Goal: Task Accomplishment & Management: Manage account settings

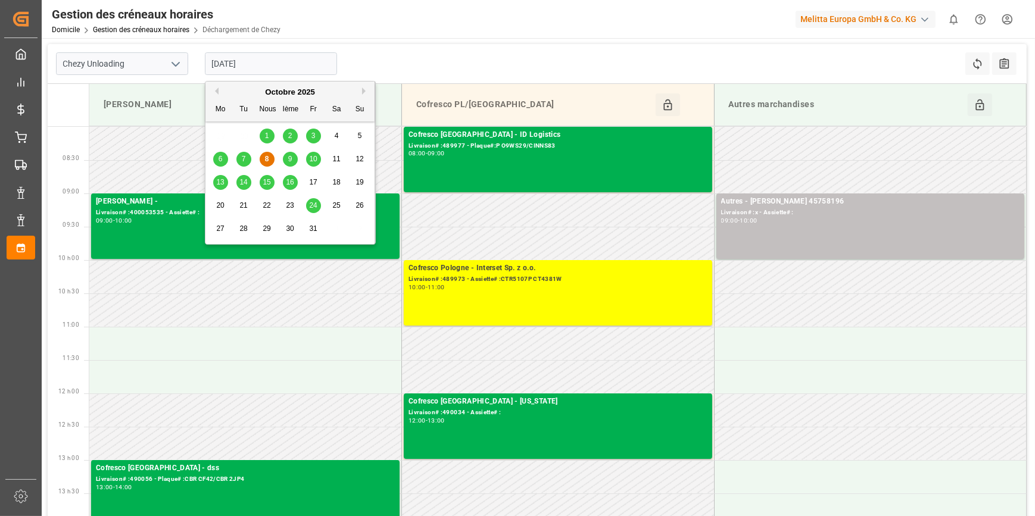
click at [268, 67] on input "[DATE]" at bounding box center [271, 63] width 132 height 23
click at [291, 160] on span "9" at bounding box center [290, 159] width 4 height 8
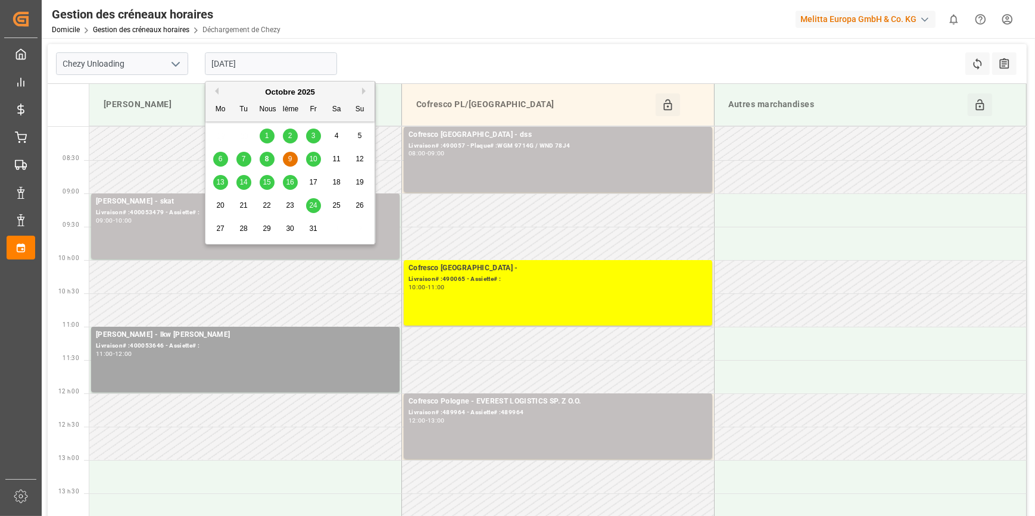
click at [274, 62] on input "[DATE]" at bounding box center [271, 63] width 132 height 23
click at [266, 164] on div "8" at bounding box center [267, 159] width 15 height 14
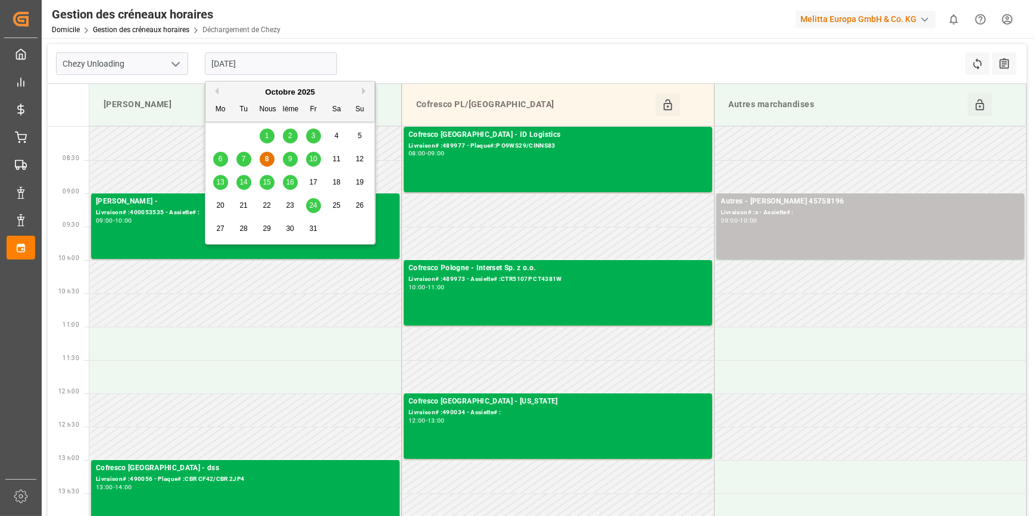
click at [268, 61] on input "[DATE]" at bounding box center [271, 63] width 132 height 23
click at [291, 163] on div "9" at bounding box center [290, 159] width 15 height 14
type input "[DATE]"
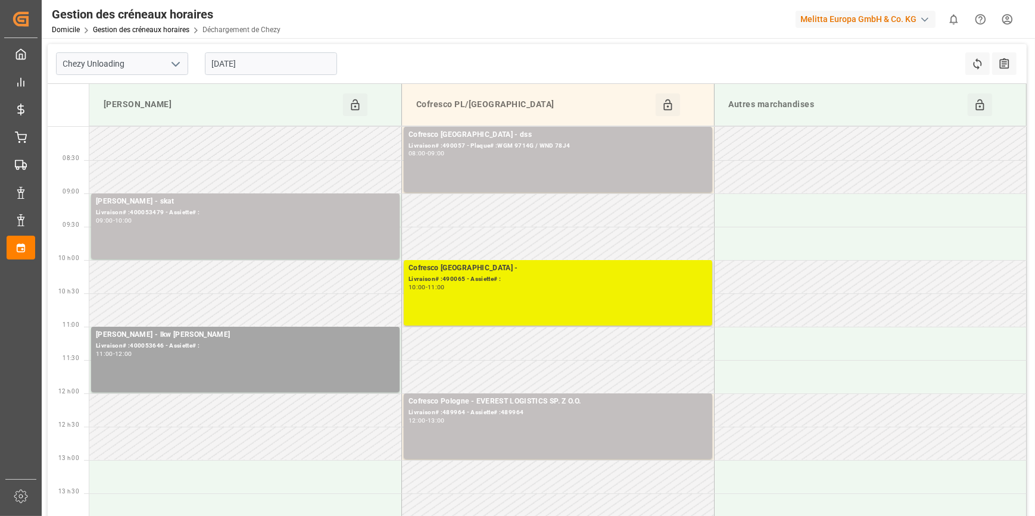
click at [490, 294] on div "Cofresco Pologne - Livraison# :490065 - Assiette# : 10:00 - 11:00" at bounding box center [557, 293] width 299 height 61
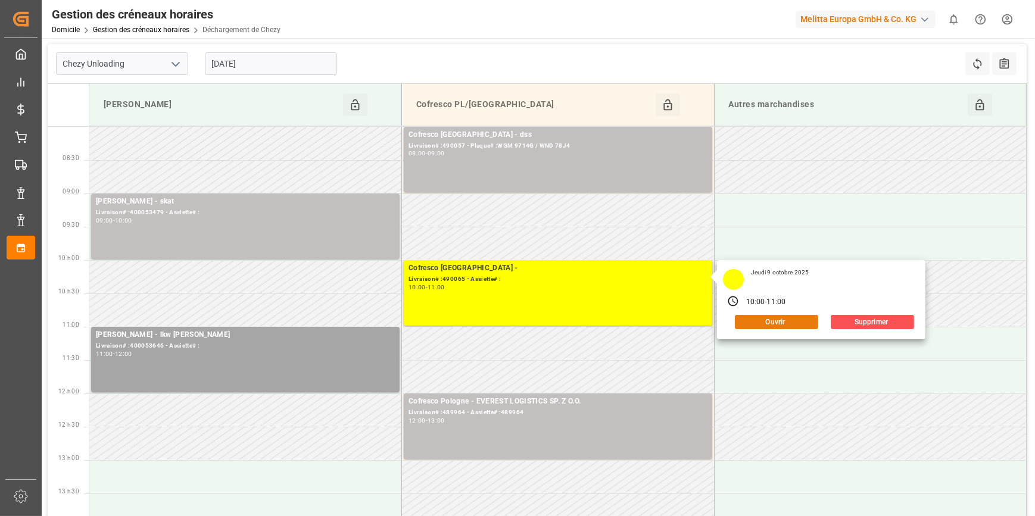
click at [763, 321] on button "Ouvrir" at bounding box center [776, 322] width 83 height 14
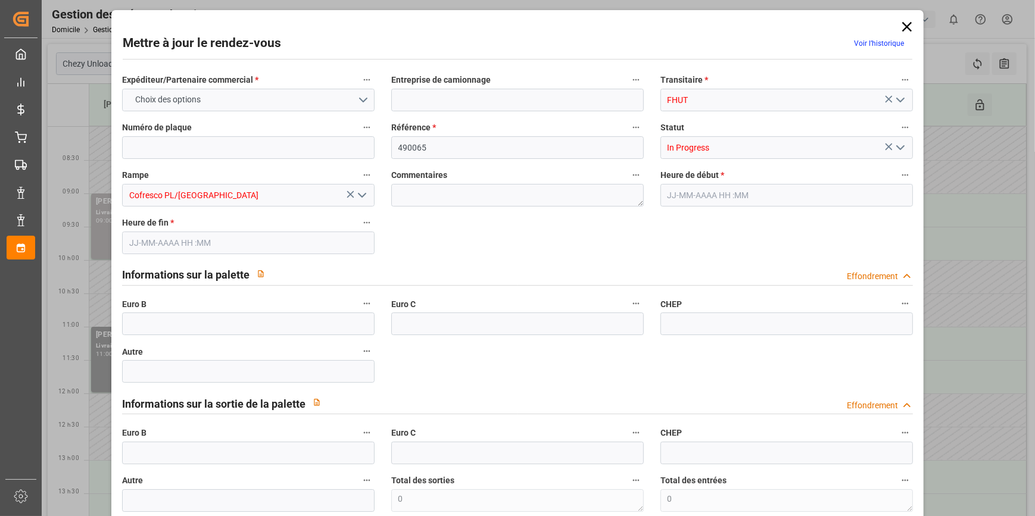
type input "5"
type input "415.53"
type input "0"
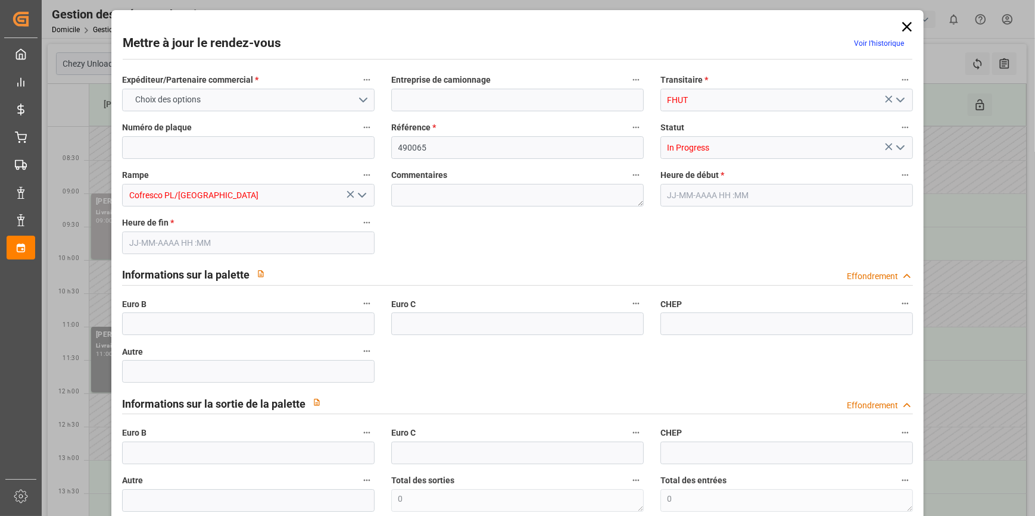
type input "0"
type input "408.2167"
type input "-7.3133"
type input "0"
type input "1143.624"
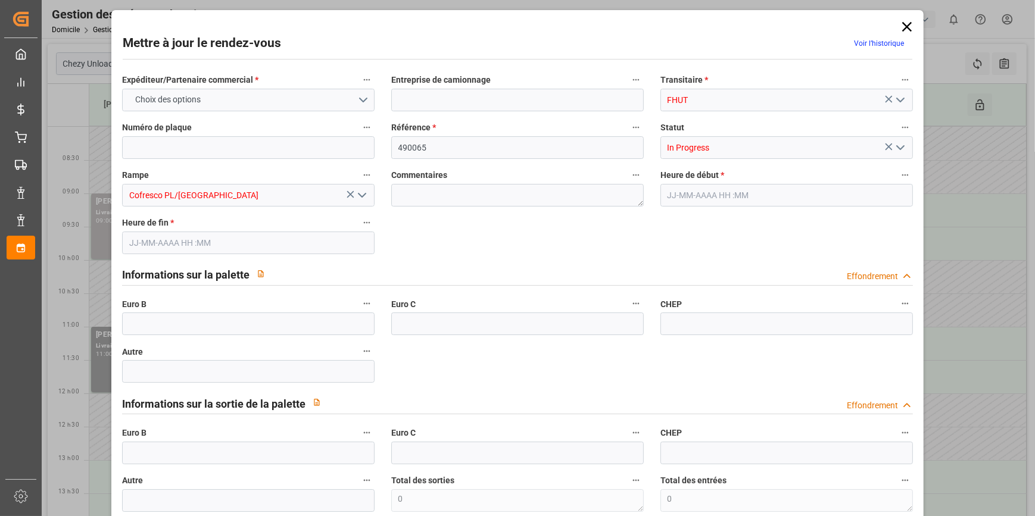
type input "1473.62"
type input "4390.416"
type input "82"
type input "4"
type input "84"
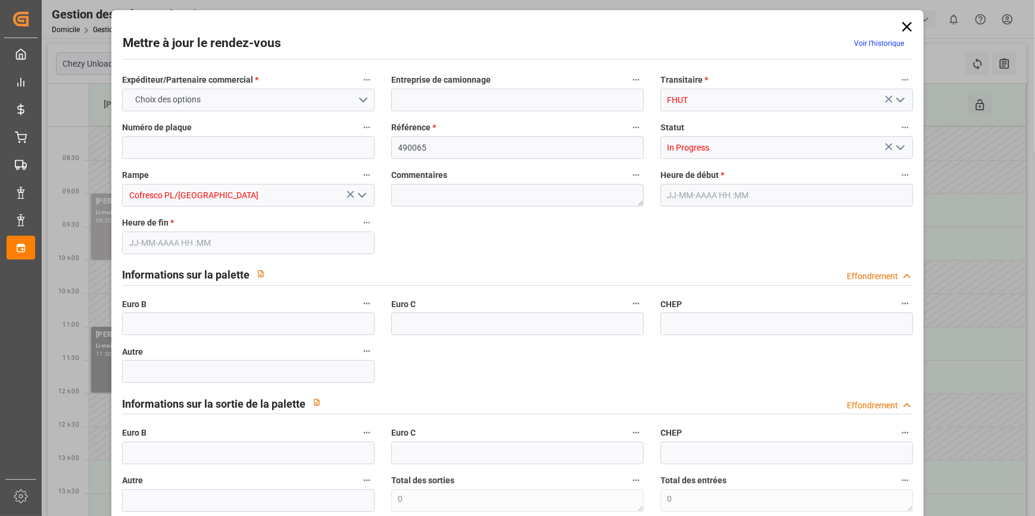
type input "5"
type input "101"
type input "1350.06"
type input "0"
type input "4710.8598"
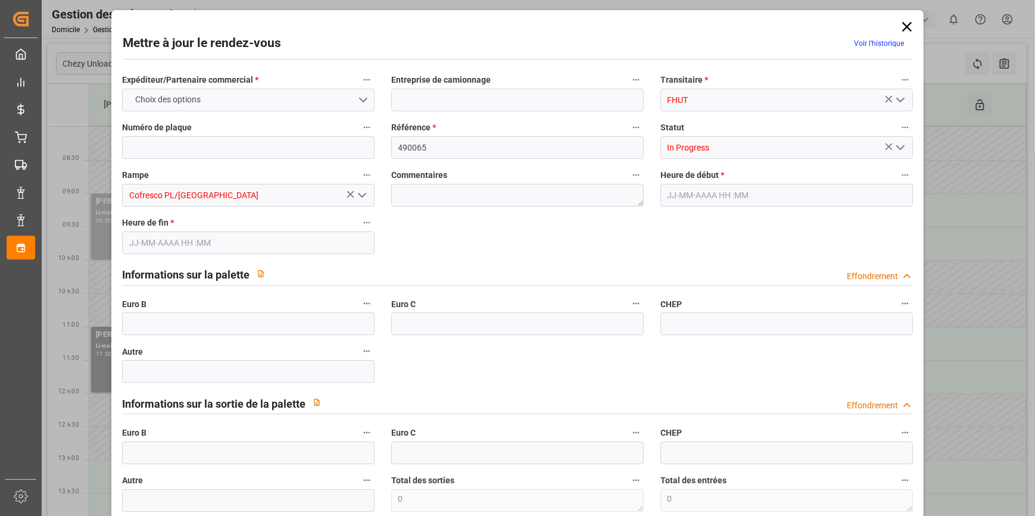
type input "0"
type input "21"
type input "35"
type input "09-10-2025 10:00"
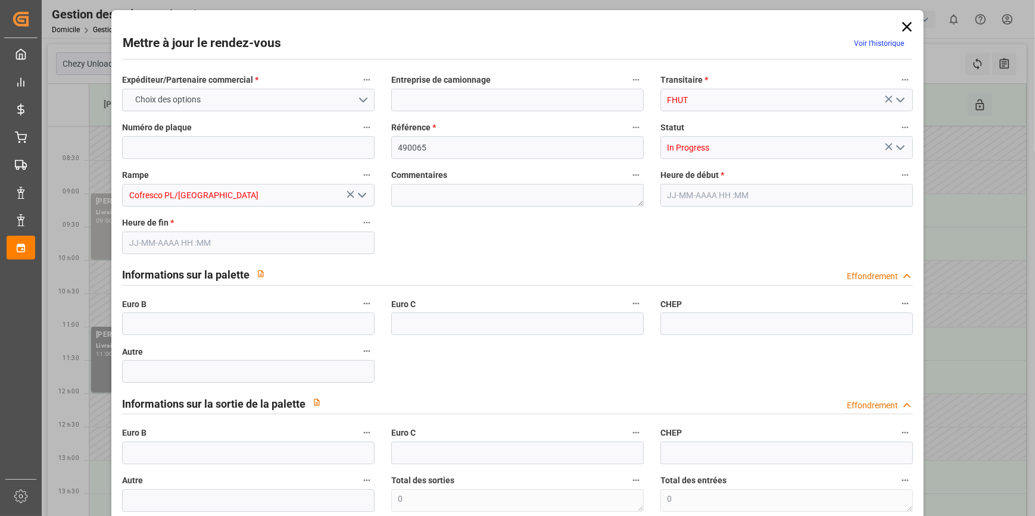
type input "09-10-2025 11:00"
type input "01-10-2025 10:39"
type input "03-10-2025 12:08"
type input "10-10-2025"
type input "07-10-2025"
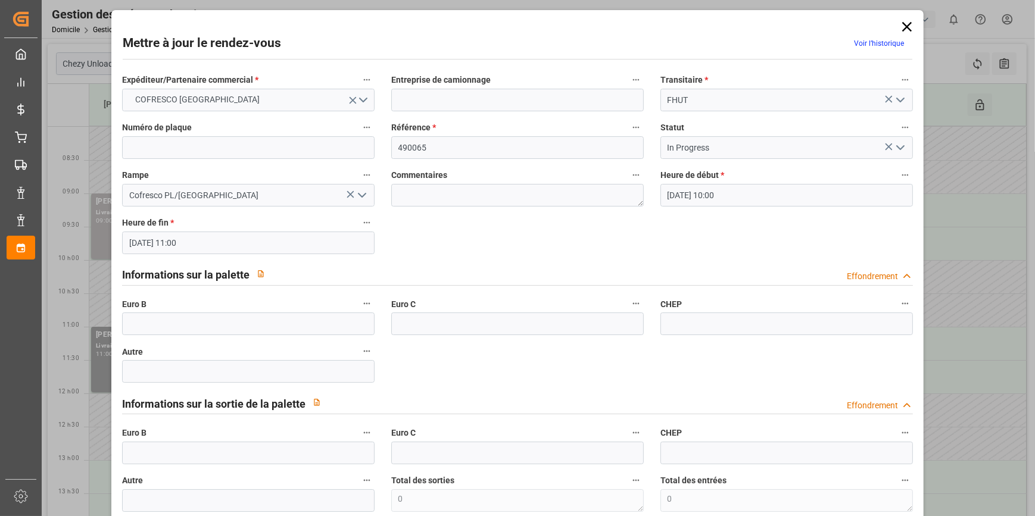
click at [786, 201] on input "09-10-2025 10:00" at bounding box center [786, 195] width 252 height 23
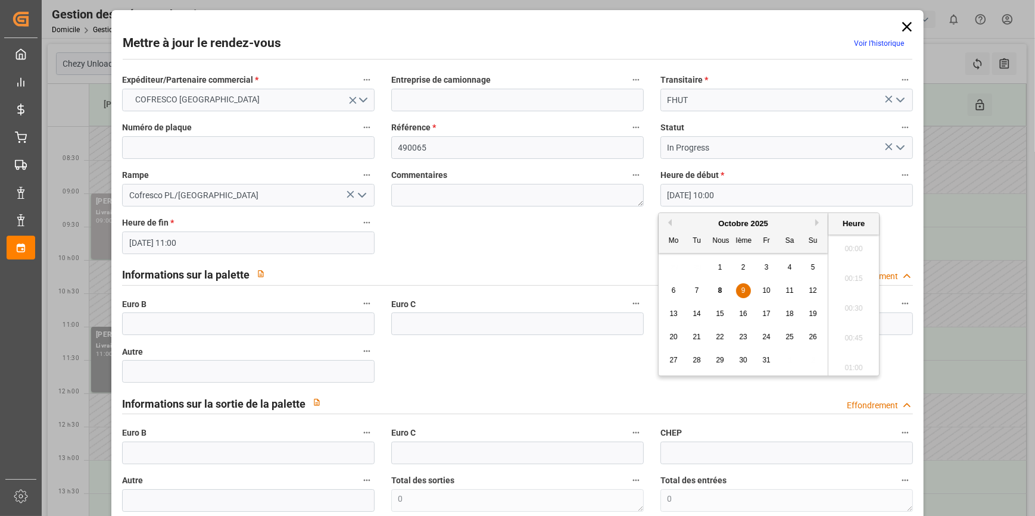
scroll to position [1135, 0]
click at [720, 288] on span "8" at bounding box center [720, 290] width 4 height 8
click at [855, 261] on li "11:00" at bounding box center [853, 262] width 51 height 30
type input "08-10-2025 11:00"
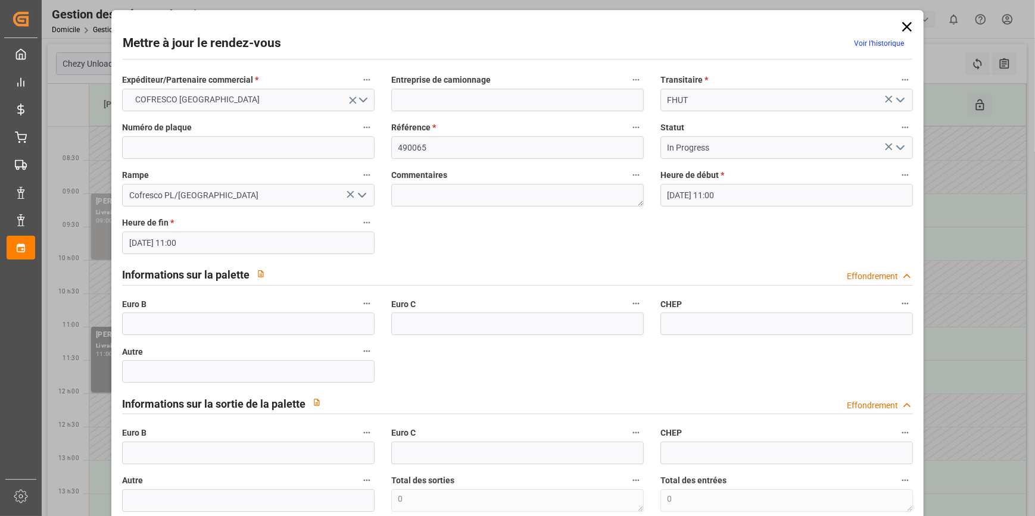
click at [744, 195] on input "08-10-2025 11:00" at bounding box center [786, 195] width 252 height 23
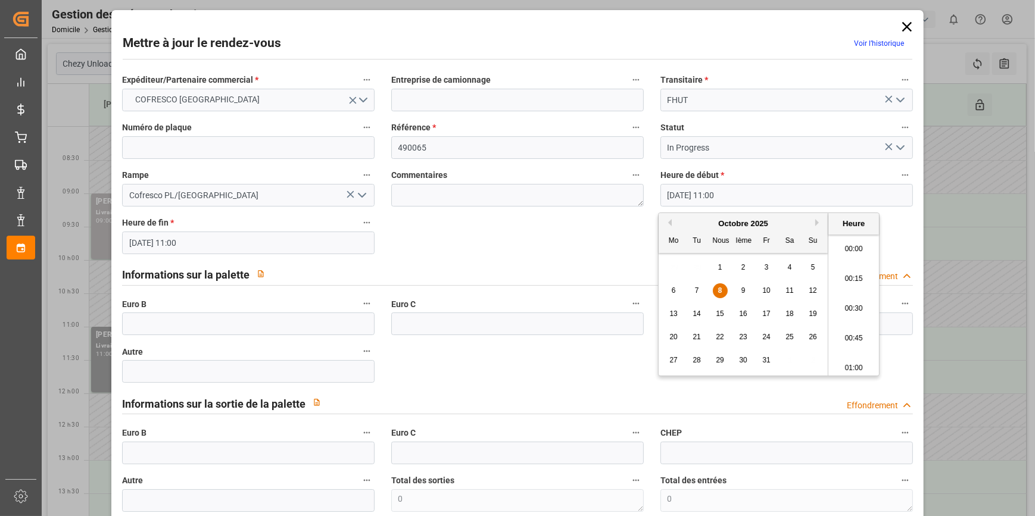
scroll to position [1254, 0]
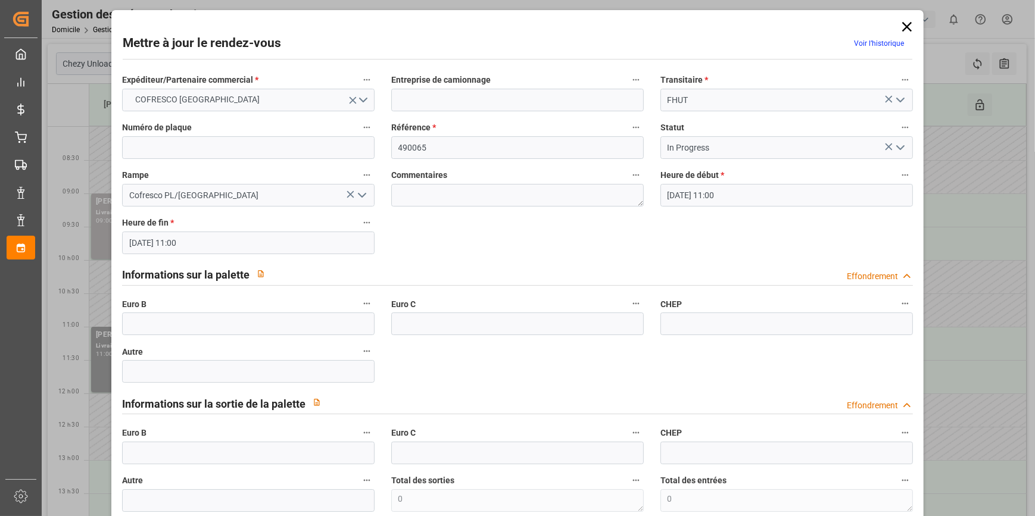
drag, startPoint x: 921, startPoint y: 28, endPoint x: 913, endPoint y: 30, distance: 7.9
click at [920, 30] on div "Mettre à jour le rendez-vous Voir l’historique Expéditeur/Partenaire commercial…" at bounding box center [517, 258] width 1035 height 516
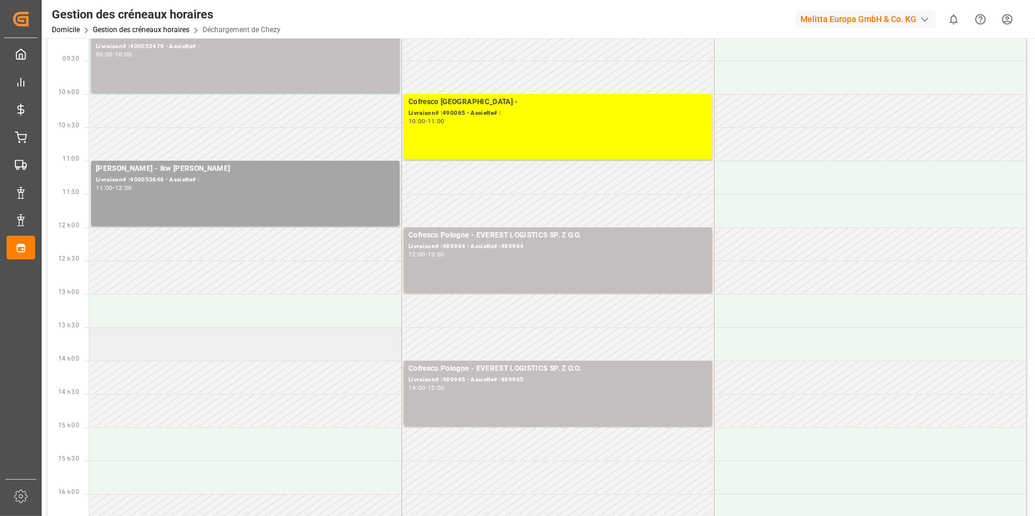
scroll to position [0, 0]
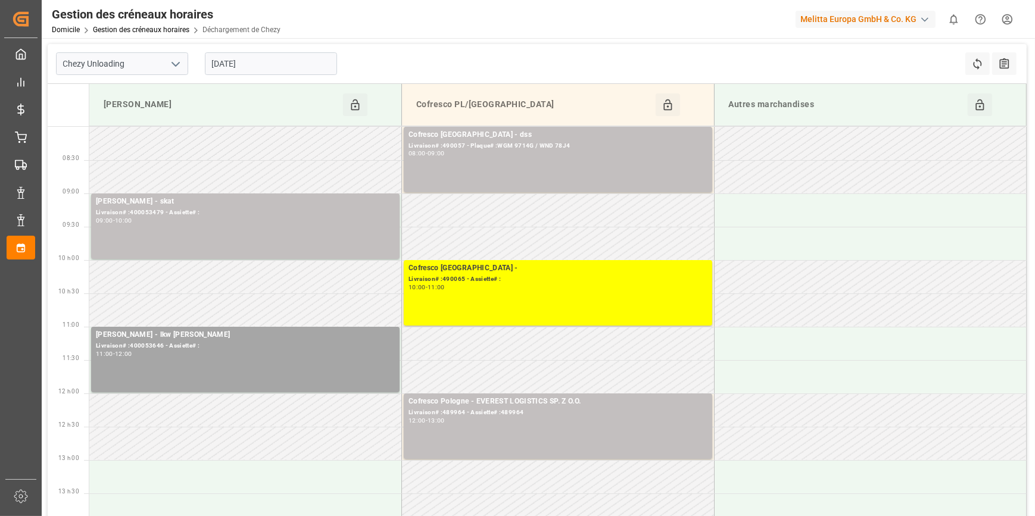
click at [263, 62] on input "[DATE]" at bounding box center [271, 63] width 132 height 23
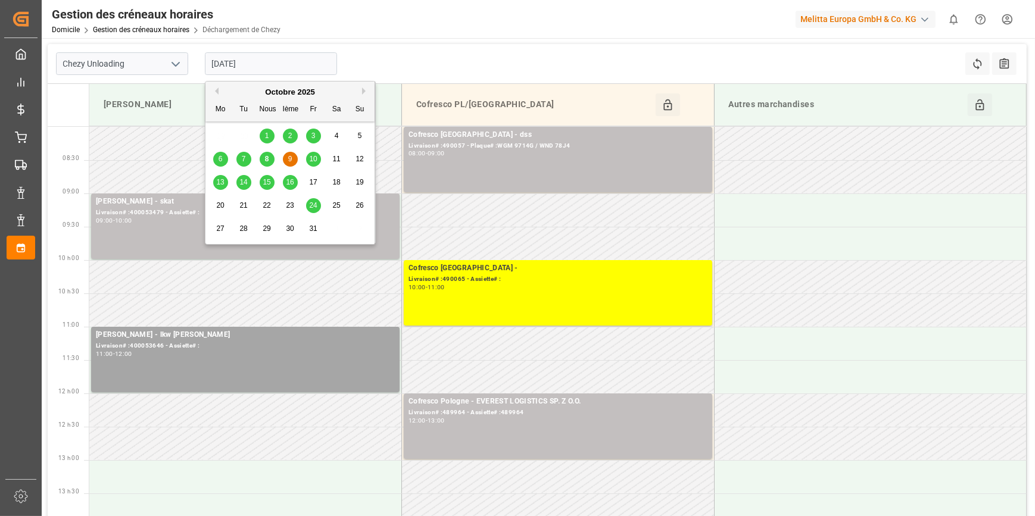
click at [267, 163] on span "8" at bounding box center [267, 159] width 4 height 8
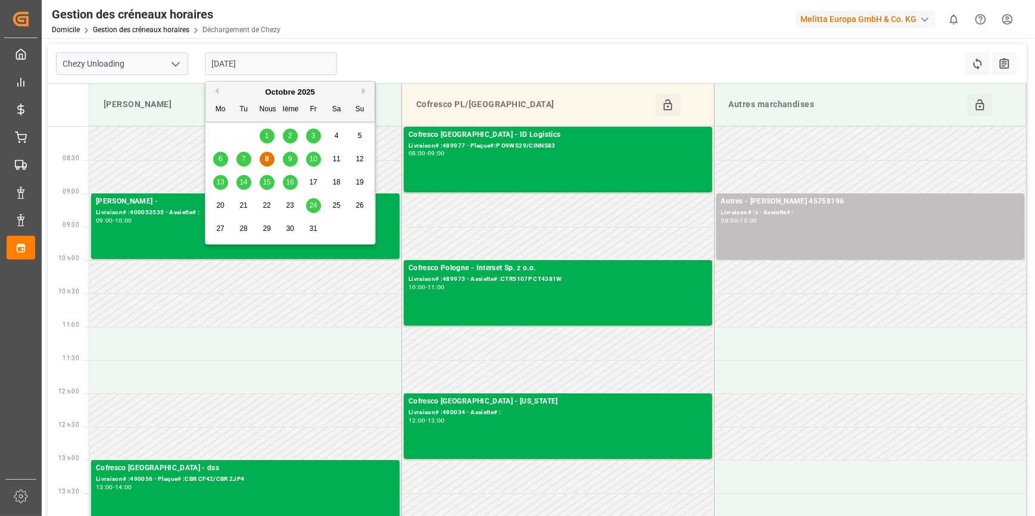
click at [285, 58] on input "[DATE]" at bounding box center [271, 63] width 132 height 23
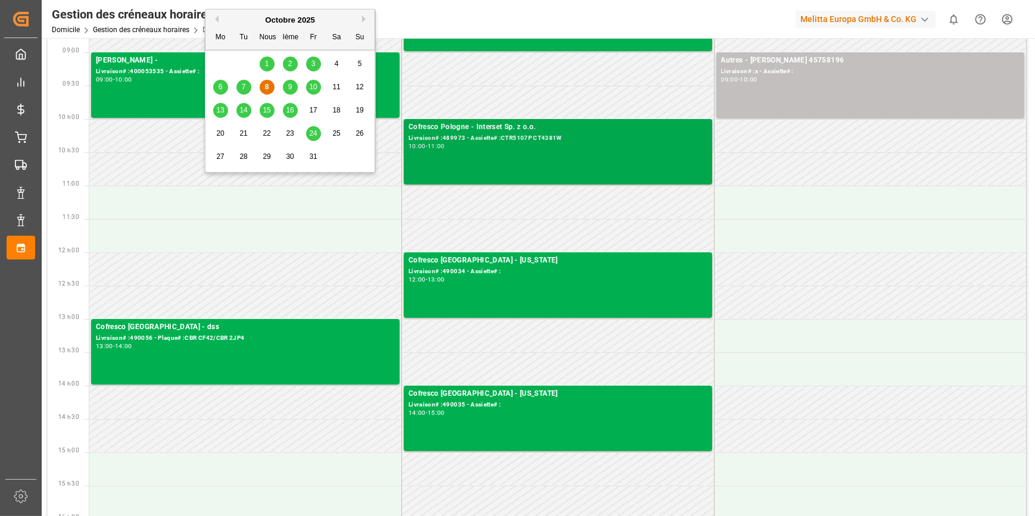
scroll to position [114, 0]
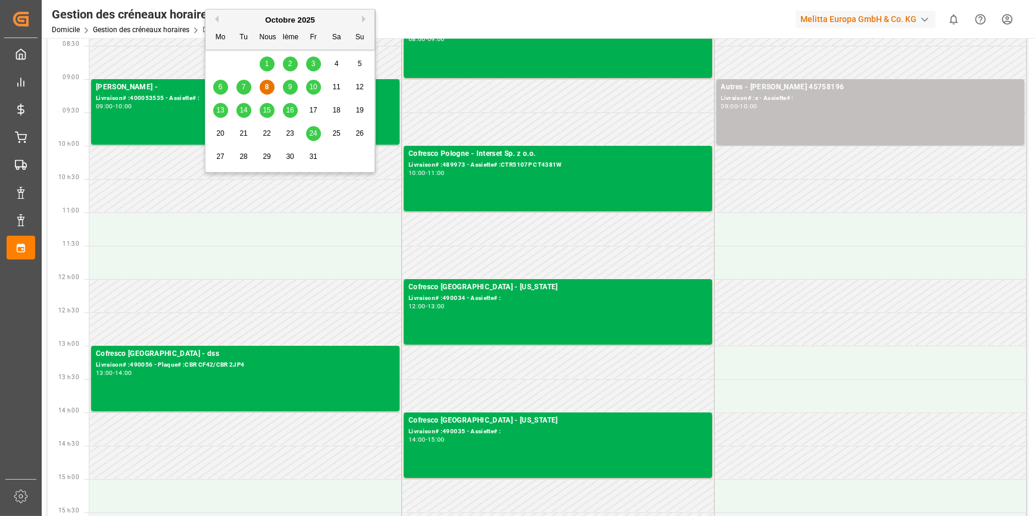
click at [292, 88] on div "9" at bounding box center [290, 87] width 15 height 14
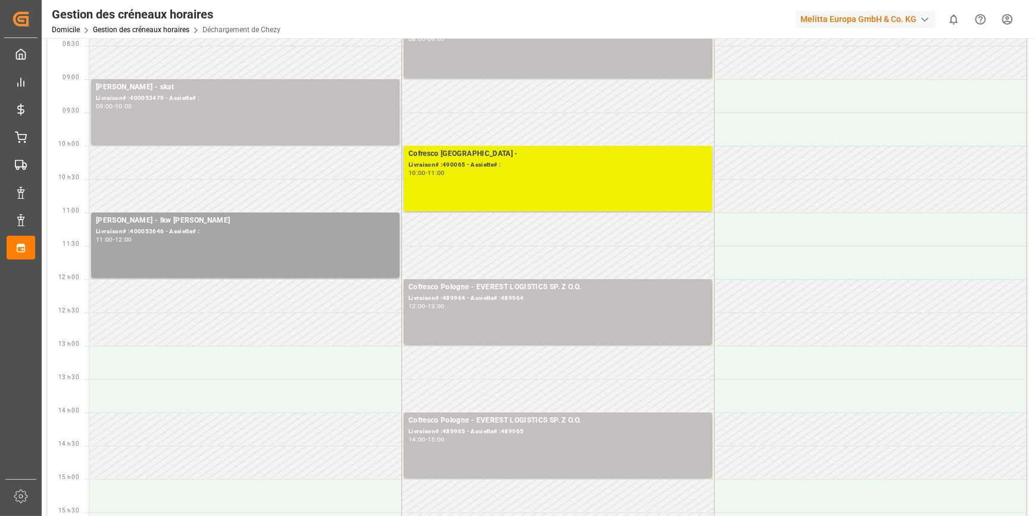
click at [533, 161] on div "Livraison# :490065 - Assiette# :" at bounding box center [557, 165] width 299 height 10
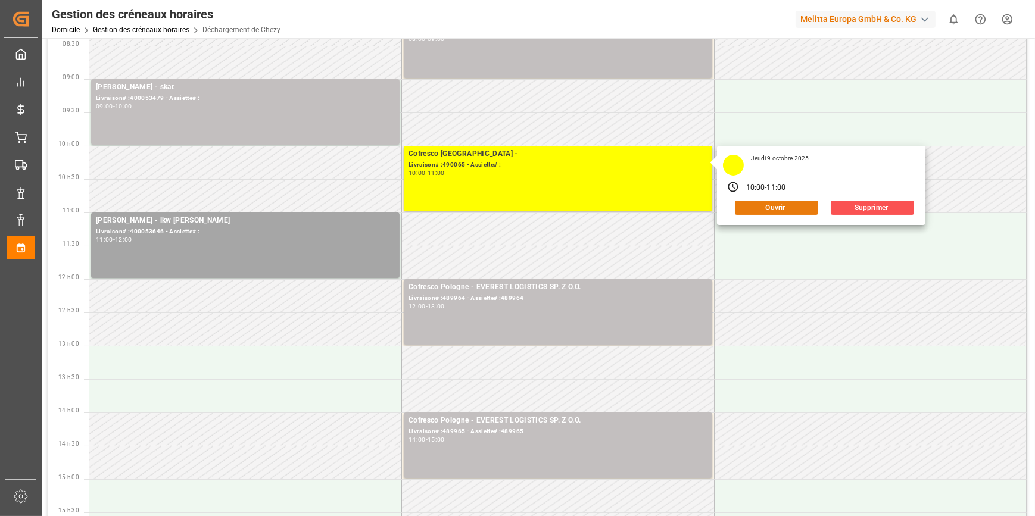
click at [784, 207] on button "Ouvrir" at bounding box center [776, 208] width 83 height 14
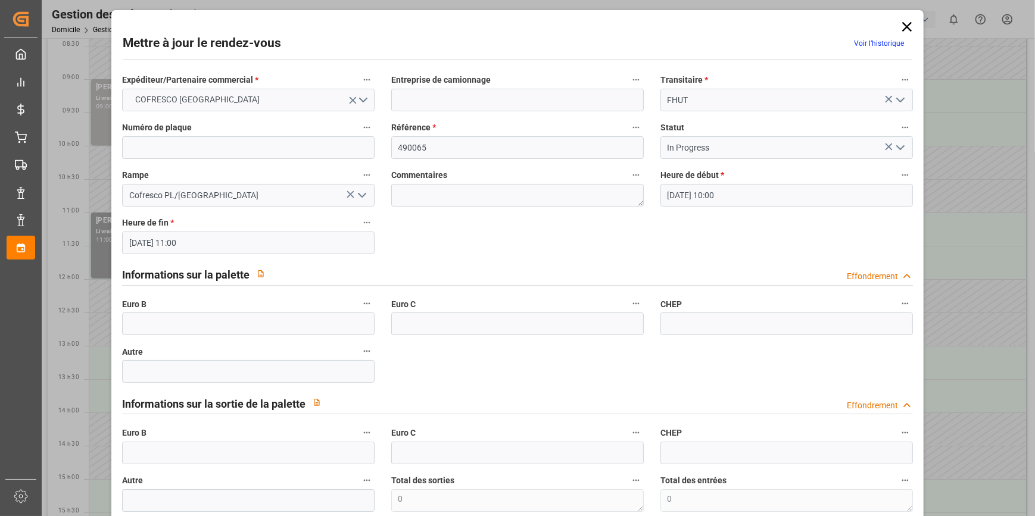
click at [902, 27] on icon at bounding box center [907, 27] width 10 height 10
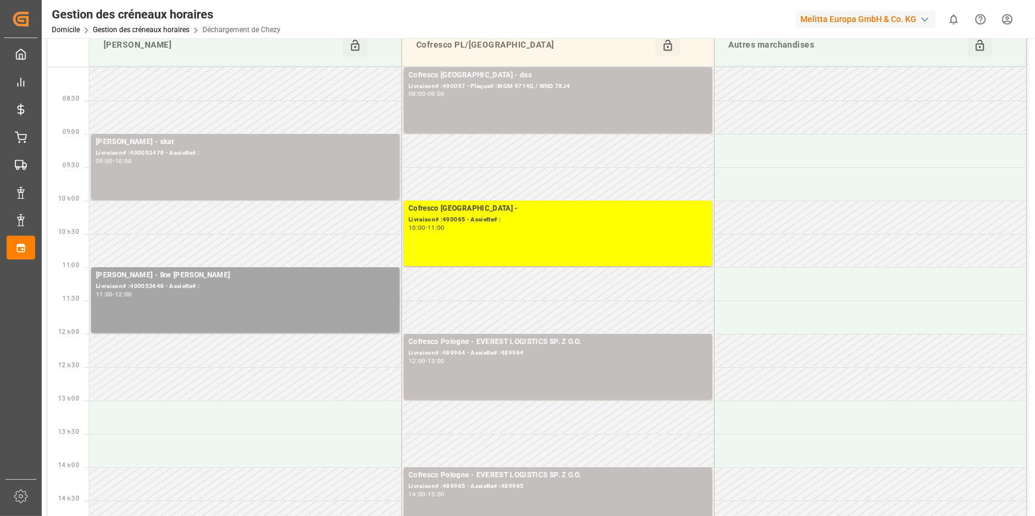
scroll to position [0, 0]
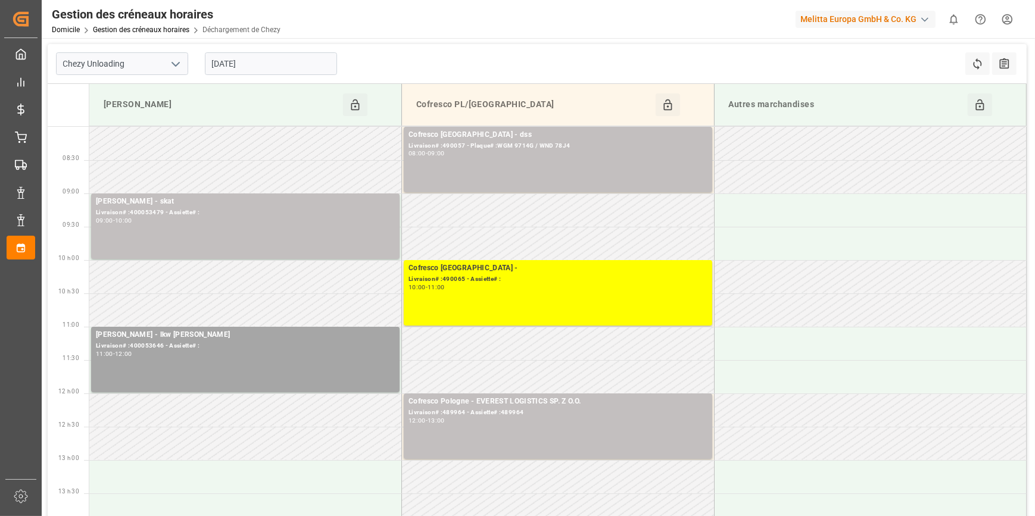
click at [264, 64] on input "[DATE]" at bounding box center [271, 63] width 132 height 23
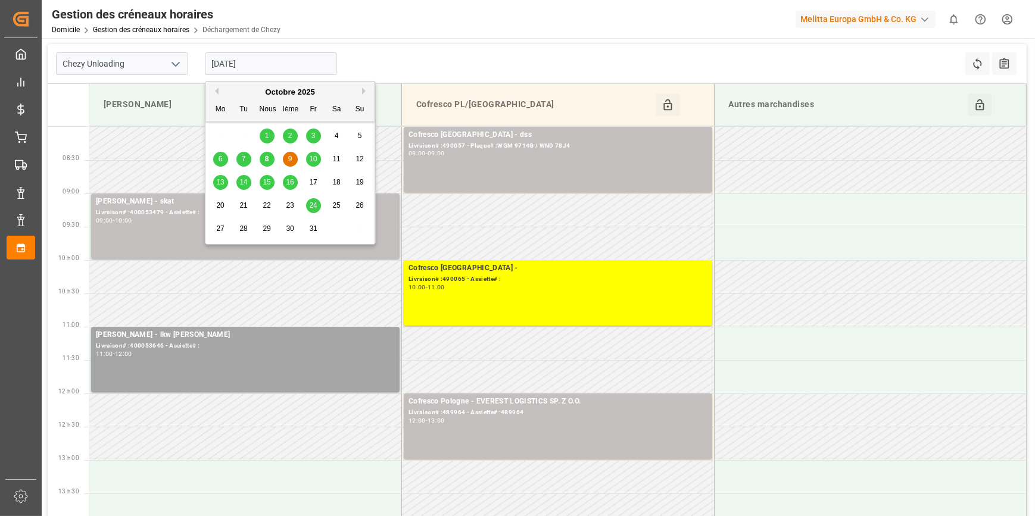
click at [266, 155] on span "8" at bounding box center [267, 159] width 4 height 8
type input "[DATE]"
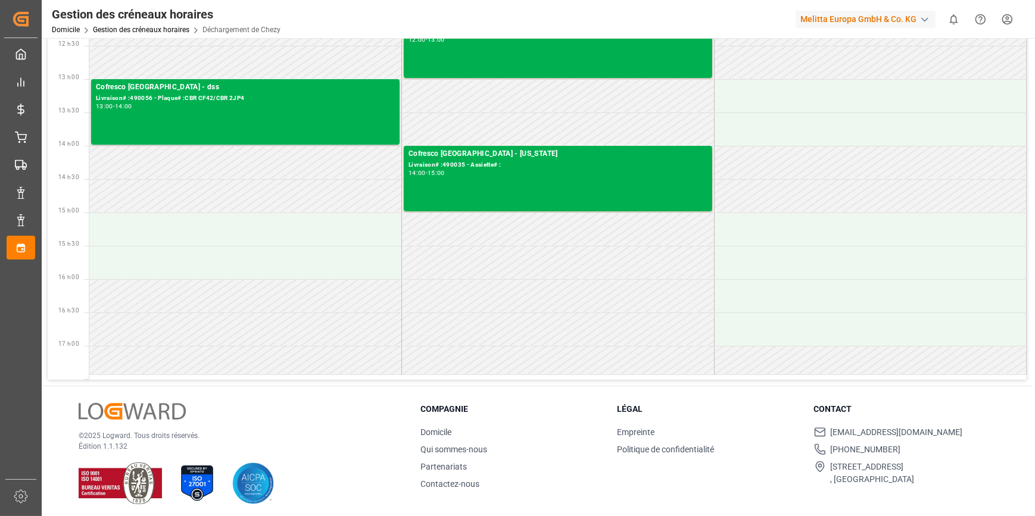
scroll to position [385, 0]
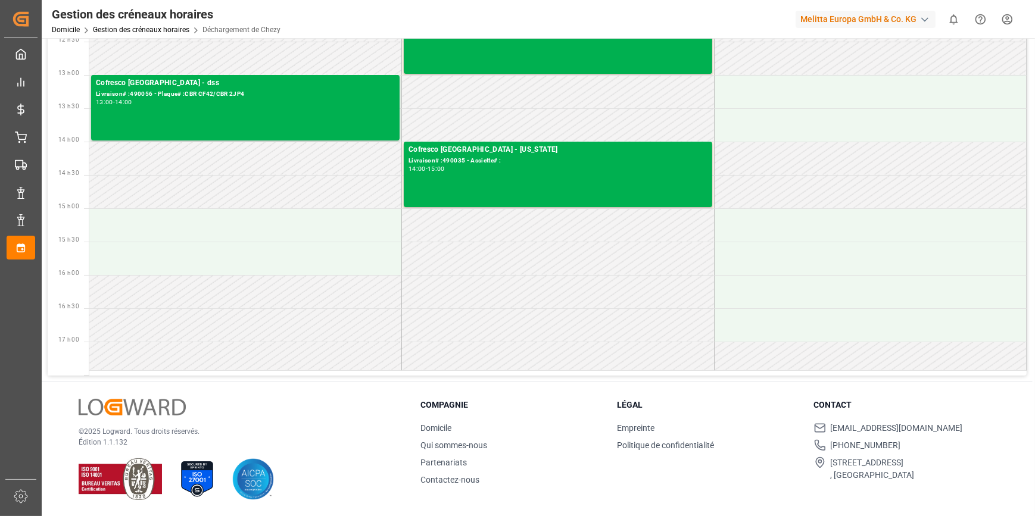
click at [452, 265] on td at bounding box center [558, 258] width 313 height 33
click at [481, 257] on td at bounding box center [558, 258] width 313 height 33
click at [511, 290] on td at bounding box center [558, 291] width 313 height 33
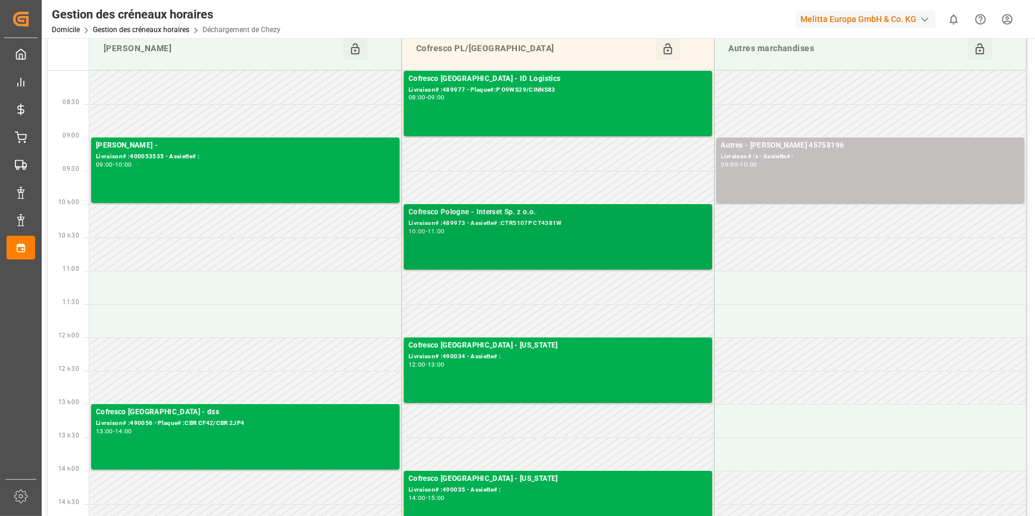
scroll to position [0, 0]
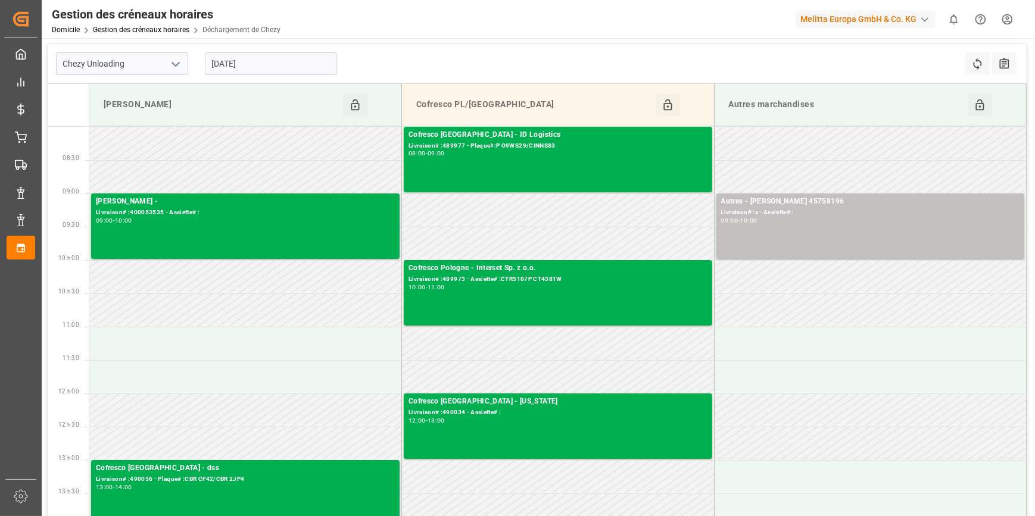
click at [174, 58] on icon "Ouvrir le menu" at bounding box center [175, 64] width 14 height 14
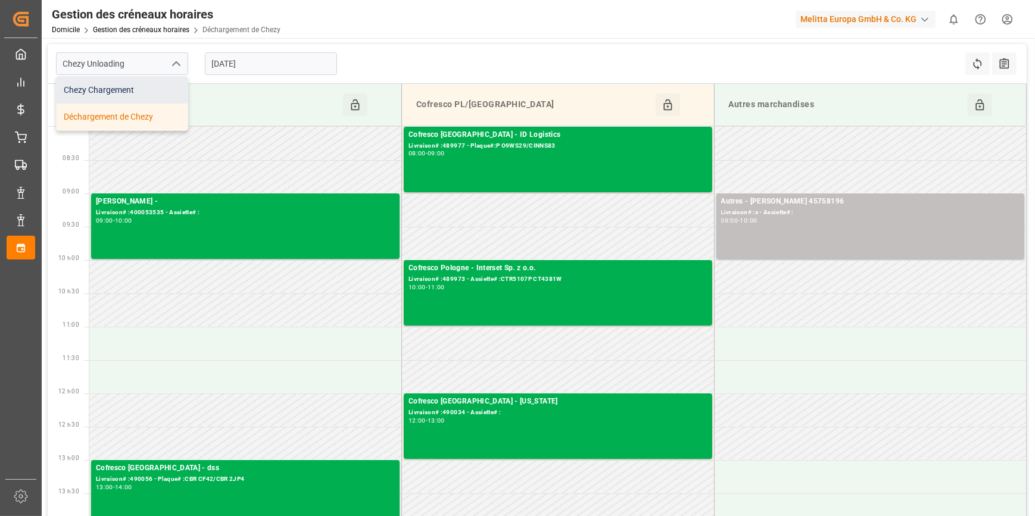
click at [96, 93] on div "Chezy Chargement" at bounding box center [122, 90] width 131 height 27
type input "Chezy Loading"
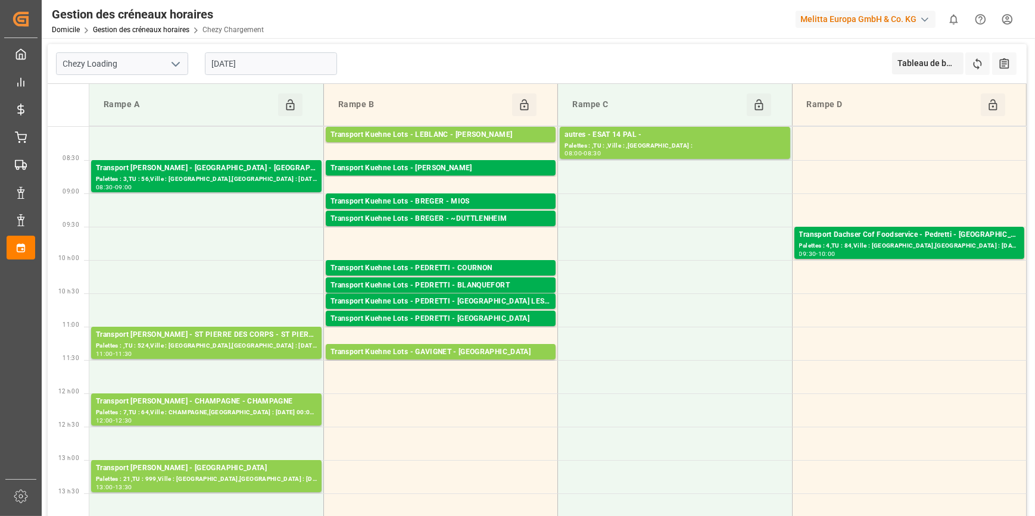
click at [277, 61] on input "[DATE]" at bounding box center [271, 63] width 132 height 23
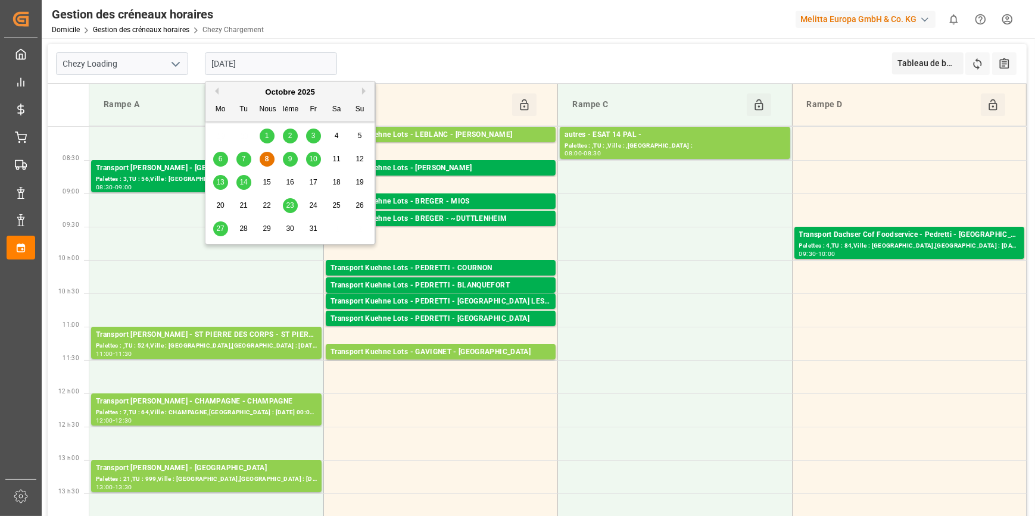
click at [289, 161] on span "9" at bounding box center [290, 159] width 4 height 8
type input "[DATE]"
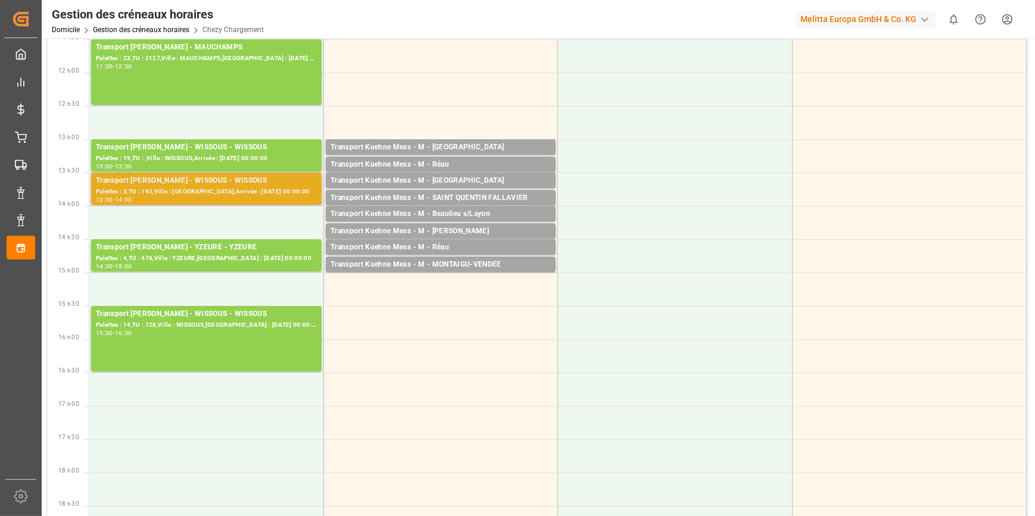
scroll to position [324, 0]
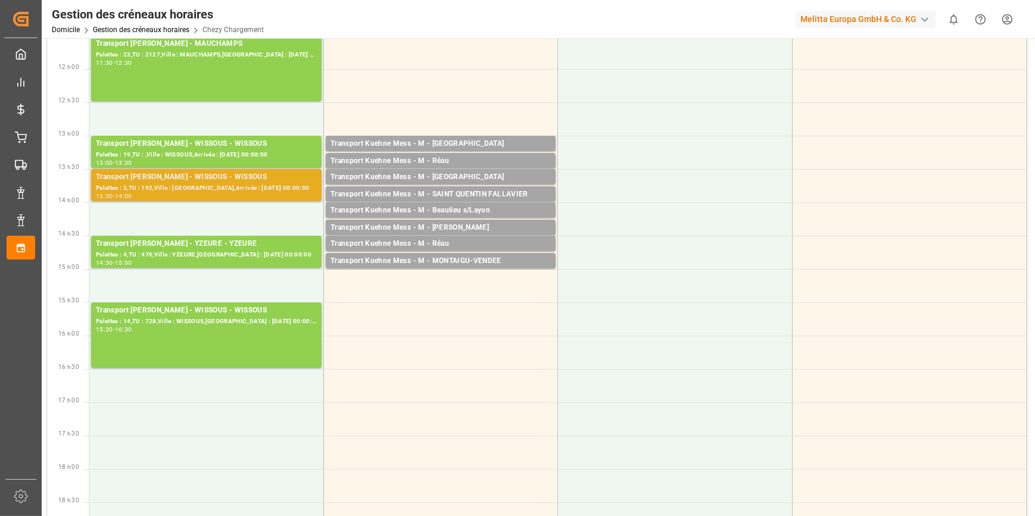
click at [273, 179] on div "Transport Delisle - WISSOUS - WISSOUS" at bounding box center [206, 177] width 221 height 12
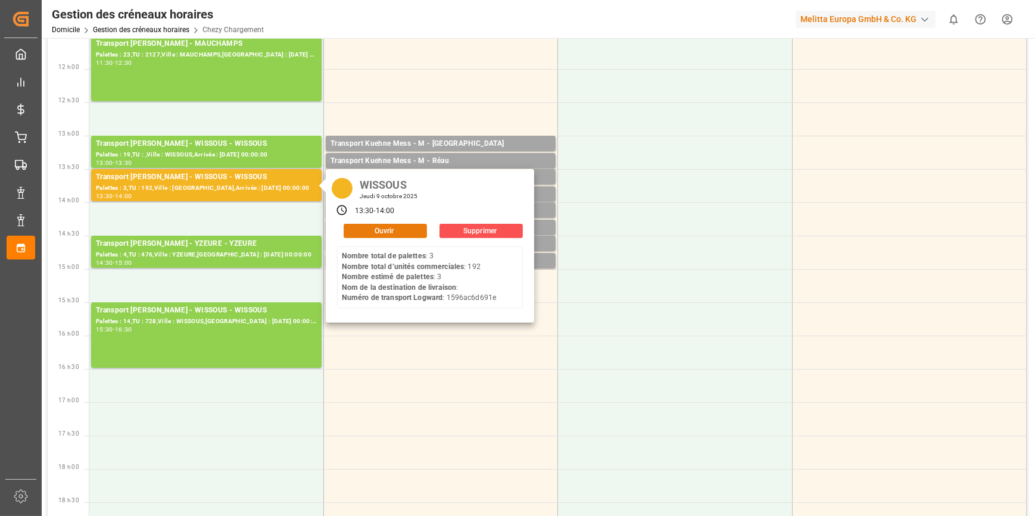
click at [374, 226] on button "Ouvrir" at bounding box center [384, 231] width 83 height 14
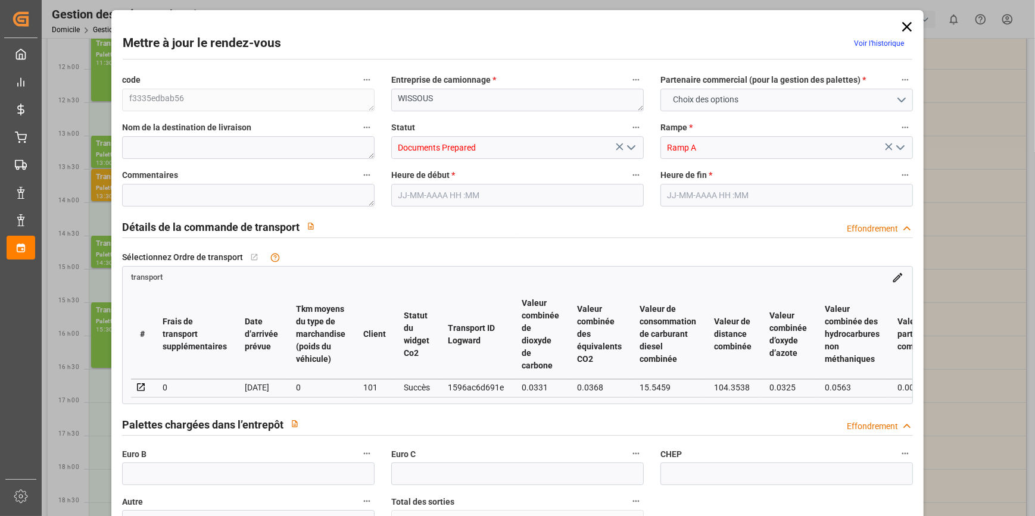
type input "3"
type input "138.36"
type input "0"
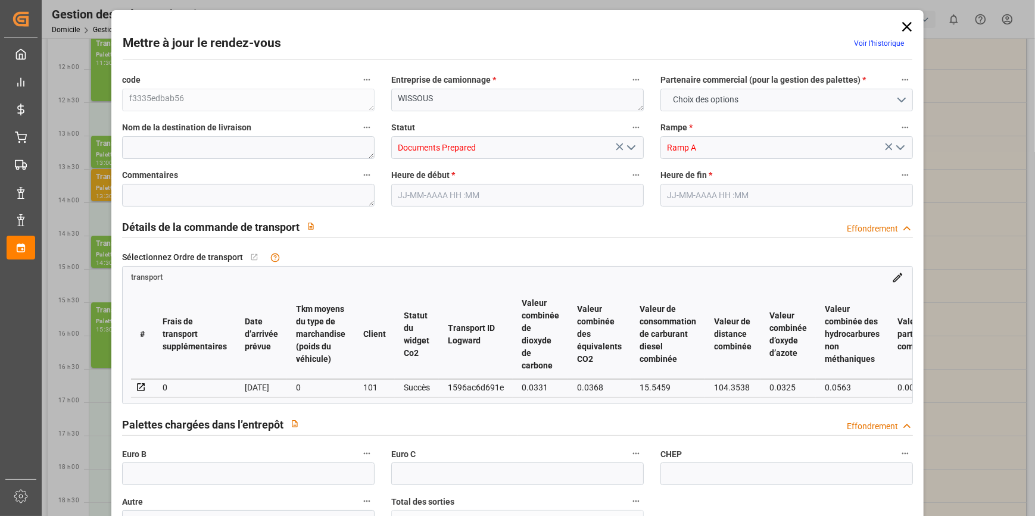
type input "133.6834"
type input "-4.6766"
type input "0"
type input "501.12"
type input "780"
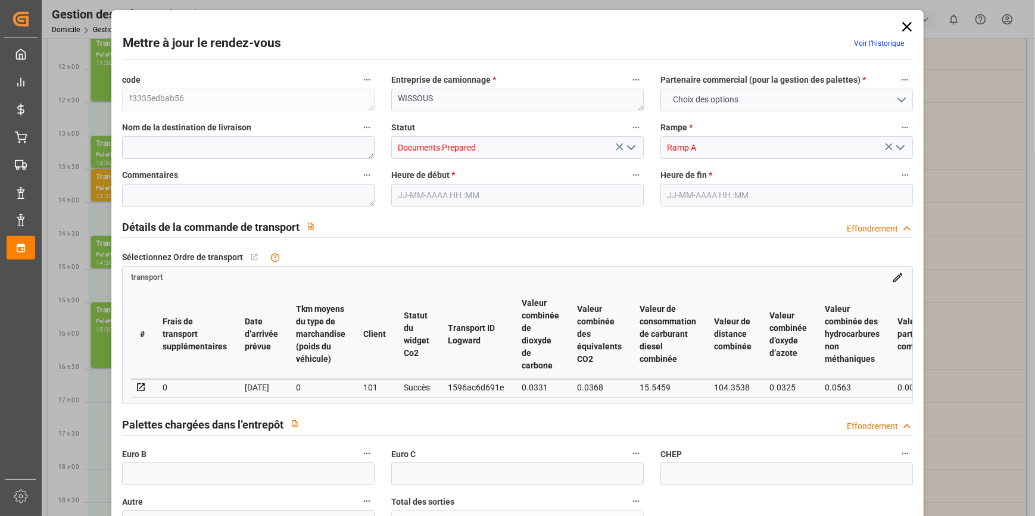
type input "3746.304"
type input "91"
type input "3"
type input "192"
type input "6"
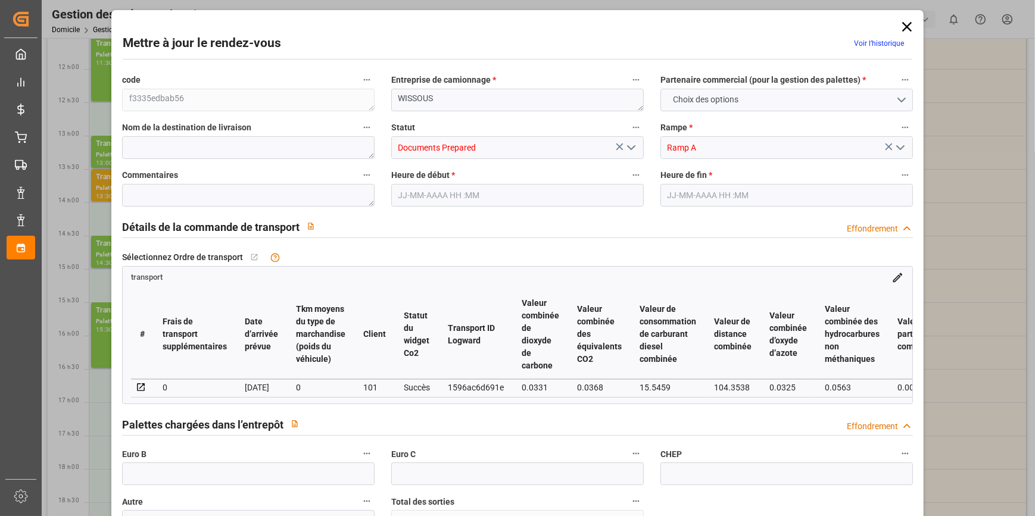
type input "101"
type input "615.168"
type input "0"
type input "4710.8598"
type input "0"
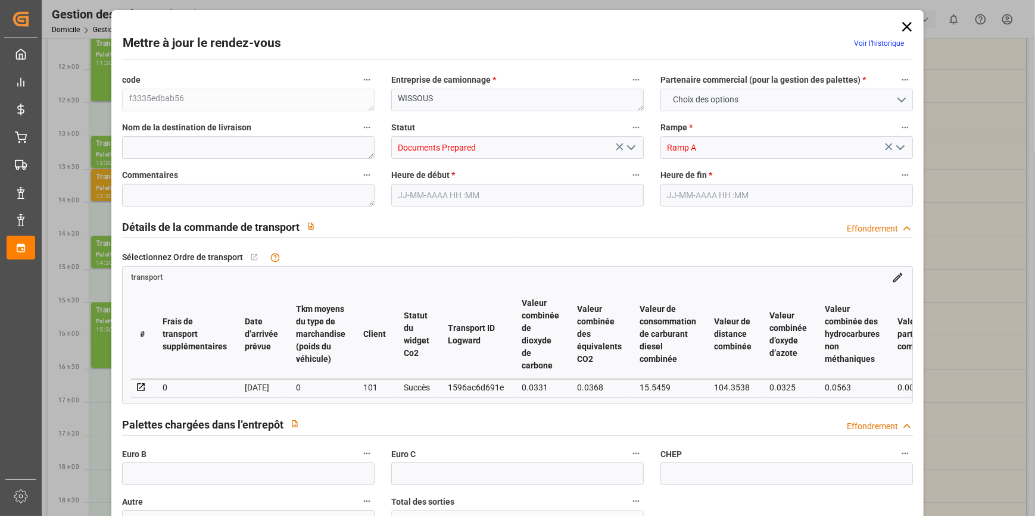
type input "0"
type input "21"
type input "35"
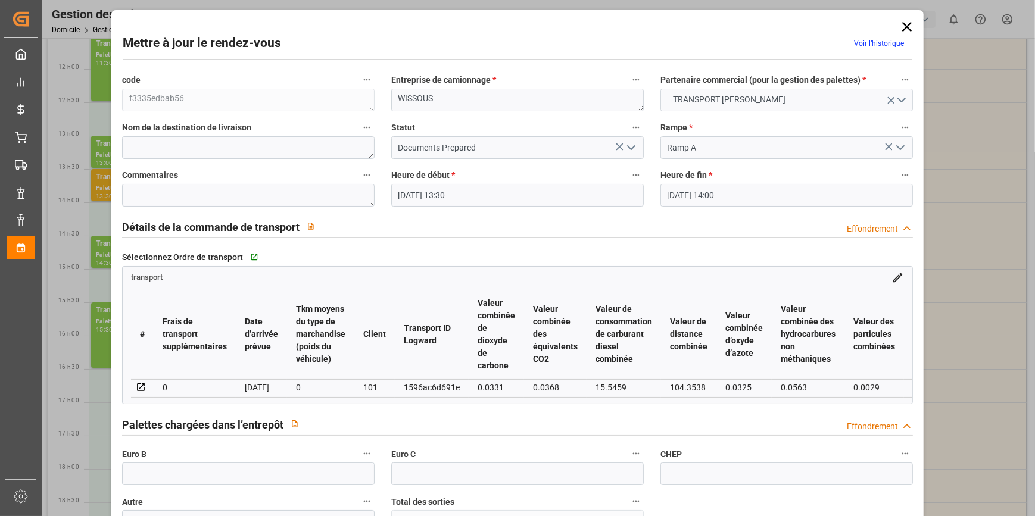
type input "09-10-2025 13:30"
type input "09-10-2025 14:00"
type input "07-10-2025 12:29"
type input "07-10-2025 11:26"
type input "13-10-2025"
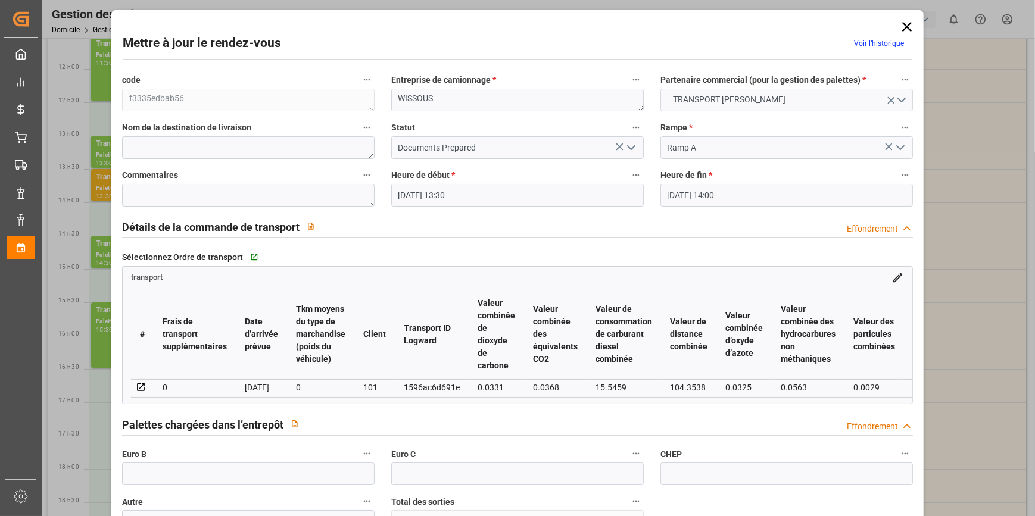
type input "10-10-2025"
click at [631, 148] on polyline "Ouvrir le menu" at bounding box center [630, 148] width 7 height 4
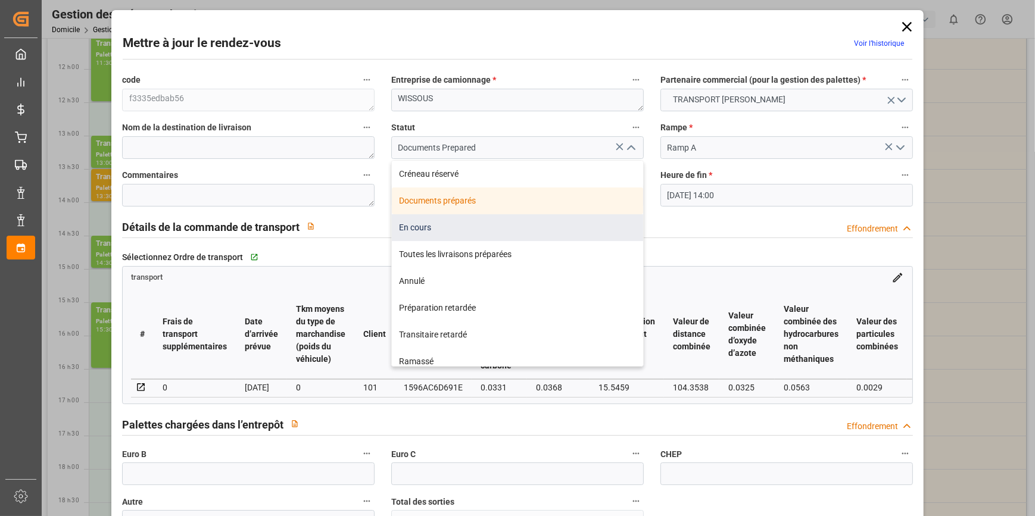
click at [418, 225] on div "En cours" at bounding box center [517, 227] width 251 height 27
type input "In Progress"
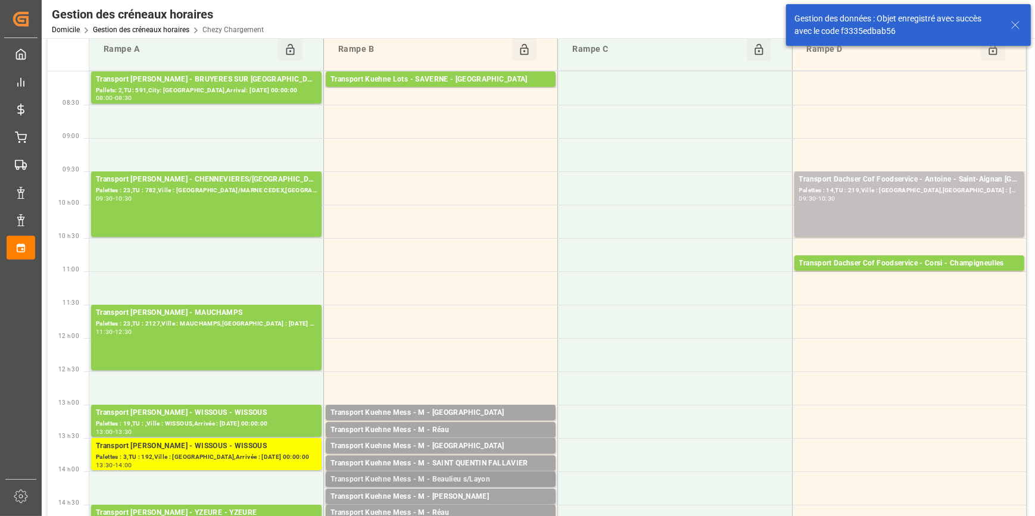
scroll to position [0, 0]
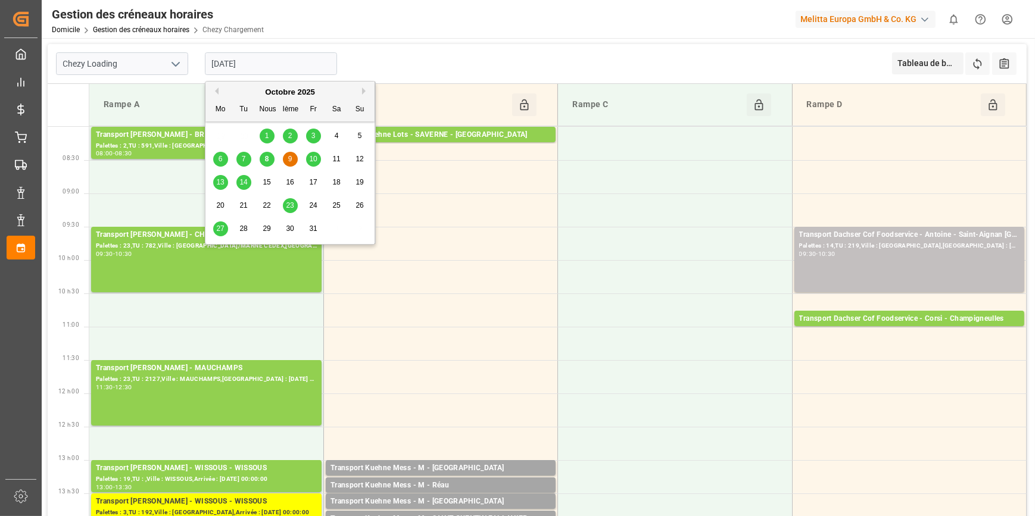
click at [282, 56] on input "[DATE]" at bounding box center [271, 63] width 132 height 23
click at [313, 160] on span "10" at bounding box center [313, 159] width 8 height 8
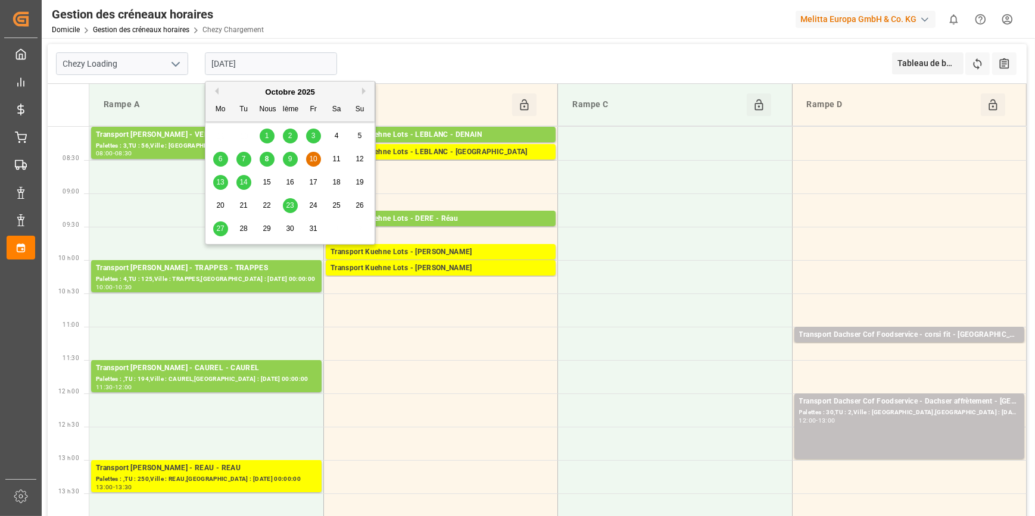
click at [281, 68] on input "10-10-2025" at bounding box center [271, 63] width 132 height 23
click at [410, 75] on div "Chezy Loading 10-10-2025 Tableau de bord View Dashboard Refresh Time Slots All …" at bounding box center [537, 64] width 979 height 40
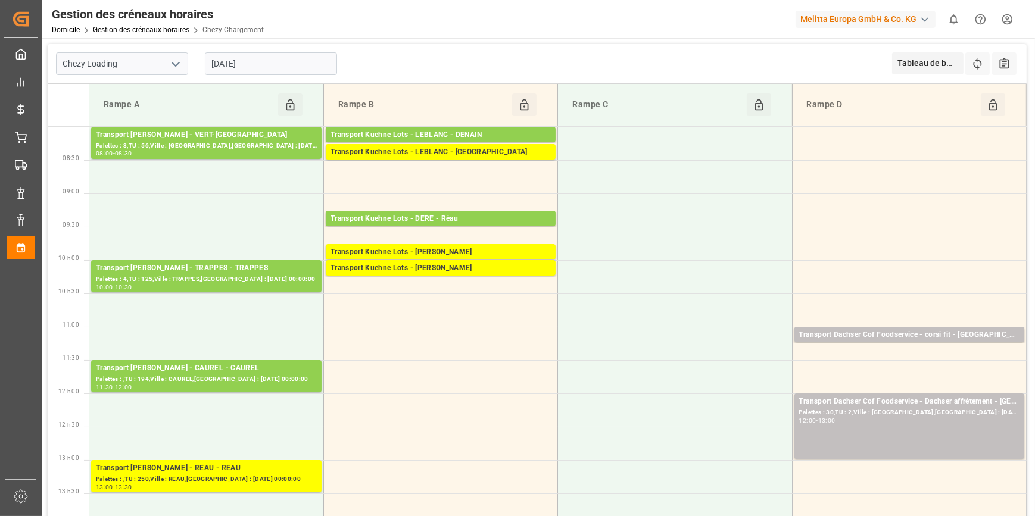
click at [254, 65] on input "10-10-2025" at bounding box center [271, 63] width 132 height 23
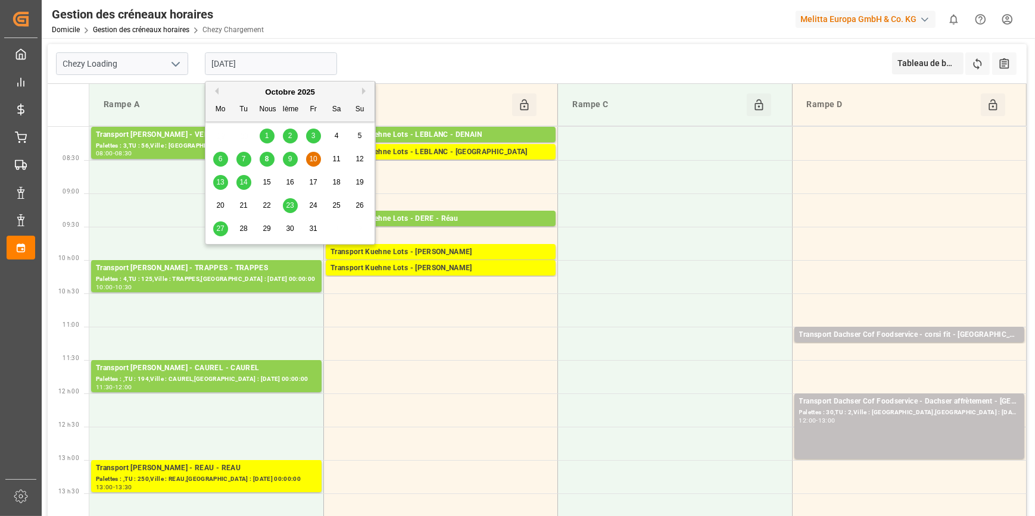
click at [220, 179] on span "13" at bounding box center [220, 182] width 8 height 8
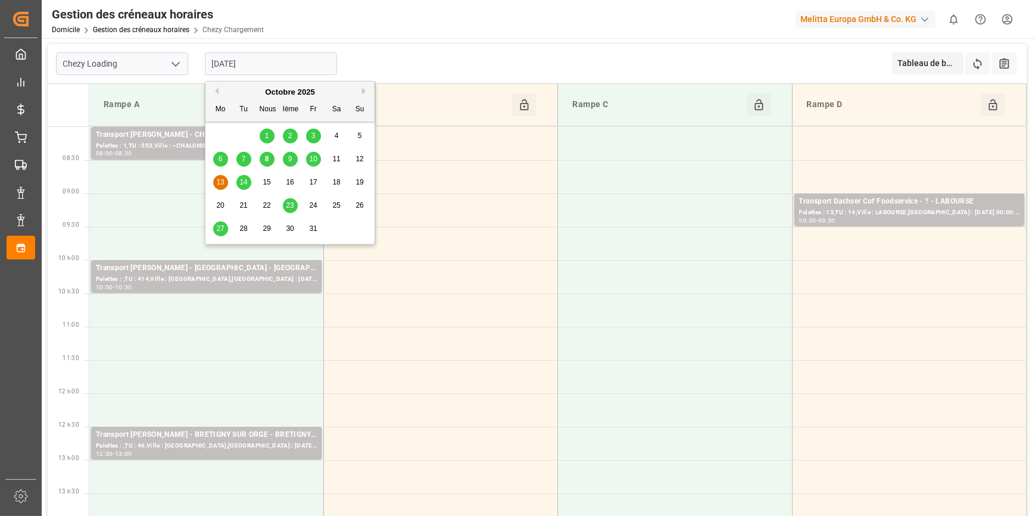
click at [264, 63] on input "13-10-2025" at bounding box center [271, 63] width 132 height 23
click at [286, 207] on span "23" at bounding box center [290, 205] width 8 height 8
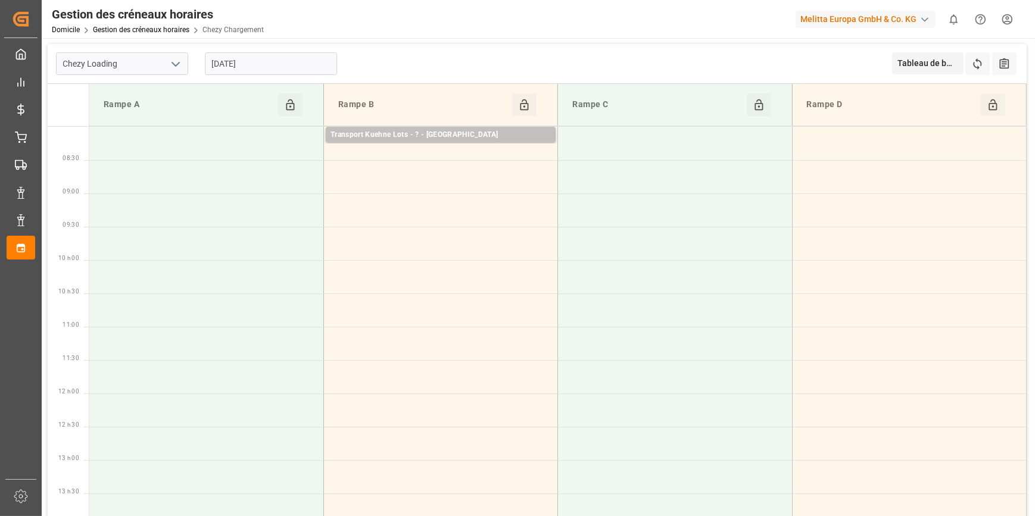
click at [274, 60] on input "23-10-2025" at bounding box center [271, 63] width 132 height 23
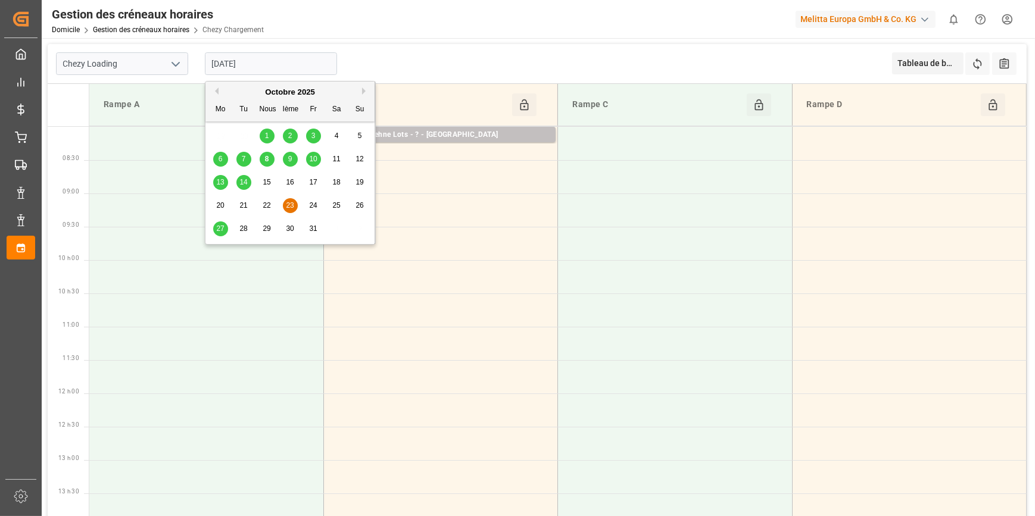
click at [221, 227] on span "27" at bounding box center [220, 228] width 8 height 8
click at [280, 68] on input "27-10-2025" at bounding box center [271, 63] width 132 height 23
click at [218, 178] on span "13" at bounding box center [220, 182] width 8 height 8
type input "13-10-2025"
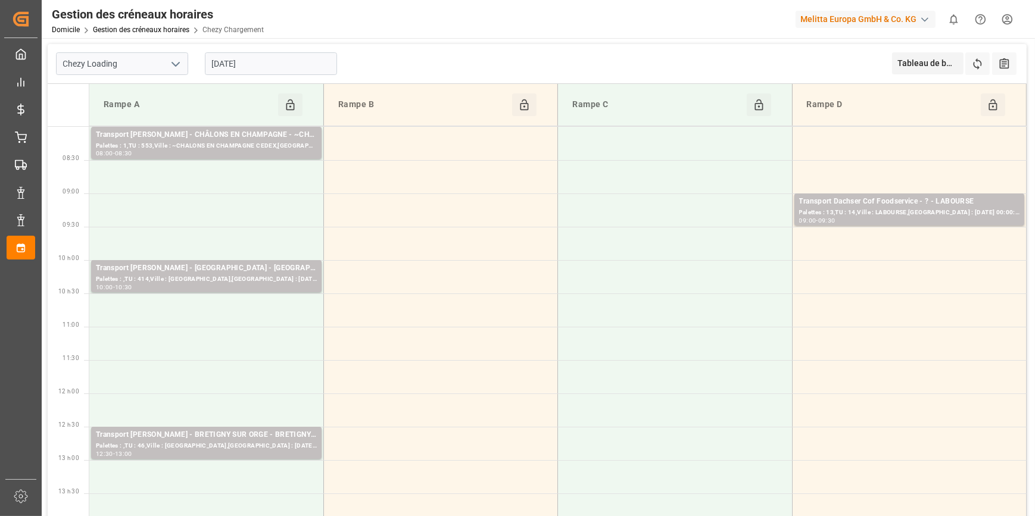
click at [263, 63] on input "13-10-2025" at bounding box center [271, 63] width 132 height 23
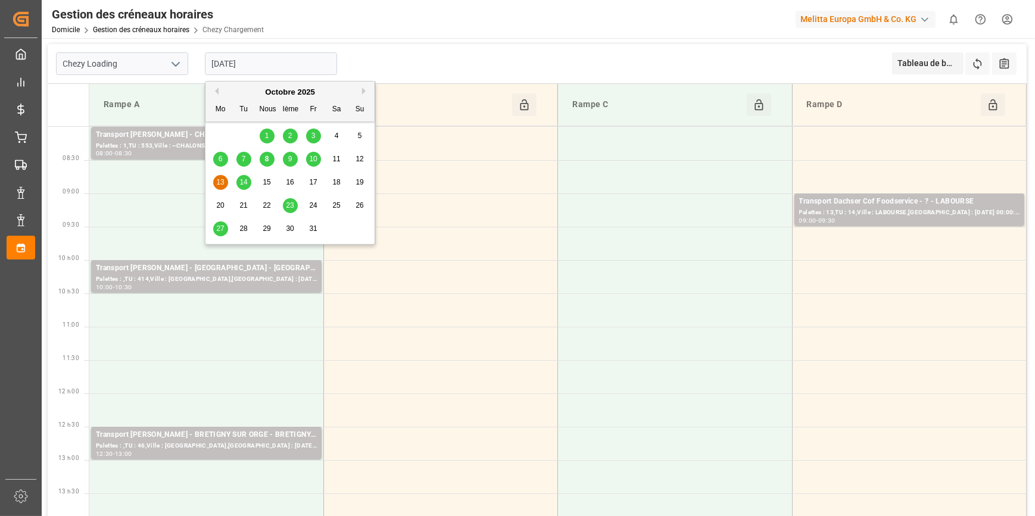
click at [293, 61] on input "13-10-2025" at bounding box center [271, 63] width 132 height 23
click at [383, 67] on div "Chezy Loading 13-10-2025 Tableau de bord View Dashboard Refresh Time Slots All …" at bounding box center [537, 64] width 979 height 40
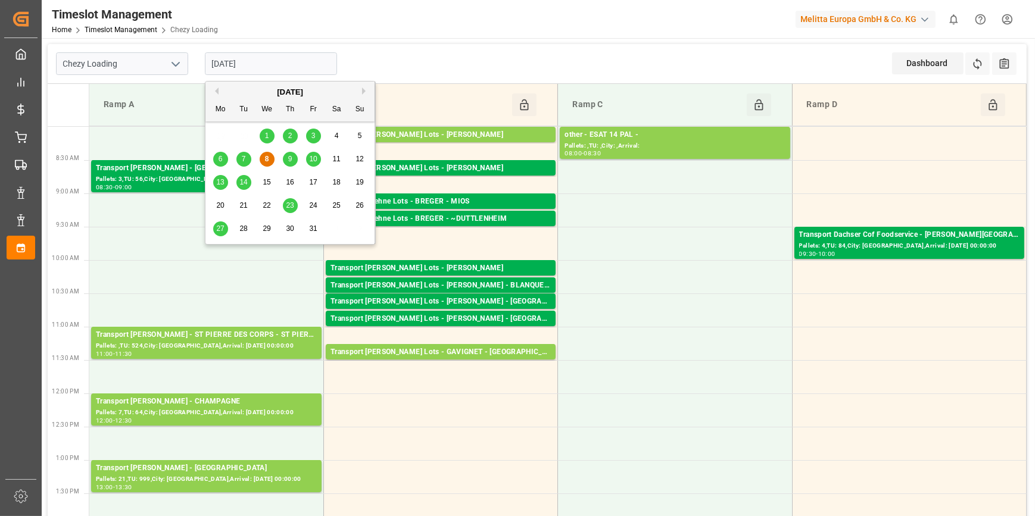
click at [276, 61] on input "[DATE]" at bounding box center [271, 63] width 132 height 23
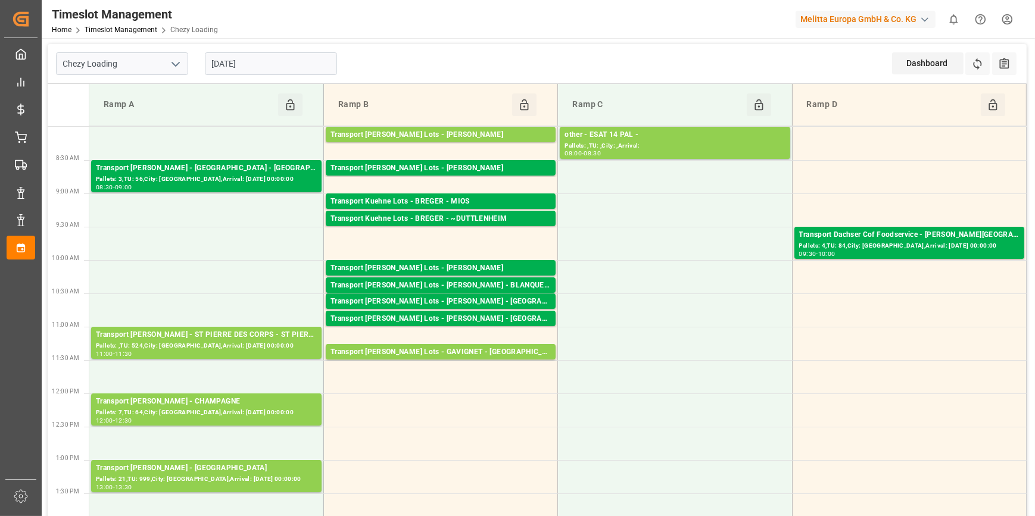
click at [175, 64] on icon "open menu" at bounding box center [175, 64] width 14 height 14
click at [118, 113] on div "Chezy Unloading" at bounding box center [122, 117] width 131 height 27
type input "Chezy Unloading"
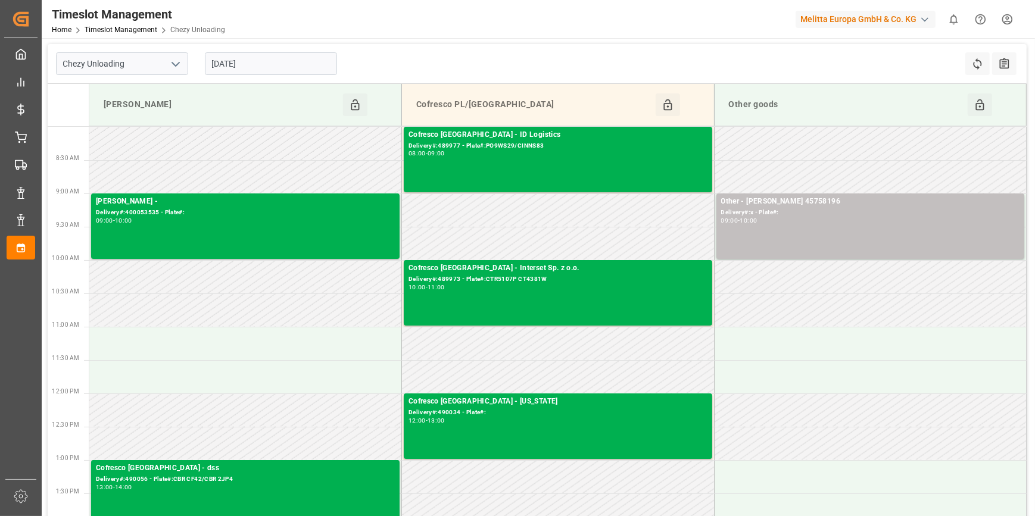
click at [277, 57] on input "[DATE]" at bounding box center [271, 63] width 132 height 23
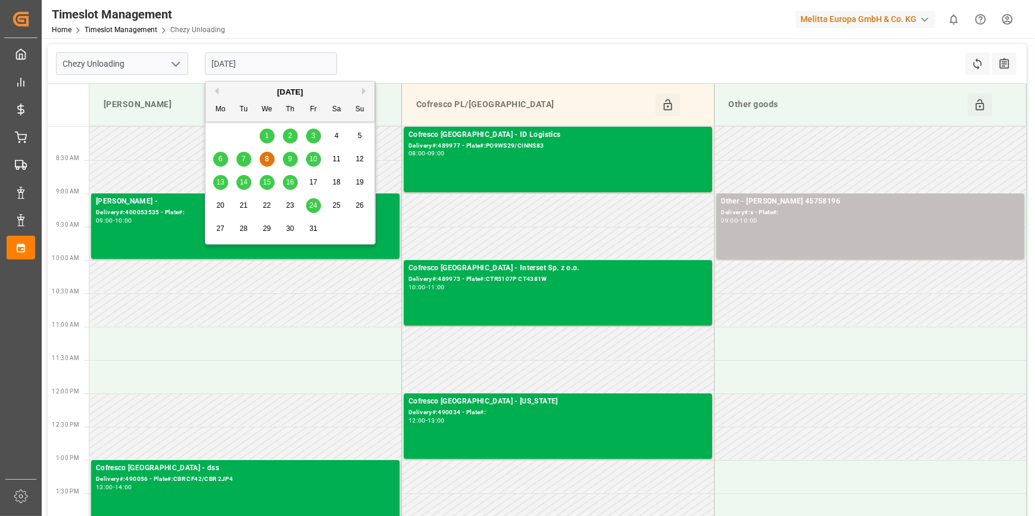
click at [289, 155] on span "9" at bounding box center [290, 159] width 4 height 8
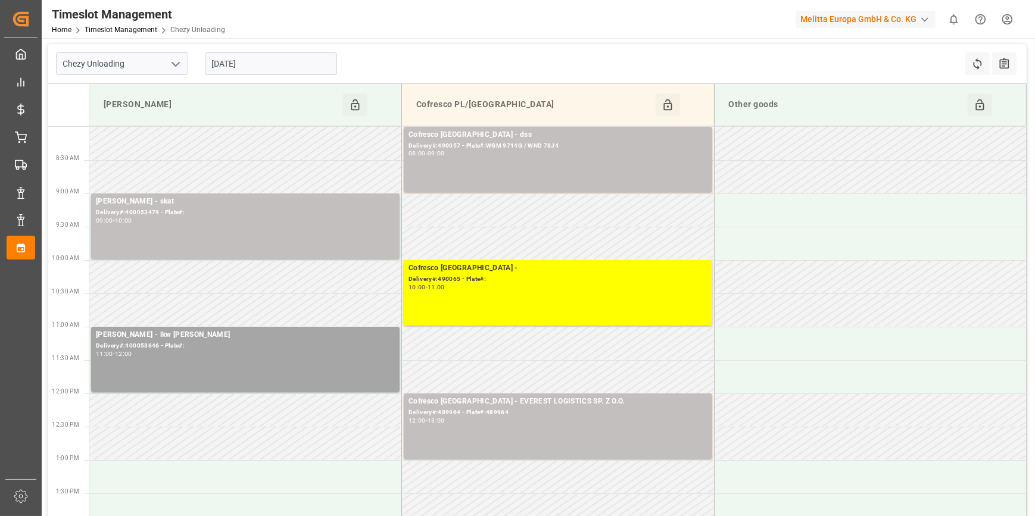
click at [260, 66] on input "[DATE]" at bounding box center [271, 63] width 132 height 23
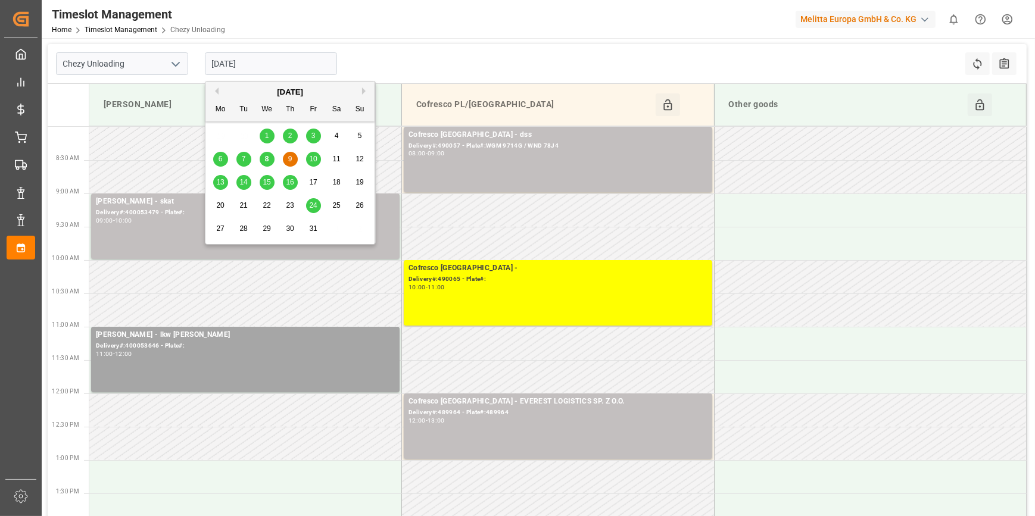
click at [267, 160] on span "8" at bounding box center [267, 159] width 4 height 8
type input "[DATE]"
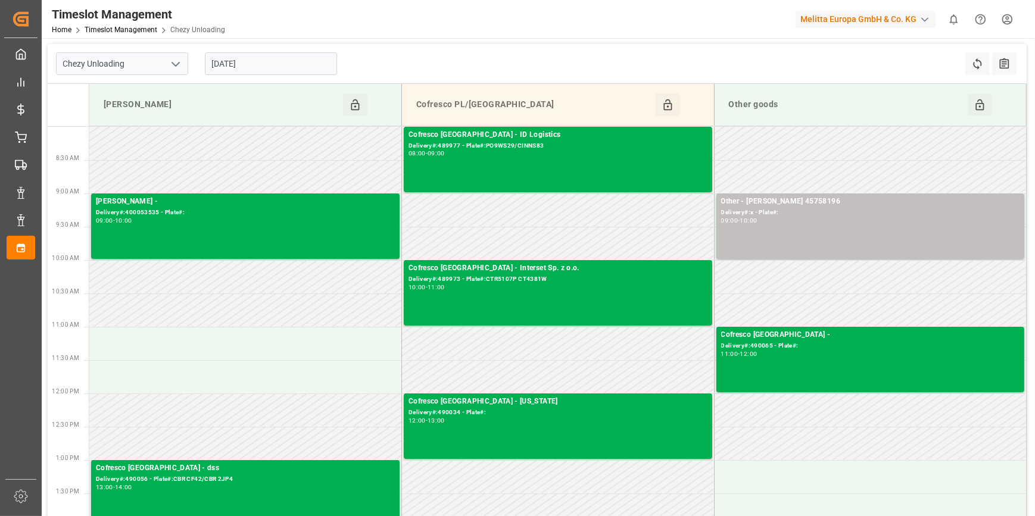
click at [173, 60] on icon "open menu" at bounding box center [175, 64] width 14 height 14
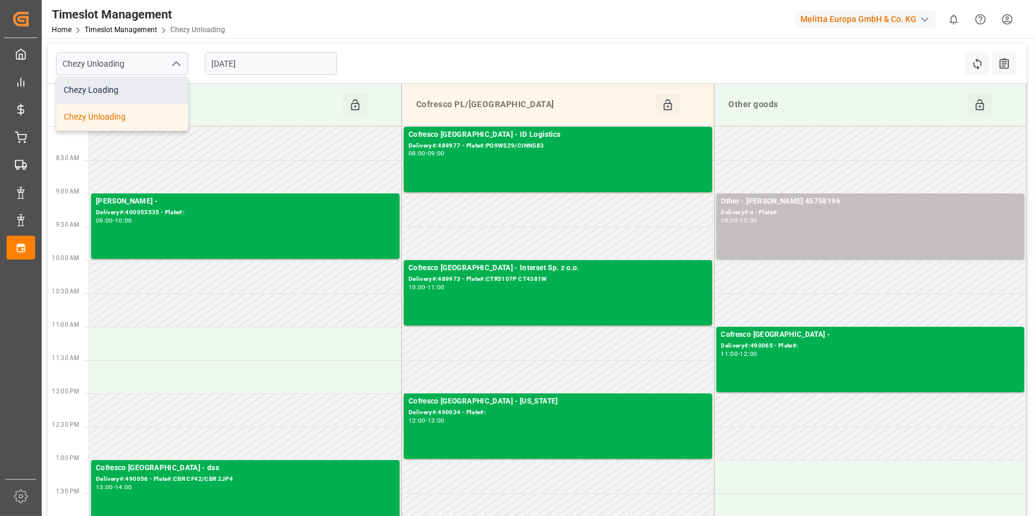
click at [111, 89] on div "Chezy Loading" at bounding box center [122, 90] width 131 height 27
type input "Chezy Loading"
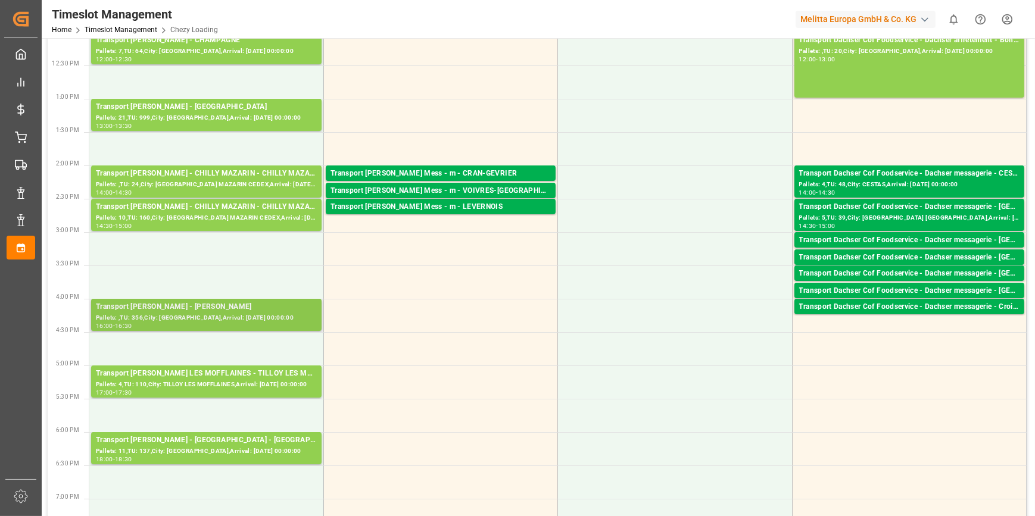
scroll to position [379, 0]
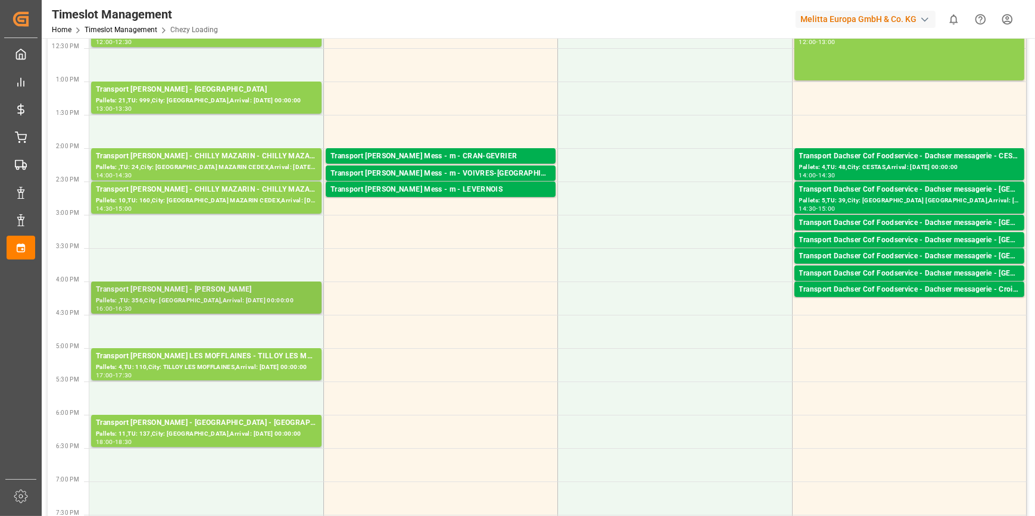
click at [228, 290] on div "Transport Delisle - LOMME - LOMME" at bounding box center [206, 290] width 221 height 12
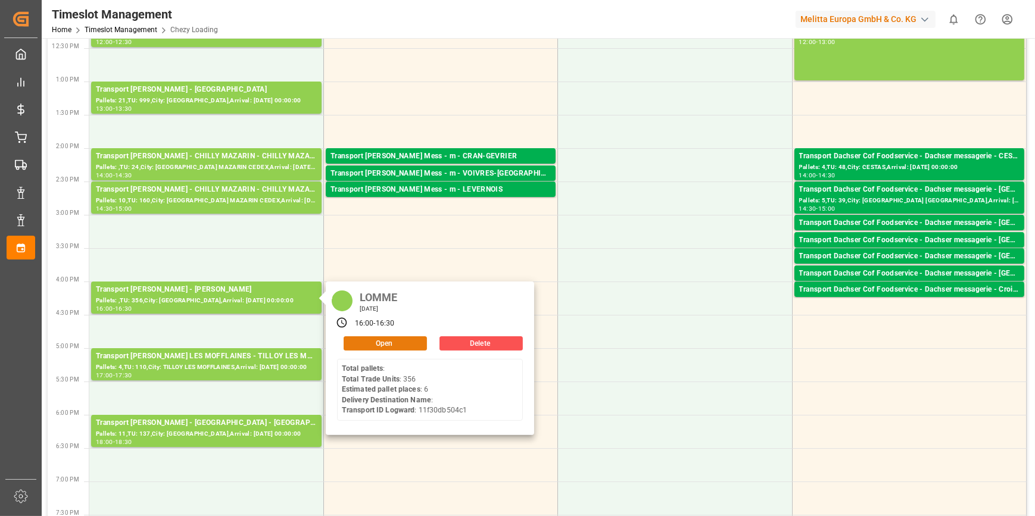
click at [361, 340] on button "Open" at bounding box center [384, 343] width 83 height 14
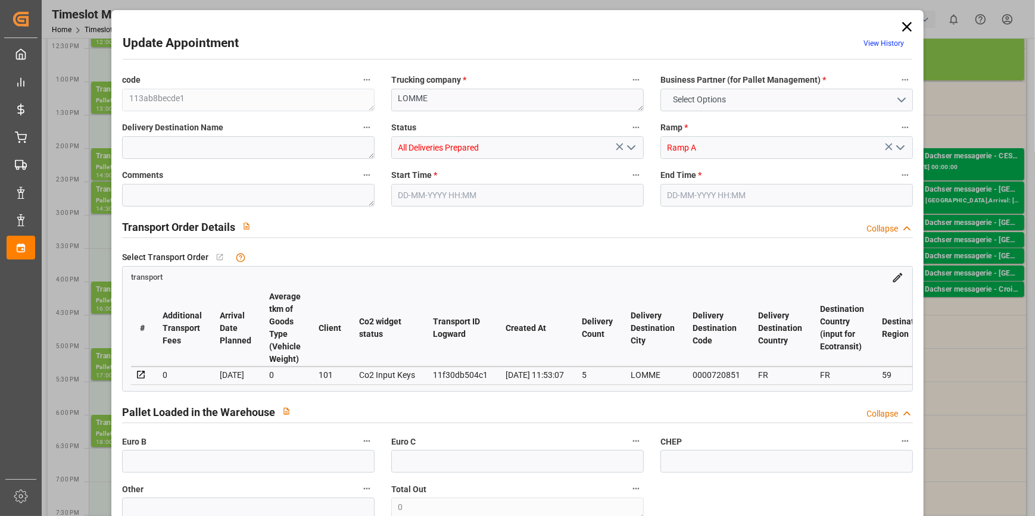
type input "6"
type input "173.16"
type input "0"
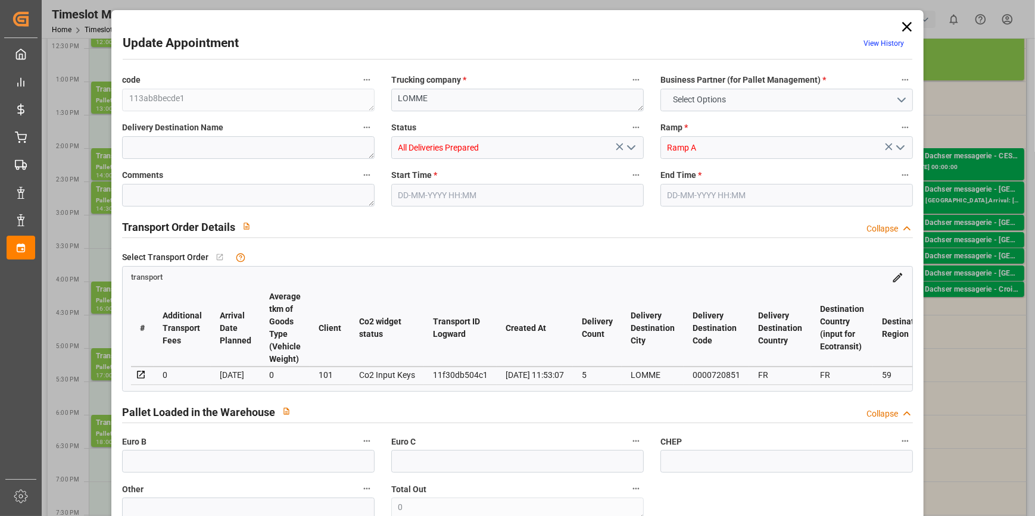
type input "167.3072"
type input "-5.8528"
type input "10"
type input "751.024"
type input "1171.424"
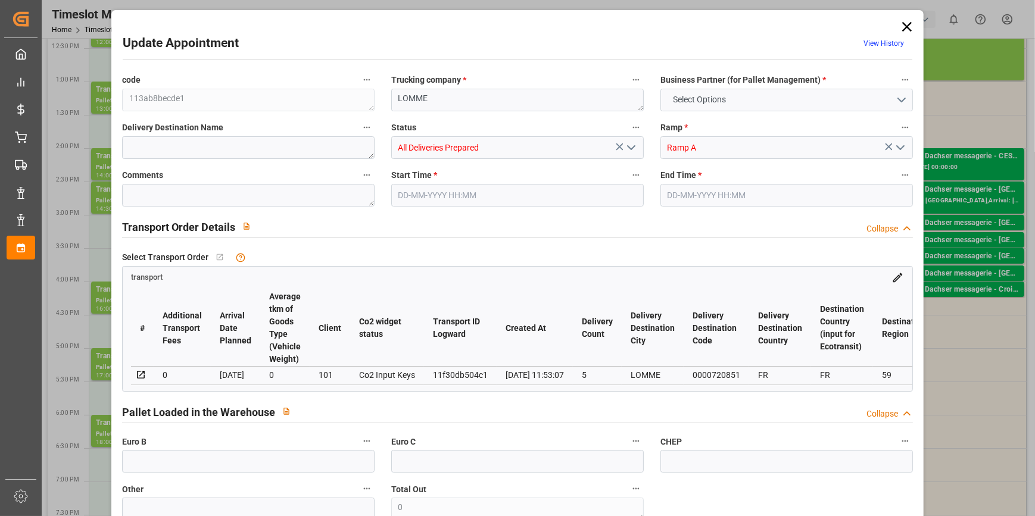
type input "3689.136"
type input "59"
type input "0"
type input "356"
type input "11"
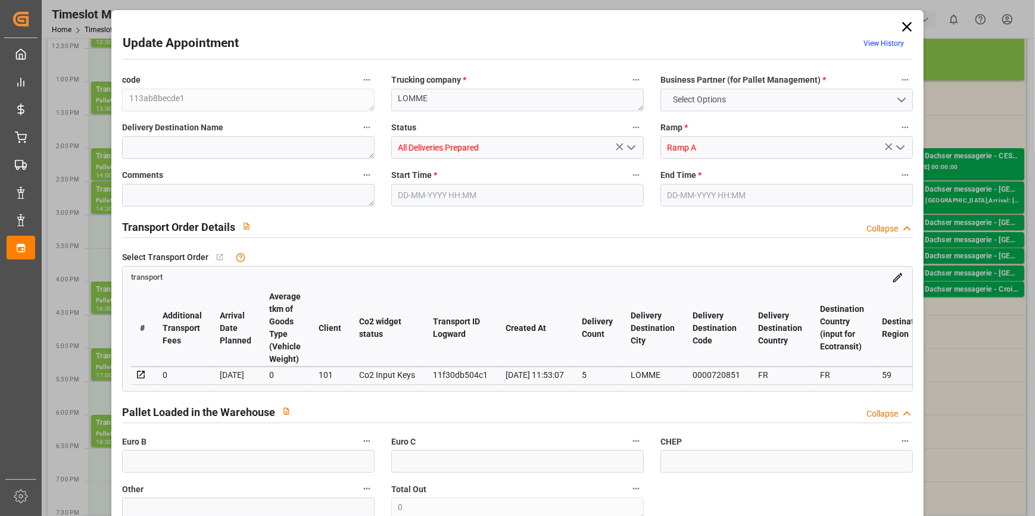
type input "101"
type input "913.064"
type input "0"
type input "4710.8598"
type input "0"
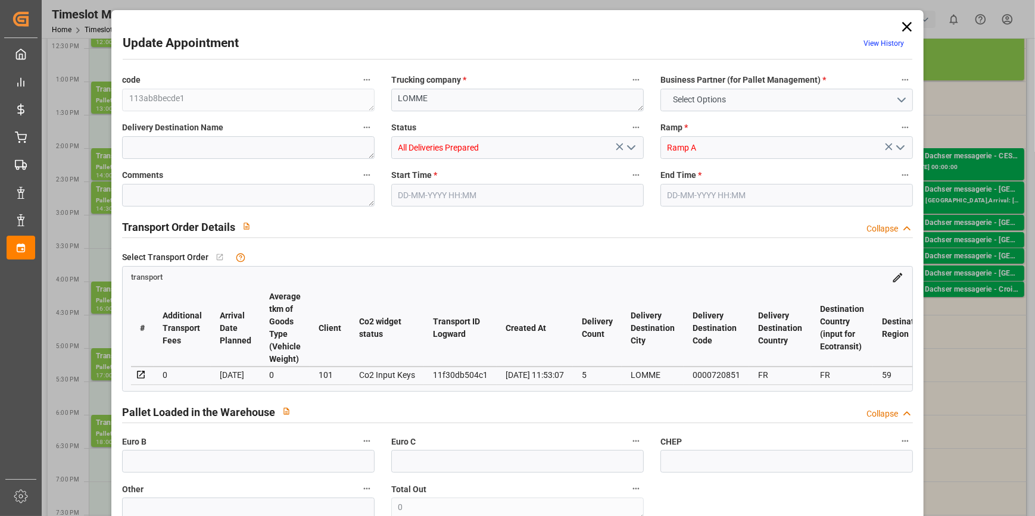
type input "0"
type input "21"
type input "35"
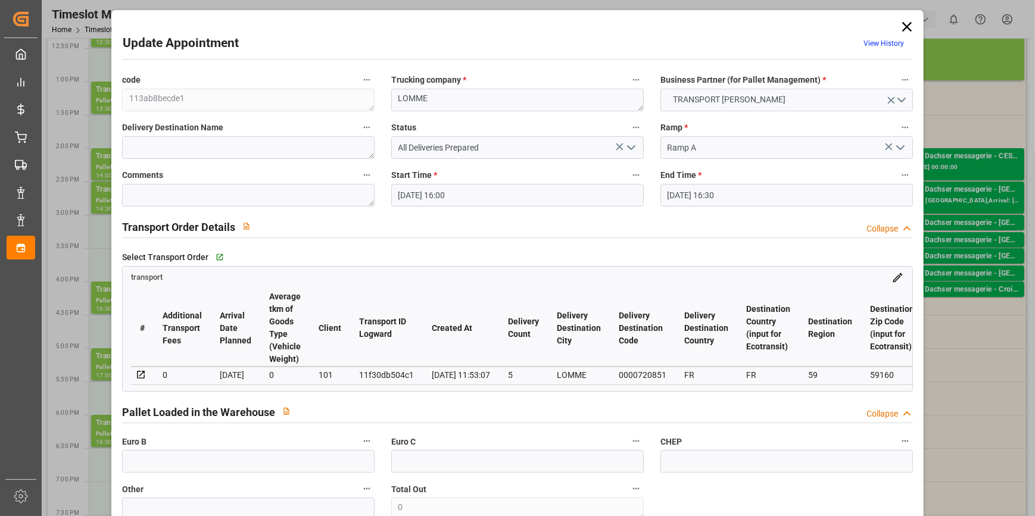
type input "08-10-2025 16:00"
type input "08-10-2025 16:30"
type input "03-10-2025 12:34"
type input "03-10-2025 11:53"
type input "[DATE]"
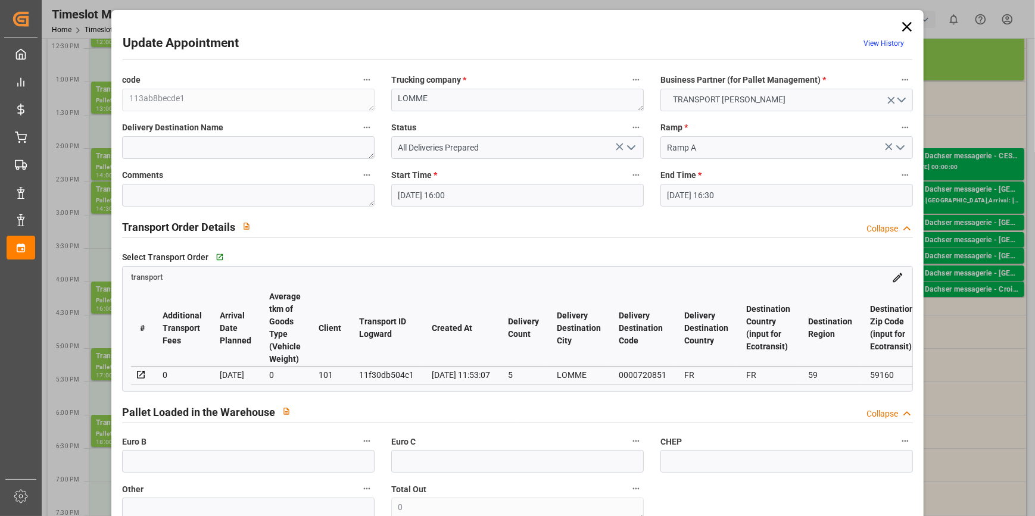
type input "[DATE]"
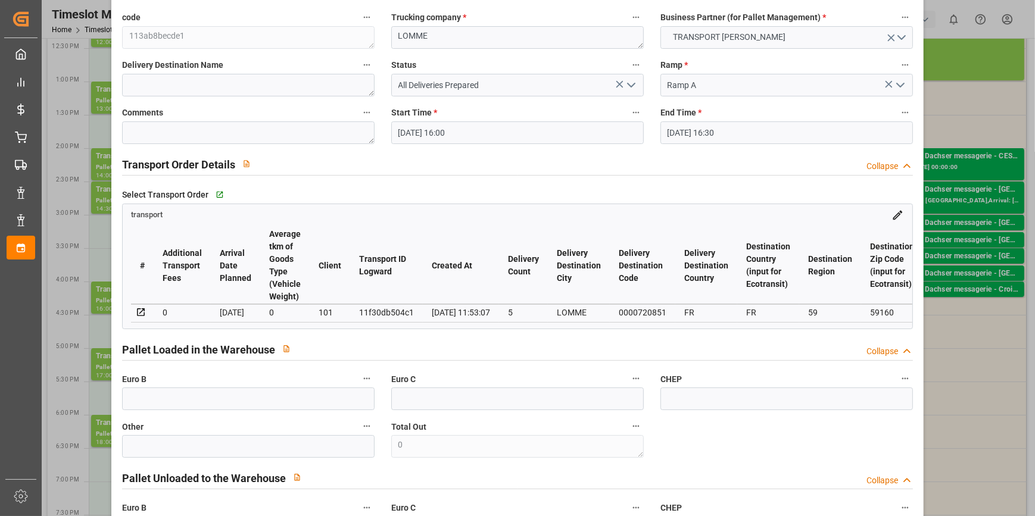
scroll to position [0, 0]
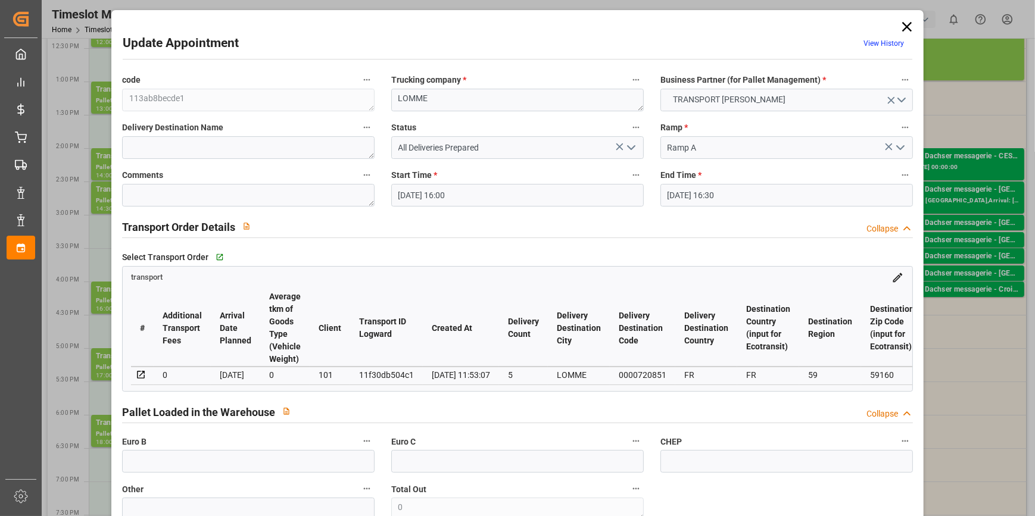
click at [905, 24] on icon at bounding box center [907, 27] width 10 height 10
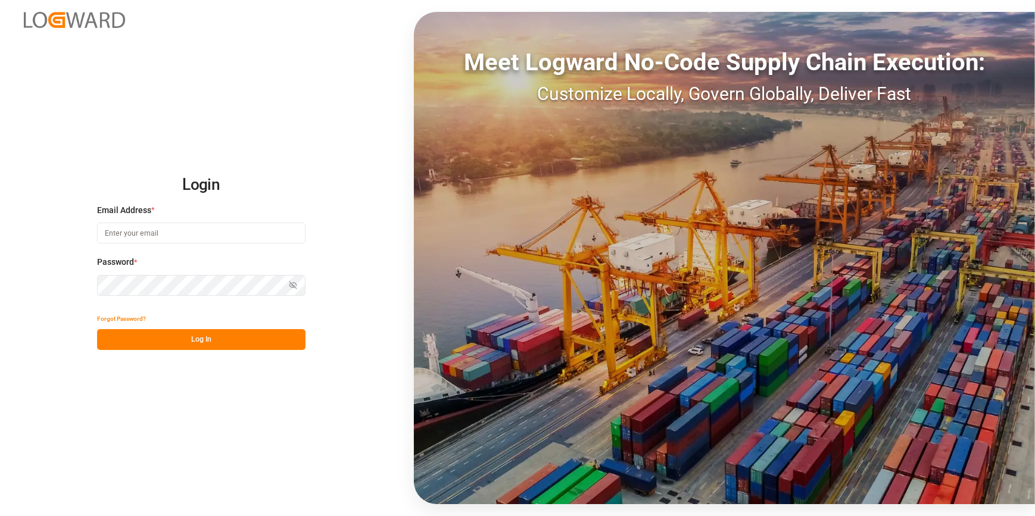
type input "[EMAIL_ADDRESS][DOMAIN_NAME]"
click at [215, 336] on button "Log In" at bounding box center [201, 339] width 208 height 21
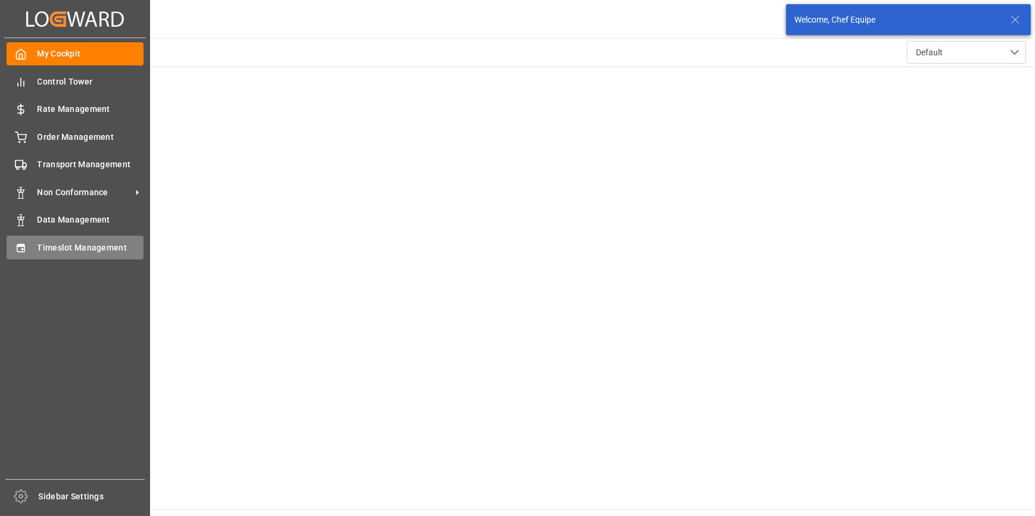
click at [63, 250] on span "Timeslot Management" at bounding box center [91, 248] width 107 height 13
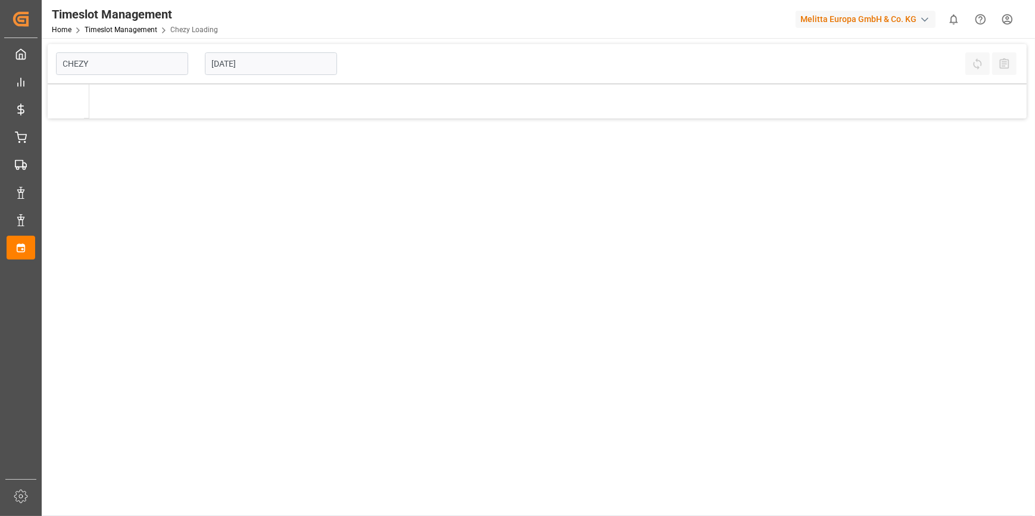
type input "Chezy Loading"
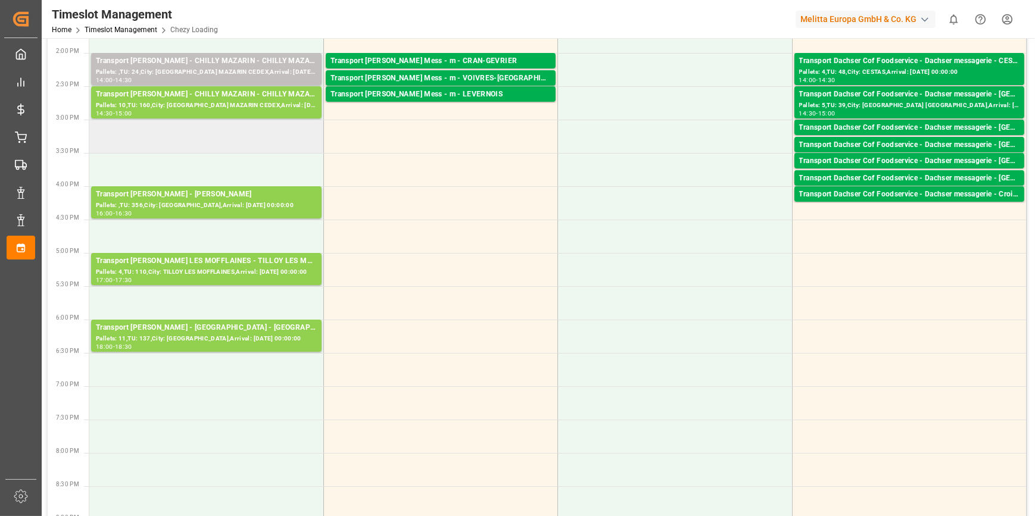
scroll to position [487, 0]
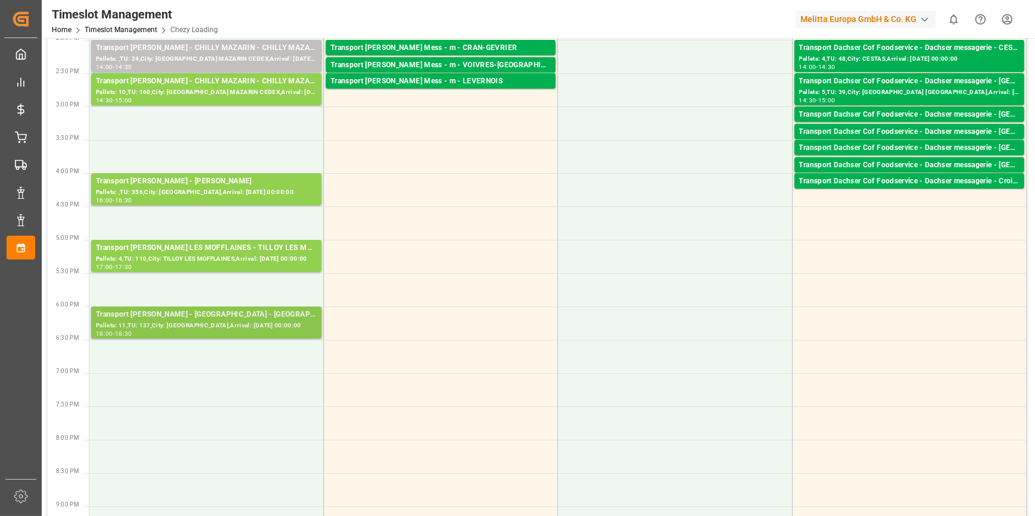
click at [214, 324] on div "Pallets: 11,TU: 137,City: [GEOGRAPHIC_DATA],Arrival: [DATE] 00:00:00" at bounding box center [206, 326] width 221 height 10
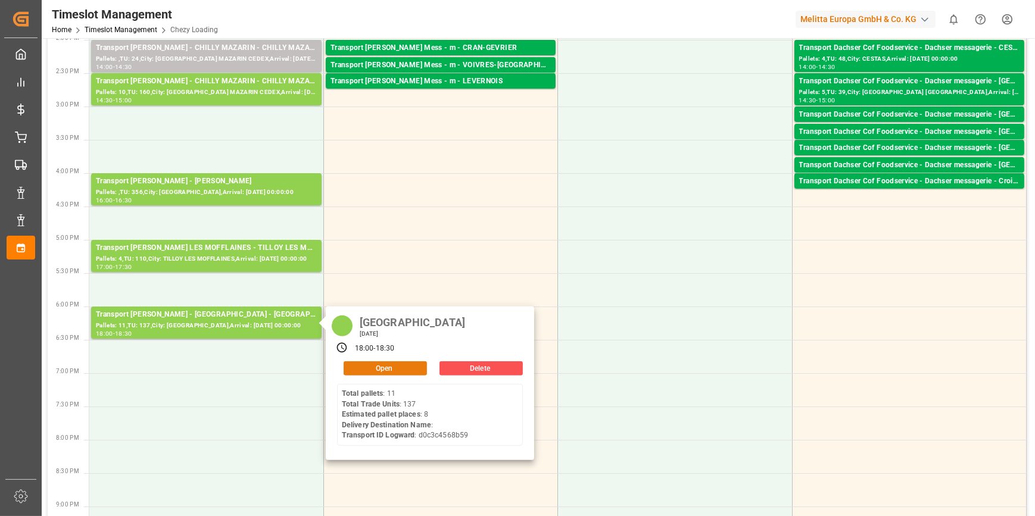
click at [360, 366] on button "Open" at bounding box center [384, 368] width 83 height 14
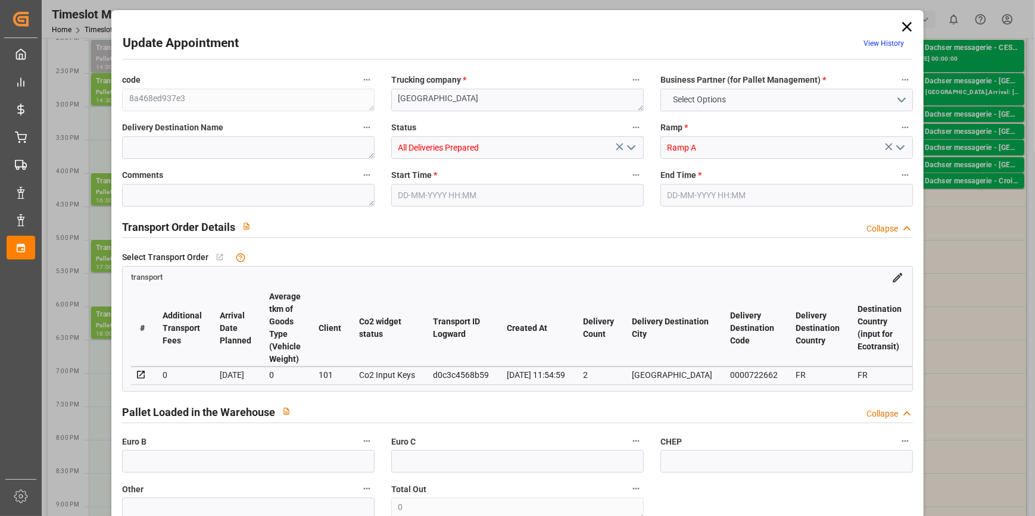
type input "8"
type input "210.87"
type input "0"
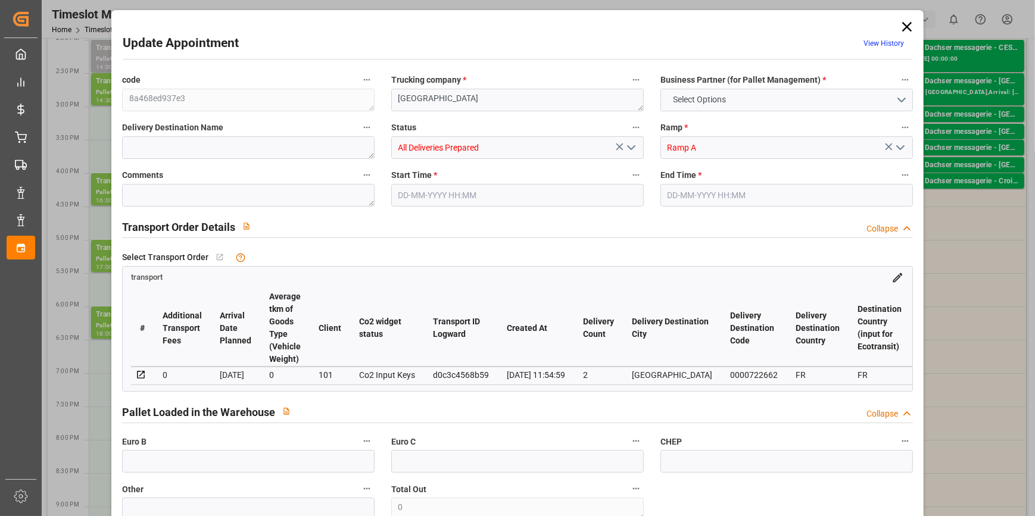
type input "203.7426"
type input "-7.1274"
type input "2"
type input "1100.765"
type input "1874.534"
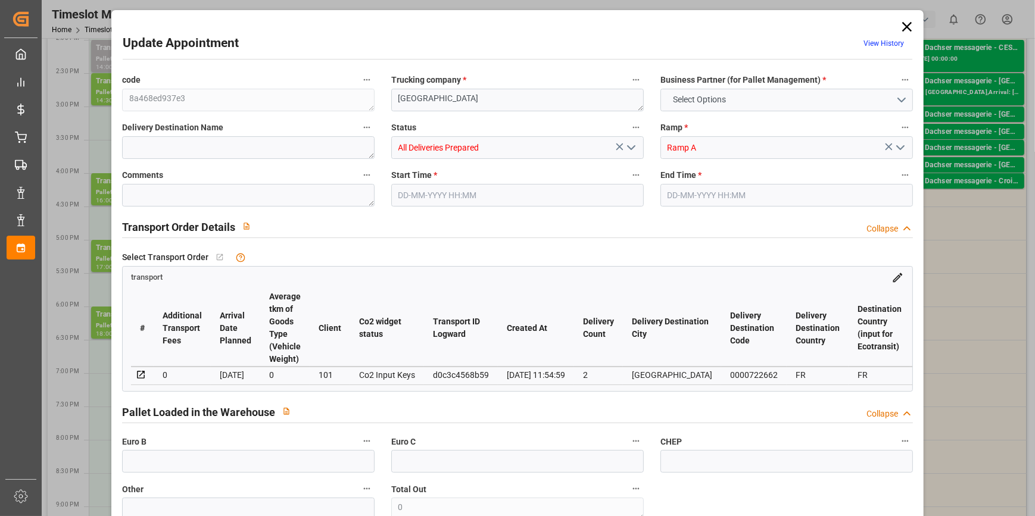
type input "8007.587"
type input "80"
type input "11"
type input "137"
type input "20"
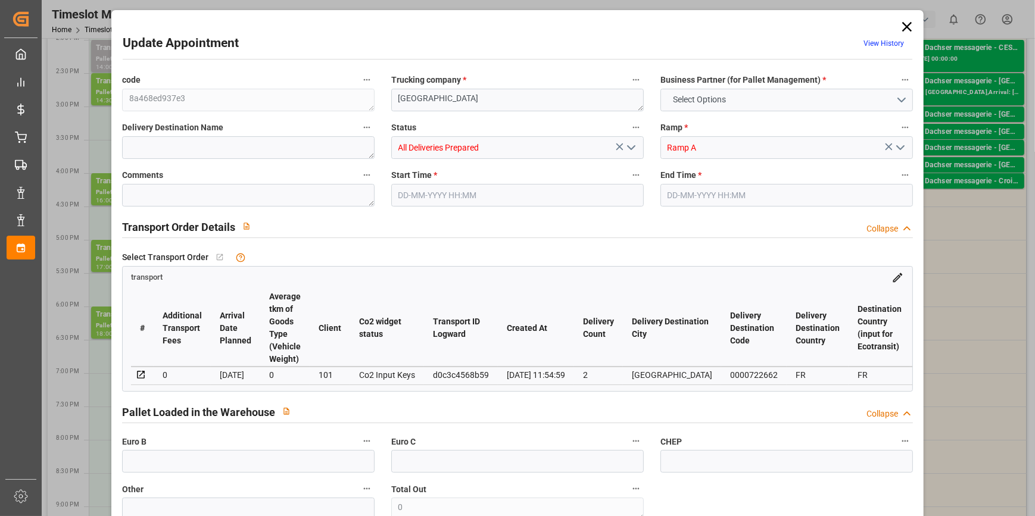
type input "101"
type input "1364.454"
type input "0"
type input "4710.8598"
type input "0"
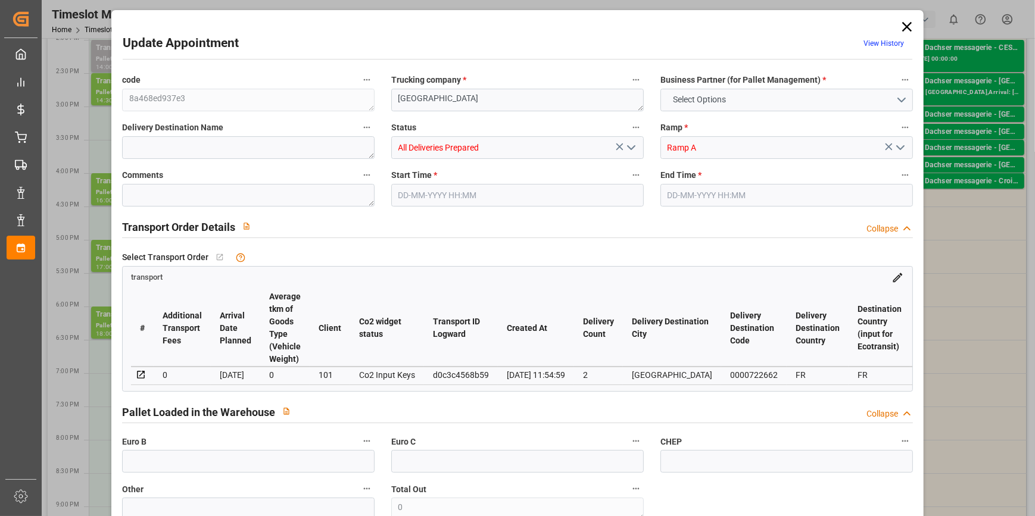
type input "0"
type input "21"
type input "35"
type input "08-10-2025 18:00"
type input "08-10-2025 18:30"
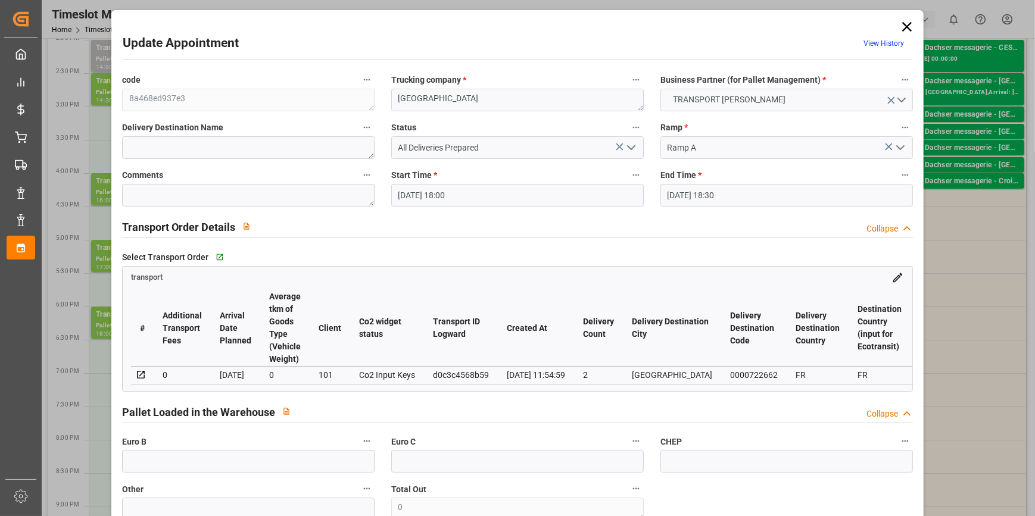
type input "03-10-2025 12:37"
type input "03-10-2025 11:54"
type input "[DATE]"
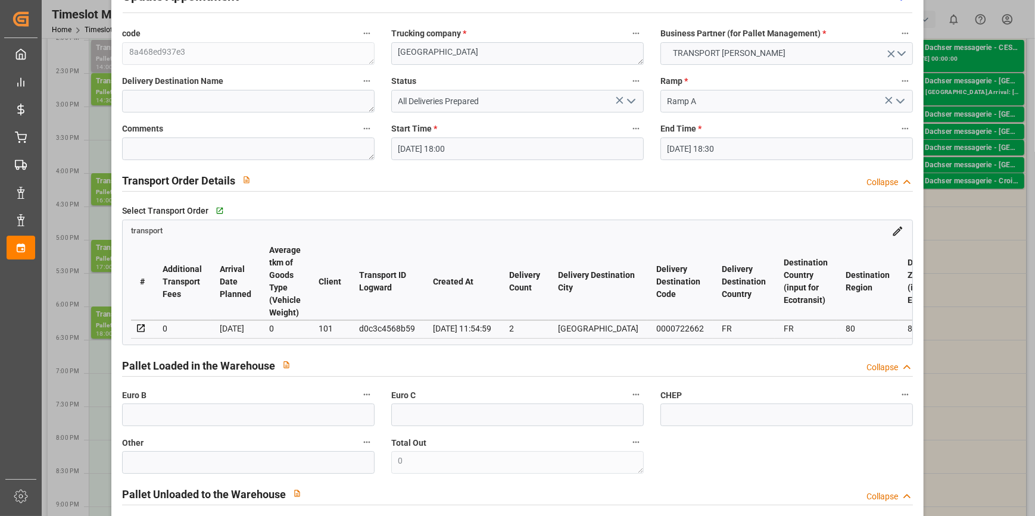
scroll to position [0, 0]
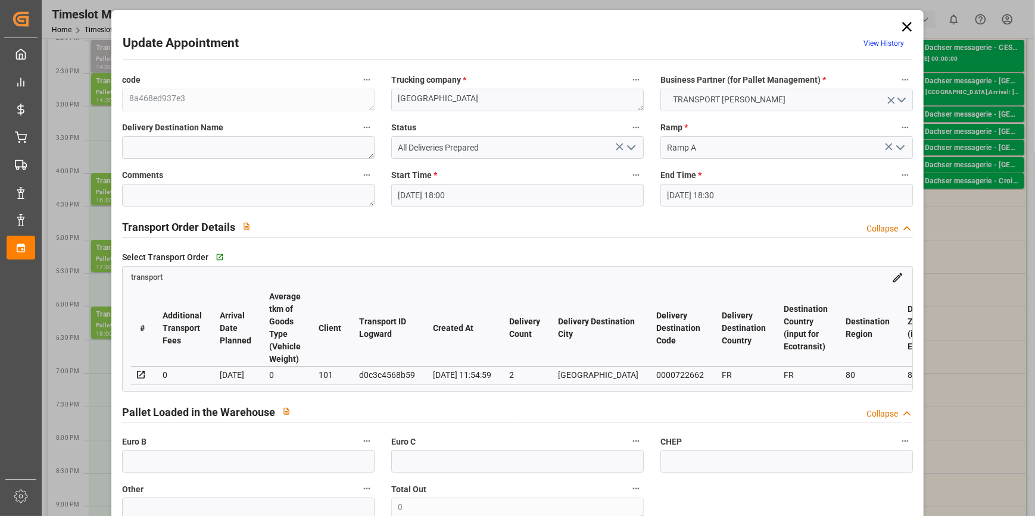
click at [906, 21] on icon at bounding box center [906, 26] width 17 height 17
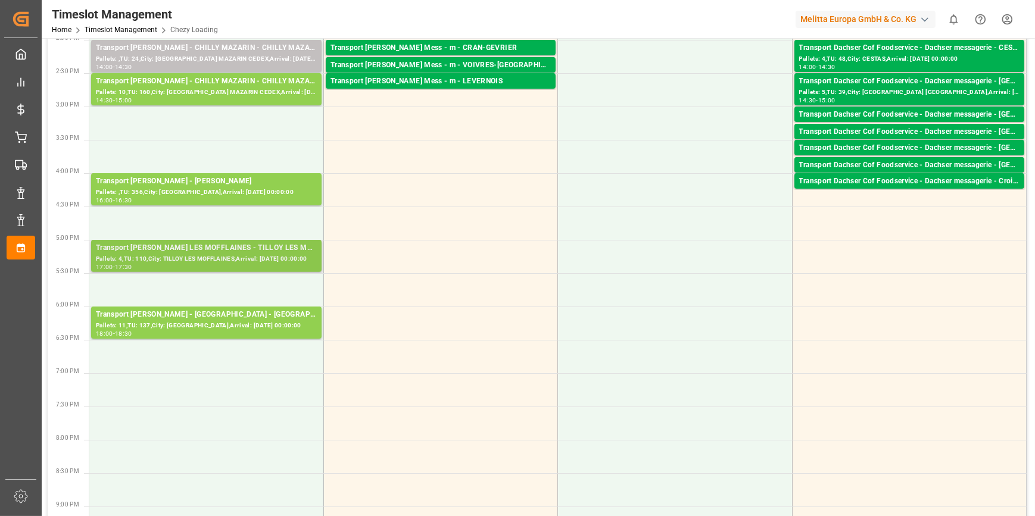
click at [188, 251] on div "Transport Delisle - TILLOY LES MOFFLAINES - TILLOY LES MOFFLAINES" at bounding box center [206, 248] width 221 height 12
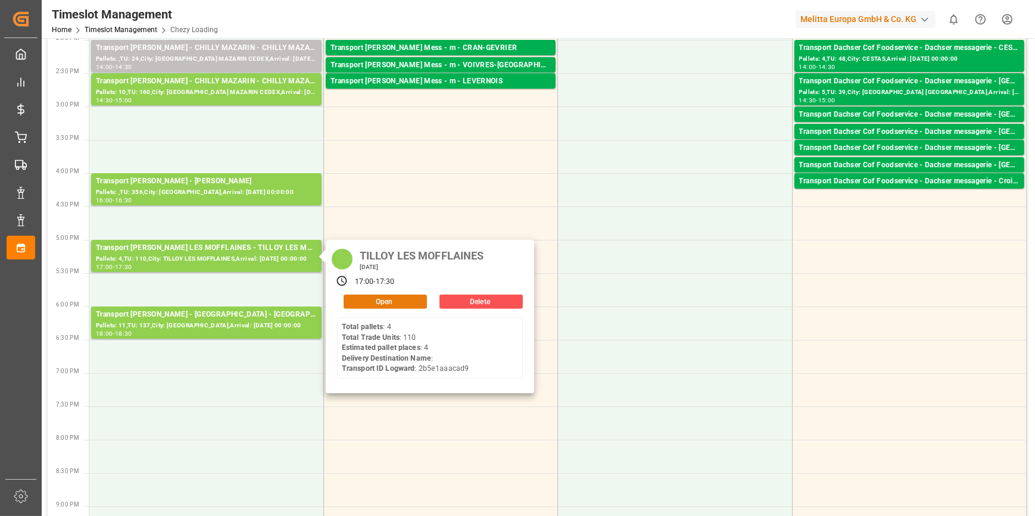
click at [385, 302] on button "Open" at bounding box center [384, 302] width 83 height 14
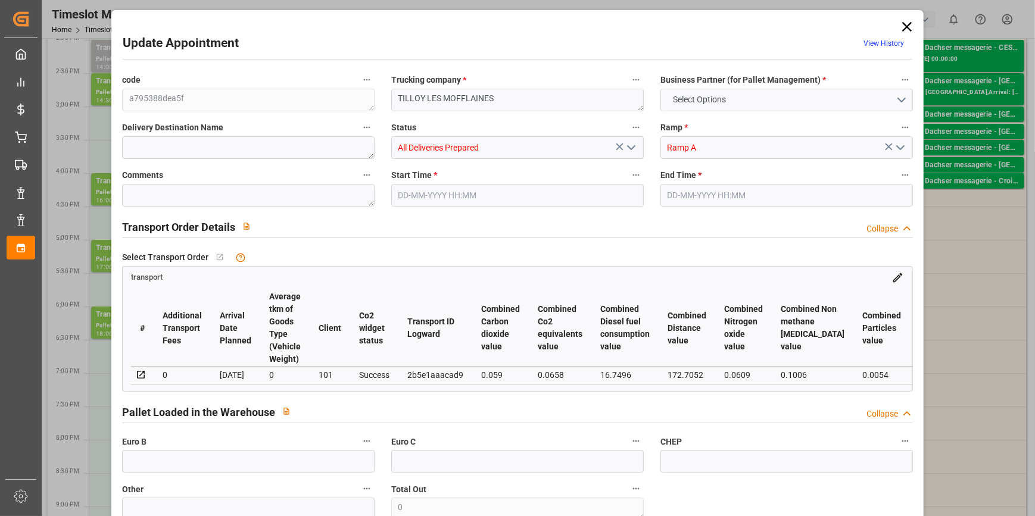
type input "4"
type input "153.3"
type input "0"
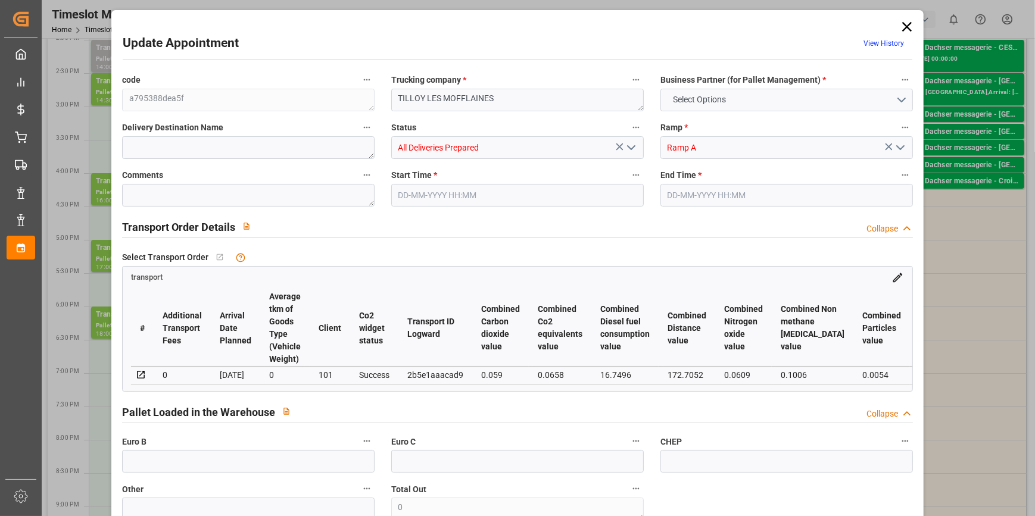
type input "148.1185"
type input "-5.1815"
type input "4"
type input "524.332"
type input "885.436"
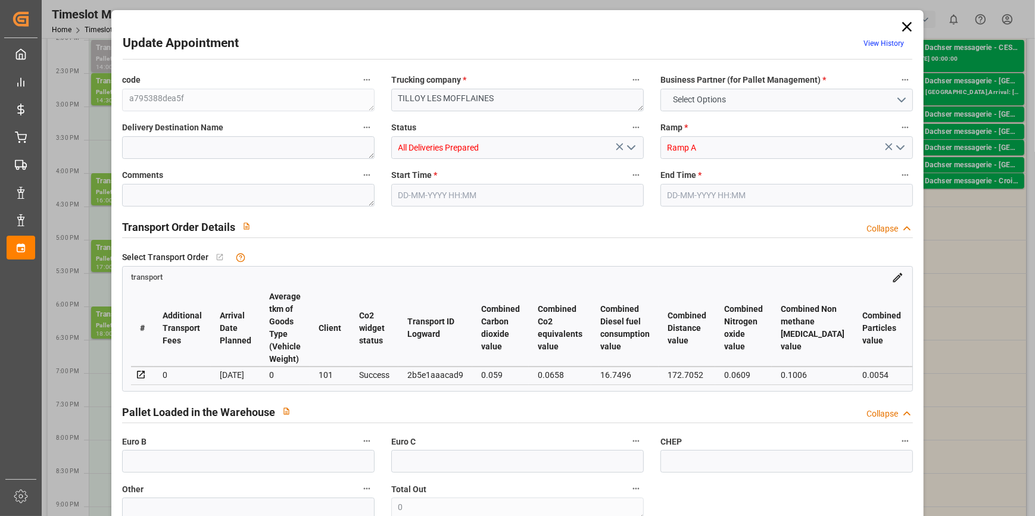
type input "3807.216"
type input "62"
type input "4"
type input "110"
type input "6"
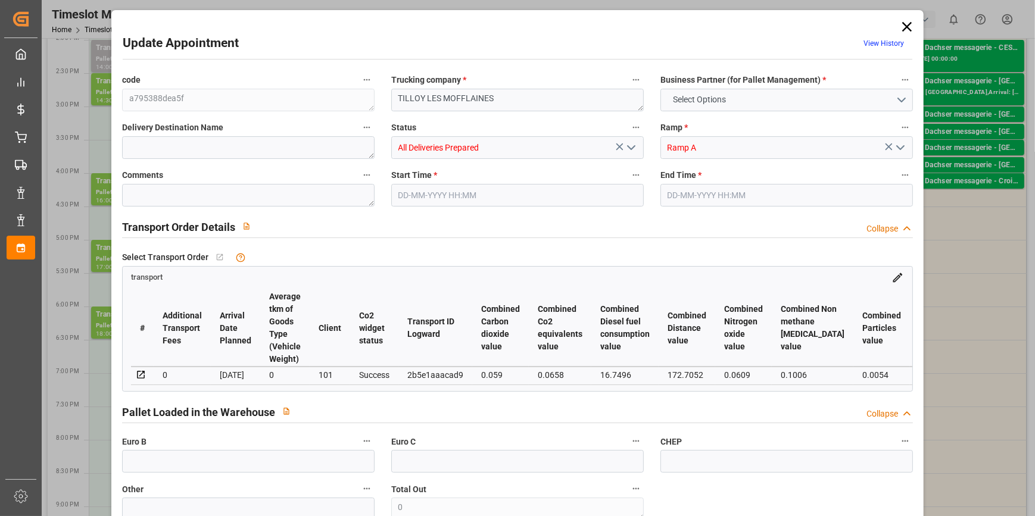
type input "101"
type input "722.244"
type input "0"
type input "4710.8598"
type input "0"
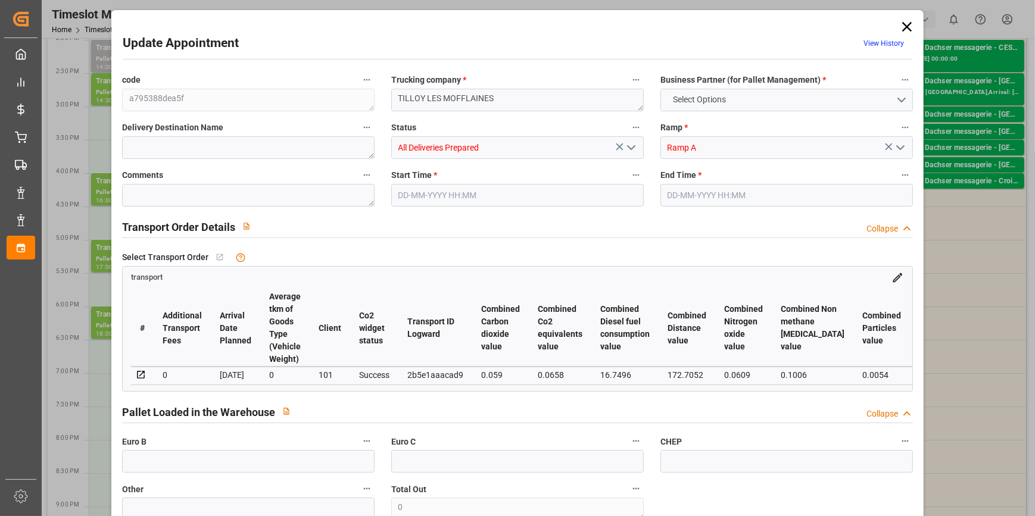
type input "0"
type input "21"
type input "35"
type input "08-10-2025 17:00"
type input "08-10-2025 17:30"
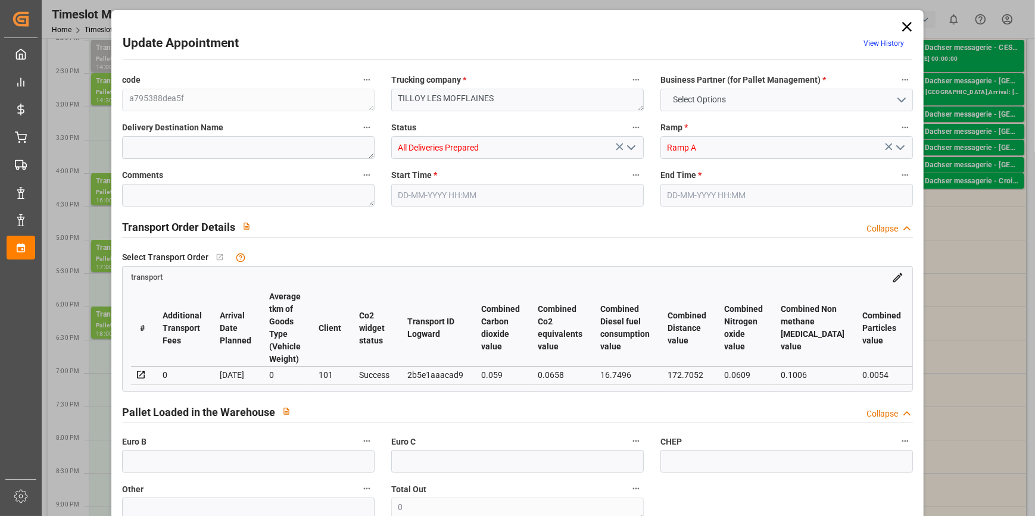
type input "03-10-2025 12:38"
type input "03-10-2025 11:54"
type input "[DATE]"
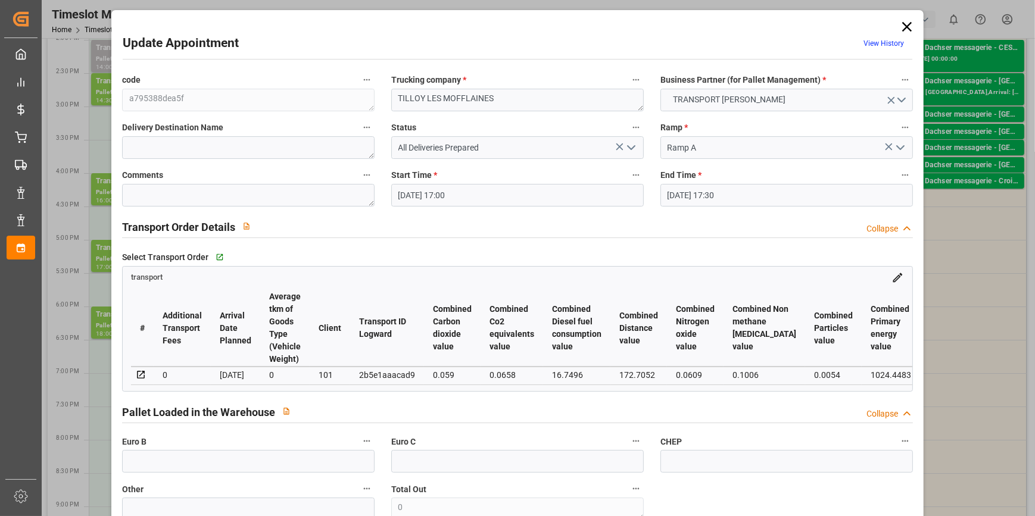
click at [903, 27] on icon at bounding box center [907, 27] width 10 height 10
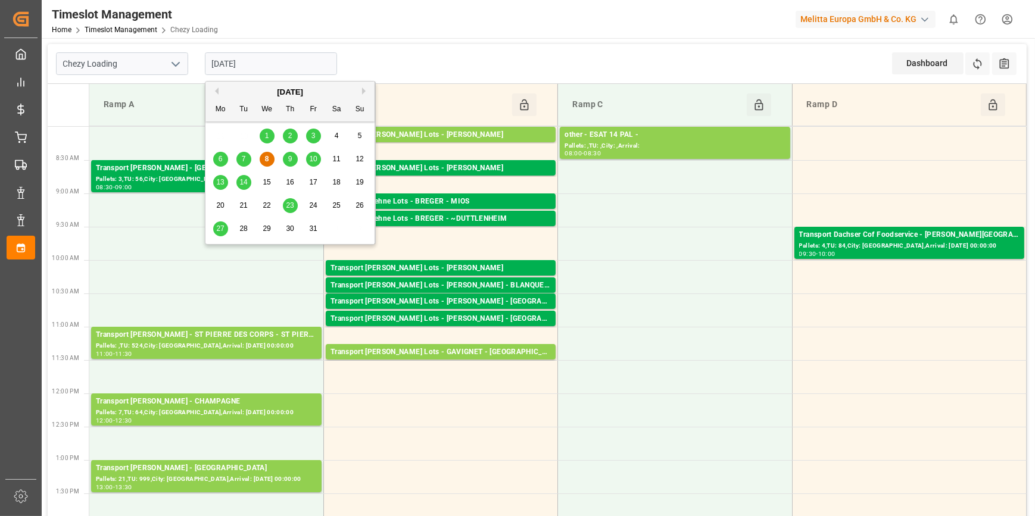
click at [276, 64] on input "[DATE]" at bounding box center [271, 63] width 132 height 23
click at [751, 422] on td at bounding box center [675, 409] width 234 height 33
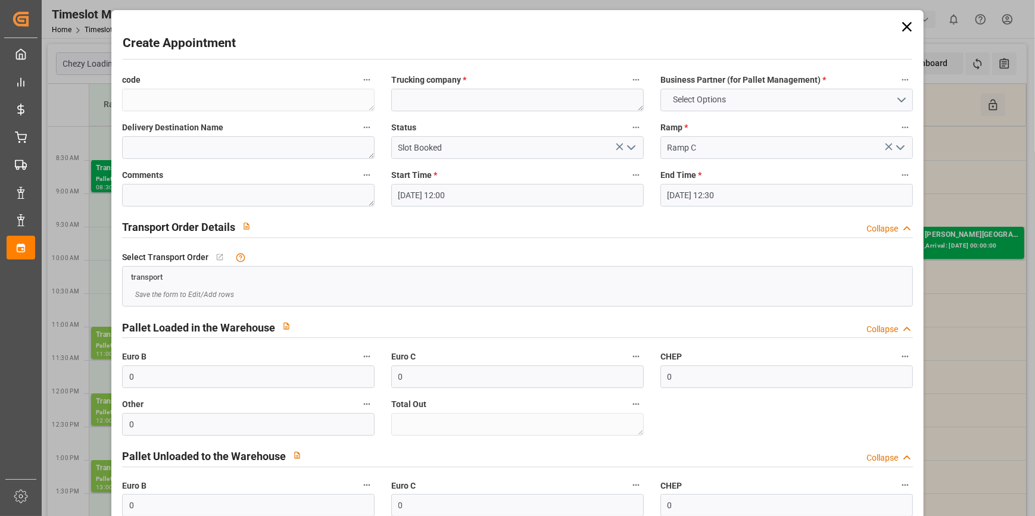
click at [902, 24] on icon at bounding box center [906, 26] width 17 height 17
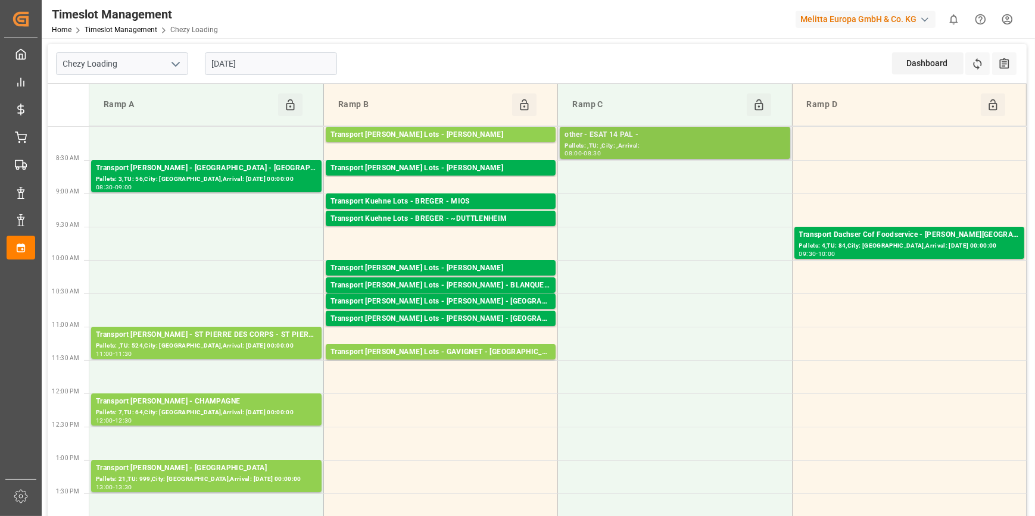
click at [642, 129] on div "other - ESAT 14 PAL -" at bounding box center [674, 135] width 220 height 12
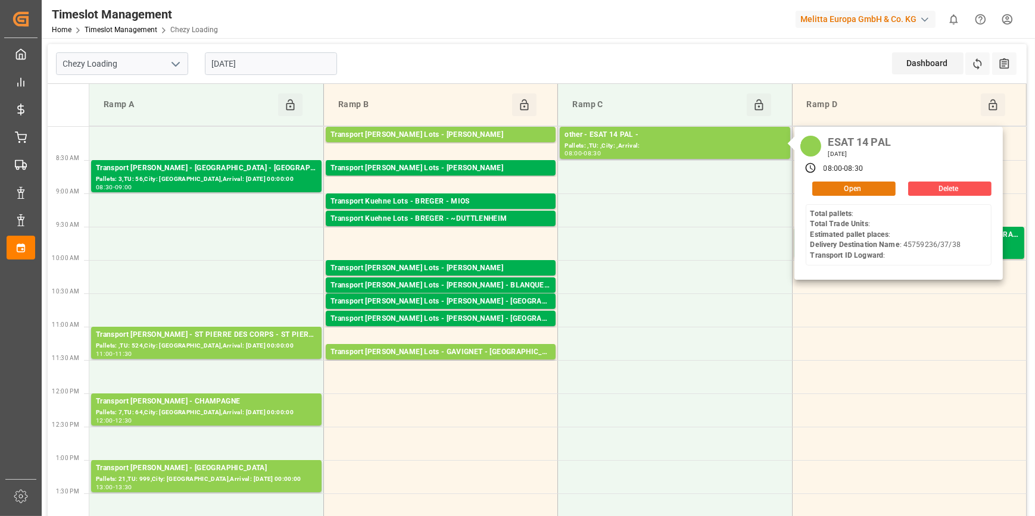
click at [832, 192] on button "Open" at bounding box center [853, 189] width 83 height 14
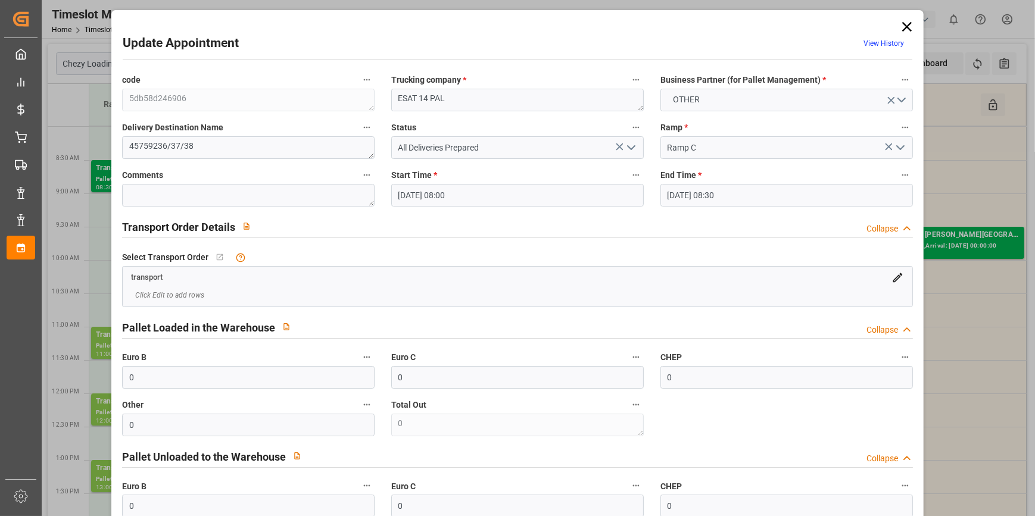
click at [626, 145] on icon "open menu" at bounding box center [631, 147] width 14 height 14
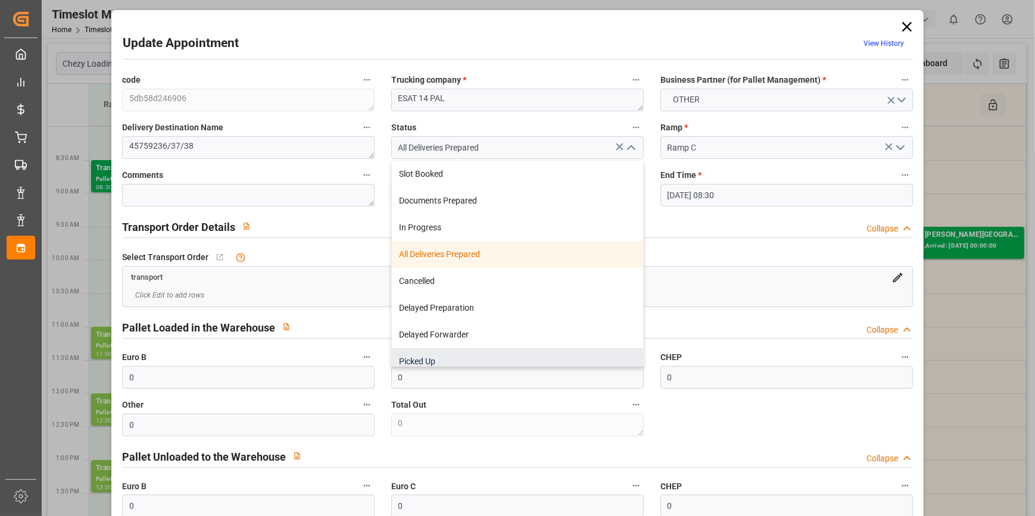
click at [433, 354] on div "Picked Up" at bounding box center [517, 361] width 251 height 27
type input "Picked Up"
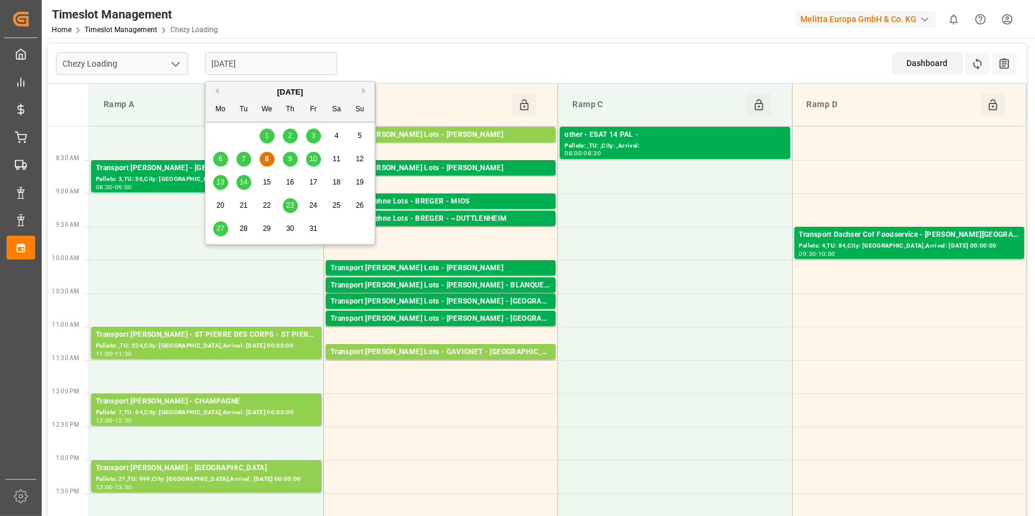
click at [270, 66] on input "[DATE]" at bounding box center [271, 63] width 132 height 23
click at [243, 158] on span "7" at bounding box center [244, 159] width 4 height 8
type input "[DATE]"
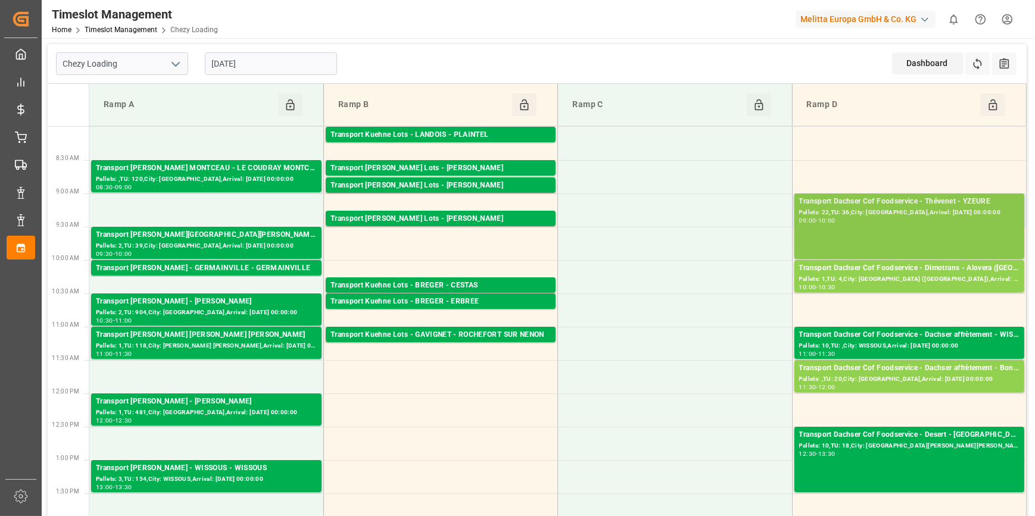
click at [899, 206] on div "Transport Dachser Cof Foodservice - Thévenet - YZEURE" at bounding box center [909, 202] width 220 height 12
click at [934, 215] on div "Pallets: 22,TU: 36,City: [GEOGRAPHIC_DATA],Arrival: [DATE] 00:00:00" at bounding box center [909, 213] width 220 height 10
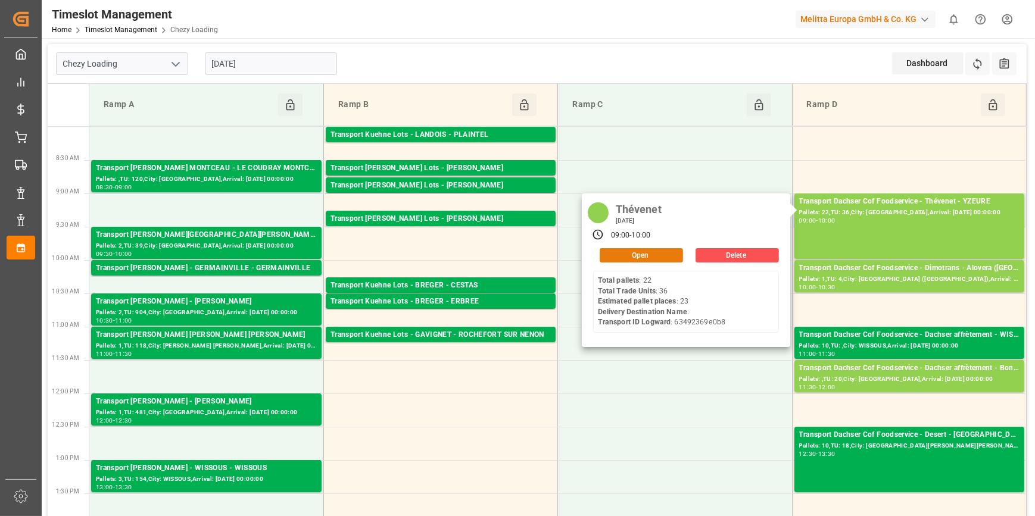
click at [657, 255] on button "Open" at bounding box center [640, 255] width 83 height 14
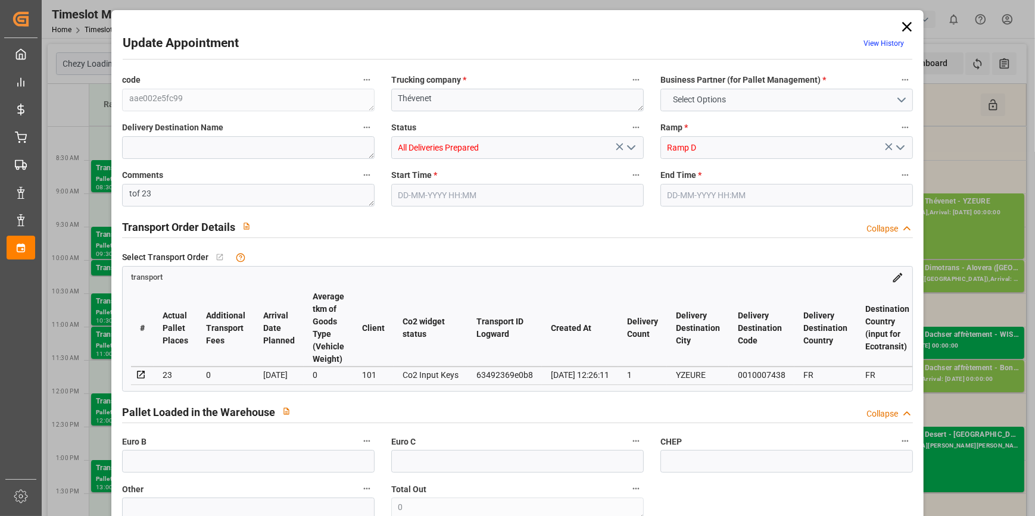
type input "23"
type input "523.19"
type input "0"
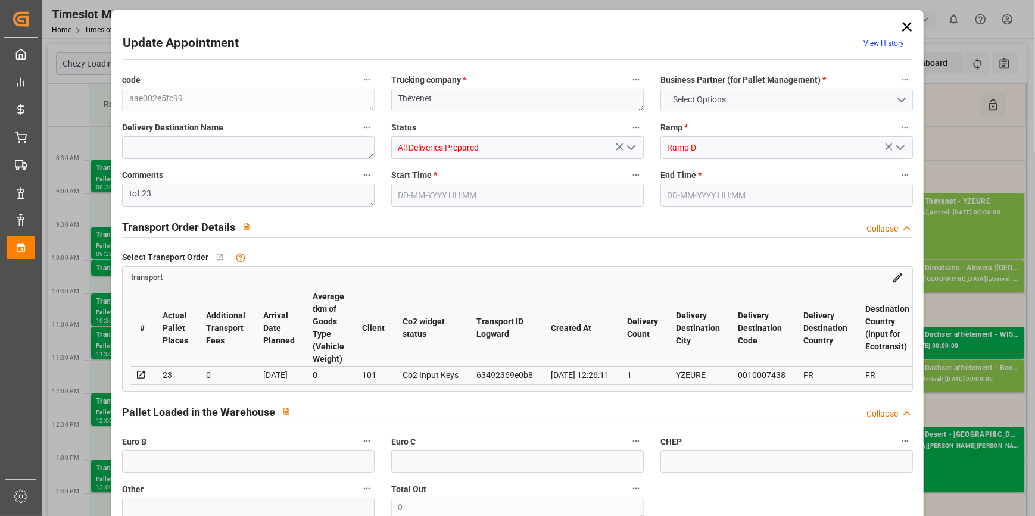
type input "0"
type input "513.9819"
type input "-9.2081"
type input "23"
type input "4764.64"
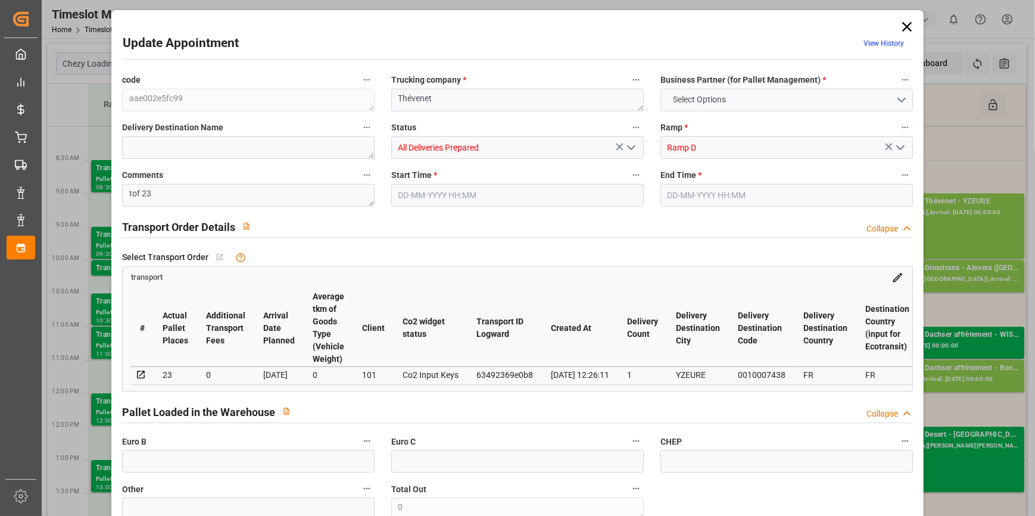
type input "6250.96"
type input "18985.5"
type input "3"
type input "22"
type input "36"
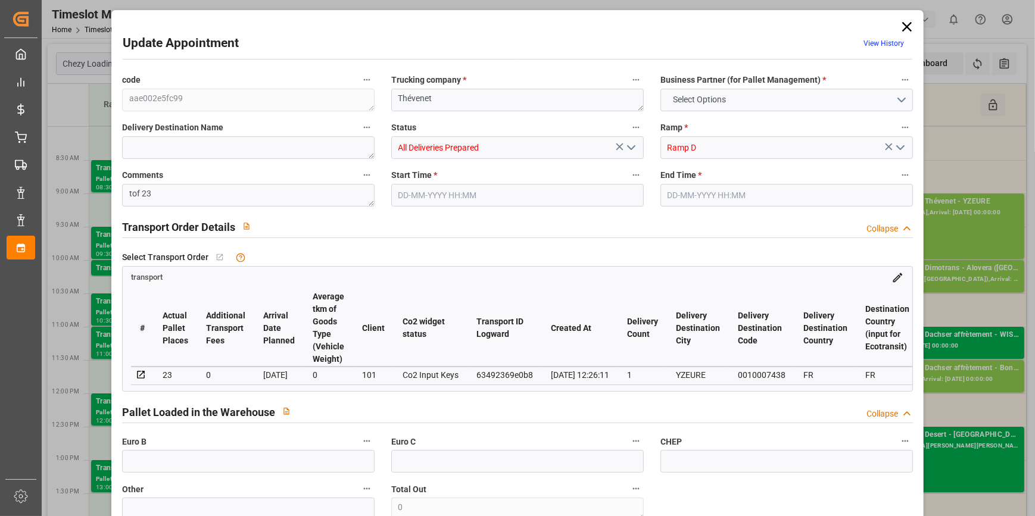
type input "23"
type input "101"
type input "5679.616"
type input "0"
type input "5679.616"
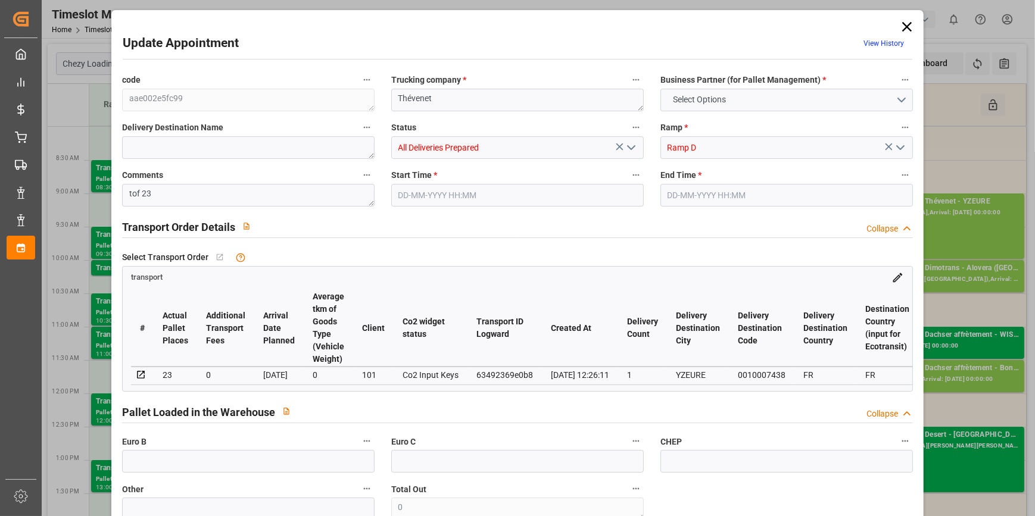
type input "0"
type input "21"
type input "100"
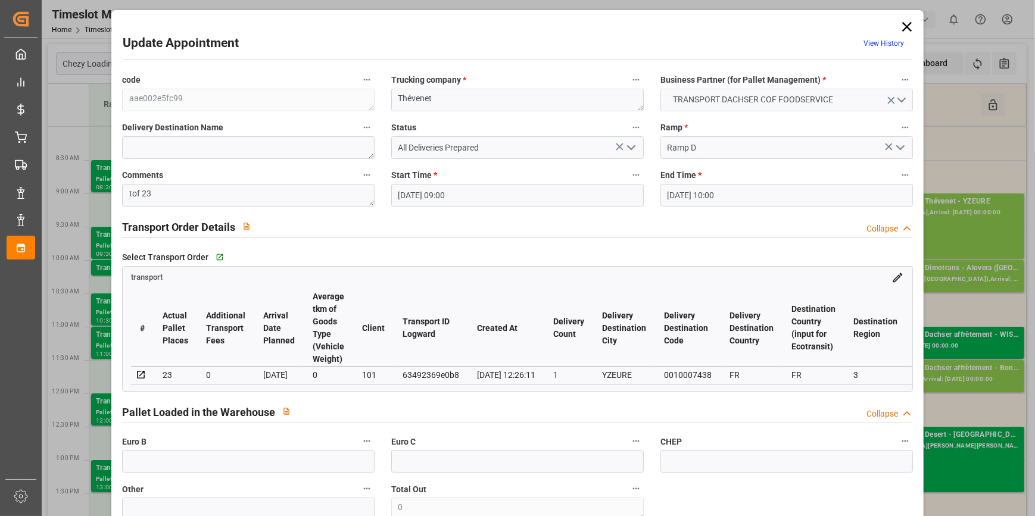
type input "07-10-2025 09:00"
type input "07-10-2025 10:00"
type input "03-10-2025 08:53"
type input "01-10-2025 12:26"
type input "[DATE]"
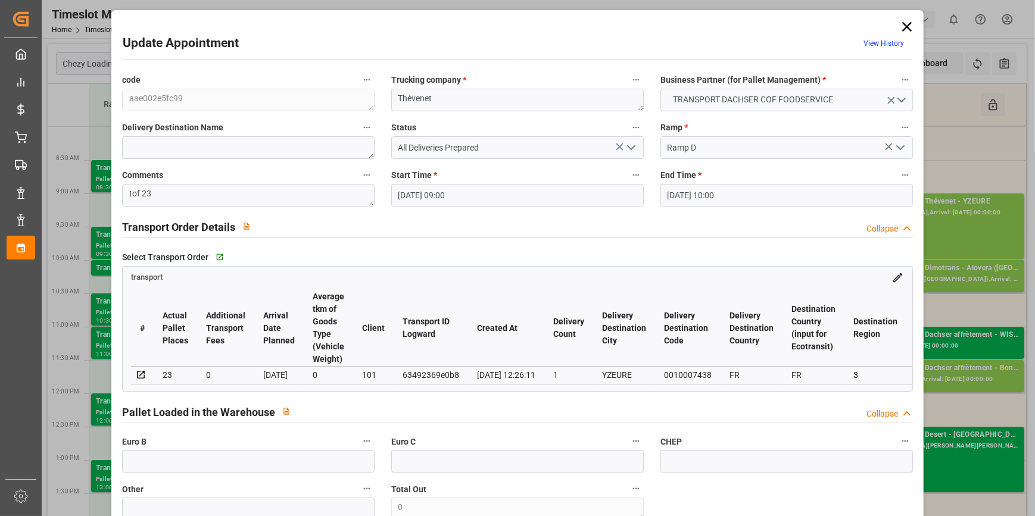
type input "07-10-2025"
click at [631, 148] on icon "open menu" at bounding box center [631, 147] width 14 height 14
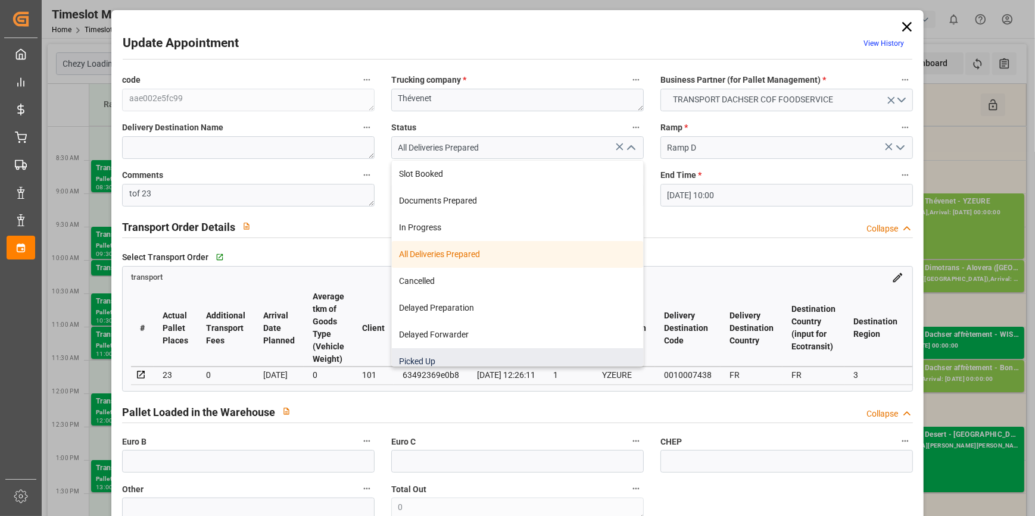
click at [441, 353] on div "Picked Up" at bounding box center [517, 361] width 251 height 27
type input "Picked Up"
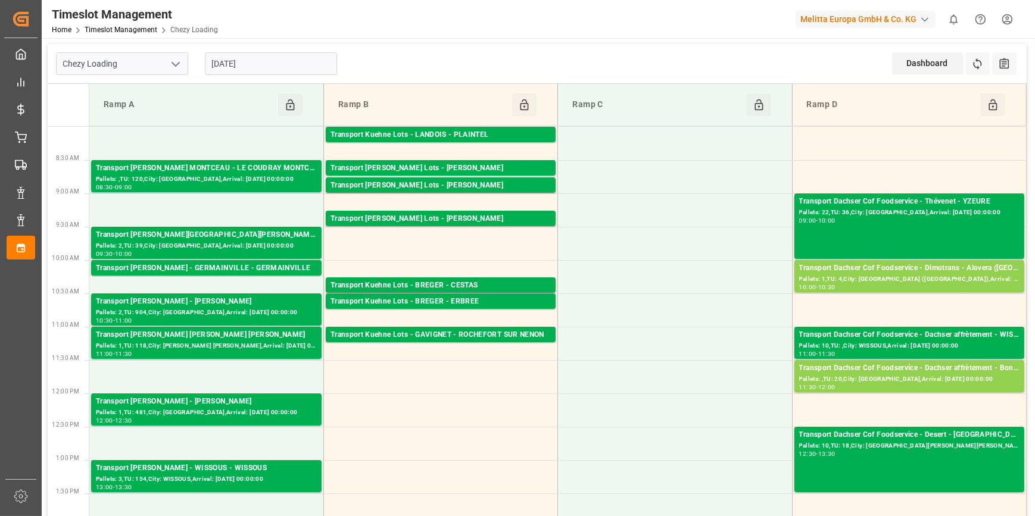
click at [271, 65] on input "[DATE]" at bounding box center [271, 63] width 132 height 23
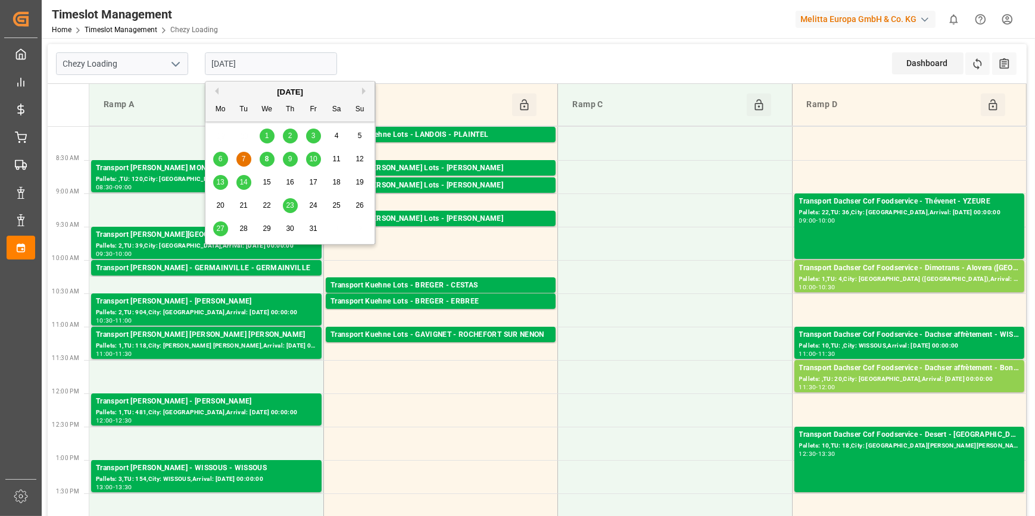
click at [267, 162] on span "8" at bounding box center [267, 159] width 4 height 8
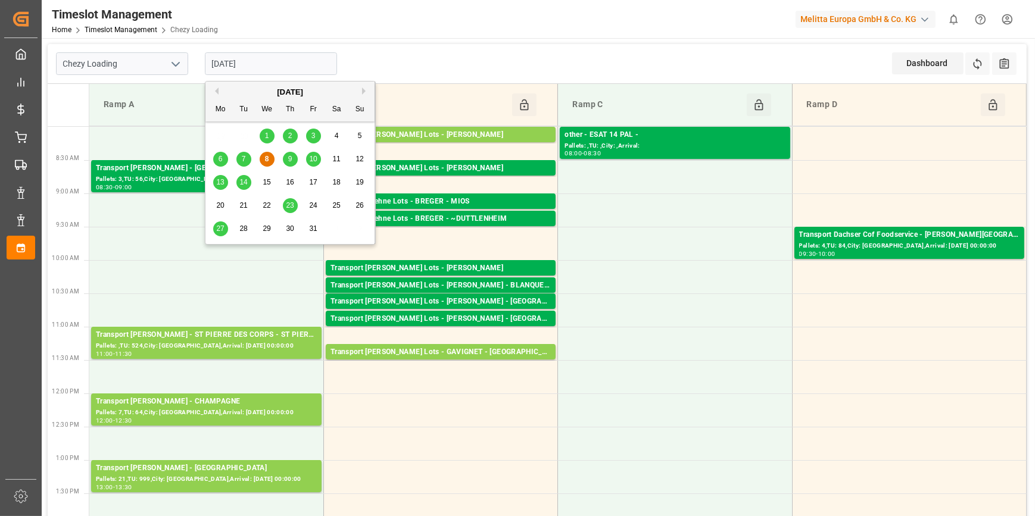
click at [270, 61] on input "[DATE]" at bounding box center [271, 63] width 132 height 23
click at [265, 157] on span "8" at bounding box center [267, 159] width 4 height 8
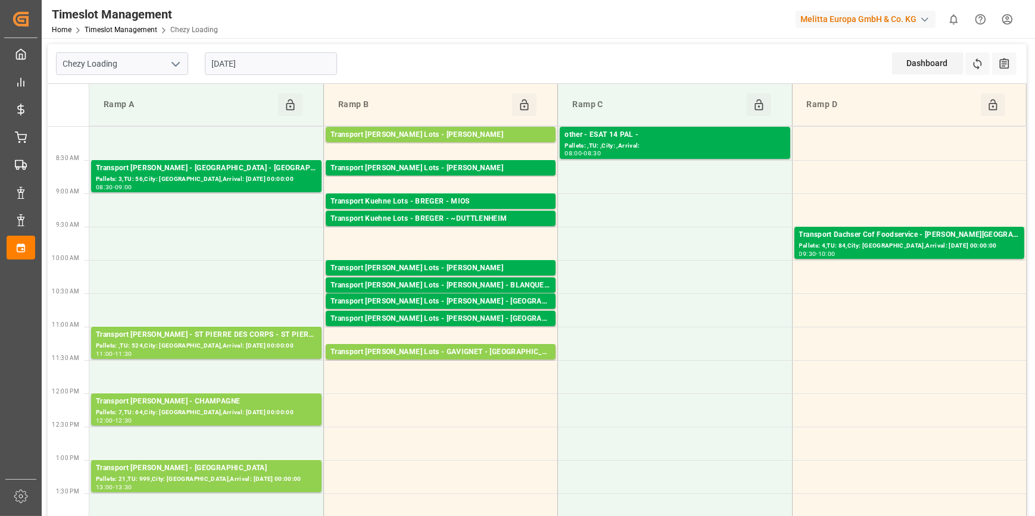
click at [292, 61] on input "[DATE]" at bounding box center [271, 63] width 132 height 23
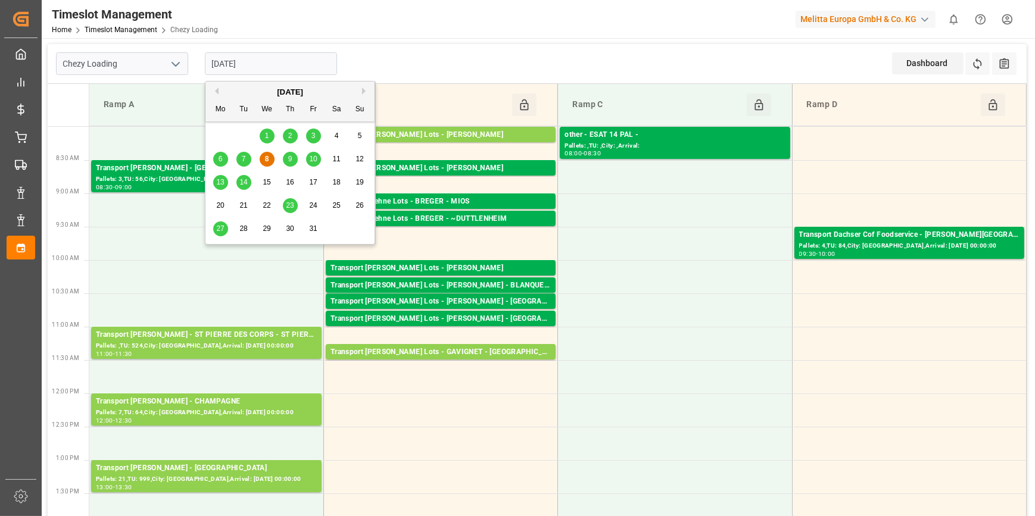
click at [266, 160] on span "8" at bounding box center [267, 159] width 4 height 8
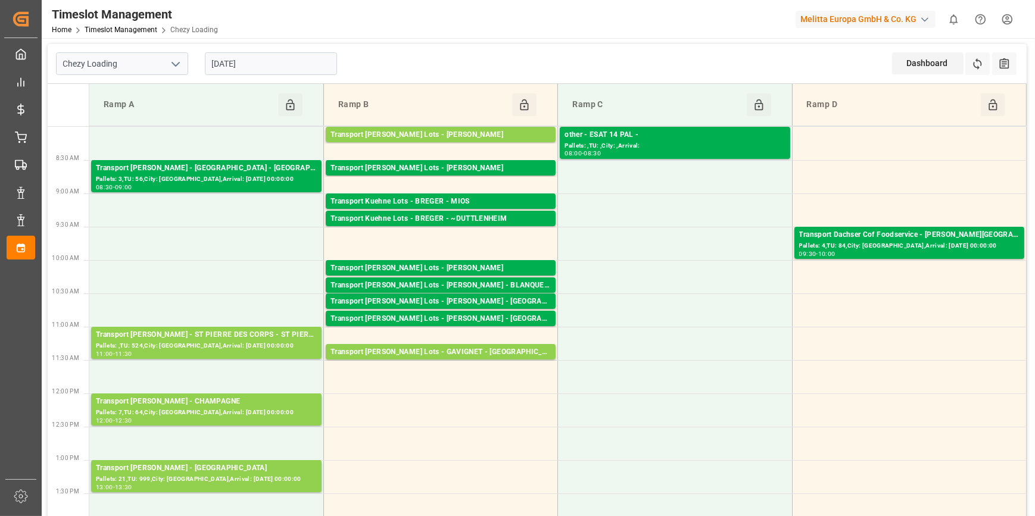
click at [277, 56] on input "[DATE]" at bounding box center [271, 63] width 132 height 23
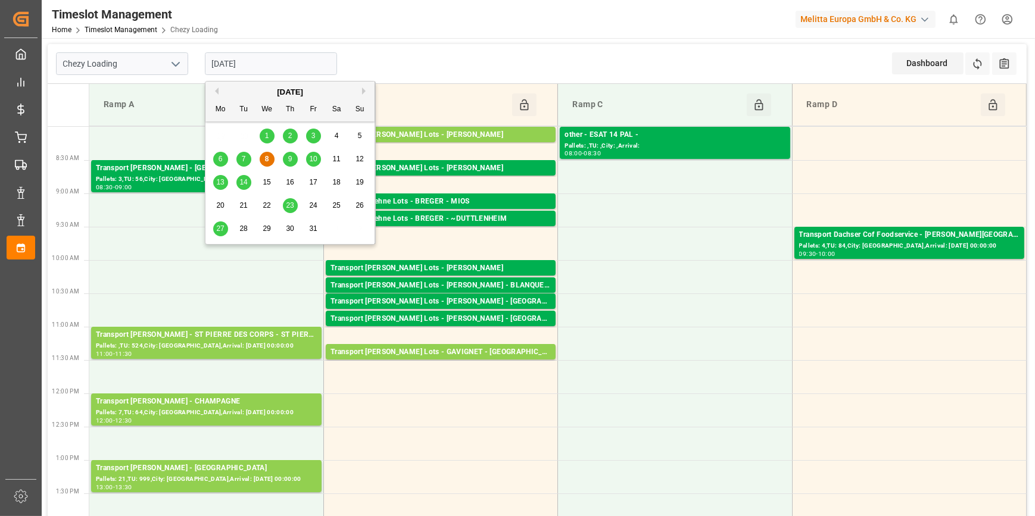
click at [244, 158] on span "7" at bounding box center [244, 159] width 4 height 8
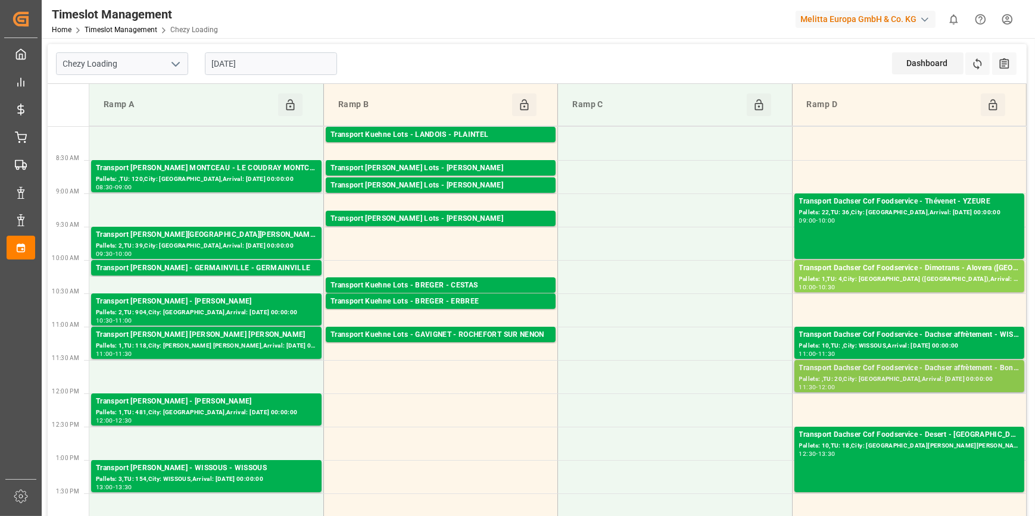
click at [935, 378] on div "Pallets: ,TU: 20,City: [GEOGRAPHIC_DATA],Arrival: [DATE] 00:00:00" at bounding box center [909, 379] width 220 height 10
click at [310, 53] on input "[DATE]" at bounding box center [271, 63] width 132 height 23
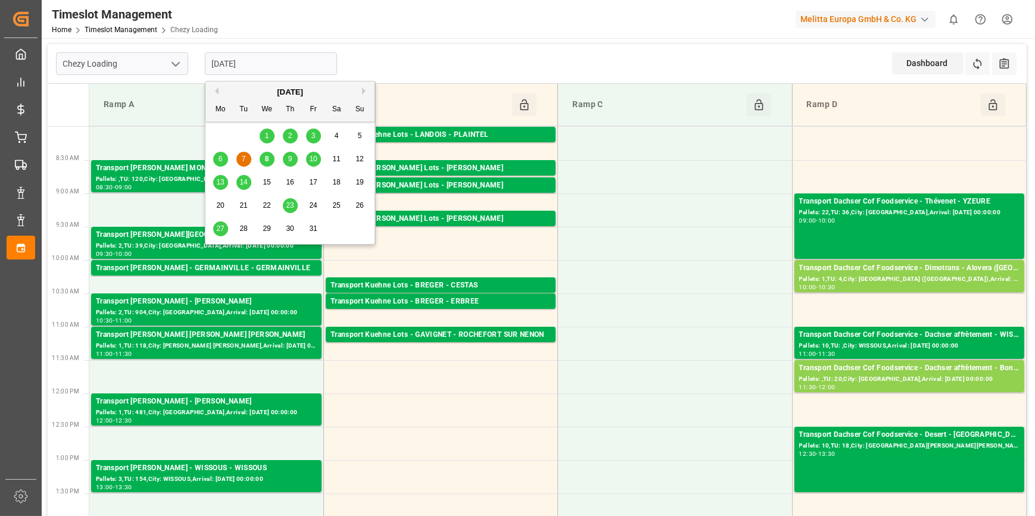
click at [265, 158] on span "8" at bounding box center [267, 159] width 4 height 8
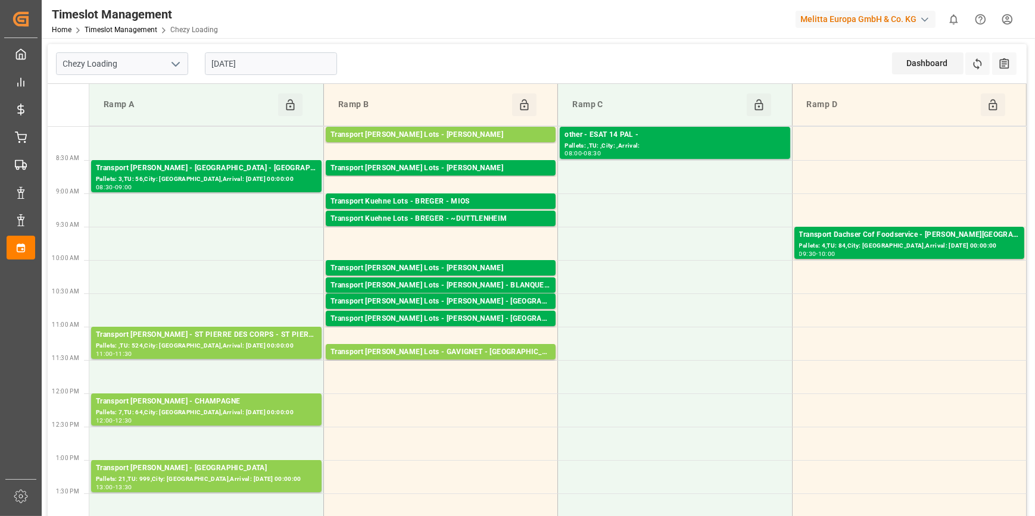
click at [293, 64] on input "[DATE]" at bounding box center [271, 63] width 132 height 23
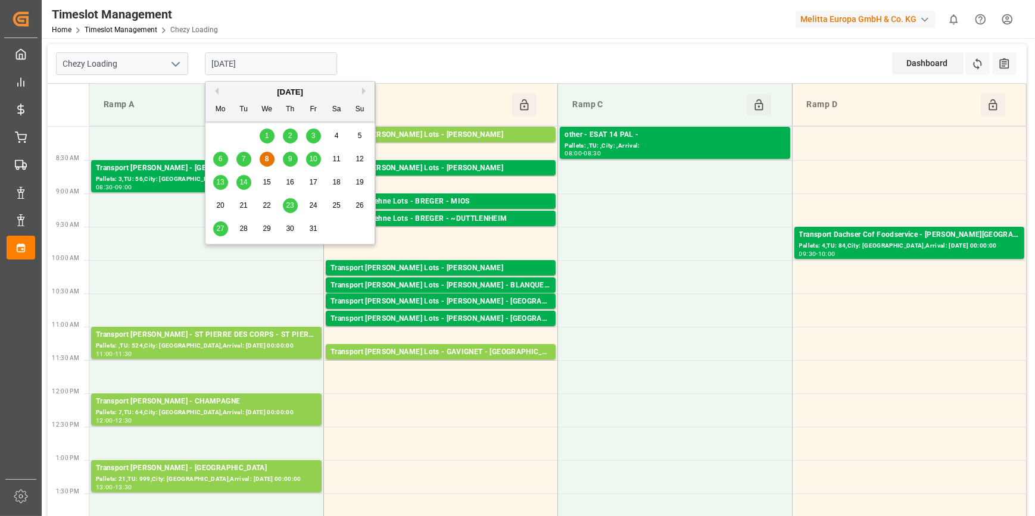
click at [244, 158] on span "7" at bounding box center [244, 159] width 4 height 8
type input "[DATE]"
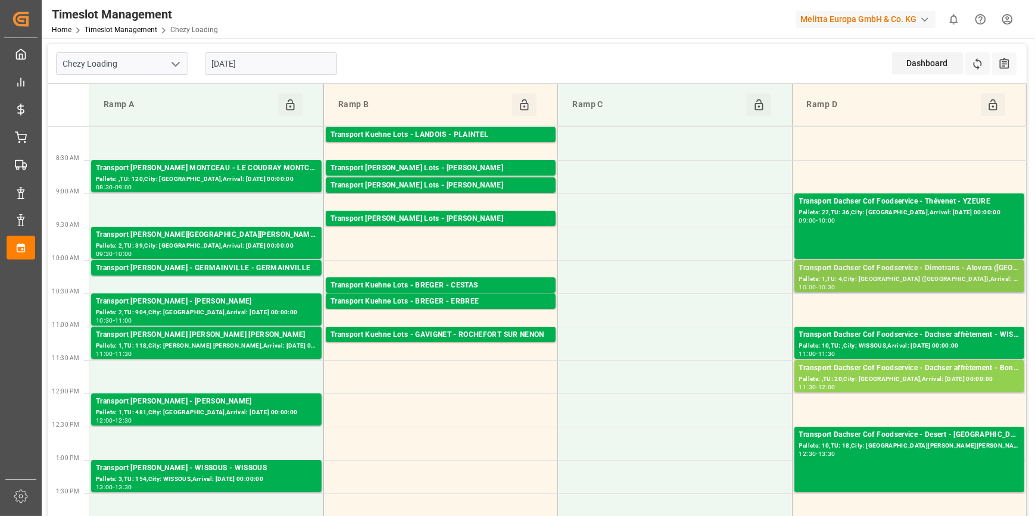
click at [939, 267] on div "Transport Dachser Cof Foodservice - Dimotrans - Alovera ([GEOGRAPHIC_DATA])" at bounding box center [909, 269] width 220 height 12
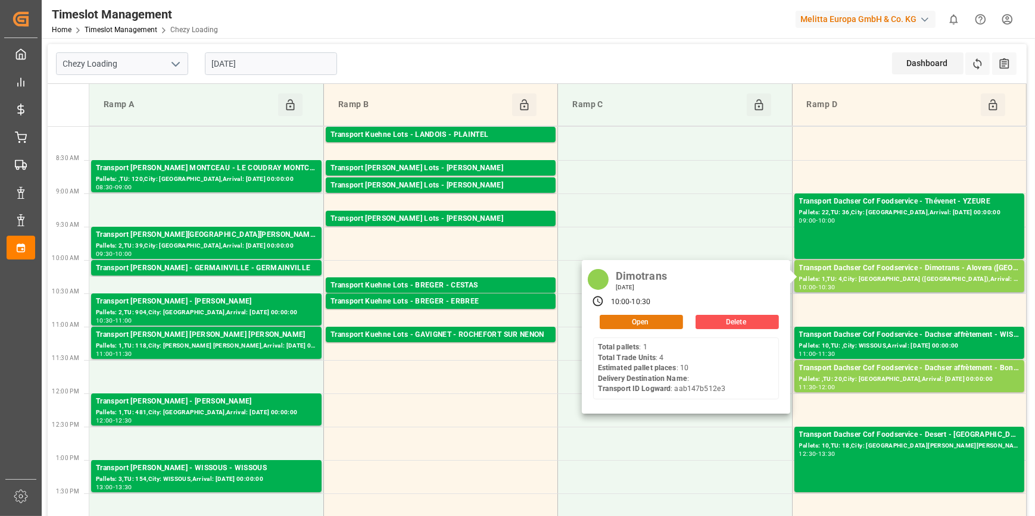
click at [643, 323] on button "Open" at bounding box center [640, 322] width 83 height 14
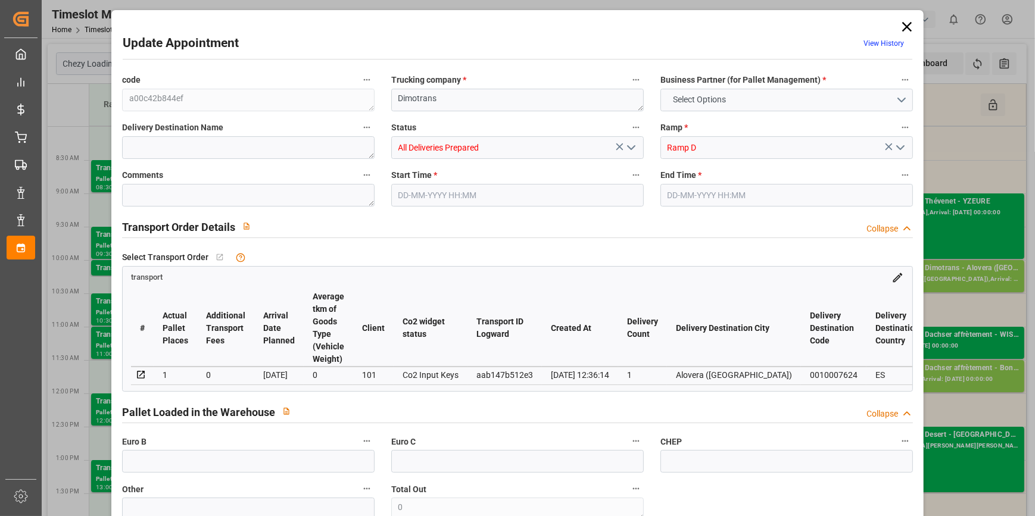
type input "10"
type input "1"
type input "692.11"
type input "0"
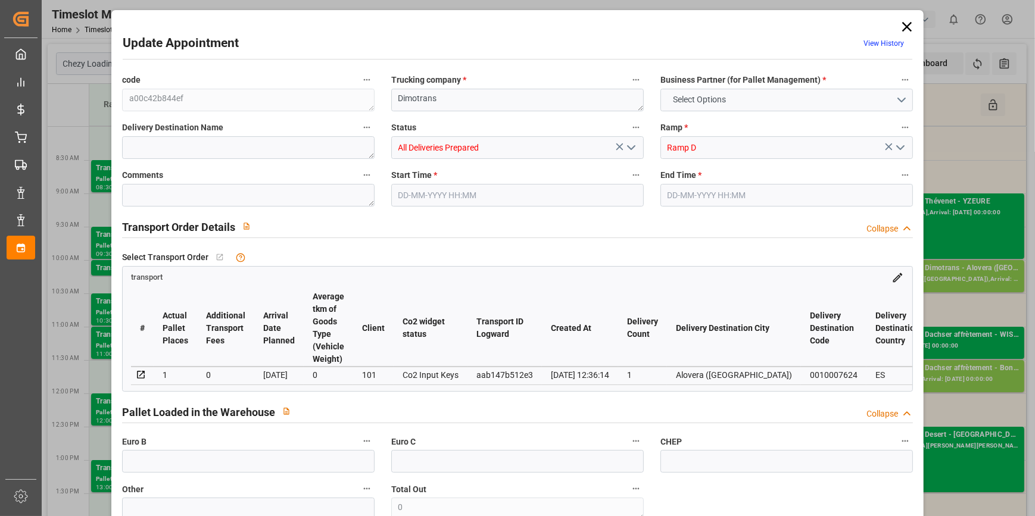
type input "0"
type input "679.9289"
type input "-12.1811"
type input "10"
type input "2220"
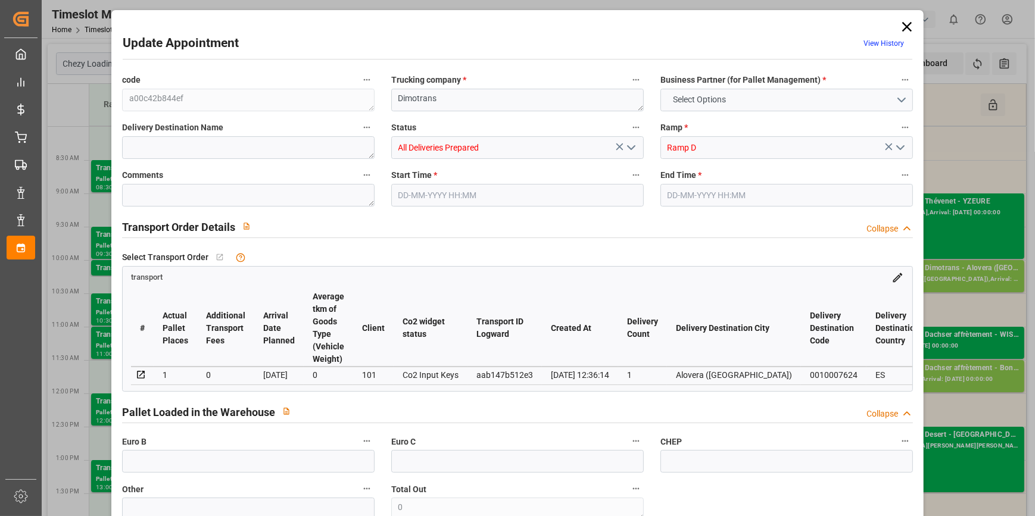
type input "2720"
type input "7614.6"
type input "19"
type input "1"
type input "4"
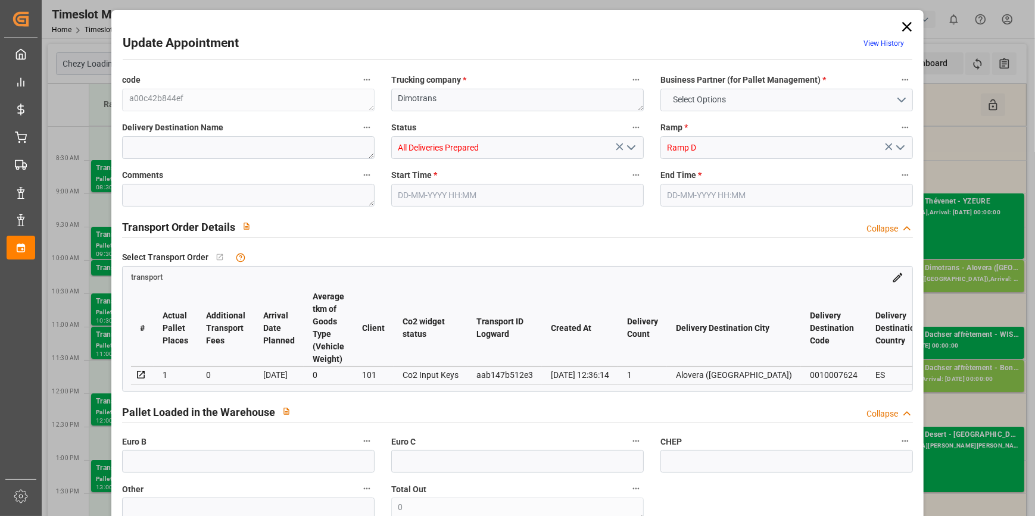
type input "10"
type input "101"
type input "2477.25"
type input "0"
type input "4710.8598"
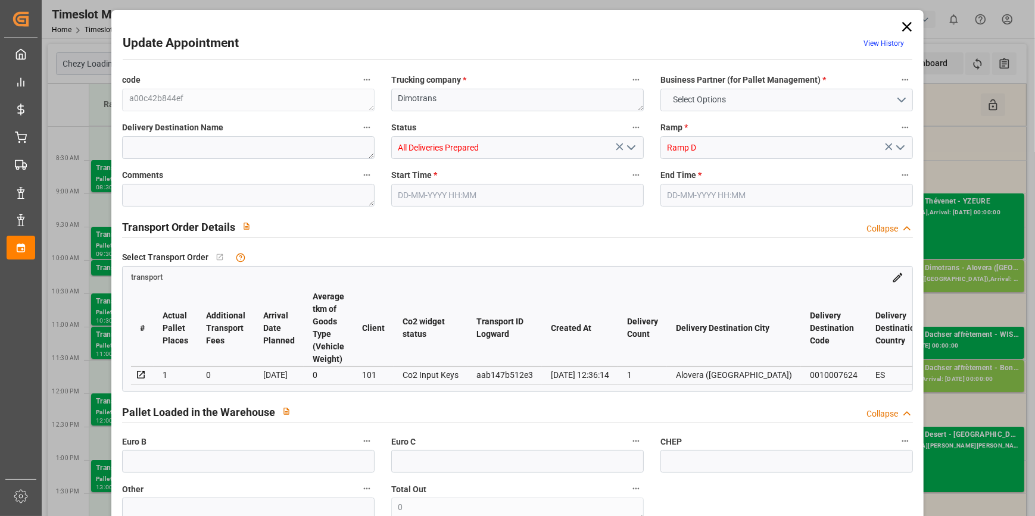
type input "0"
type input "21"
type input "35"
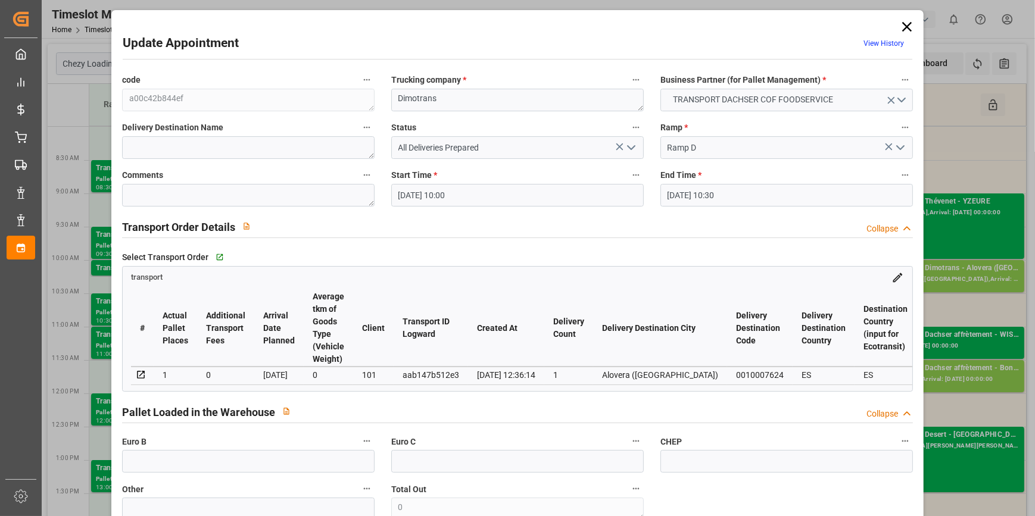
type input "07-10-2025 10:00"
type input "07-10-2025 10:30"
type input "06-10-2025 14:29"
type input "02-10-2025 12:36"
type input "[DATE]"
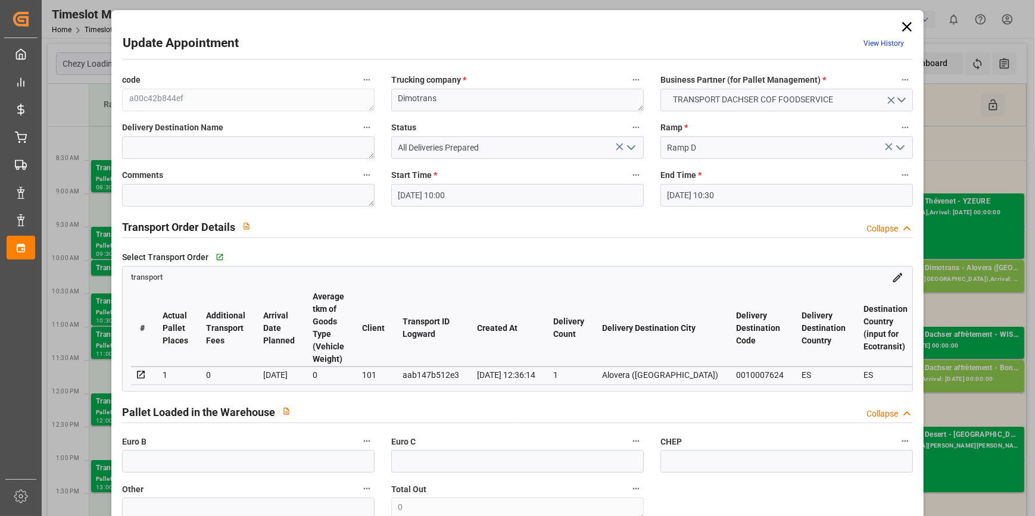
type input "01-10-2025"
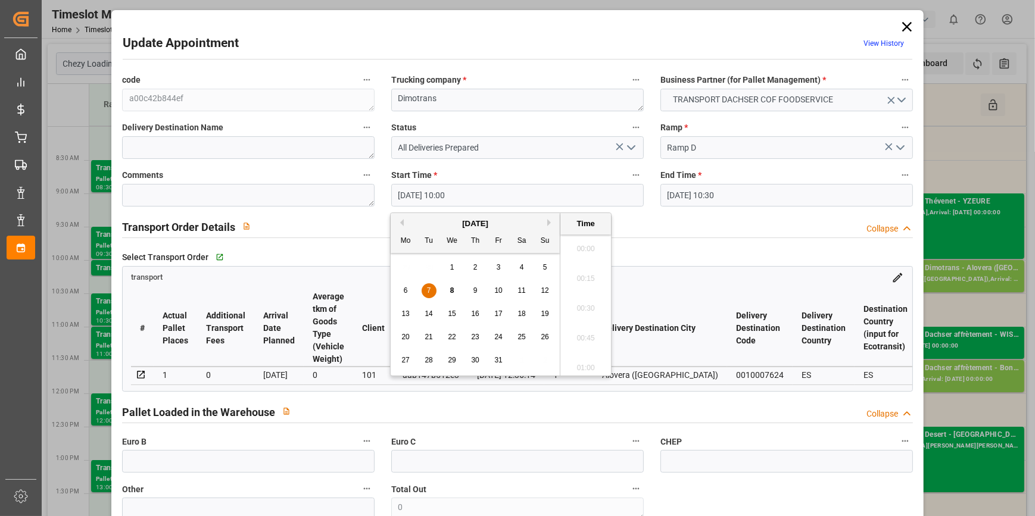
click at [559, 195] on input "07-10-2025 10:00" at bounding box center [517, 195] width 252 height 23
click at [454, 292] on div "8" at bounding box center [452, 291] width 15 height 14
click at [587, 307] on li "10:30" at bounding box center [585, 311] width 51 height 30
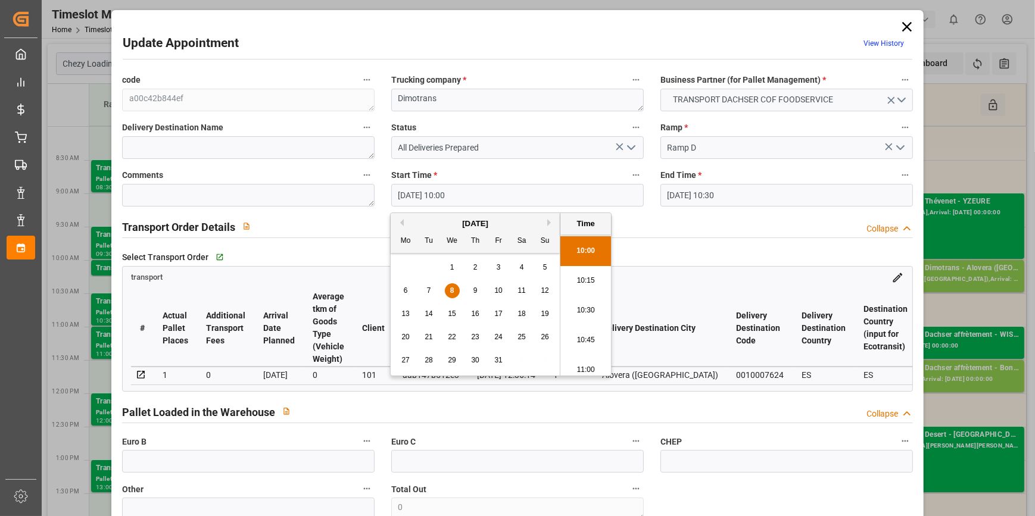
type input "08-10-2025 10:30"
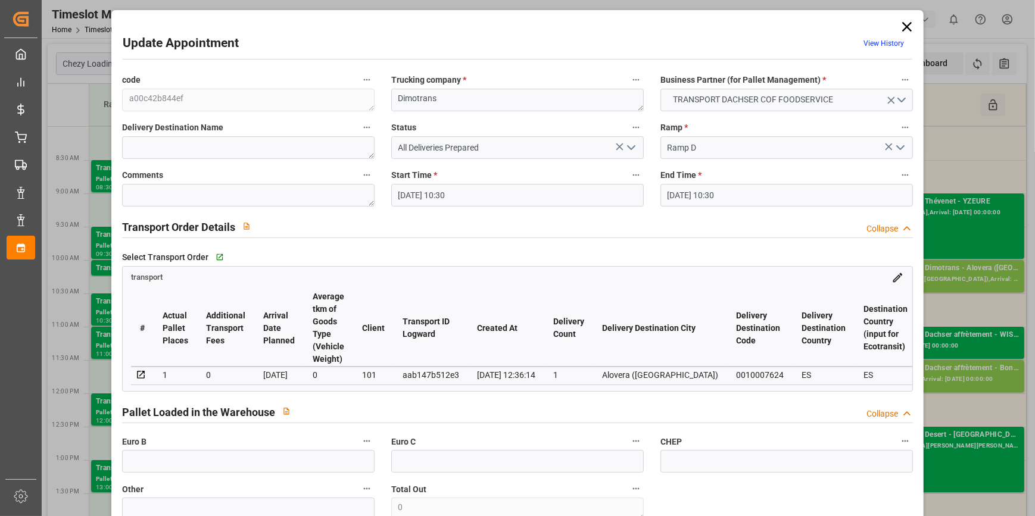
click at [771, 195] on input "07-10-2025 10:30" at bounding box center [786, 195] width 252 height 23
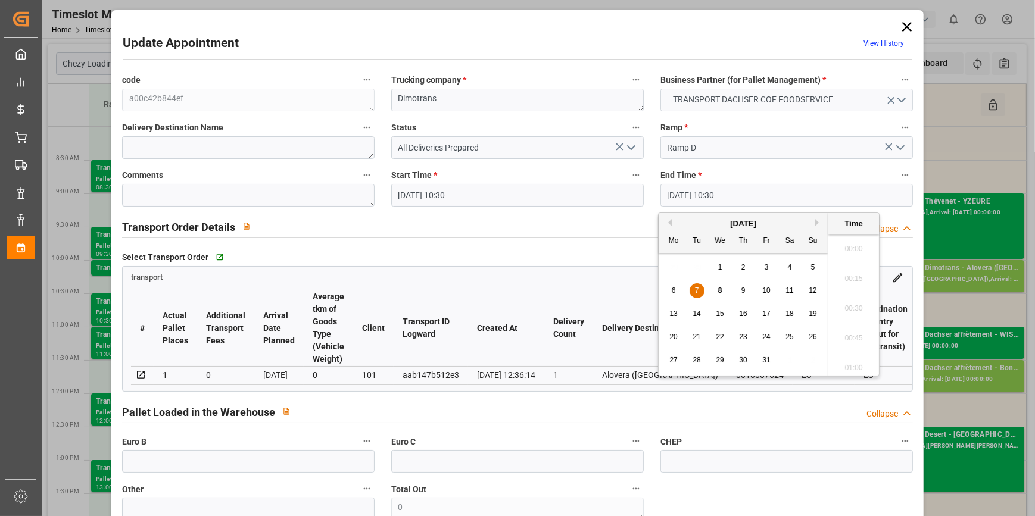
scroll to position [1194, 0]
click at [714, 293] on div "8" at bounding box center [720, 291] width 15 height 14
click at [864, 363] on li "11:00" at bounding box center [853, 365] width 51 height 30
type input "08-10-2025 11:00"
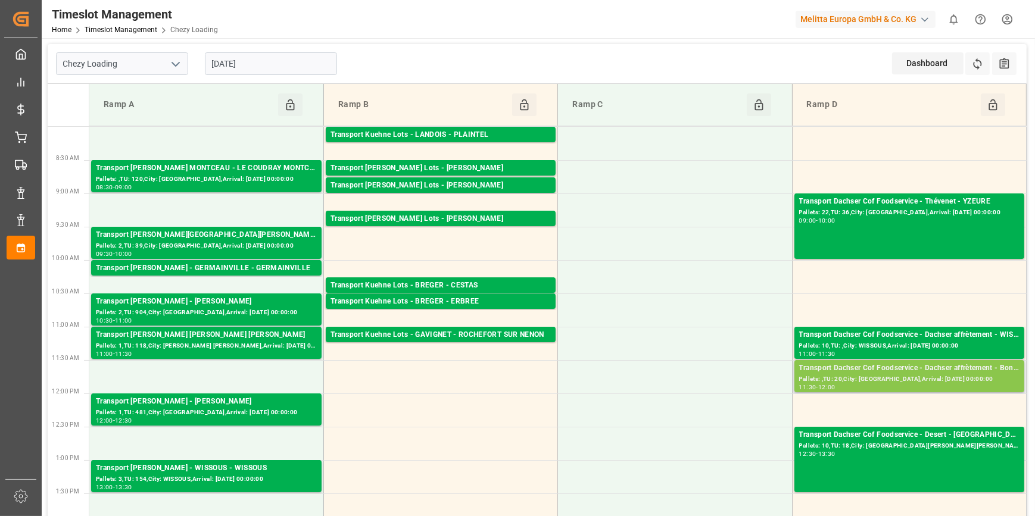
click at [919, 381] on div "Pallets: ,TU: 20,City: [GEOGRAPHIC_DATA],Arrival: [DATE] 00:00:00" at bounding box center [909, 379] width 220 height 10
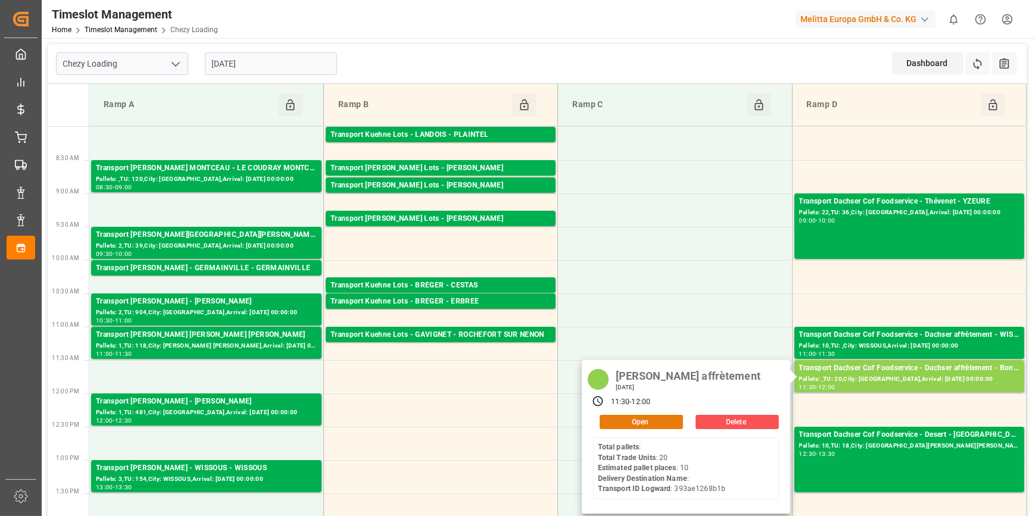
click at [655, 420] on button "Open" at bounding box center [640, 422] width 83 height 14
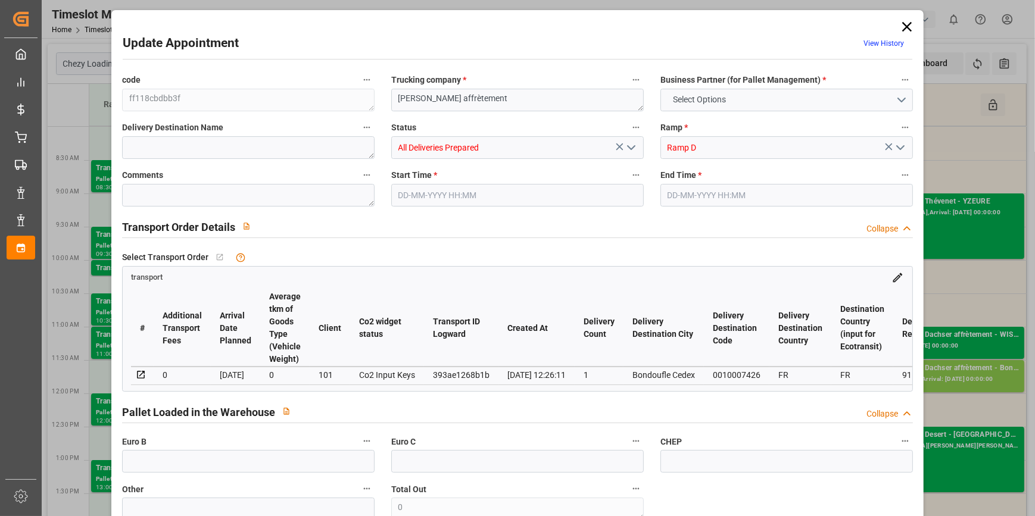
type input "10"
type input "204.24"
type input "0"
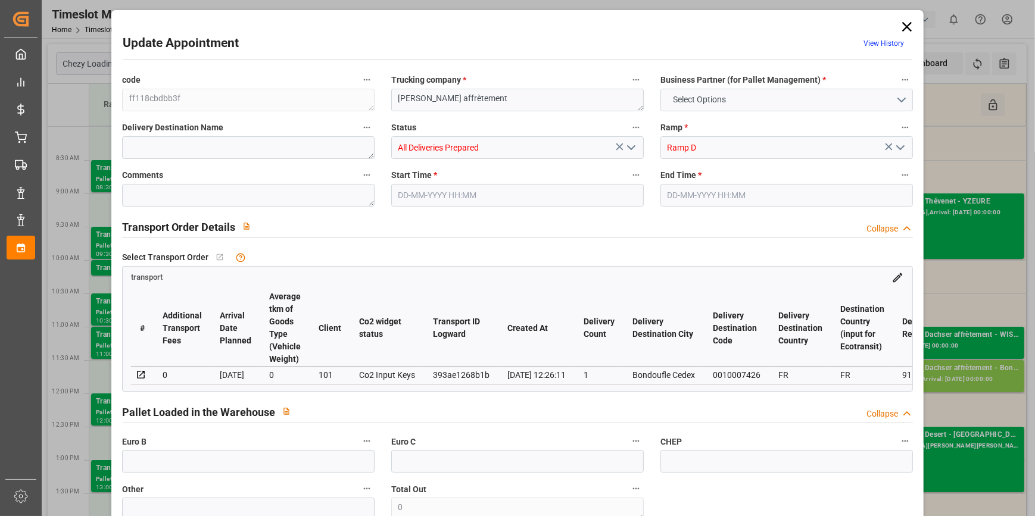
type input "200.6454"
type input "-3.5946"
type input "0"
type input "2220"
type input "2720"
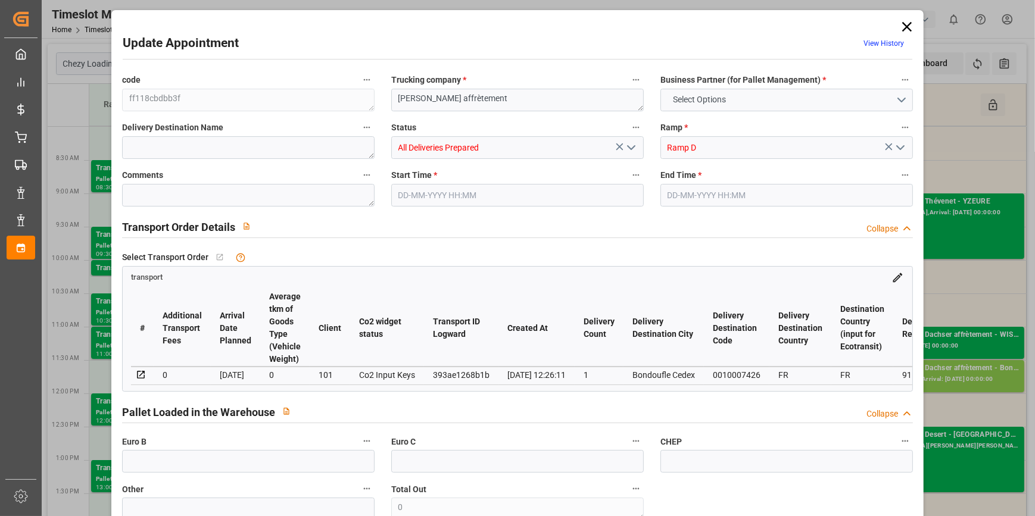
type input "7614.6"
type input "91"
type input "0"
type input "20"
type input "10"
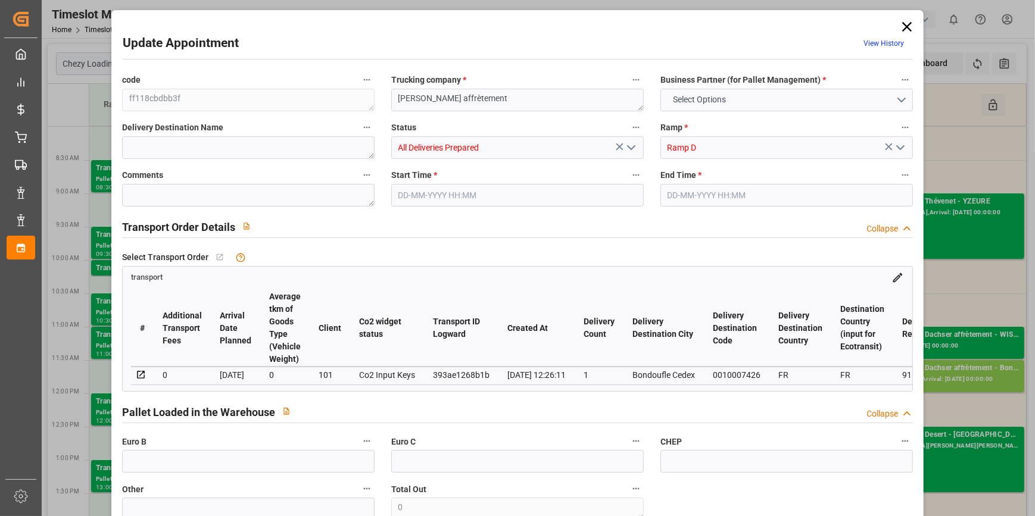
type input "101"
type input "2477.25"
type input "0"
type input "4710.8598"
type input "0"
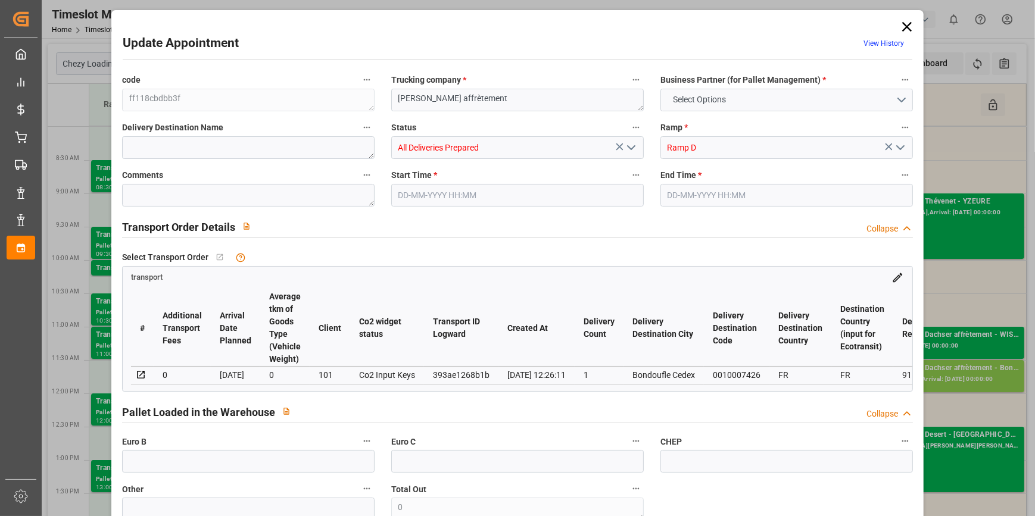
type input "0"
type input "21"
type input "35"
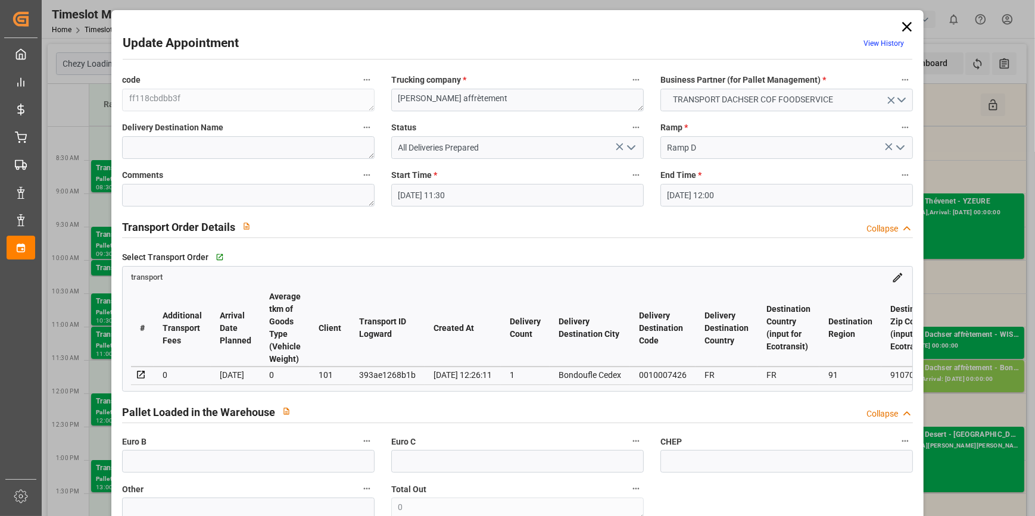
type input "07-10-2025 11:30"
type input "07-10-2025 12:00"
type input "01-10-2025 14:03"
type input "01-10-2025 12:26"
type input "07-10-2025"
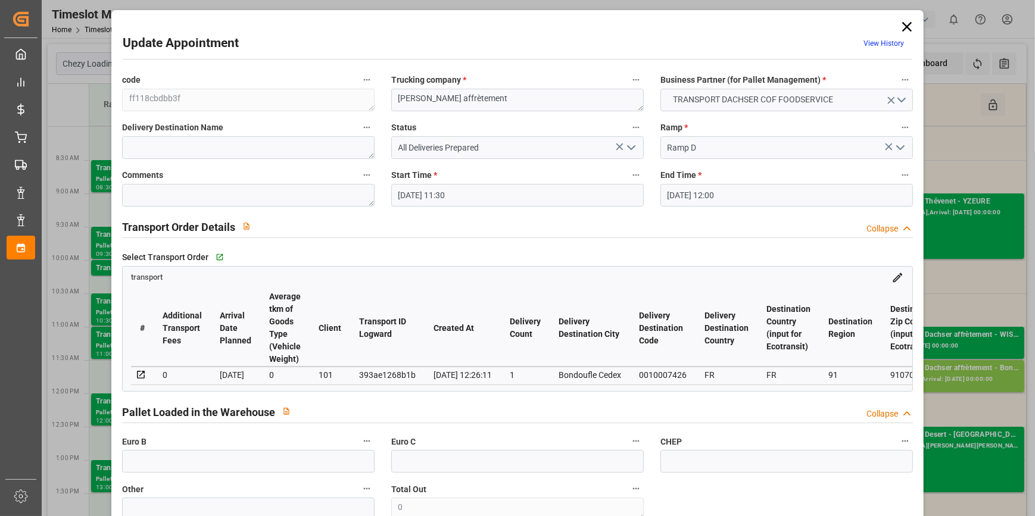
type input "[DATE]"
click at [577, 190] on input "07-10-2025 11:30" at bounding box center [517, 195] width 252 height 23
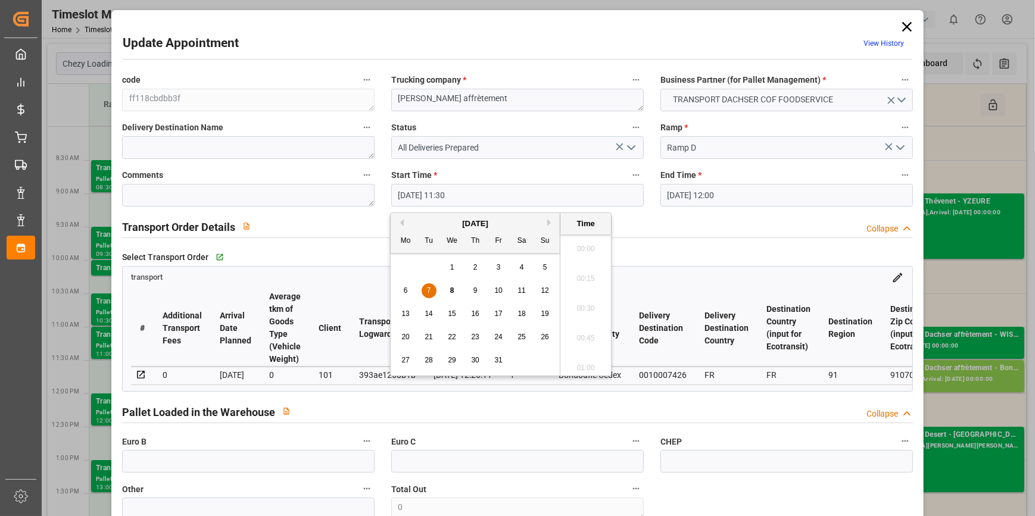
scroll to position [1313, 0]
click at [453, 290] on span "8" at bounding box center [452, 290] width 4 height 8
click at [593, 362] on li "12:00" at bounding box center [585, 365] width 51 height 30
type input "08-10-2025 12:00"
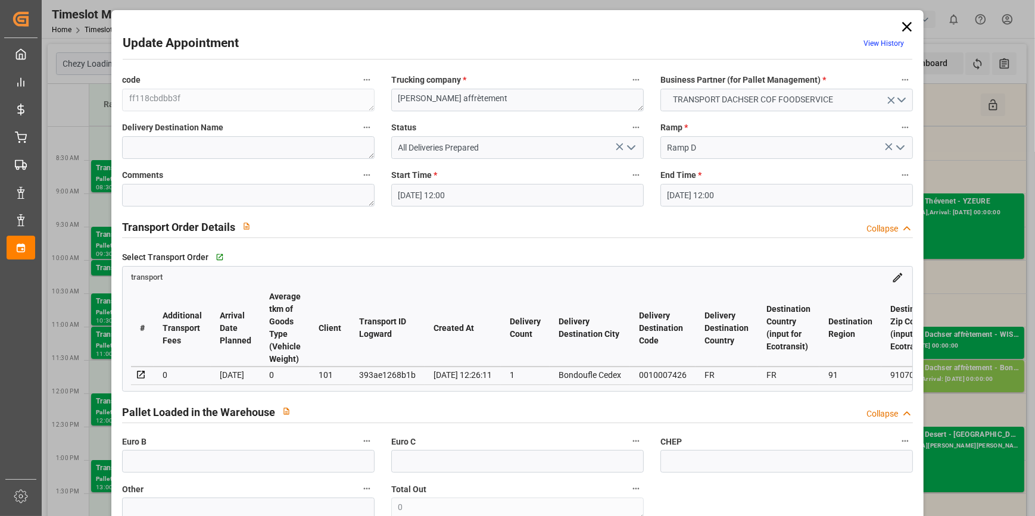
click at [765, 192] on input "07-10-2025 12:00" at bounding box center [786, 195] width 252 height 23
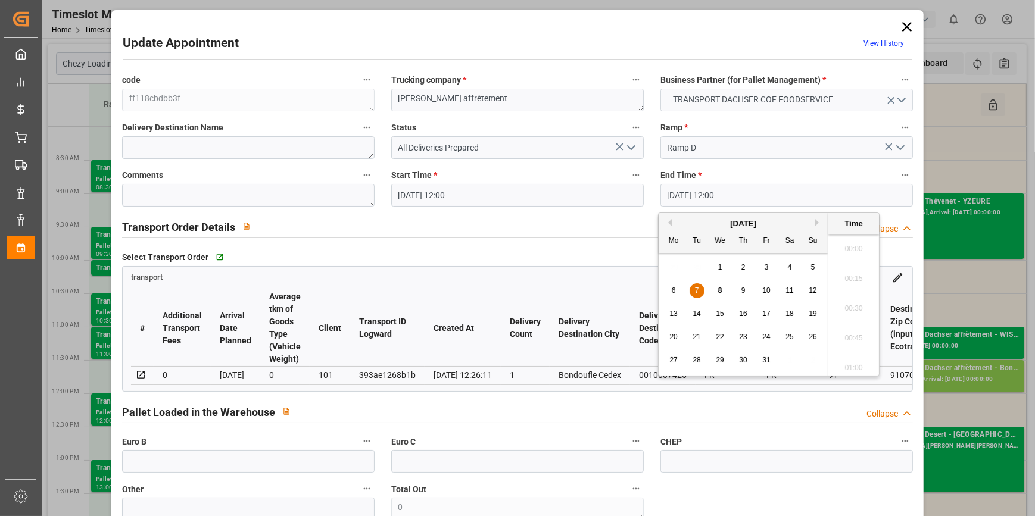
scroll to position [1373, 0]
click at [724, 292] on div "8" at bounding box center [720, 291] width 15 height 14
click at [851, 255] on li "13:00" at bounding box center [853, 262] width 51 height 30
type input "08-10-2025 13:00"
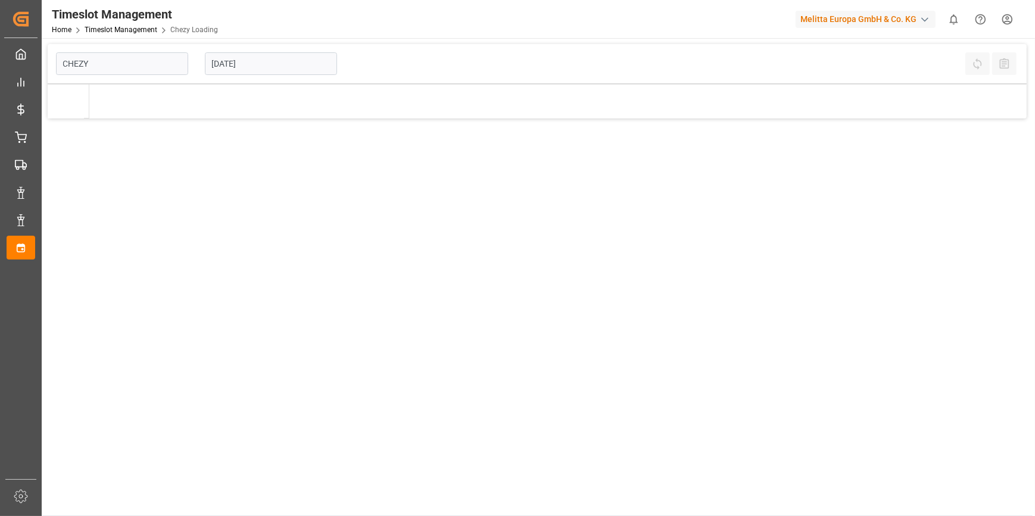
type input "Chezy Loading"
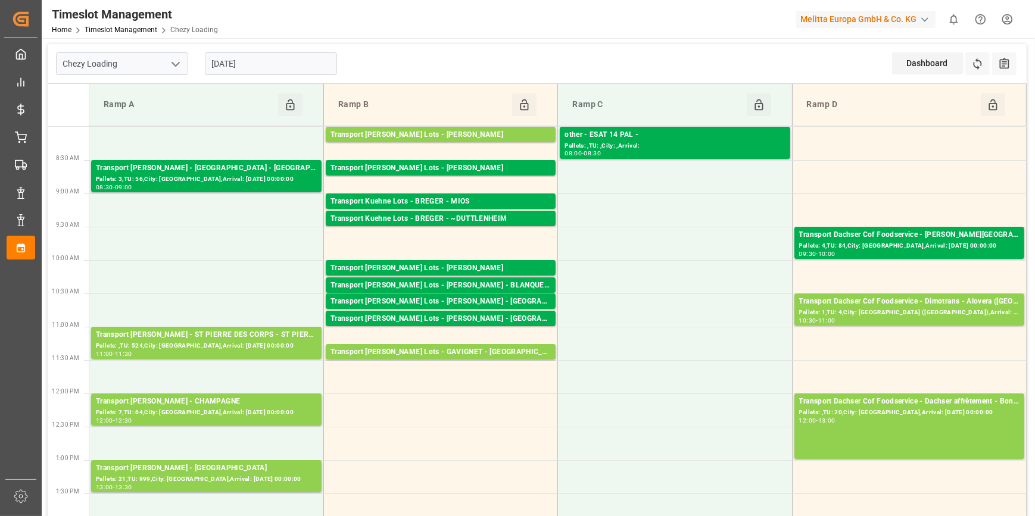
click at [268, 61] on input "[DATE]" at bounding box center [271, 63] width 132 height 23
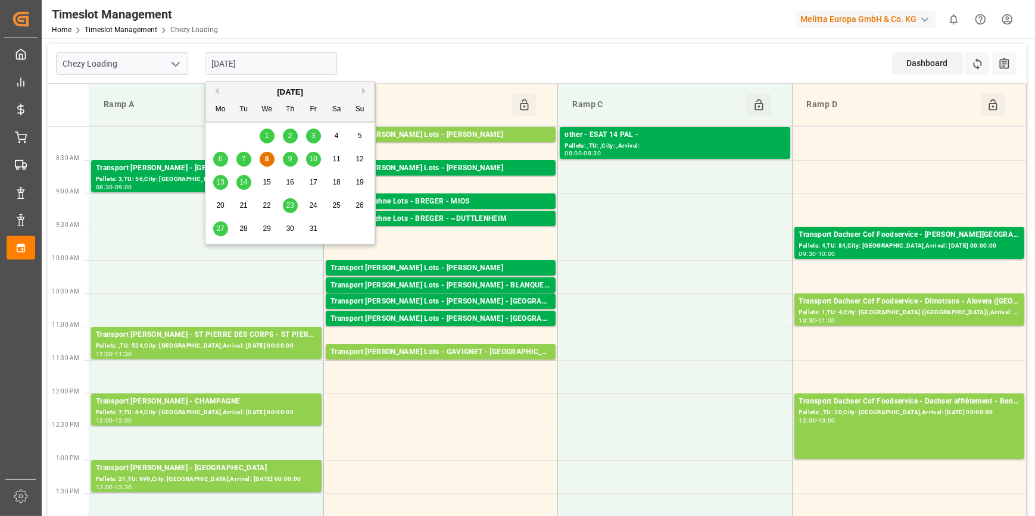
click at [289, 160] on span "9" at bounding box center [290, 159] width 4 height 8
type input "[DATE]"
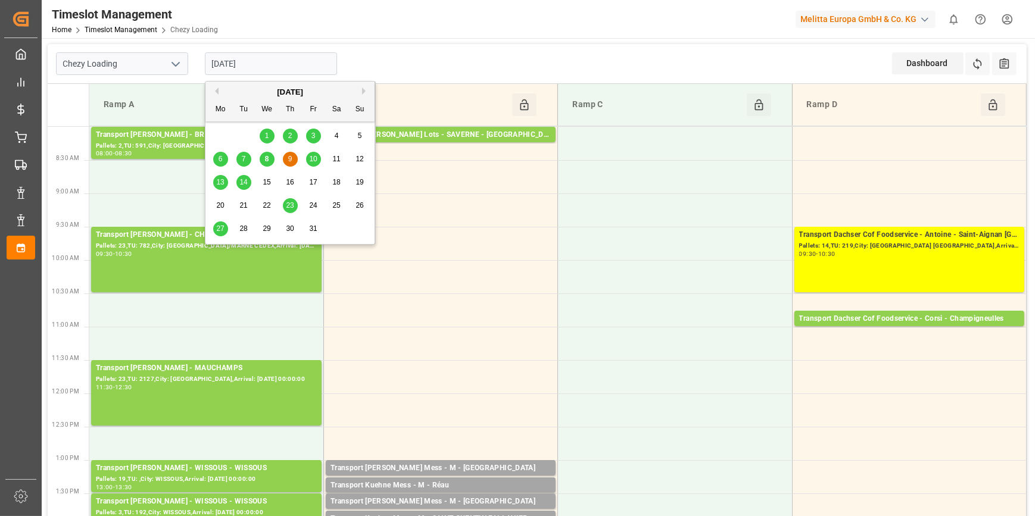
click at [280, 63] on input "[DATE]" at bounding box center [271, 63] width 132 height 23
click at [710, 295] on td at bounding box center [675, 309] width 234 height 33
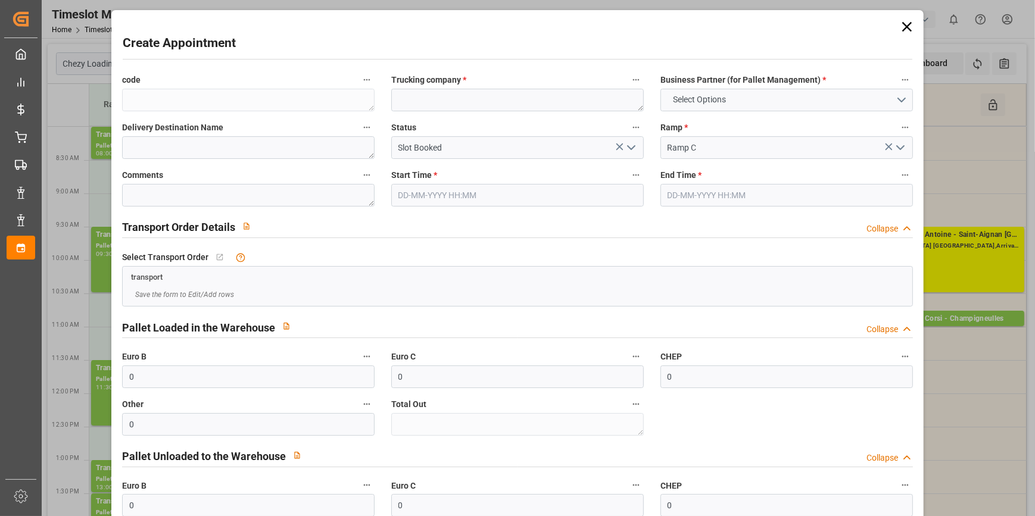
type input "09-10-2025 10:30"
type input "09-10-2025 11:00"
click at [905, 26] on icon at bounding box center [906, 26] width 17 height 17
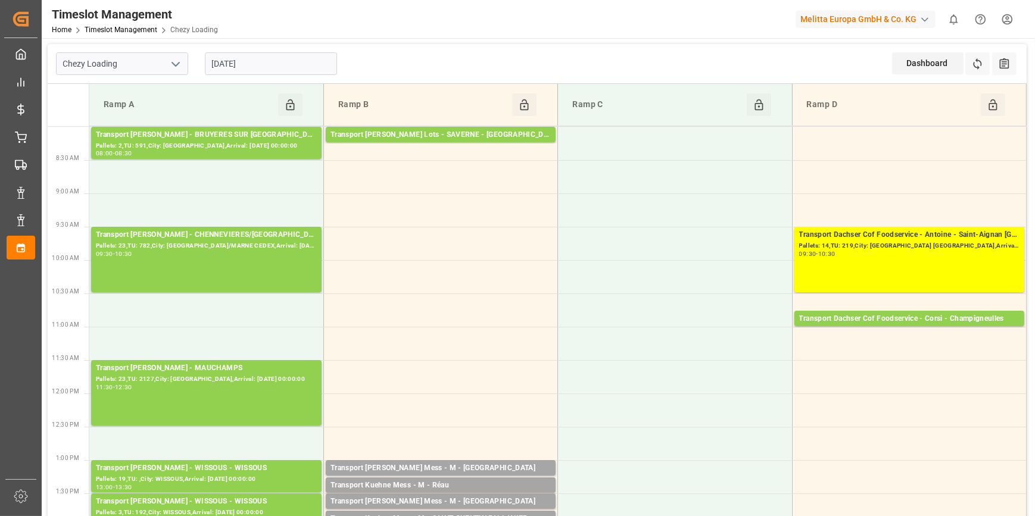
click at [275, 63] on input "[DATE]" at bounding box center [271, 63] width 132 height 23
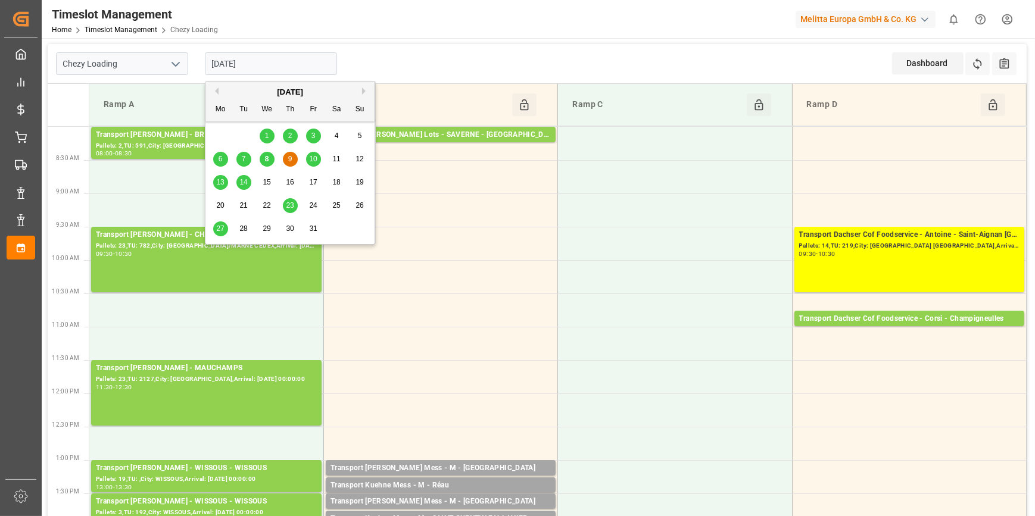
click at [267, 161] on span "8" at bounding box center [267, 159] width 4 height 8
type input "[DATE]"
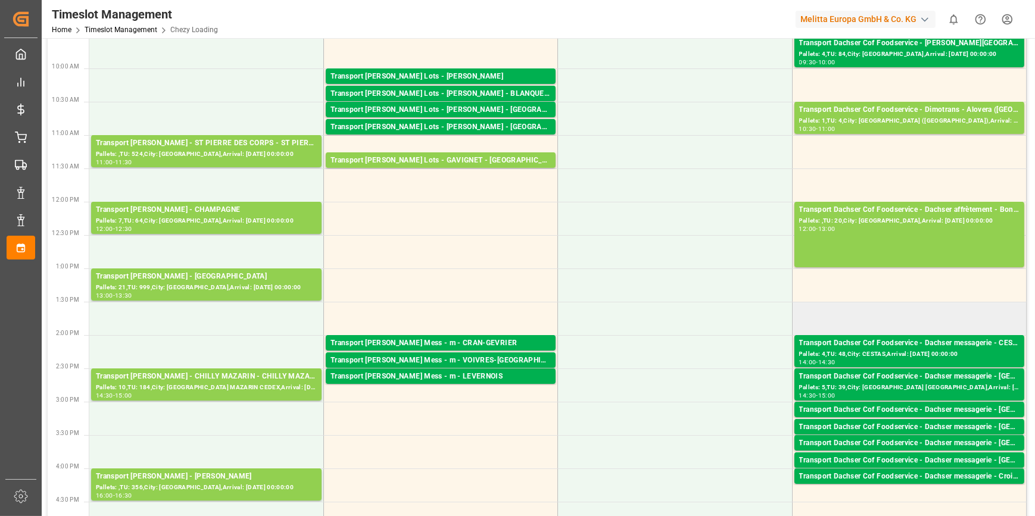
scroll to position [216, 0]
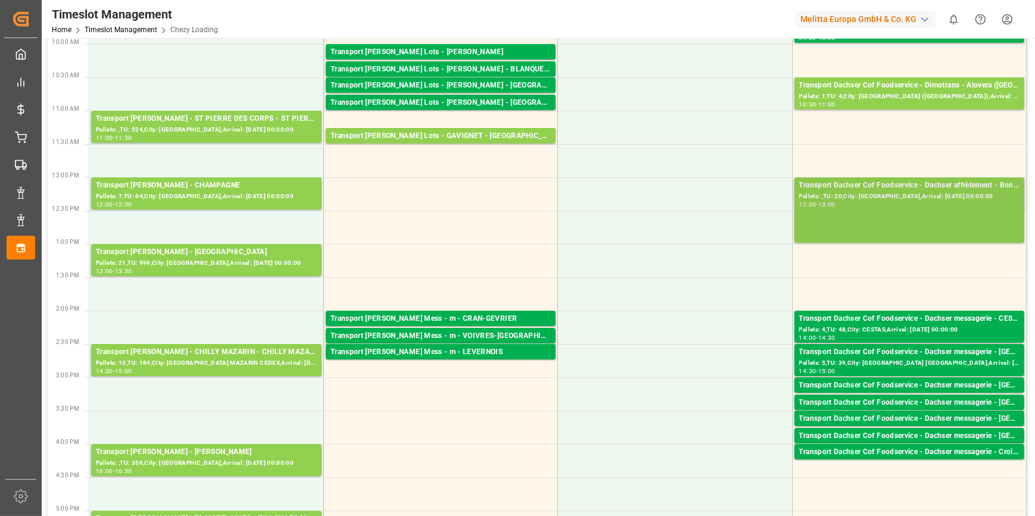
click at [887, 196] on div "Pallets: ,TU: 20,City: [GEOGRAPHIC_DATA],Arrival: [DATE] 00:00:00" at bounding box center [909, 197] width 220 height 10
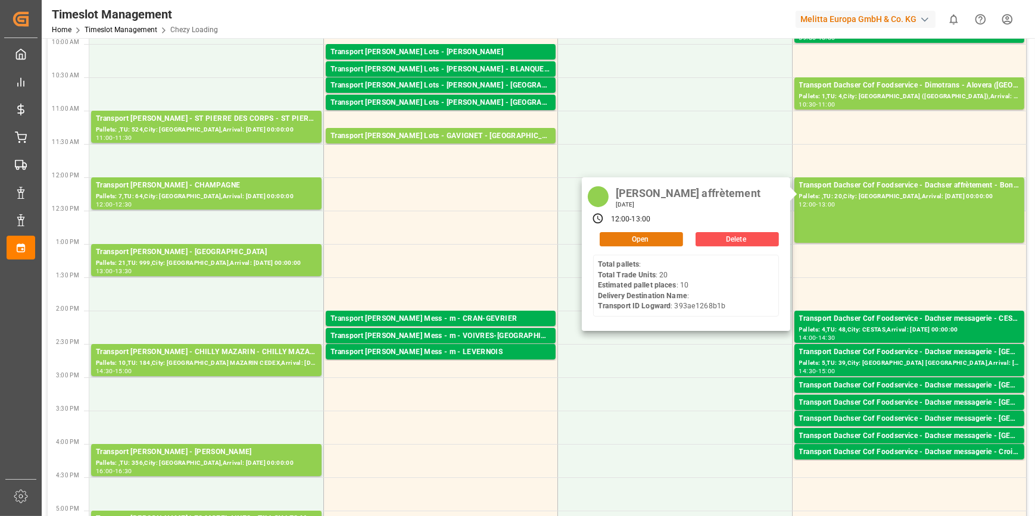
click at [648, 239] on button "Open" at bounding box center [640, 239] width 83 height 14
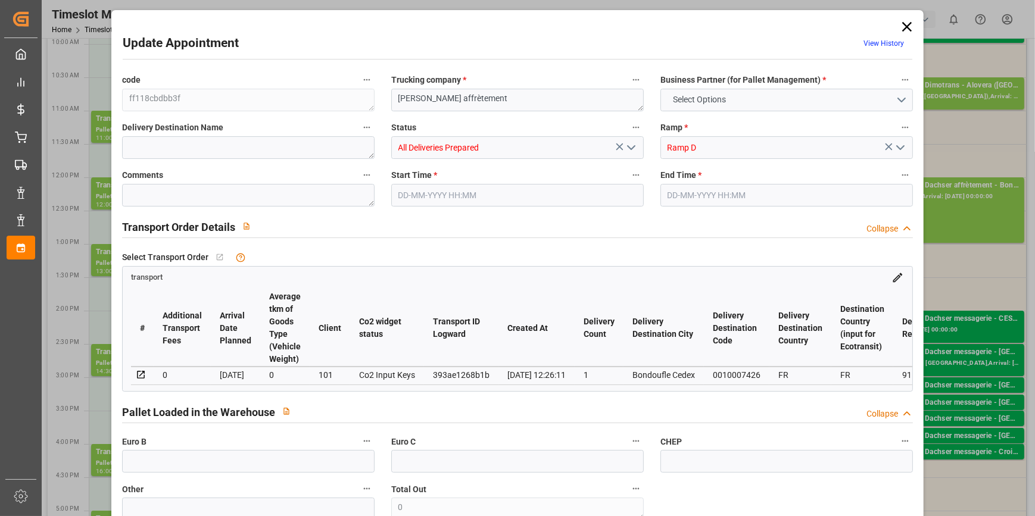
type input "10"
type input "204.24"
type input "0"
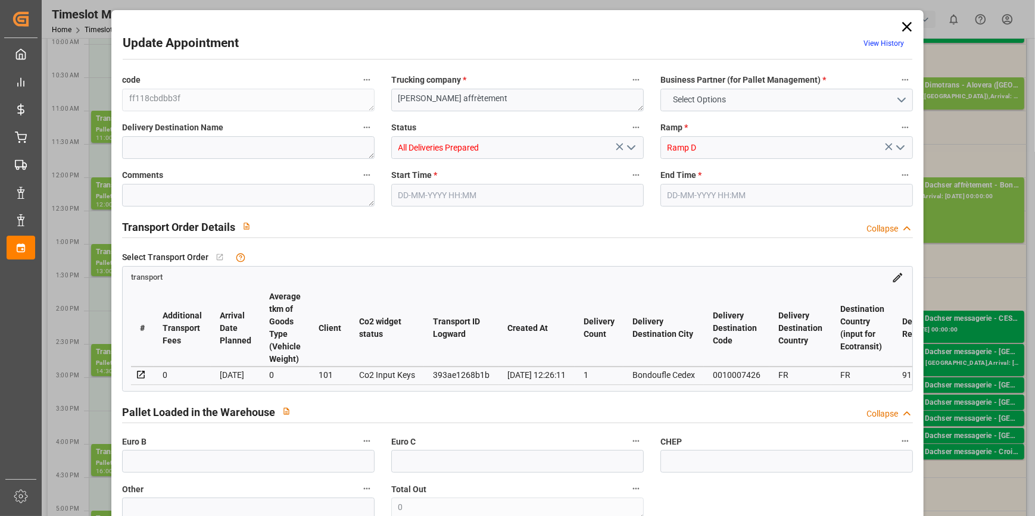
type input "200.6454"
type input "-3.5946"
type input "0"
type input "2220"
type input "2720"
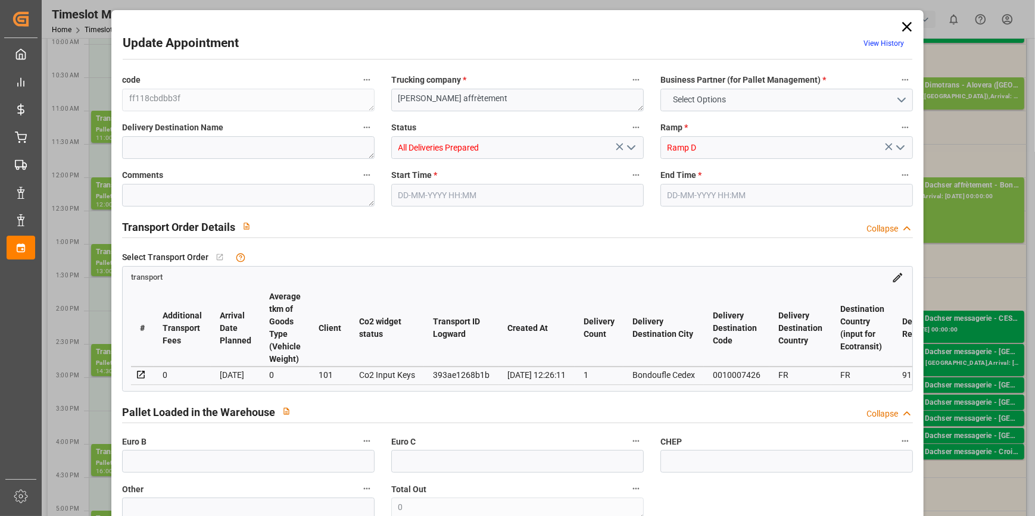
type input "7614.6"
type input "91"
type input "0"
type input "20"
type input "10"
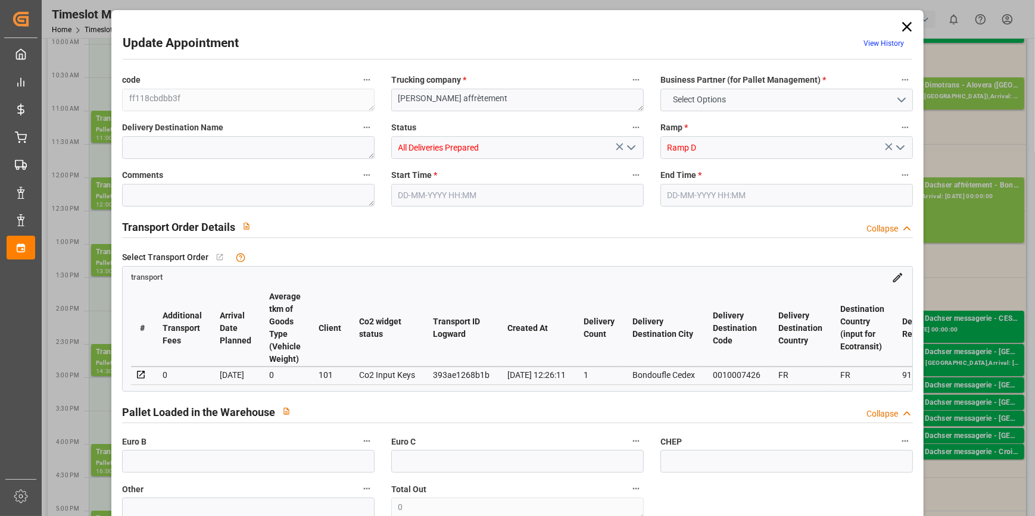
type input "101"
type input "2477.25"
type input "0"
type input "4710.8598"
type input "0"
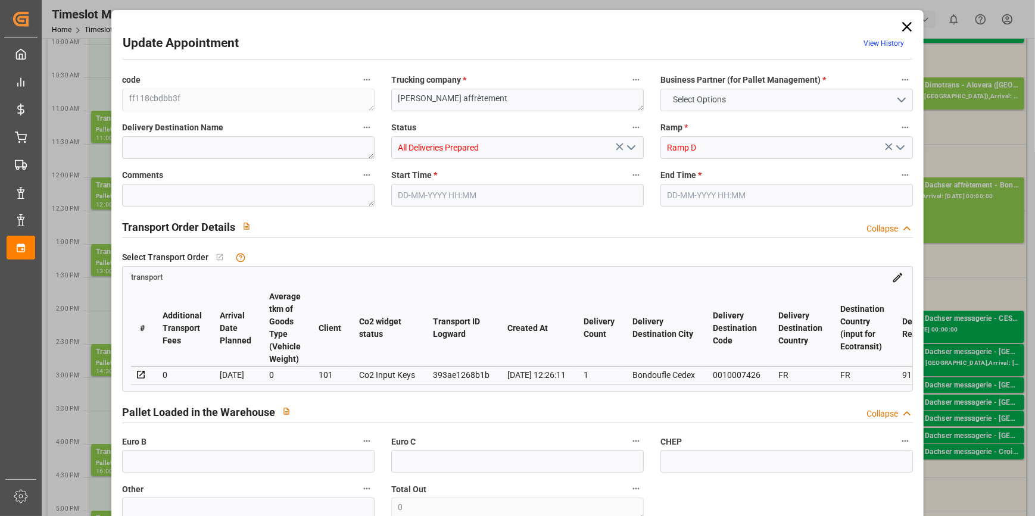
type input "0"
type input "21"
type input "35"
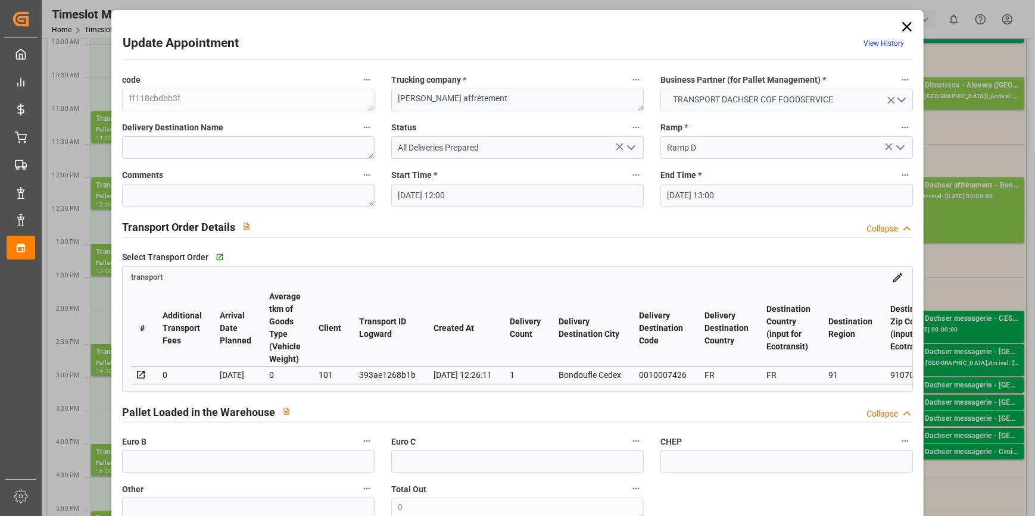
type input "08-10-2025 12:00"
type input "08-10-2025 13:00"
type input "01-10-2025 14:03"
type input "01-10-2025 12:26"
type input "07-10-2025"
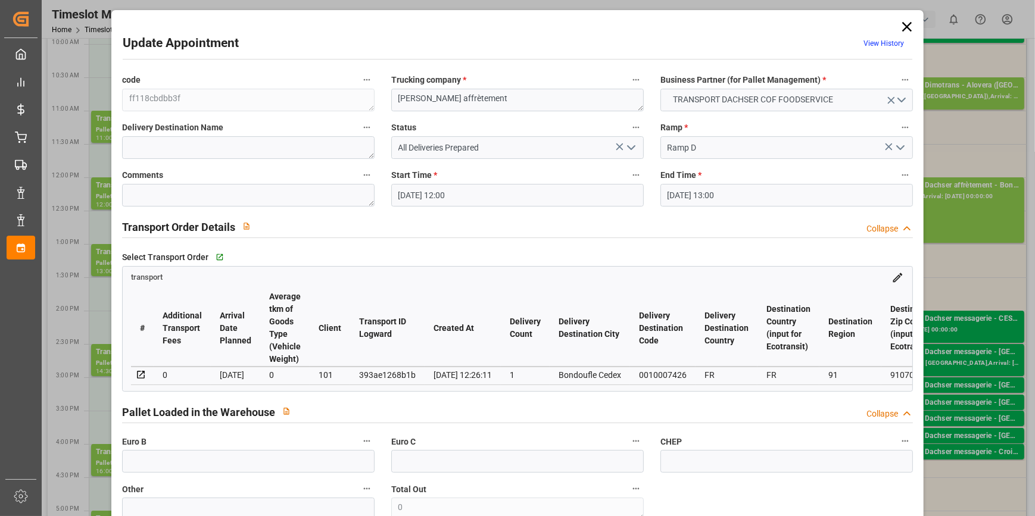
type input "[DATE]"
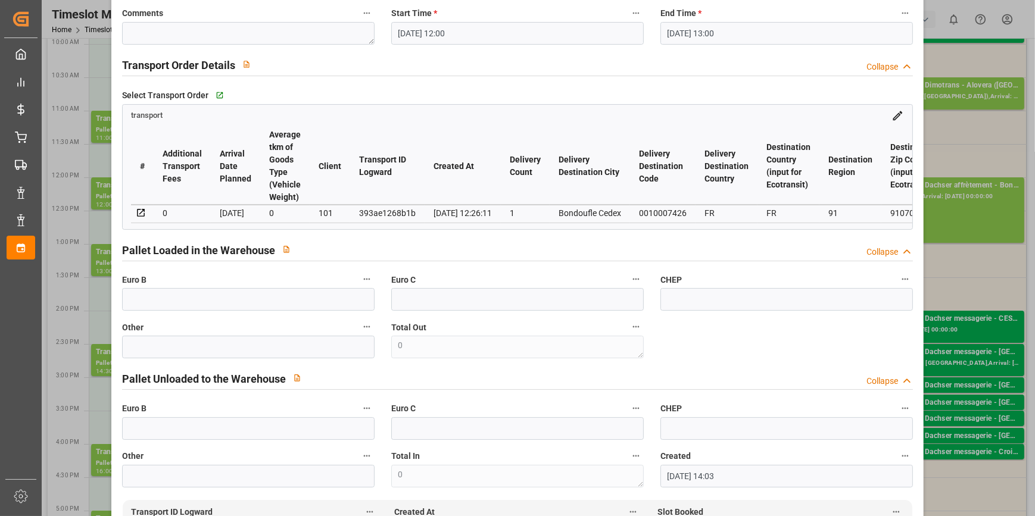
scroll to position [0, 0]
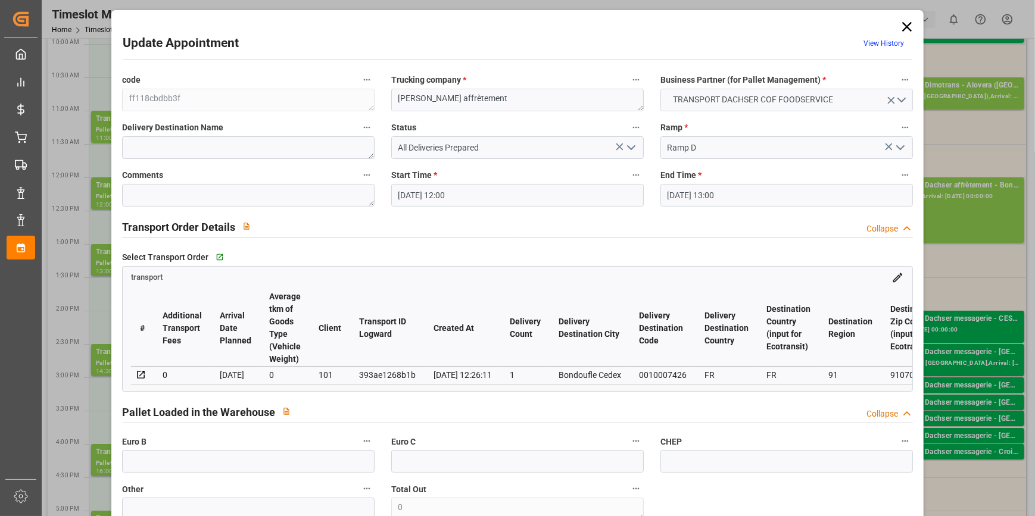
click at [906, 26] on icon at bounding box center [906, 26] width 17 height 17
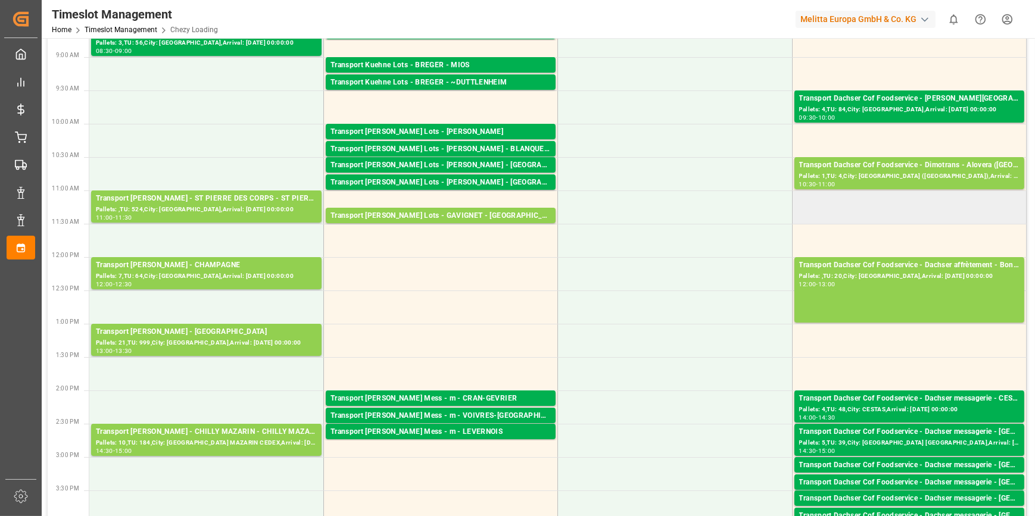
scroll to position [108, 0]
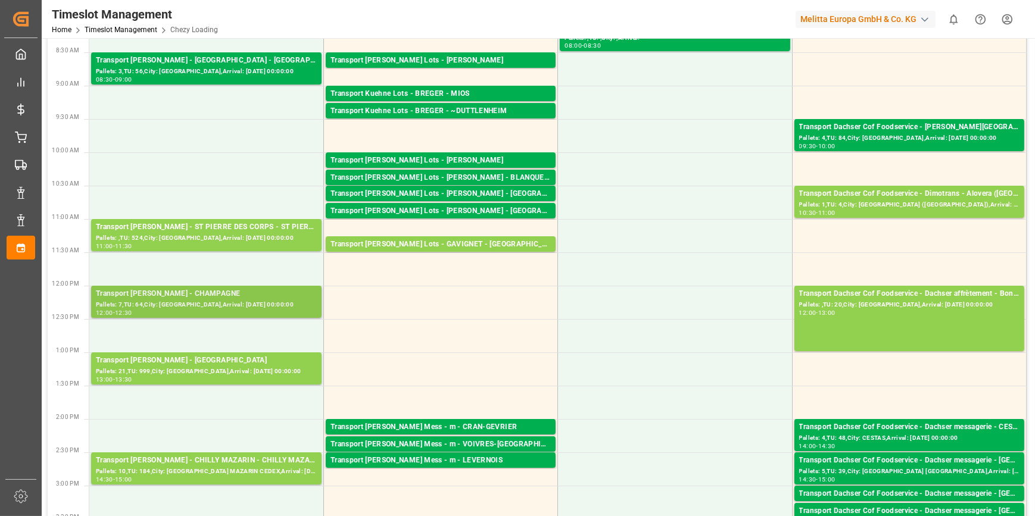
click at [242, 304] on div "Pallets: 7,TU: 64,City: [GEOGRAPHIC_DATA],Arrival: [DATE] 00:00:00" at bounding box center [206, 305] width 221 height 10
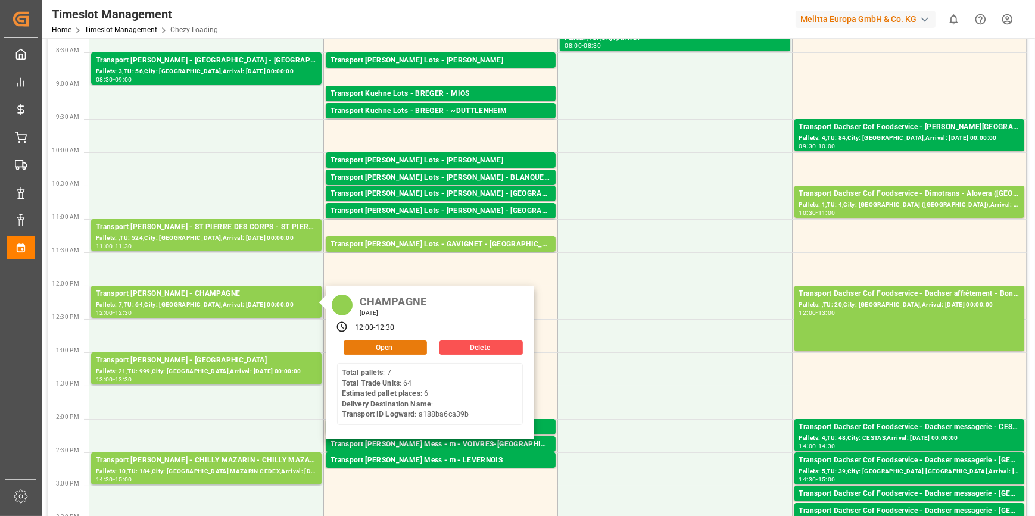
click at [368, 344] on button "Open" at bounding box center [384, 347] width 83 height 14
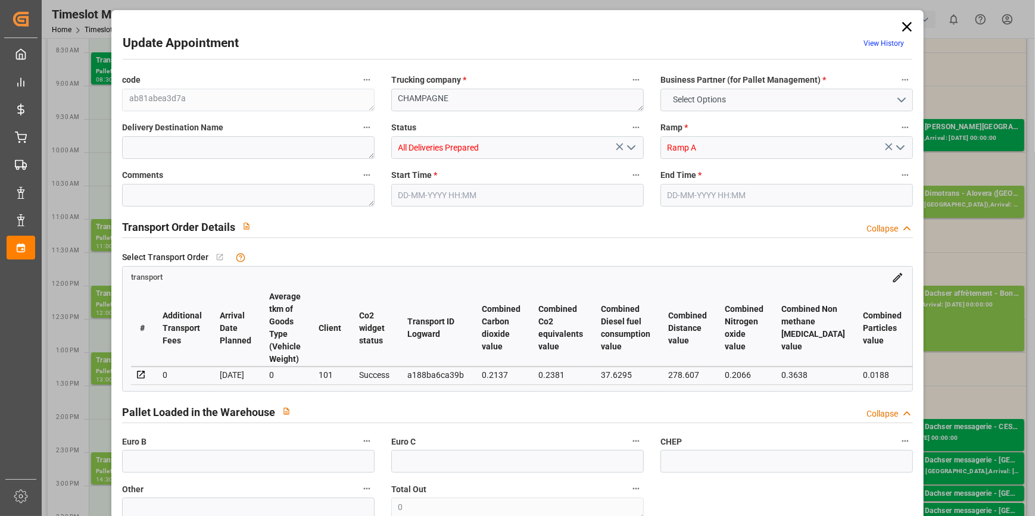
type input "6"
type input "221.68"
type input "0"
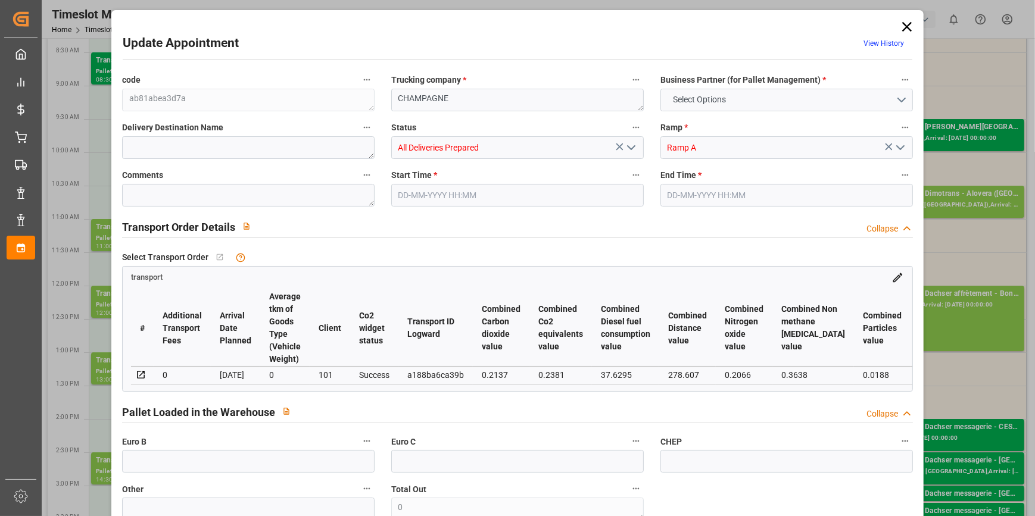
type input "214.1872"
type input "-7.4928"
type input "0"
type input "1313.24"
type input "1747"
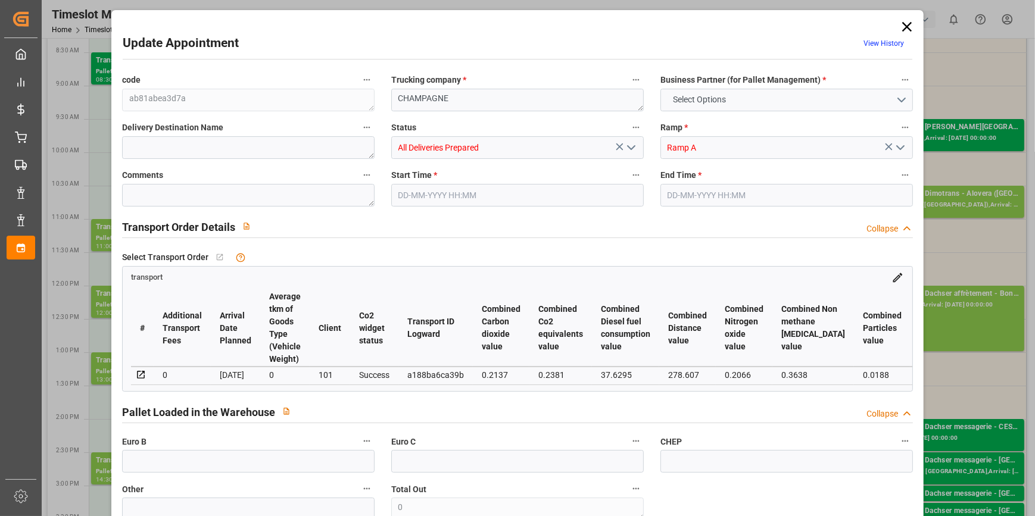
type input "6379.592"
type input "72"
type input "7"
type input "64"
type input "8"
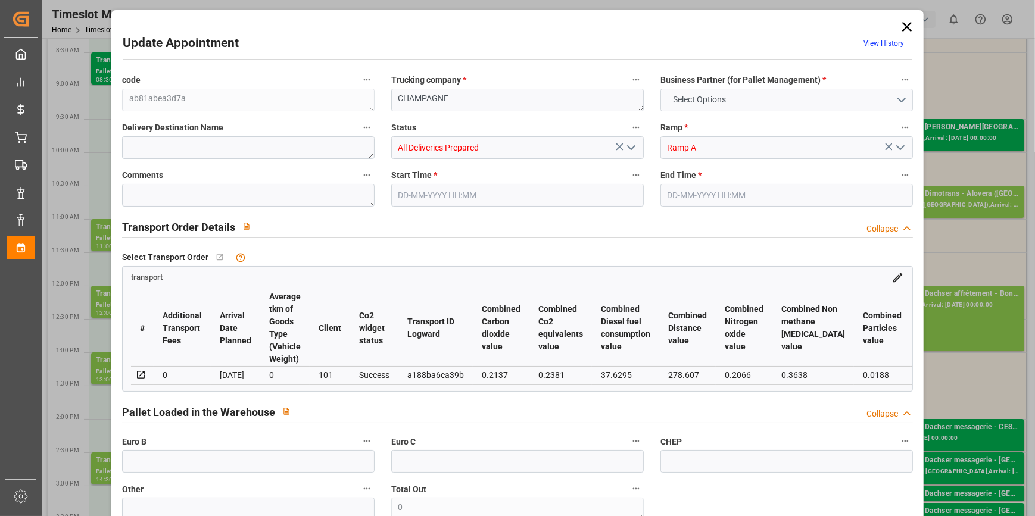
type input "101"
type input "1470.603"
type input "0"
type input "4710.8598"
type input "0"
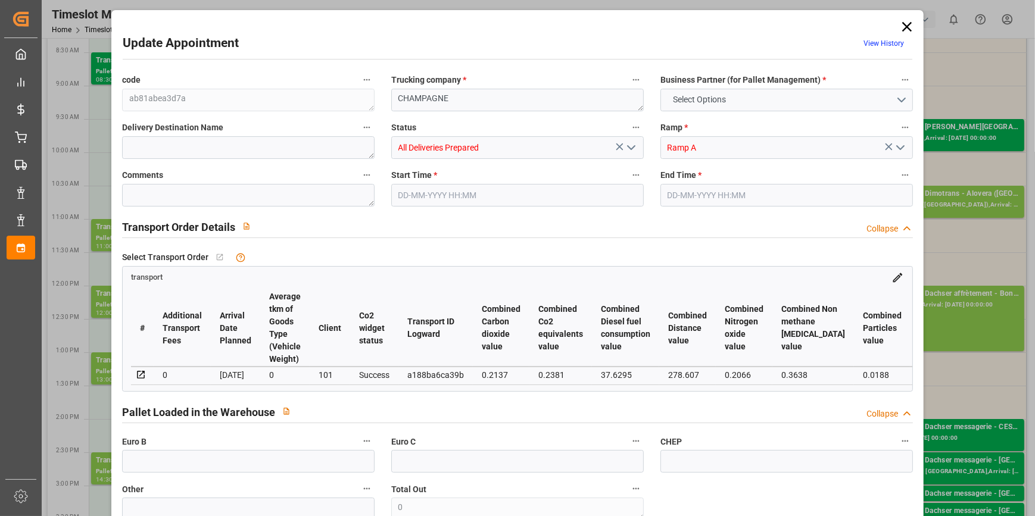
type input "0"
type input "21"
type input "35"
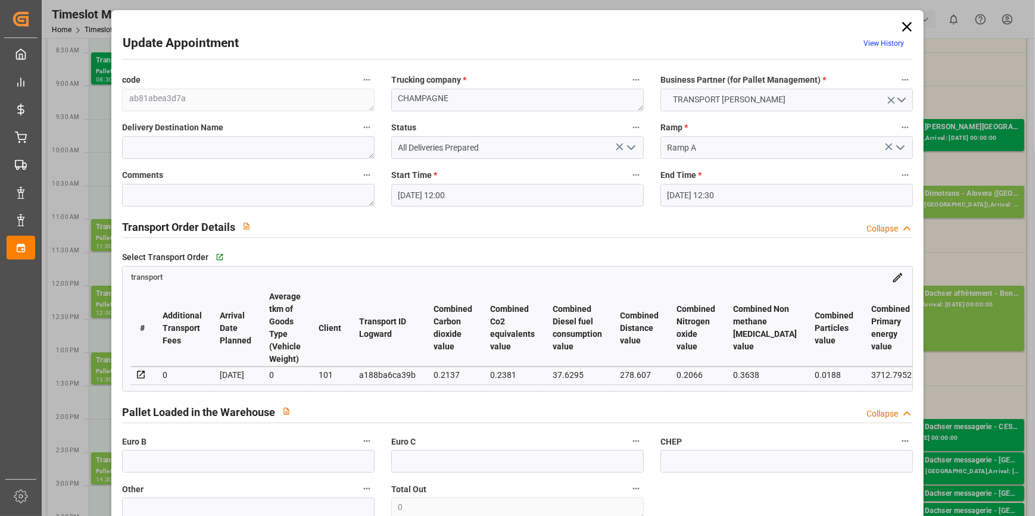
type input "08-10-2025 12:00"
type input "08-10-2025 12:30"
type input "02-10-2025 16:21"
type input "02-10-2025 12:13"
type input "[DATE]"
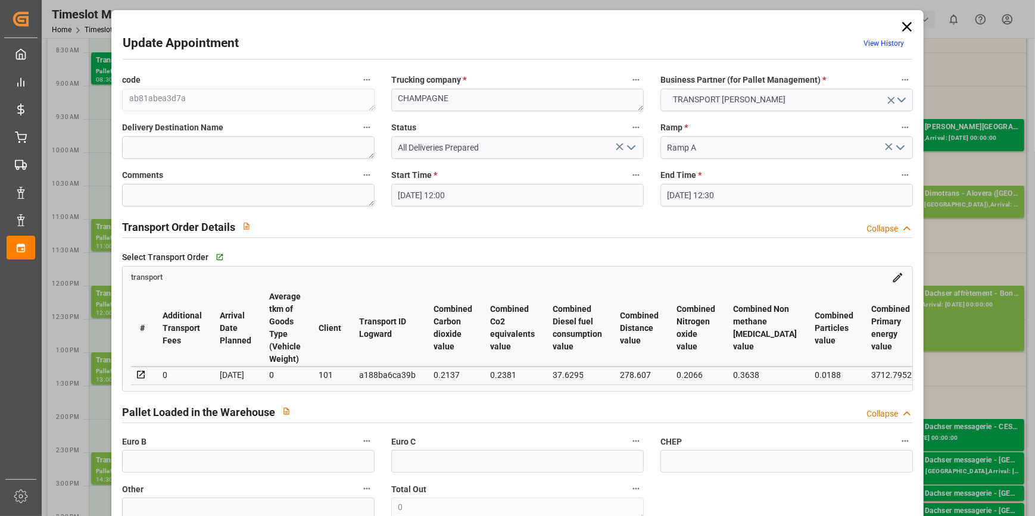
type input "[DATE]"
click at [902, 28] on icon at bounding box center [907, 27] width 10 height 10
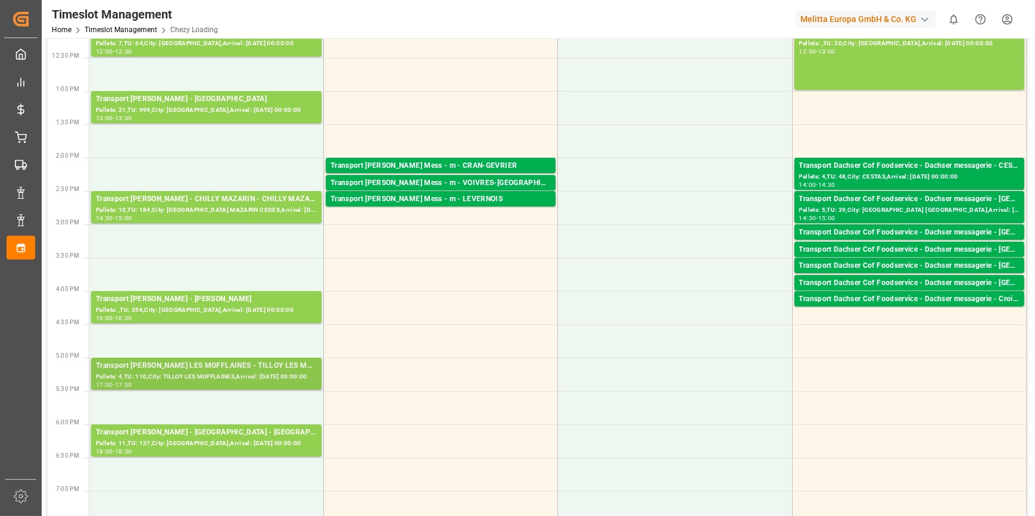
scroll to position [379, 0]
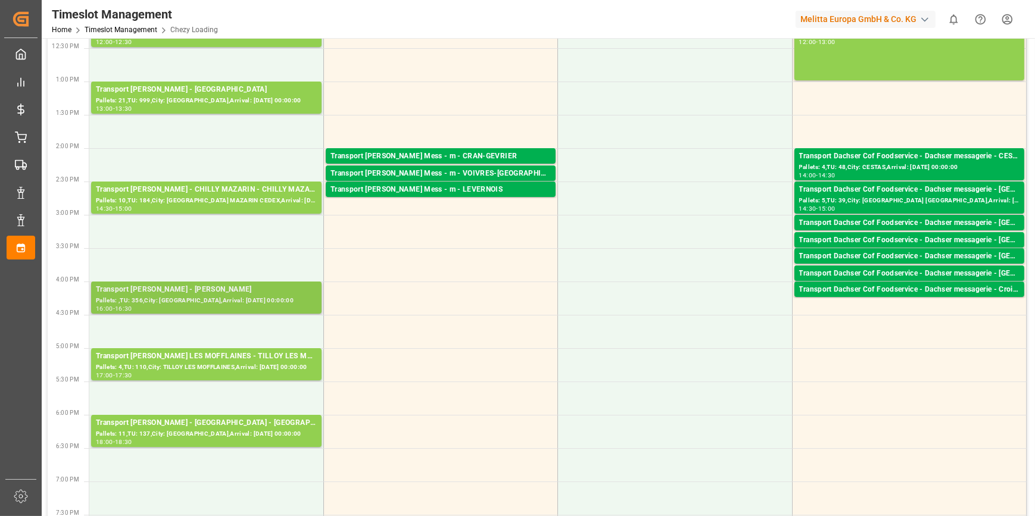
click at [222, 293] on div "Transport Delisle - LOMME - LOMME" at bounding box center [206, 290] width 221 height 12
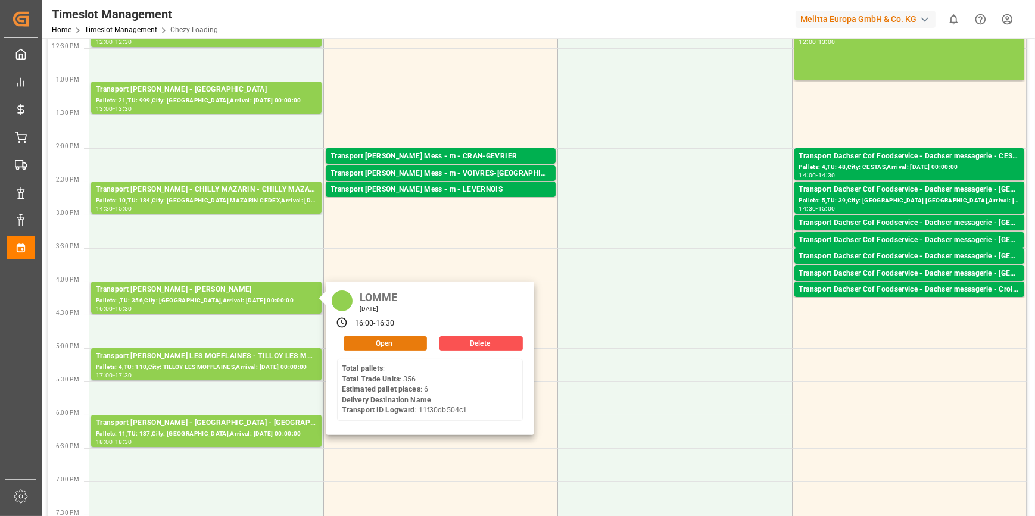
click at [382, 343] on button "Open" at bounding box center [384, 343] width 83 height 14
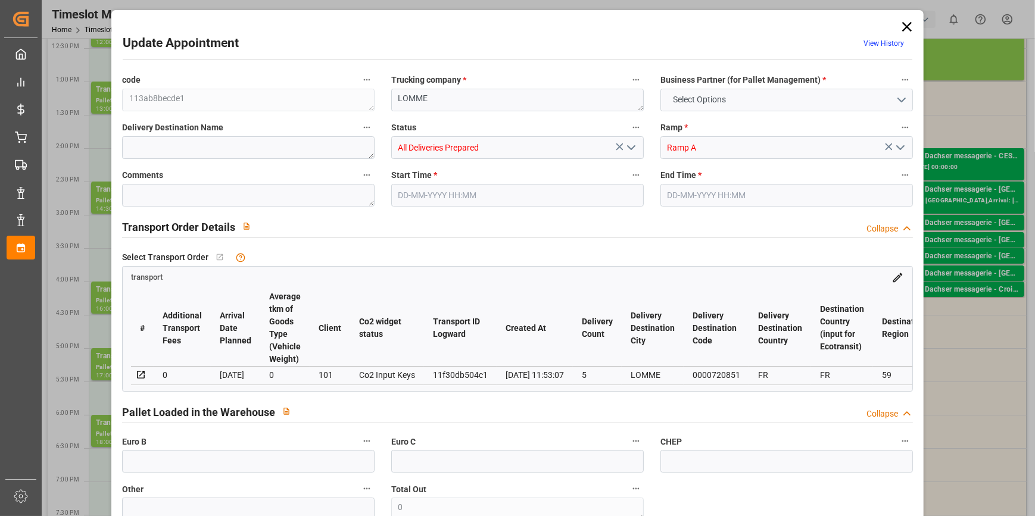
type input "6"
type input "173.16"
type input "0"
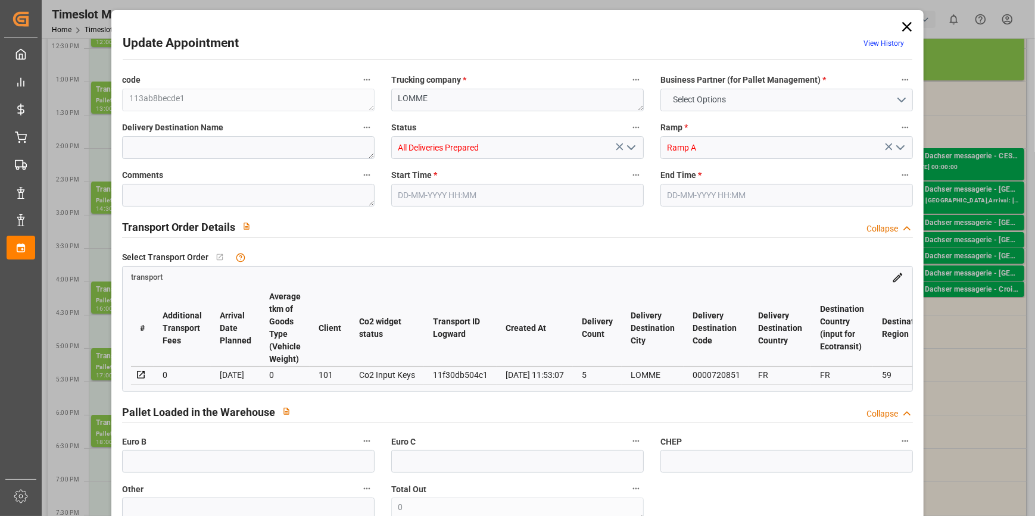
type input "167.3072"
type input "-5.8528"
type input "10"
type input "751.024"
type input "1171.424"
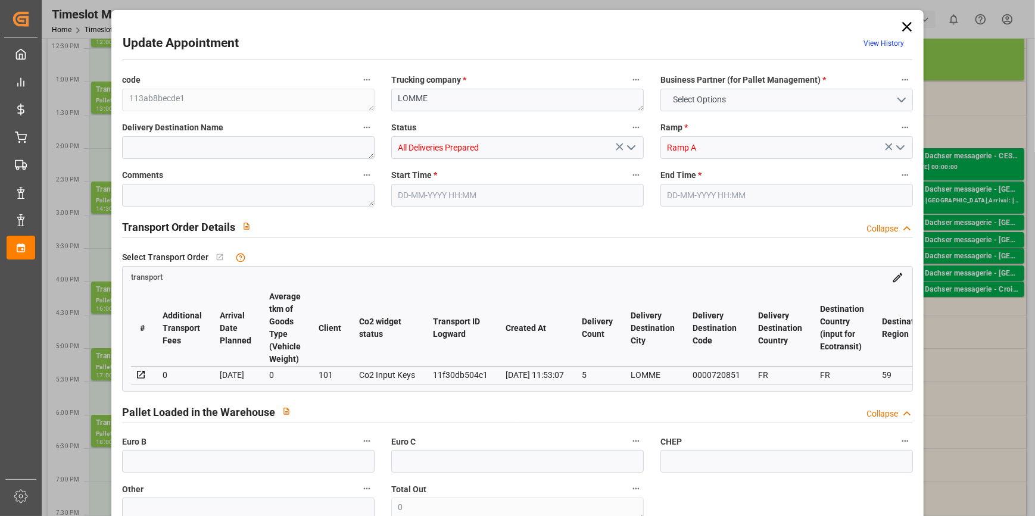
type input "3689.136"
type input "59"
type input "0"
type input "356"
type input "11"
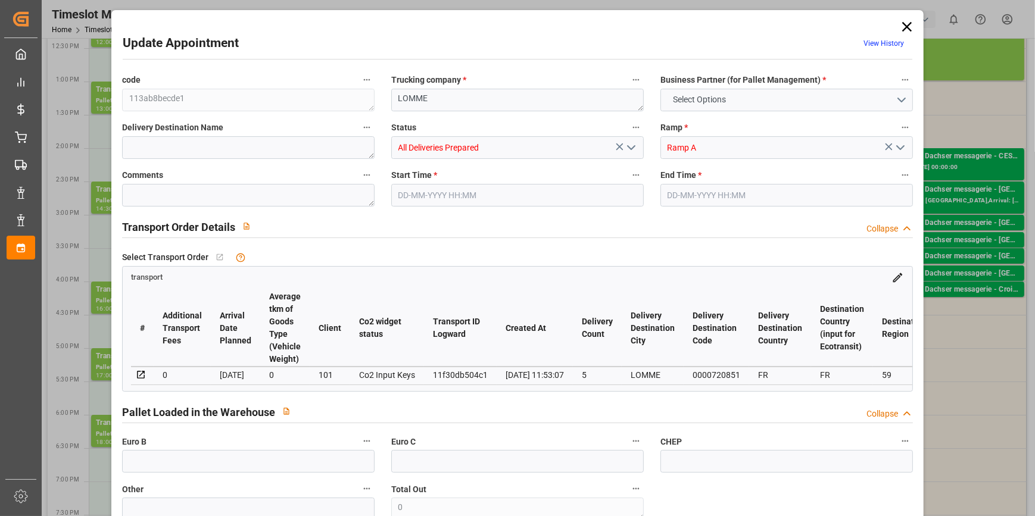
type input "101"
type input "913.064"
type input "0"
type input "4710.8598"
type input "0"
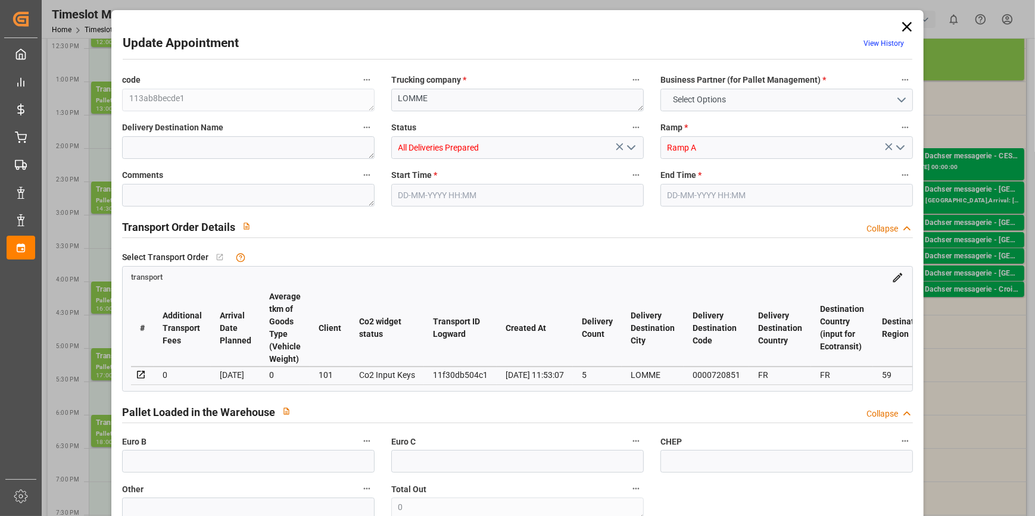
type input "0"
type input "21"
type input "35"
type input "08-10-2025 16:00"
type input "08-10-2025 16:30"
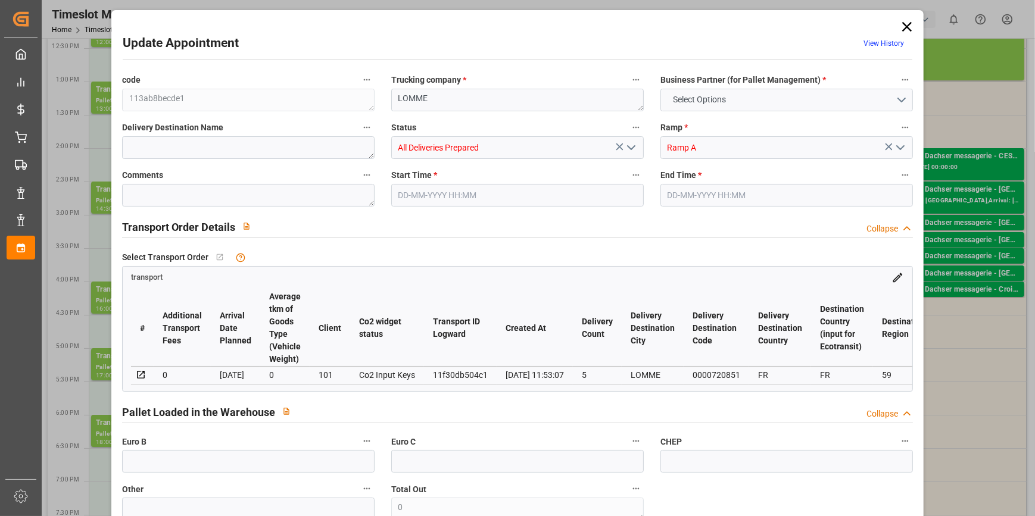
type input "03-10-2025 12:34"
type input "03-10-2025 11:53"
type input "[DATE]"
type input "08-10-2025"
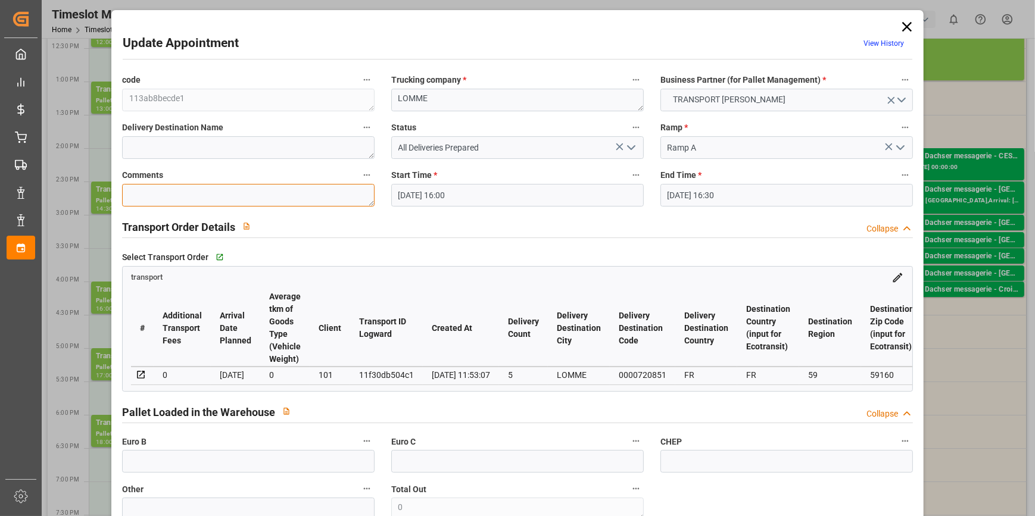
click at [142, 188] on textarea at bounding box center [248, 195] width 252 height 23
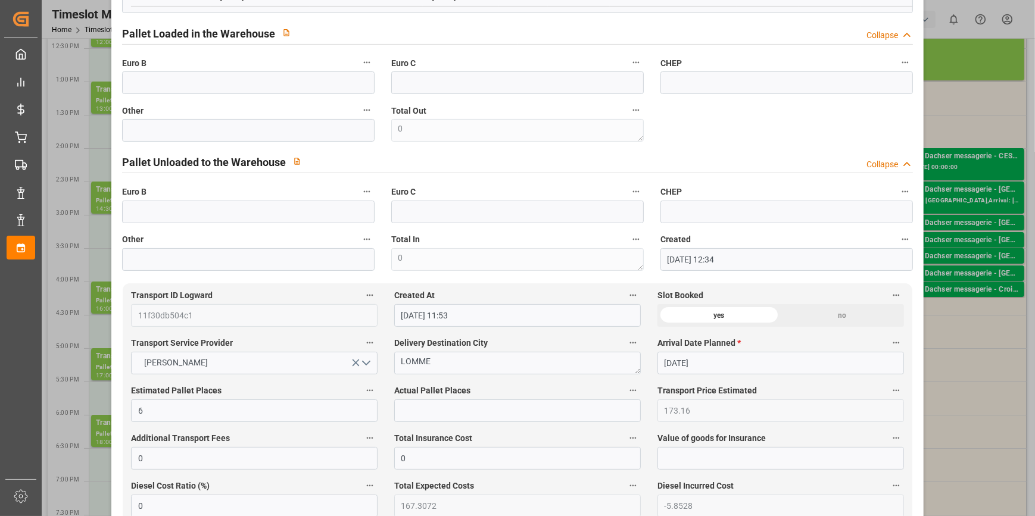
type textarea "SA 6"
click at [418, 410] on input "text" at bounding box center [517, 410] width 246 height 23
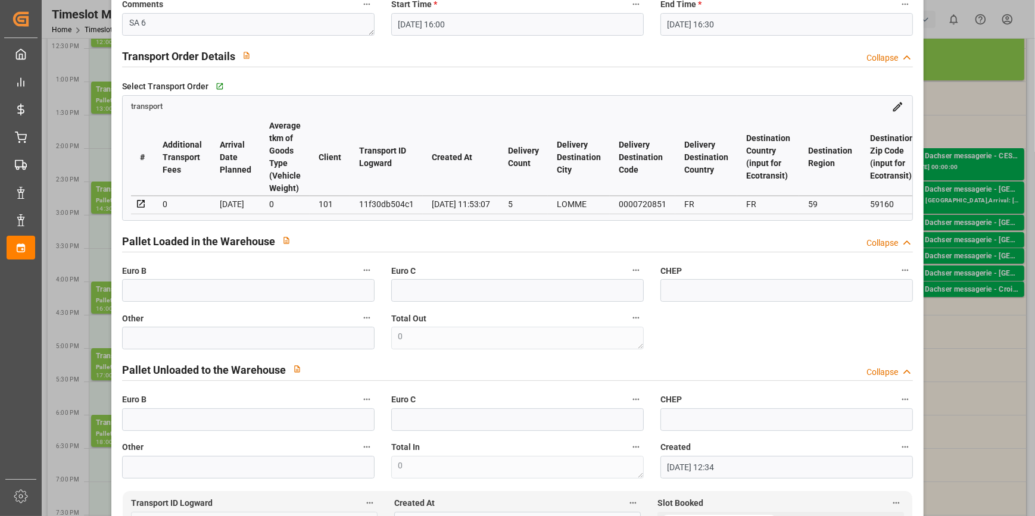
scroll to position [162, 0]
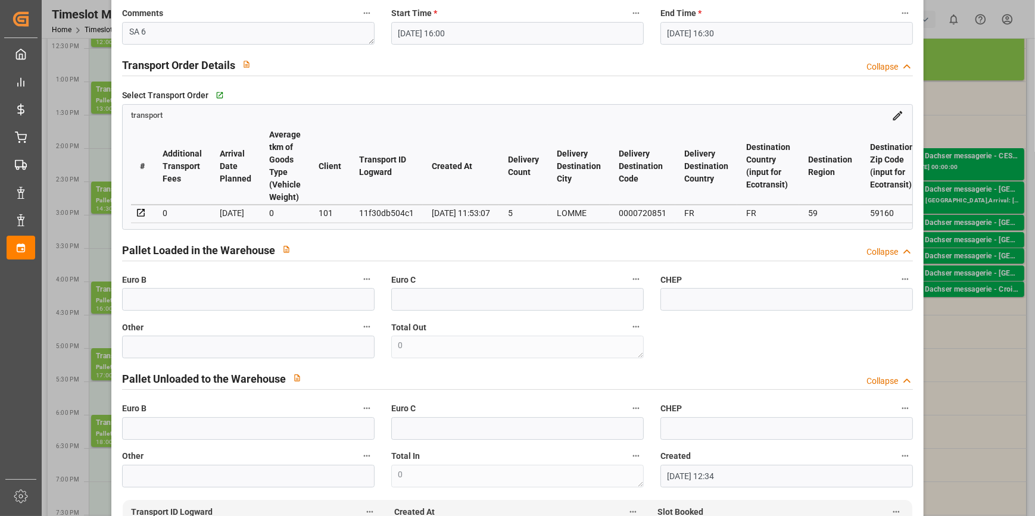
type input "6"
click at [151, 292] on input "text" at bounding box center [248, 299] width 252 height 23
type input "11"
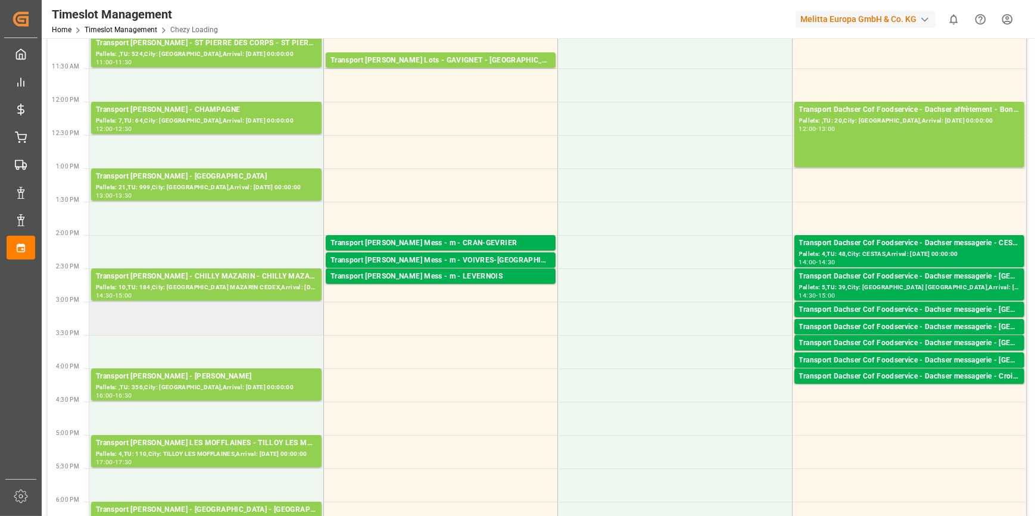
scroll to position [433, 0]
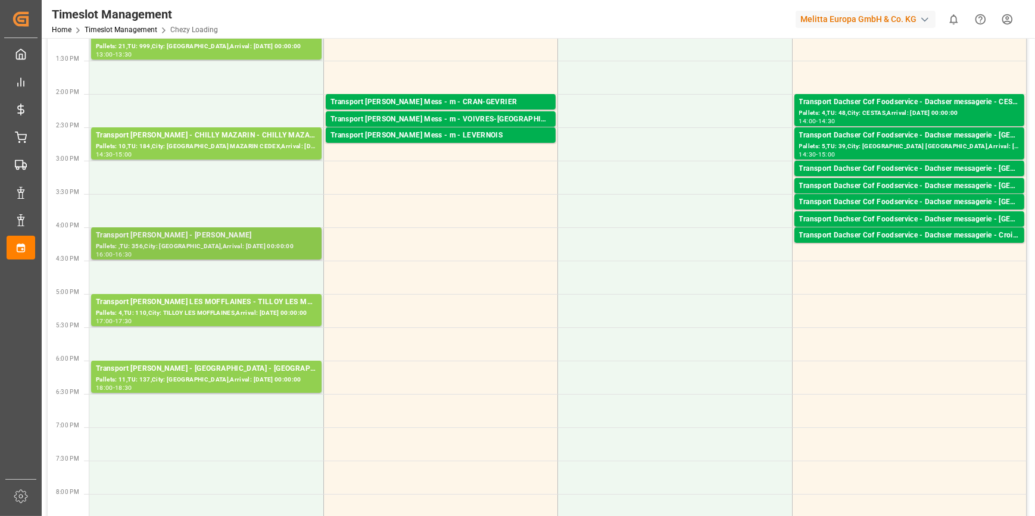
click at [248, 242] on div "Pallets: ,TU: 356,City: [GEOGRAPHIC_DATA],Arrival: [DATE] 00:00:00" at bounding box center [206, 247] width 221 height 10
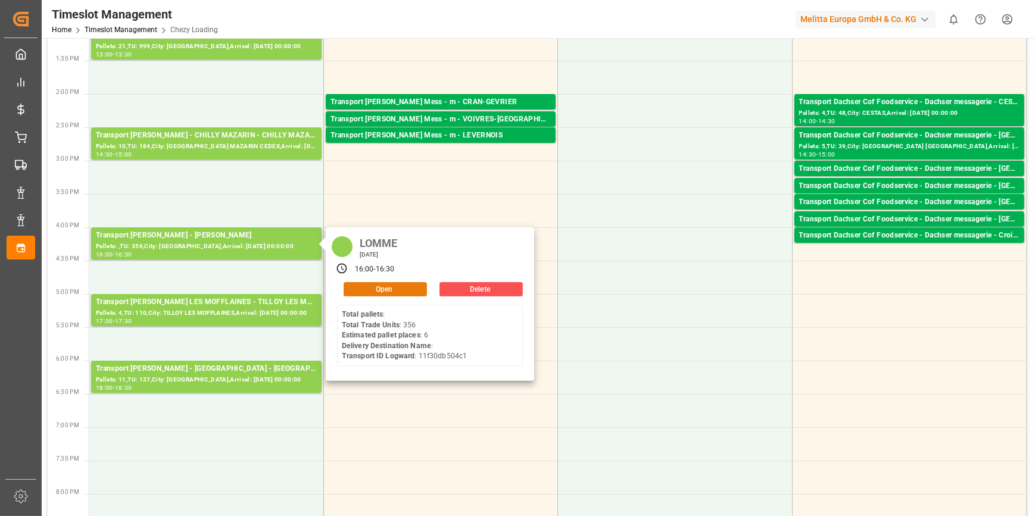
click at [369, 288] on button "Open" at bounding box center [384, 289] width 83 height 14
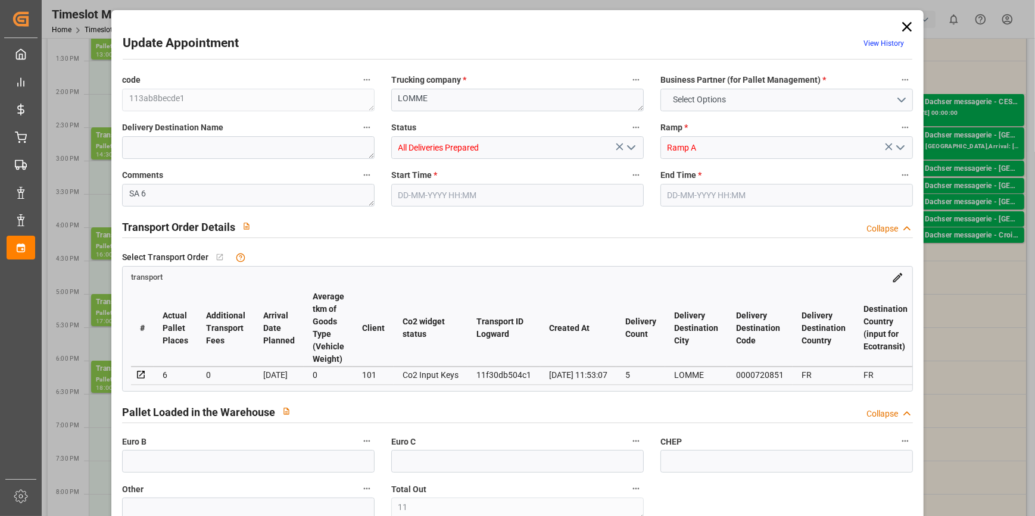
type input "11"
type input "6"
type input "173.16"
type input "0"
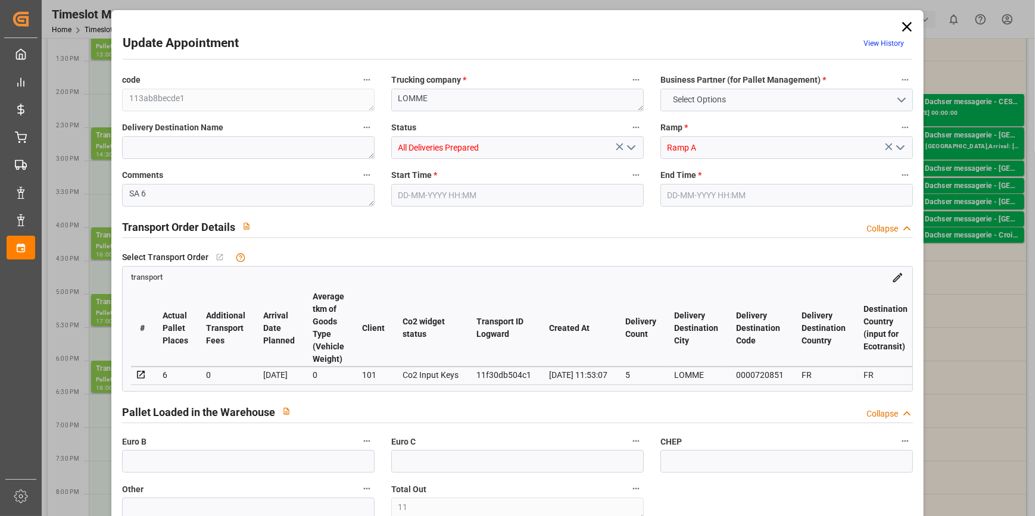
type input "0"
type input "167.3072"
type input "-5.8528"
type input "10"
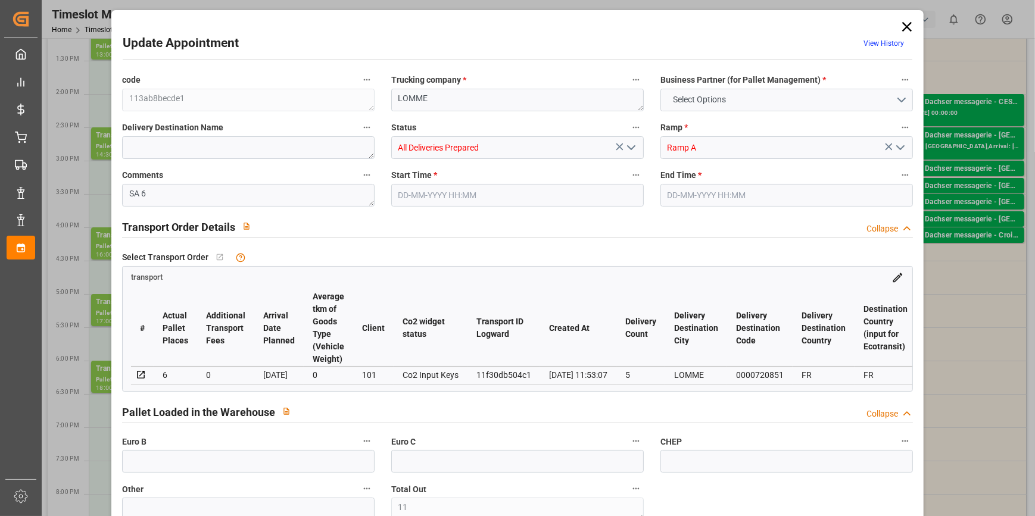
type input "751.024"
type input "1171.424"
type input "3689.136"
type input "59"
type input "0"
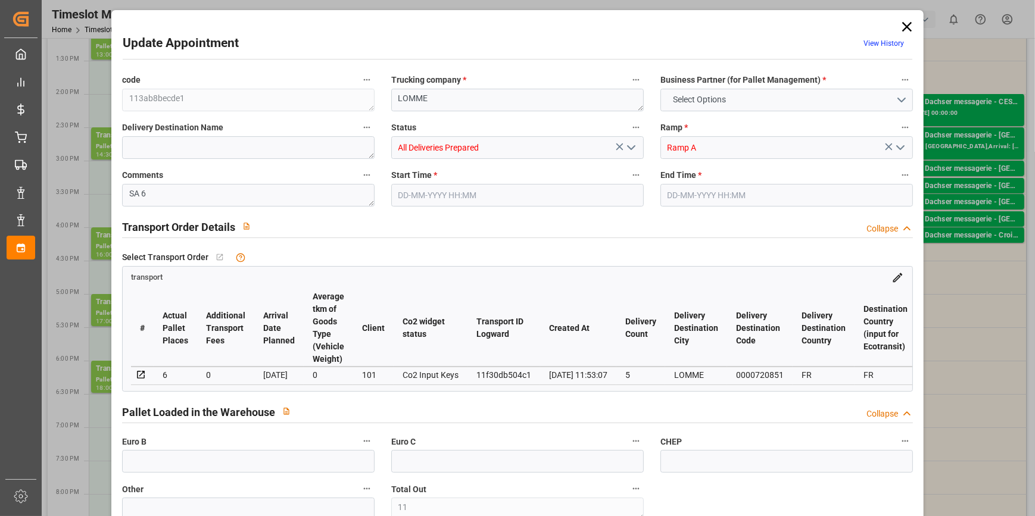
type input "356"
type input "11"
type input "101"
type input "913.064"
type input "0"
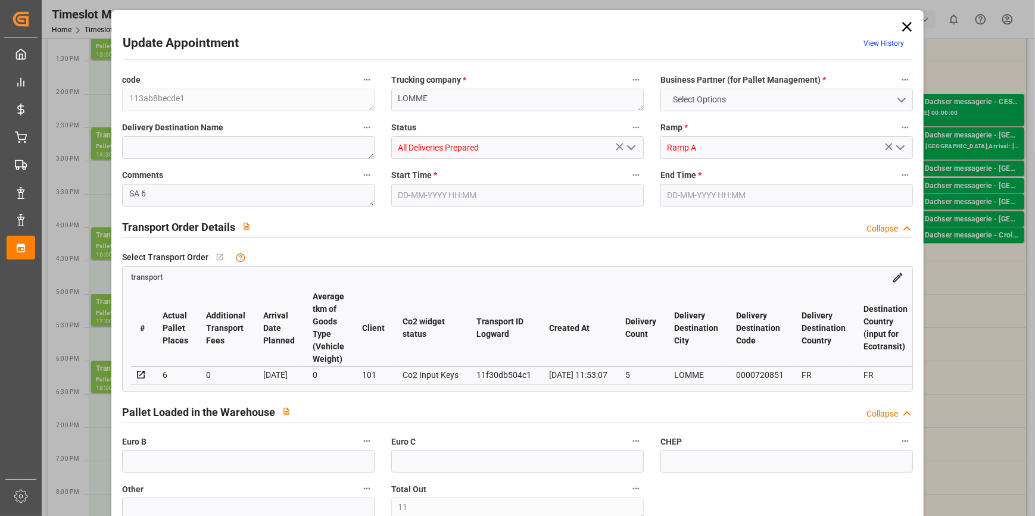
type input "4710.8598"
type input "0"
type input "21"
type input "35"
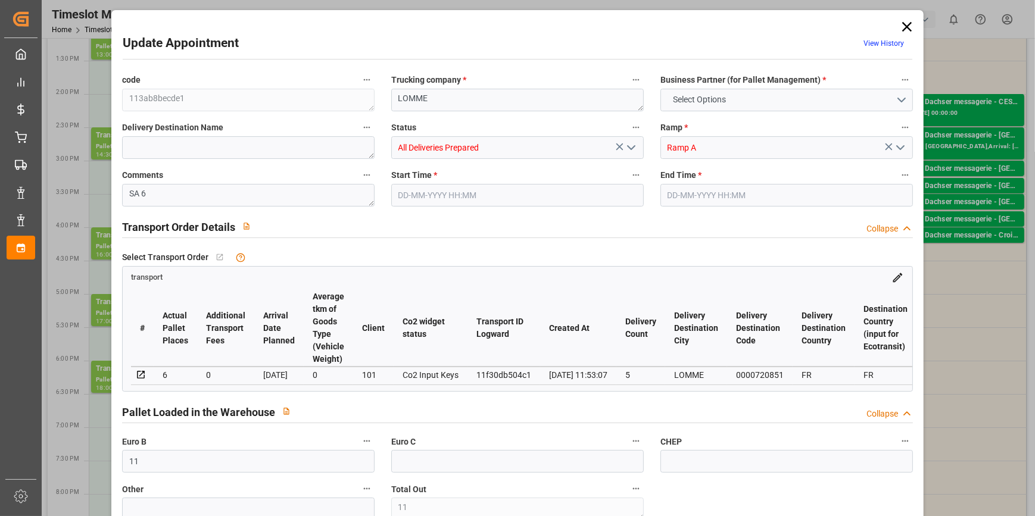
type input "08-10-2025 16:00"
type input "08-10-2025 16:30"
type input "03-10-2025 12:34"
type input "03-10-2025 11:53"
type input "[DATE]"
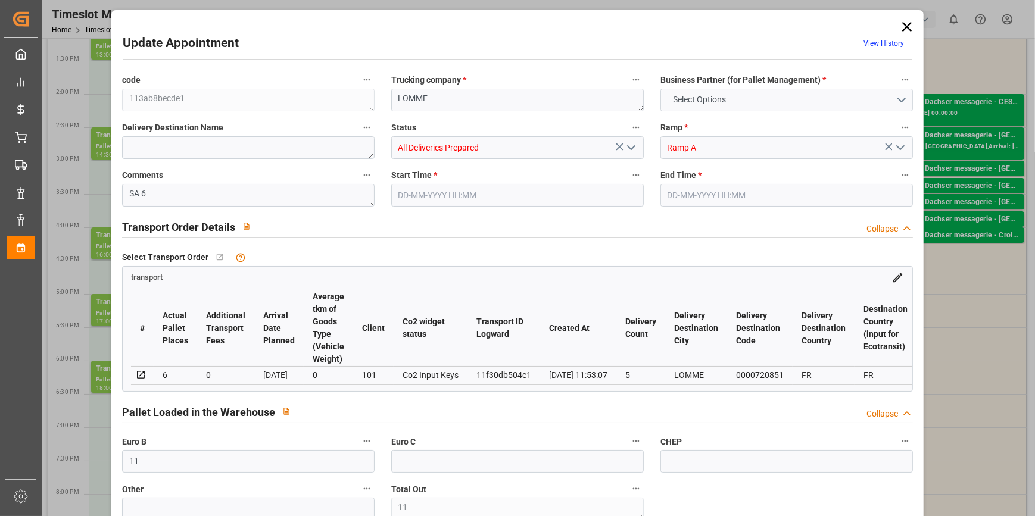
type input "[DATE]"
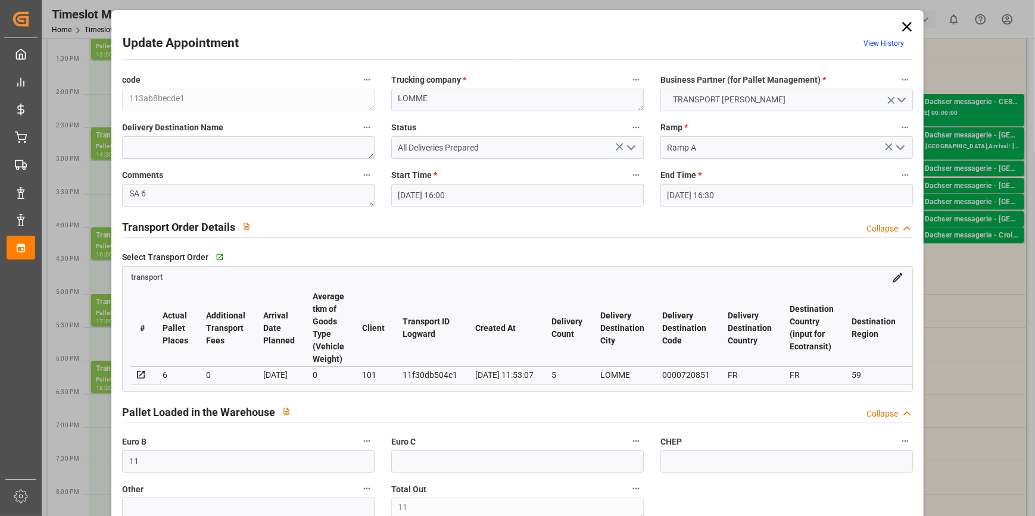
click at [627, 148] on polyline "open menu" at bounding box center [630, 148] width 7 height 4
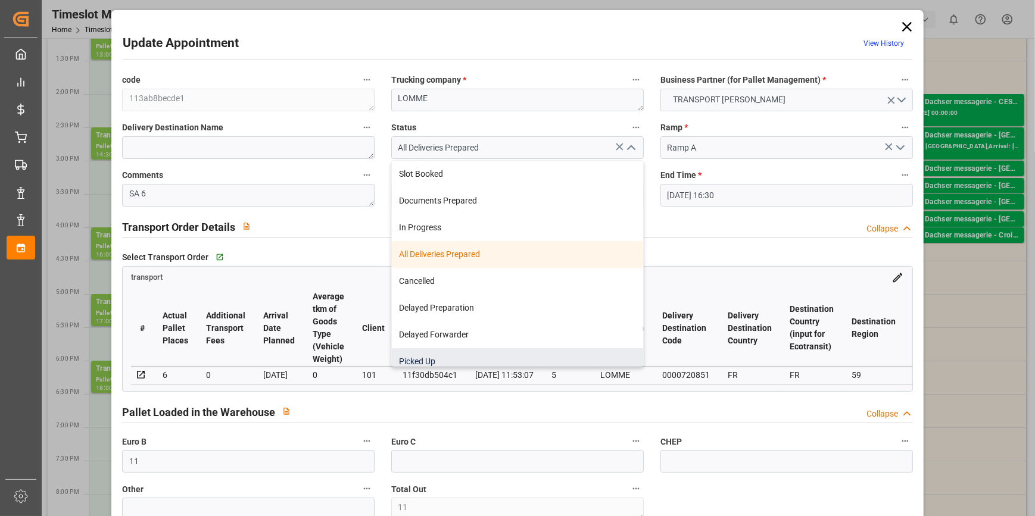
click at [452, 354] on div "Picked Up" at bounding box center [517, 361] width 251 height 27
type input "Picked Up"
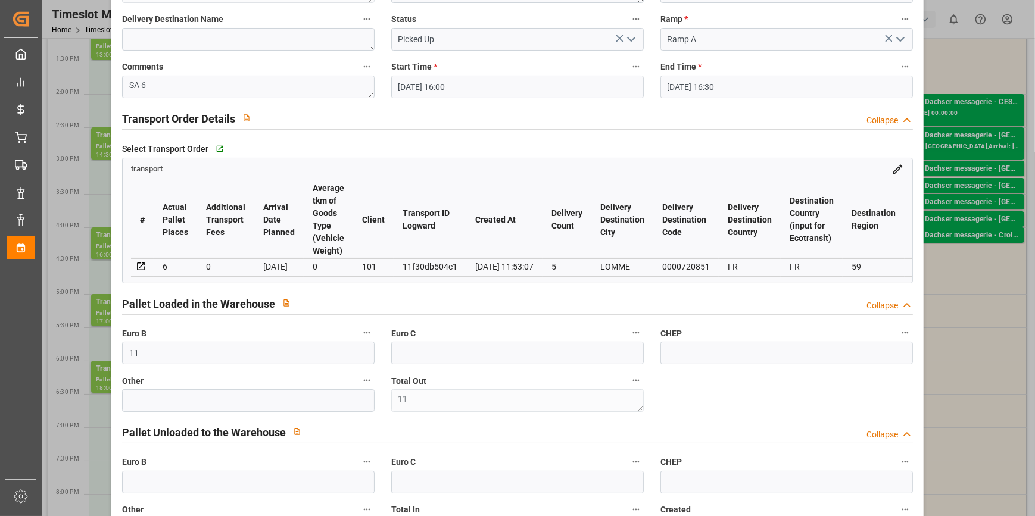
scroll to position [270, 0]
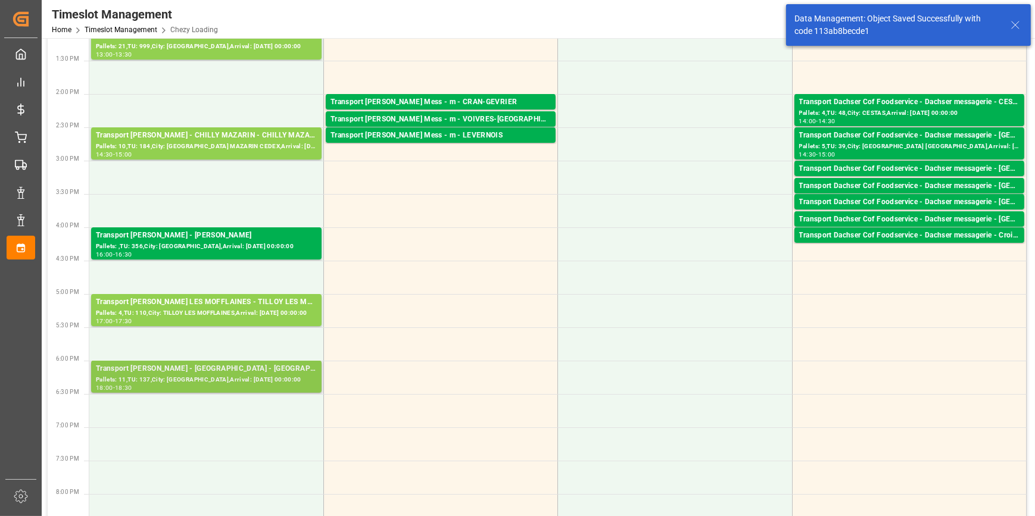
click at [195, 378] on div "Pallets: 11,TU: 137,City: [GEOGRAPHIC_DATA],Arrival: [DATE] 00:00:00" at bounding box center [206, 380] width 221 height 10
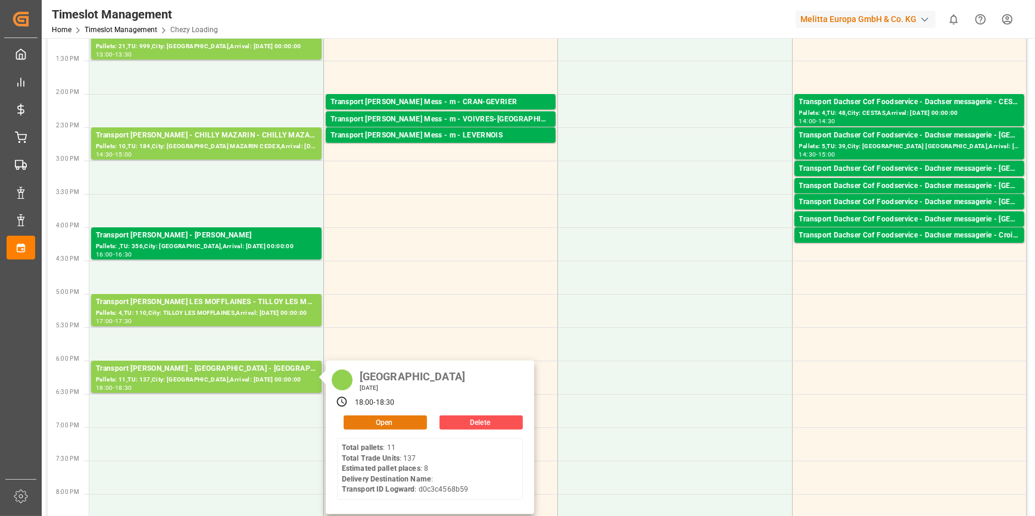
click at [372, 421] on button "Open" at bounding box center [384, 423] width 83 height 14
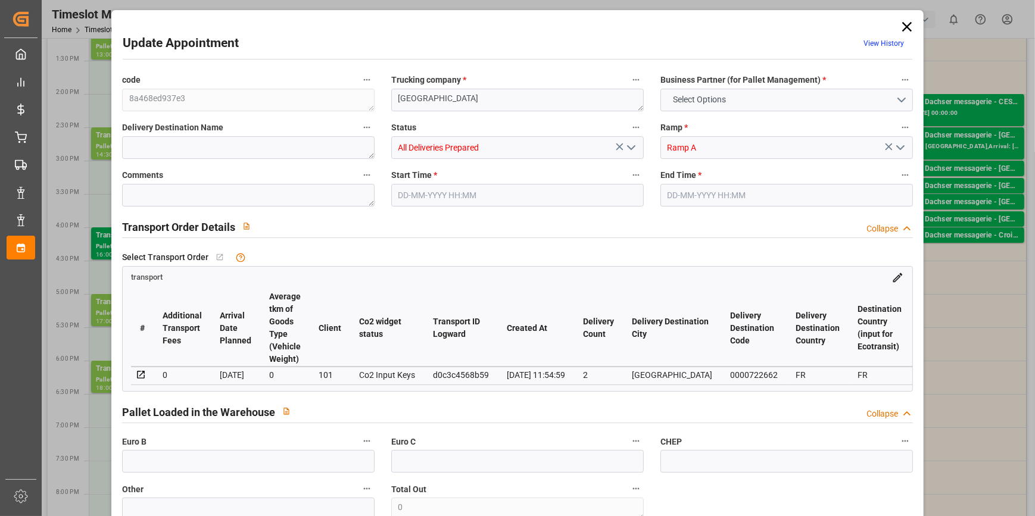
type input "8"
type input "210.87"
type input "0"
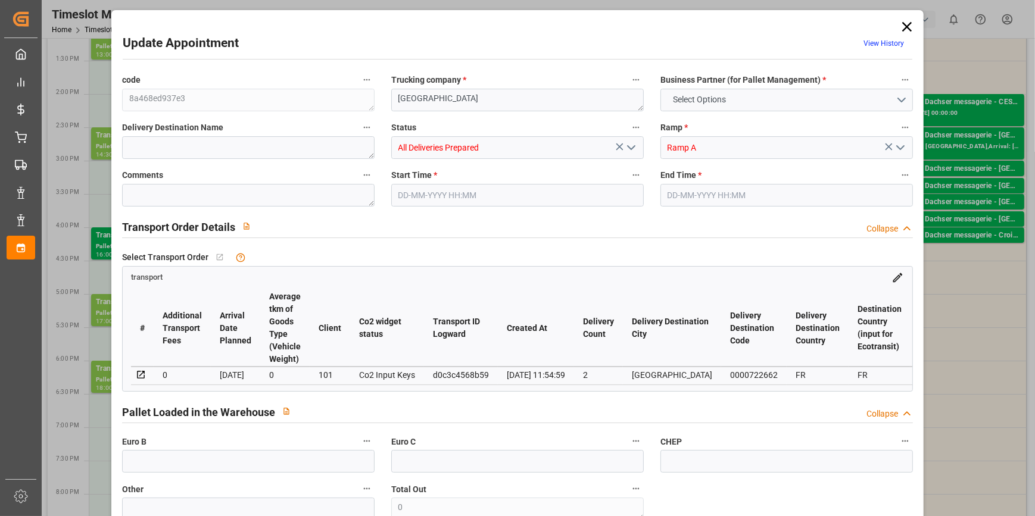
type input "203.7426"
type input "-7.1274"
type input "2"
type input "1100.765"
type input "1874.534"
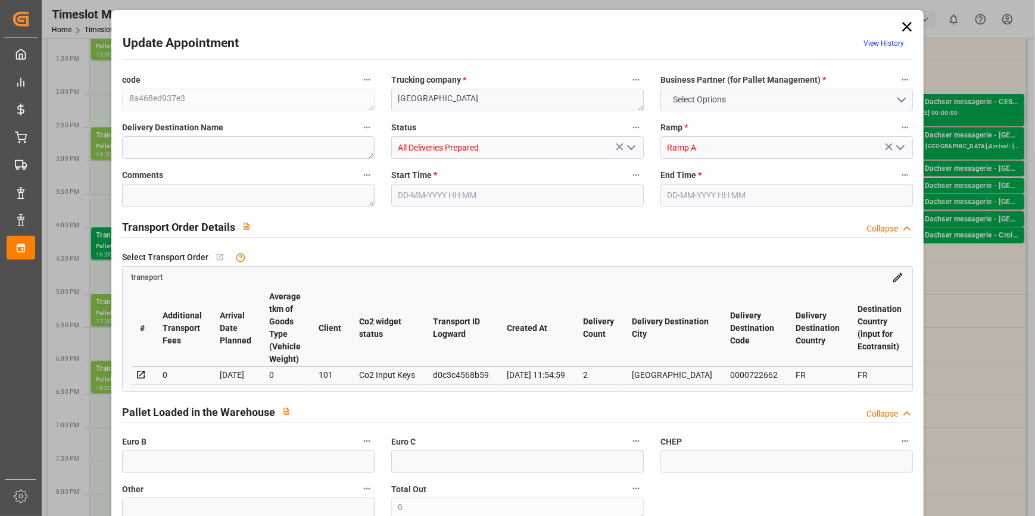
type input "8007.587"
type input "80"
type input "11"
type input "137"
type input "20"
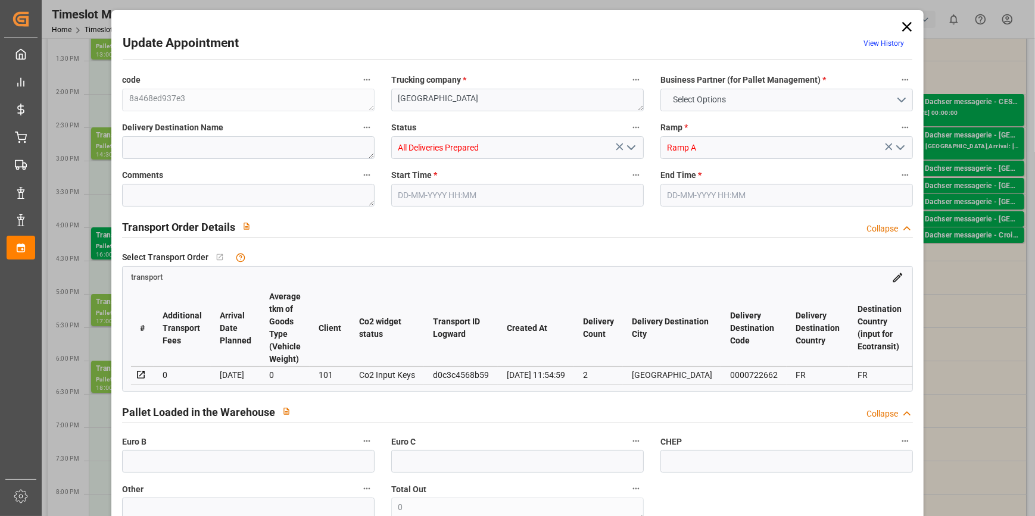
type input "101"
type input "1364.454"
type input "0"
type input "4710.8598"
type input "0"
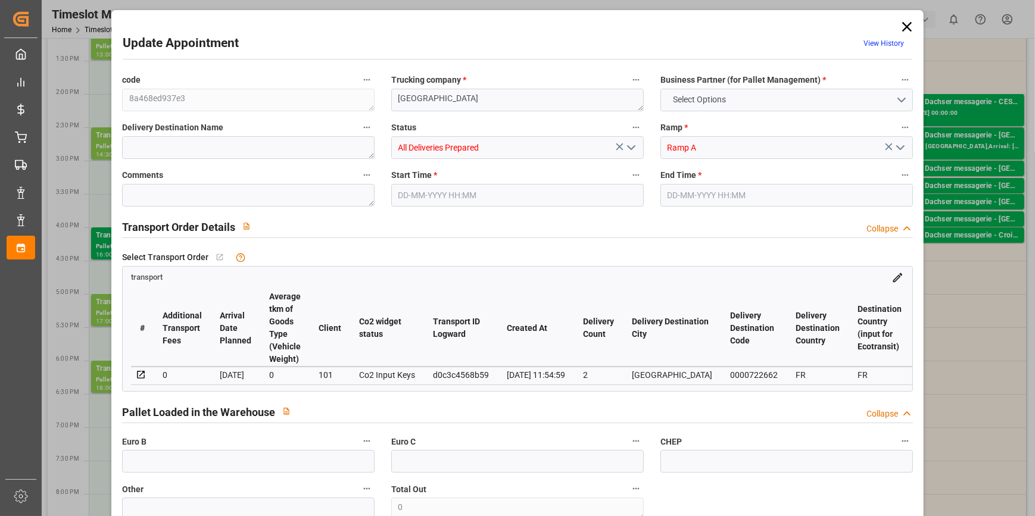
type input "0"
type input "21"
type input "35"
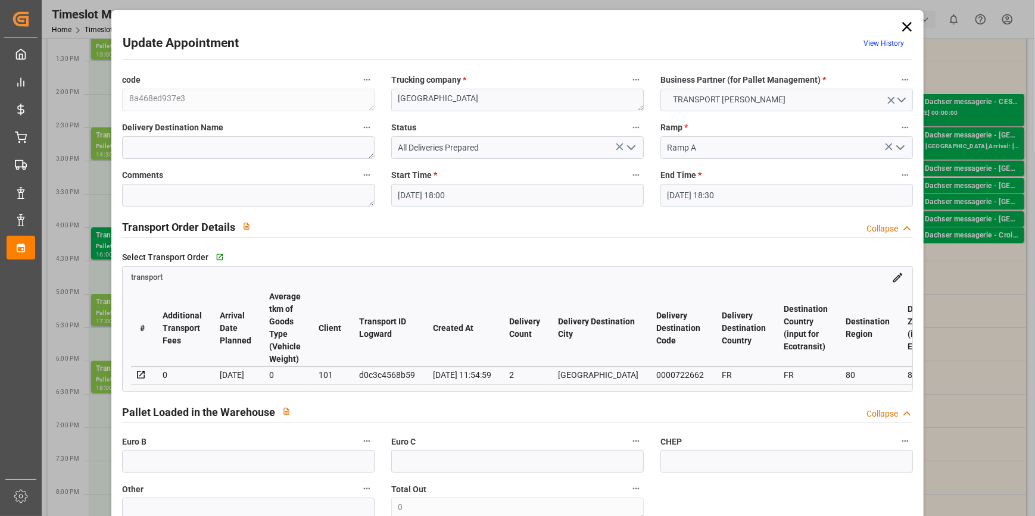
type input "08-10-2025 18:00"
type input "08-10-2025 18:30"
type input "03-10-2025 12:37"
type input "03-10-2025 11:54"
type input "[DATE]"
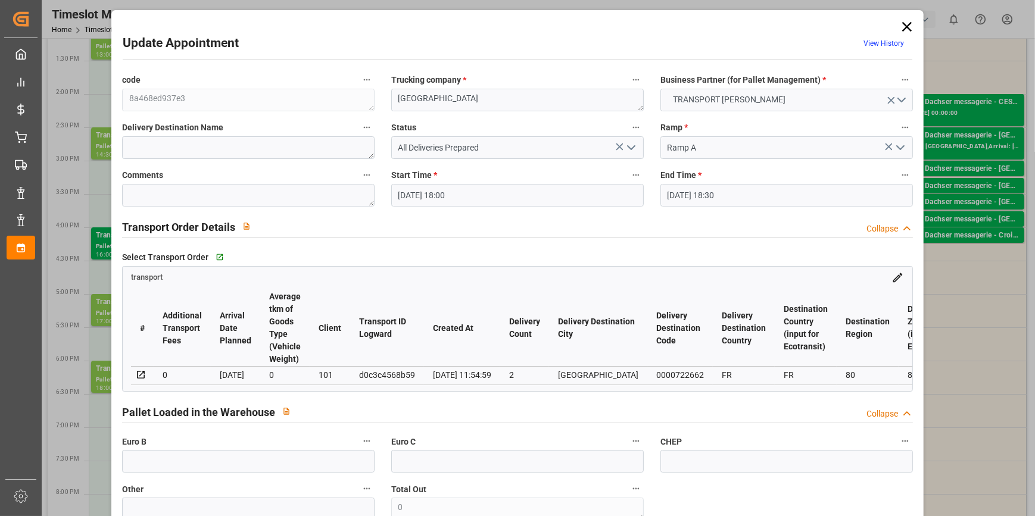
type input "[DATE]"
click at [150, 193] on textarea at bounding box center [248, 195] width 252 height 23
type textarea "nico 8"
click at [627, 146] on polyline "open menu" at bounding box center [630, 148] width 7 height 4
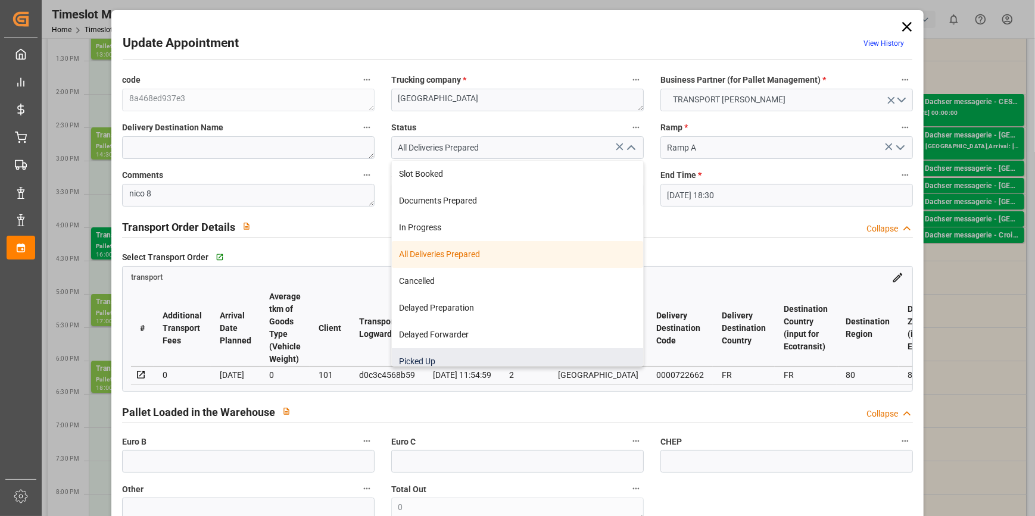
click at [418, 357] on div "Picked Up" at bounding box center [517, 361] width 251 height 27
type input "Picked Up"
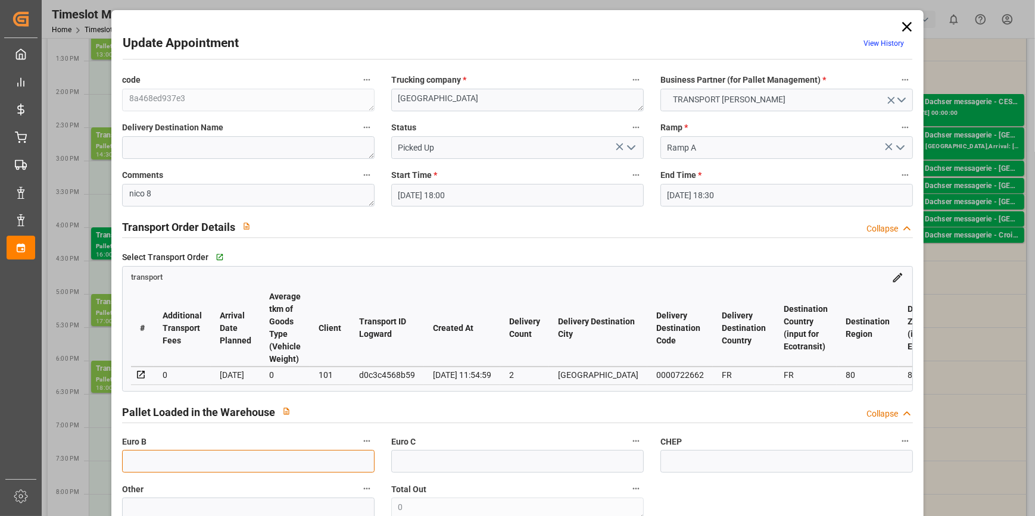
click at [148, 460] on input "text" at bounding box center [248, 461] width 252 height 23
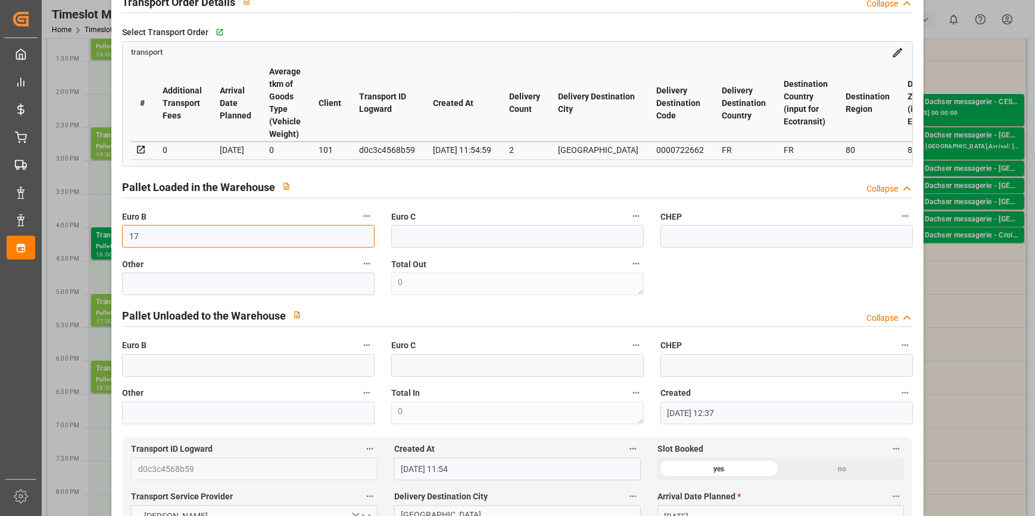
scroll to position [324, 0]
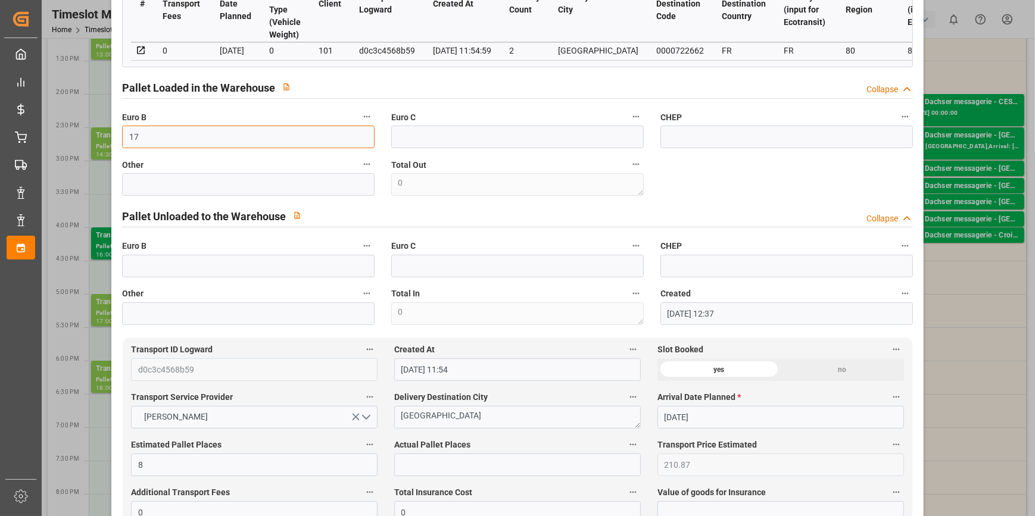
type input "17"
click at [410, 463] on input "text" at bounding box center [517, 465] width 246 height 23
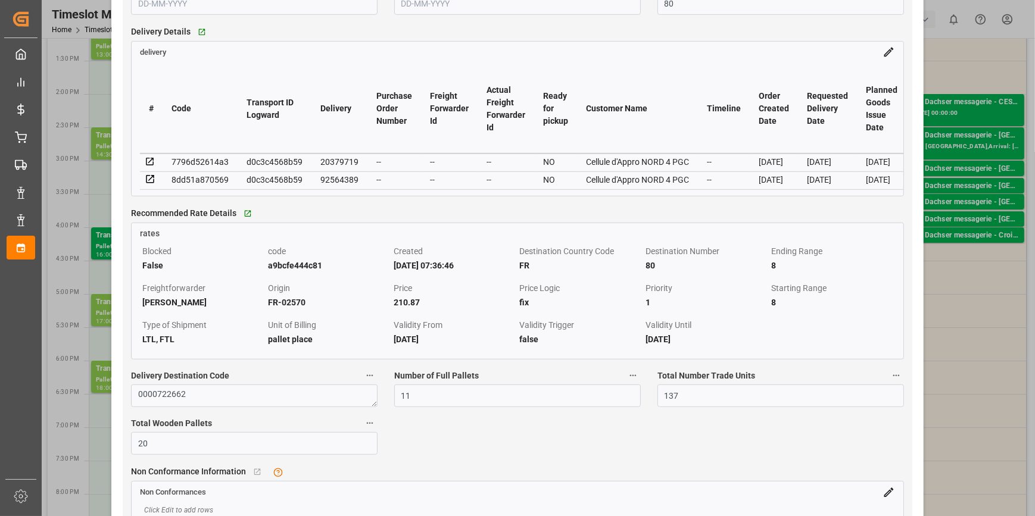
scroll to position [1028, 0]
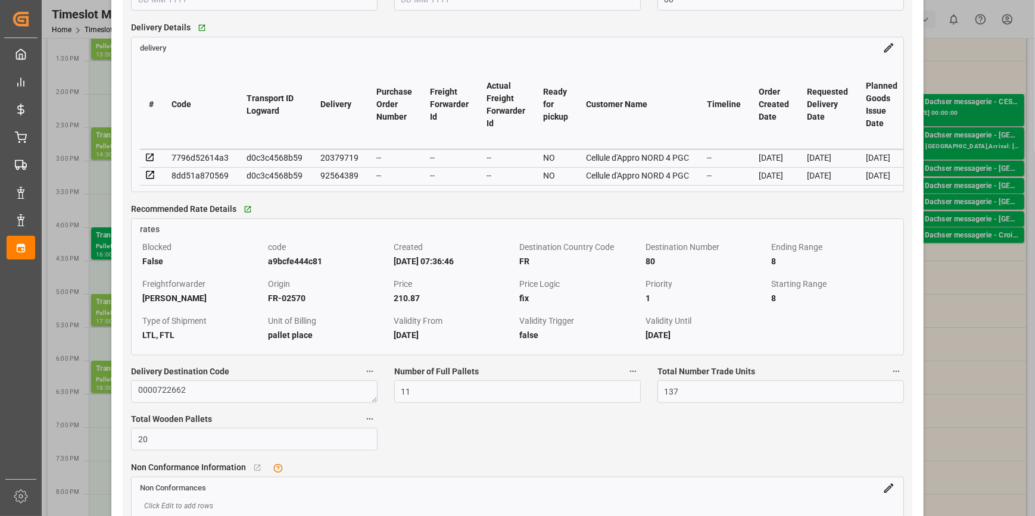
type input "8"
click at [149, 179] on icon at bounding box center [150, 175] width 8 height 8
click at [149, 176] on icon at bounding box center [150, 175] width 11 height 11
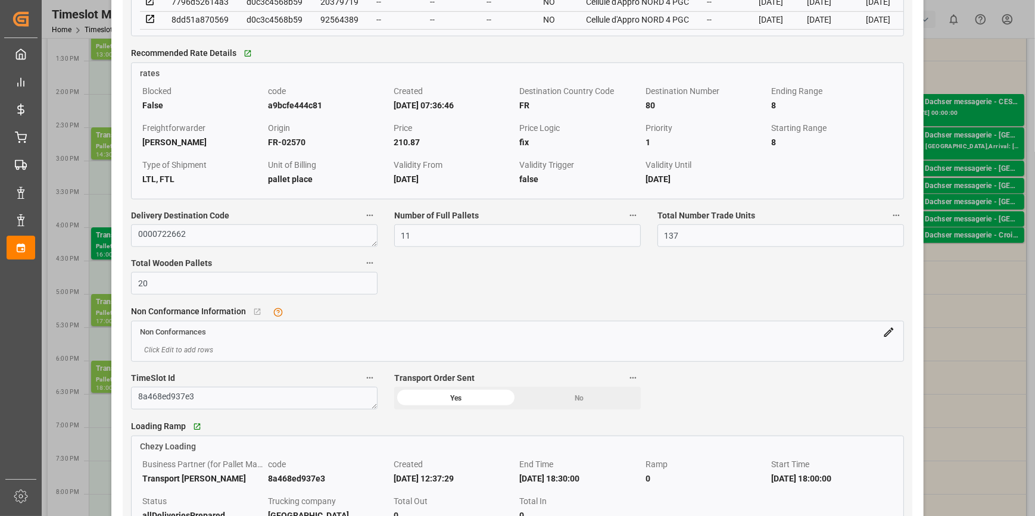
scroll to position [1191, 0]
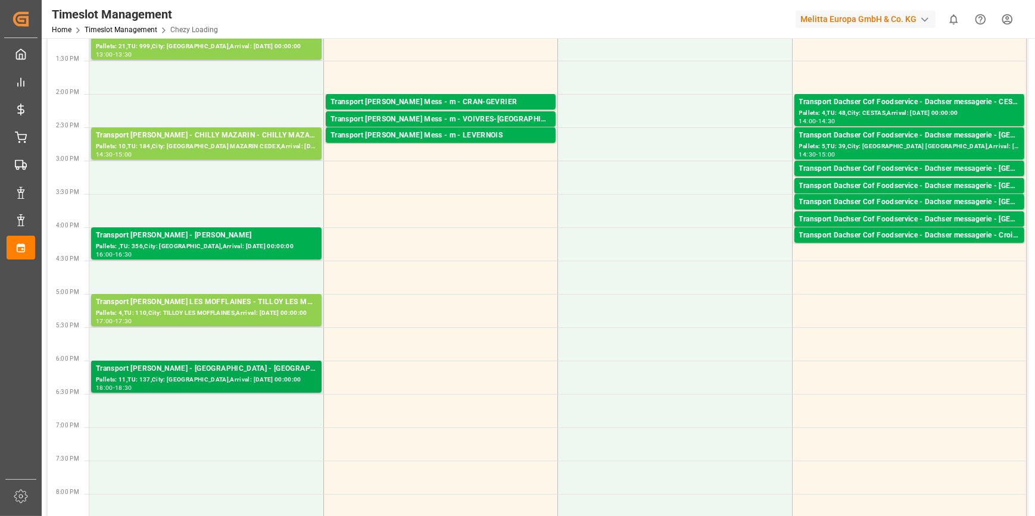
click at [237, 376] on div "Pallets: 11,TU: 137,City: [GEOGRAPHIC_DATA],Arrival: [DATE] 00:00:00" at bounding box center [206, 380] width 221 height 10
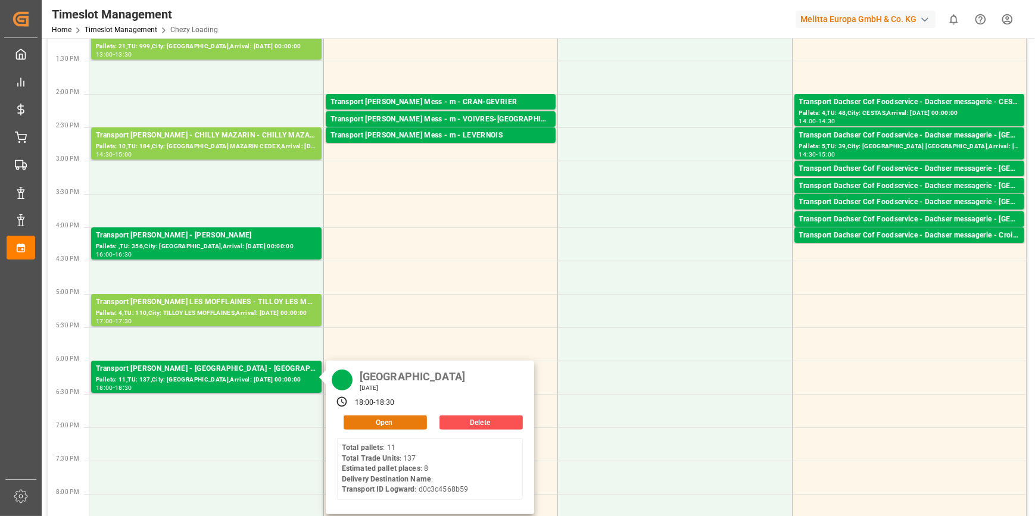
click at [381, 423] on button "Open" at bounding box center [384, 423] width 83 height 14
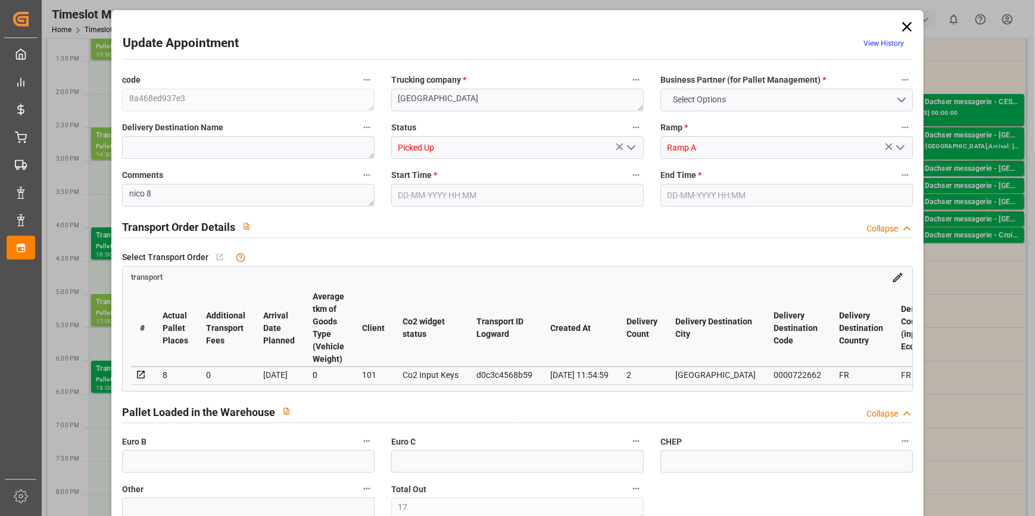
type input "17"
type input "8"
type input "210.87"
type input "0"
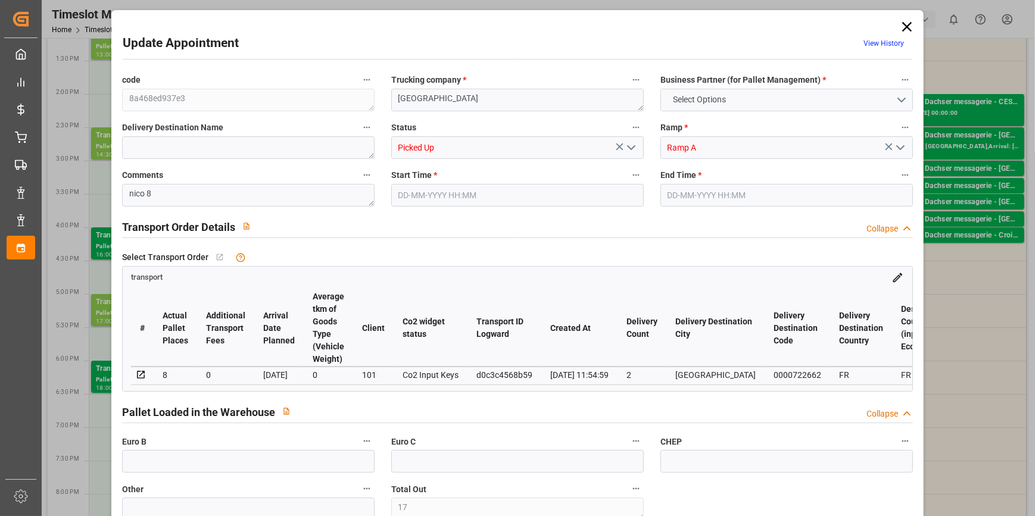
type input "0"
type input "203.7426"
type input "-7.1274"
type input "2"
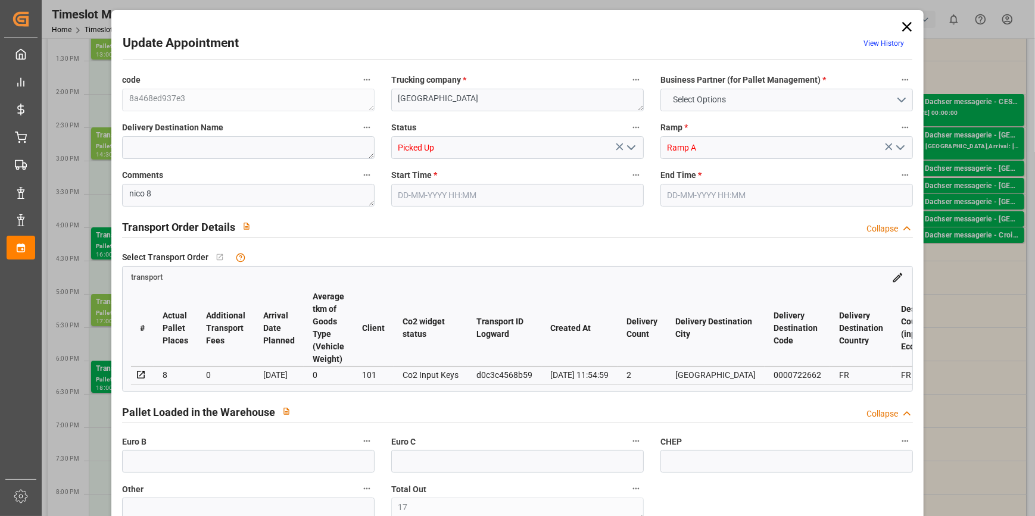
type input "1100.765"
type input "1874.534"
type input "8007.587"
type input "80"
type input "11"
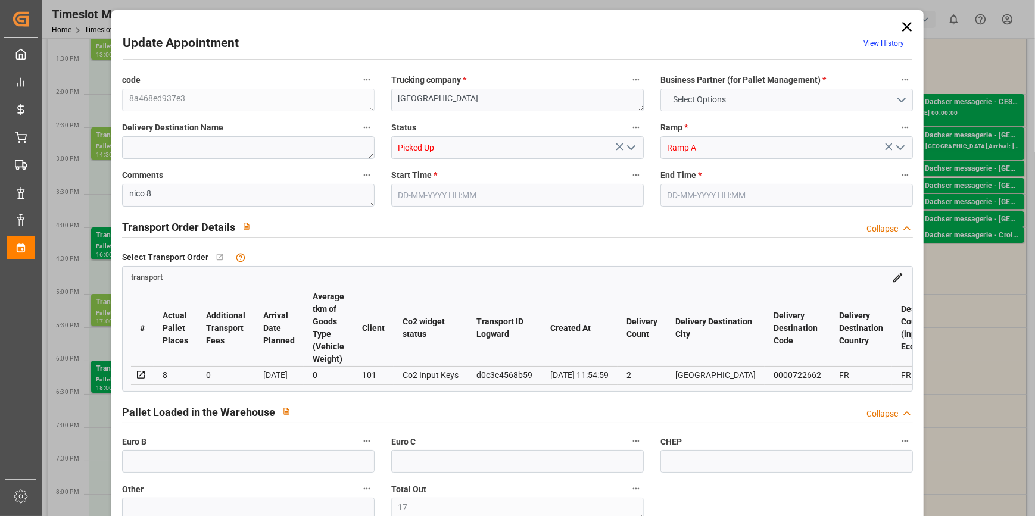
type input "137"
type input "20"
type input "101"
type input "1364.454"
type input "0"
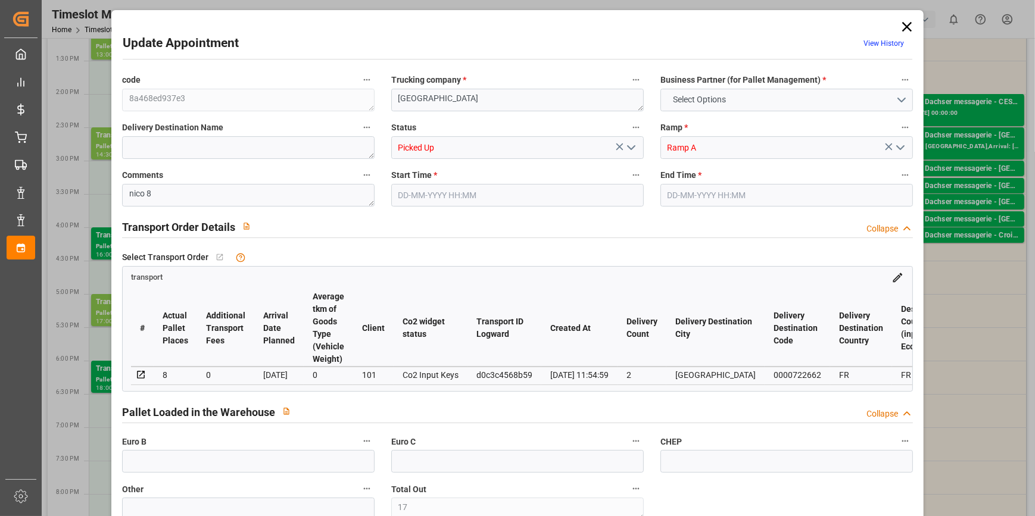
type input "10767.6795"
type input "0"
type input "21"
type input "80"
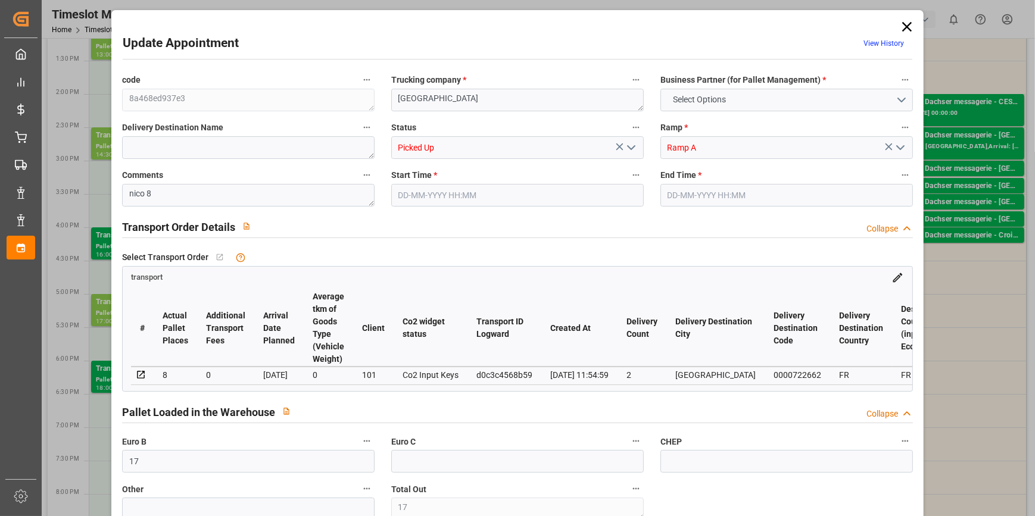
type input "08-10-2025 18:00"
type input "08-10-2025 18:30"
type input "03-10-2025 12:37"
type input "03-10-2025 11:54"
type input "[DATE]"
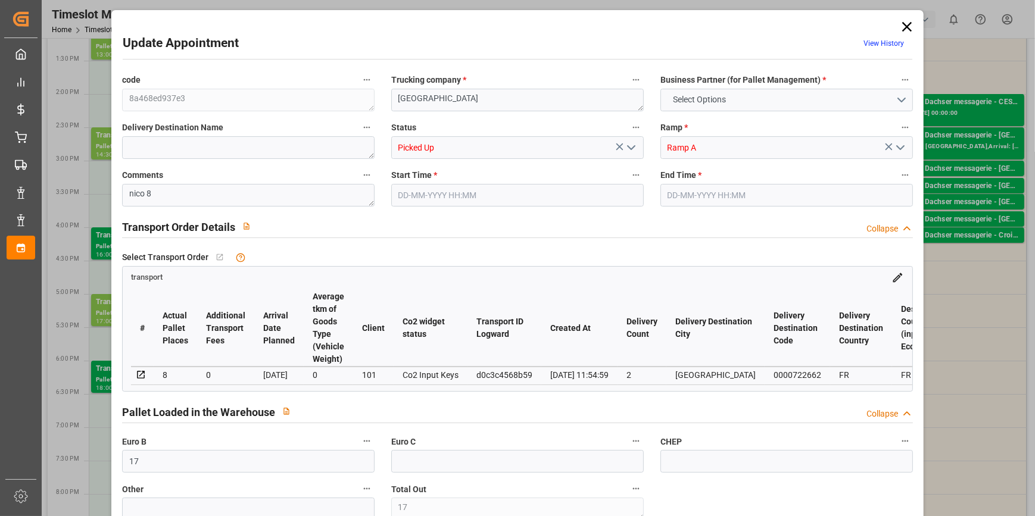
type input "[DATE]"
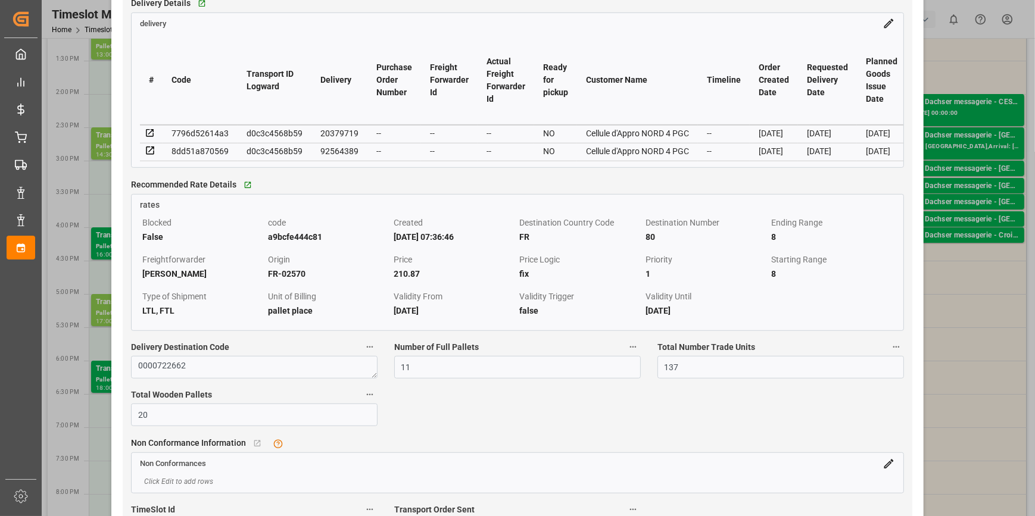
scroll to position [1028, 0]
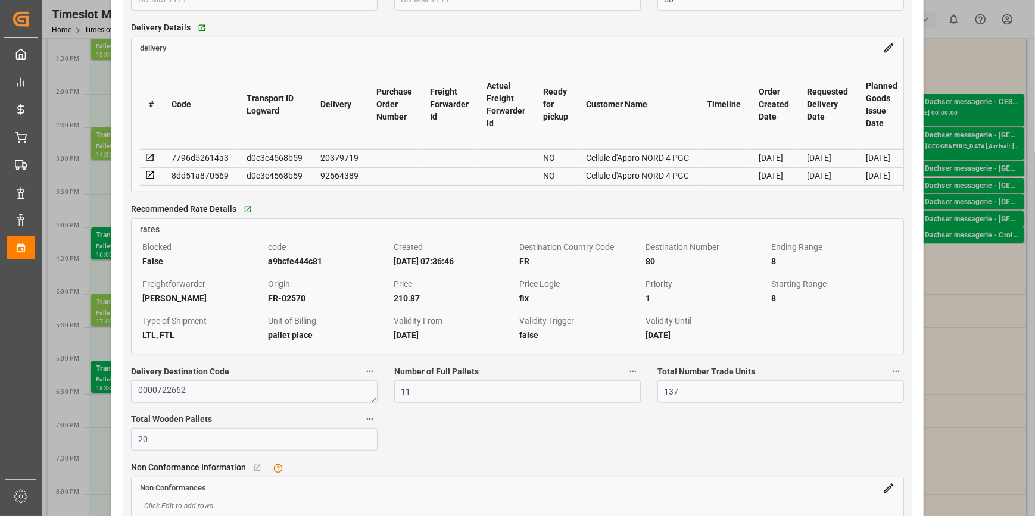
click at [149, 178] on icon at bounding box center [150, 175] width 11 height 11
click at [153, 160] on icon at bounding box center [150, 157] width 11 height 11
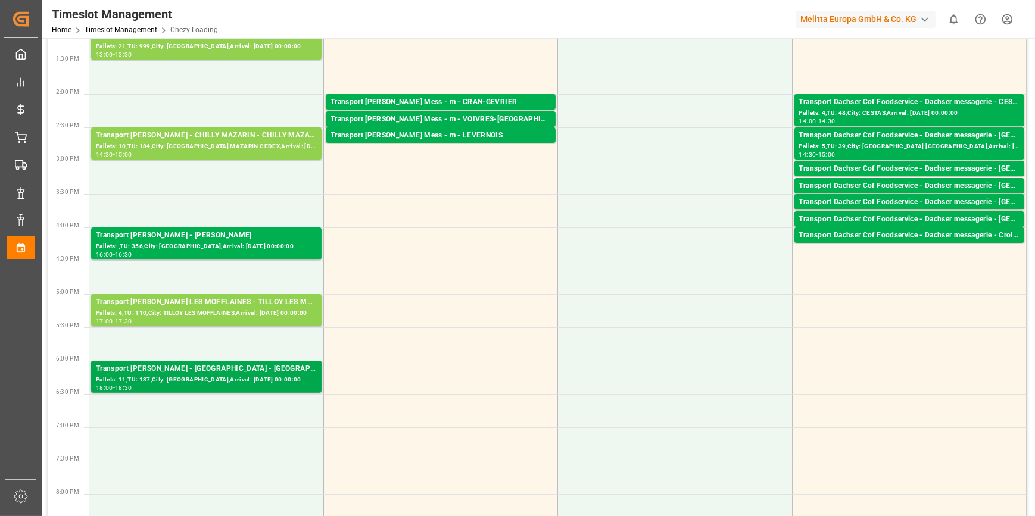
click at [215, 372] on div "Transport [PERSON_NAME] - [GEOGRAPHIC_DATA] - [GEOGRAPHIC_DATA]" at bounding box center [206, 369] width 221 height 12
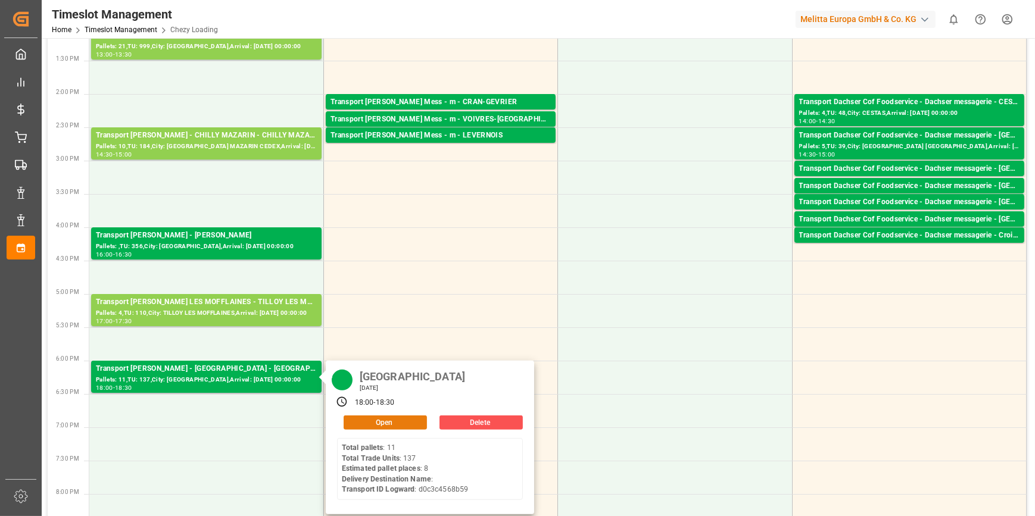
click at [376, 420] on button "Open" at bounding box center [384, 423] width 83 height 14
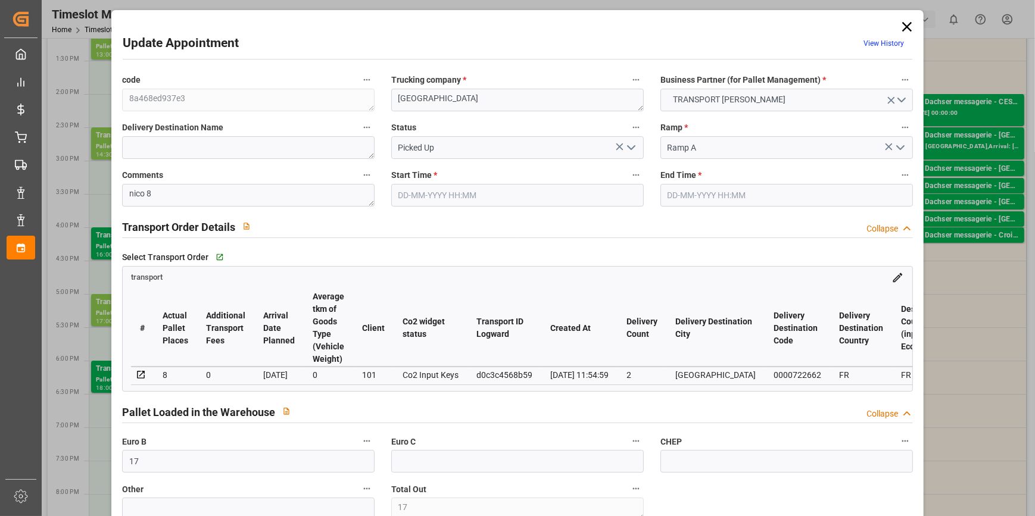
type input "17"
type input "8"
type input "210.87"
type input "0"
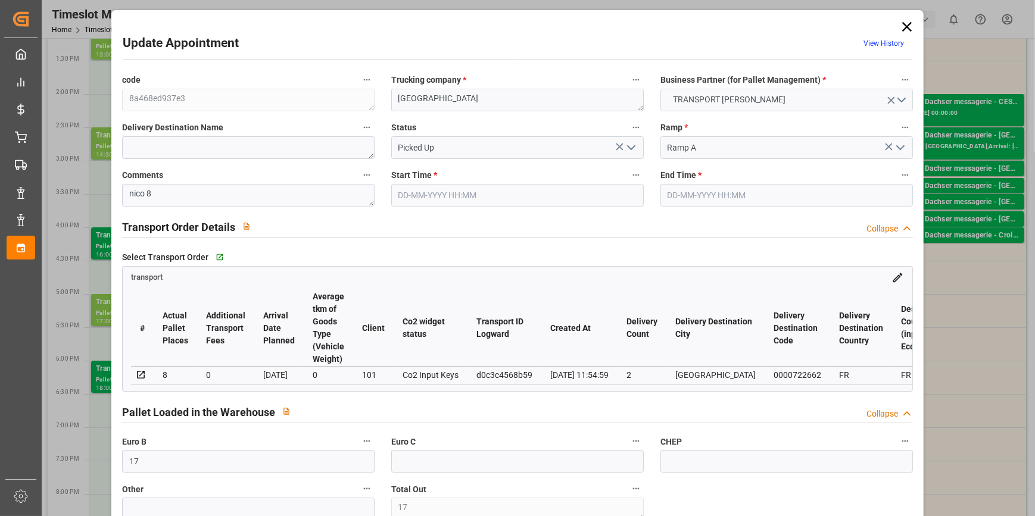
type input "0"
type input "203.7426"
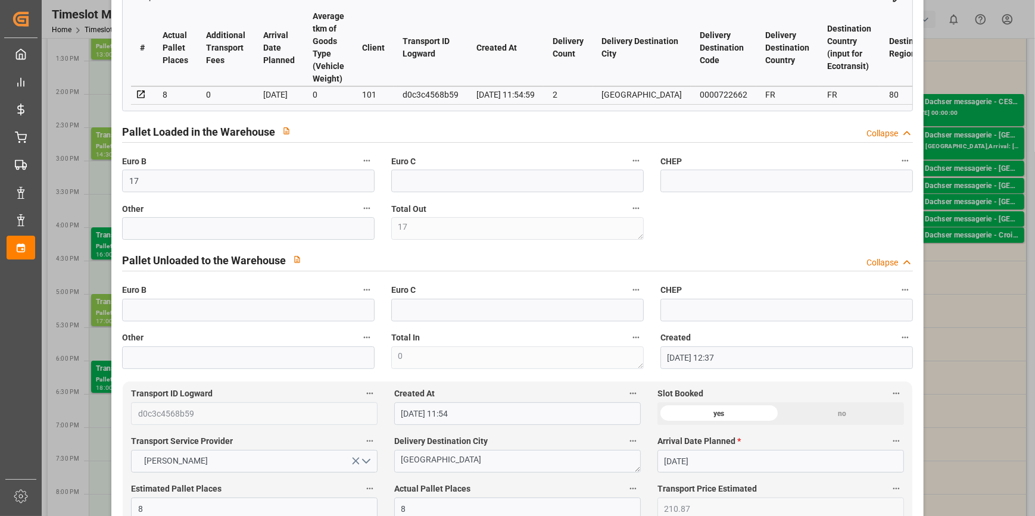
scroll to position [0, 0]
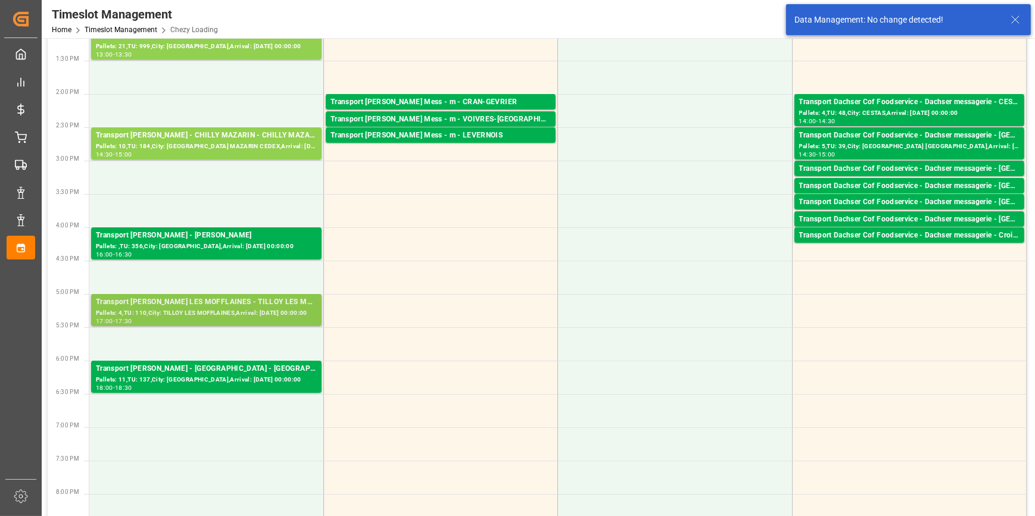
click at [202, 310] on div "Pallets: 4,TU: 110,City: TILLOY LES MOFFLAINES,Arrival: 2025-10-10 00:00:00" at bounding box center [206, 313] width 221 height 10
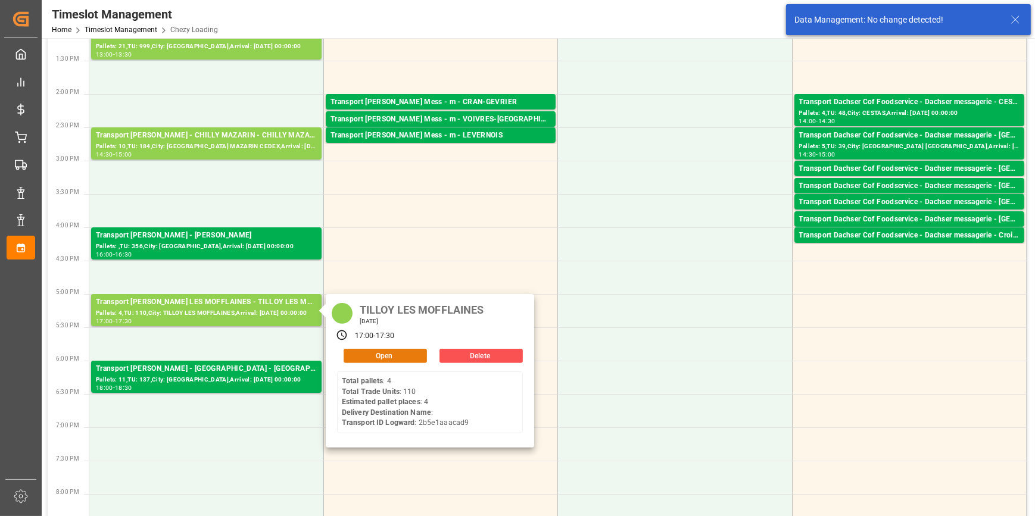
click at [363, 355] on button "Open" at bounding box center [384, 356] width 83 height 14
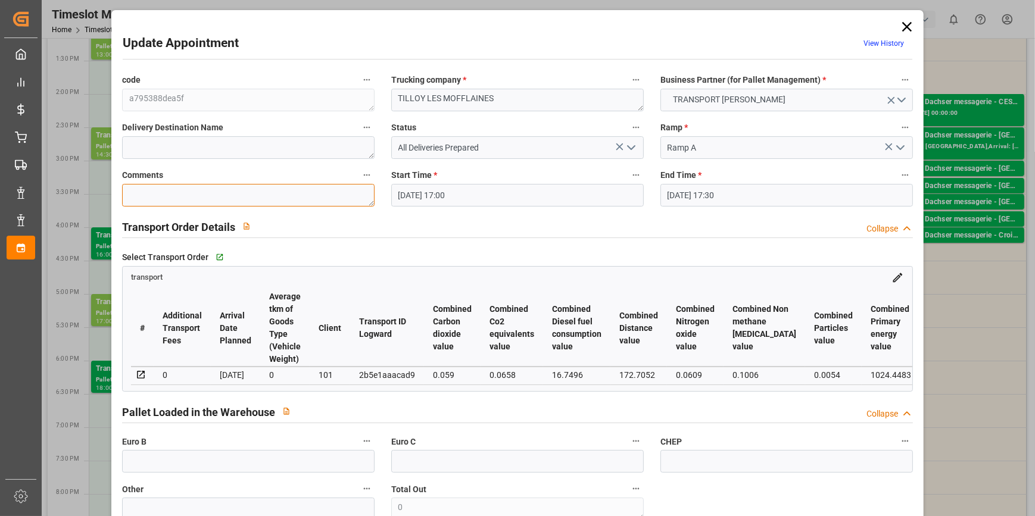
click at [148, 189] on textarea at bounding box center [248, 195] width 252 height 23
click at [629, 148] on icon "open menu" at bounding box center [631, 147] width 14 height 14
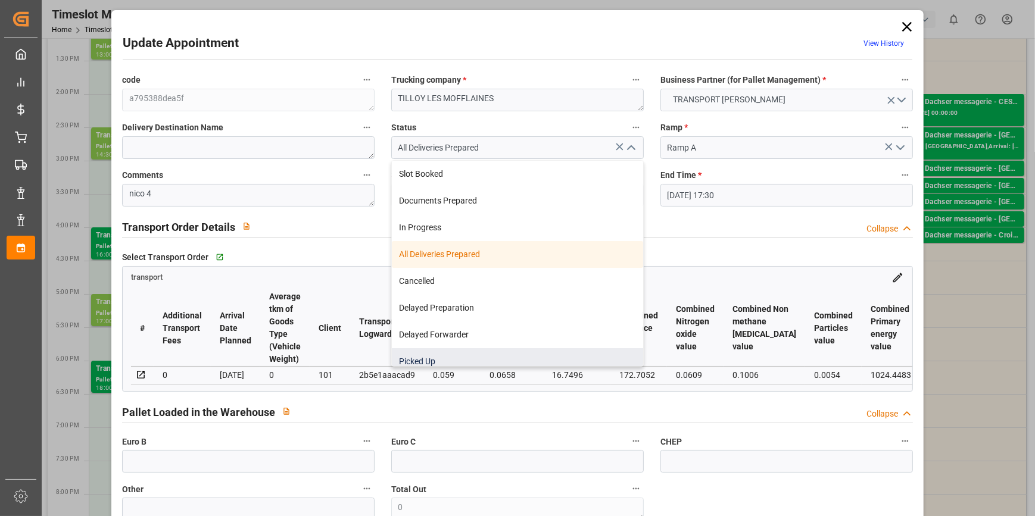
click at [426, 357] on div "Picked Up" at bounding box center [517, 361] width 251 height 27
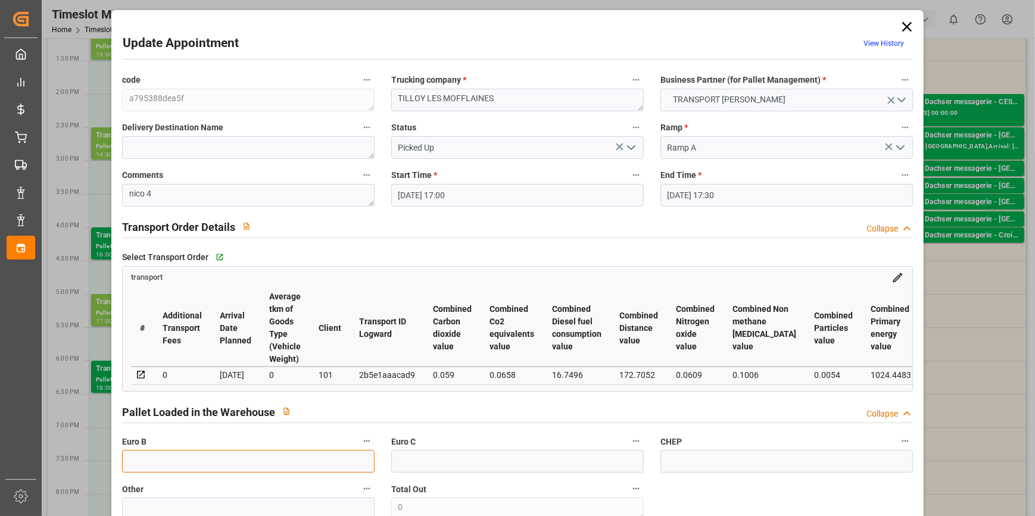
click at [174, 465] on input "text" at bounding box center [248, 461] width 252 height 23
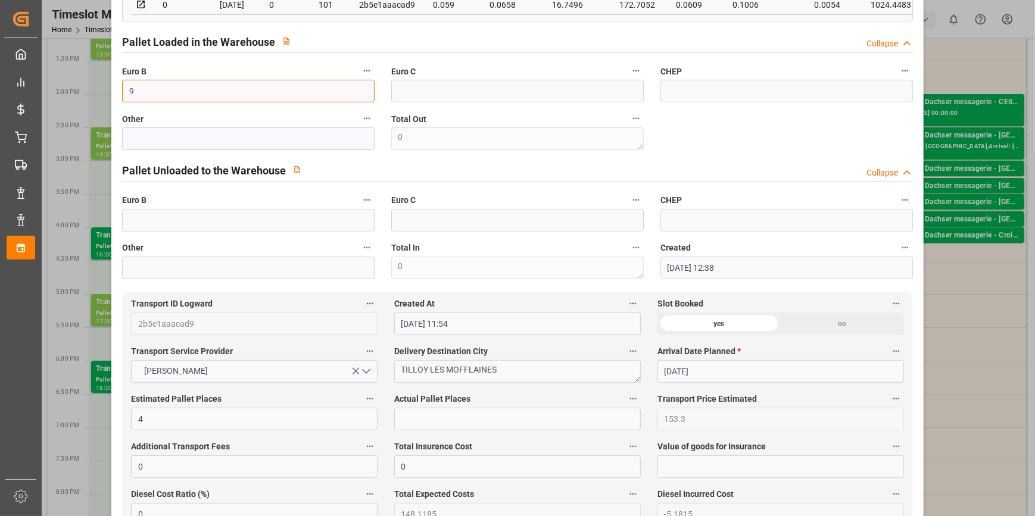
scroll to position [433, 0]
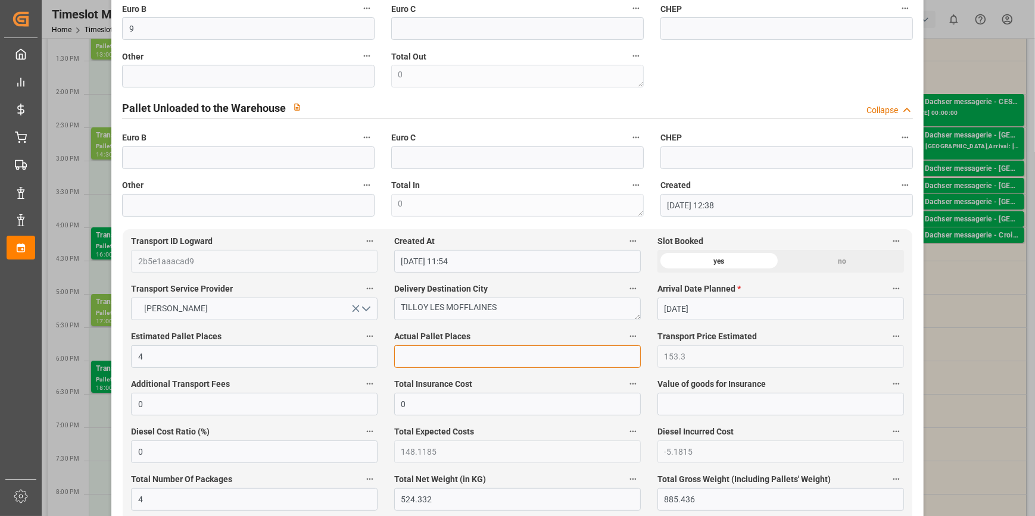
click at [407, 361] on input "text" at bounding box center [517, 356] width 246 height 23
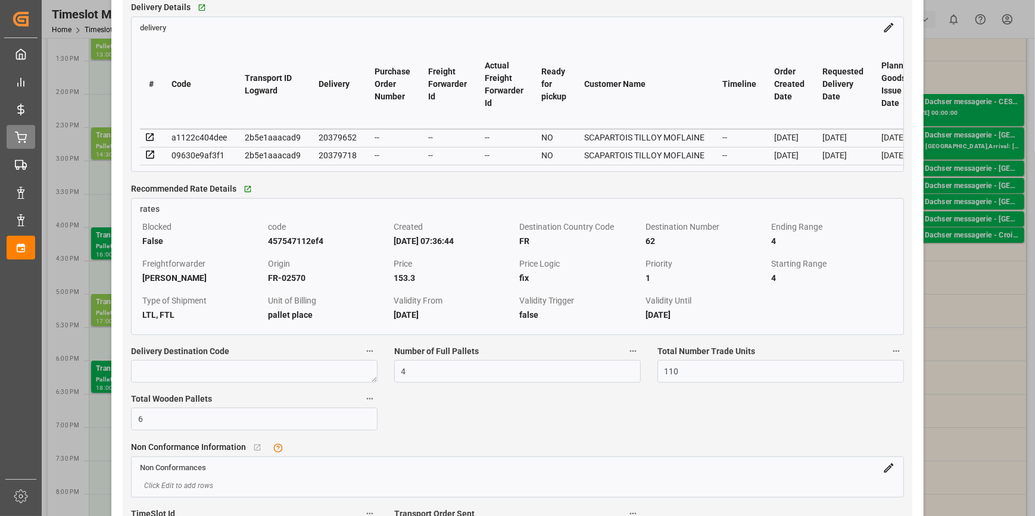
scroll to position [1028, 0]
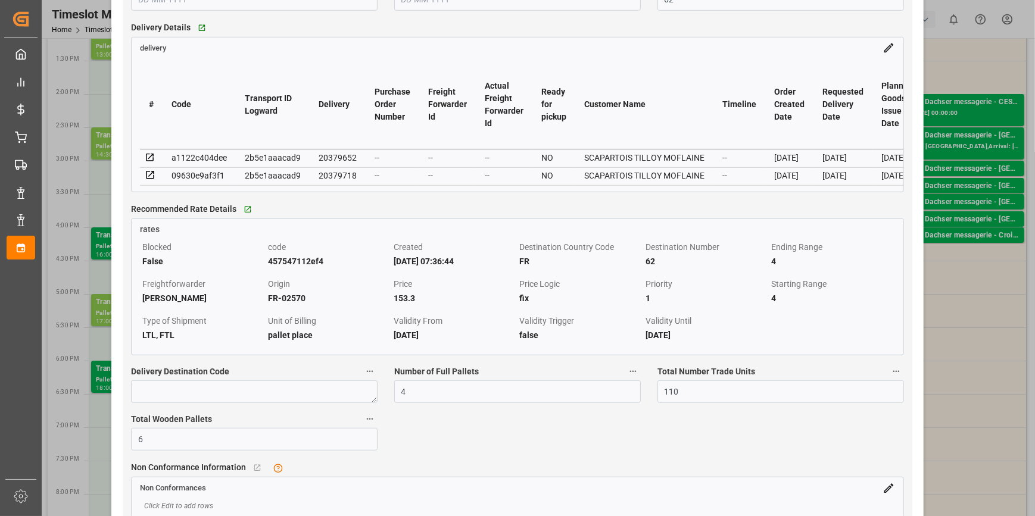
click at [150, 162] on icon at bounding box center [150, 157] width 11 height 11
click at [149, 174] on icon at bounding box center [150, 175] width 11 height 11
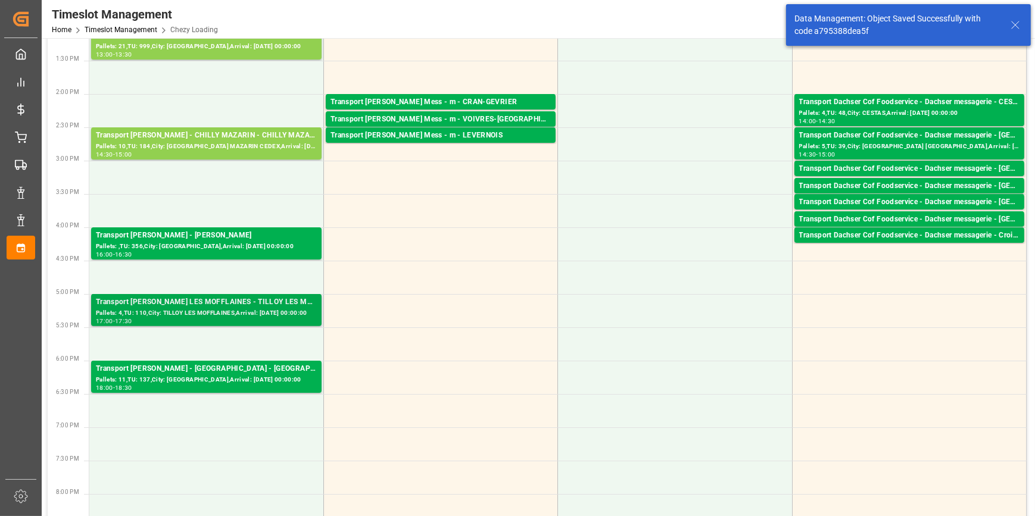
click at [237, 303] on div "Transport [PERSON_NAME] LES MOFFLAINES - TILLOY LES MOFFLAINES" at bounding box center [206, 302] width 221 height 12
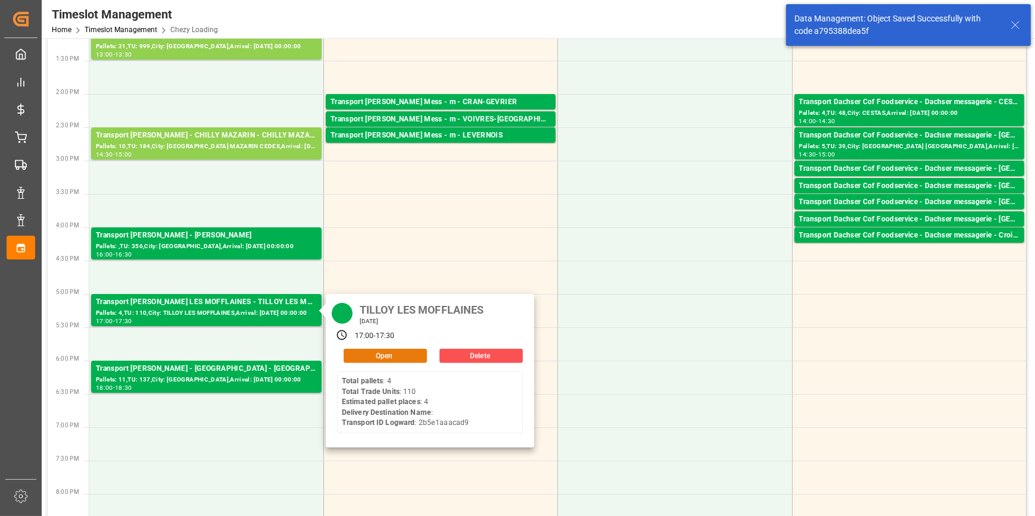
click at [386, 354] on button "Open" at bounding box center [384, 356] width 83 height 14
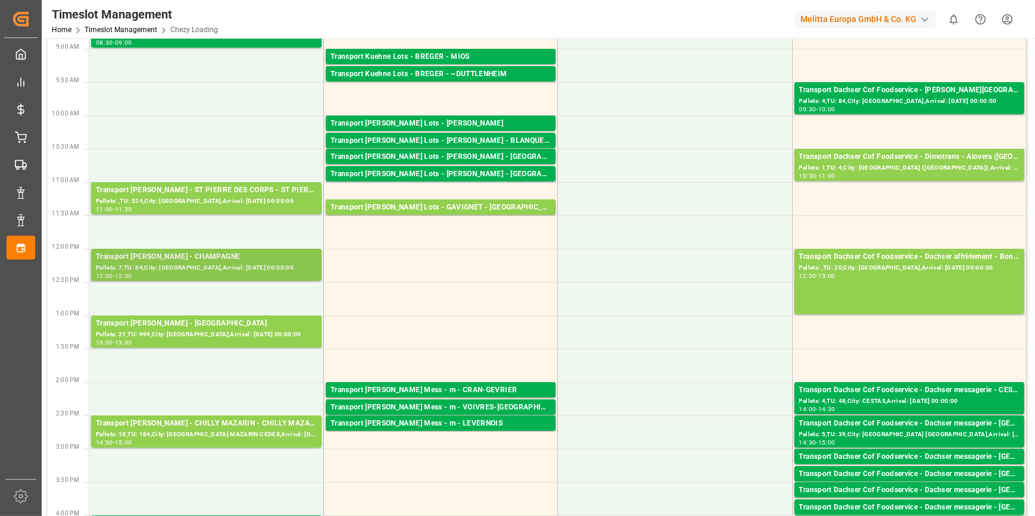
scroll to position [162, 0]
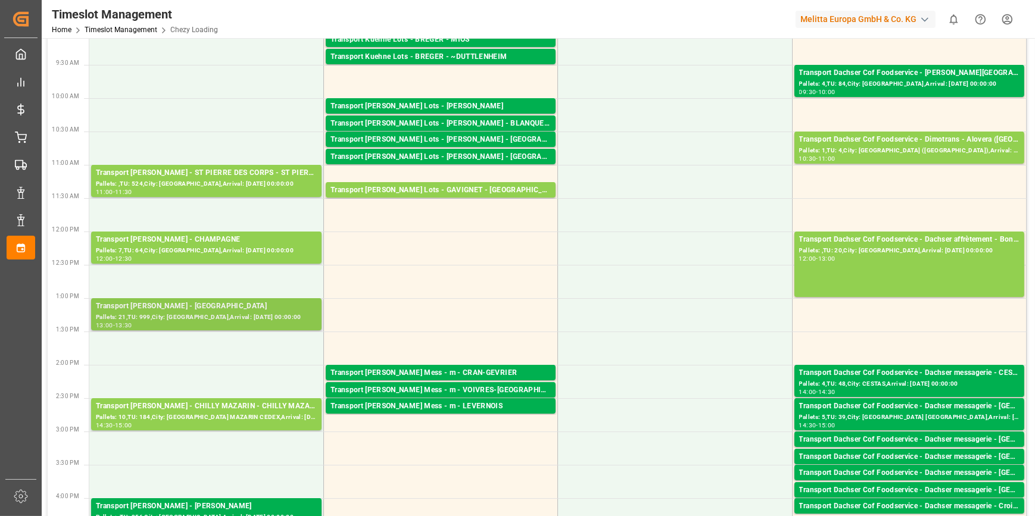
click at [218, 311] on div "Transport [PERSON_NAME] - [GEOGRAPHIC_DATA]" at bounding box center [206, 307] width 221 height 12
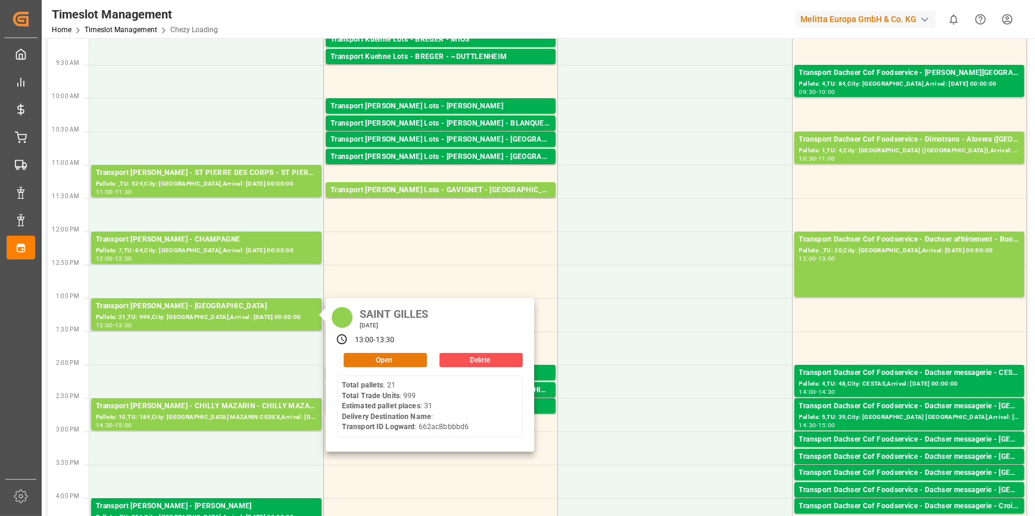
click at [362, 357] on button "Open" at bounding box center [384, 360] width 83 height 14
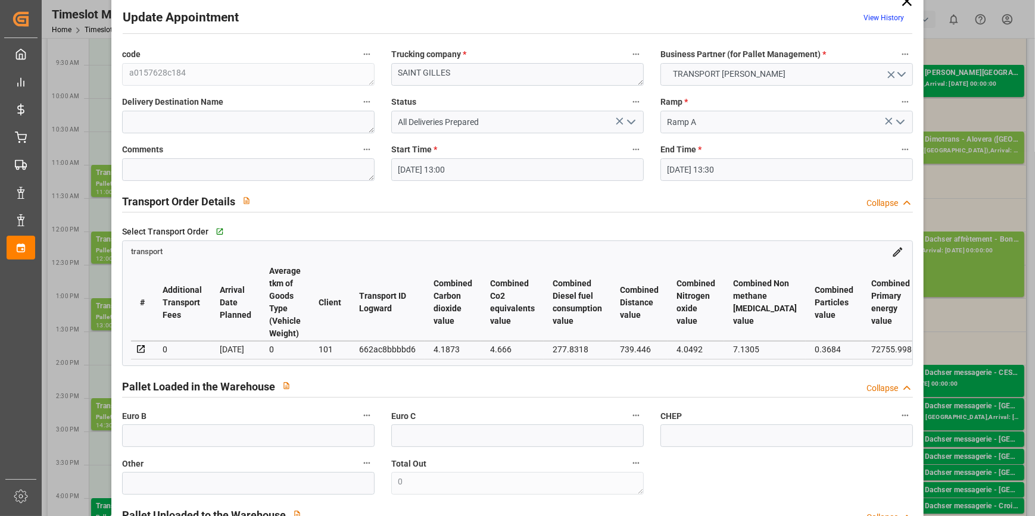
scroll to position [0, 0]
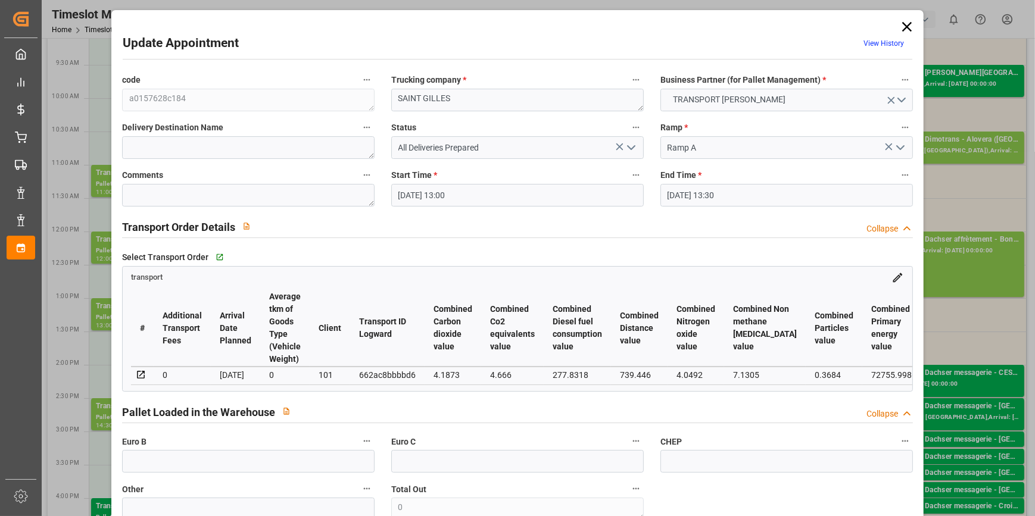
click at [905, 29] on icon at bounding box center [907, 27] width 10 height 10
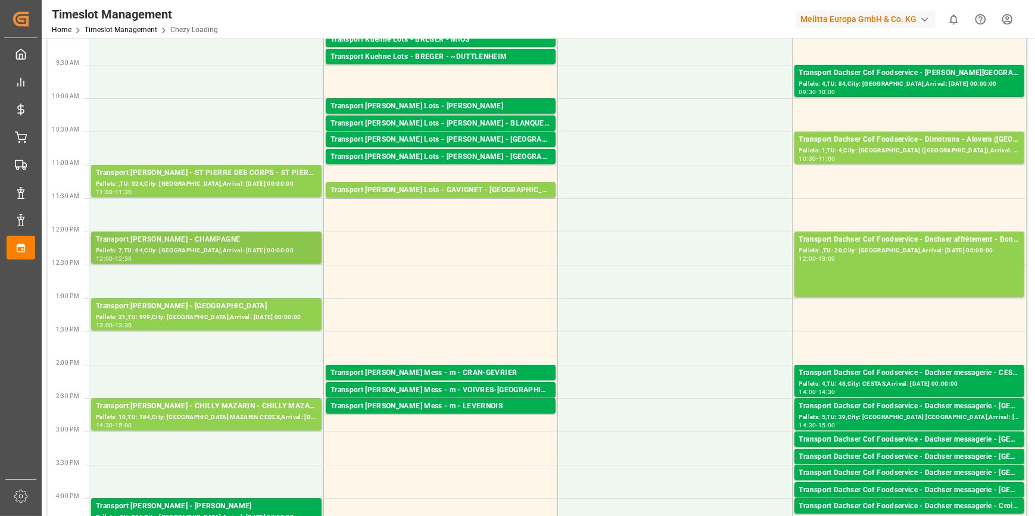
click at [202, 246] on div "Pallets: 7,TU: 64,City: [GEOGRAPHIC_DATA],Arrival: [DATE] 00:00:00" at bounding box center [206, 251] width 221 height 10
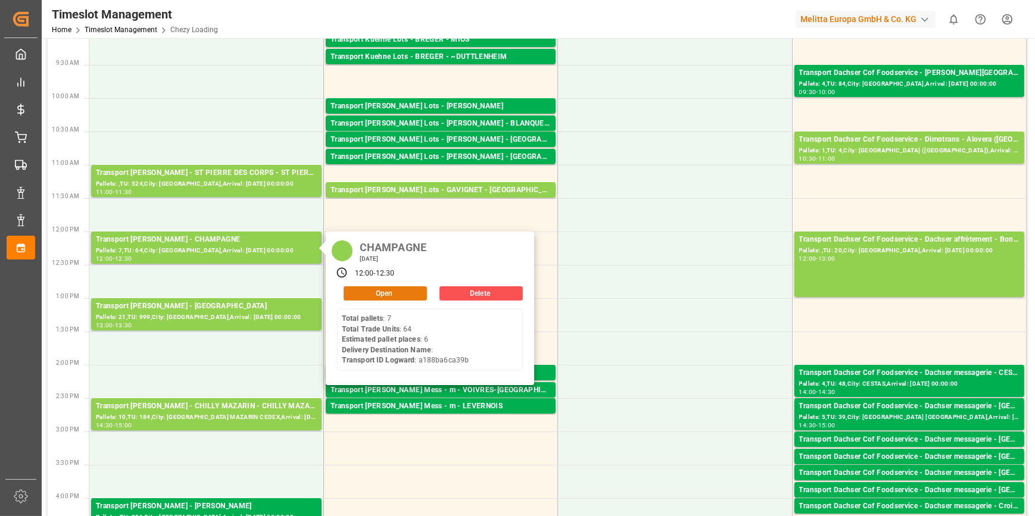
click at [382, 288] on button "Open" at bounding box center [384, 293] width 83 height 14
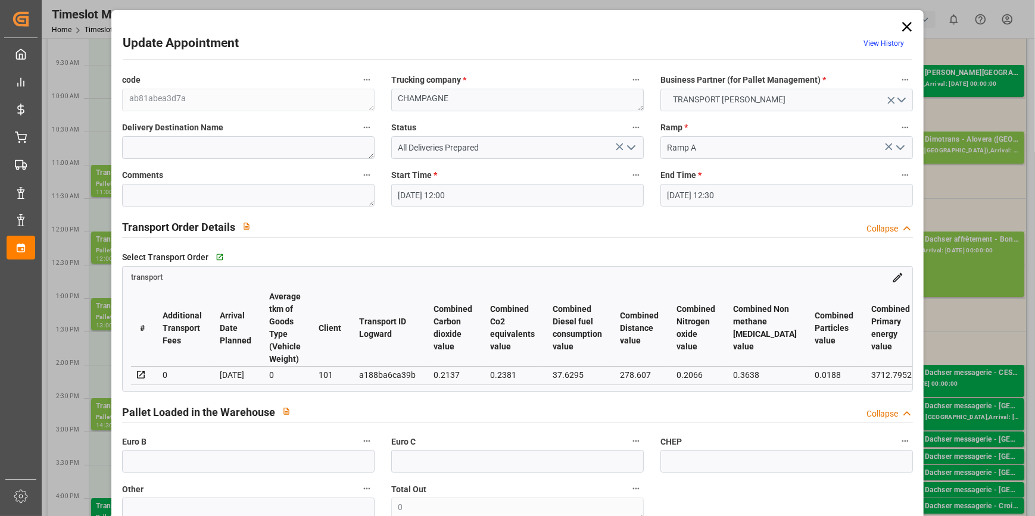
click at [633, 149] on icon "open menu" at bounding box center [631, 147] width 14 height 14
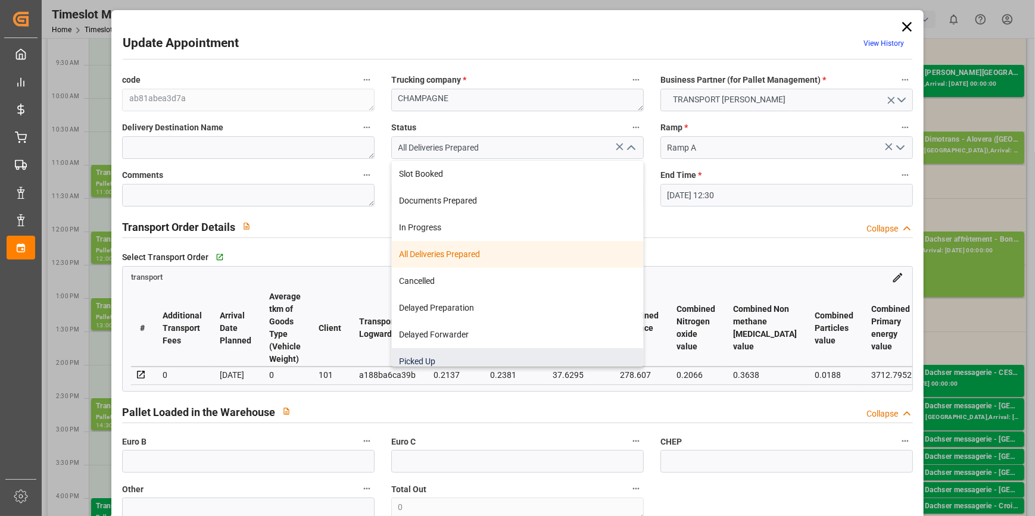
click at [424, 362] on div "Picked Up" at bounding box center [517, 361] width 251 height 27
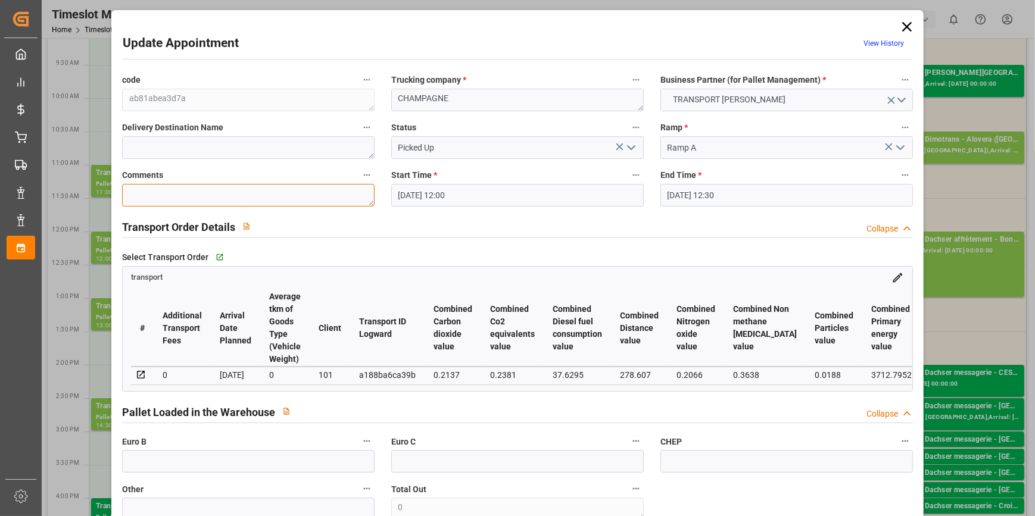
click at [155, 201] on textarea at bounding box center [248, 195] width 252 height 23
click at [630, 148] on polyline "open menu" at bounding box center [630, 148] width 7 height 4
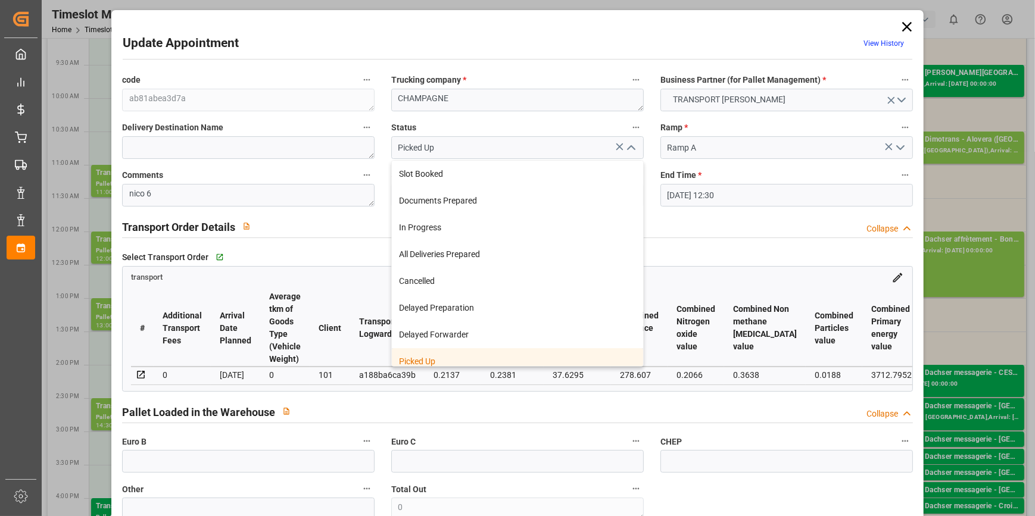
click at [420, 360] on div "Picked Up" at bounding box center [517, 361] width 251 height 27
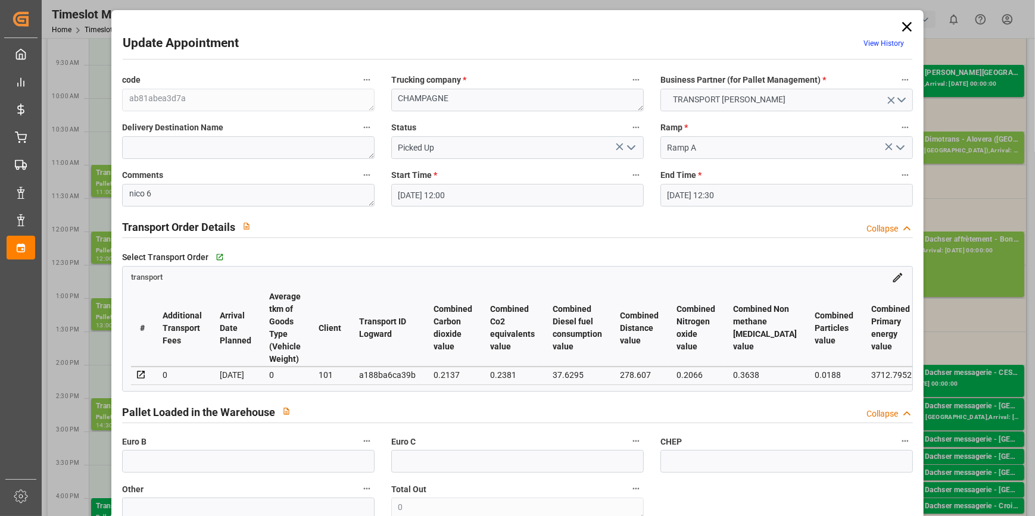
click at [178, 450] on label "Euro B" at bounding box center [248, 441] width 252 height 17
click at [359, 449] on button "Euro B" at bounding box center [366, 440] width 15 height 15
click at [168, 468] on div at bounding box center [517, 258] width 1035 height 516
click at [161, 464] on input "text" at bounding box center [248, 461] width 252 height 23
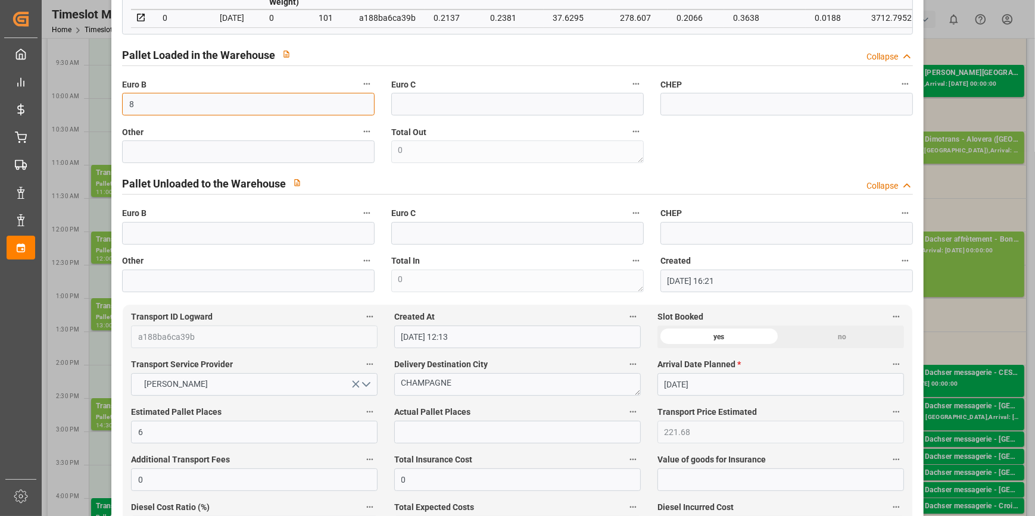
scroll to position [379, 0]
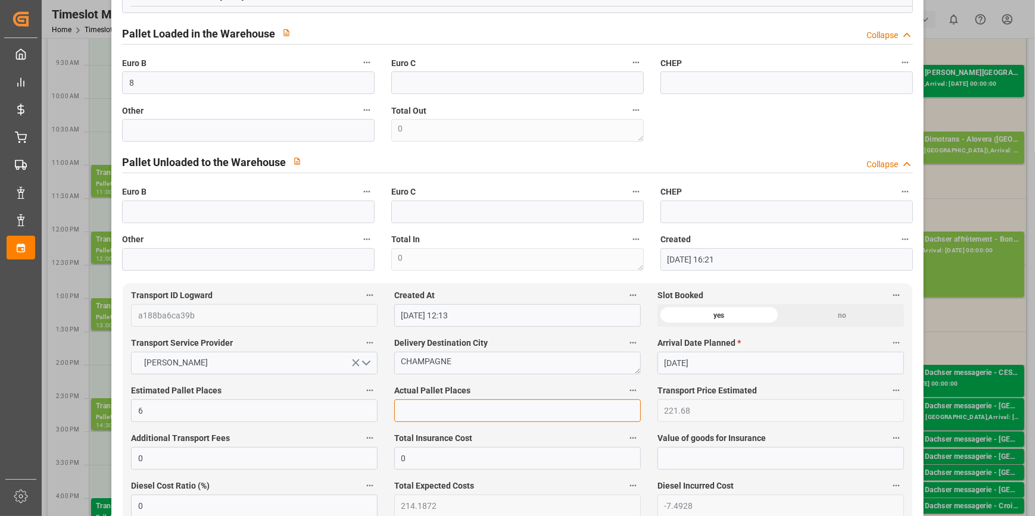
click at [415, 410] on input "text" at bounding box center [517, 410] width 246 height 23
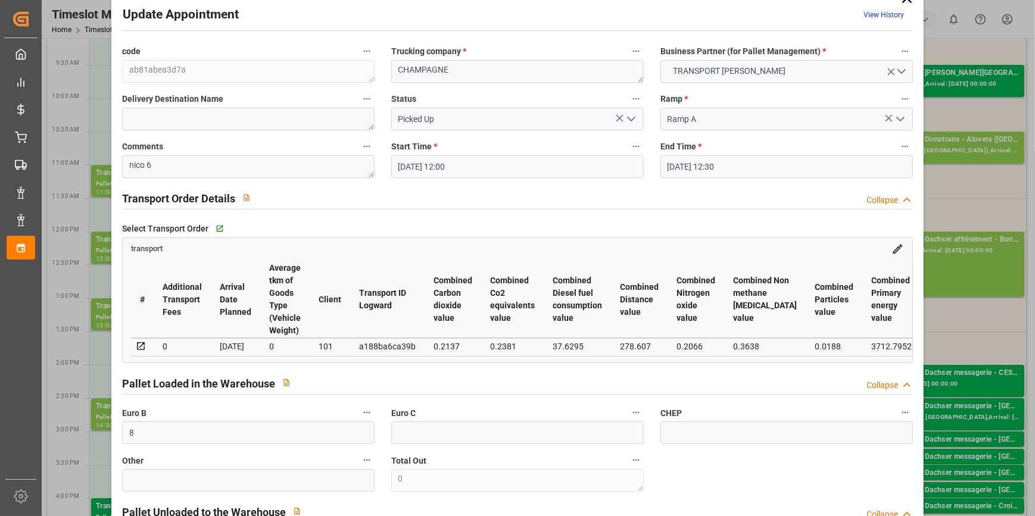
scroll to position [0, 0]
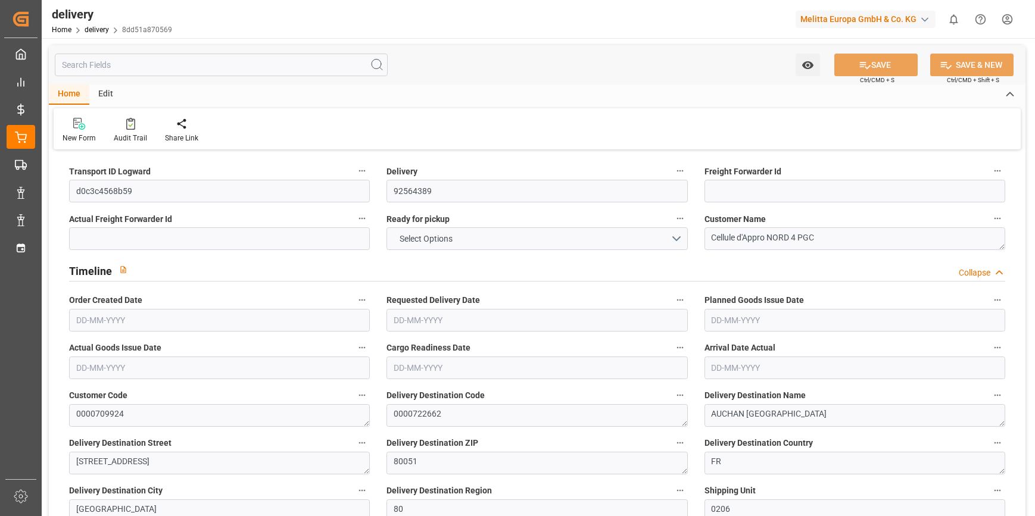
type input "891.156"
type input "1409"
type input "6852"
type input "0"
type input "11"
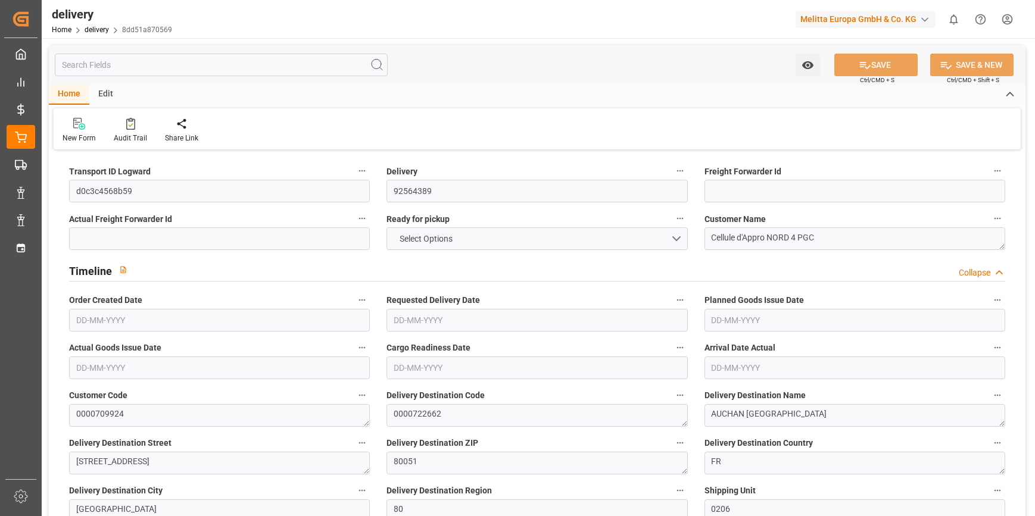
type input "11"
type input "6"
type input "0"
type input "-5.3456"
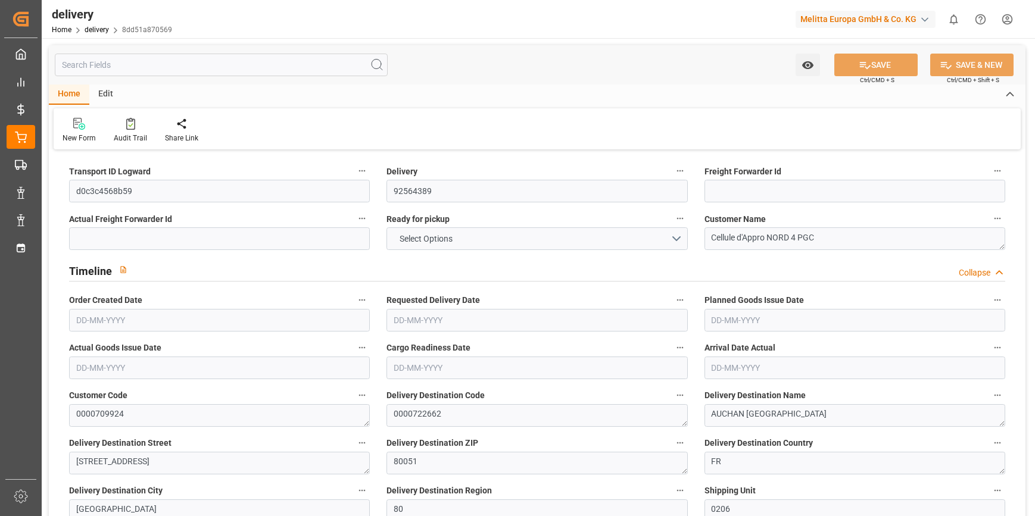
type input "158.1525"
type input "152.8069"
type input "26.95"
type input "0"
type input "1.5"
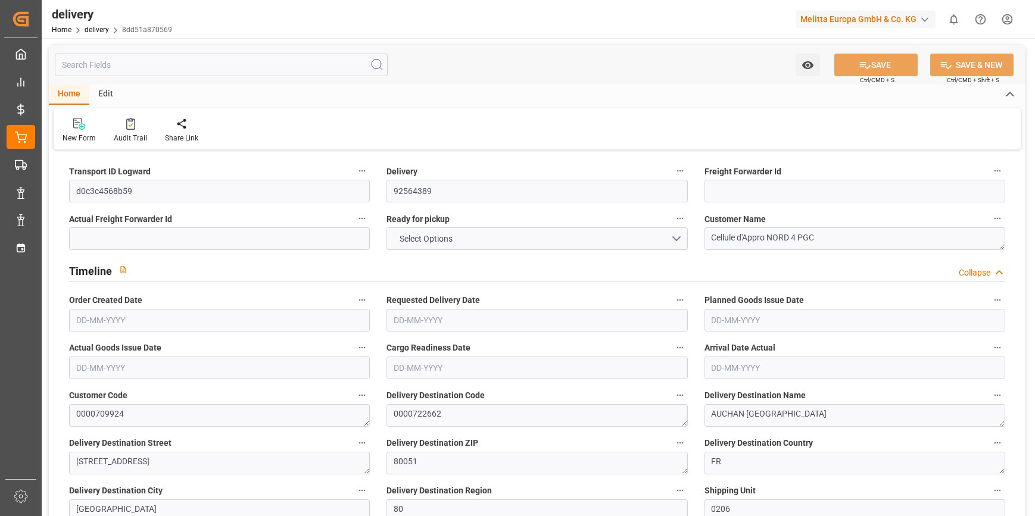
type input "1.3"
type input "0"
type input "16.5"
type input "1105.92"
type input "101"
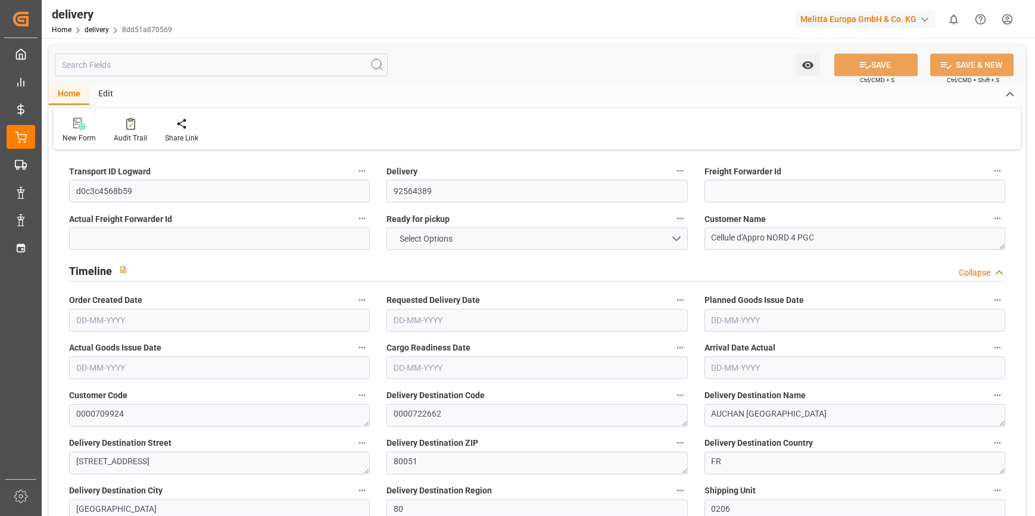
type input "0"
type input "[DATE]"
type input "[DATE] 11:00"
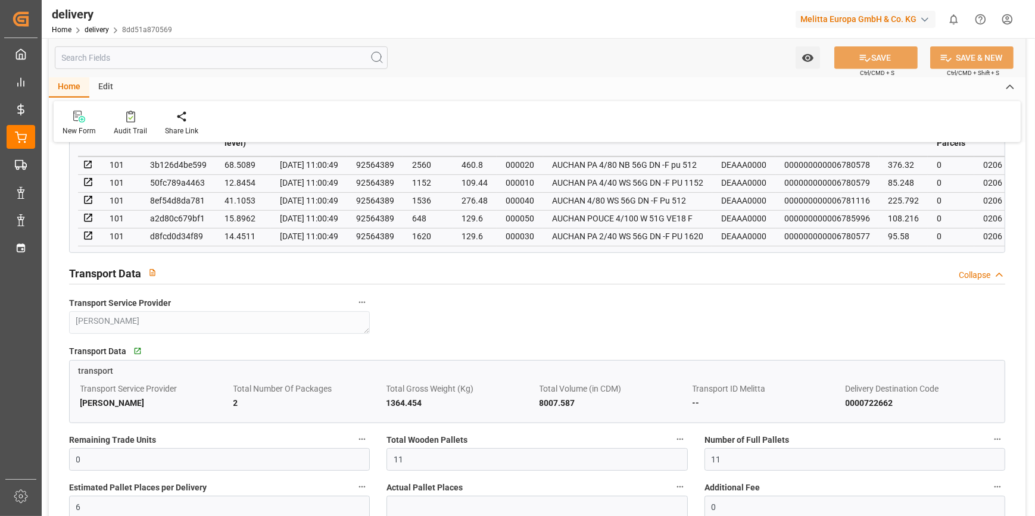
scroll to position [703, 0]
click at [408, 470] on input "11" at bounding box center [536, 460] width 301 height 23
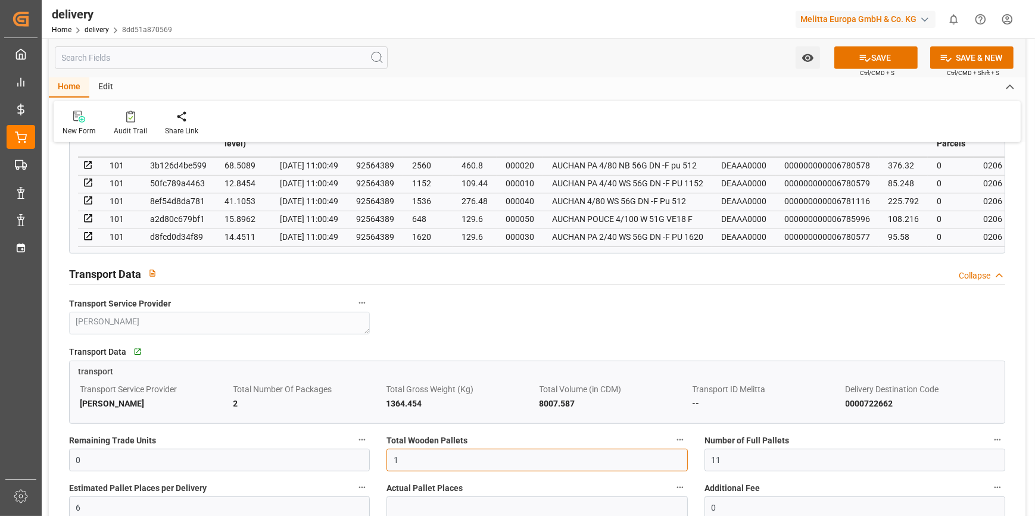
type input "0"
type input "6"
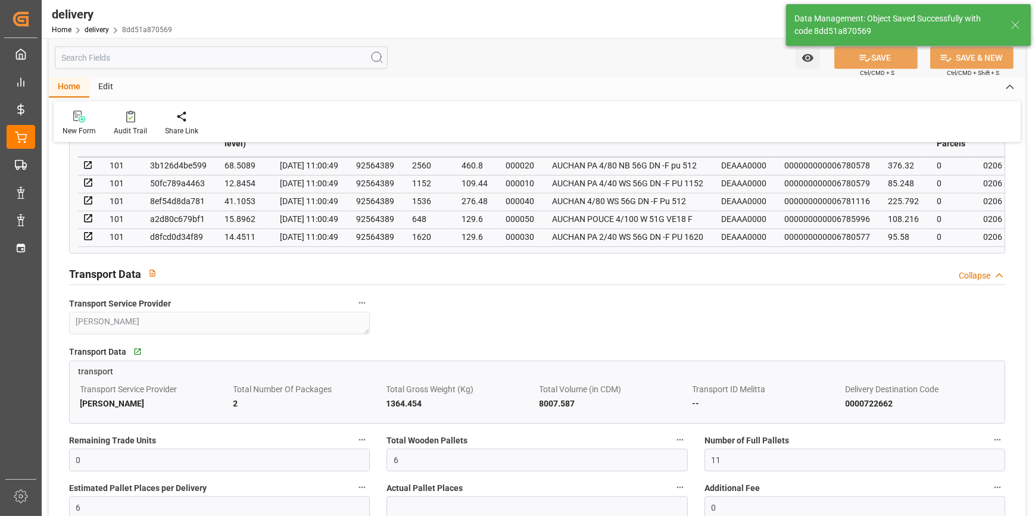
type input "9"
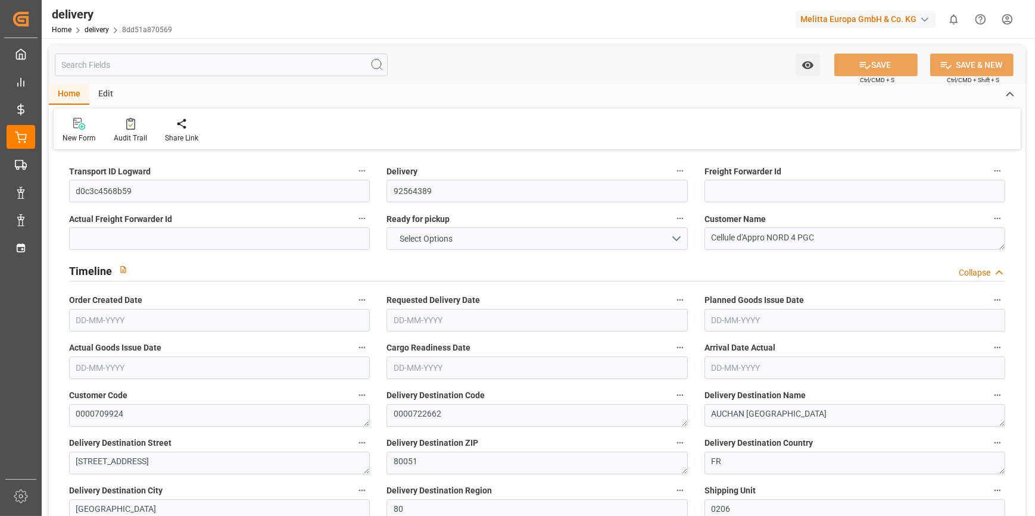
type input "891.156"
type input "1409"
type input "6852"
type input "0"
type input "6"
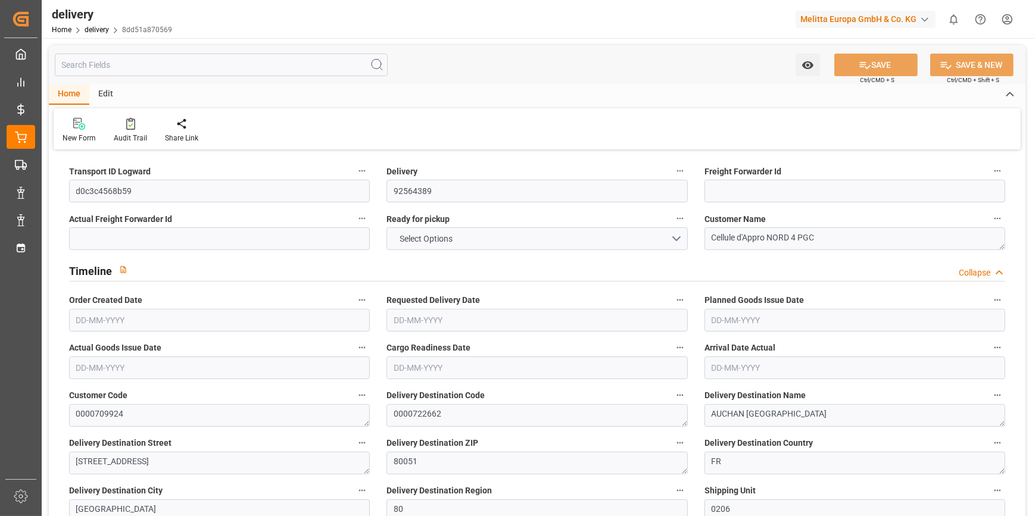
type input "11"
type input "6"
type input "0"
type input "-5.3456"
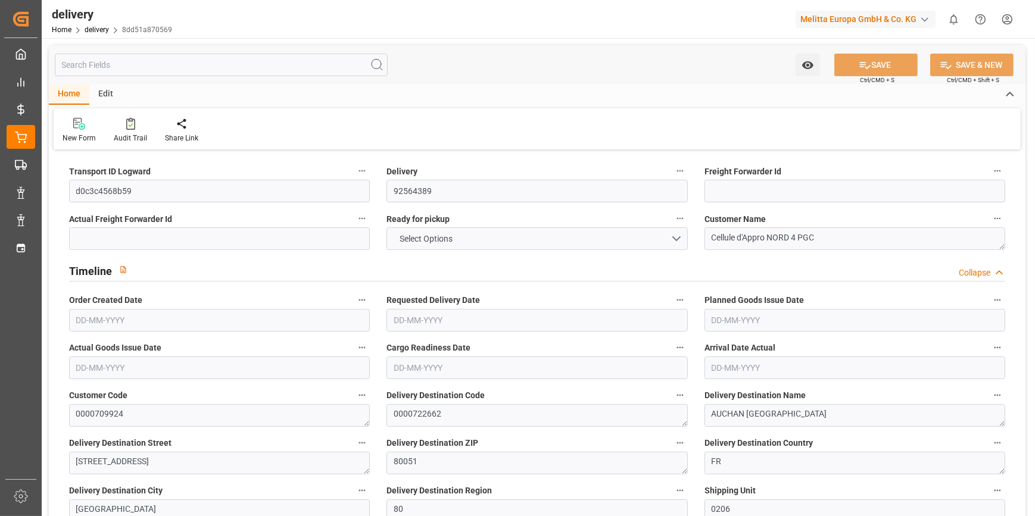
type input "158.1525"
type input "152.8069"
type input "26.95"
type input "0"
type input "1.5"
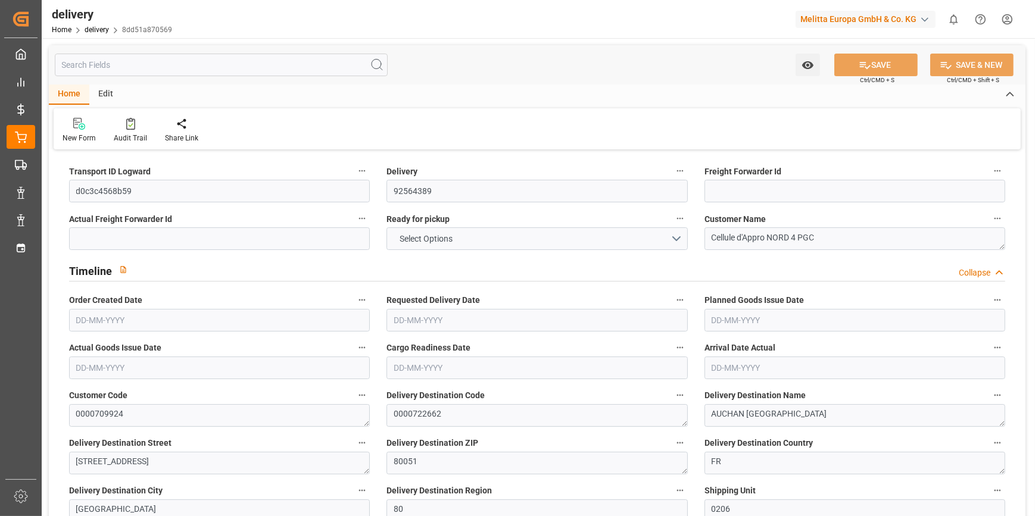
type input "1.3"
type input "0"
type input "9"
type input "1105.92"
type input "101"
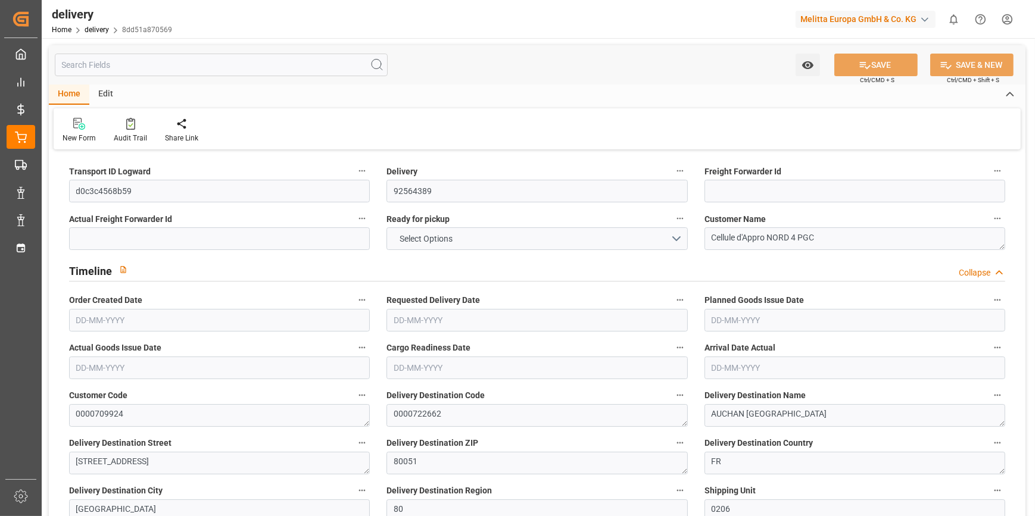
type input "0"
type input "[DATE]"
type input "[DATE] 11:00"
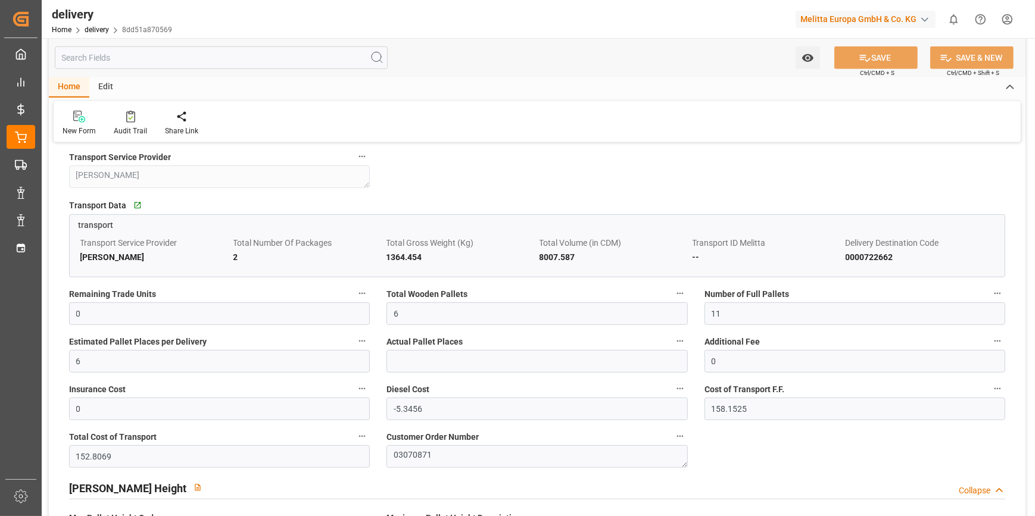
scroll to position [920, 0]
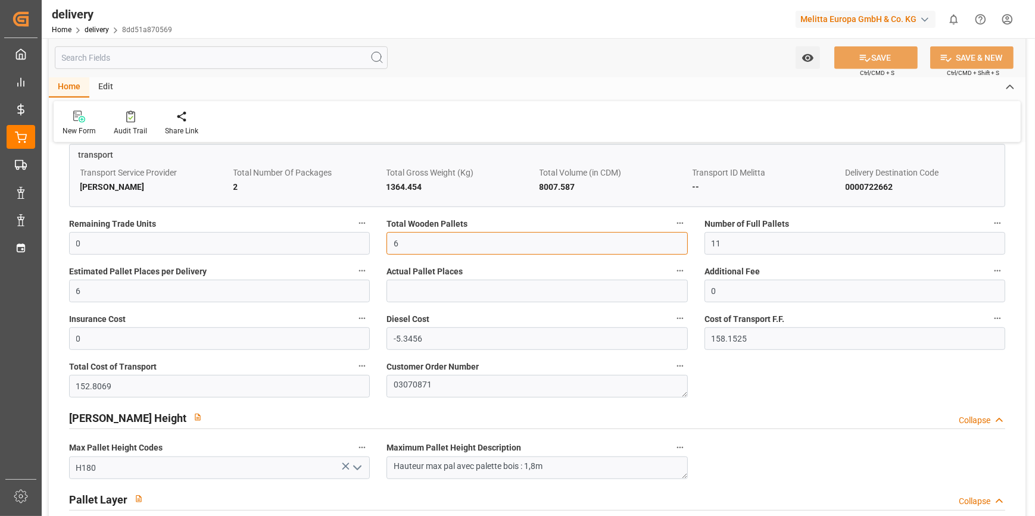
click at [410, 253] on input "6" at bounding box center [536, 243] width 301 height 23
type input "0"
type input "11"
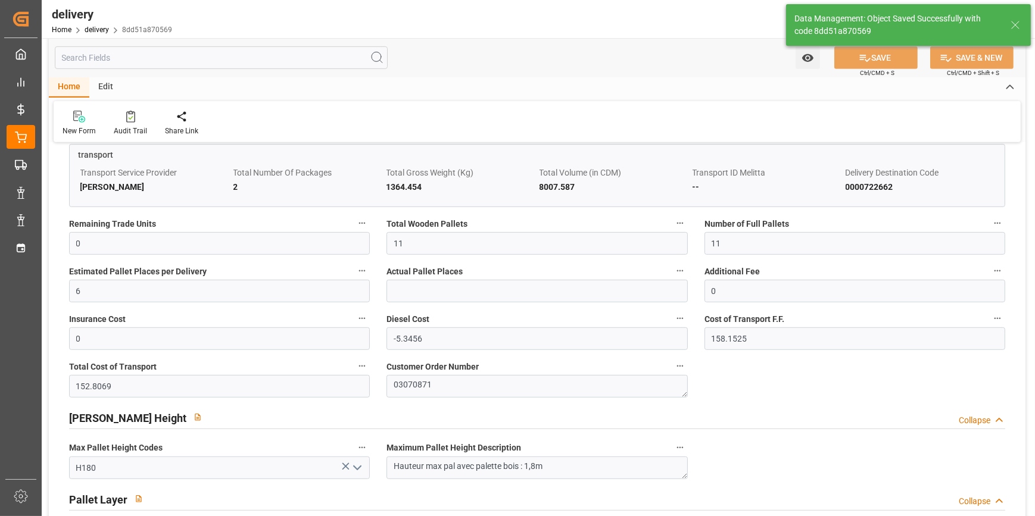
type input "16.5"
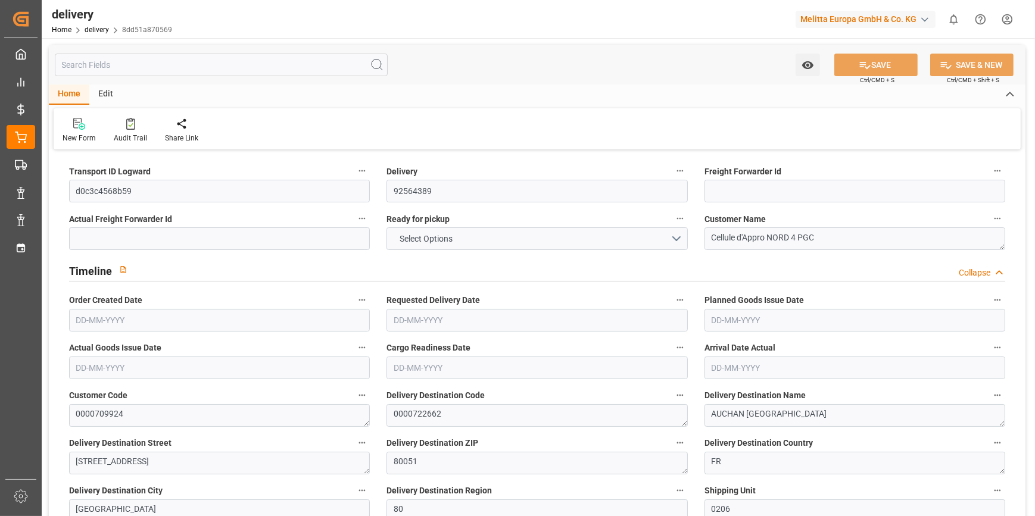
type input "891.156"
type input "1409"
type input "6852"
type input "0"
type input "11"
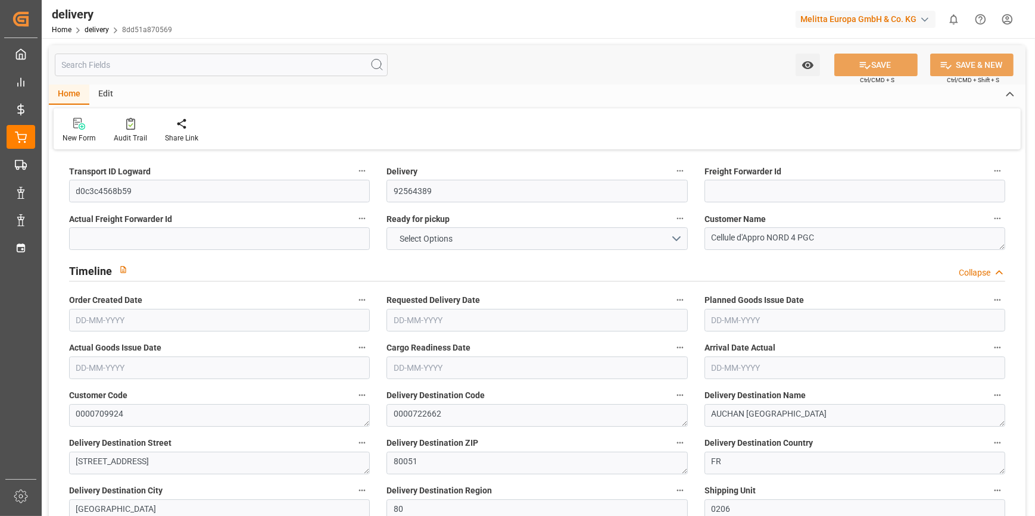
type input "11"
type input "6"
type input "0"
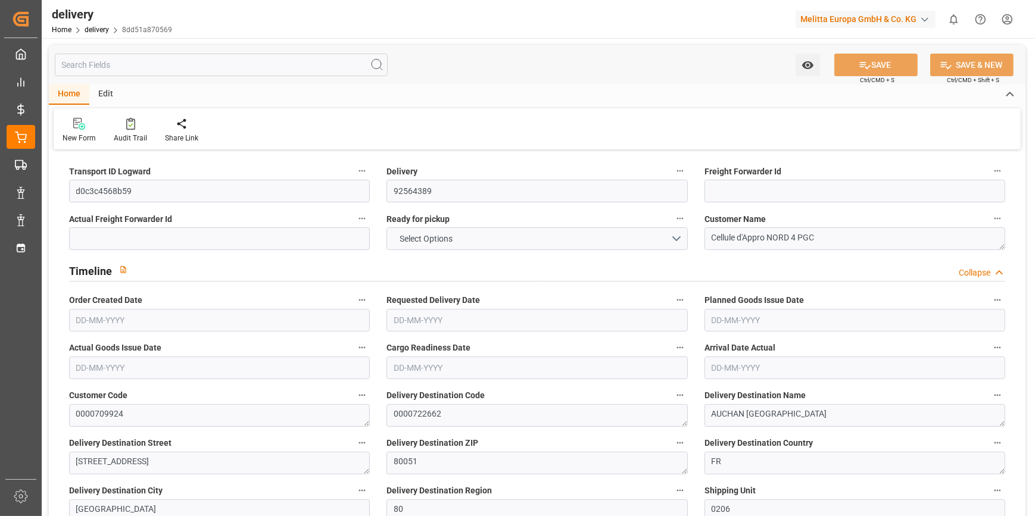
type input "-5.3456"
type input "158.1525"
type input "152.8069"
type input "26.95"
type input "0"
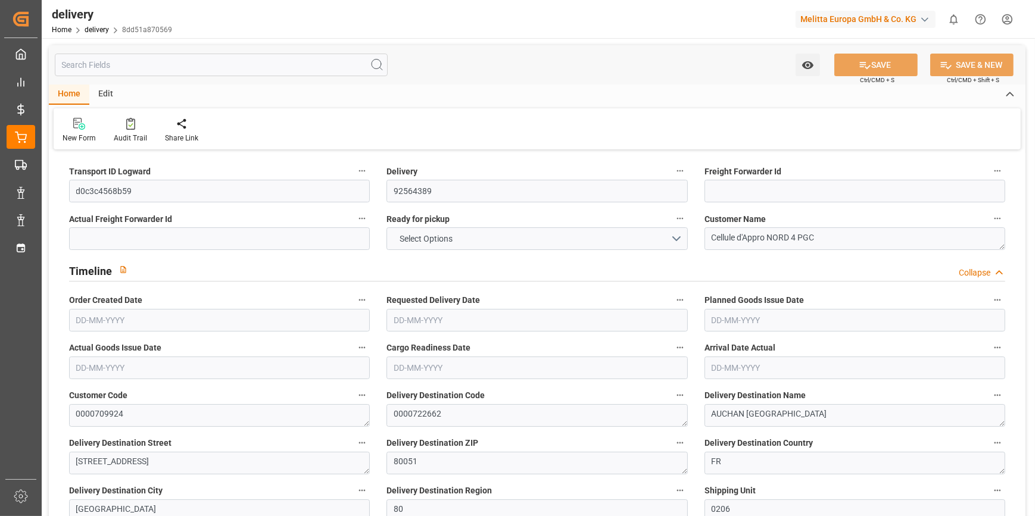
type input "1.5"
type input "1.3"
type input "0"
type input "16.5"
type input "1105.92"
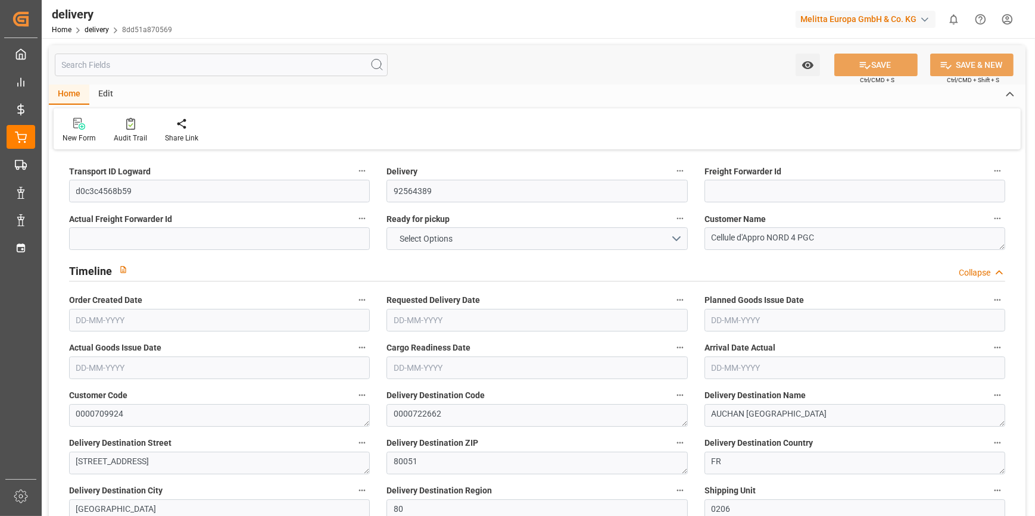
type input "101"
type input "0"
type input "[DATE]"
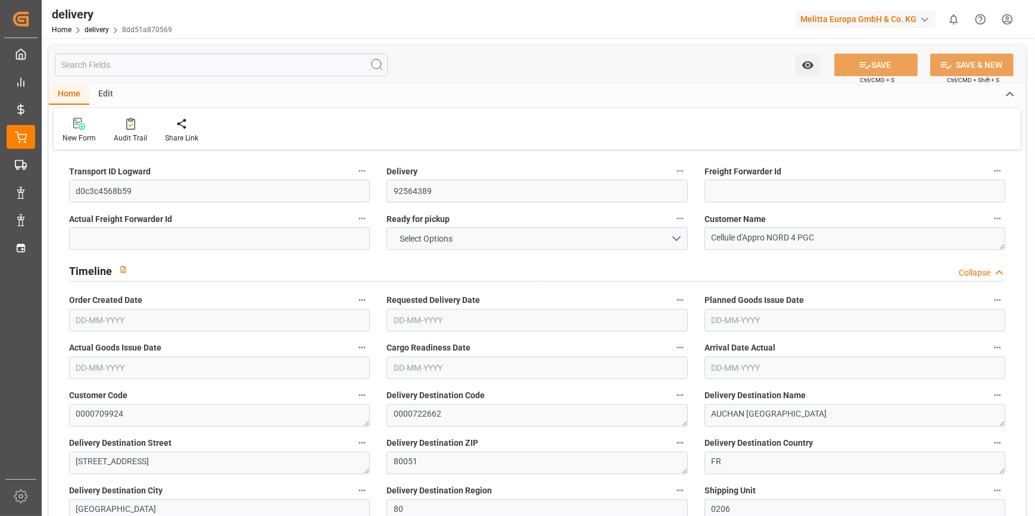
type input "[DATE] 11:00"
type input "2"
type input "209.609"
type input "465.534"
type input "1155.587"
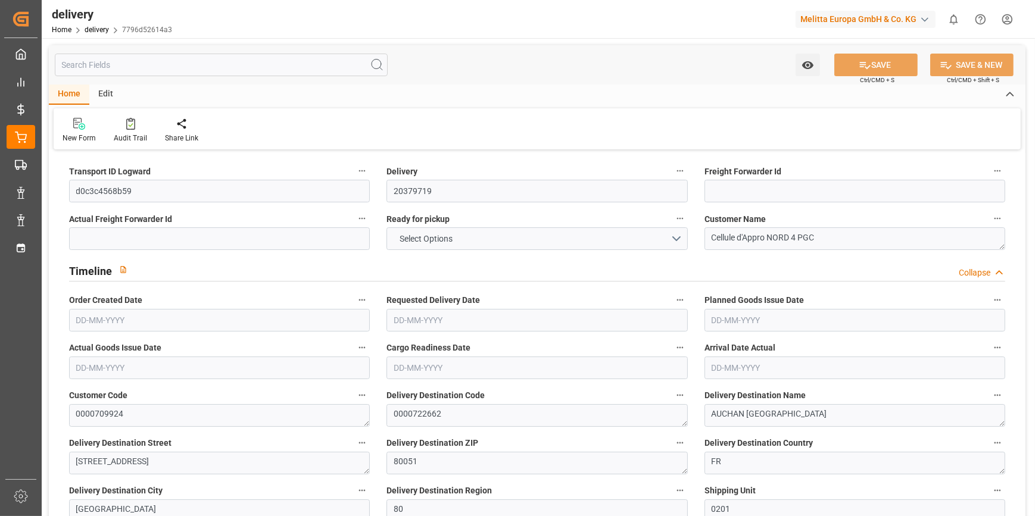
type input "137"
type input "9"
type input "0"
type input "2"
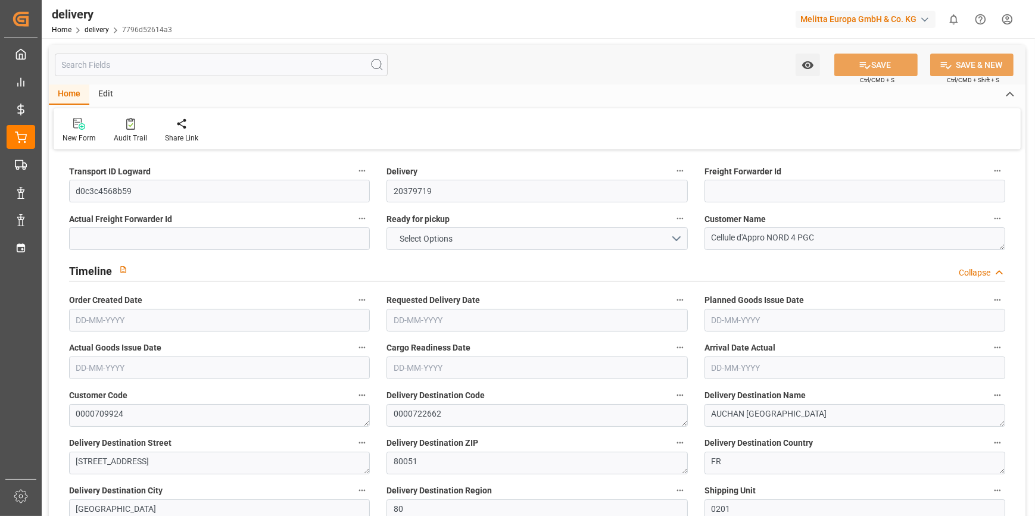
type input "0"
type input "-1.7819"
type input "52.7175"
type input "50.9356"
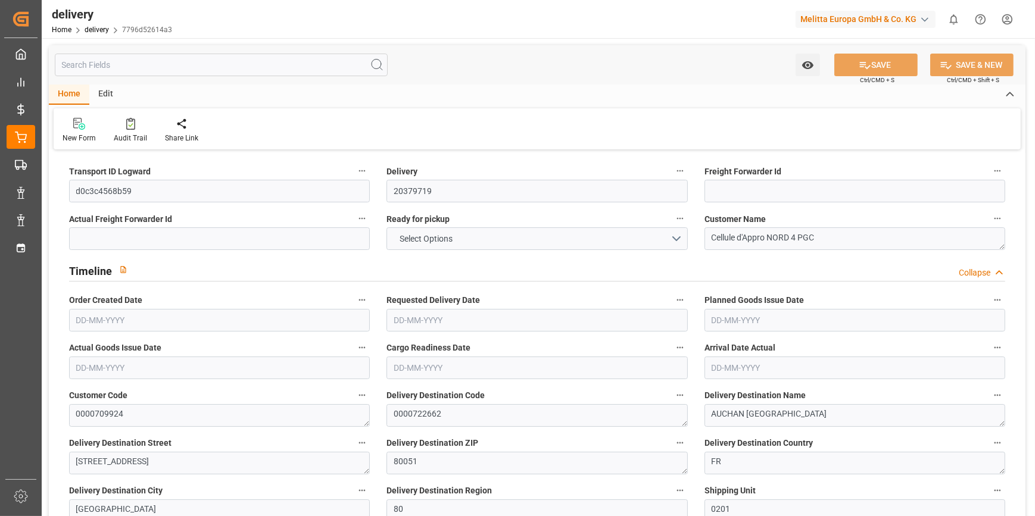
type input "0"
type input "49.32"
type input "1.5"
type input "1.3"
type input "0"
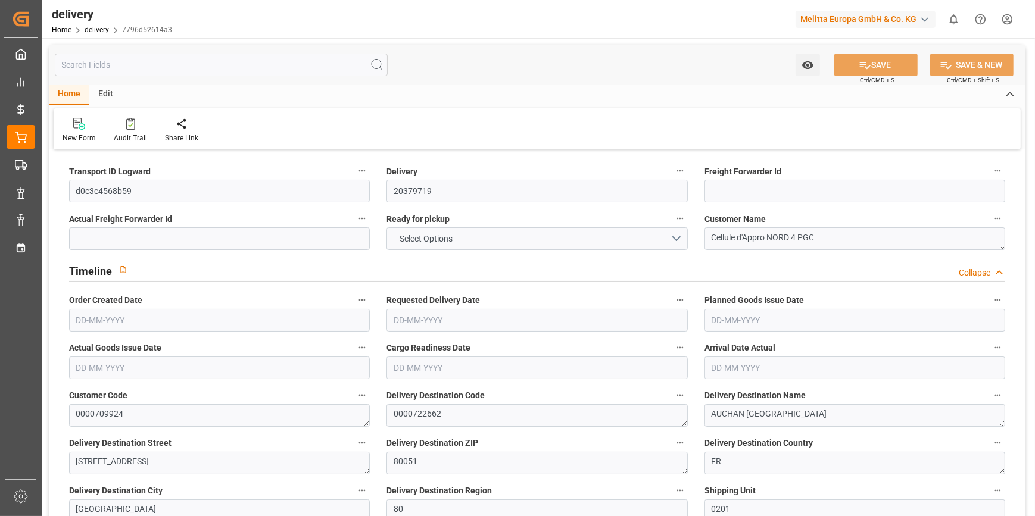
type input "13.5"
type input "258.534"
type input "101"
type input "0"
type input "[DATE]"
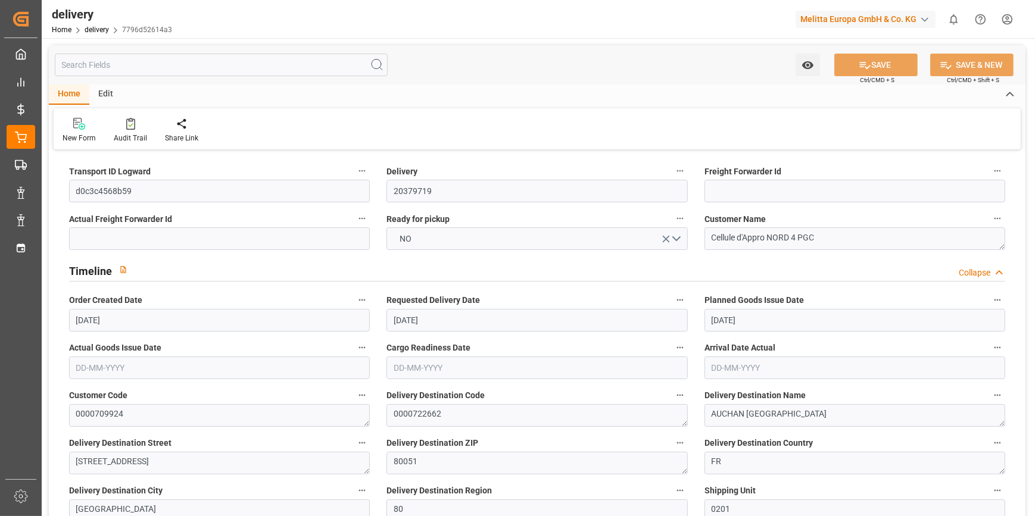
type input "[DATE]"
type input "[DATE] 11:00"
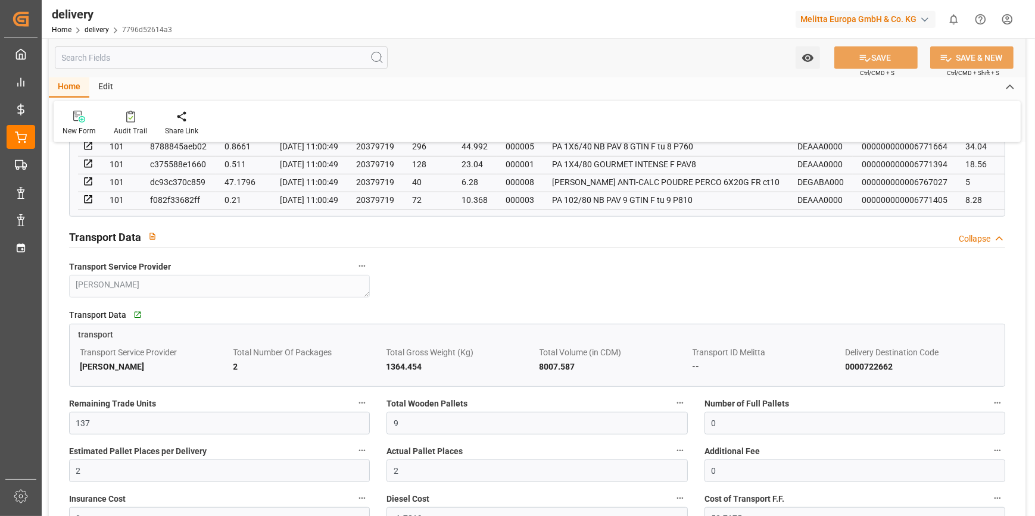
scroll to position [866, 0]
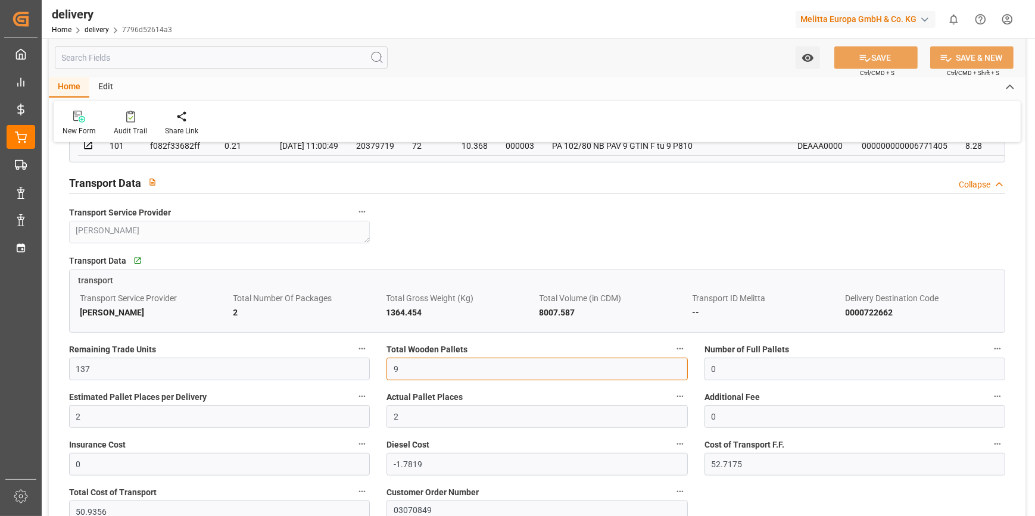
click at [408, 371] on input "9" at bounding box center [536, 369] width 301 height 23
type input "0"
type input "6"
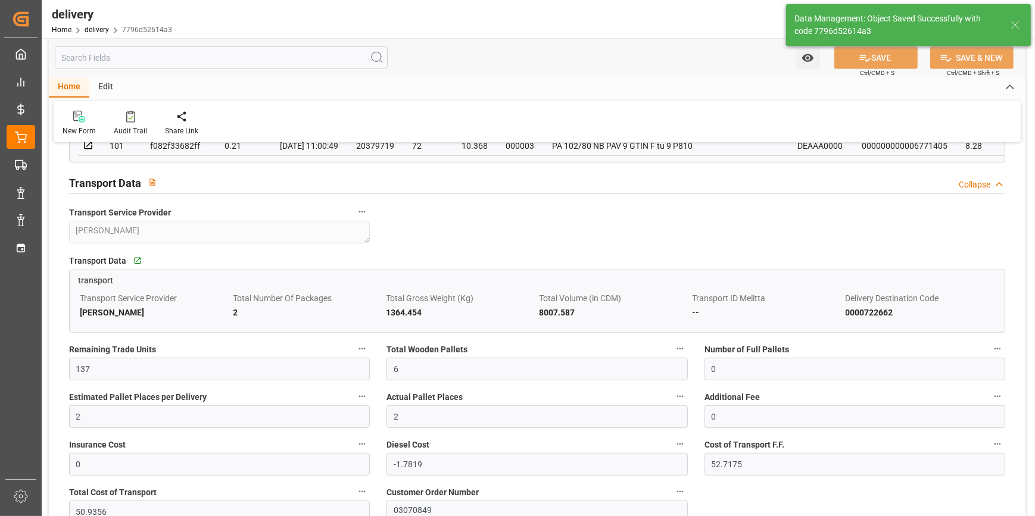
type input "9"
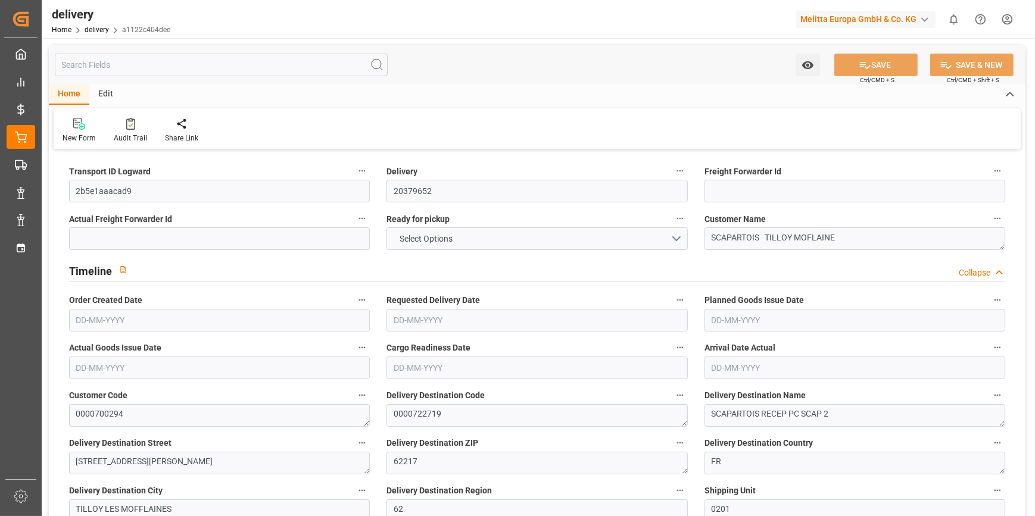
type input "4"
type input "105.58"
type input "193.436"
type input "685.296"
type input "46"
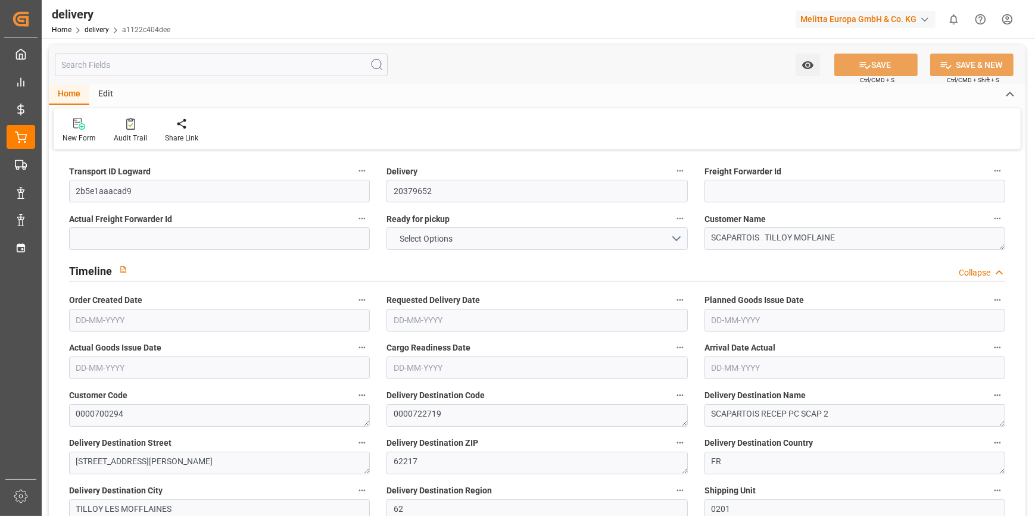
type input "1"
type input "0"
type input "1"
type input "0"
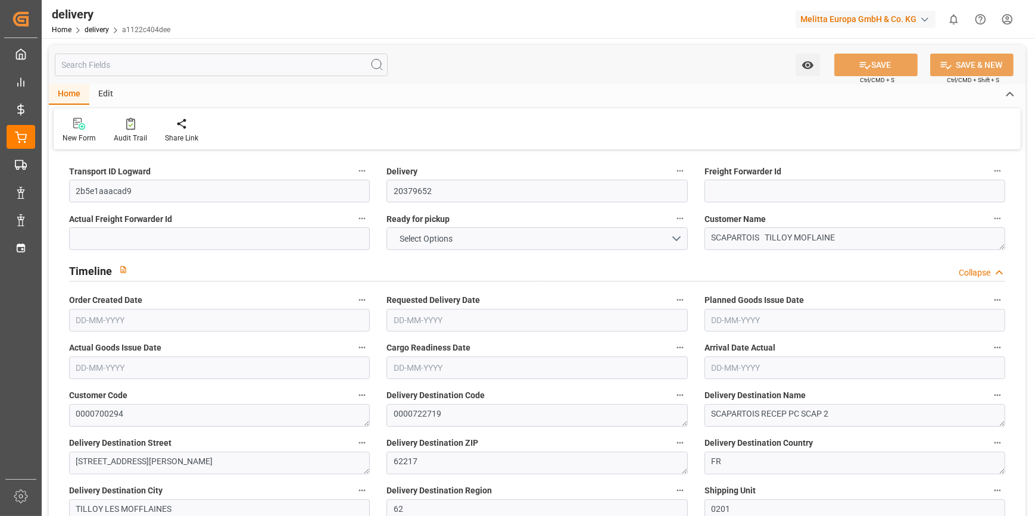
type input "-1.2954"
type input "38.325"
type input "37.0296"
type input "0"
type input "16.56"
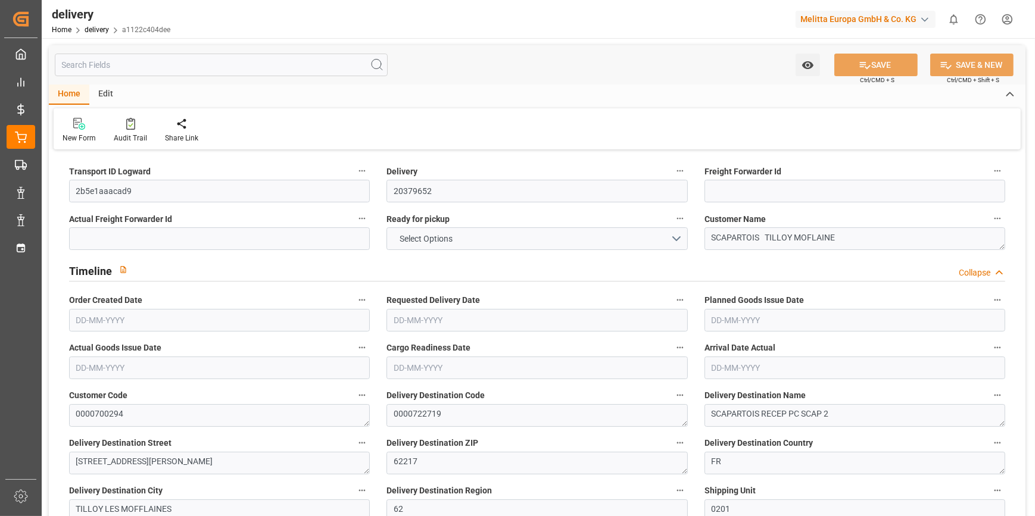
type input "1.5"
type input "1.3"
type input "0"
type input "1.5"
type input "170.436"
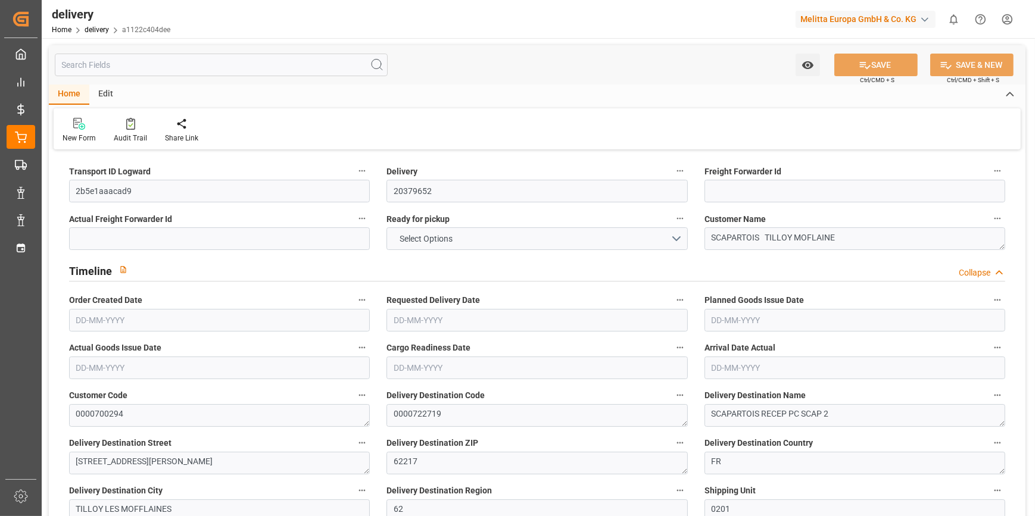
type input "101"
type input "184.3999"
type input "0.0118"
type input "0"
type input "[DATE]"
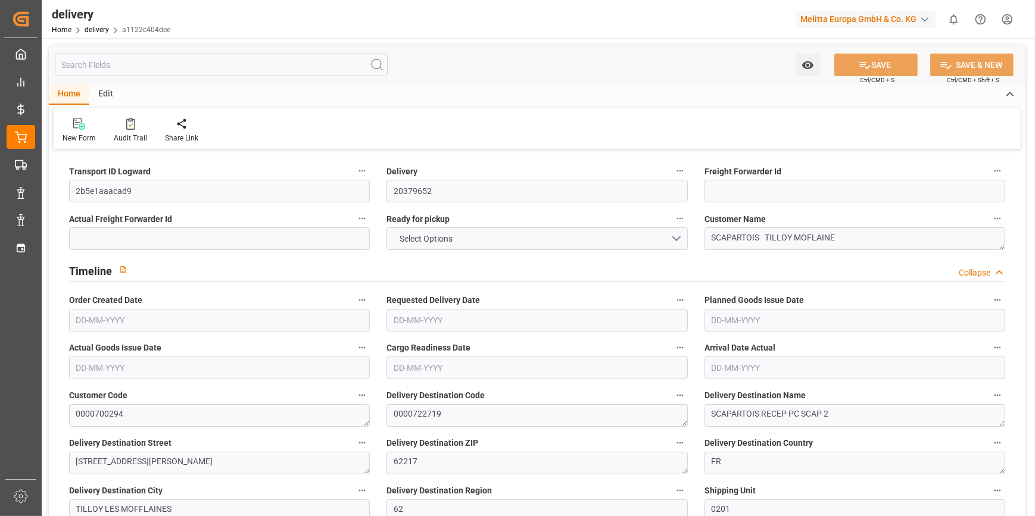
type input "[DATE]"
type input "[DATE] 11:01"
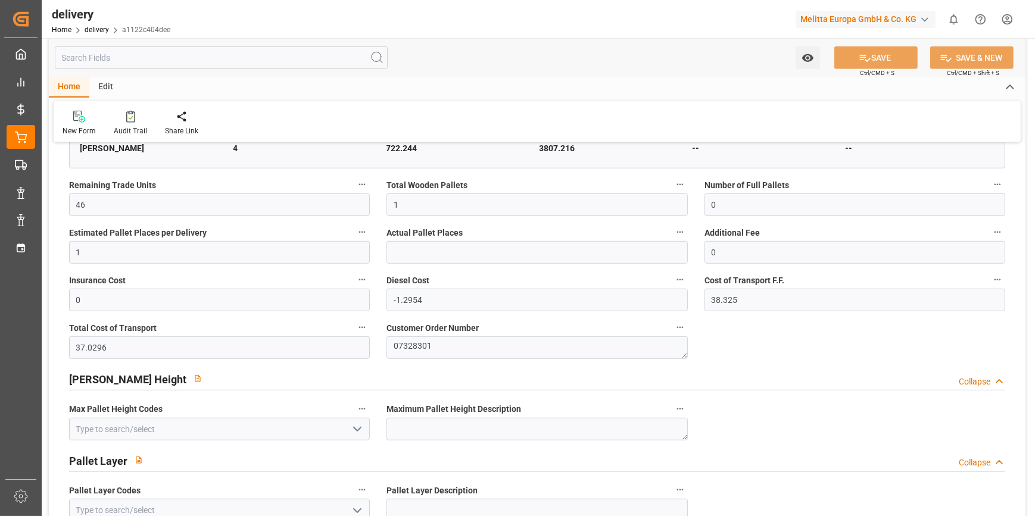
scroll to position [866, 0]
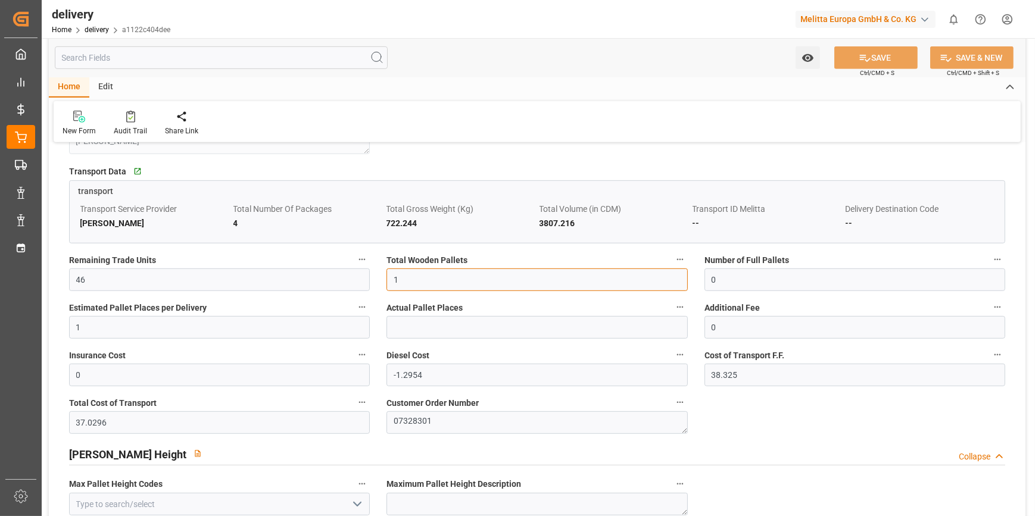
click at [411, 278] on input "1" at bounding box center [536, 279] width 301 height 23
type input "4"
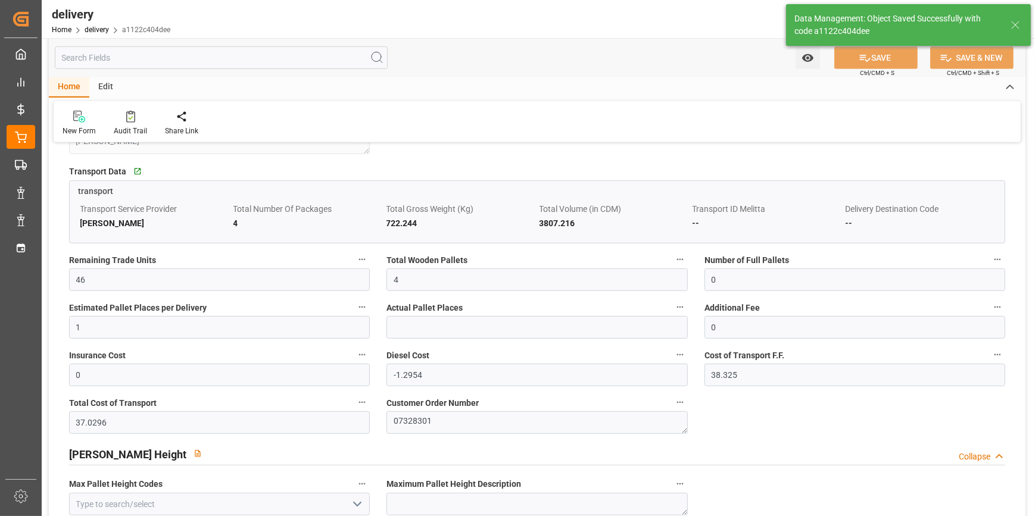
type input "6"
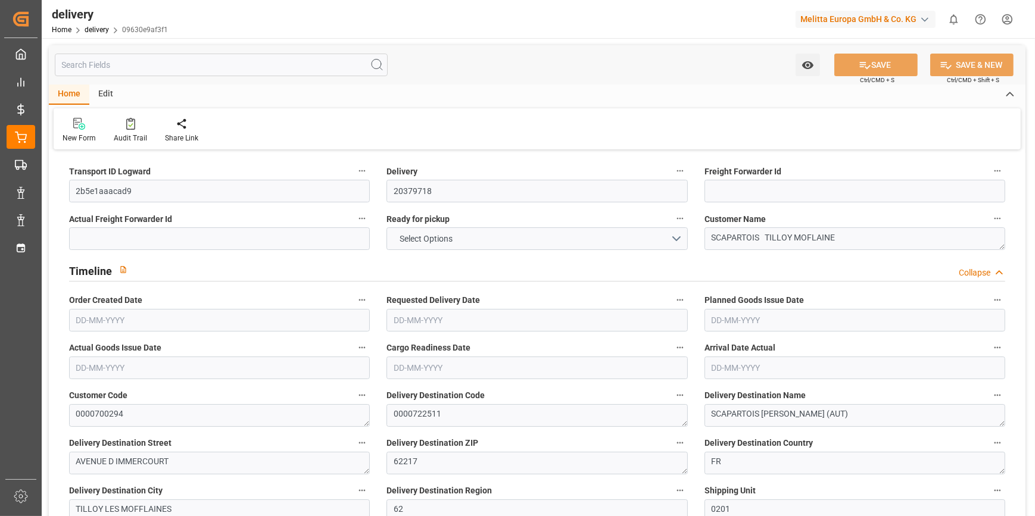
type input "418.752"
type input "692"
type input "3121.92"
type input "64"
type input "5"
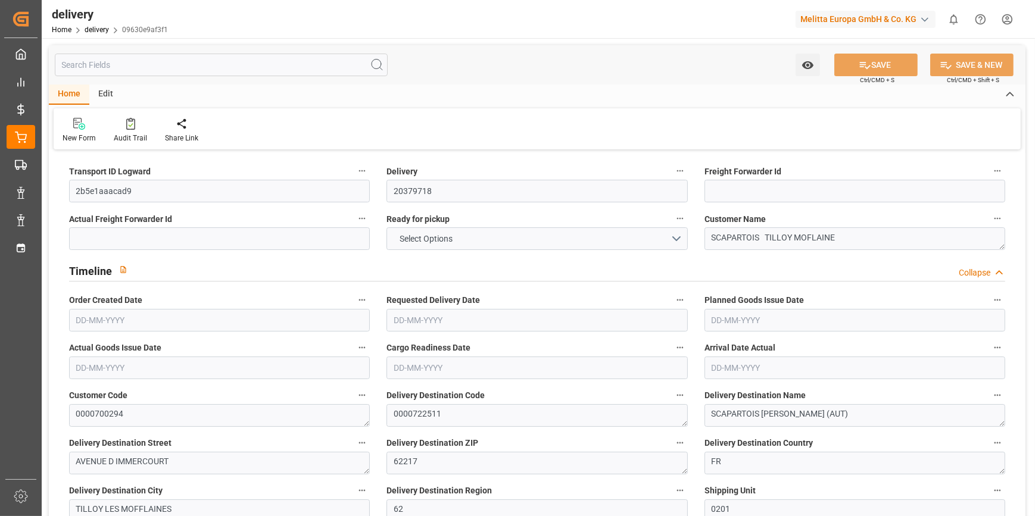
type input "4"
type input "3"
type input "0"
type input "-3.8862"
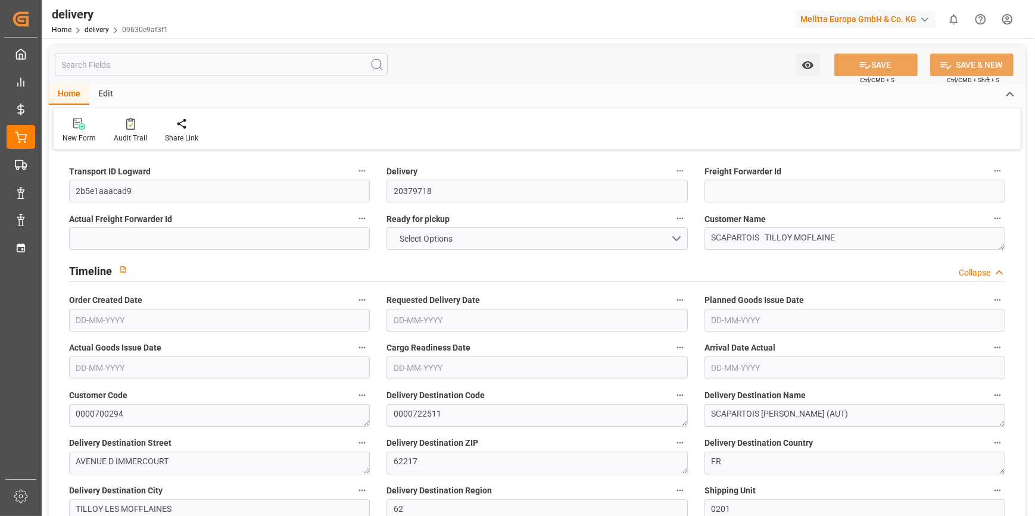
type input "114.975"
type input "111.0888"
type input "9.8"
type input "23.04"
type input "1.5"
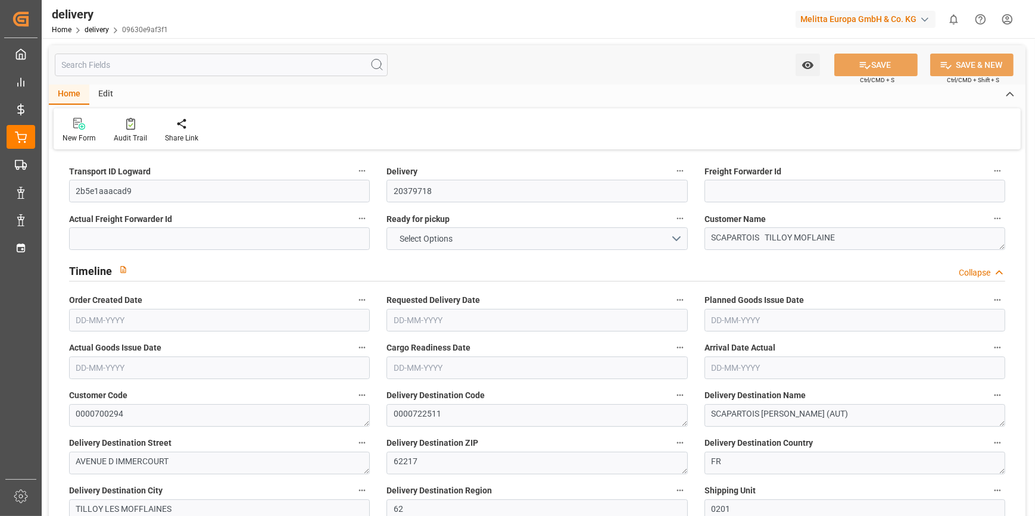
type input "1.3"
type input "0"
type input "7.5"
type input "551.808"
type input "101"
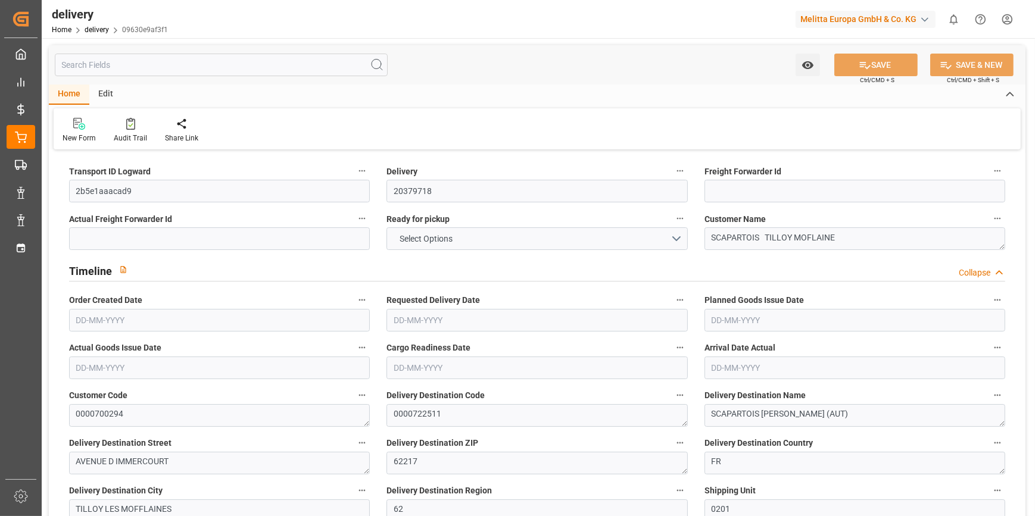
type input "840.0484"
type input "0.054"
type input "0"
type input "[DATE]"
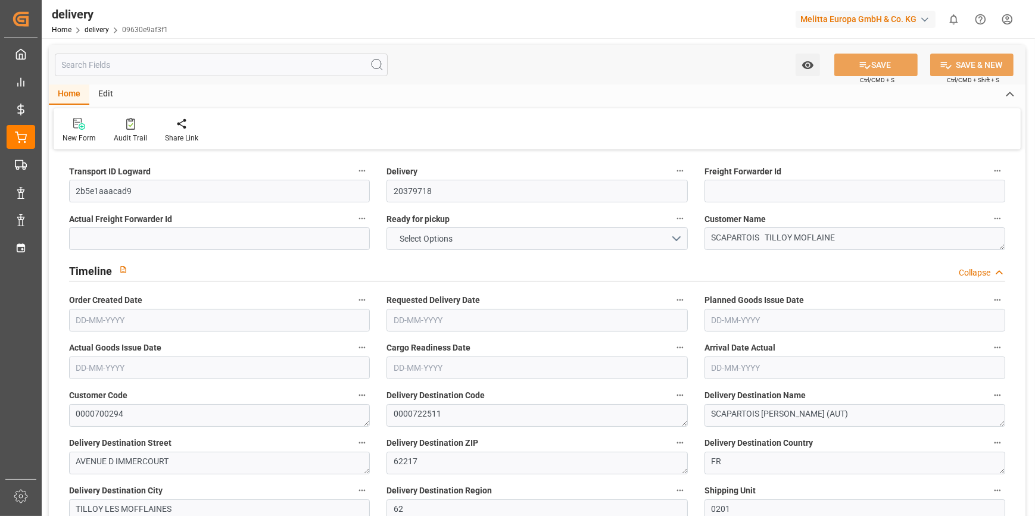
type input "[DATE]"
type input "[DATE] 11:00"
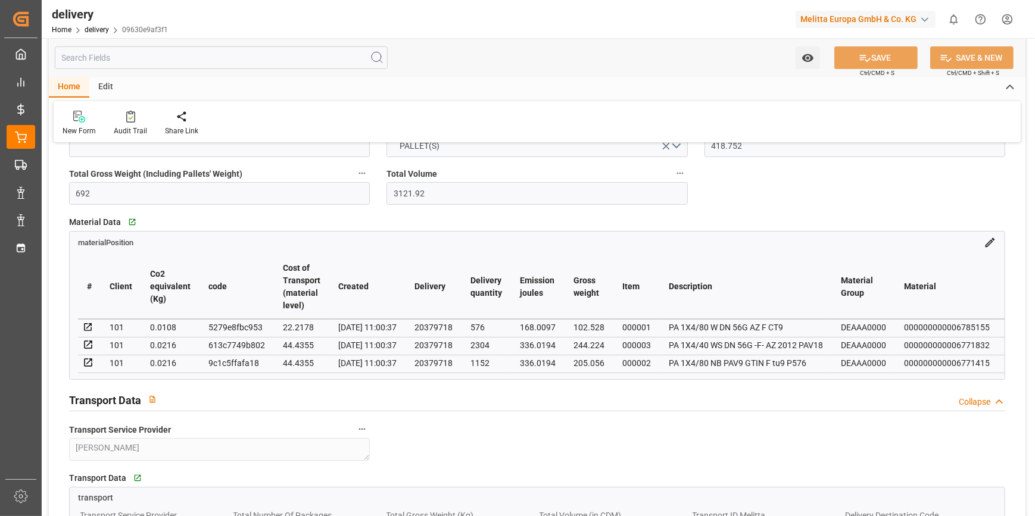
scroll to position [216, 0]
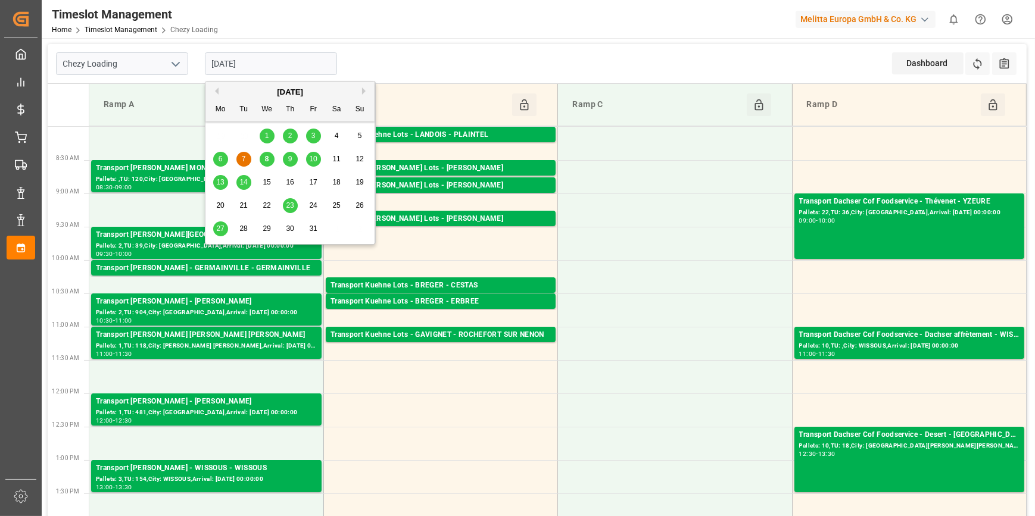
click at [257, 69] on input "[DATE]" at bounding box center [271, 63] width 132 height 23
click at [267, 160] on span "8" at bounding box center [267, 159] width 4 height 8
type input "[DATE]"
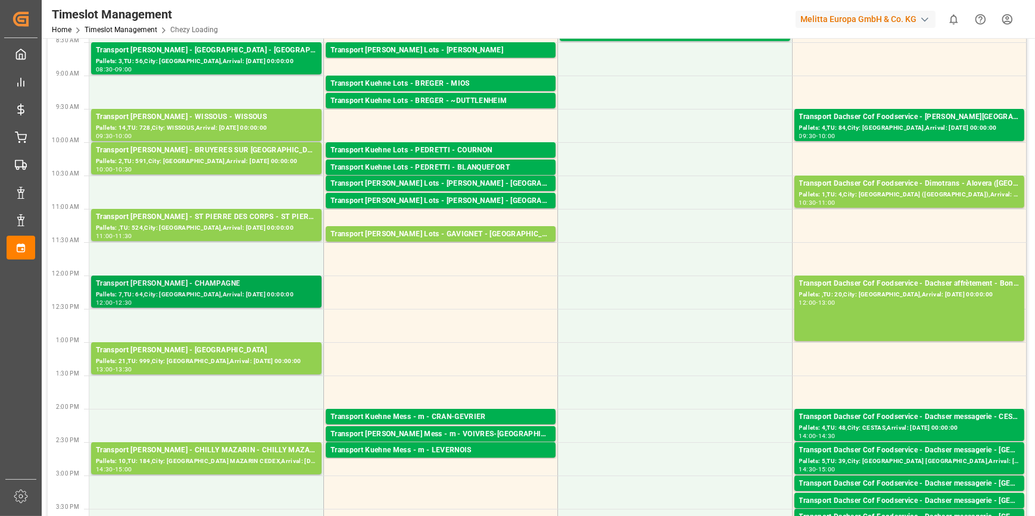
scroll to position [108, 0]
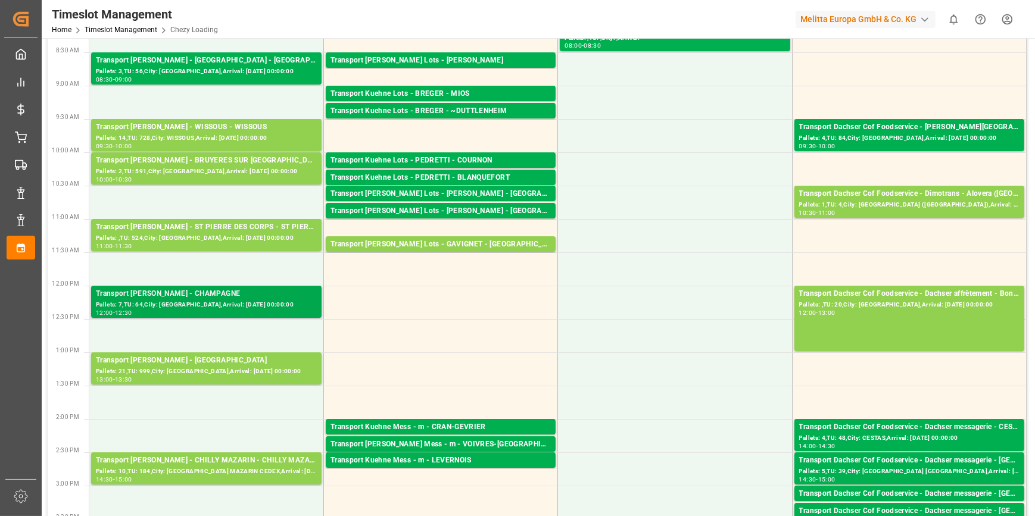
click at [226, 298] on div "Transport [PERSON_NAME] - CHAMPAGNE" at bounding box center [206, 294] width 221 height 12
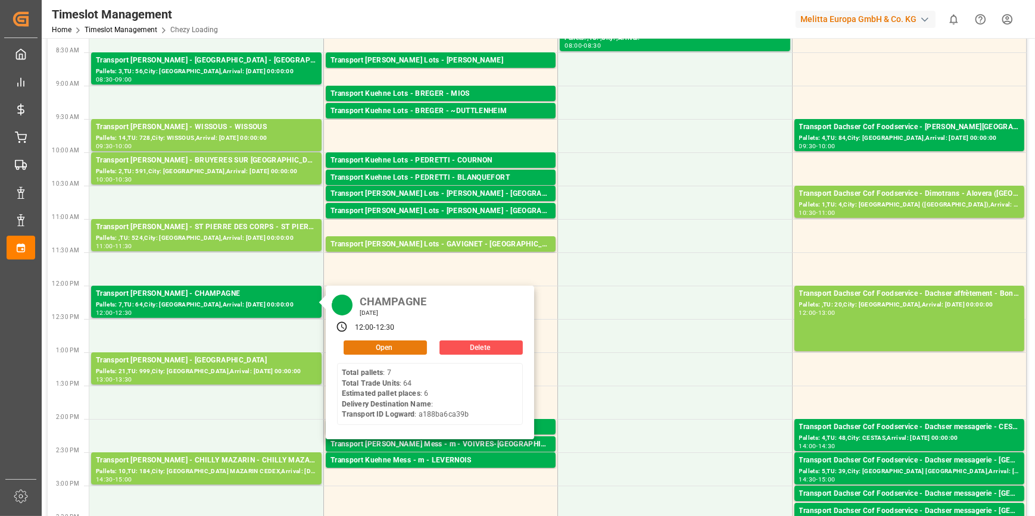
click at [371, 348] on button "Open" at bounding box center [384, 347] width 83 height 14
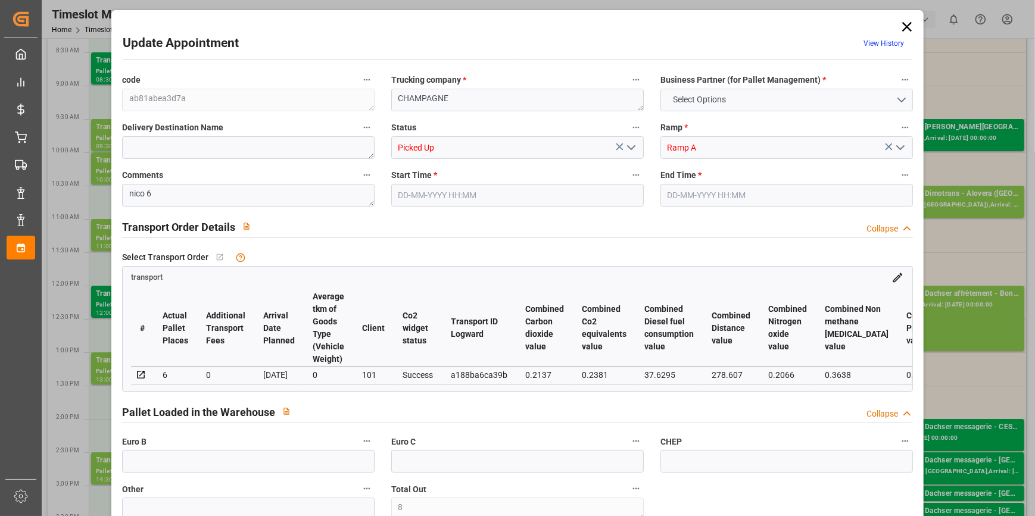
type input "8"
type input "6"
type input "221.68"
type input "0"
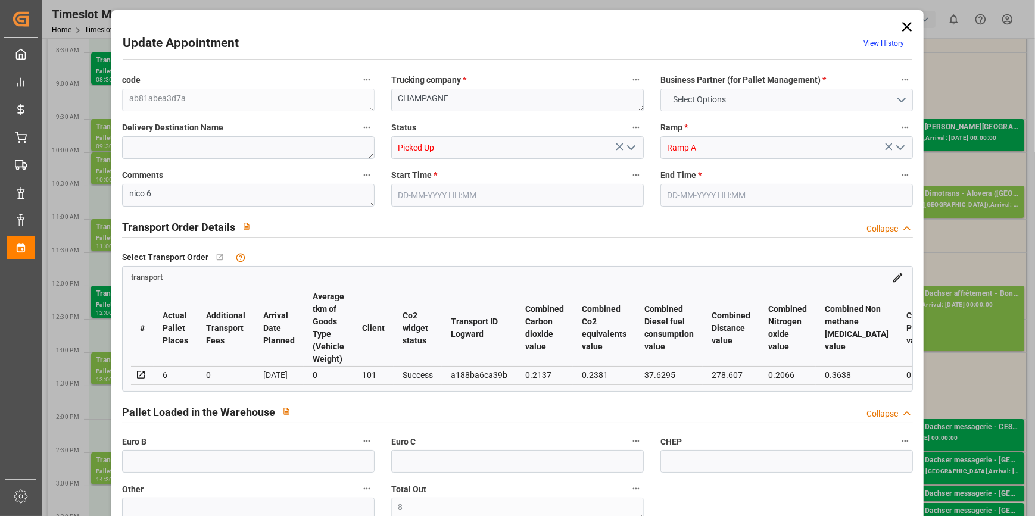
type input "0"
type input "214.1872"
type input "-7.4928"
type input "8"
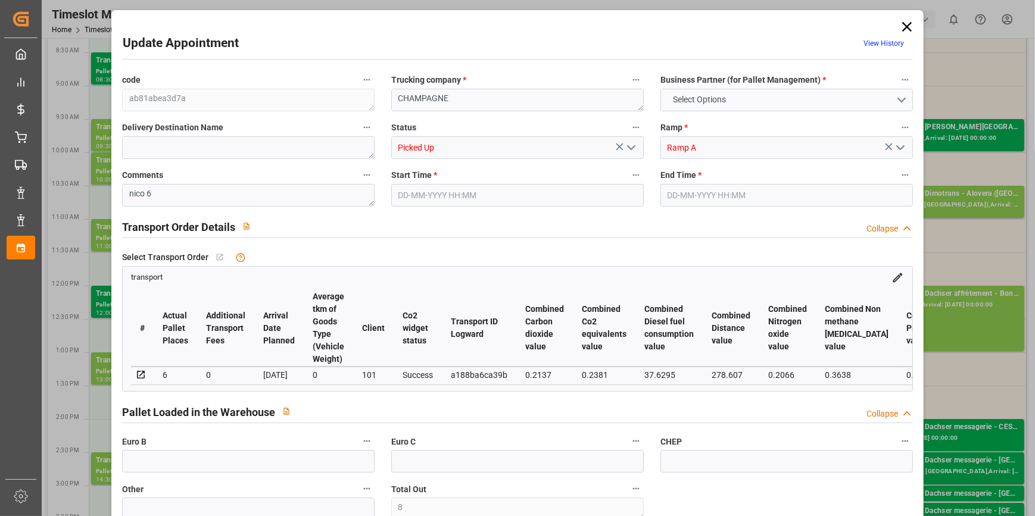
type input "1313.24"
type input "1747"
type input "6379.592"
type input "72"
type input "7"
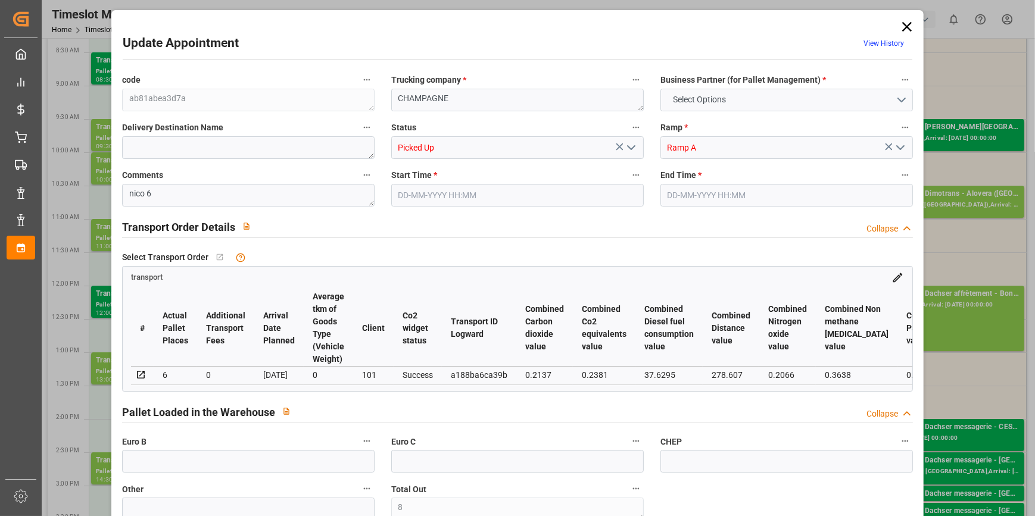
type input "64"
type input "8"
type input "101"
type input "1470.603"
type input "0"
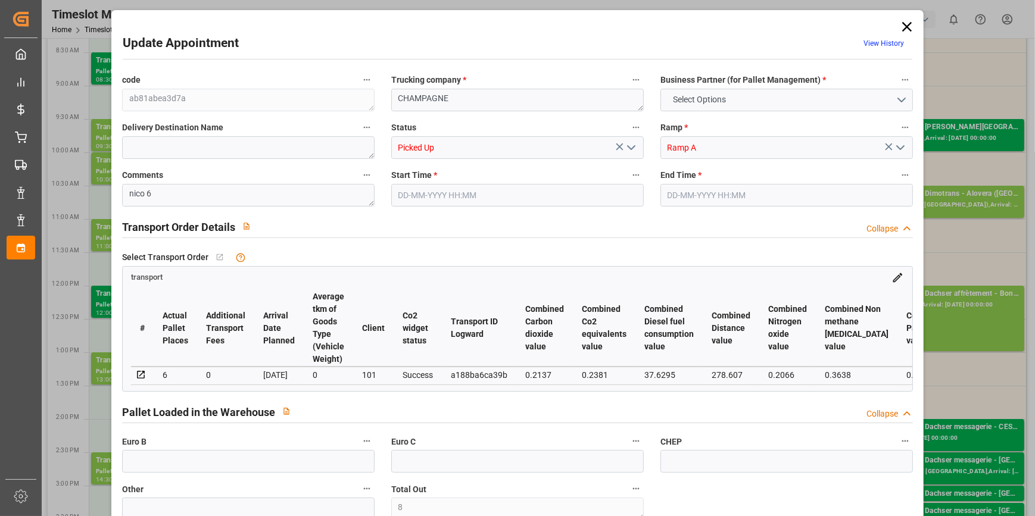
type input "4710.8598"
type input "0"
type input "21"
type input "35"
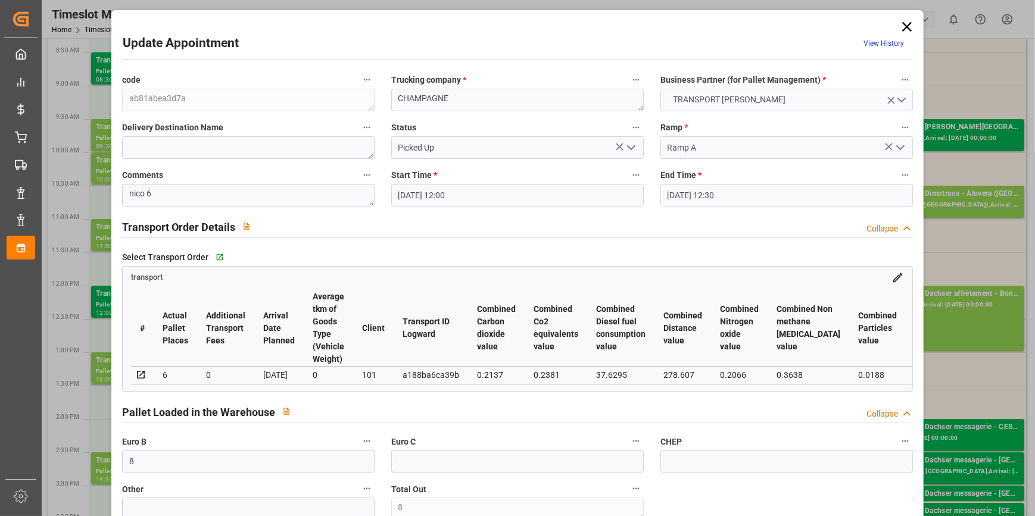
type input "[DATE] 12:00"
type input "[DATE] 12:30"
type input "[DATE] 16:21"
type input "[DATE] 12:13"
type input "[DATE]"
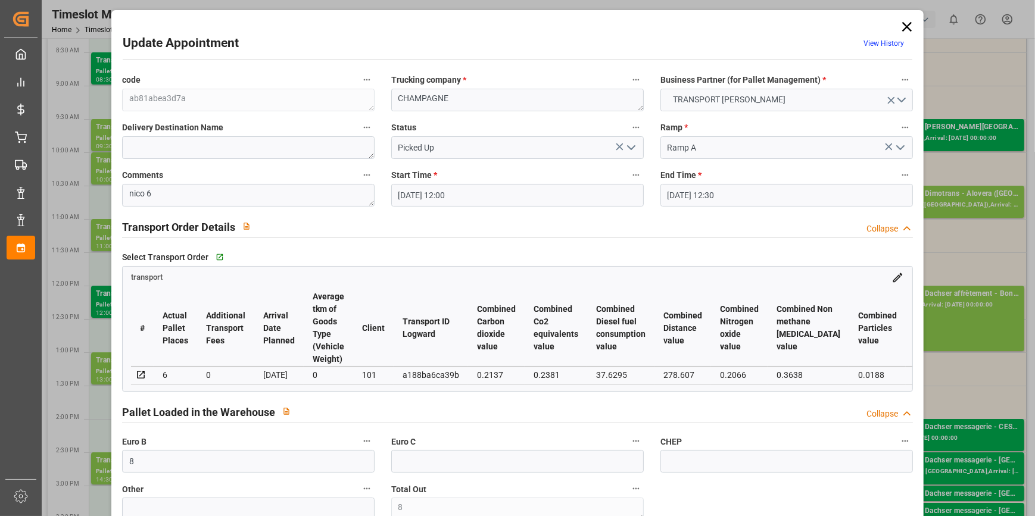
type input "[DATE]"
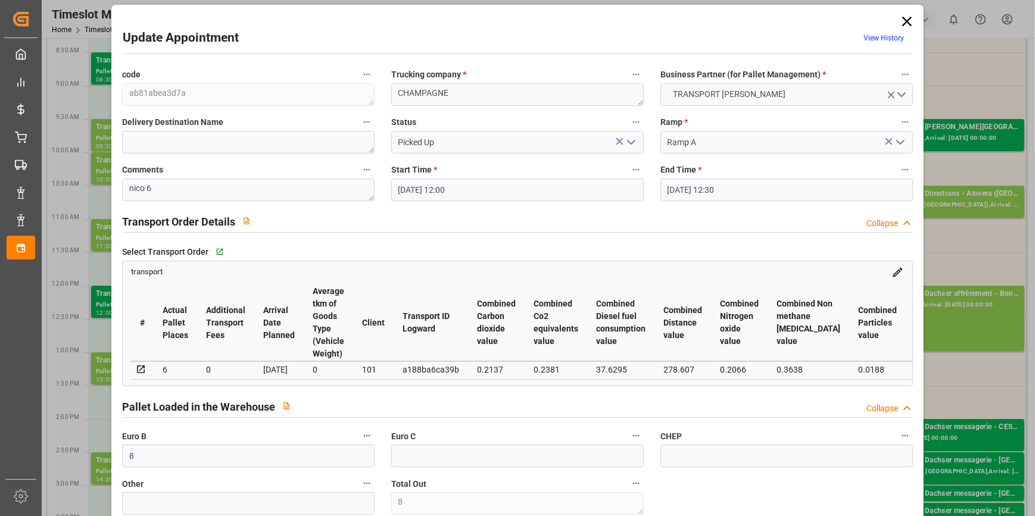
scroll to position [0, 0]
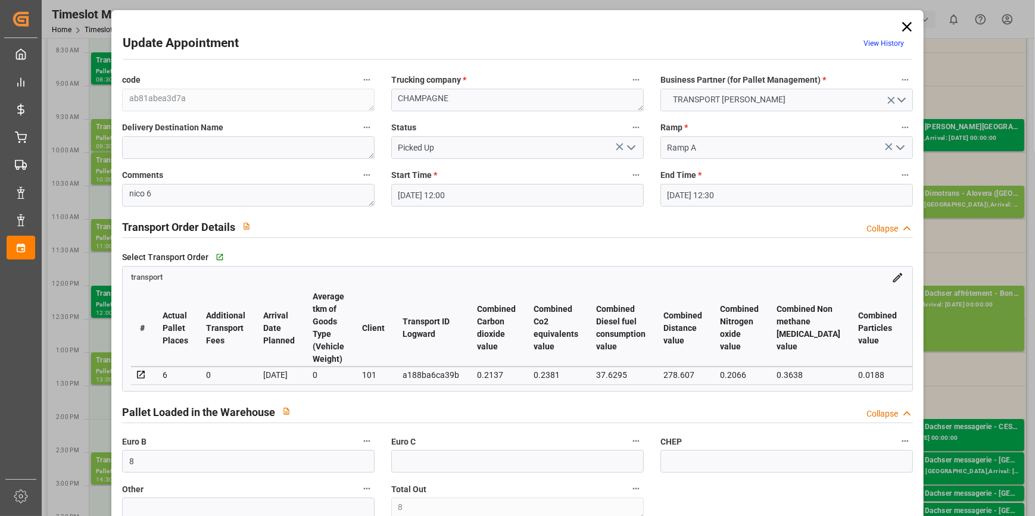
click at [905, 24] on icon at bounding box center [907, 27] width 10 height 10
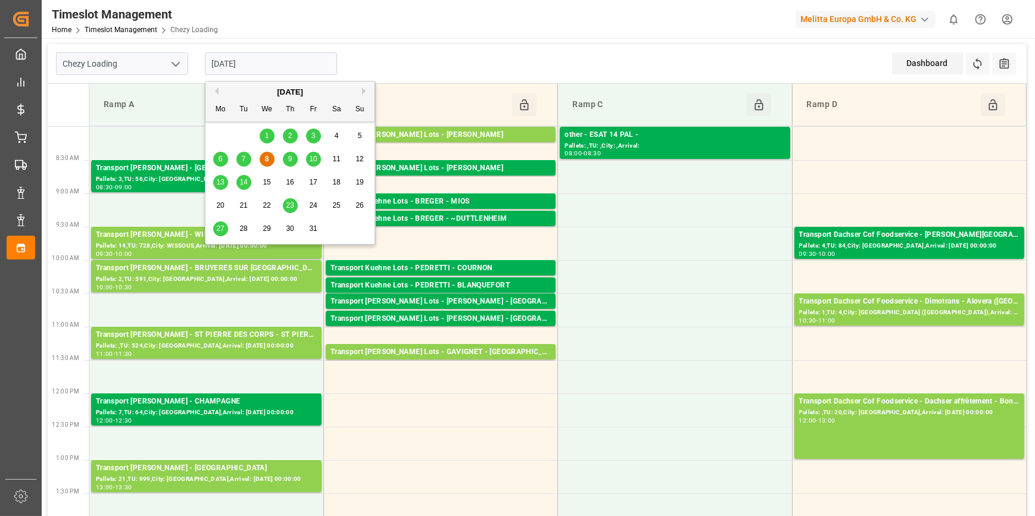
click at [254, 60] on input "[DATE]" at bounding box center [271, 63] width 132 height 23
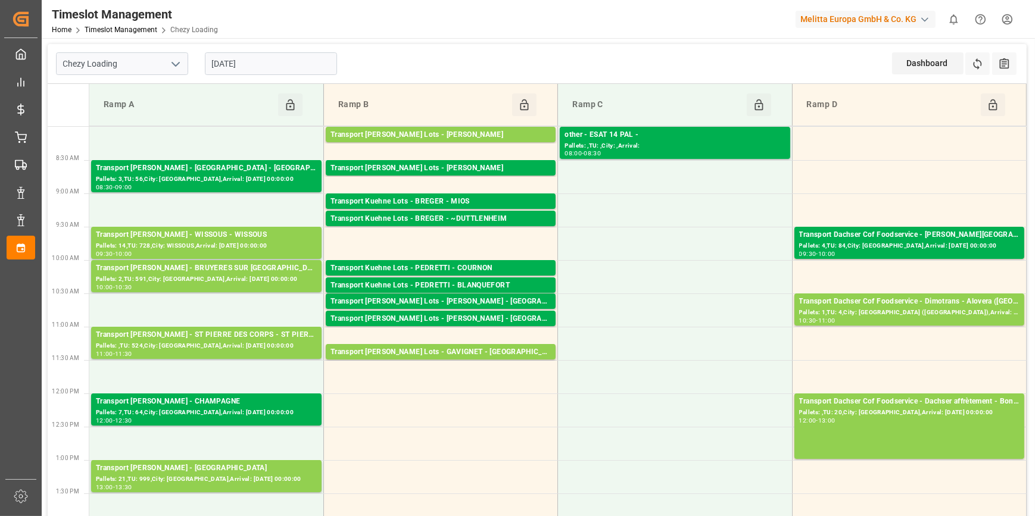
click at [430, 65] on div "Chezy Loading [DATE] Dashboard View Dashboard Refresh Time Slots All Audits" at bounding box center [537, 64] width 979 height 40
click at [261, 66] on input "[DATE]" at bounding box center [271, 63] width 132 height 23
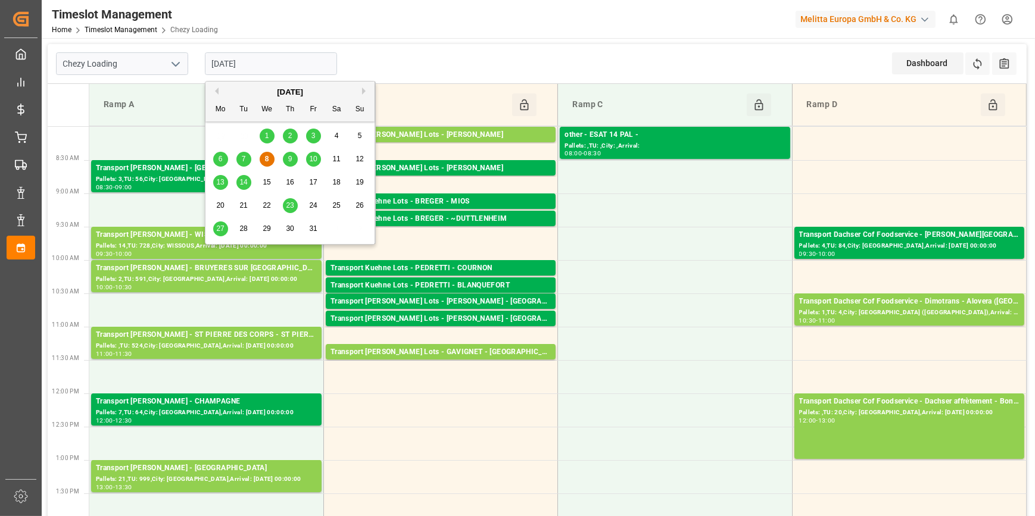
click at [291, 161] on span "9" at bounding box center [290, 159] width 4 height 8
type input "[DATE]"
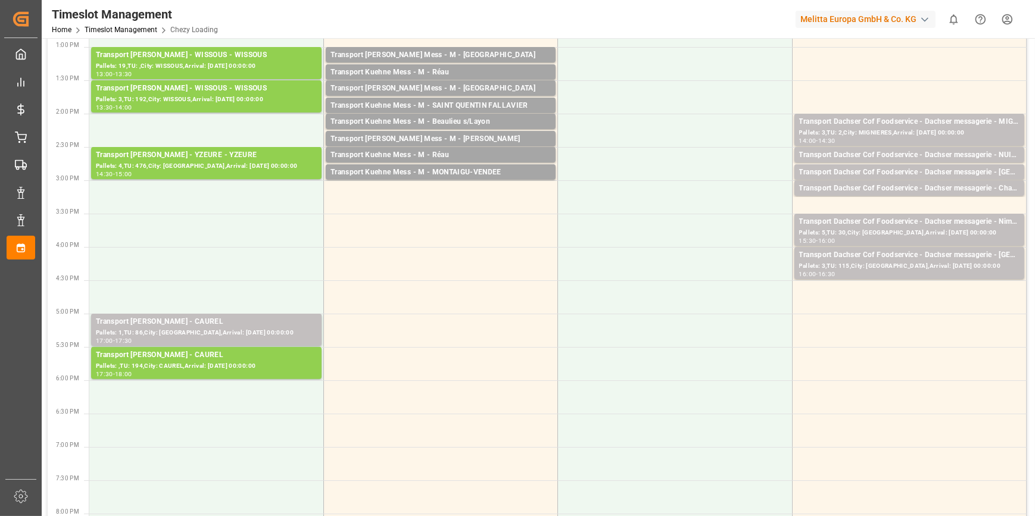
scroll to position [433, 0]
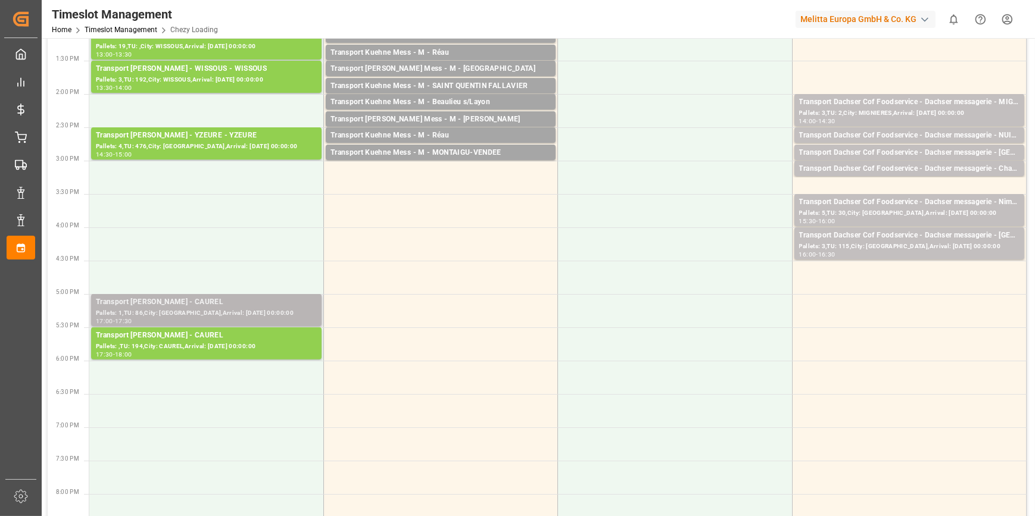
click at [258, 305] on div "Transport [PERSON_NAME] - CAUREL" at bounding box center [206, 302] width 221 height 12
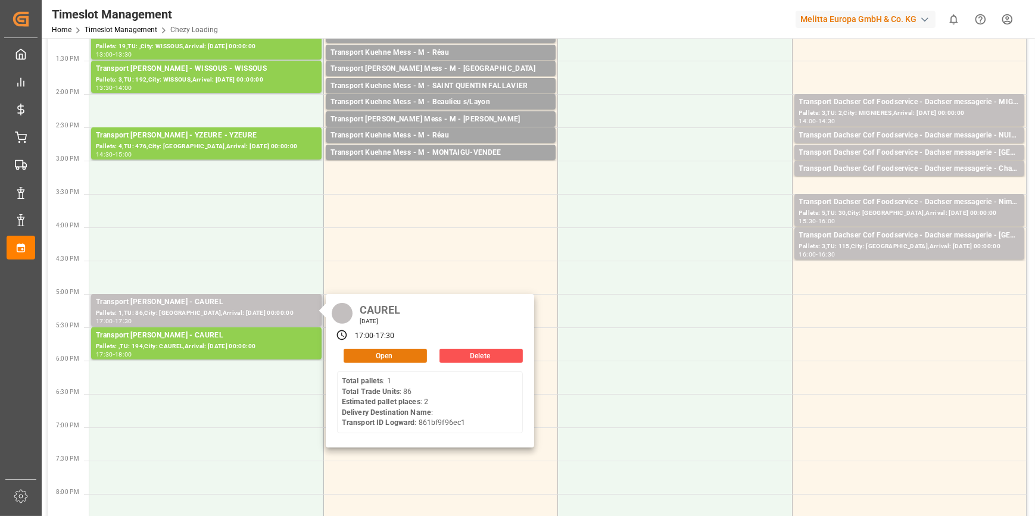
click at [400, 354] on button "Open" at bounding box center [384, 356] width 83 height 14
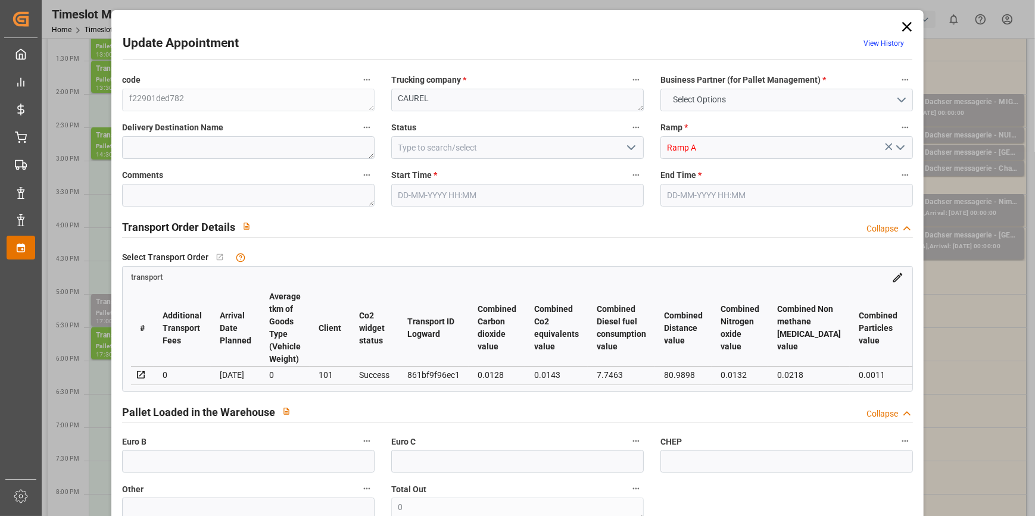
type input "2"
type input "144.63"
type input "0"
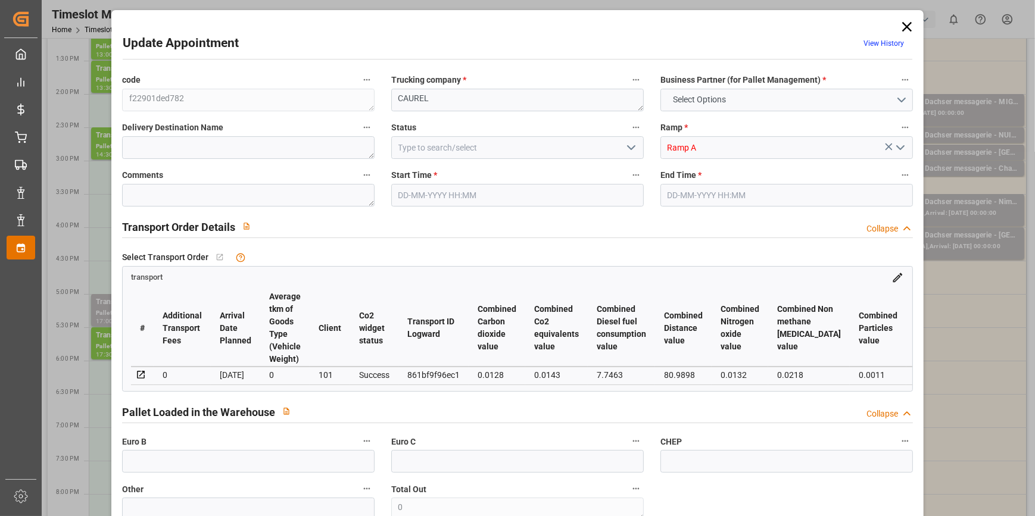
type input "139.7415"
type input "-4.8885"
type input "0"
type input "258.736"
type input "375.046"
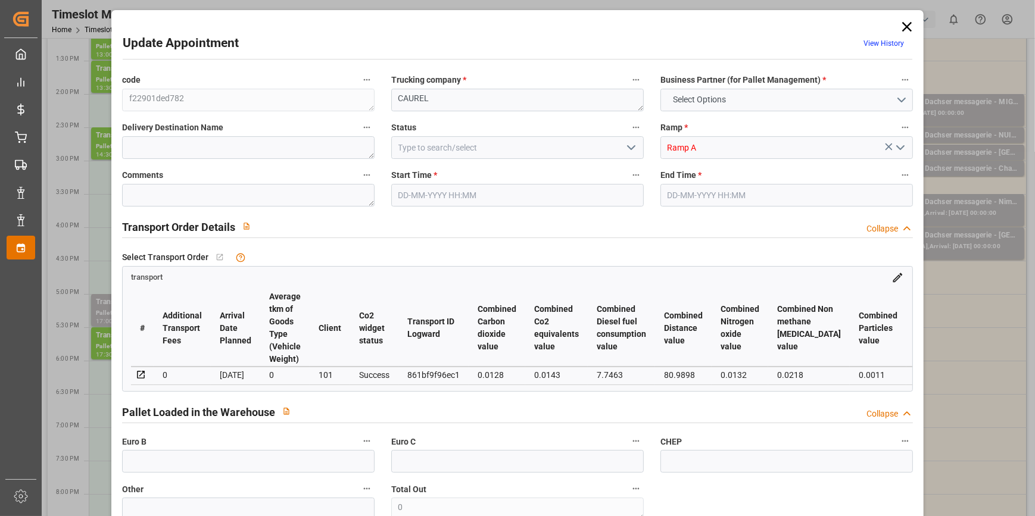
type input "2846.224"
type input "51"
type input "1"
type input "86"
type input "2"
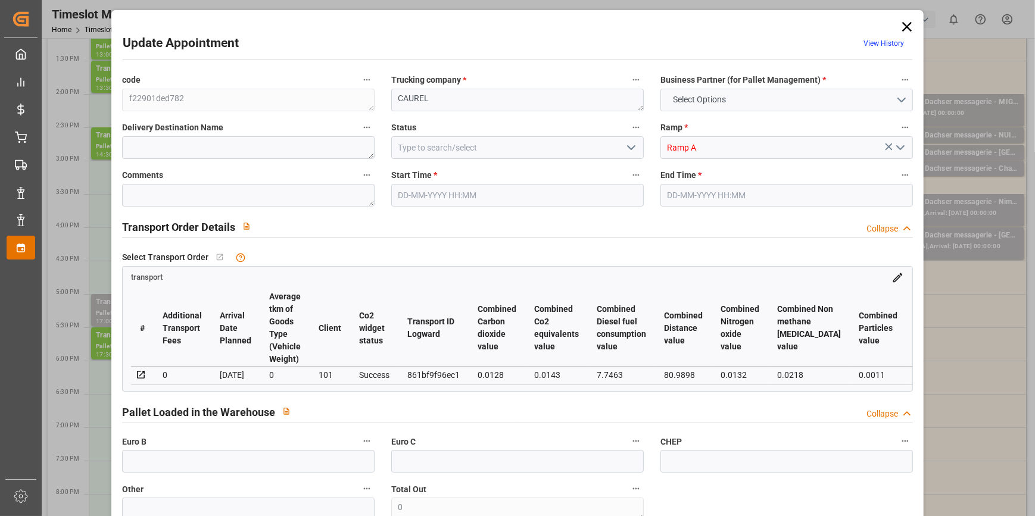
type input "101"
type input "315.856"
type input "0"
type input "4710.8598"
type input "0"
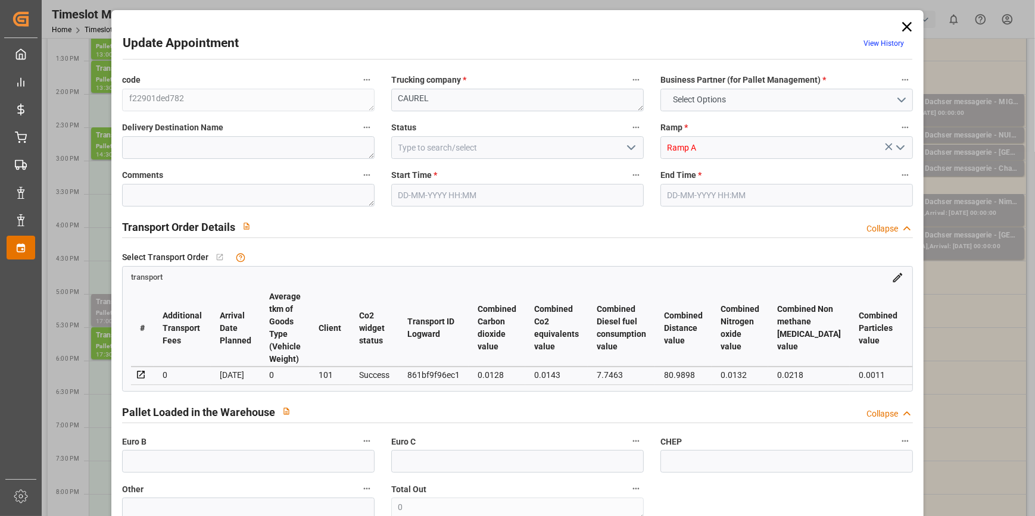
type input "0"
type input "21"
type input "35"
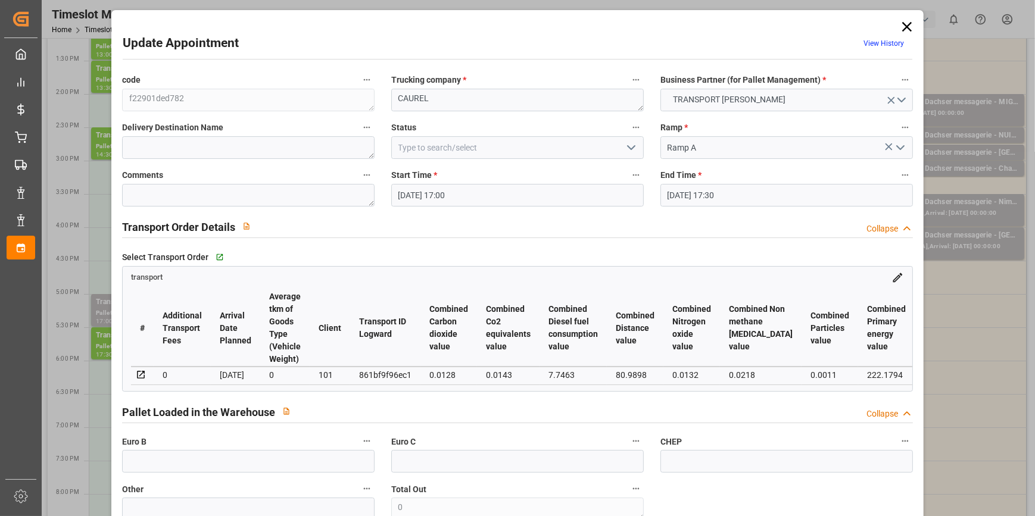
type input "[DATE] 17:00"
type input "[DATE] 17:30"
type input "[DATE] 12:48"
type input "[DATE] 11:17"
type input "[DATE]"
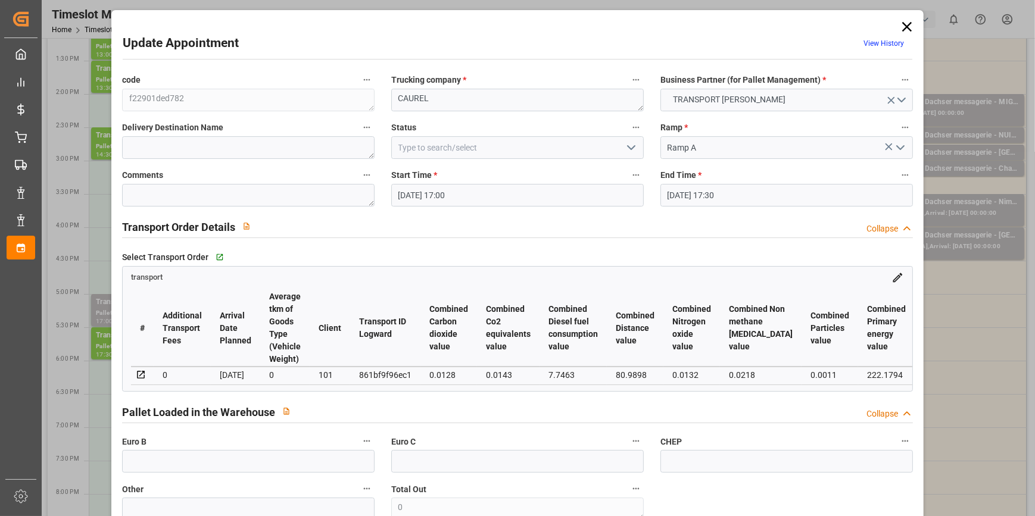
type input "[DATE]"
click at [621, 149] on button "open menu" at bounding box center [630, 148] width 18 height 18
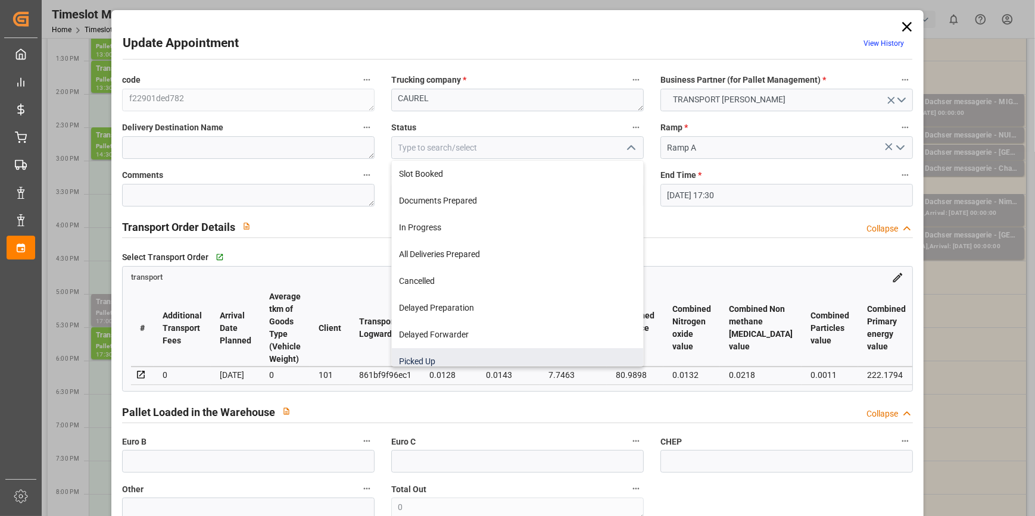
click at [445, 360] on div "Picked Up" at bounding box center [517, 361] width 251 height 27
type input "Picked Up"
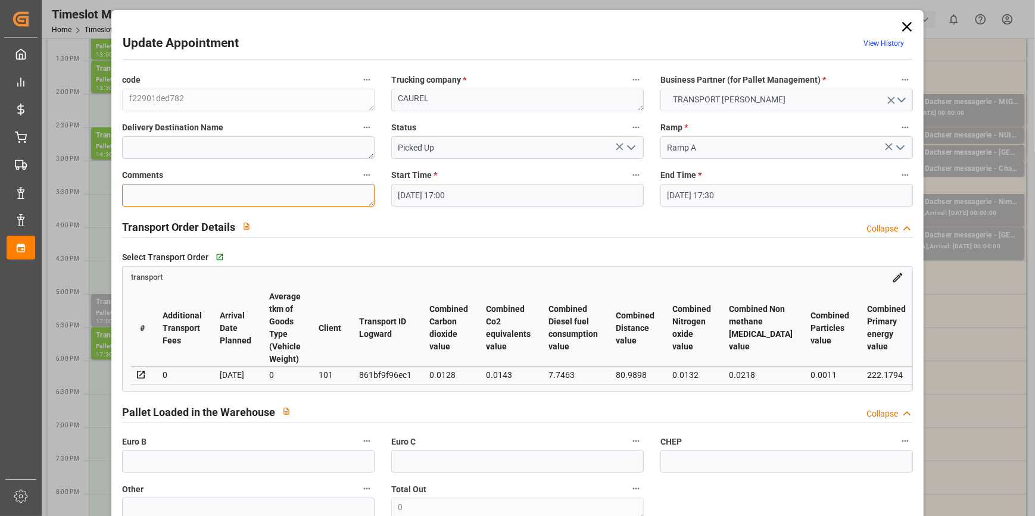
click at [179, 195] on textarea at bounding box center [248, 195] width 252 height 23
type textarea "NICO 31"
click at [189, 470] on input "text" at bounding box center [248, 461] width 252 height 23
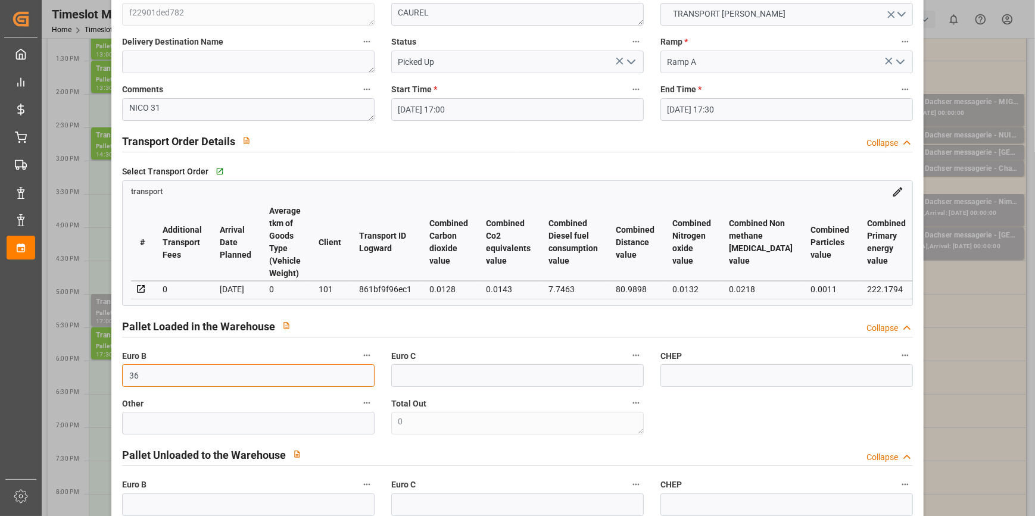
scroll to position [487, 0]
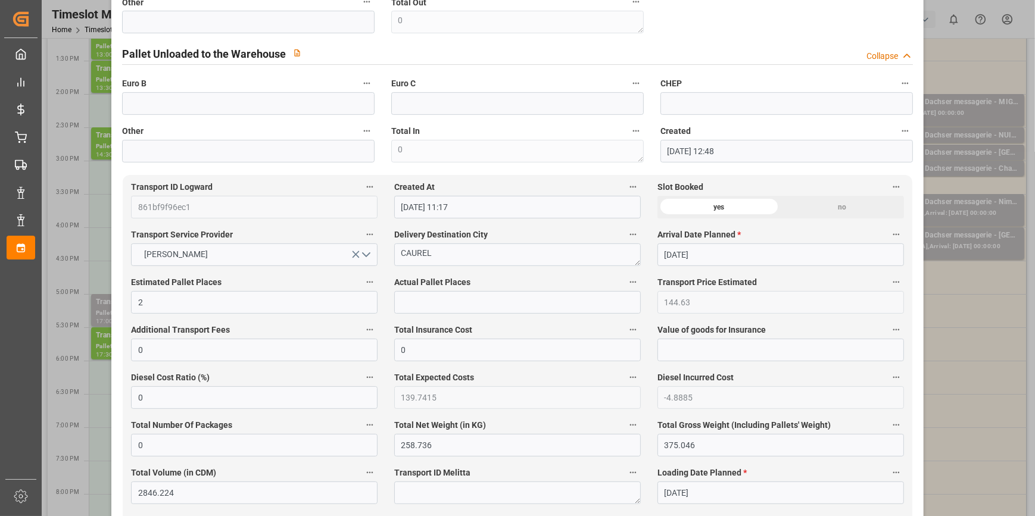
type input "36"
click at [418, 306] on input "text" at bounding box center [517, 302] width 246 height 23
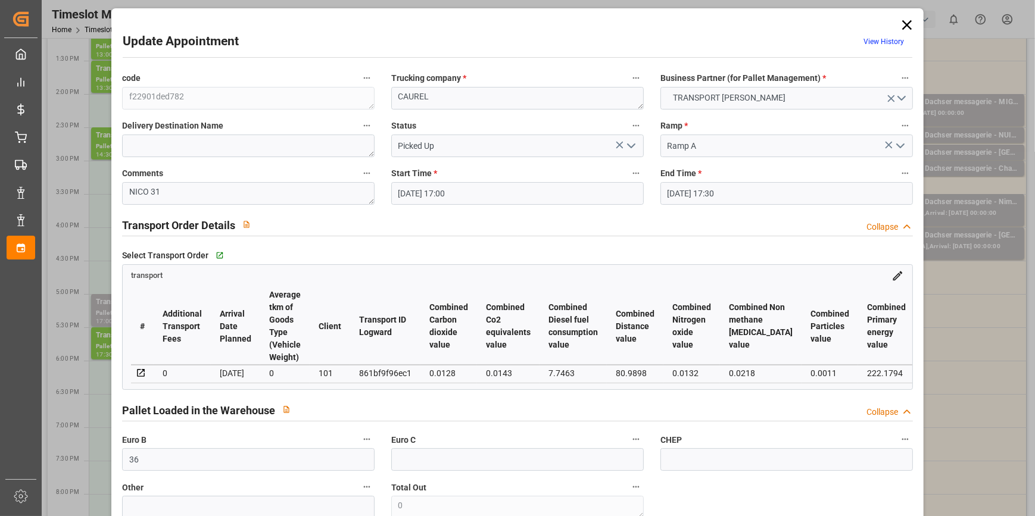
scroll to position [0, 0]
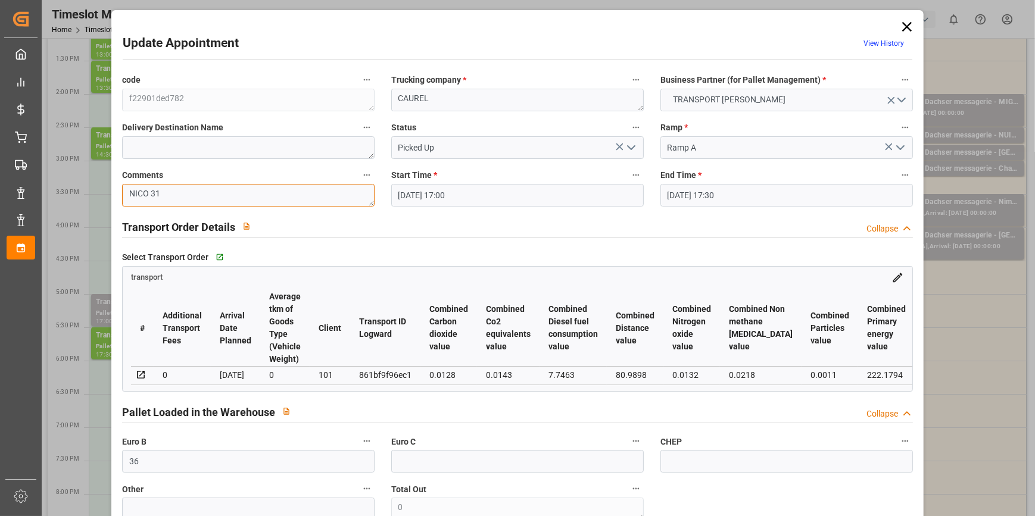
click at [204, 193] on textarea "NICO 31" at bounding box center [248, 195] width 252 height 23
type textarea "N"
click at [136, 484] on label "Other" at bounding box center [248, 489] width 252 height 17
click at [359, 484] on button "Other" at bounding box center [366, 488] width 15 height 15
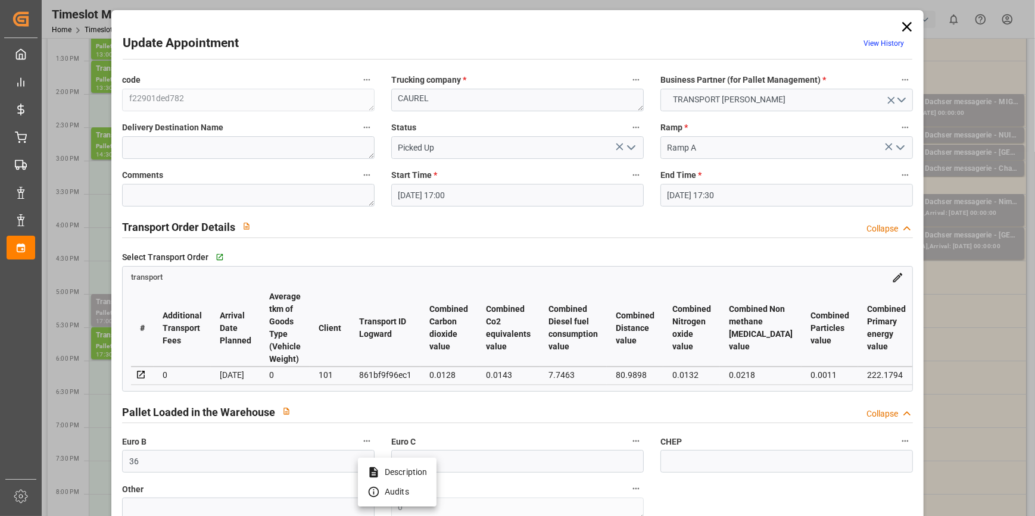
click at [137, 462] on div at bounding box center [517, 258] width 1035 height 516
click at [148, 466] on input "36" at bounding box center [248, 461] width 252 height 23
type input "3"
type input "0"
click at [630, 149] on icon "open menu" at bounding box center [631, 147] width 14 height 14
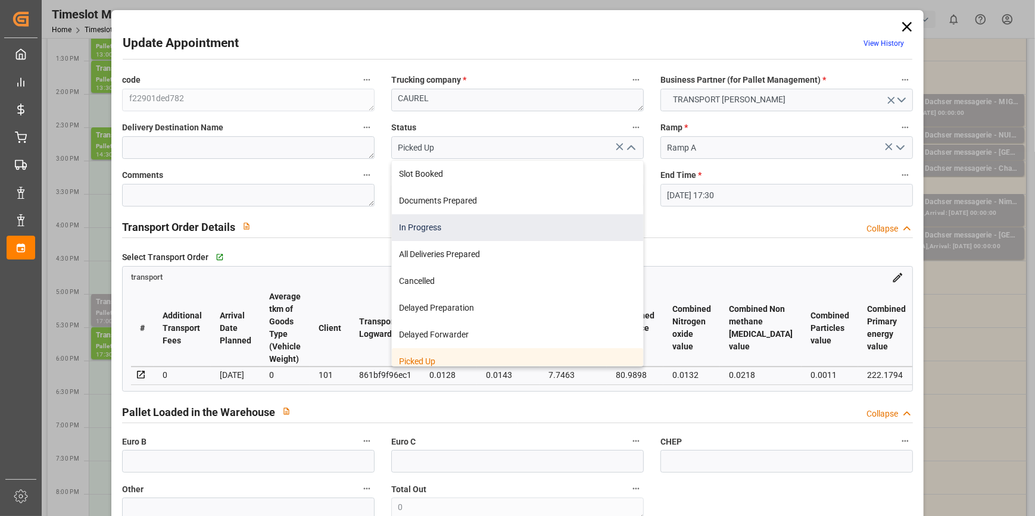
click at [408, 226] on div "In Progress" at bounding box center [517, 227] width 251 height 27
type input "In Progress"
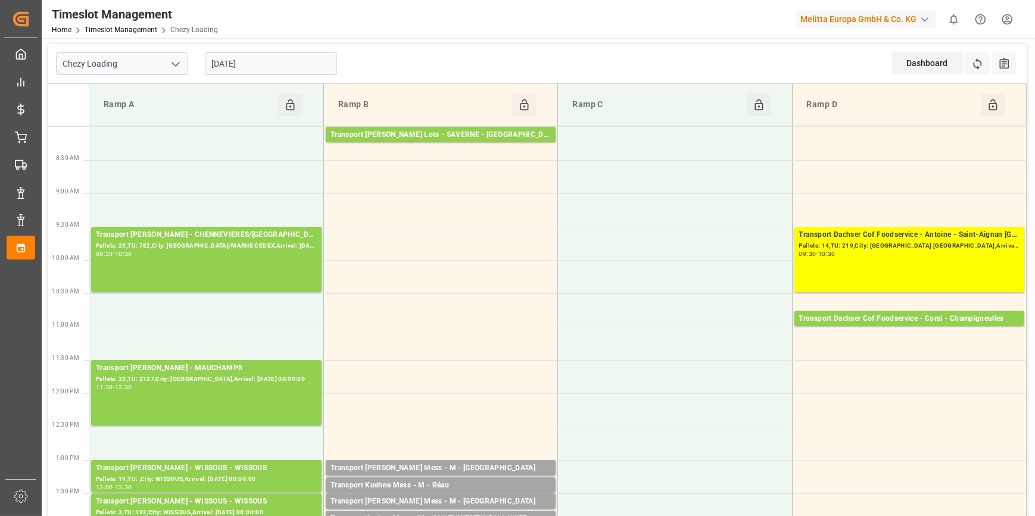
click at [234, 70] on input "[DATE]" at bounding box center [271, 63] width 132 height 23
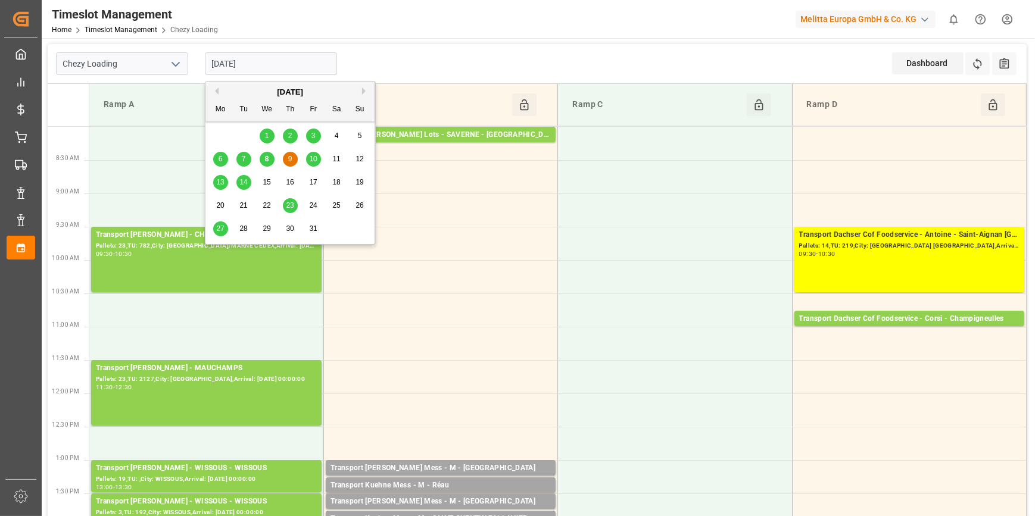
click at [268, 155] on div "8" at bounding box center [267, 159] width 15 height 14
type input "[DATE]"
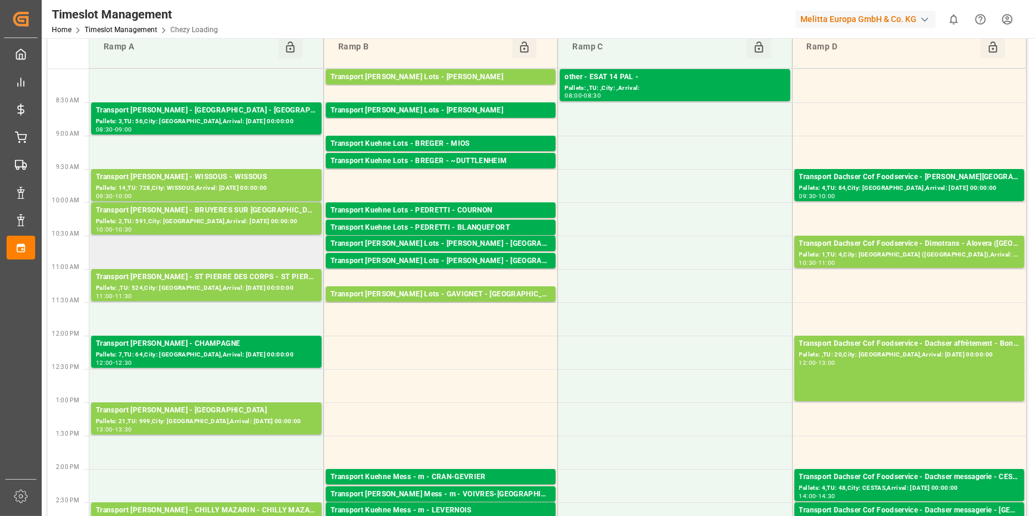
scroll to position [324, 0]
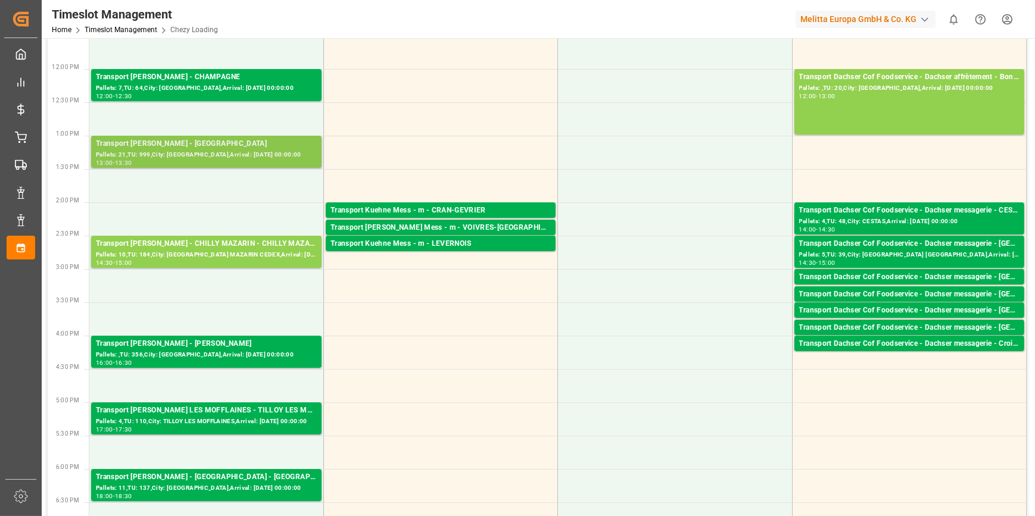
click at [209, 145] on div "Transport [PERSON_NAME] - [GEOGRAPHIC_DATA]" at bounding box center [206, 144] width 221 height 12
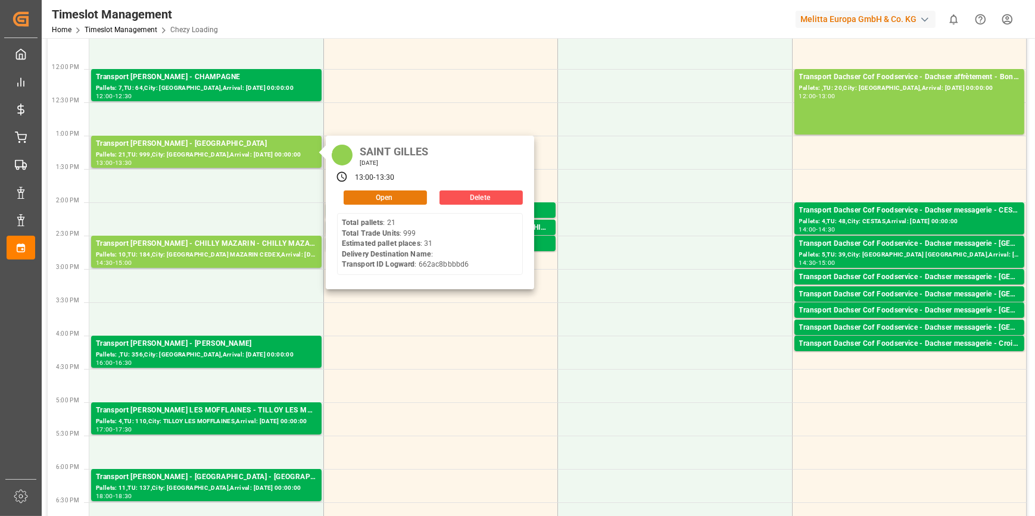
click at [373, 203] on div "Open" at bounding box center [382, 197] width 90 height 14
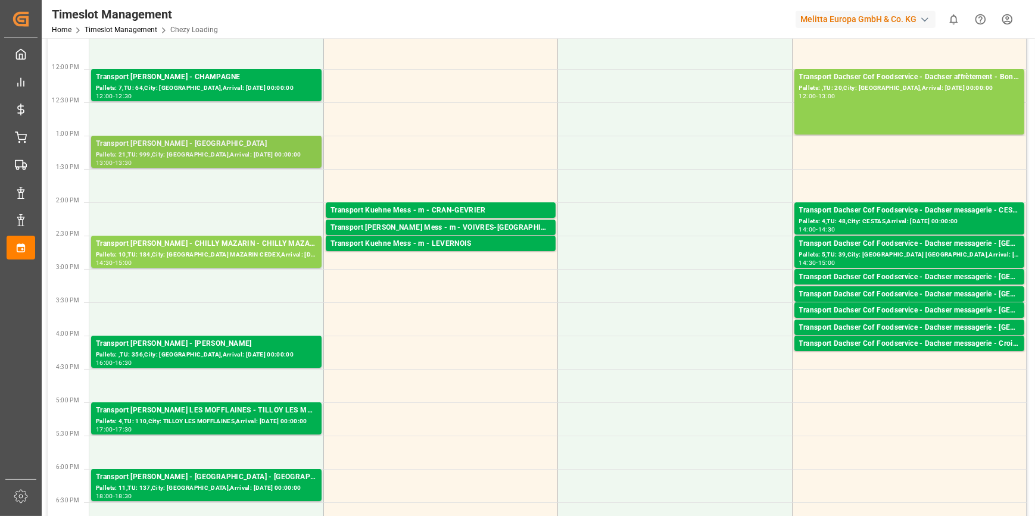
click at [226, 139] on div "Transport [PERSON_NAME] - [GEOGRAPHIC_DATA]" at bounding box center [206, 144] width 221 height 12
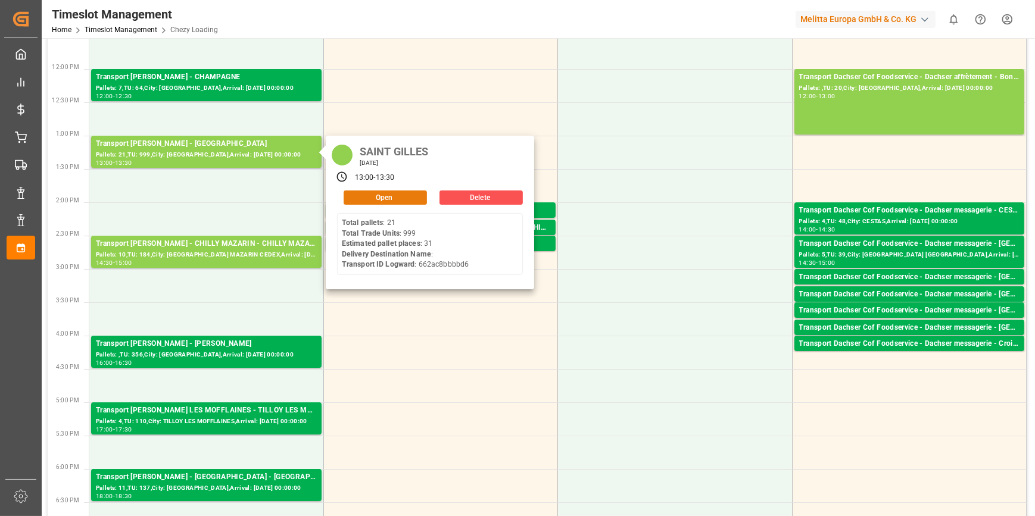
click at [348, 193] on button "Open" at bounding box center [384, 197] width 83 height 14
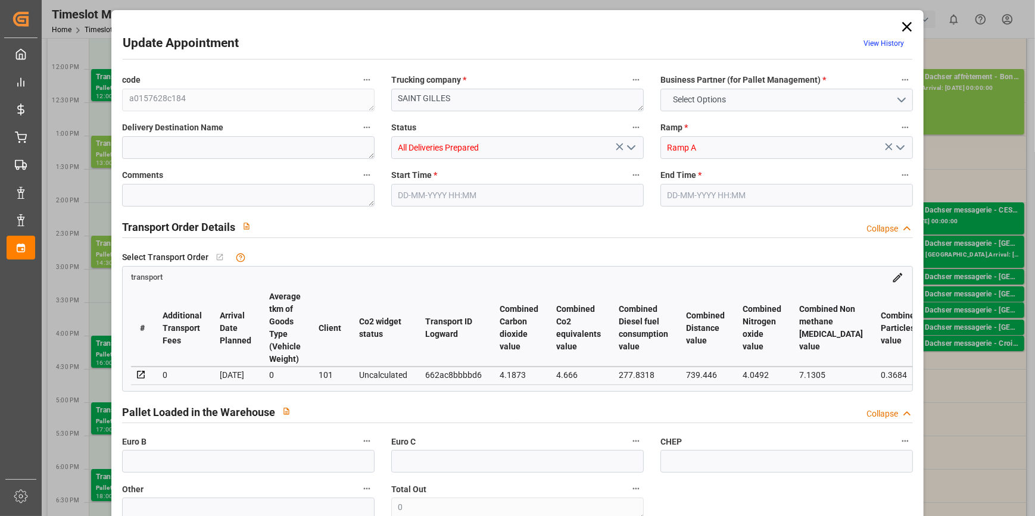
type input "31"
type input "1485.2"
type input "0"
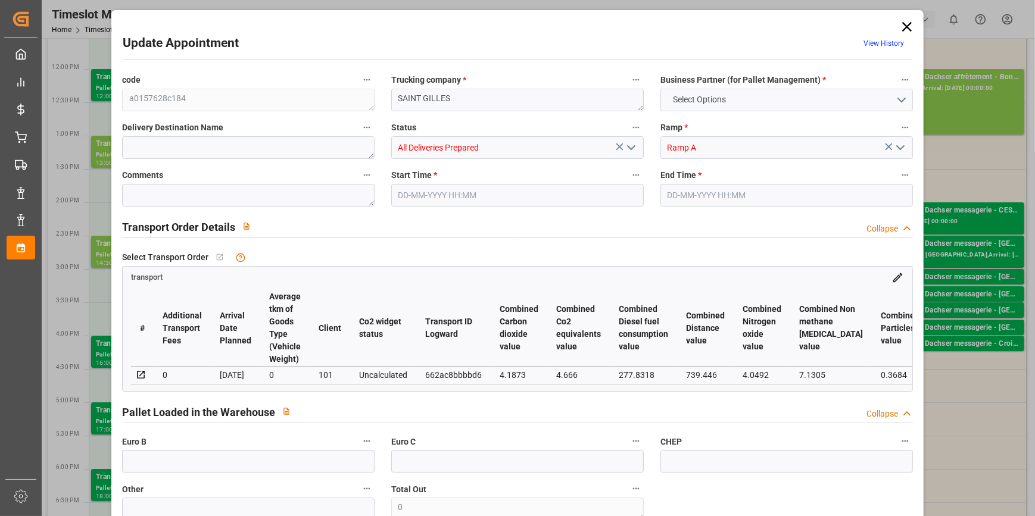
type input "1435.0002"
type input "-50.1998"
type input "0"
type input "9521.938"
type input "12416.076"
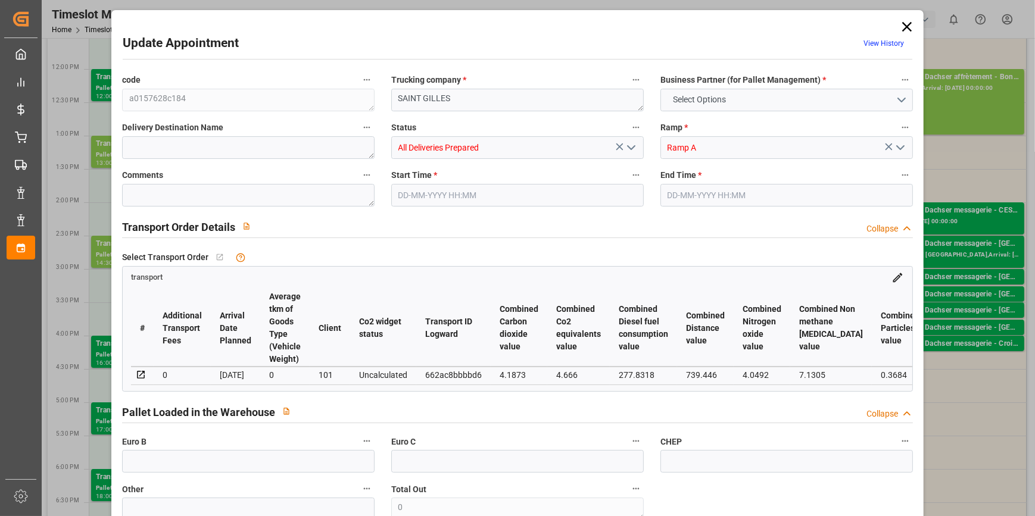
type input "34411.052"
type input "30"
type input "21"
type input "999"
type input "36"
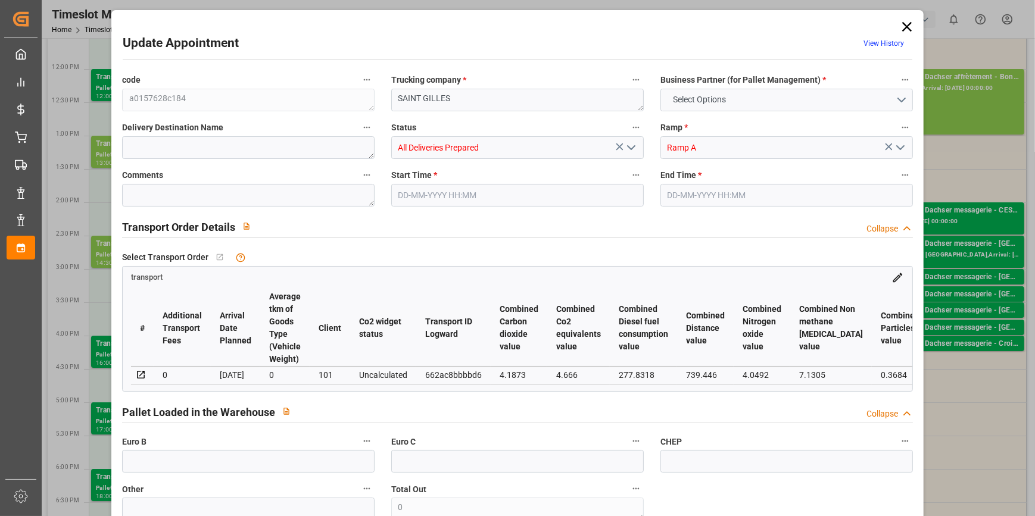
type input "101"
type input "10950.787"
type input "0"
type input "4710.8598"
type input "0"
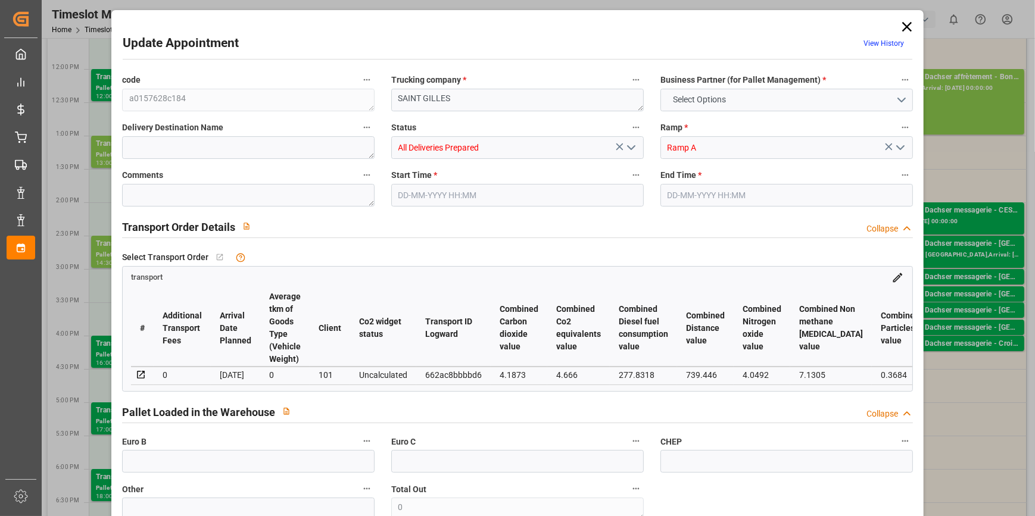
type input "0"
type input "21"
type input "35"
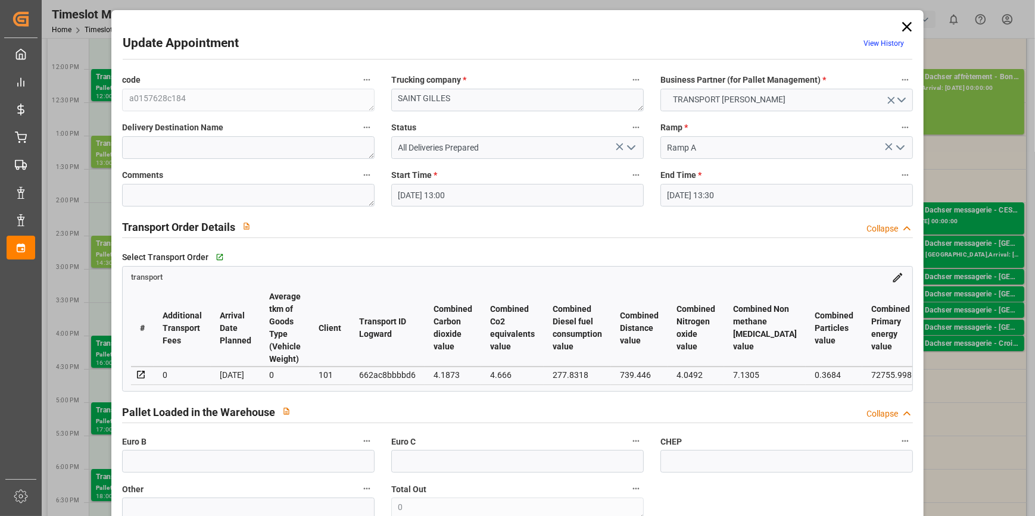
type input "[DATE] 13:00"
type input "[DATE] 13:30"
type input "[DATE] 12:35"
type input "[DATE] 11:55"
type input "[DATE]"
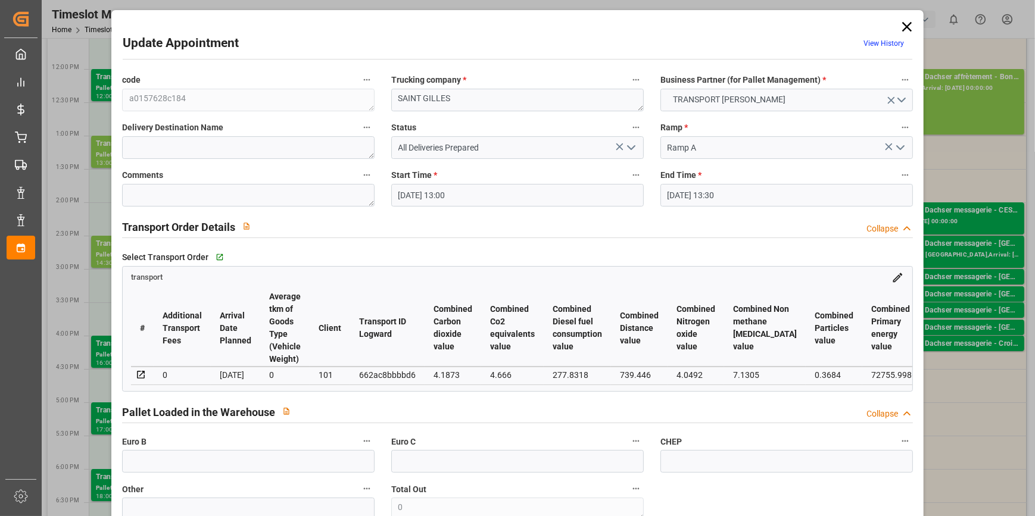
type input "[DATE]"
click at [629, 148] on icon "open menu" at bounding box center [631, 147] width 14 height 14
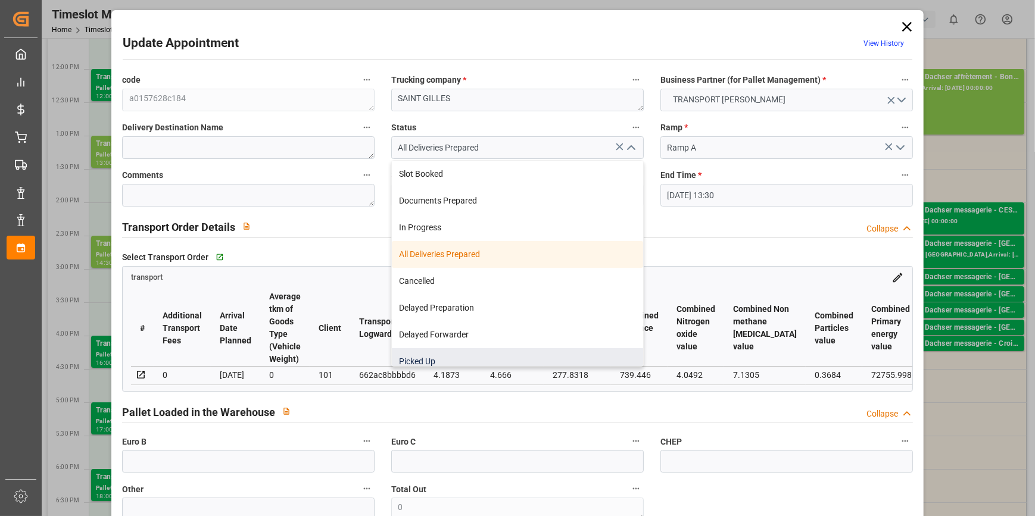
click at [425, 356] on div "Picked Up" at bounding box center [517, 361] width 251 height 27
type input "Picked Up"
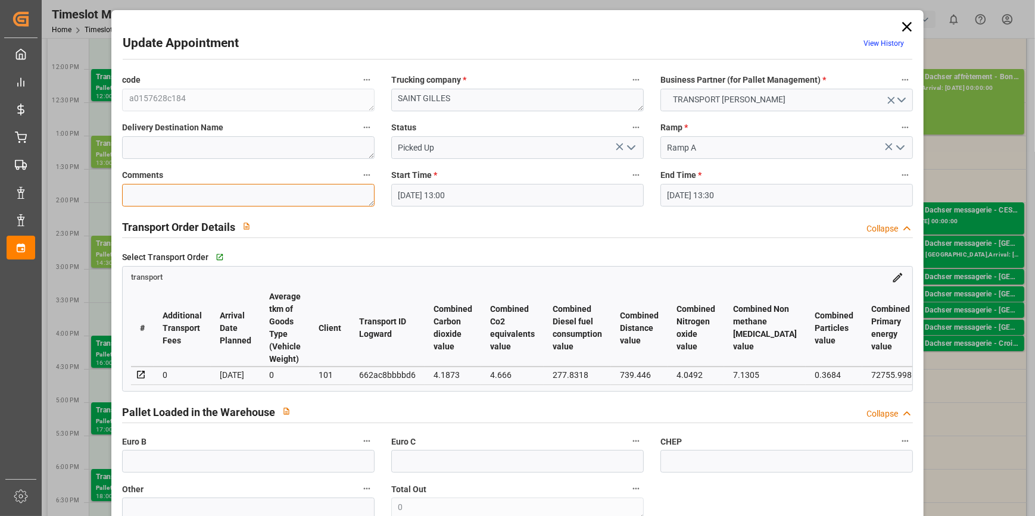
click at [197, 187] on textarea at bounding box center [248, 195] width 252 height 23
type textarea "NICO 31"
click at [204, 460] on input "text" at bounding box center [248, 461] width 252 height 23
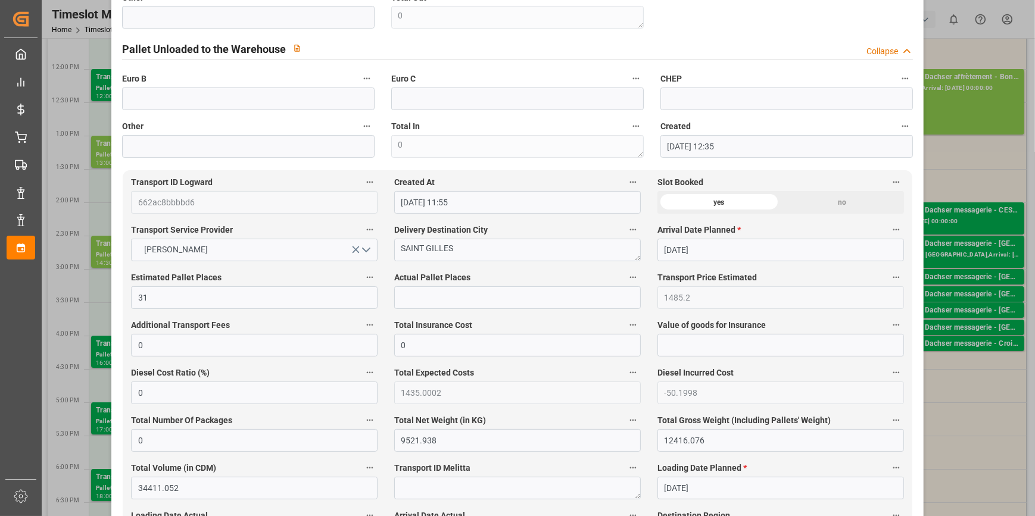
scroll to position [595, 0]
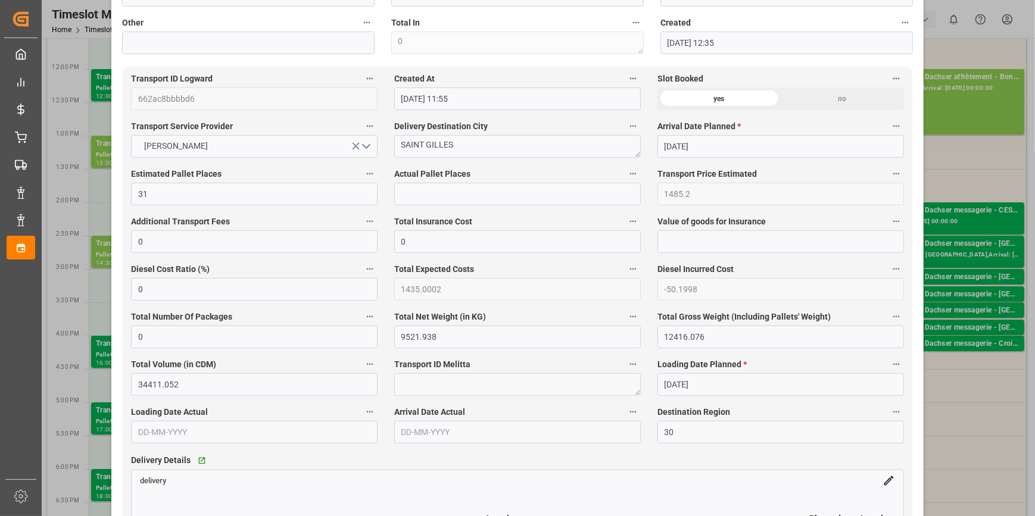
type input "36"
click at [416, 195] on input "text" at bounding box center [517, 194] width 246 height 23
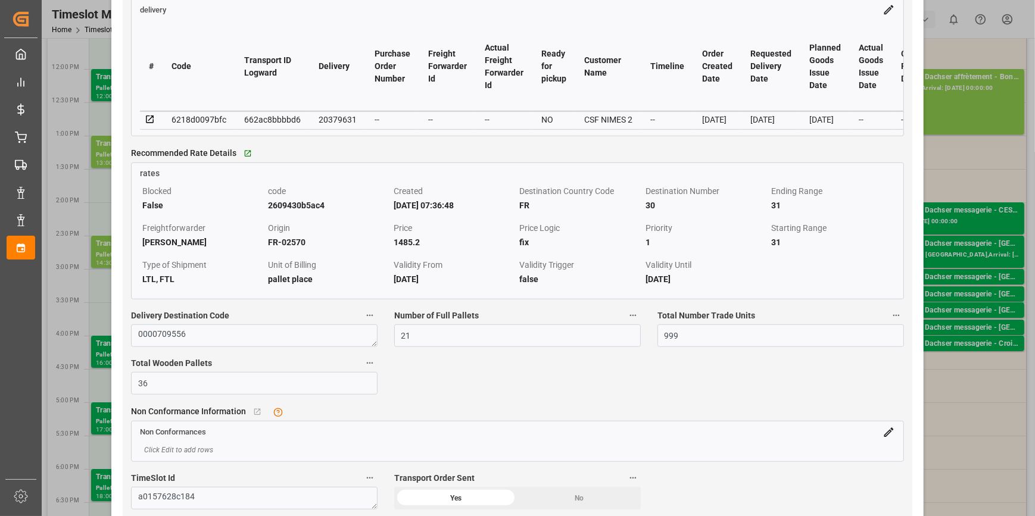
scroll to position [1136, 0]
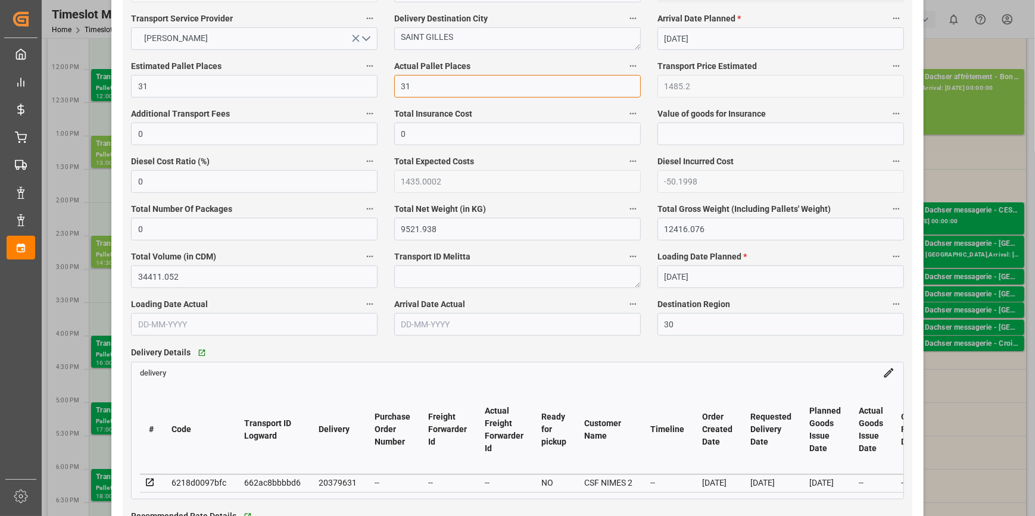
type input "31"
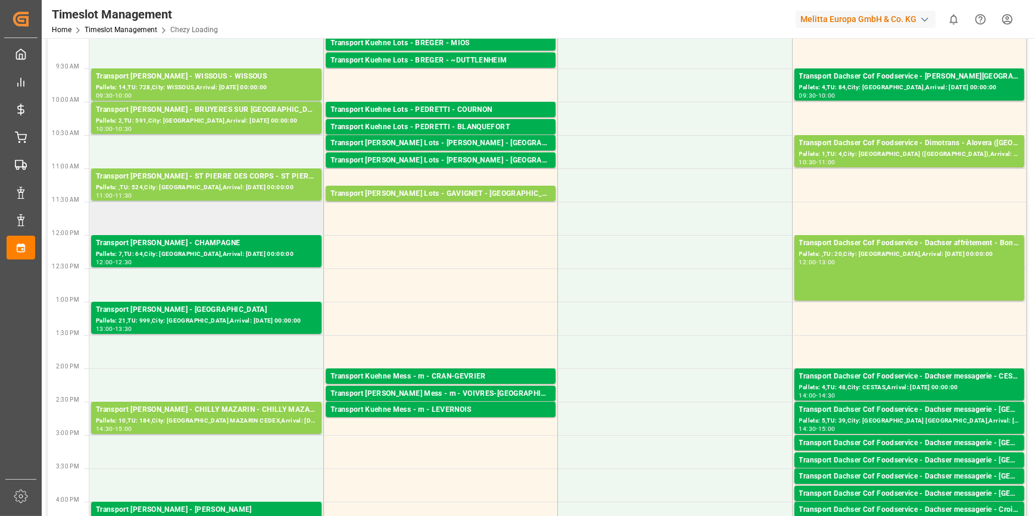
scroll to position [177, 0]
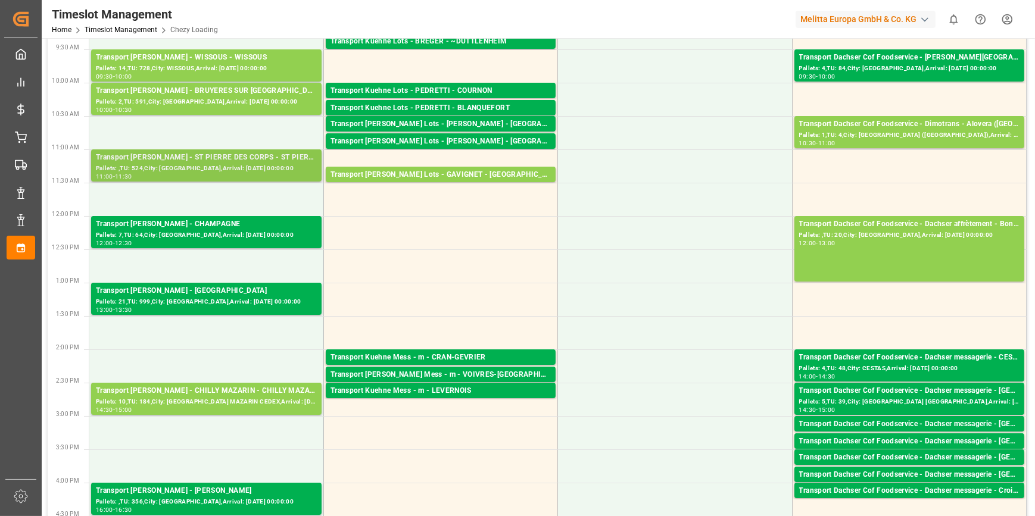
click at [217, 162] on div "Transport [PERSON_NAME] - ST PIERRE DES CORPS - ST PIERRE DES CORPS" at bounding box center [206, 158] width 221 height 12
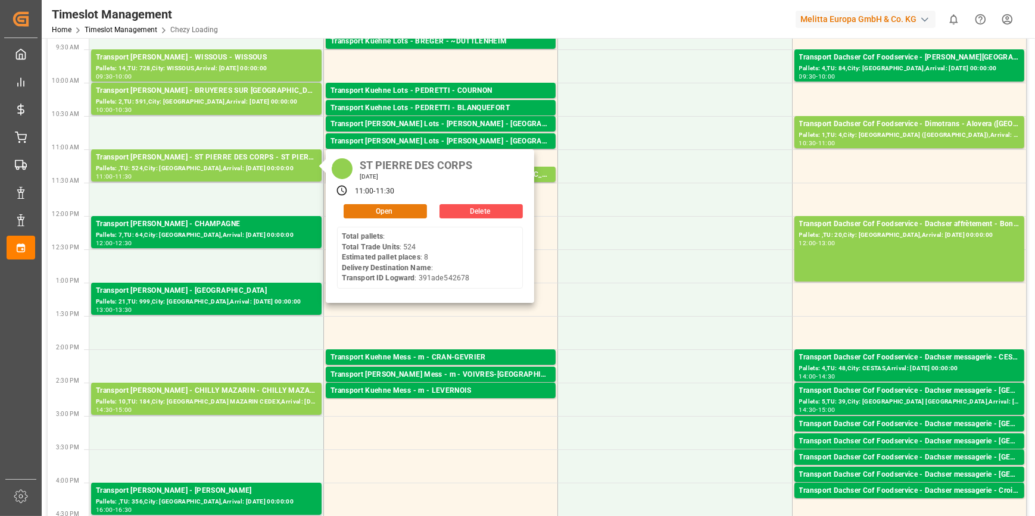
click at [381, 208] on button "Open" at bounding box center [384, 211] width 83 height 14
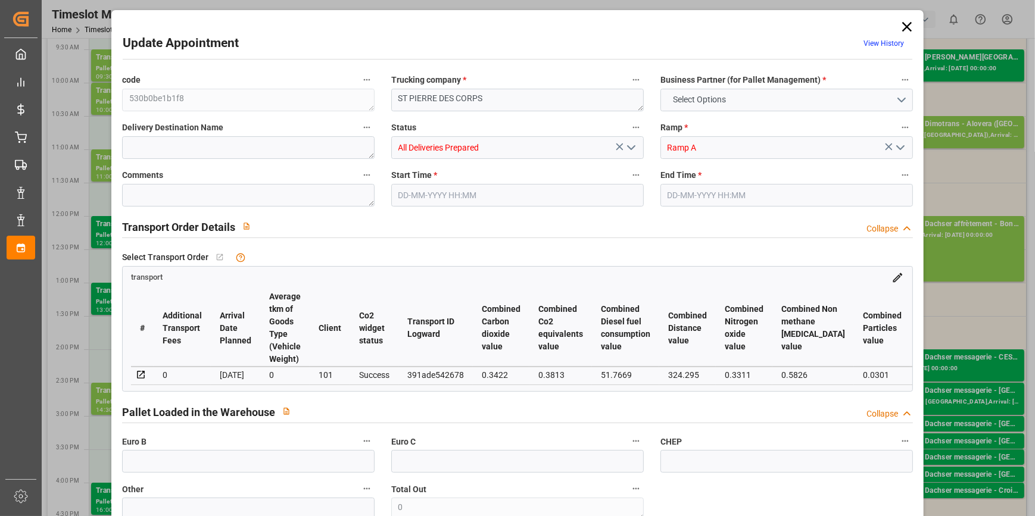
type input "8"
type input "329.67"
type input "0"
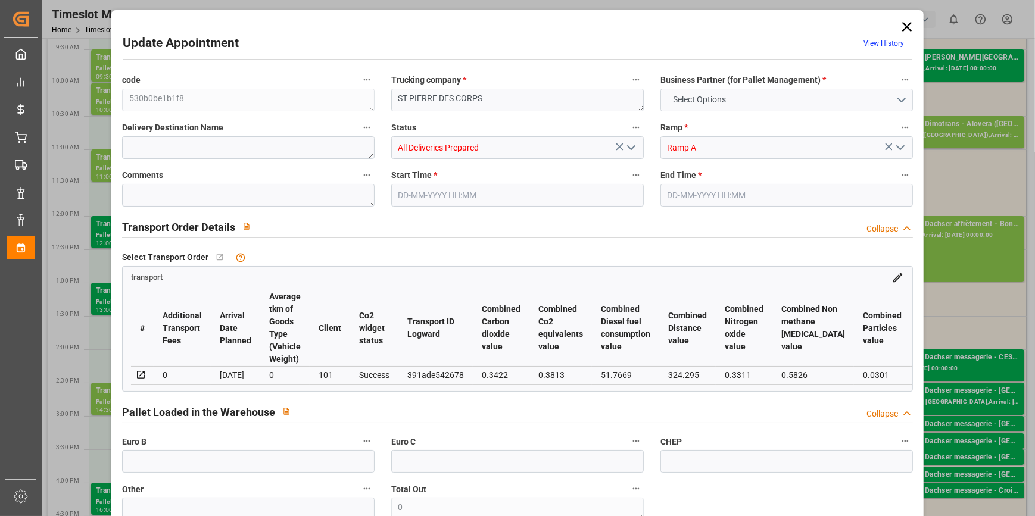
type input "318.5272"
type input "-11.1428"
type input "3"
type input "1789.82"
type input "2671.993"
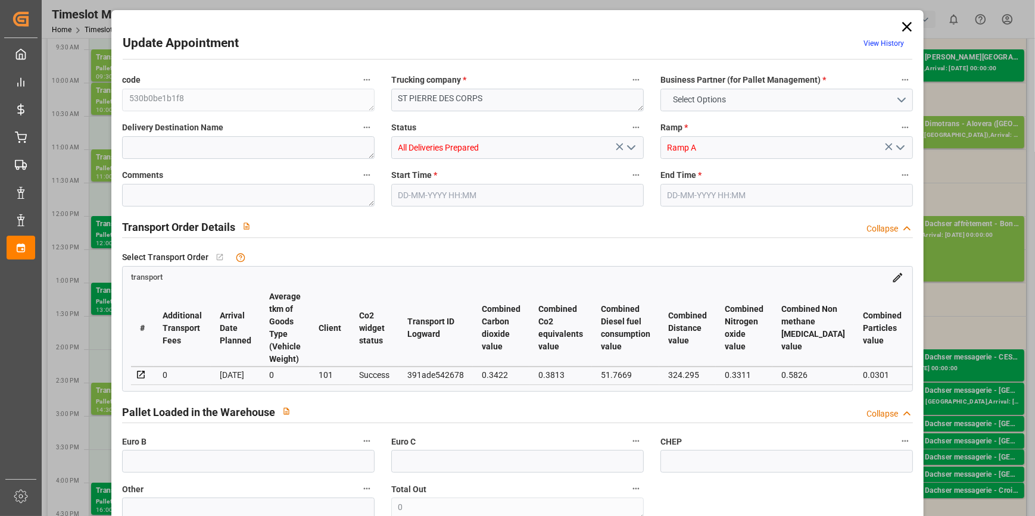
type input "6047.72"
type input "37"
type input "0"
type input "524"
type input "28"
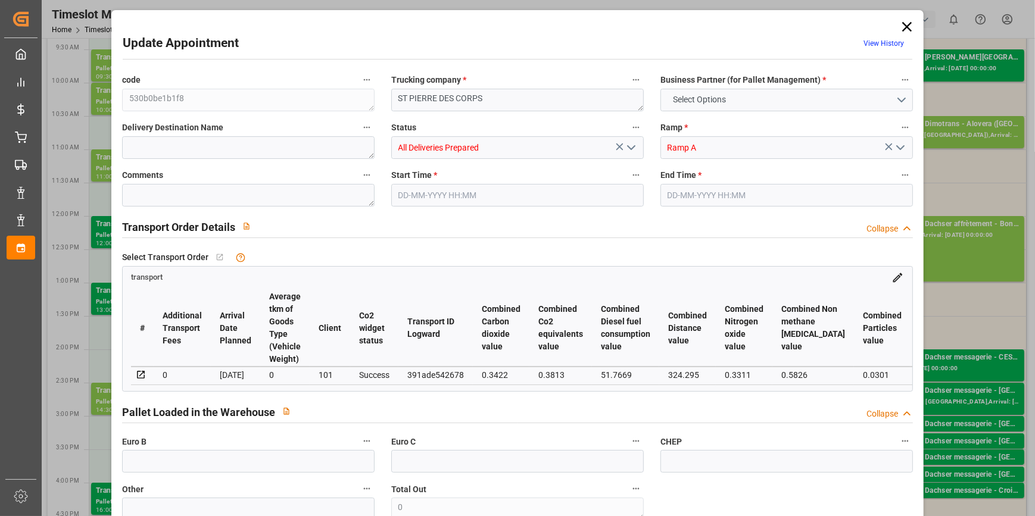
type input "101"
type input "2027.993"
type input "0"
type input "4710.8598"
type input "0"
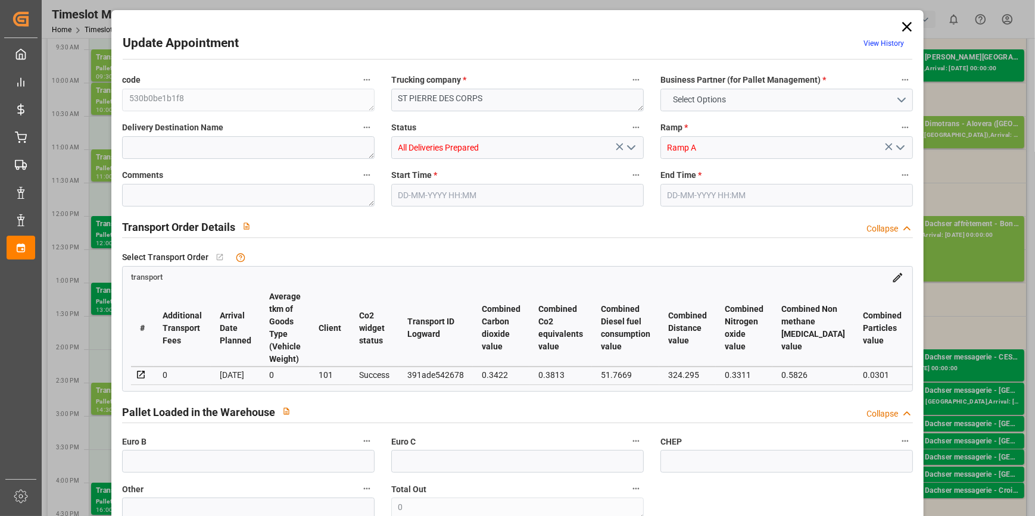
type input "0"
type input "21"
type input "35"
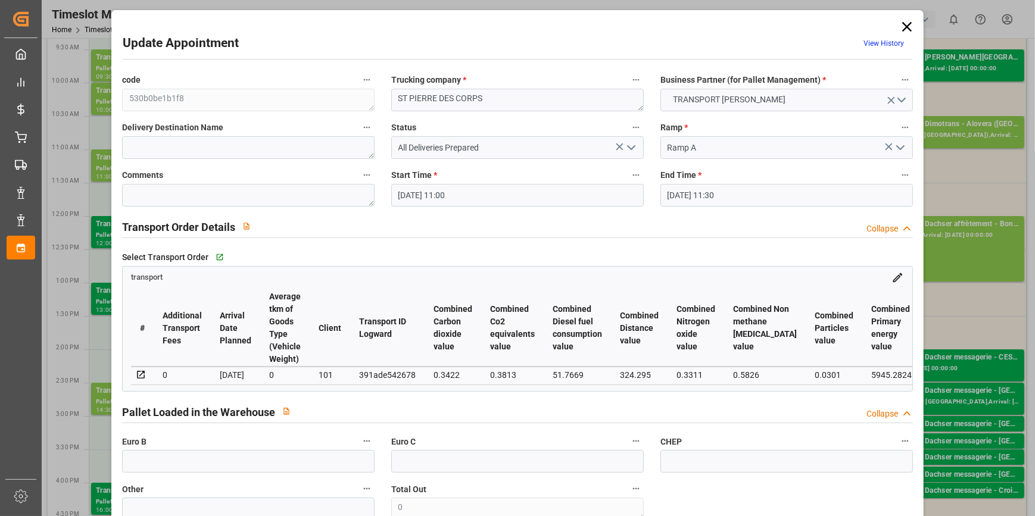
type input "[DATE] 11:00"
type input "[DATE] 11:30"
type input "[DATE] 16:24"
type input "[DATE] 12:10"
type input "[DATE]"
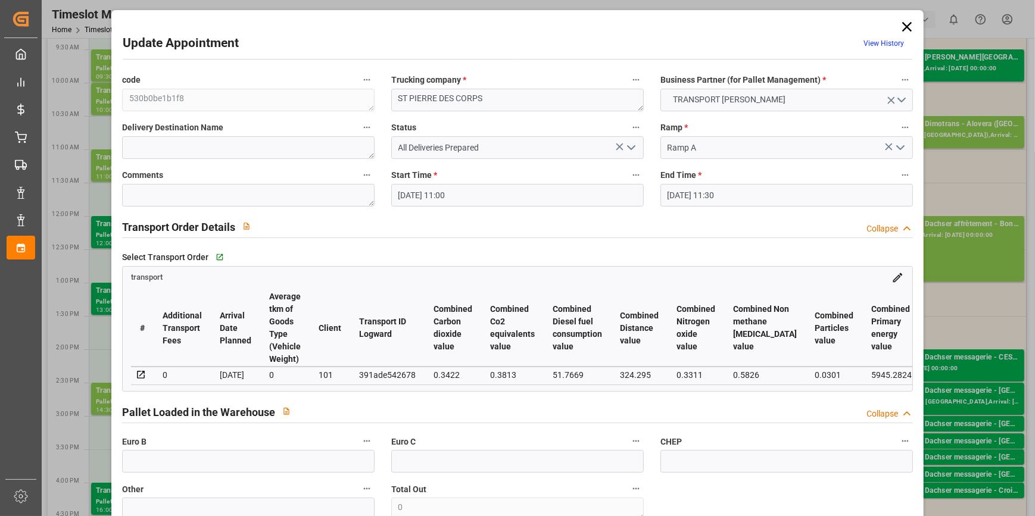
type input "[DATE]"
click at [176, 199] on textarea at bounding box center [248, 195] width 252 height 23
type textarea "RT 7"
click at [180, 467] on input "text" at bounding box center [248, 461] width 252 height 23
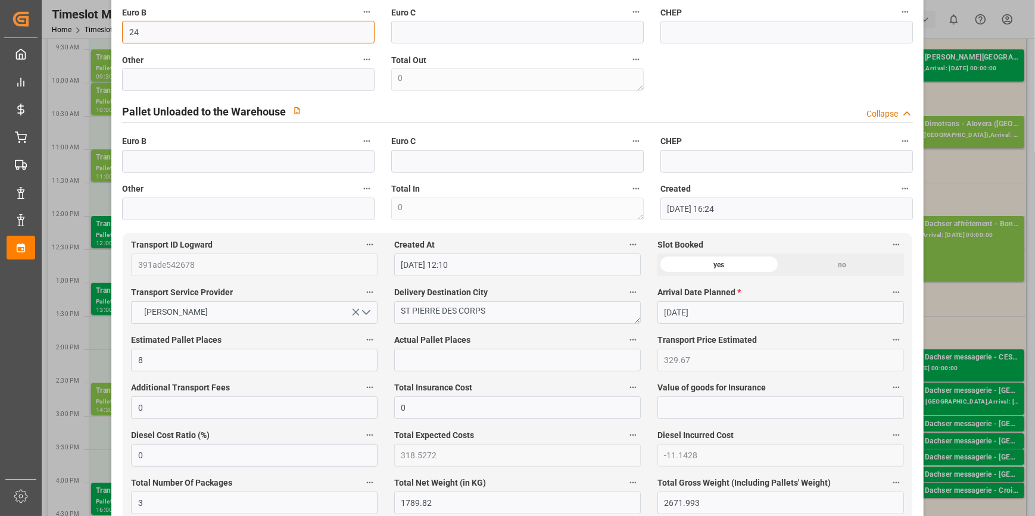
scroll to position [433, 0]
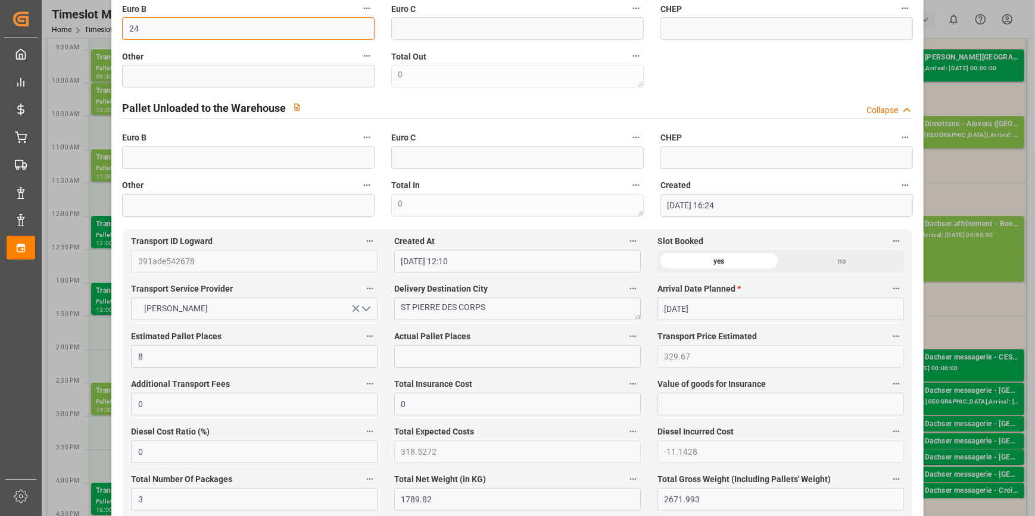
type input "24"
click at [423, 352] on input "text" at bounding box center [517, 356] width 246 height 23
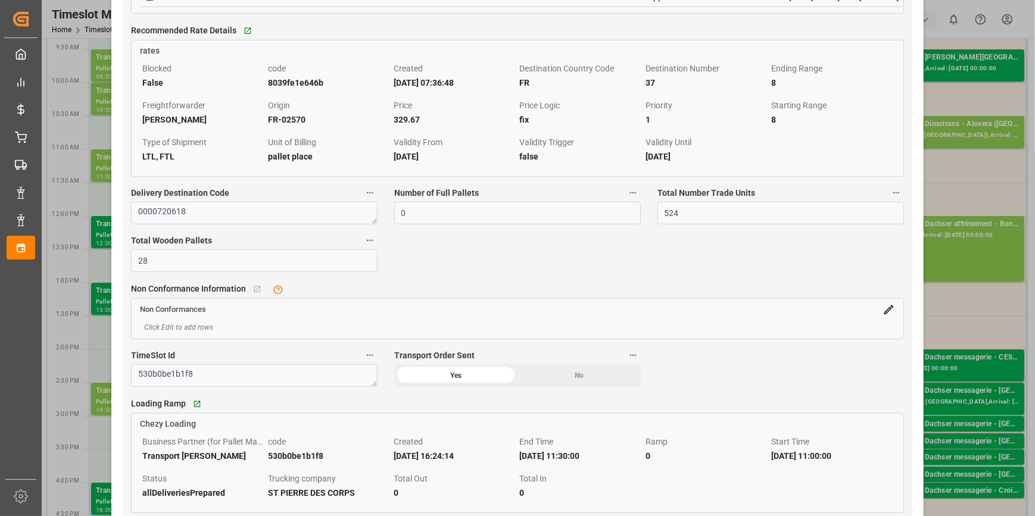
scroll to position [1191, 0]
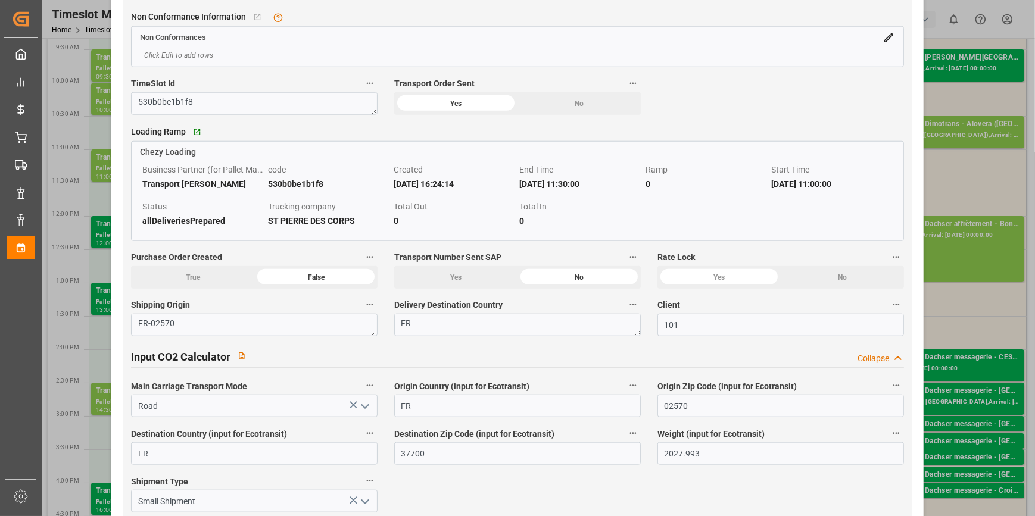
type input "7"
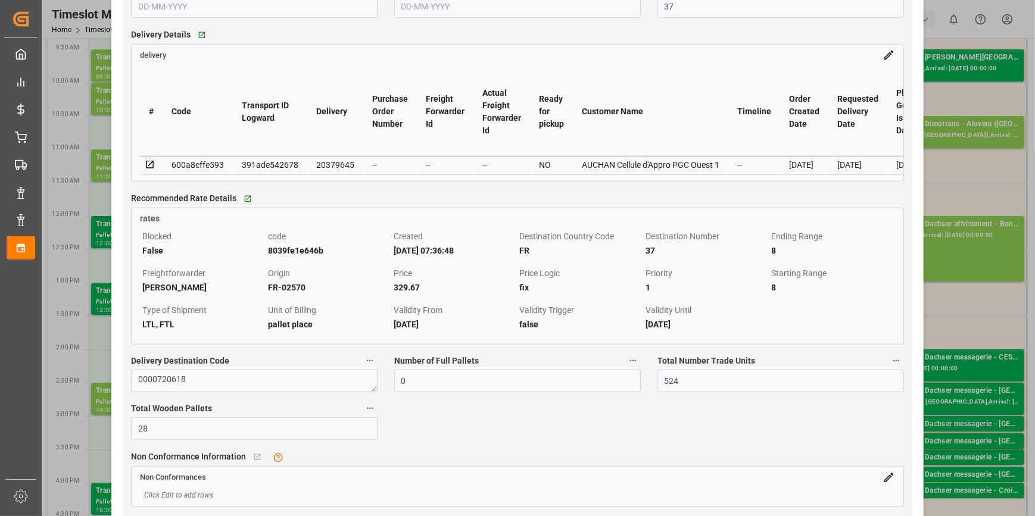
scroll to position [1041, 0]
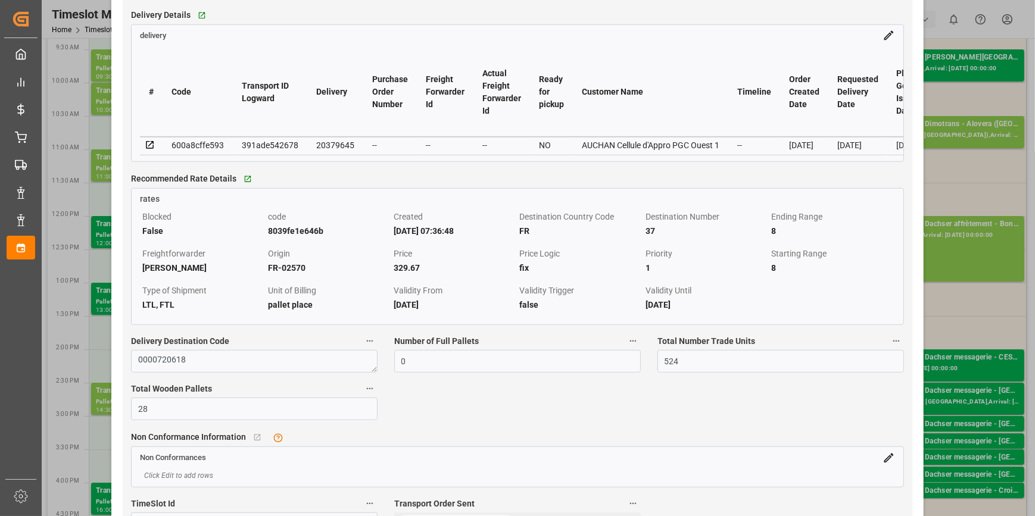
click at [149, 142] on icon at bounding box center [150, 145] width 11 height 11
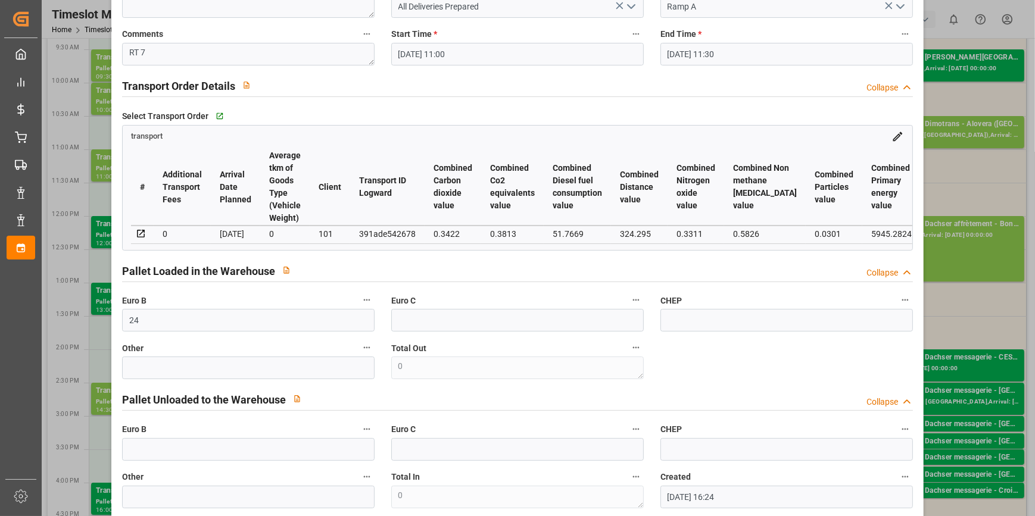
scroll to position [0, 0]
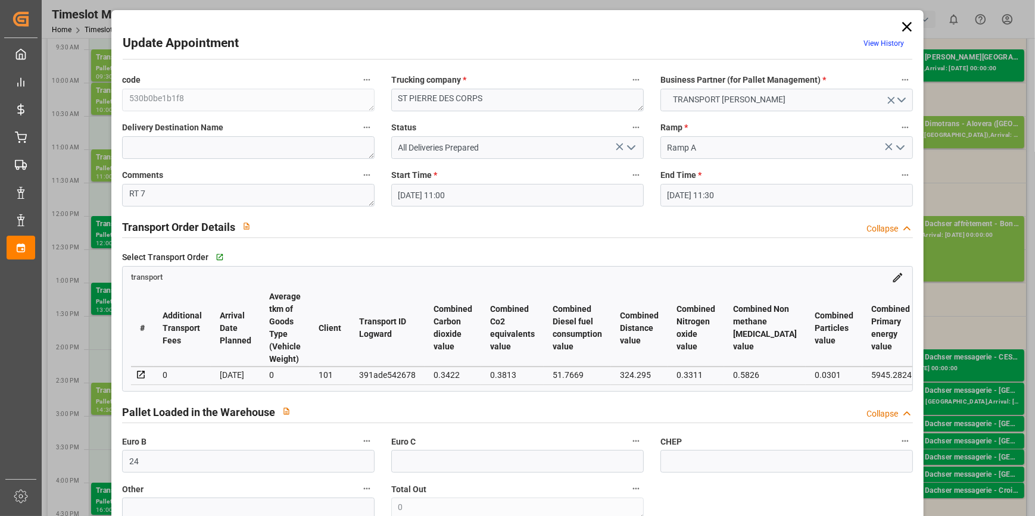
click at [624, 146] on icon "open menu" at bounding box center [631, 147] width 14 height 14
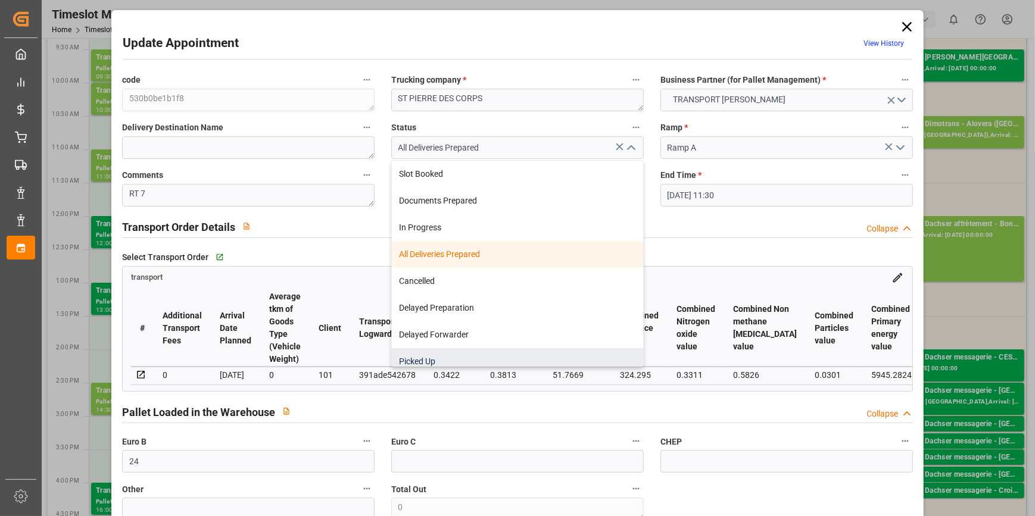
click at [425, 359] on div "Picked Up" at bounding box center [517, 361] width 251 height 27
type input "Picked Up"
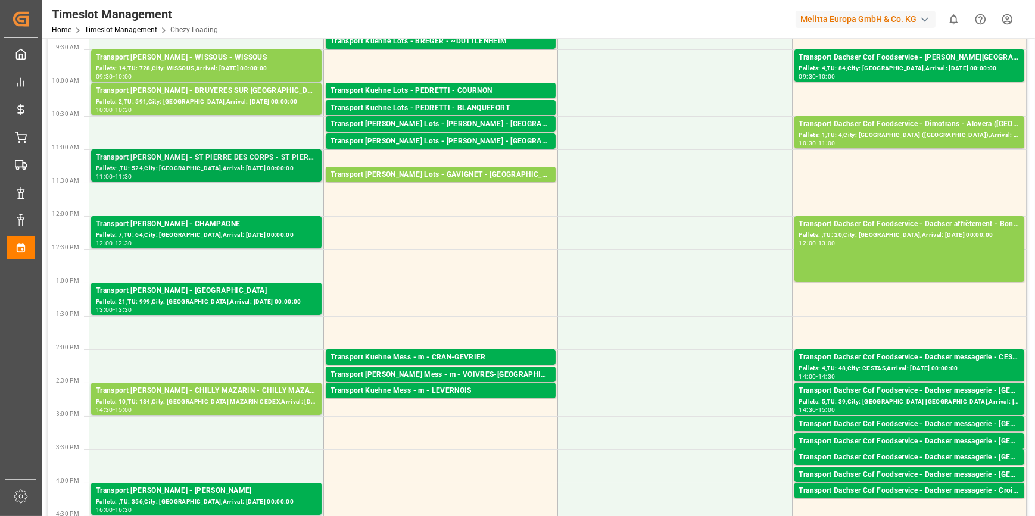
click at [214, 170] on div "Pallets: ,TU: 524,City: [GEOGRAPHIC_DATA],Arrival: [DATE] 00:00:00" at bounding box center [206, 169] width 221 height 10
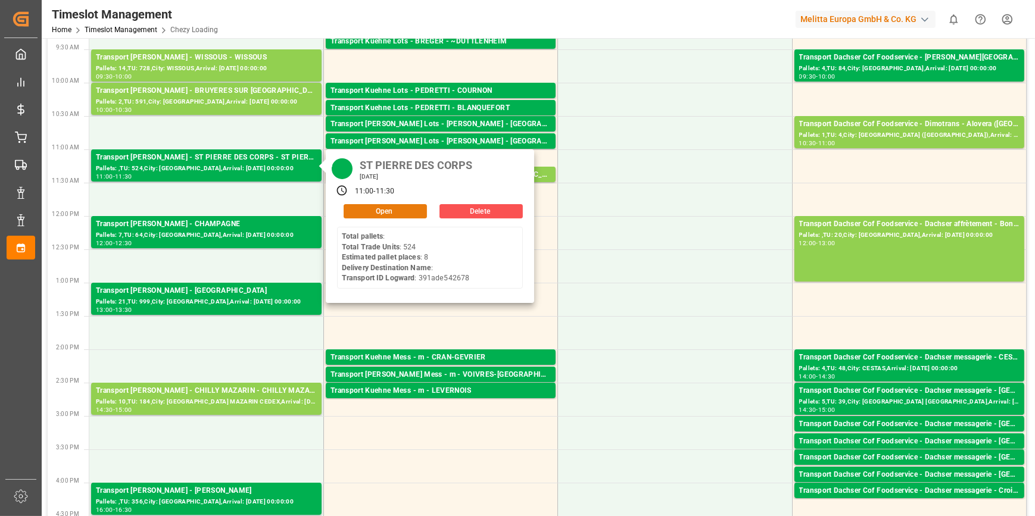
click at [389, 205] on button "Open" at bounding box center [384, 211] width 83 height 14
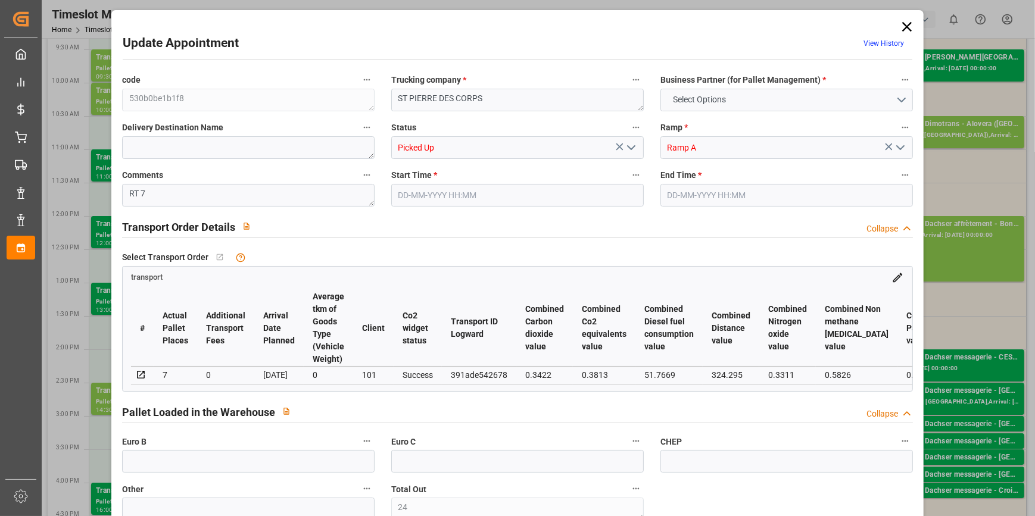
type input "24"
type input "8"
type input "7"
type input "329.67"
type input "0"
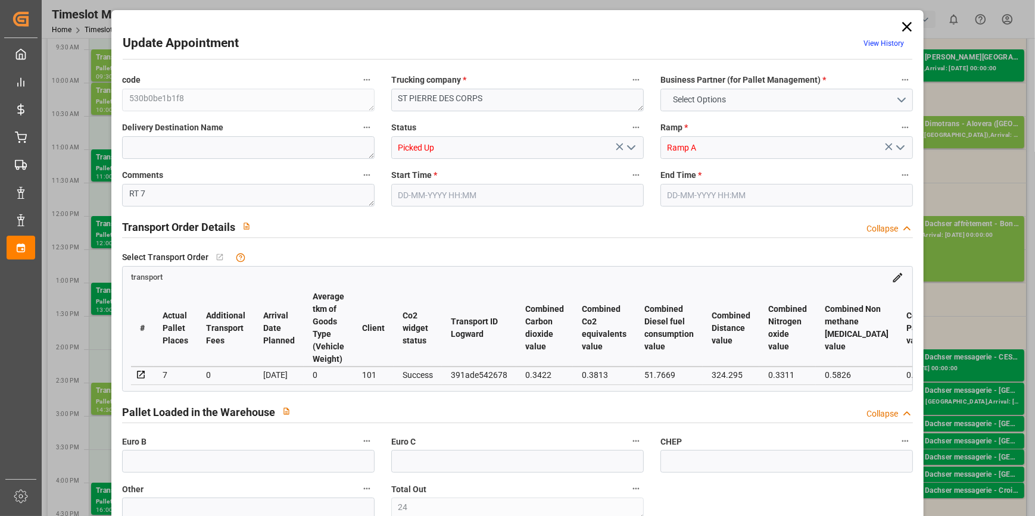
type input "0"
type input "318.5272"
type input "-11.1428"
type input "24"
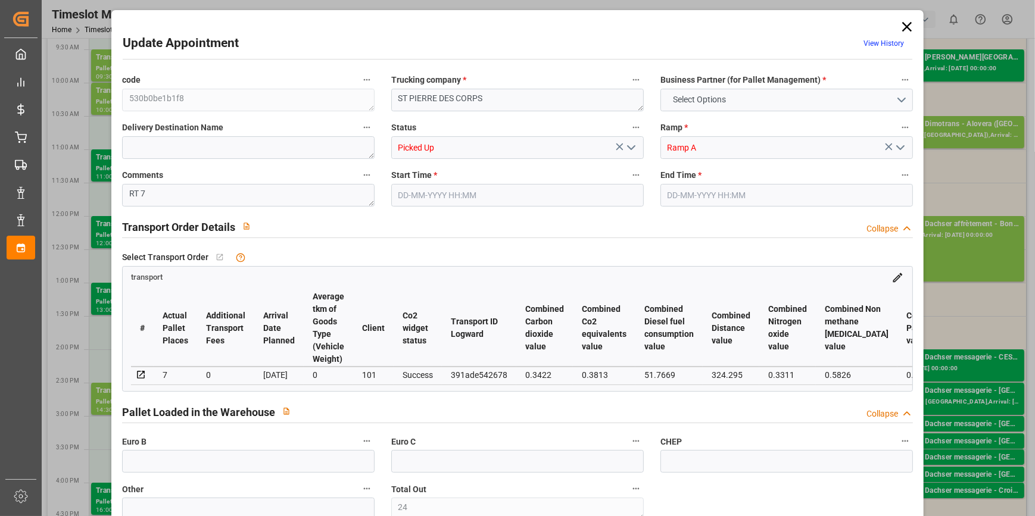
type input "1789.82"
type input "2671.993"
type input "6047.72"
type input "37"
type input "0"
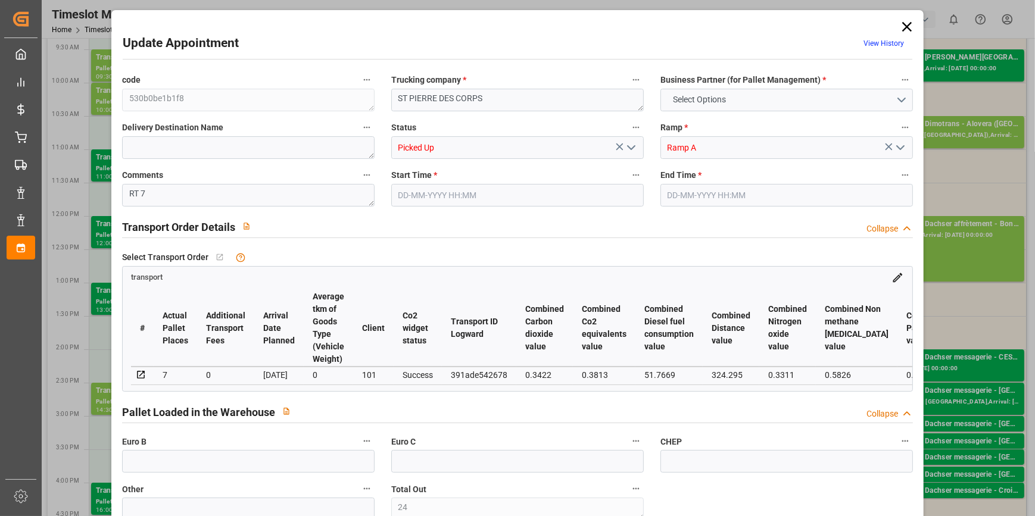
type input "524"
type input "28"
type input "101"
type input "2027.993"
type input "0"
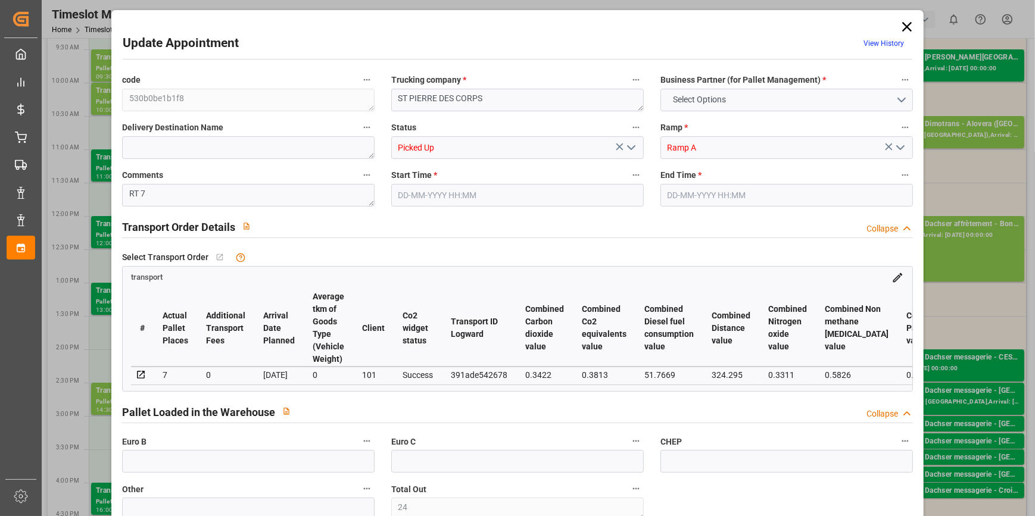
type input "10767.6795"
type input "0"
type input "21"
type input "80"
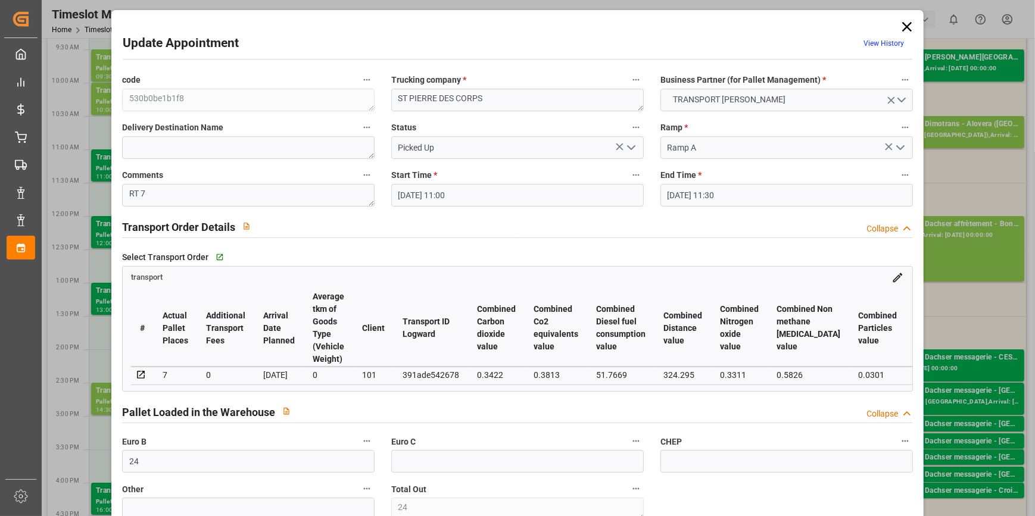
type input "[DATE] 11:00"
type input "[DATE] 11:30"
type input "[DATE] 16:24"
type input "[DATE] 12:10"
type input "[DATE]"
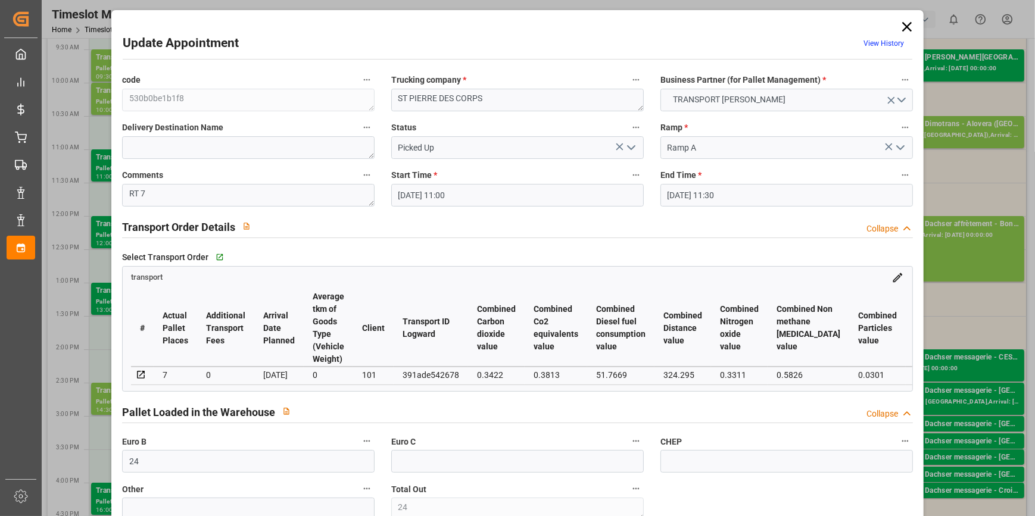
type input "[DATE]"
click at [902, 24] on icon at bounding box center [907, 27] width 10 height 10
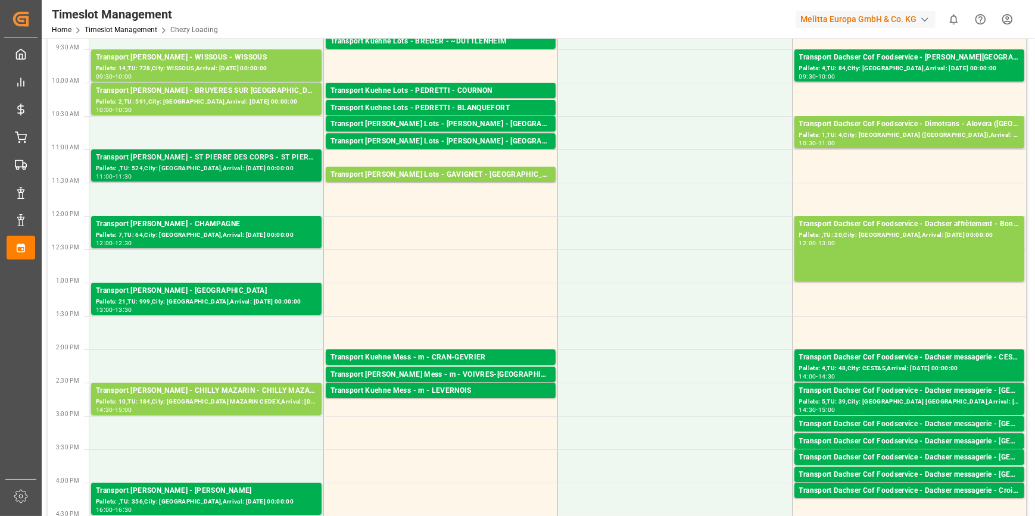
click at [210, 155] on div "Transport [PERSON_NAME] - ST PIERRE DES CORPS - ST PIERRE DES CORPS" at bounding box center [206, 158] width 221 height 12
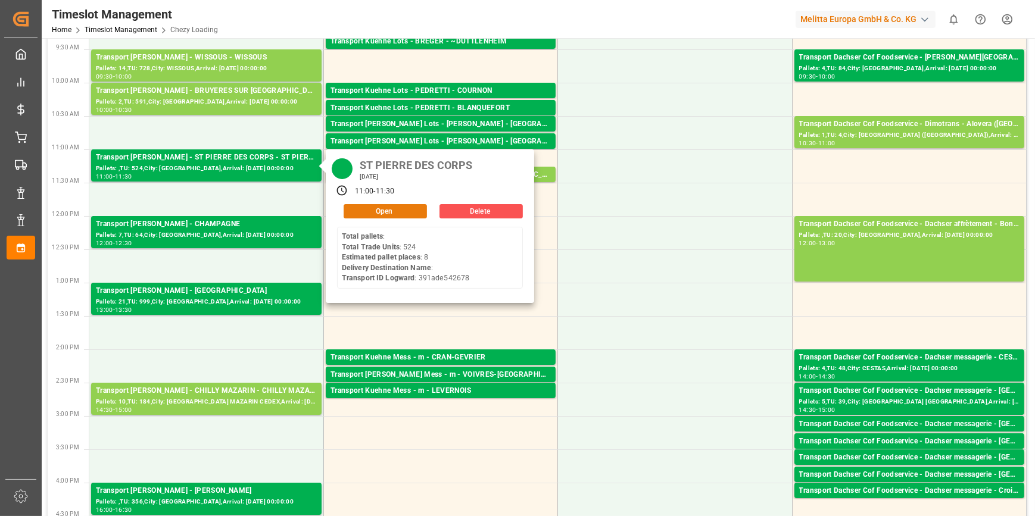
click at [380, 207] on button "Open" at bounding box center [384, 211] width 83 height 14
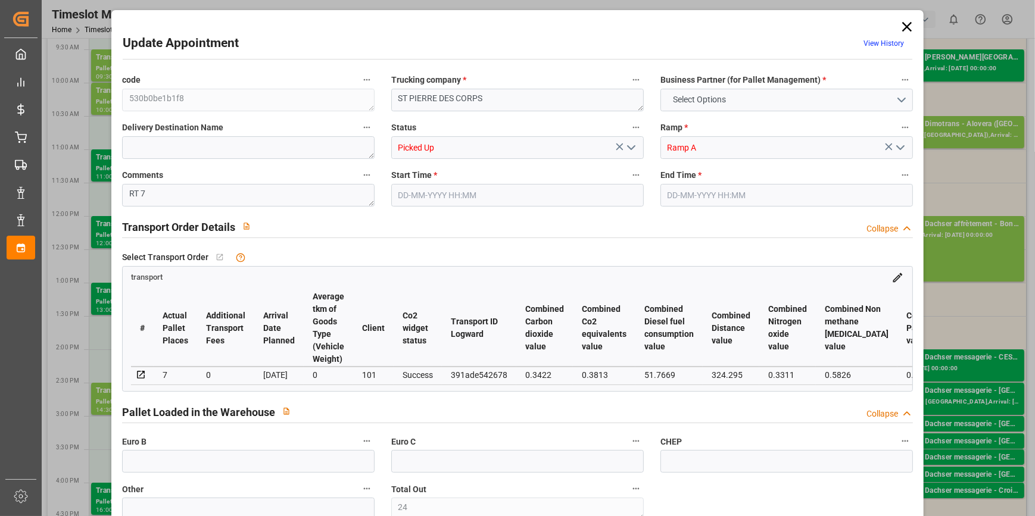
type input "24"
type input "8"
type input "7"
type input "329.67"
type input "0"
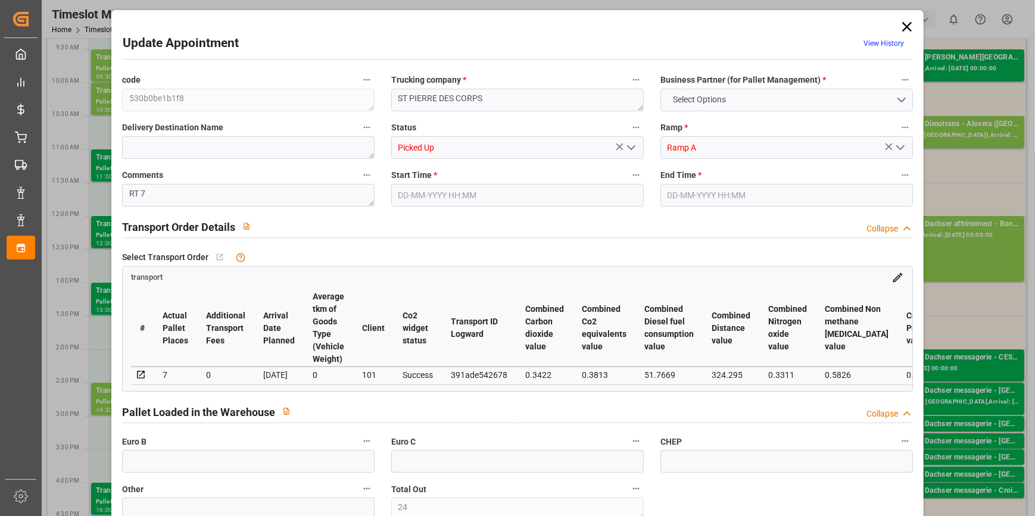
type input "0"
type input "318.5272"
type input "-11.1428"
type input "24"
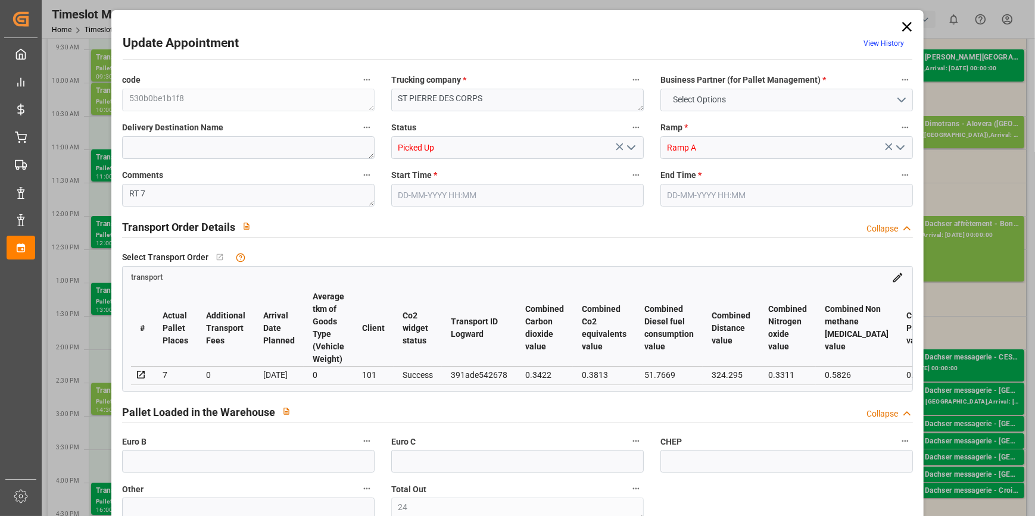
type input "1789.82"
type input "2671.993"
type input "6047.72"
type input "37"
type input "0"
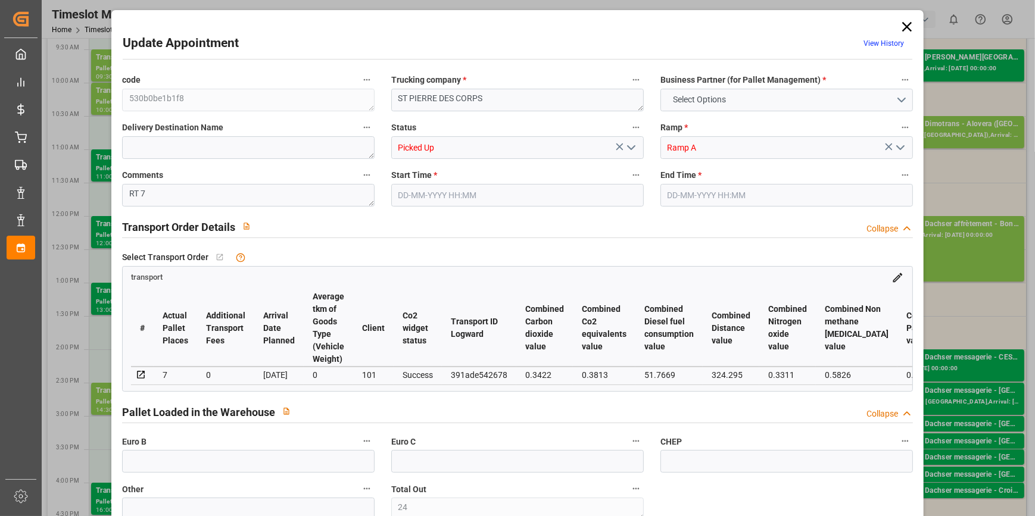
type input "524"
type input "28"
type input "101"
type input "2027.993"
type input "0"
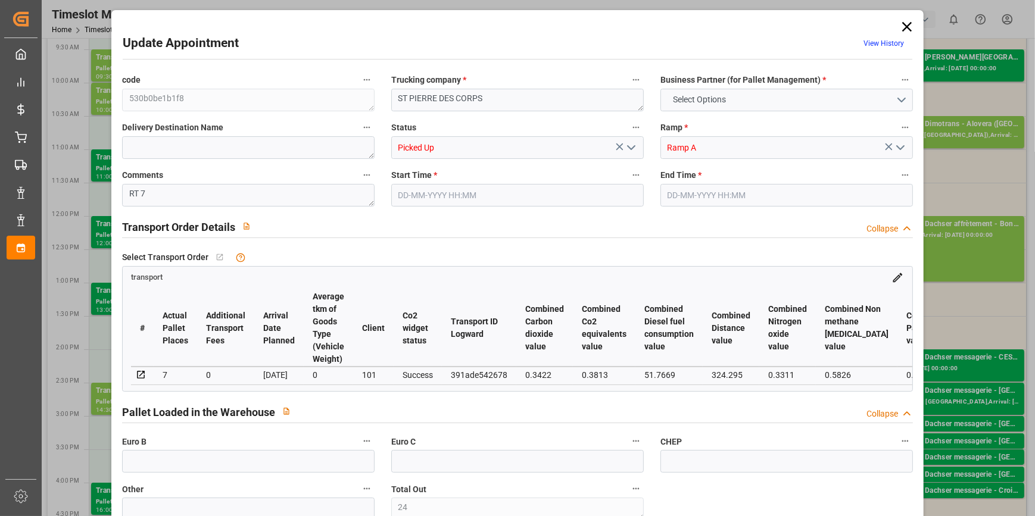
type input "10767.6795"
type input "0"
type input "21"
type input "80"
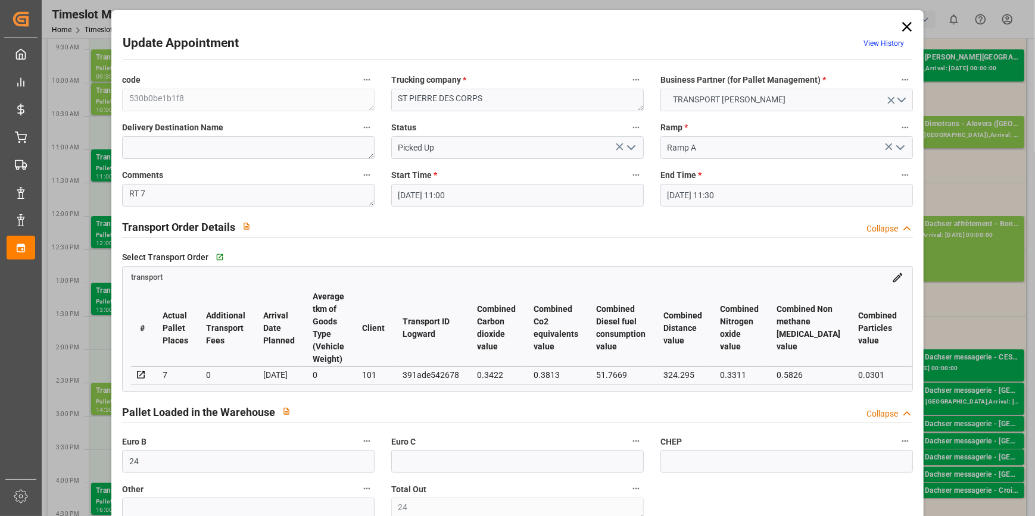
type input "[DATE] 11:00"
type input "[DATE] 11:30"
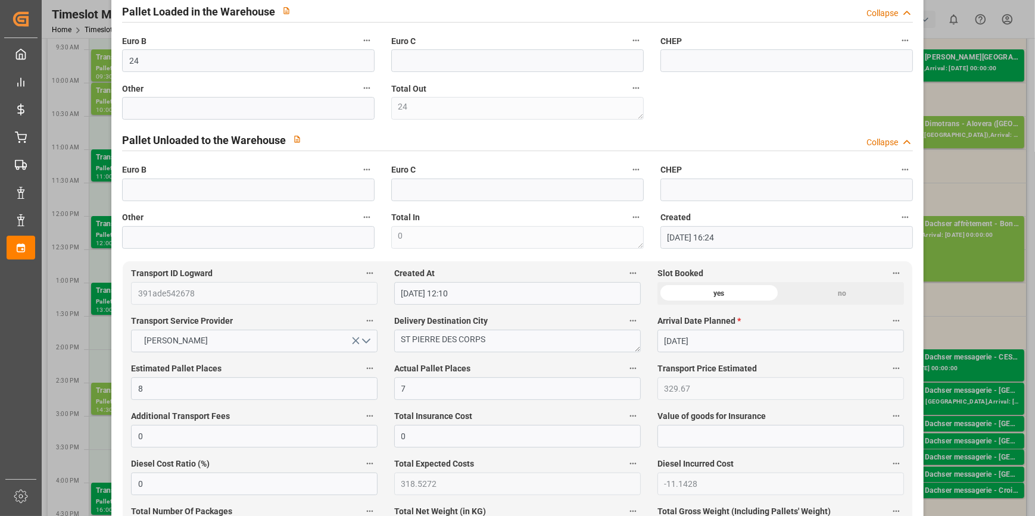
scroll to position [324, 0]
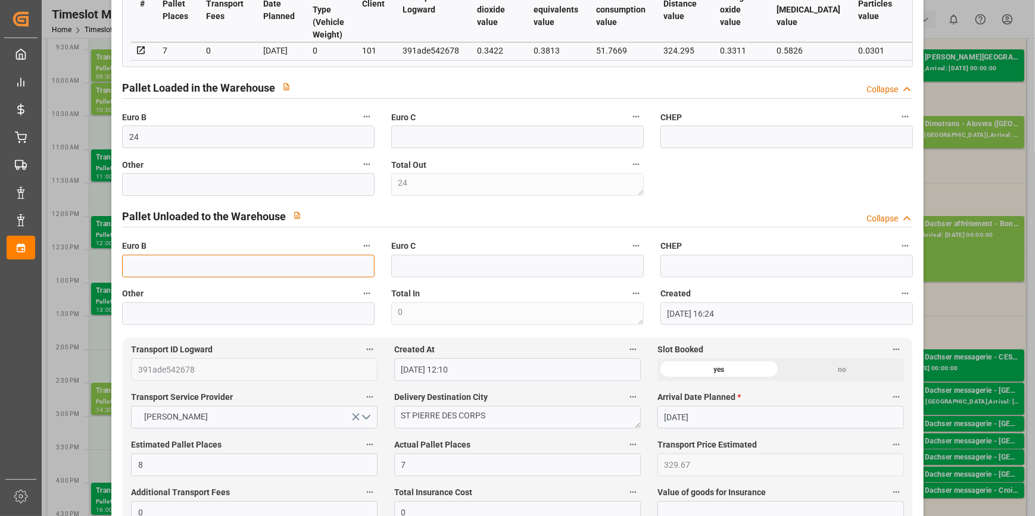
click at [125, 266] on input "text" at bounding box center [248, 266] width 252 height 23
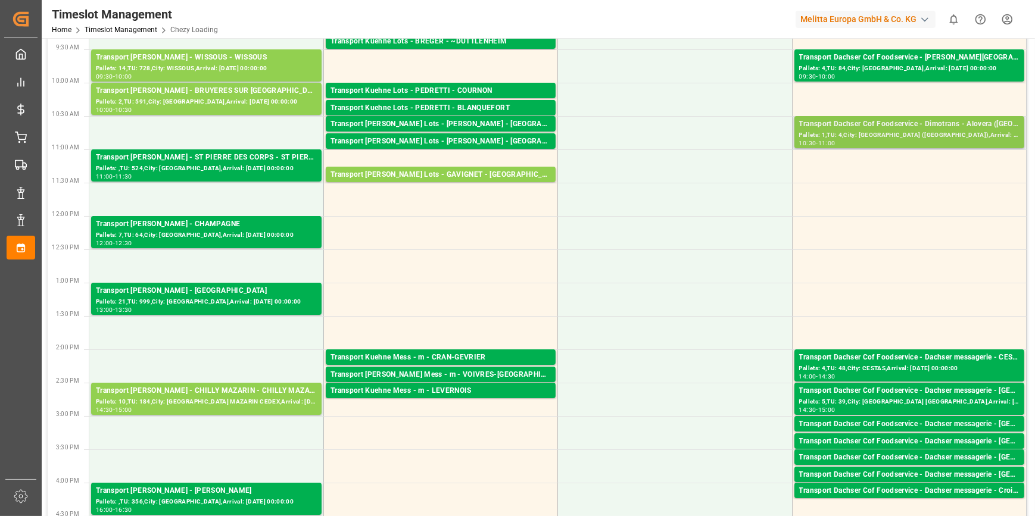
click at [942, 126] on div "Transport Dachser Cof Foodservice - Dimotrans - Alovera ([GEOGRAPHIC_DATA])" at bounding box center [909, 124] width 220 height 12
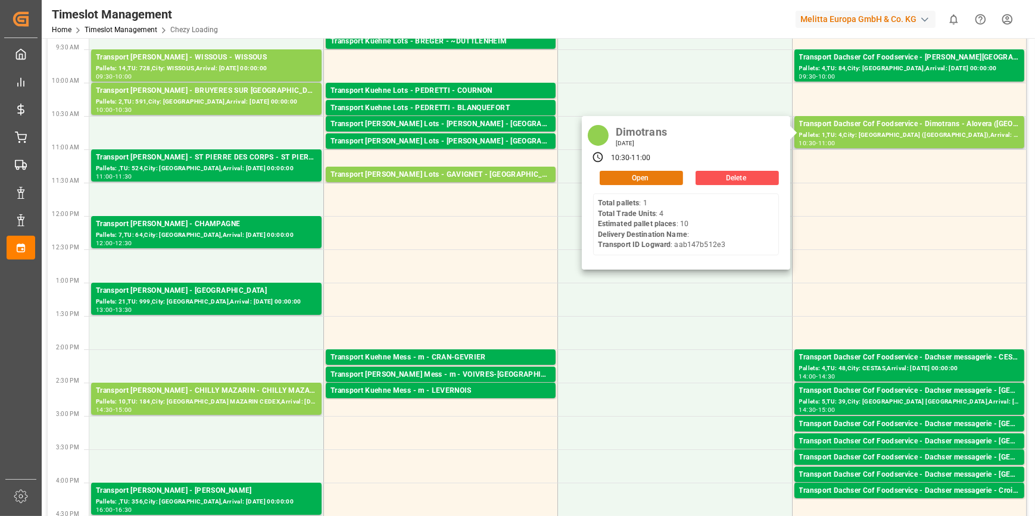
click at [639, 177] on button "Open" at bounding box center [640, 178] width 83 height 14
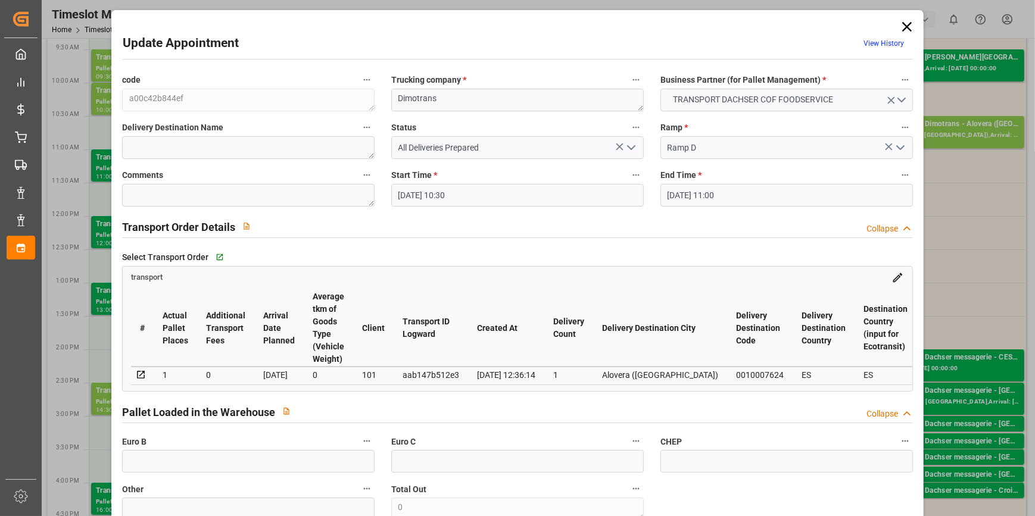
click at [630, 143] on icon "open menu" at bounding box center [631, 147] width 14 height 14
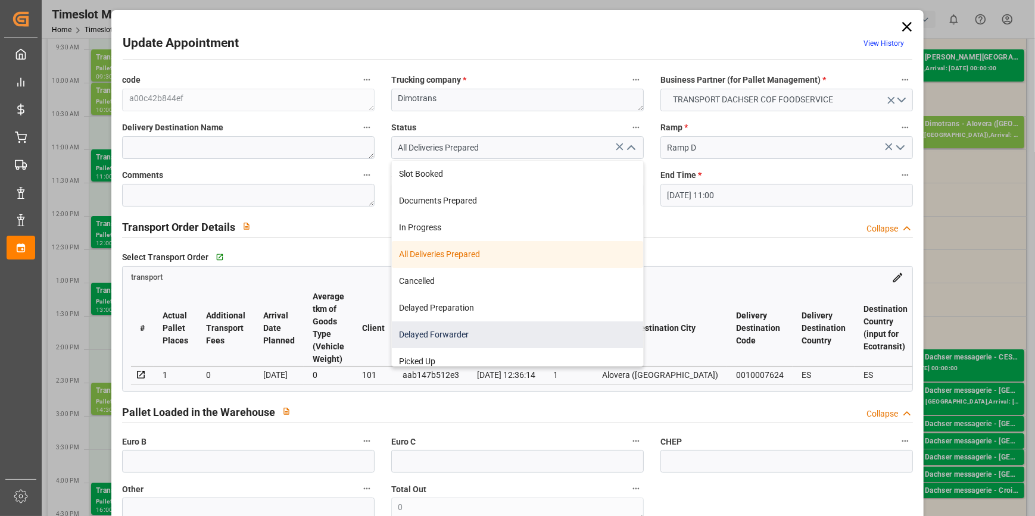
click at [415, 346] on div "Delayed Forwarder" at bounding box center [517, 334] width 251 height 27
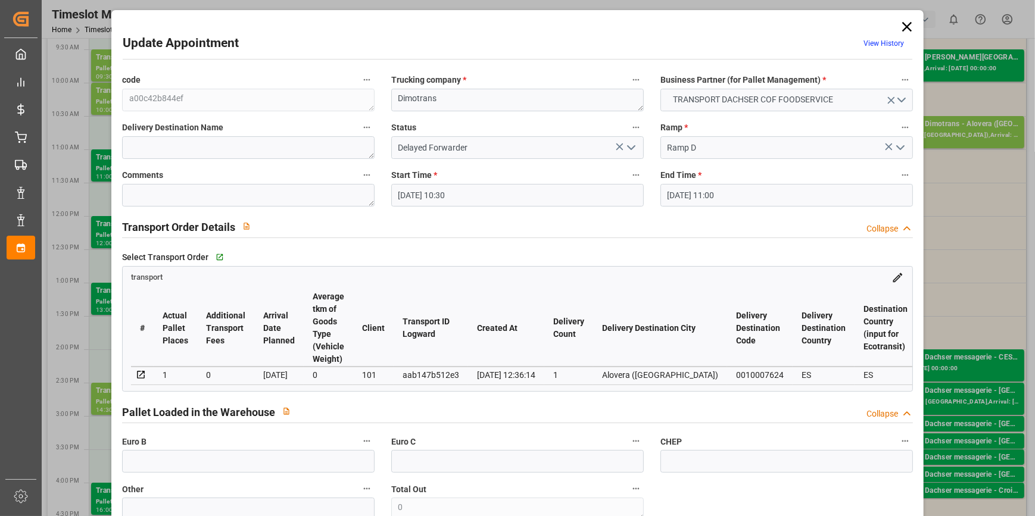
click at [630, 146] on icon "open menu" at bounding box center [631, 147] width 14 height 14
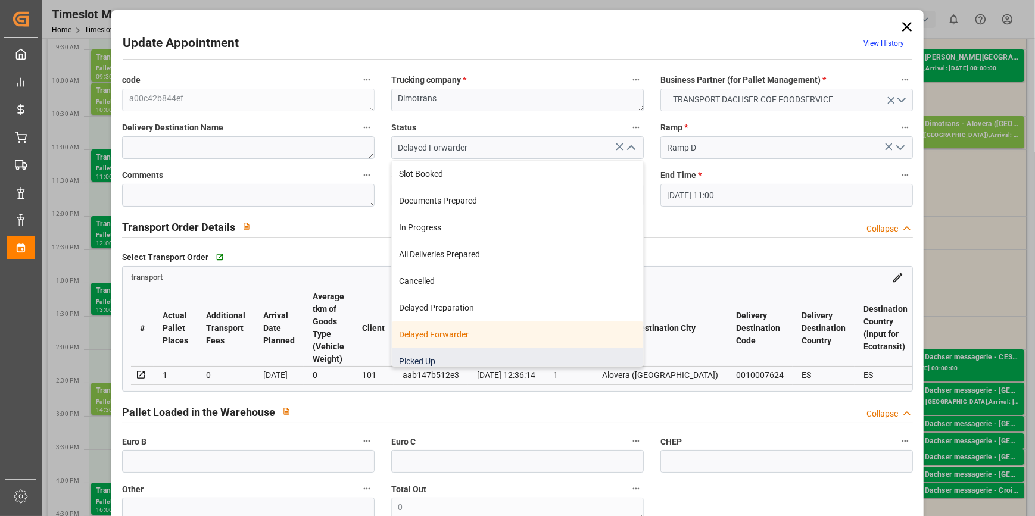
click at [440, 355] on div "Picked Up" at bounding box center [517, 361] width 251 height 27
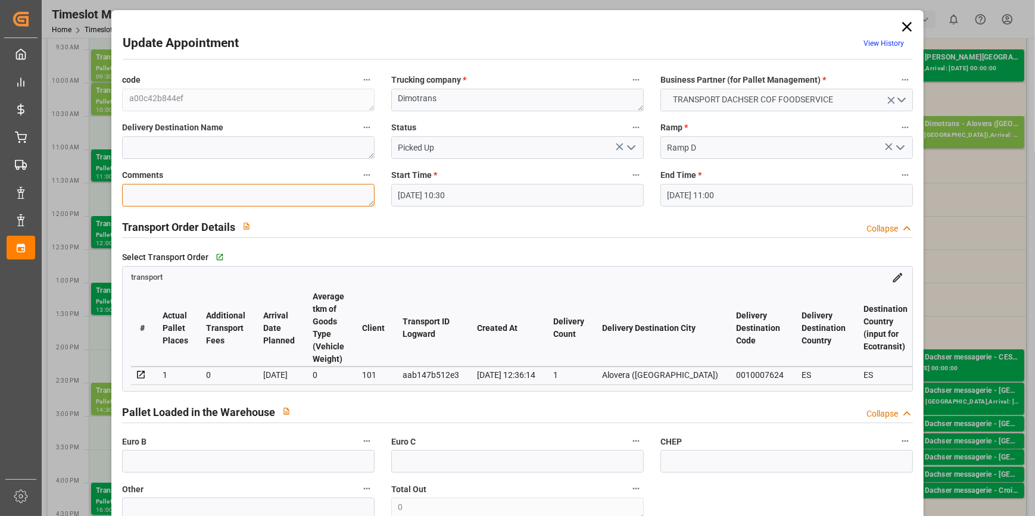
click at [179, 192] on textarea at bounding box center [248, 195] width 252 height 23
click at [179, 199] on textarea at bounding box center [248, 195] width 252 height 23
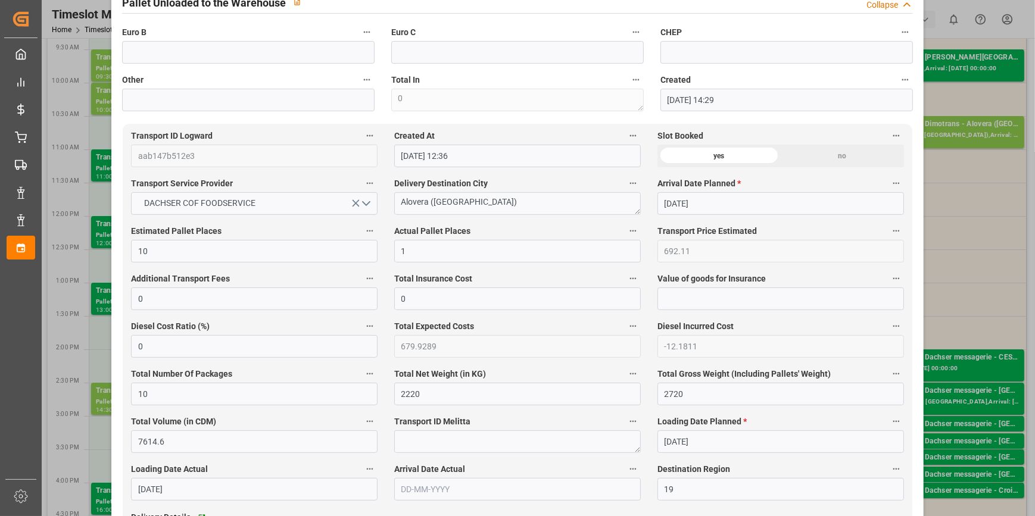
scroll to position [541, 0]
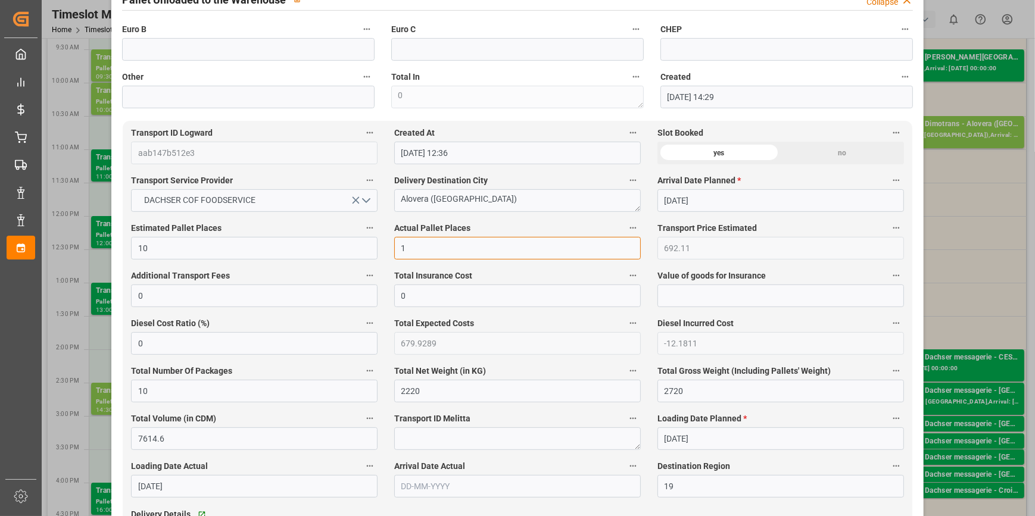
click at [410, 250] on input "1" at bounding box center [517, 248] width 246 height 23
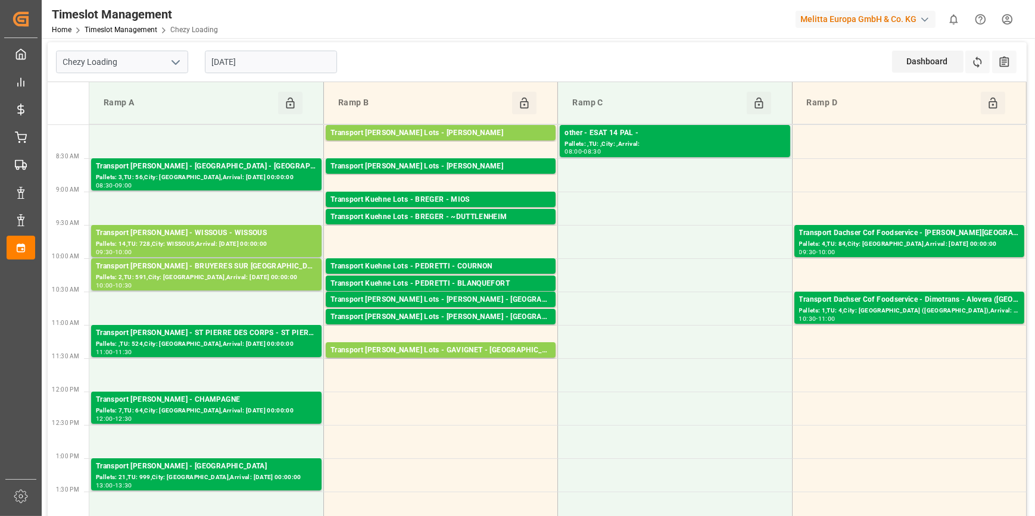
scroll to position [0, 0]
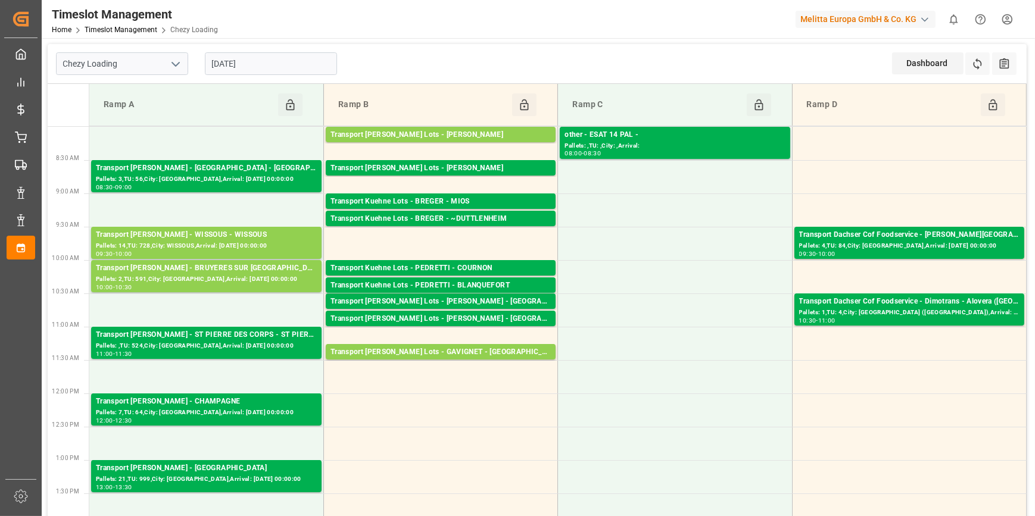
click at [285, 67] on input "[DATE]" at bounding box center [271, 63] width 132 height 23
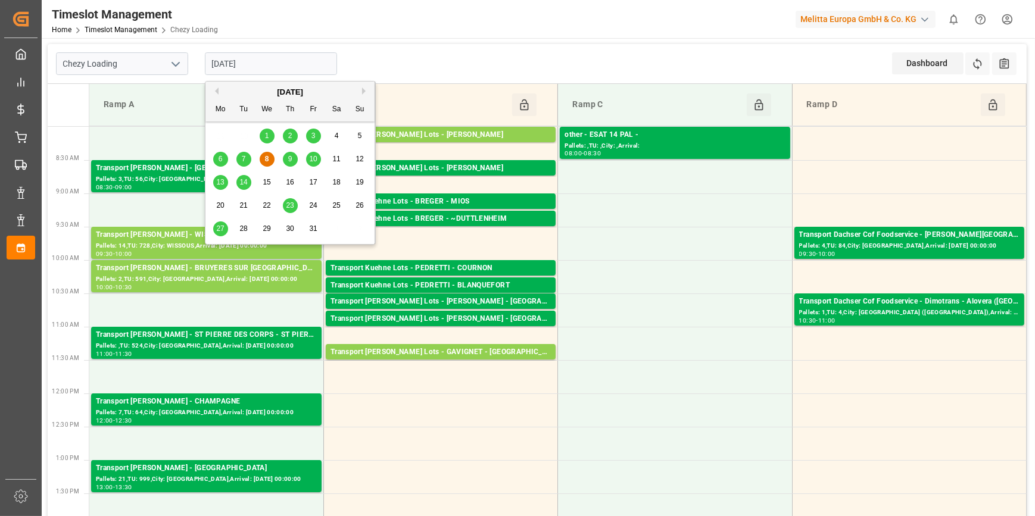
click at [291, 155] on span "9" at bounding box center [290, 159] width 4 height 8
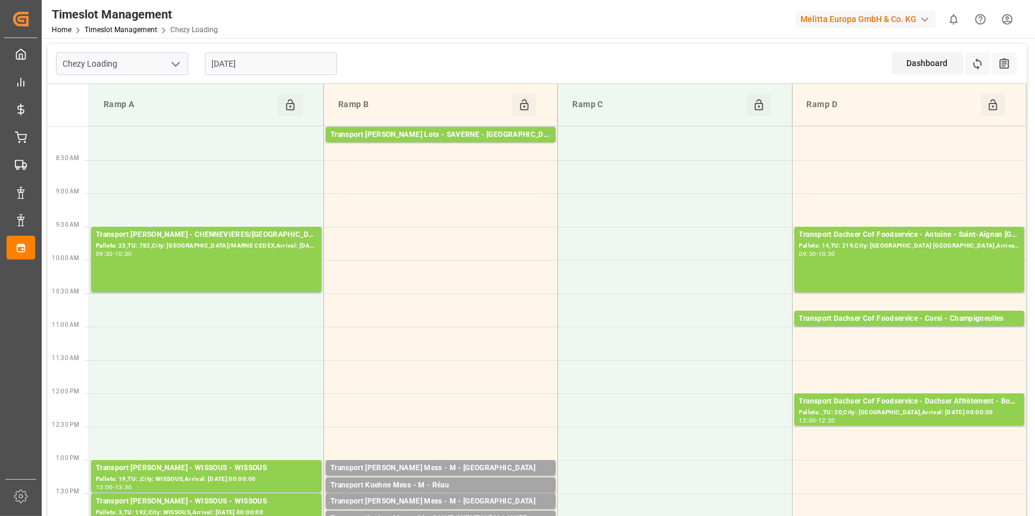
click at [252, 65] on input "[DATE]" at bounding box center [271, 63] width 132 height 23
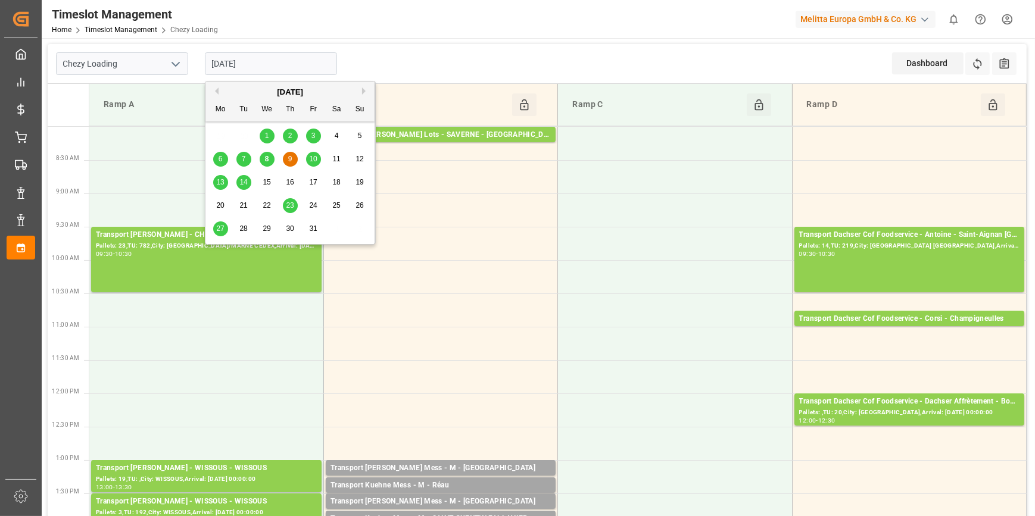
click at [313, 155] on span "10" at bounding box center [313, 159] width 8 height 8
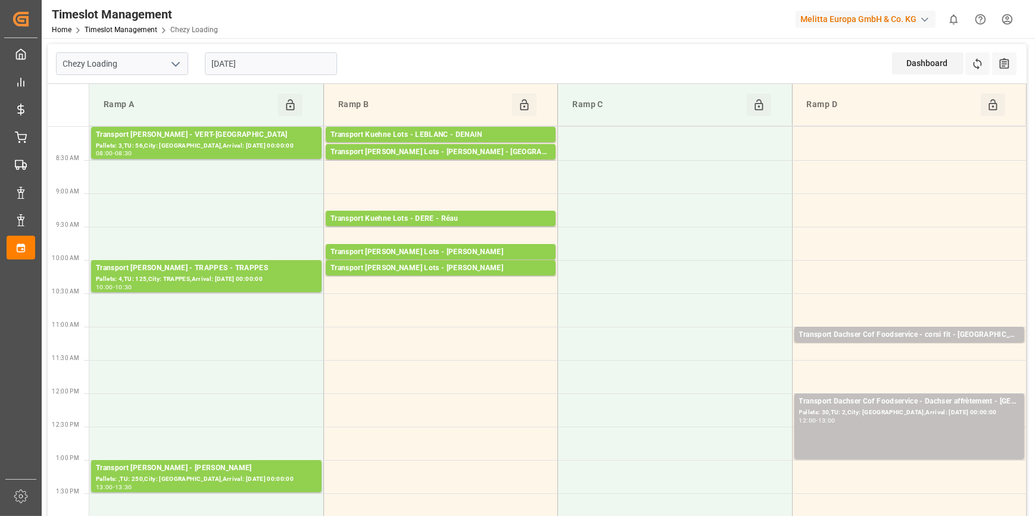
click at [245, 48] on div "[DATE]" at bounding box center [270, 63] width 149 height 39
click at [251, 71] on input "[DATE]" at bounding box center [271, 63] width 132 height 23
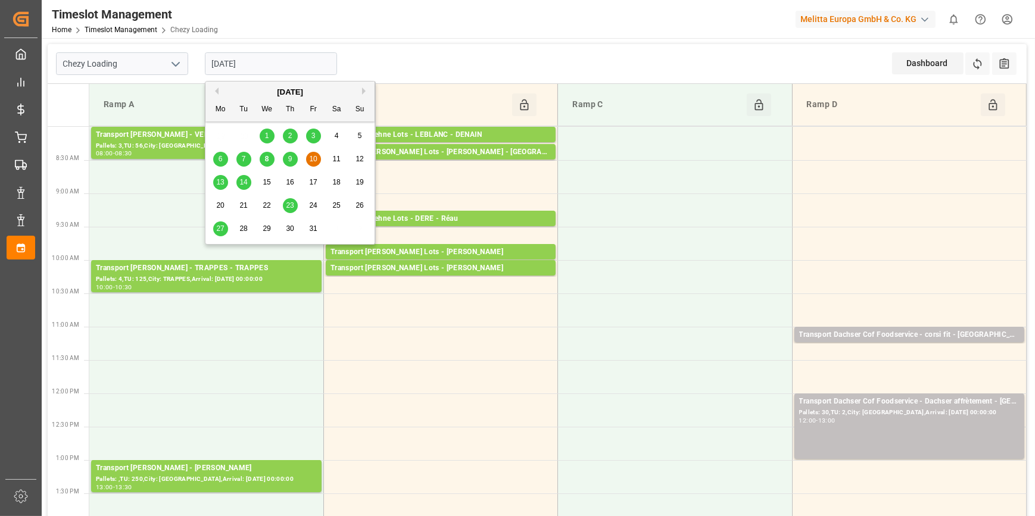
click at [292, 157] on div "9" at bounding box center [290, 159] width 15 height 14
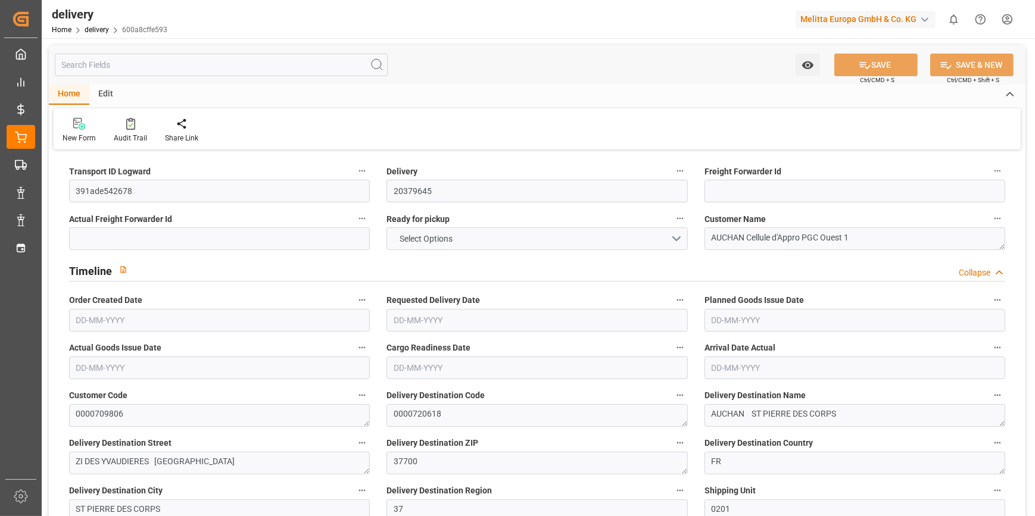
type input "3"
type input "1789.82"
type input "2671.993"
type input "6047.72"
type input "524"
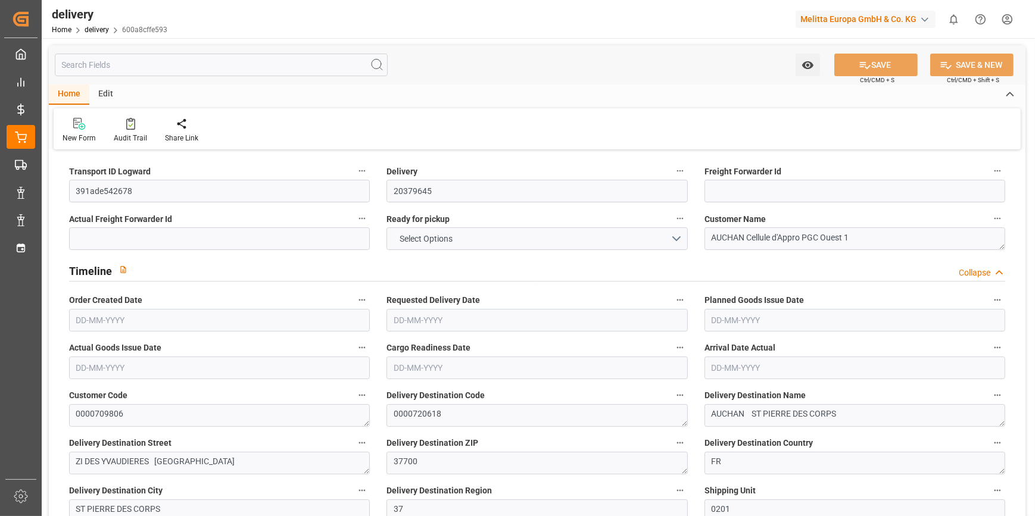
type input "28"
type input "0"
type input "8"
type input "0"
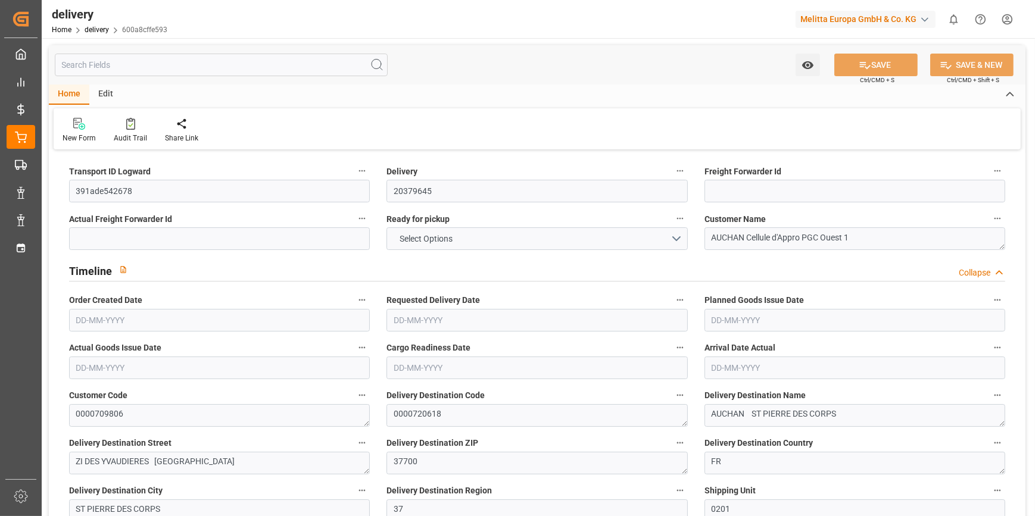
type input "-11.1428"
type input "329.67"
type input "318.5272"
type input "0"
type input "188.64"
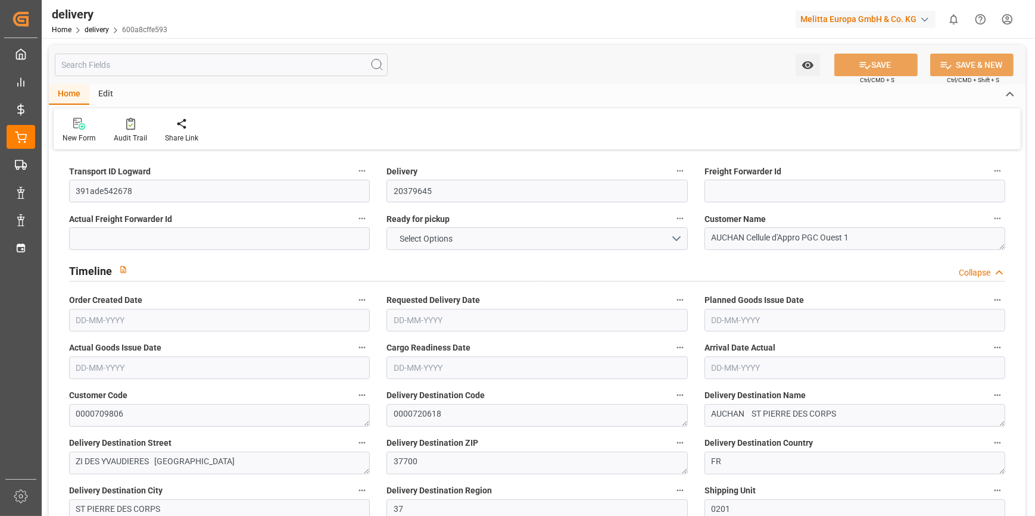
type input "1.5"
type input "1.3"
type input "0"
type input "42"
type input "2027.993"
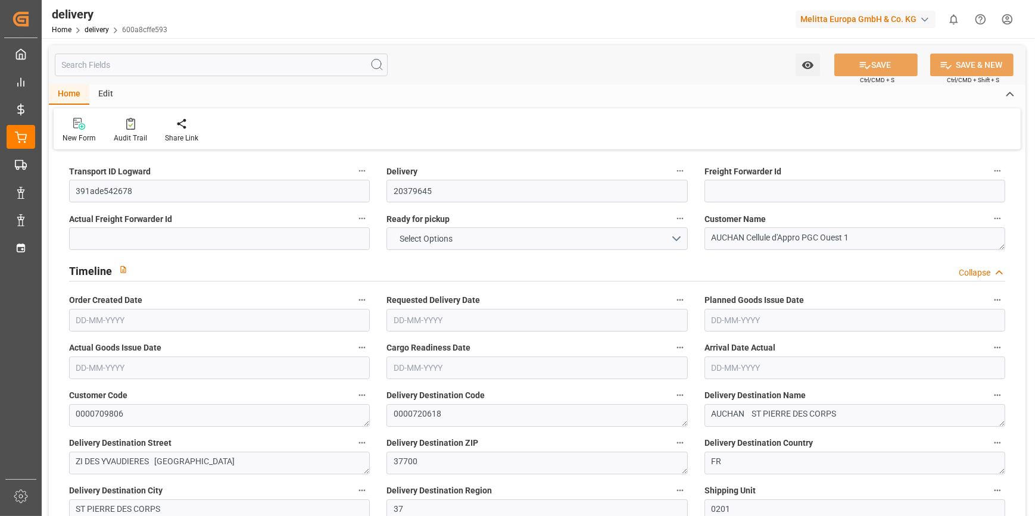
type input "101"
type input "5945.2824"
type input "0.3813"
type input "0"
type input "[DATE]"
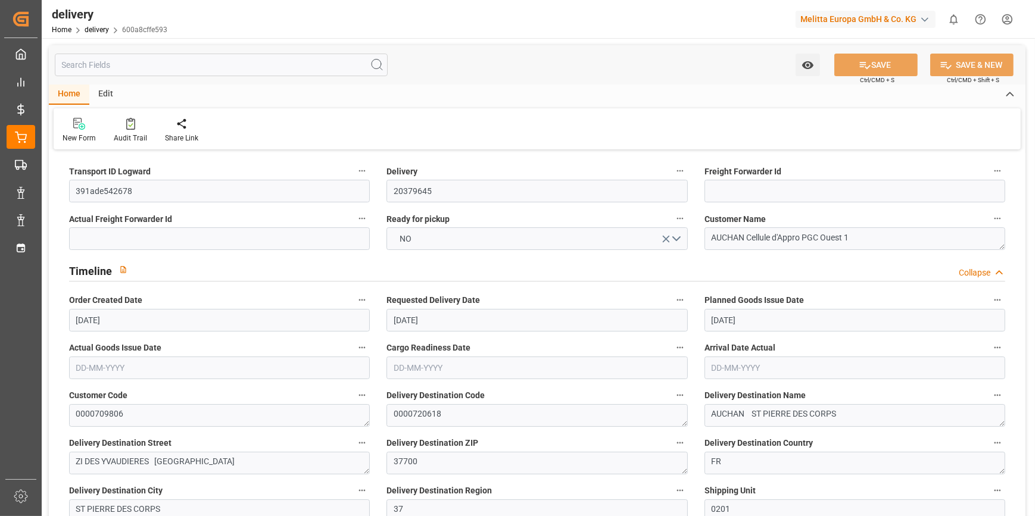
type input "[DATE]"
type input "[DATE] 11:01"
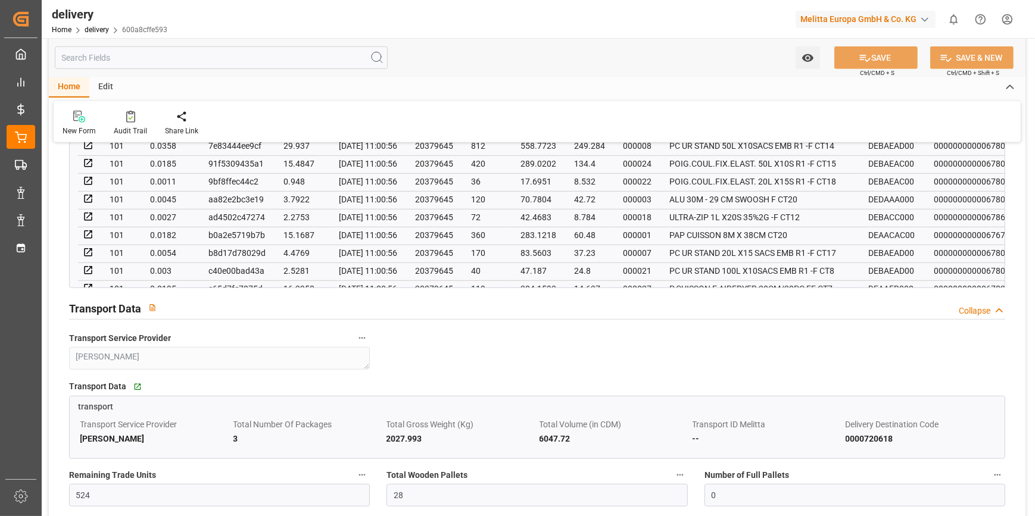
scroll to position [920, 0]
click at [416, 498] on input "28" at bounding box center [536, 494] width 301 height 23
type input "24"
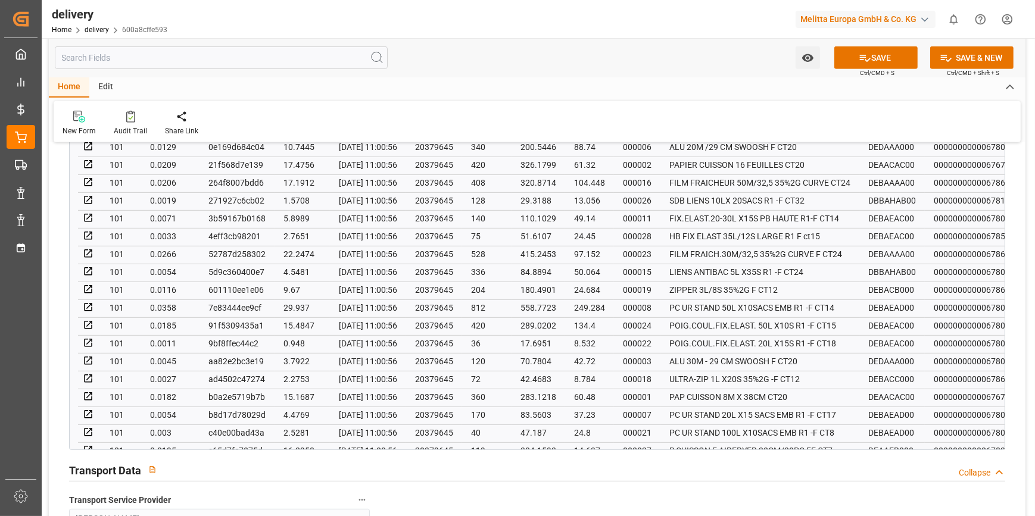
scroll to position [0, 1119]
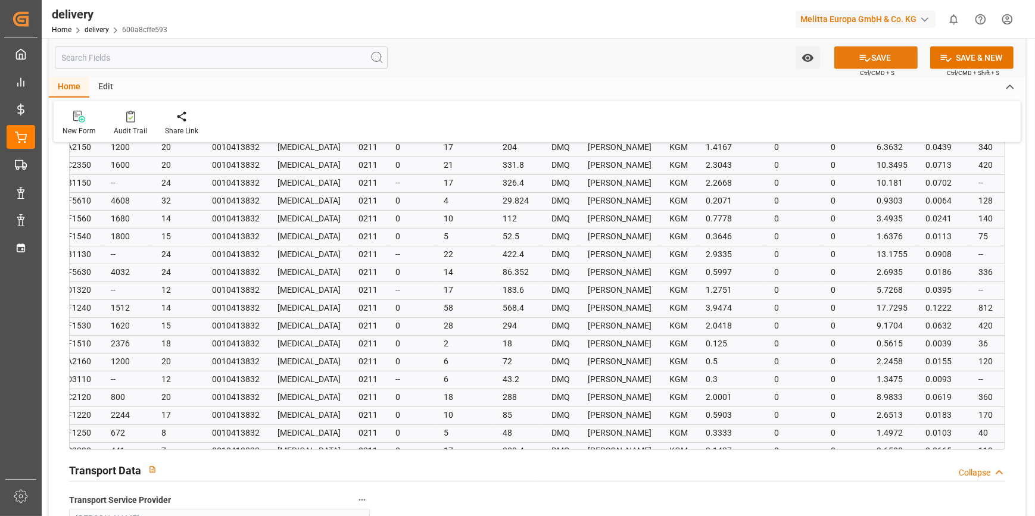
click at [858, 61] on icon at bounding box center [864, 58] width 13 height 13
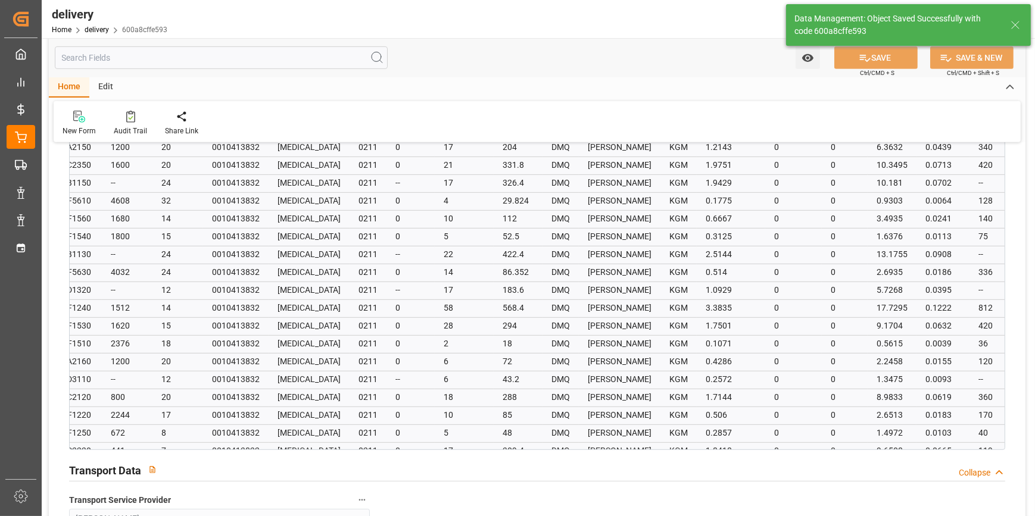
type input "36"
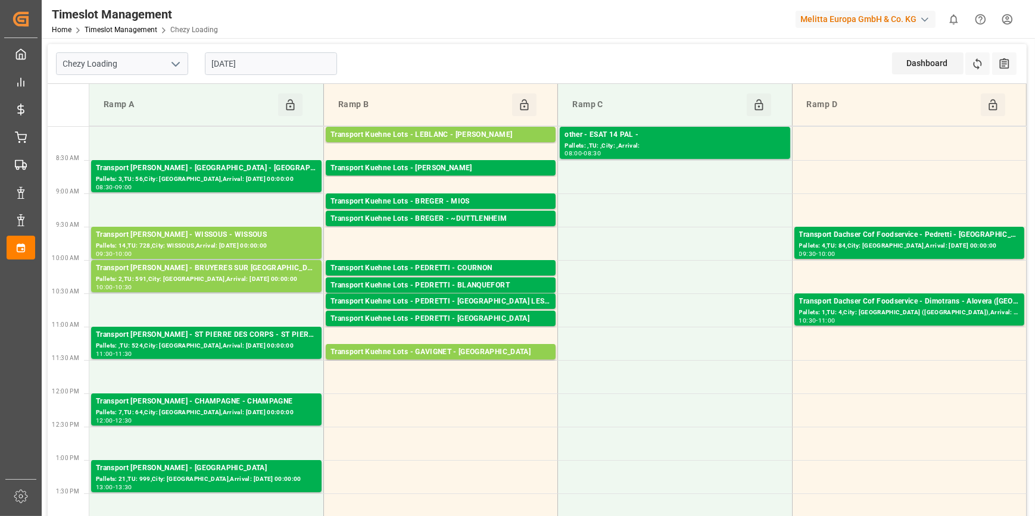
click at [273, 44] on div "[DATE]" at bounding box center [270, 63] width 149 height 39
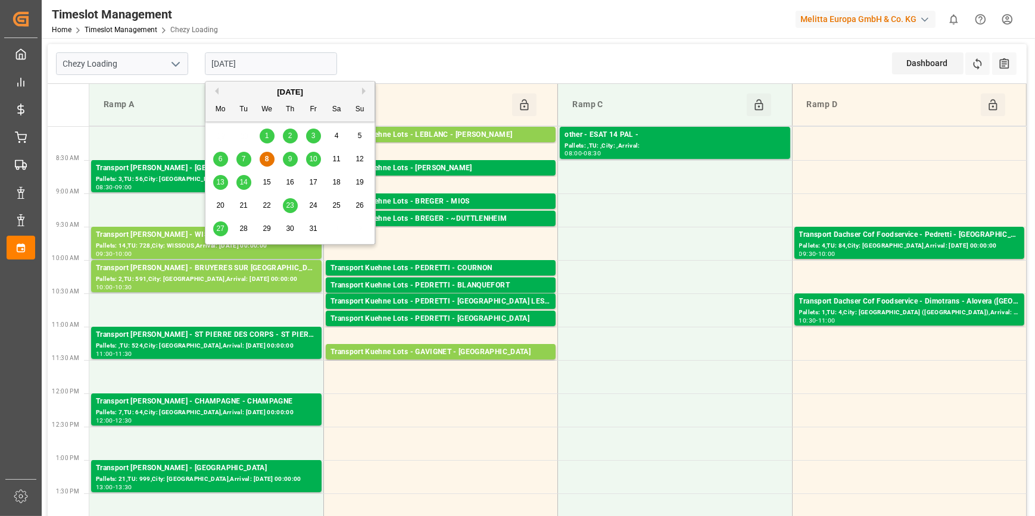
click at [276, 54] on input "[DATE]" at bounding box center [271, 63] width 132 height 23
click at [289, 158] on span "9" at bounding box center [290, 159] width 4 height 8
type input "[DATE]"
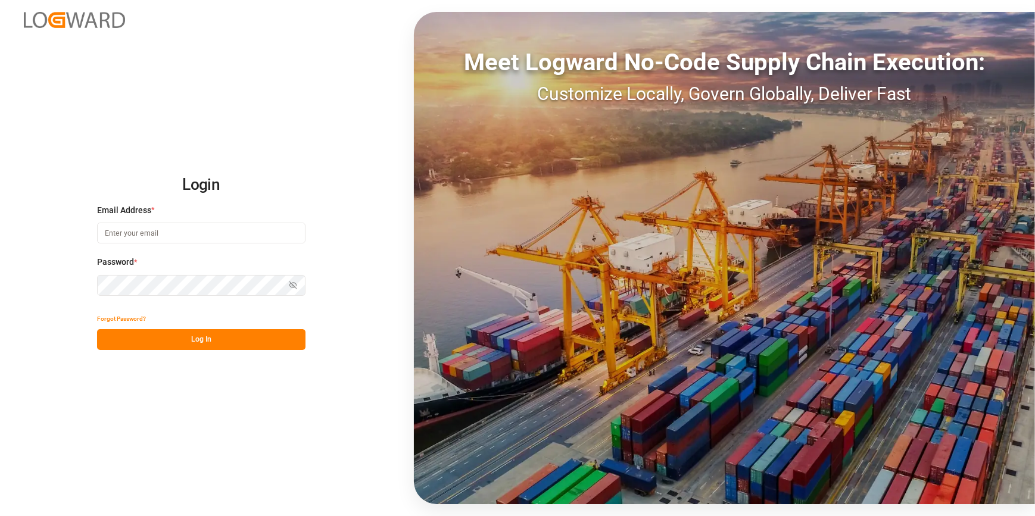
type input "[EMAIL_ADDRESS][DOMAIN_NAME]"
click at [184, 345] on button "Log In" at bounding box center [201, 339] width 208 height 21
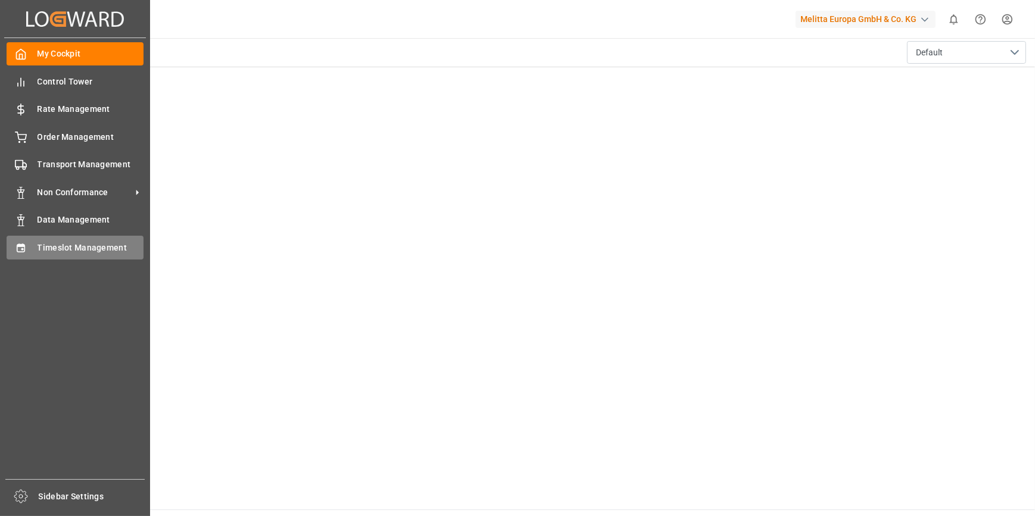
click at [13, 245] on div at bounding box center [17, 247] width 20 height 13
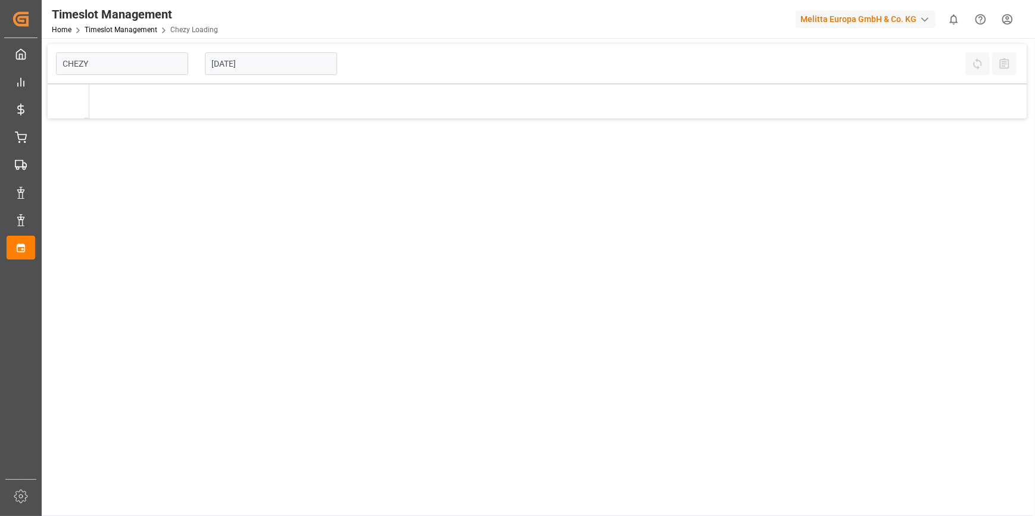
type input "Chezy Loading"
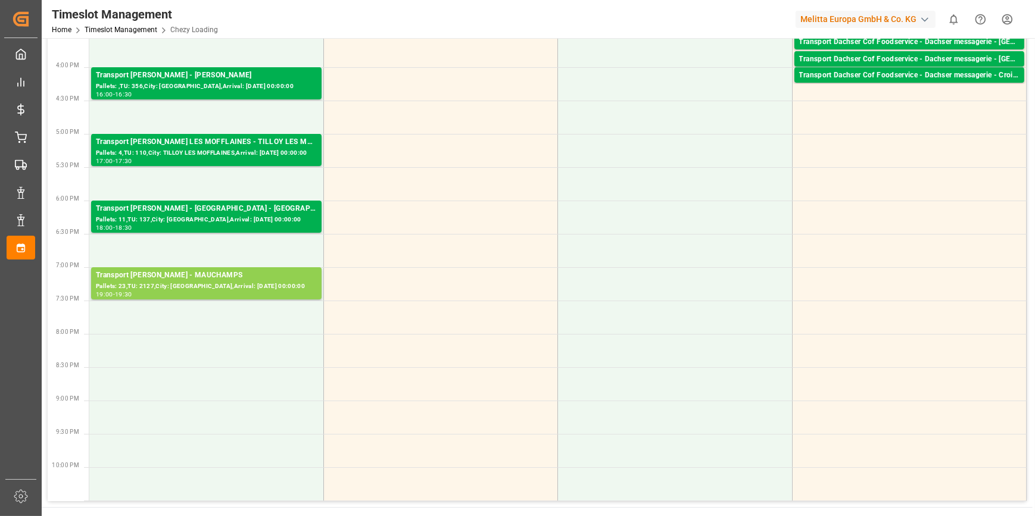
scroll to position [595, 0]
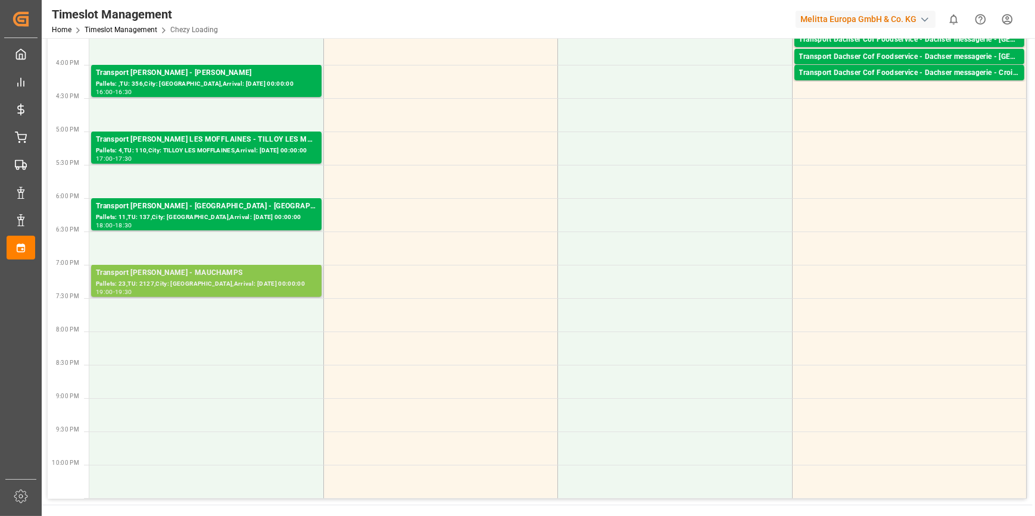
click at [226, 280] on div "Pallets: 23,TU: 2127,City: [GEOGRAPHIC_DATA],Arrival: [DATE] 00:00:00" at bounding box center [206, 284] width 221 height 10
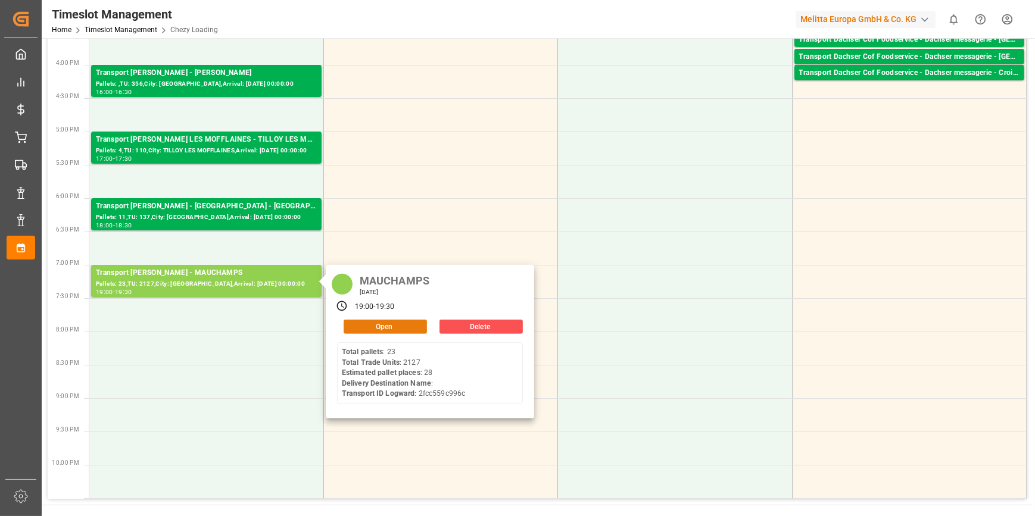
click at [362, 323] on button "Open" at bounding box center [384, 327] width 83 height 14
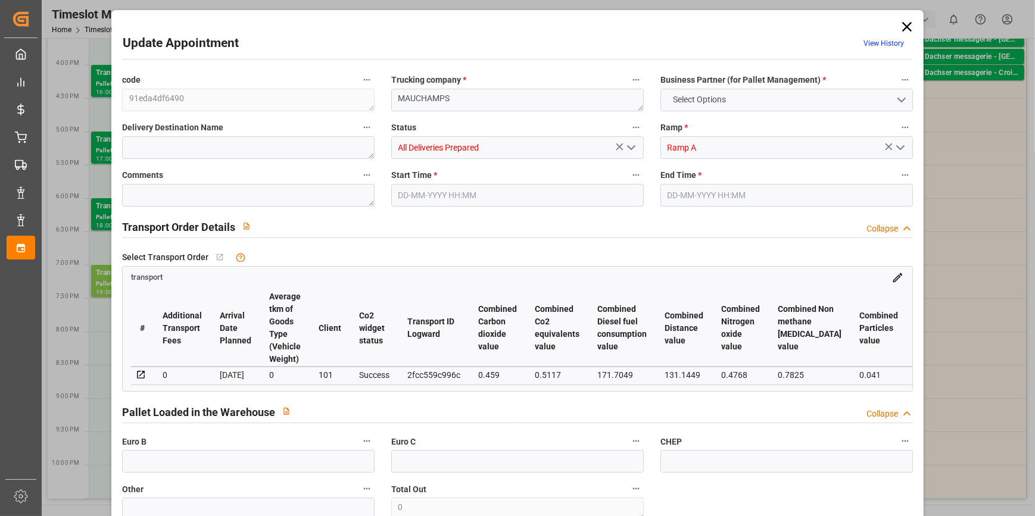
type input "28"
type input "452.85"
type input "0"
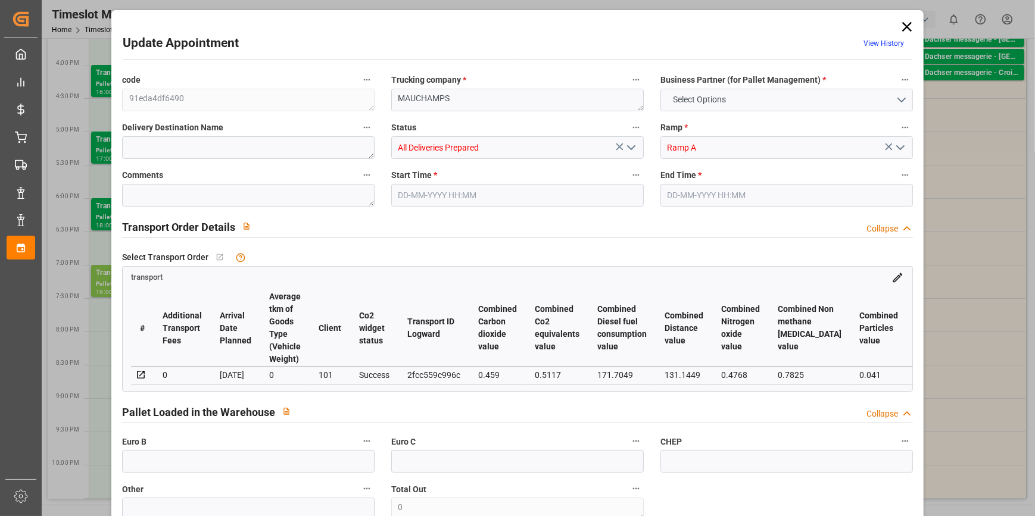
type input "437.5437"
type input "-15.3063"
type input "46"
type input "5630.782"
type input "8372.952"
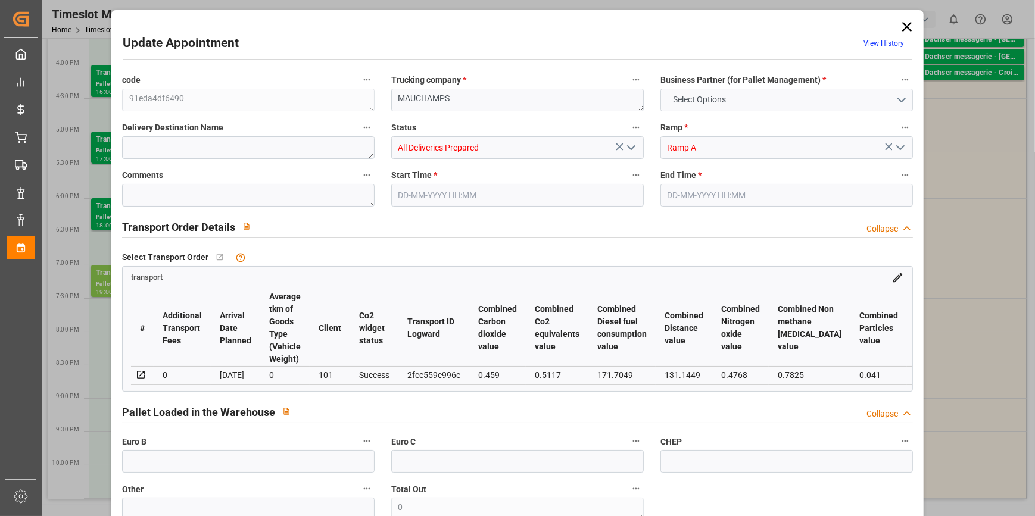
type input "36159.658"
type input "91"
type input "23"
type input "2127"
type input "48"
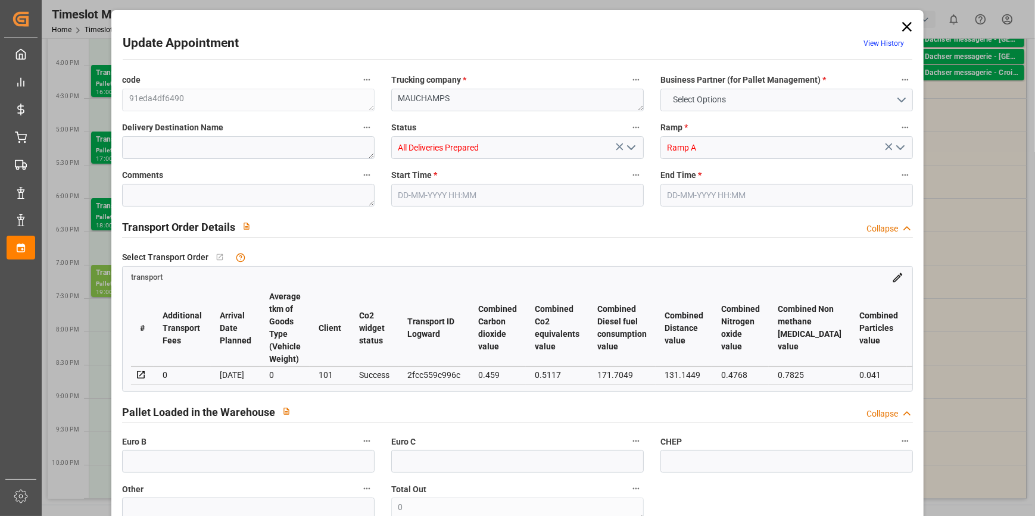
type input "101"
type input "6947.244"
type input "0"
type input "4710.8598"
type input "0"
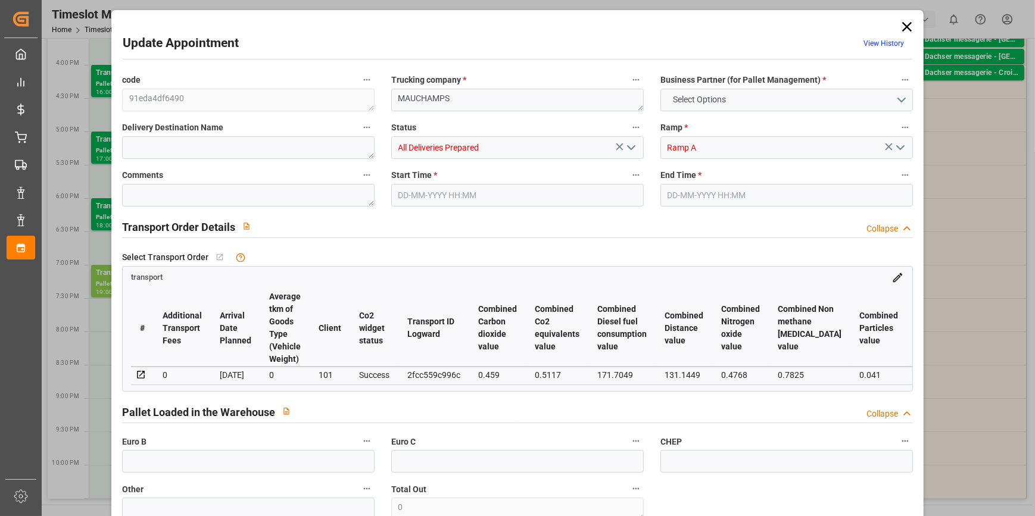
type input "0"
type input "21"
type input "35"
type input "[DATE] 19:00"
type input "[DATE] 19:30"
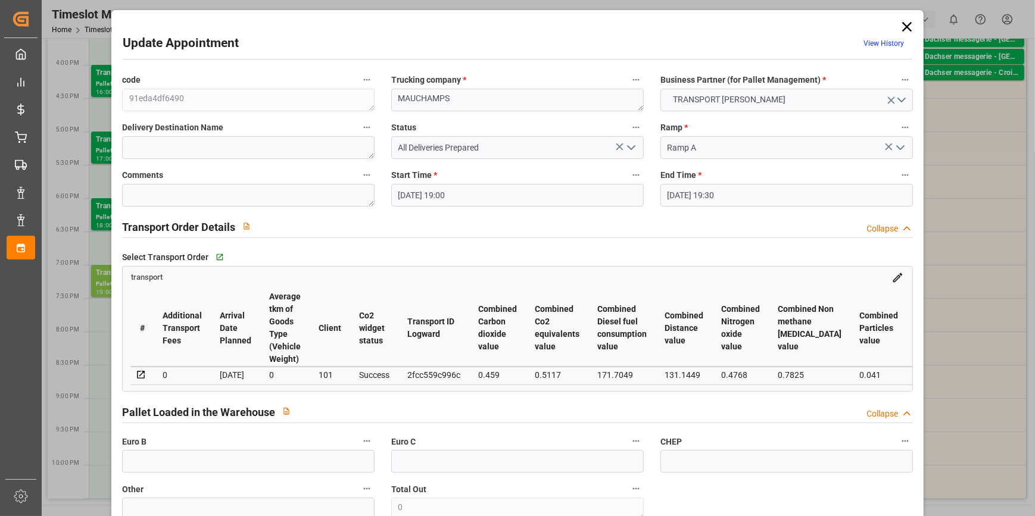
type input "[DATE] 12:01"
type input "[DATE] 11:21"
type input "[DATE]"
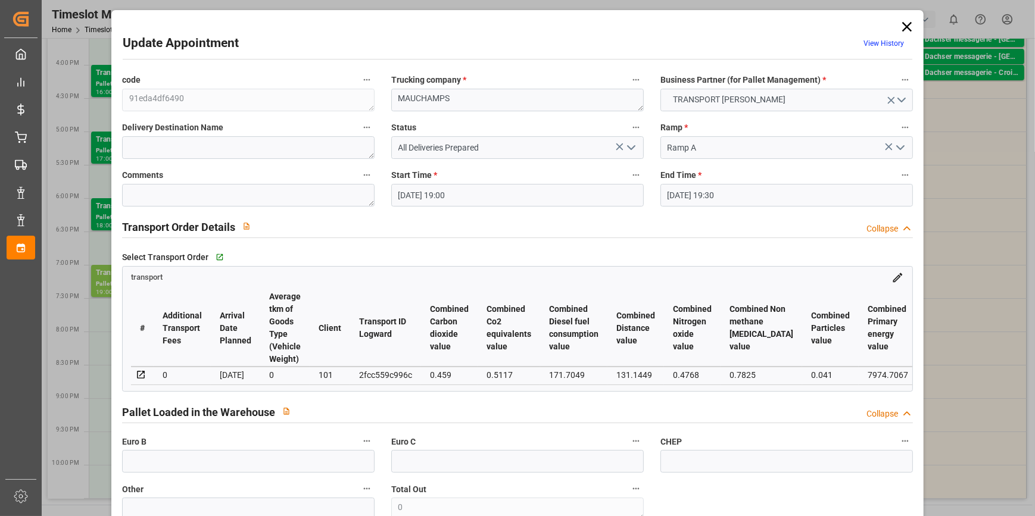
click at [633, 147] on icon "open menu" at bounding box center [631, 147] width 14 height 14
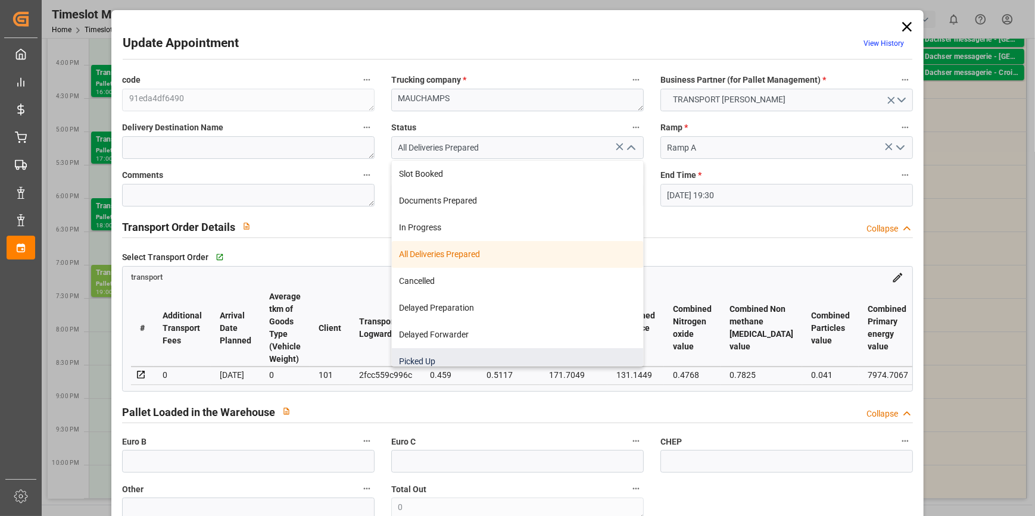
click at [410, 357] on div "Picked Up" at bounding box center [517, 361] width 251 height 27
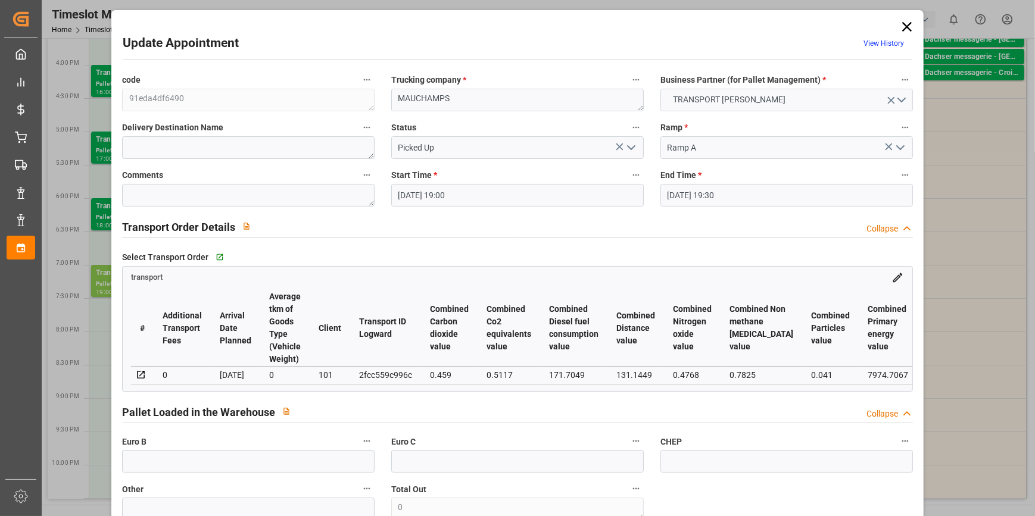
type input "Picked Up"
click at [148, 193] on textarea at bounding box center [248, 195] width 252 height 23
type textarea "RT 30"
click at [176, 464] on input "text" at bounding box center [248, 461] width 252 height 23
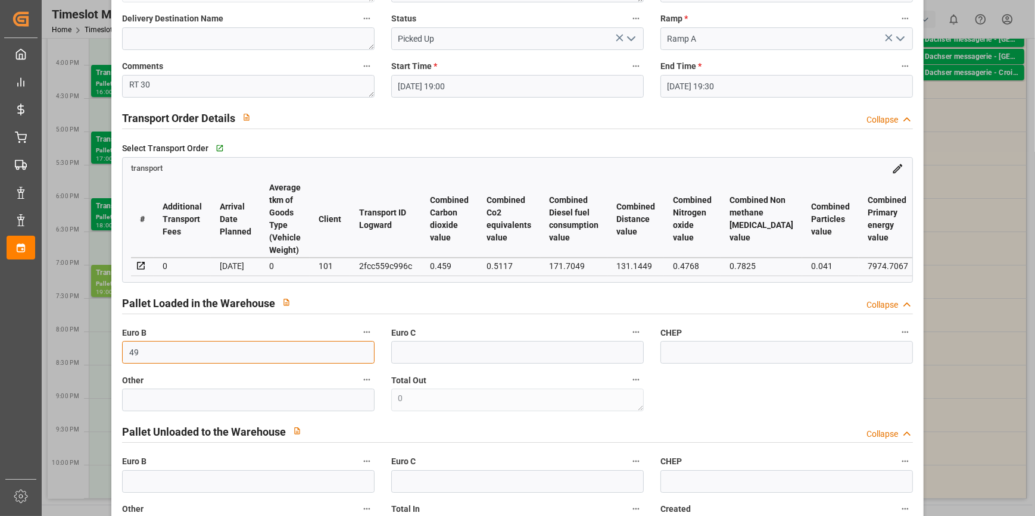
scroll to position [541, 0]
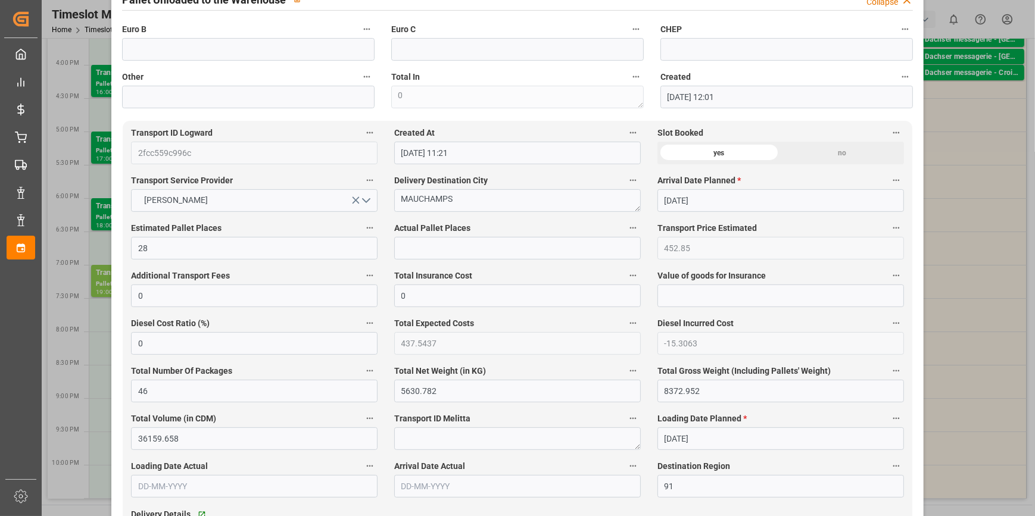
type input "49"
click at [426, 247] on input "text" at bounding box center [517, 248] width 246 height 23
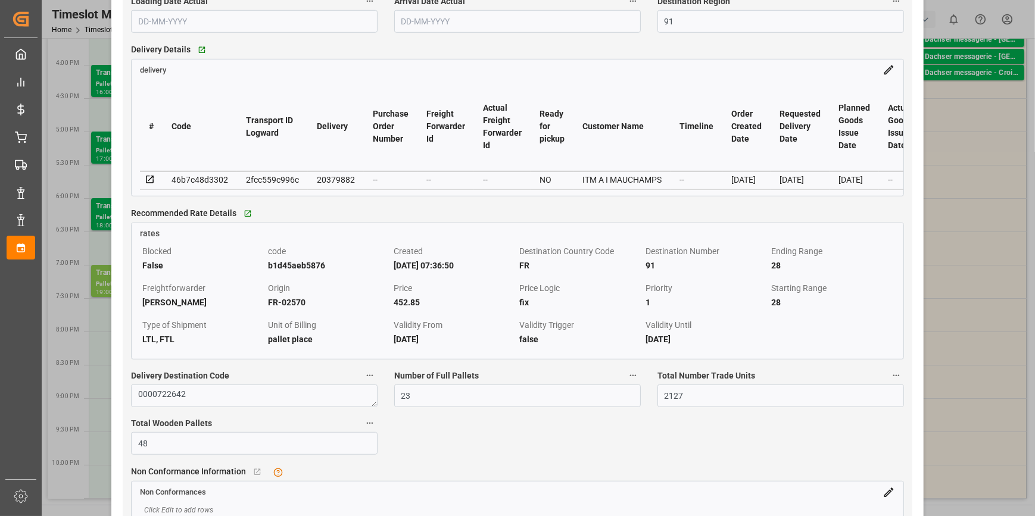
scroll to position [1082, 0]
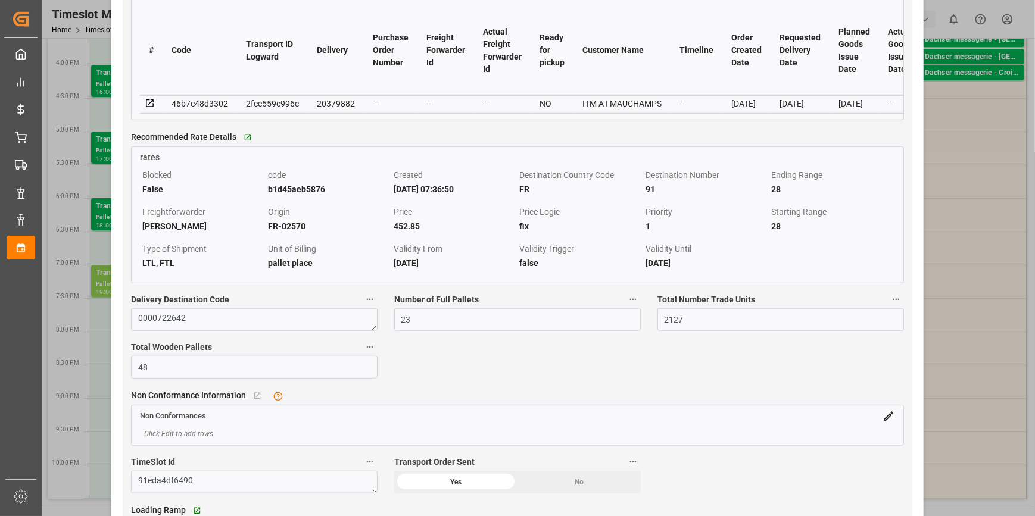
type input "30"
click at [154, 372] on input "48" at bounding box center [254, 367] width 246 height 23
click at [149, 107] on icon at bounding box center [150, 103] width 11 height 11
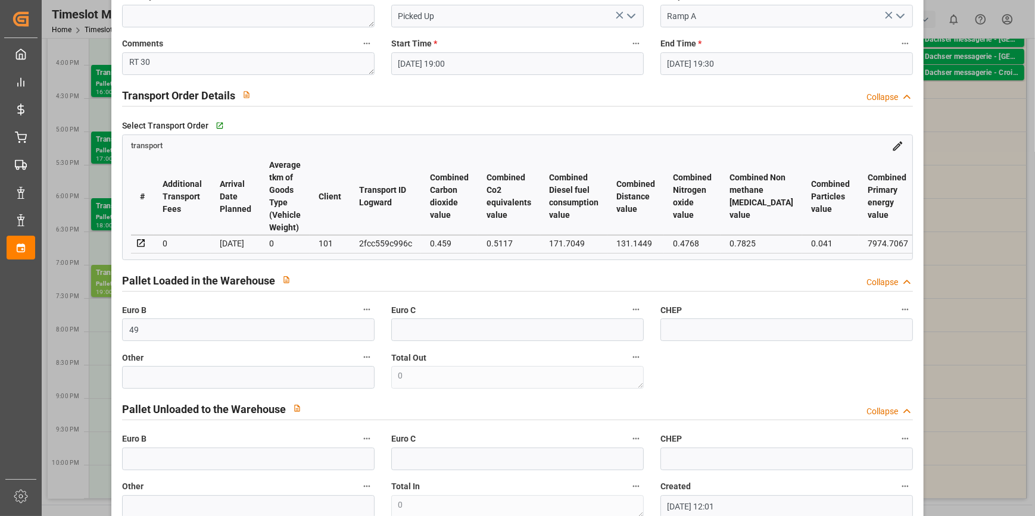
scroll to position [108, 0]
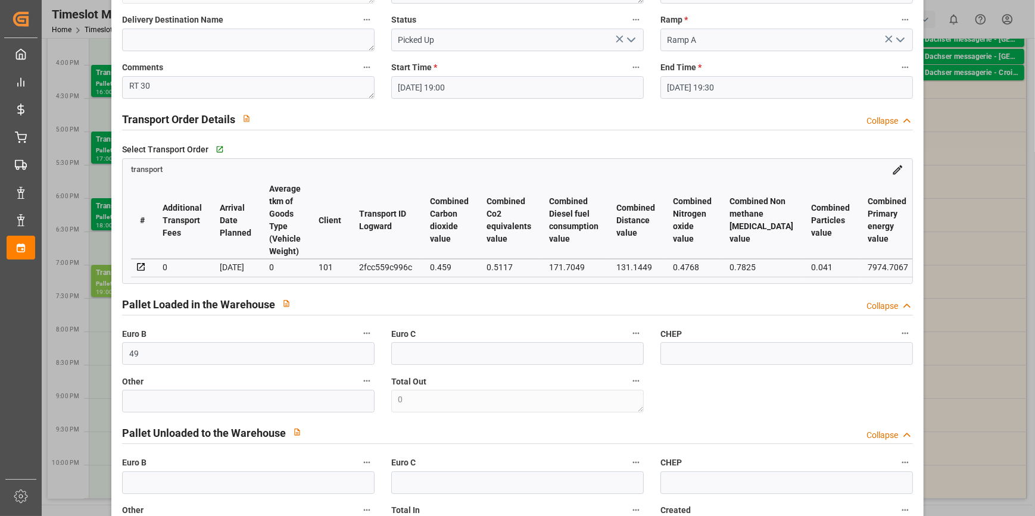
click at [634, 35] on icon "open menu" at bounding box center [631, 40] width 14 height 14
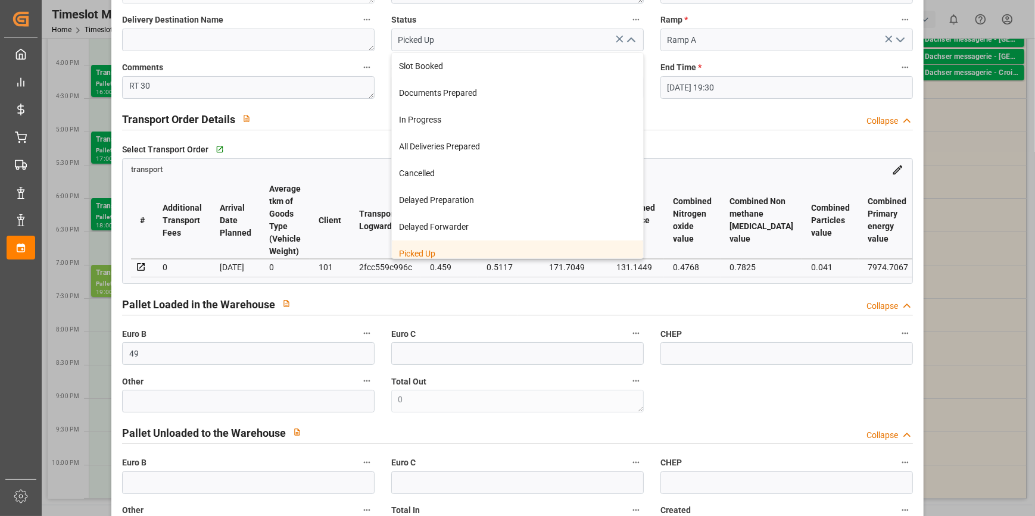
click at [437, 255] on div "Picked Up" at bounding box center [517, 253] width 251 height 27
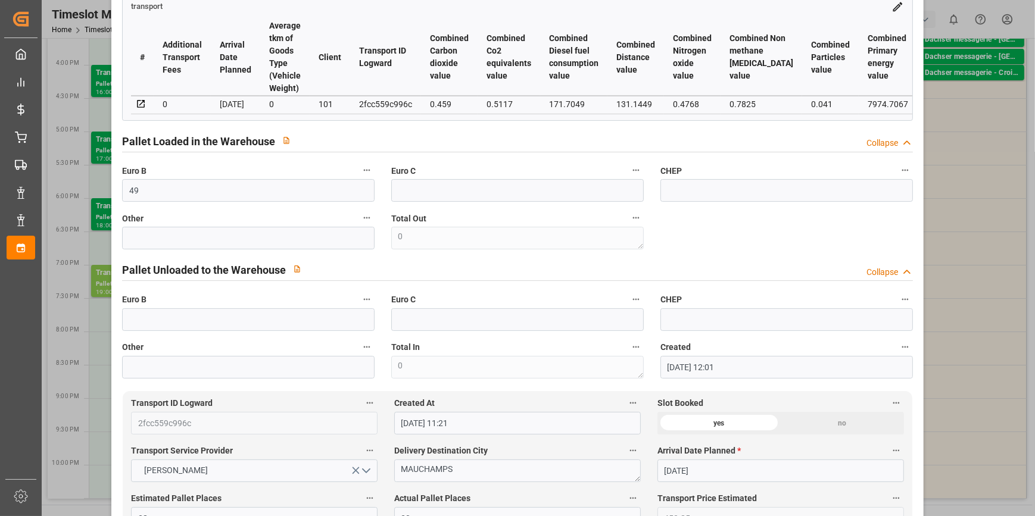
scroll to position [0, 0]
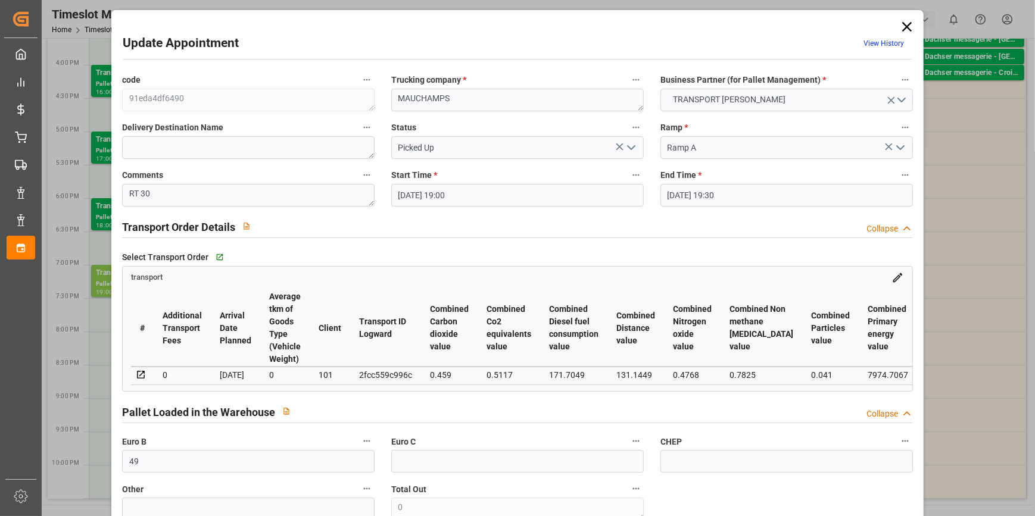
click at [627, 148] on polyline "open menu" at bounding box center [630, 148] width 7 height 4
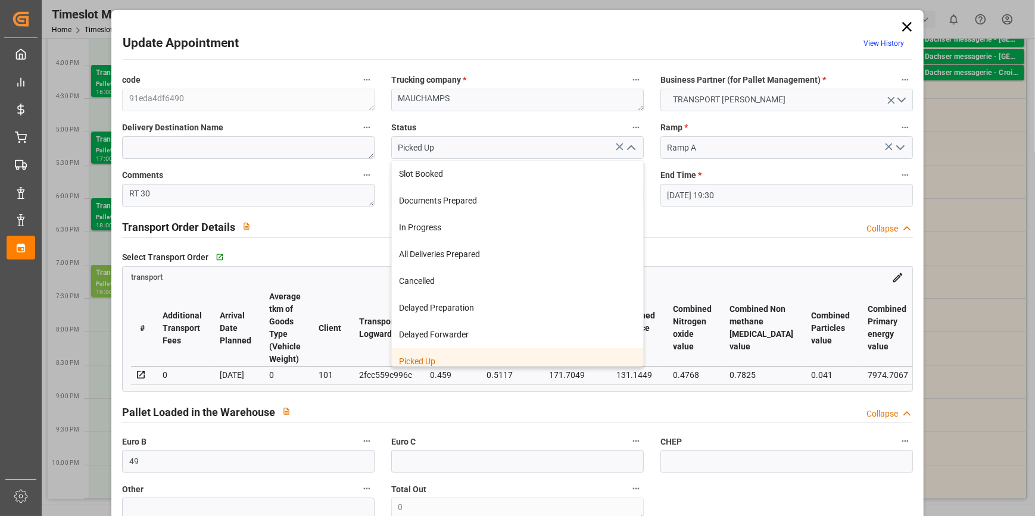
click at [406, 360] on div "Picked Up" at bounding box center [517, 361] width 251 height 27
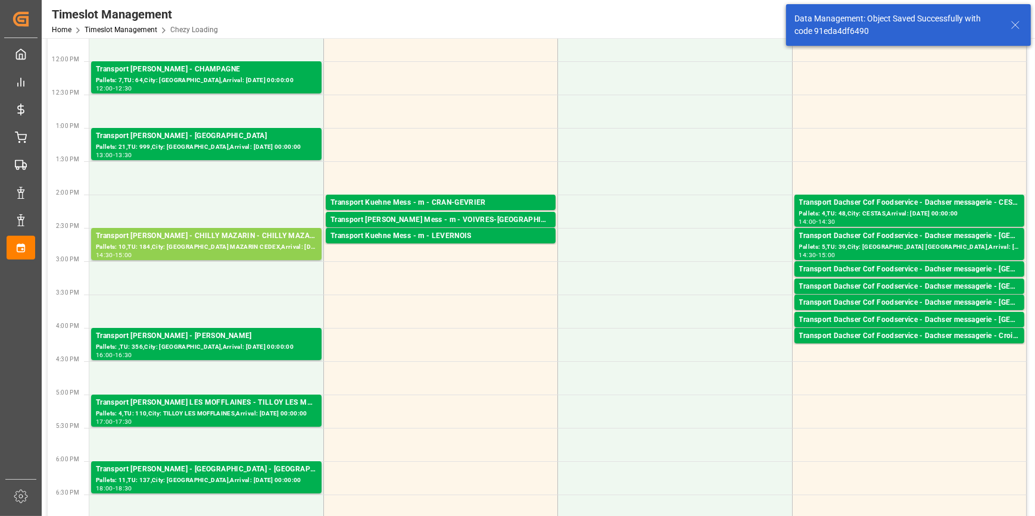
scroll to position [270, 0]
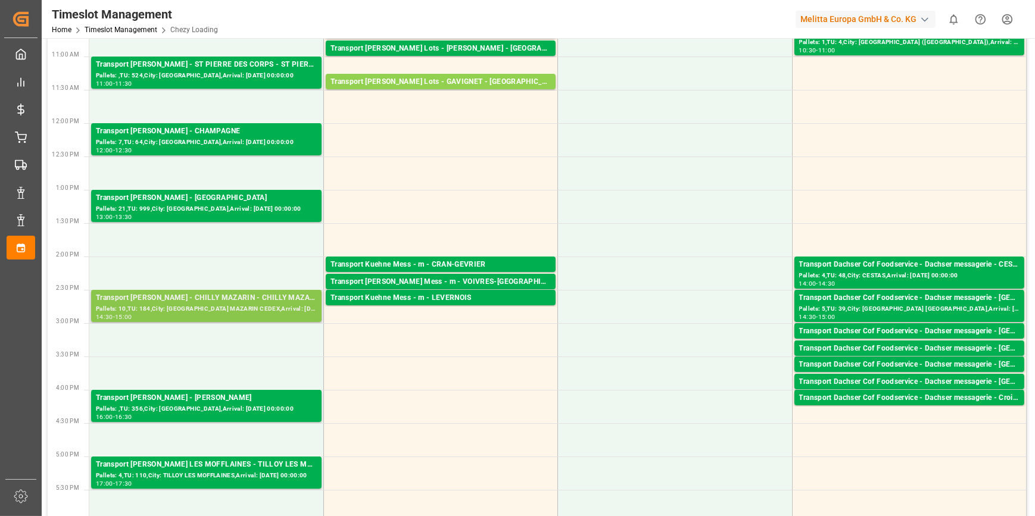
click at [213, 294] on div "Transport [PERSON_NAME] - CHILLY MAZARIN - CHILLY MAZARIN CEDEX" at bounding box center [206, 298] width 221 height 12
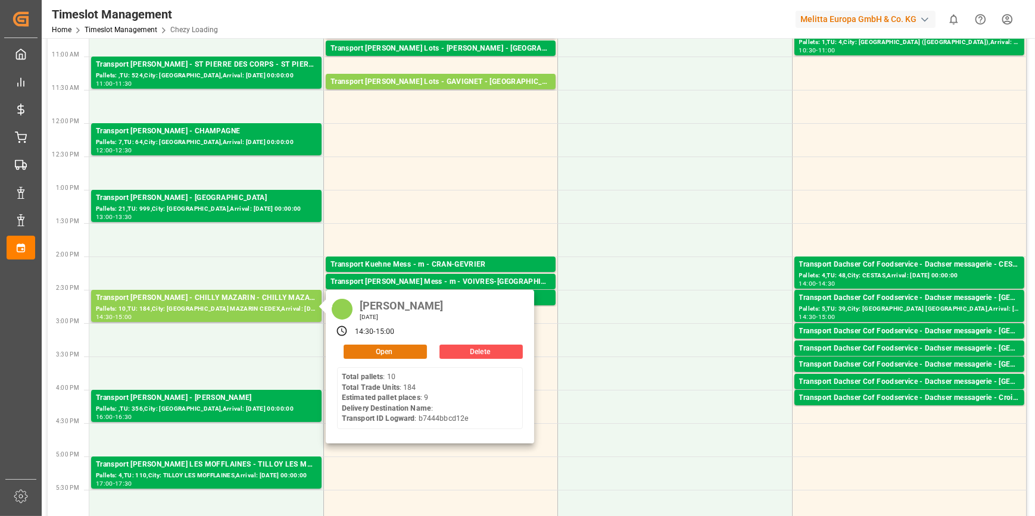
click at [381, 346] on button "Open" at bounding box center [384, 352] width 83 height 14
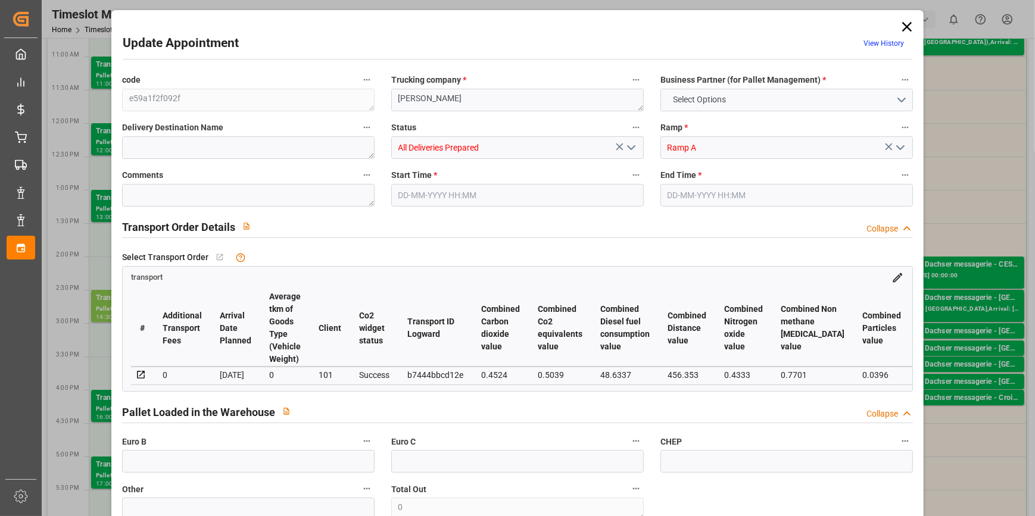
type input "9"
type input "216.93"
type input "0"
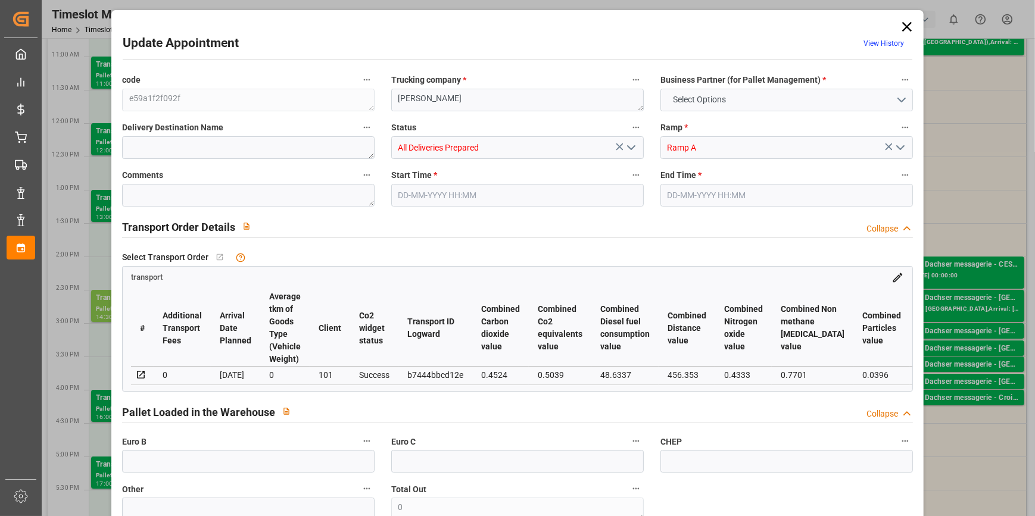
type input "209.5978"
type input "-7.3322"
type input "10"
type input "1469.28"
type input "2267.544"
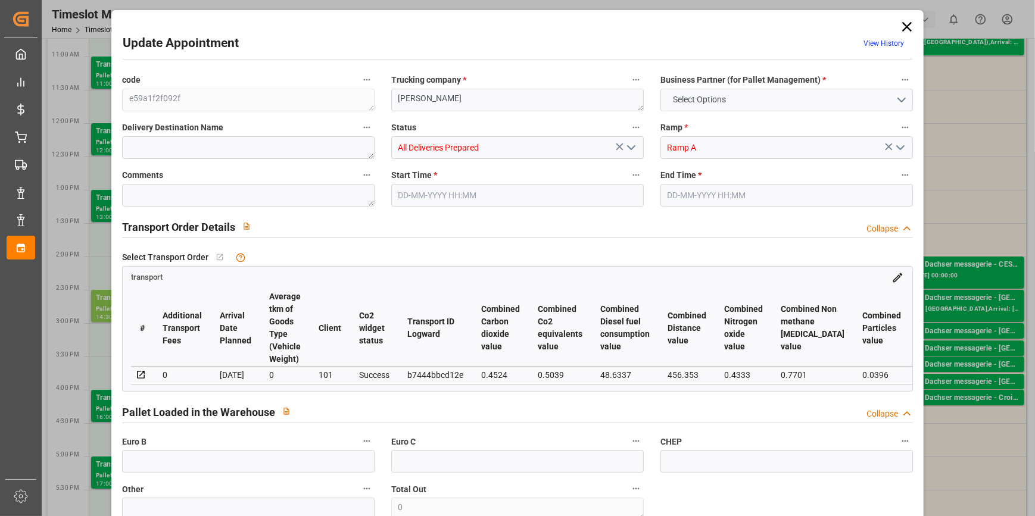
type input "8291.136"
type input "91"
type input "10"
type input "184"
type input "14"
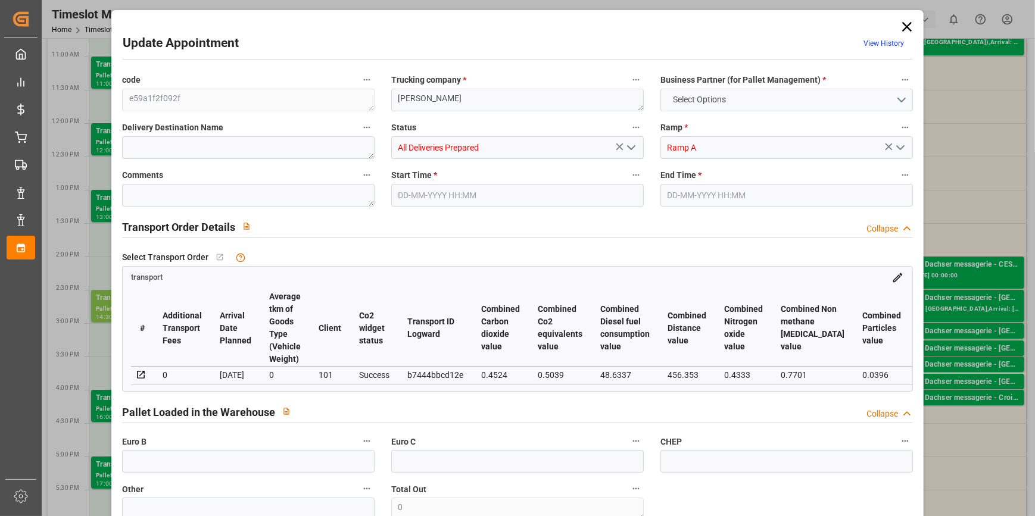
type input "101"
type input "1885.008"
type input "0"
type input "4710.8598"
type input "0"
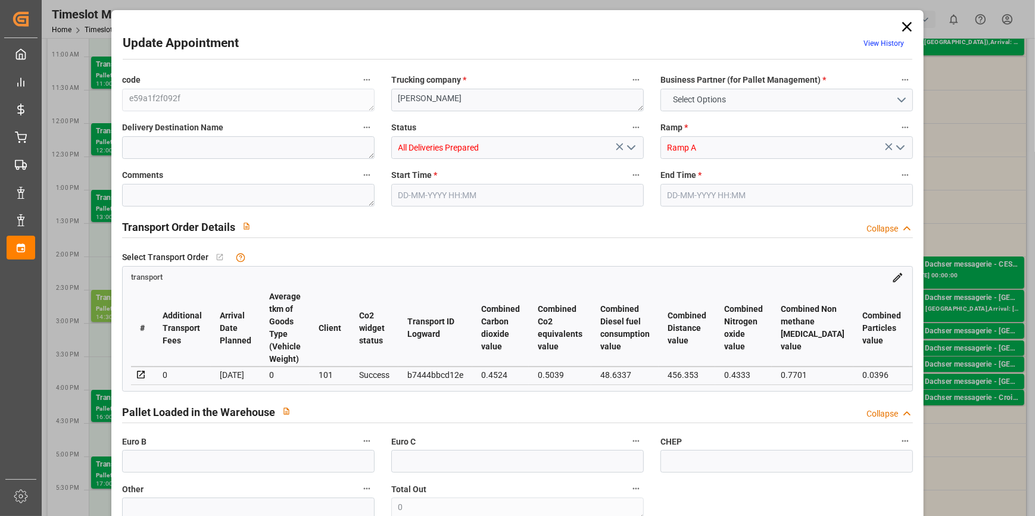
type input "0"
type input "21"
type input "35"
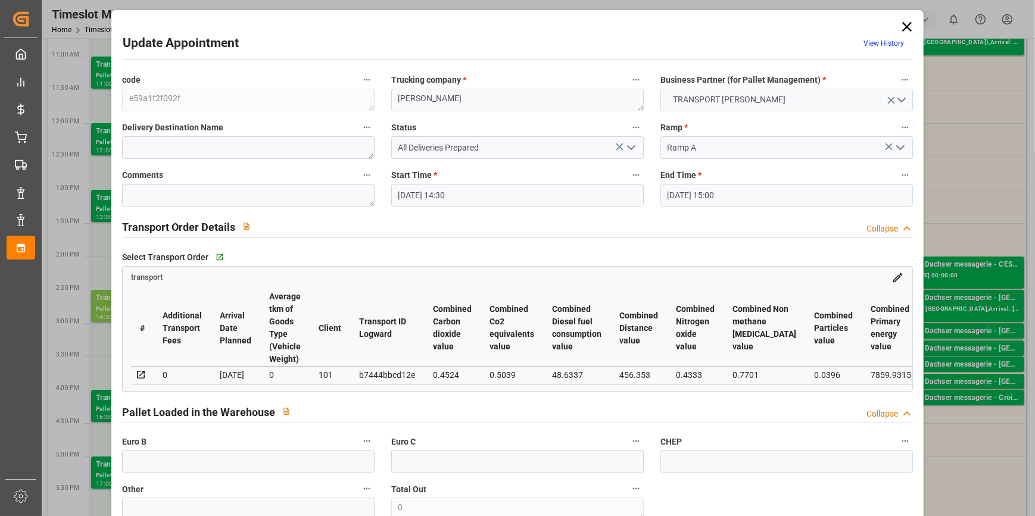
type input "[DATE] 14:30"
type input "[DATE] 15:00"
type input "[DATE] 12:36"
type input "[DATE] 11:55"
type input "[DATE]"
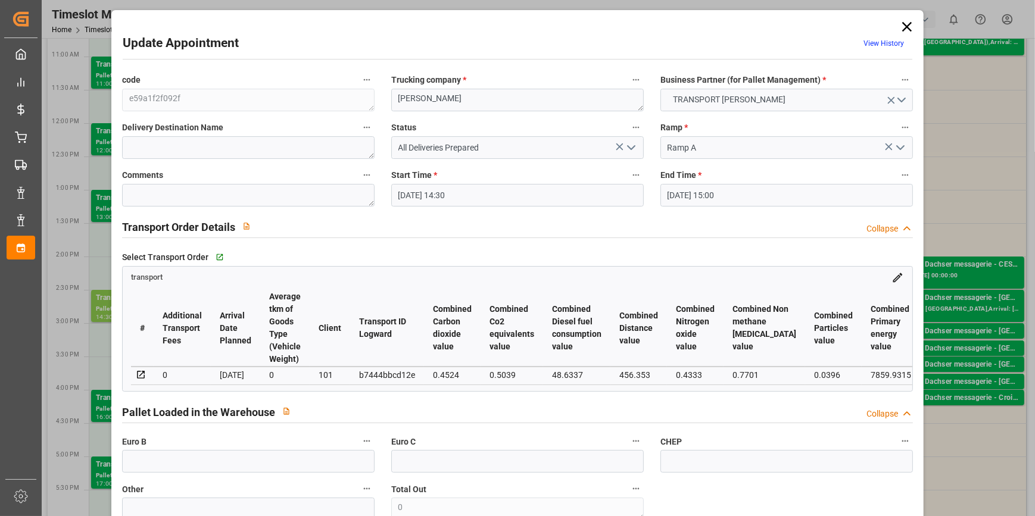
type input "[DATE]"
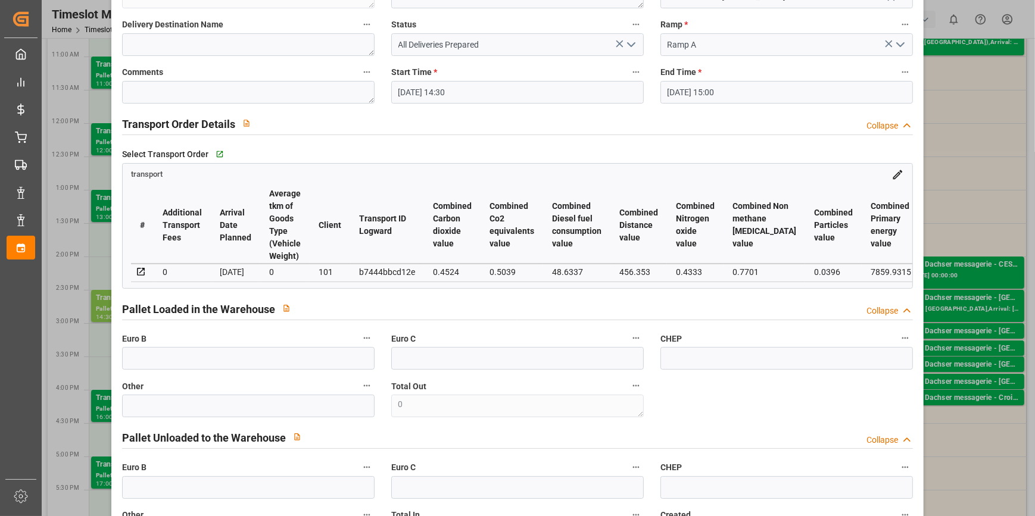
scroll to position [0, 0]
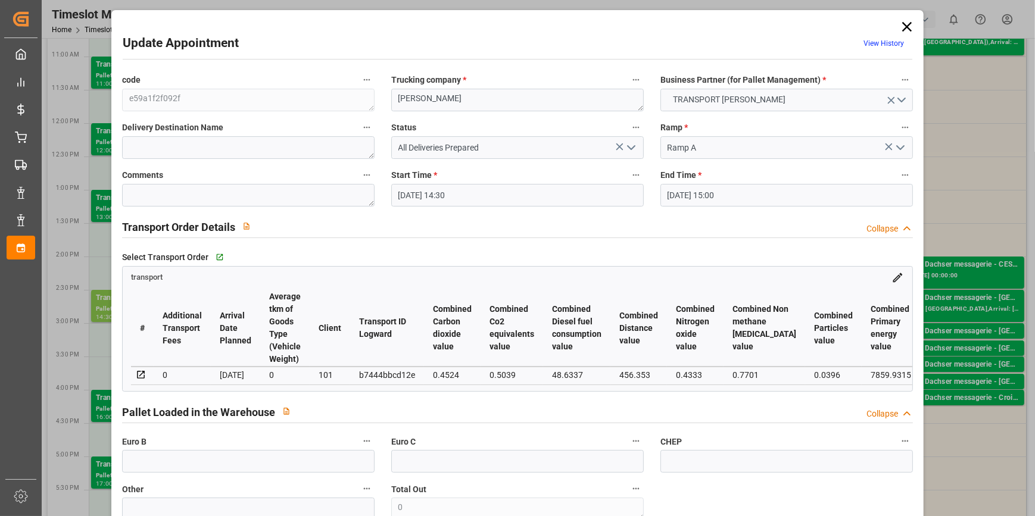
click at [900, 19] on icon at bounding box center [906, 26] width 17 height 17
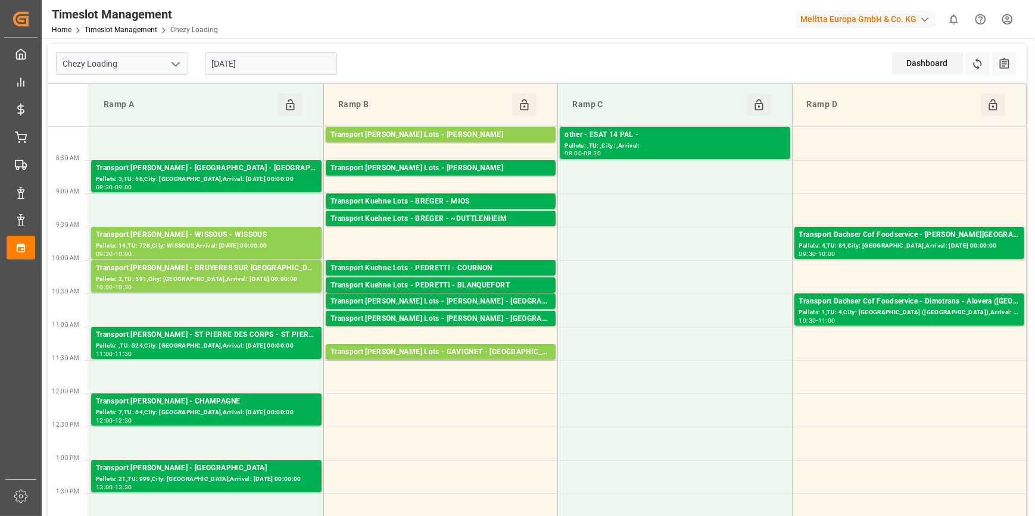
click at [286, 54] on input "[DATE]" at bounding box center [271, 63] width 132 height 23
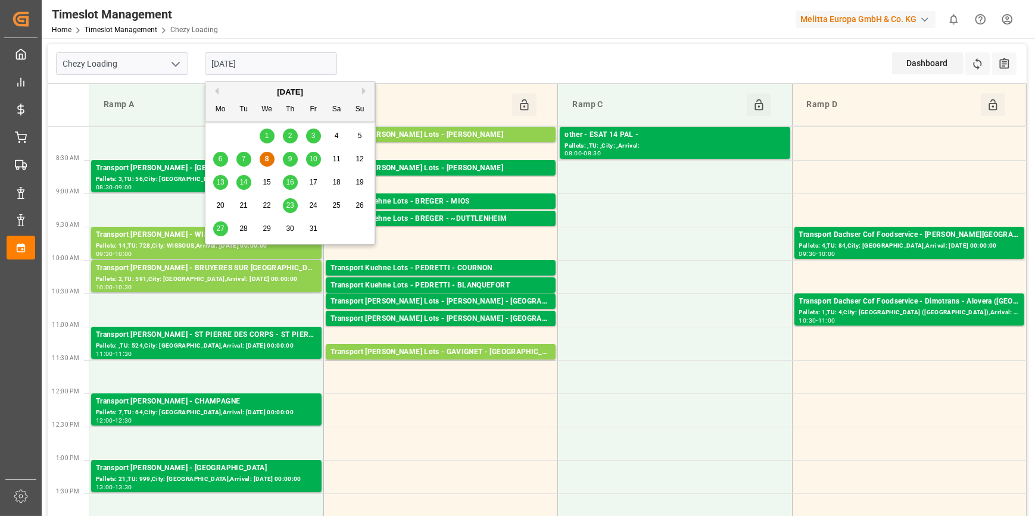
click at [289, 154] on div "9" at bounding box center [290, 159] width 15 height 14
type input "[DATE]"
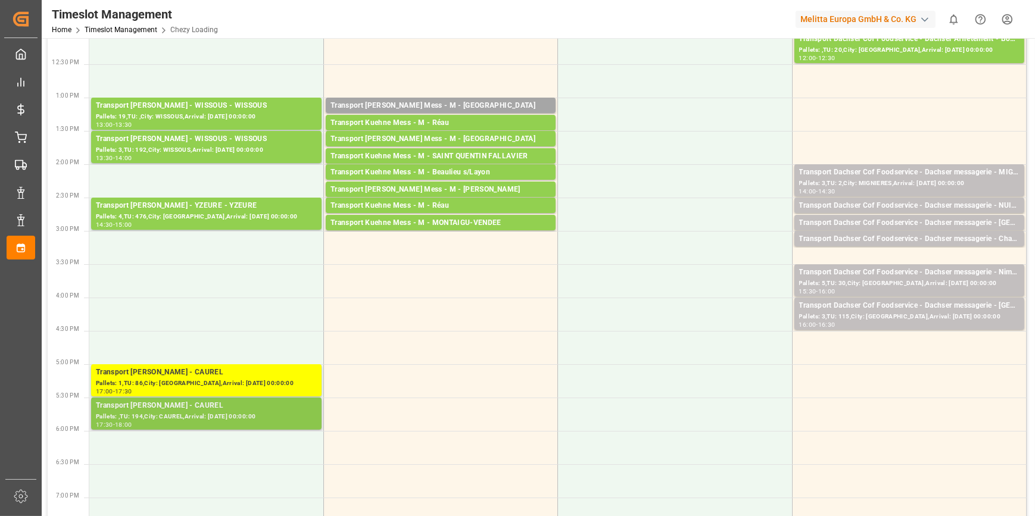
scroll to position [379, 0]
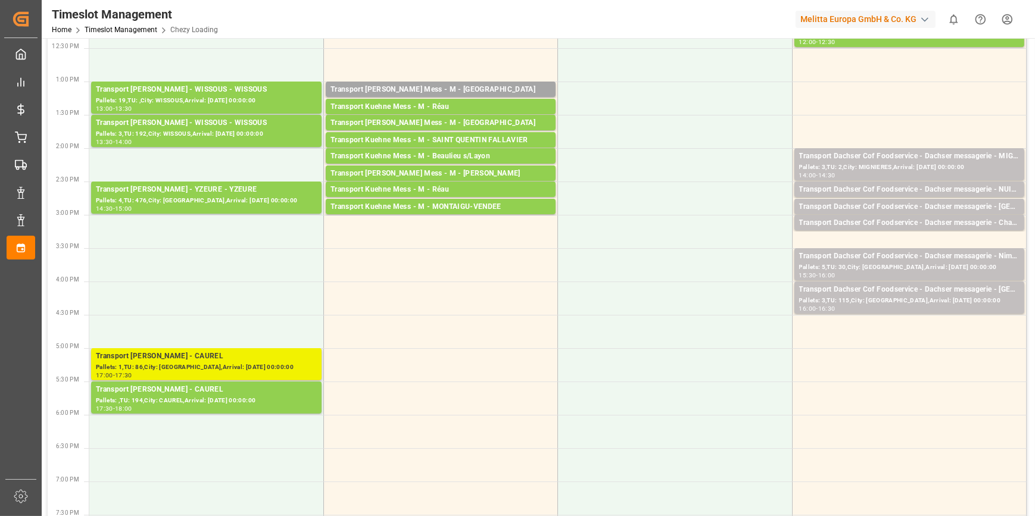
click at [266, 361] on div "Transport [PERSON_NAME] - CAUREL Pallets: 1,TU: 86,City: [GEOGRAPHIC_DATA],Arri…" at bounding box center [206, 364] width 221 height 27
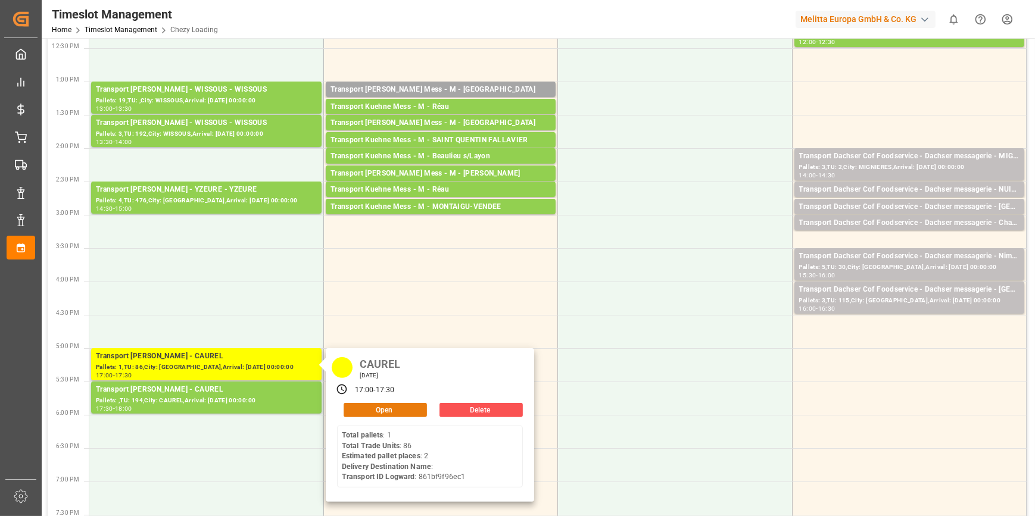
click at [381, 410] on button "Open" at bounding box center [384, 410] width 83 height 14
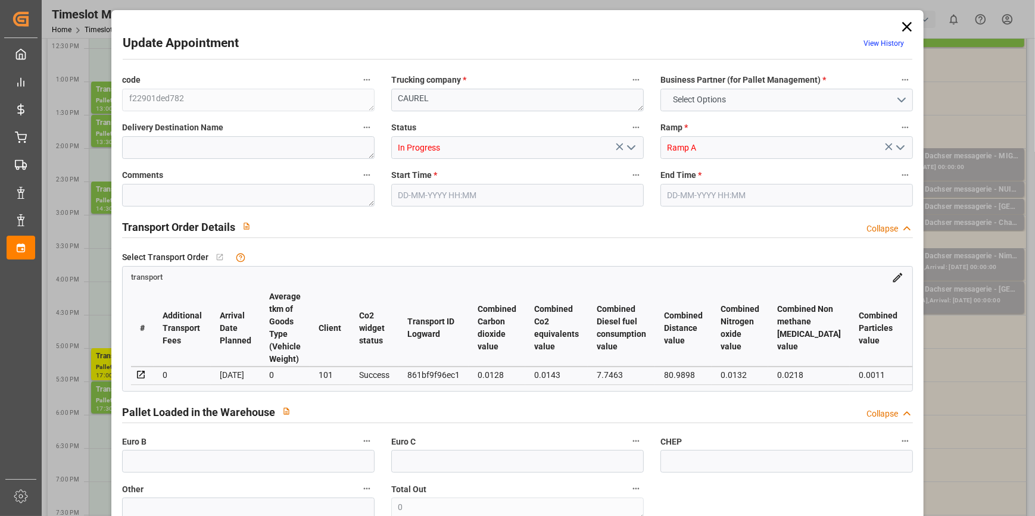
type input "0"
type input "2"
type input "144.63"
type input "0"
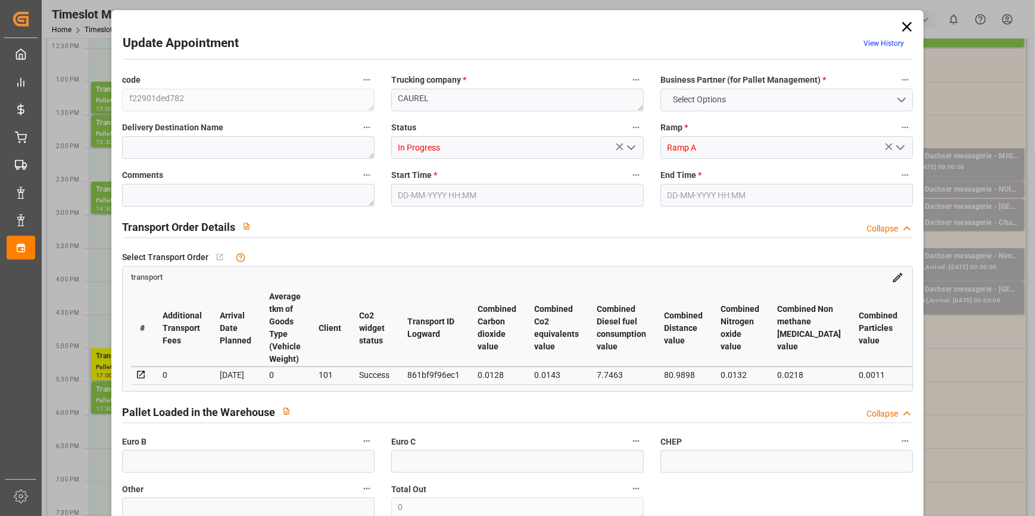
type input "0"
type input "139.7415"
type input "-4.8885"
type input "2"
type input "258.736"
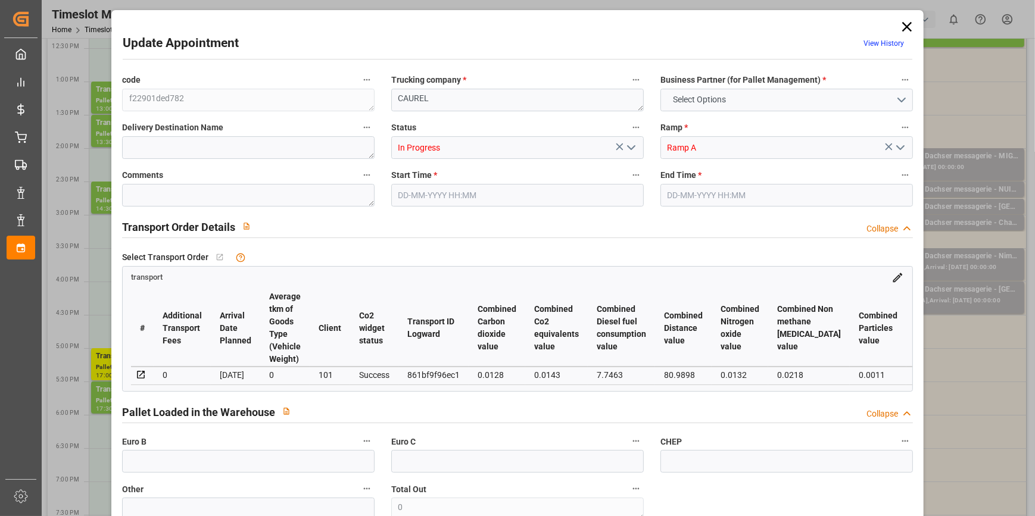
type input "375.046"
type input "2846.224"
type input "51"
type input "1"
type input "86"
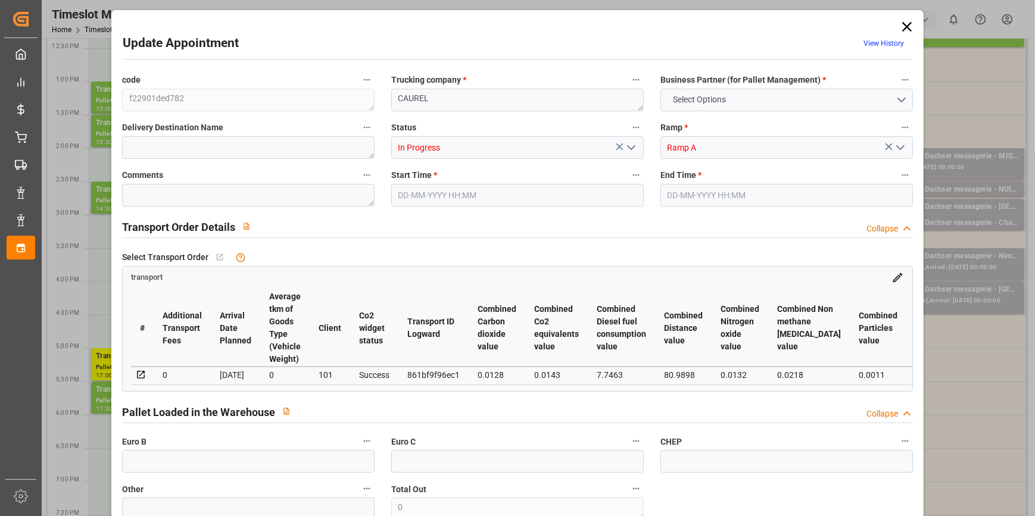
type input "2"
type input "101"
type input "315.856"
type input "0"
type input "4710.8598"
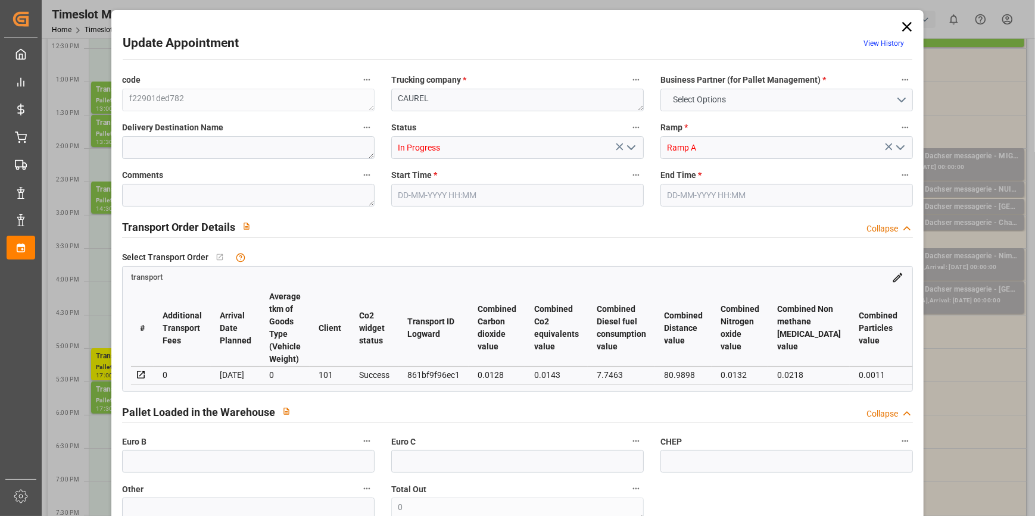
type input "0"
type input "21"
type input "35"
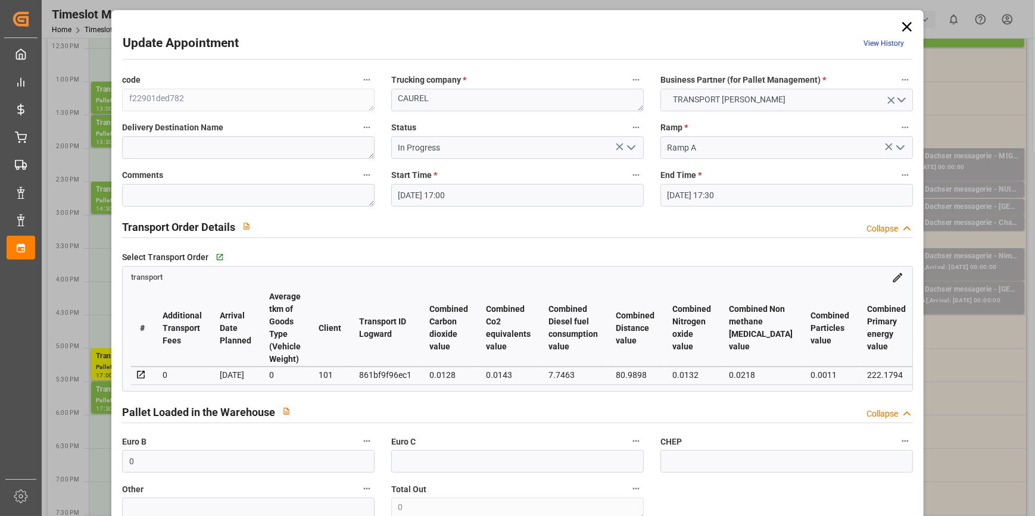
type input "[DATE] 17:00"
type input "[DATE] 17:30"
type input "[DATE] 12:48"
type input "[DATE] 11:17"
type input "[DATE]"
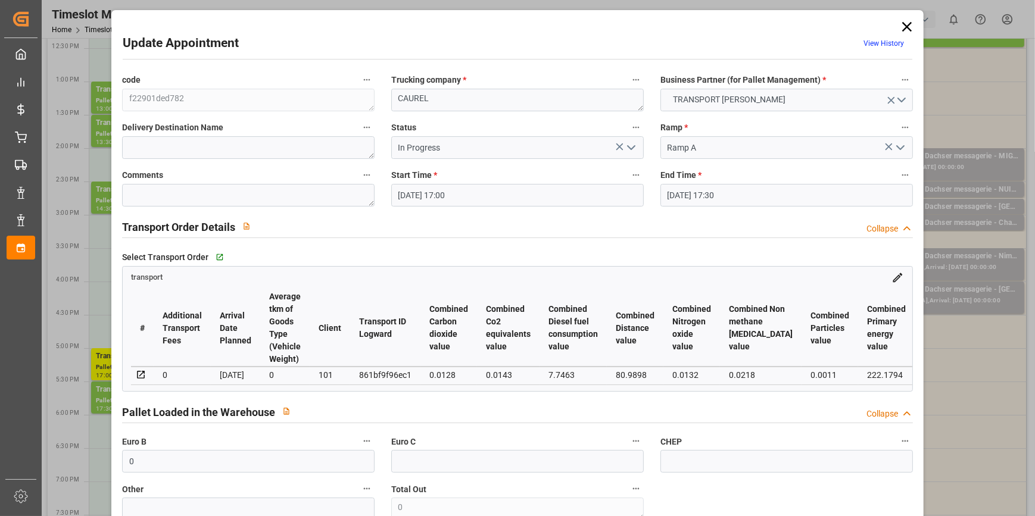
type input "[DATE]"
click at [630, 143] on icon "open menu" at bounding box center [631, 147] width 14 height 14
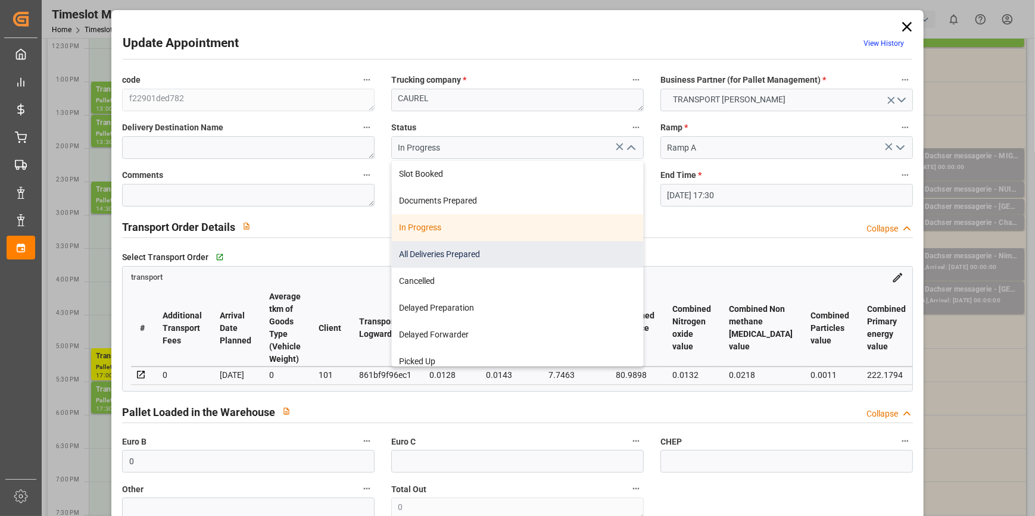
click at [422, 249] on div "All Deliveries Prepared" at bounding box center [517, 254] width 251 height 27
type input "All Deliveries Prepared"
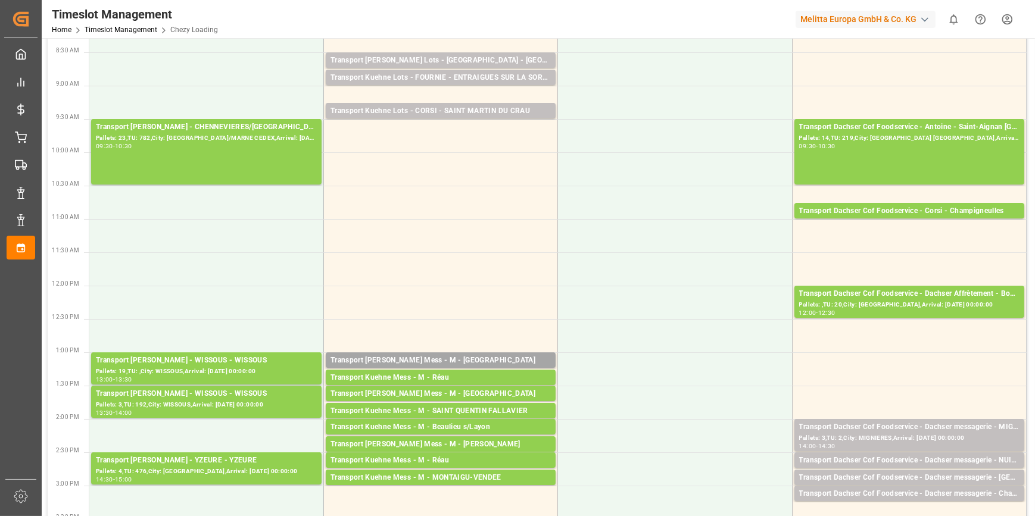
scroll to position [0, 0]
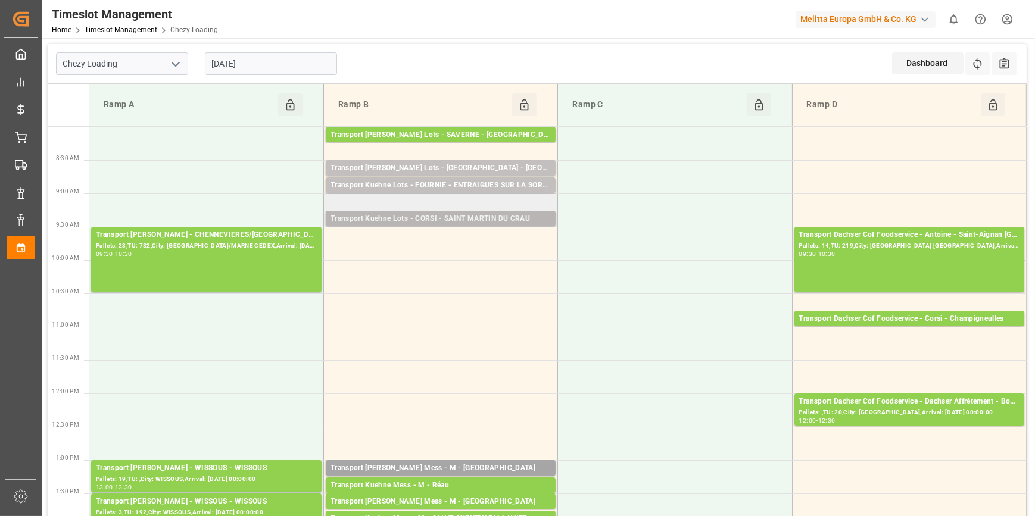
click at [474, 217] on div "Transport Kuehne Lots - CORSI - SAINT MARTIN DU CRAU" at bounding box center [440, 219] width 220 height 12
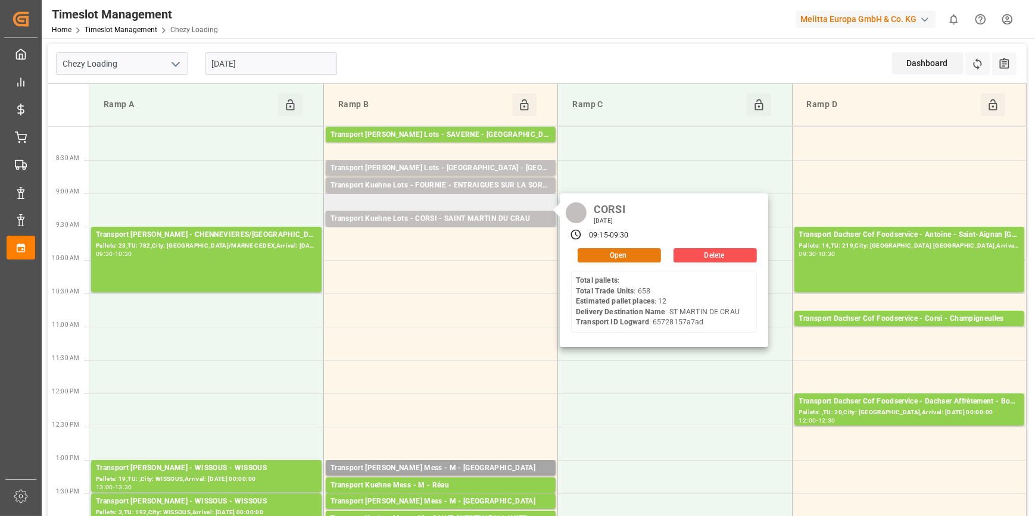
click at [618, 255] on button "Open" at bounding box center [618, 255] width 83 height 14
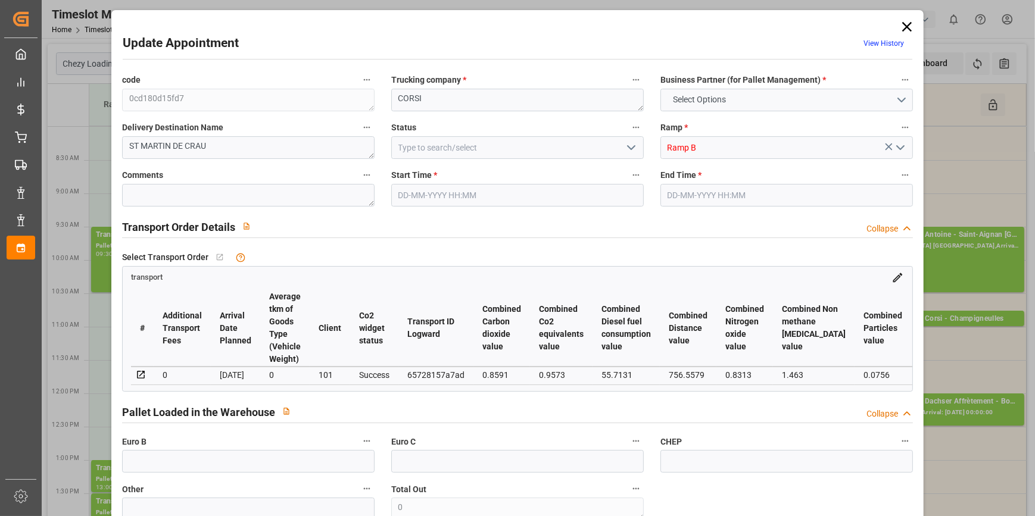
type input "12"
type input "629.72"
type input "0"
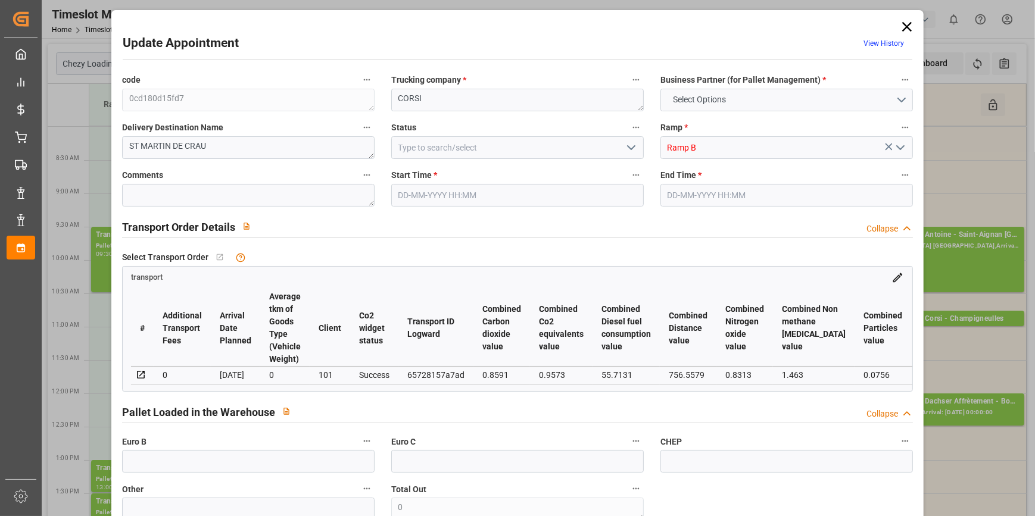
type input "629.72"
type input "0"
type input "1927.839"
type input "3575.05"
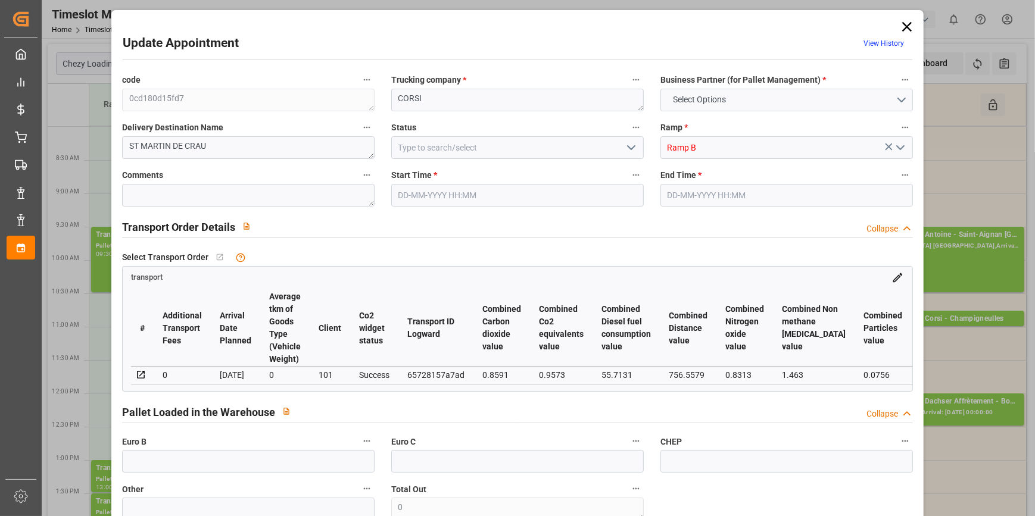
type input "6874.237"
type input "13"
type input "0"
type input "658"
type input "60"
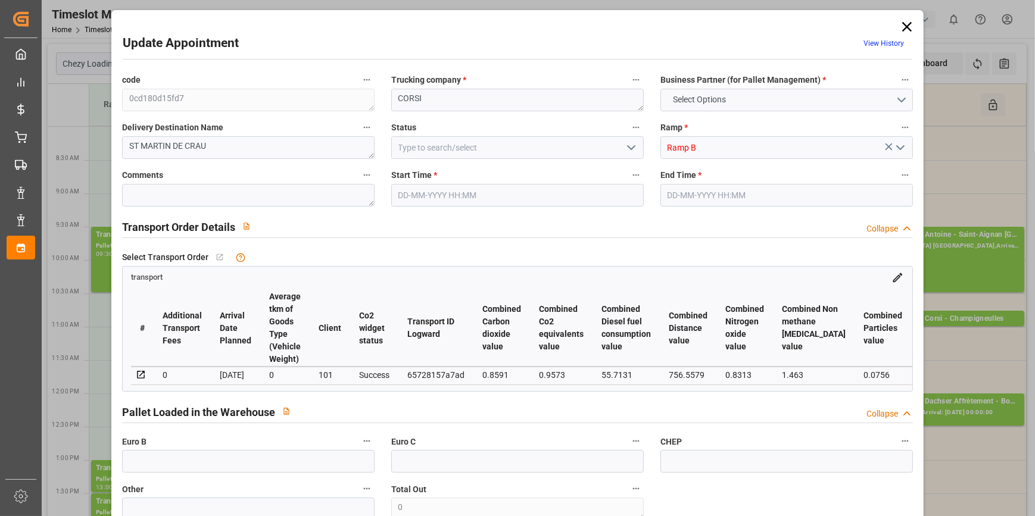
type input "101"
type input "2195.05"
type input "0"
type input "4710.8598"
type input "0"
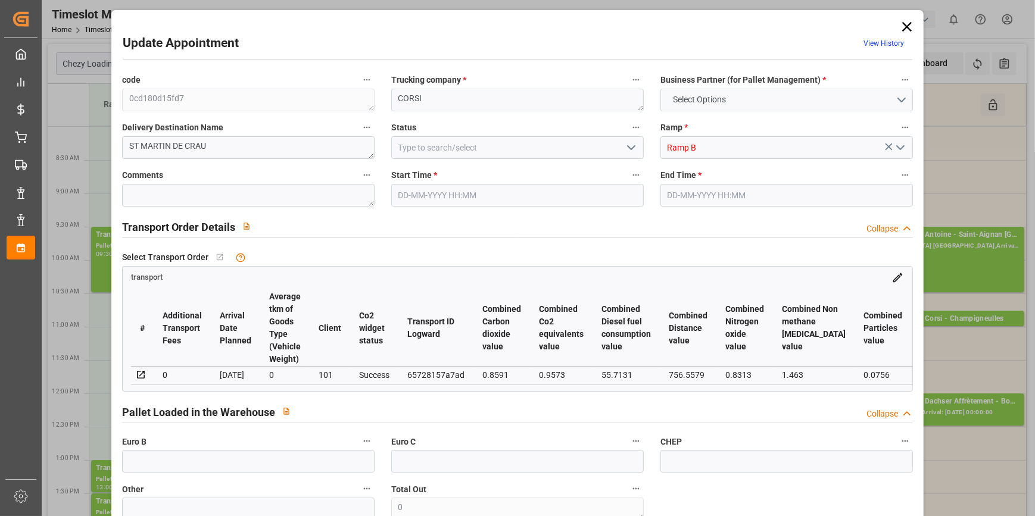
type input "0"
type input "21"
type input "35"
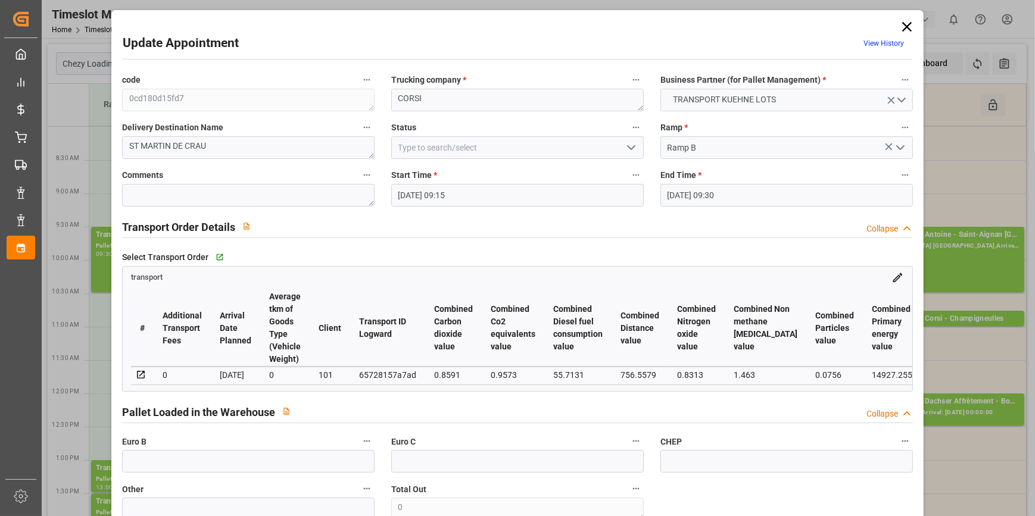
type input "09-10-2025 09:15"
type input "09-10-2025 09:30"
type input "08-10-2025 13:53"
type input "08-10-2025 11:22"
type input "14-10-2025"
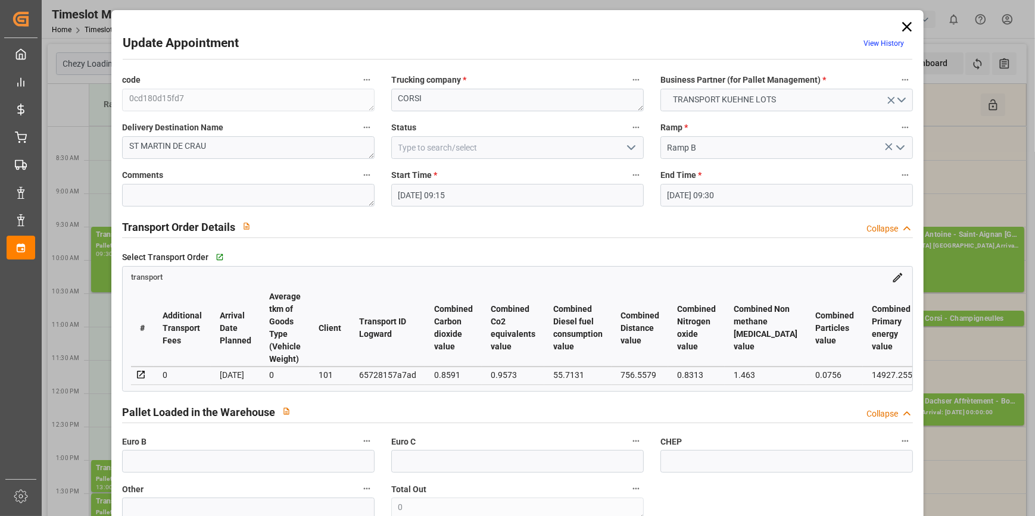
type input "[DATE]"
click at [624, 147] on icon "open menu" at bounding box center [631, 147] width 14 height 14
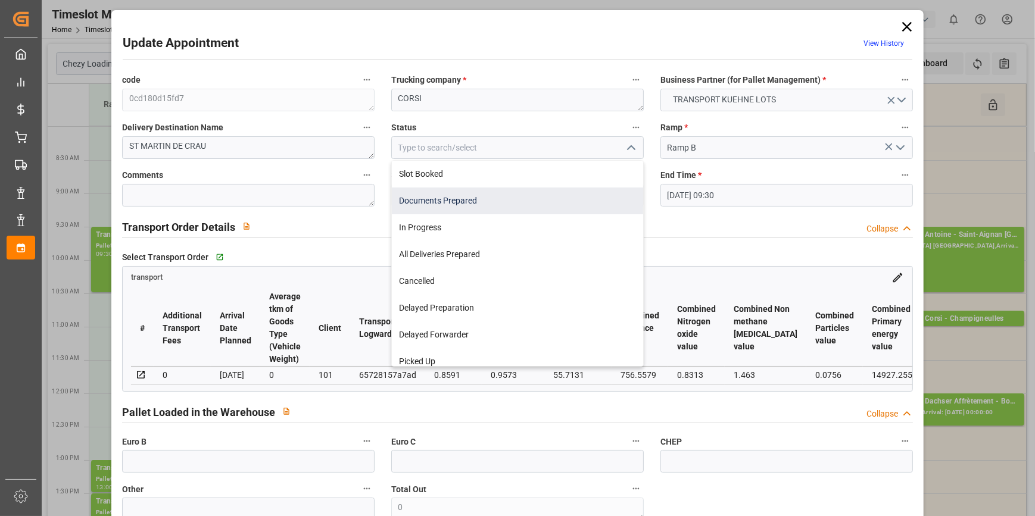
click at [465, 197] on div "Documents Prepared" at bounding box center [517, 201] width 251 height 27
type input "Documents Prepared"
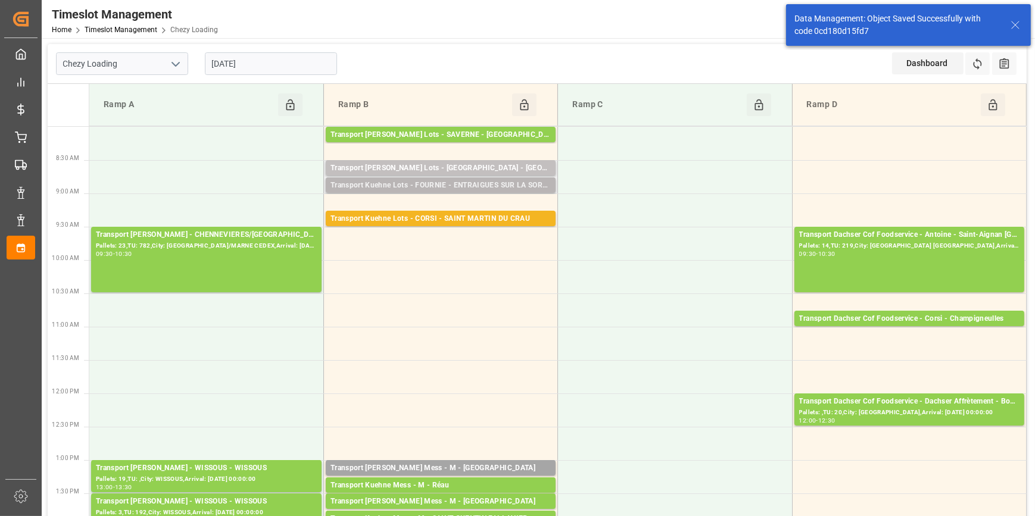
click at [467, 184] on div "Transport Kuehne Lots - FOURNIE - ENTRAIGUES SUR LA SORGUE" at bounding box center [440, 186] width 220 height 12
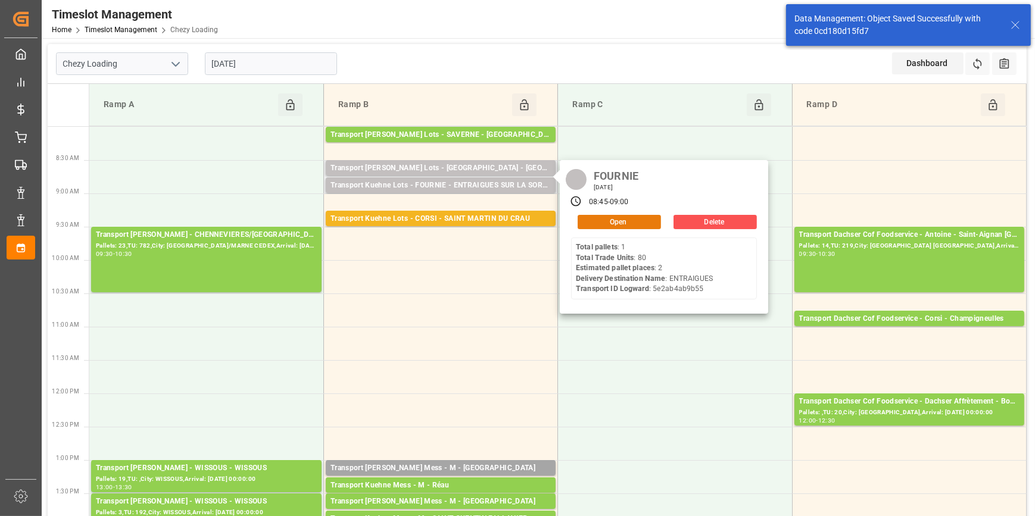
click at [617, 220] on button "Open" at bounding box center [618, 222] width 83 height 14
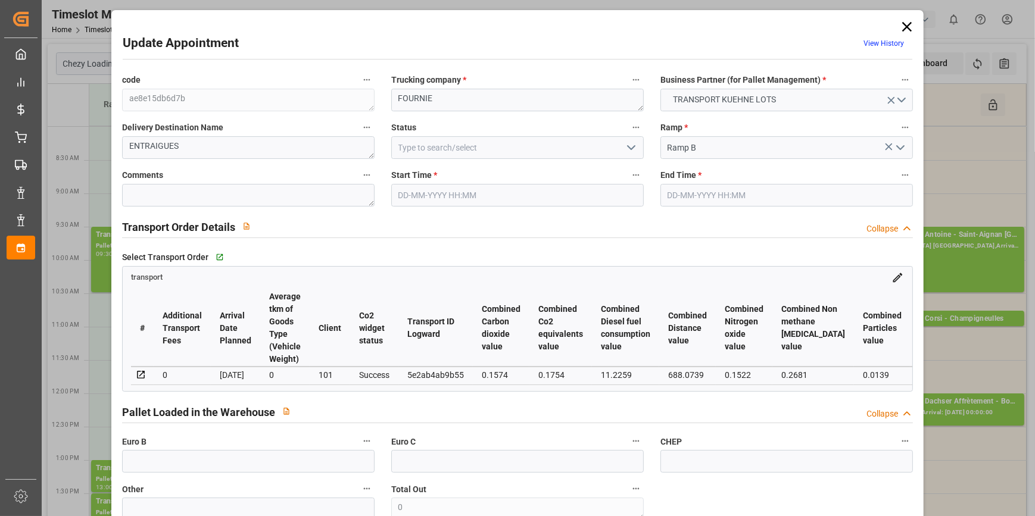
type input "09-10-2025 08:45"
type input "09-10-2025 09:00"
type input "08-10-2025 13:51"
type input "08-10-2025 11:22"
type input "14-10-2025"
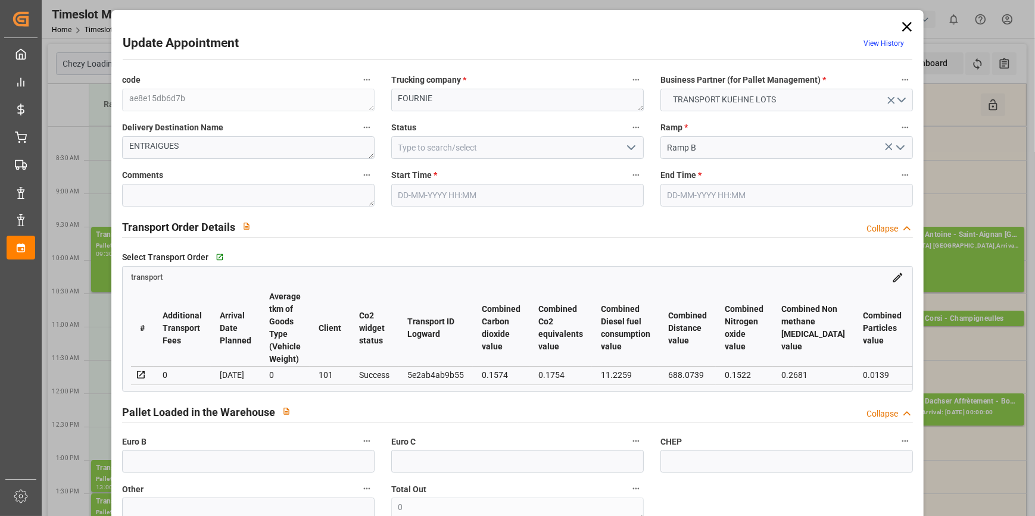
type input "[DATE]"
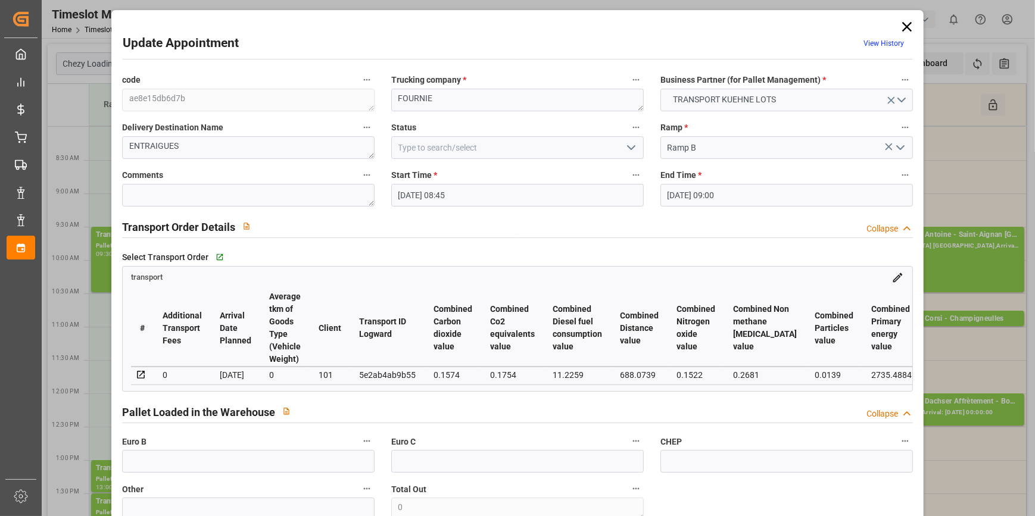
click at [625, 147] on icon "open menu" at bounding box center [631, 147] width 14 height 14
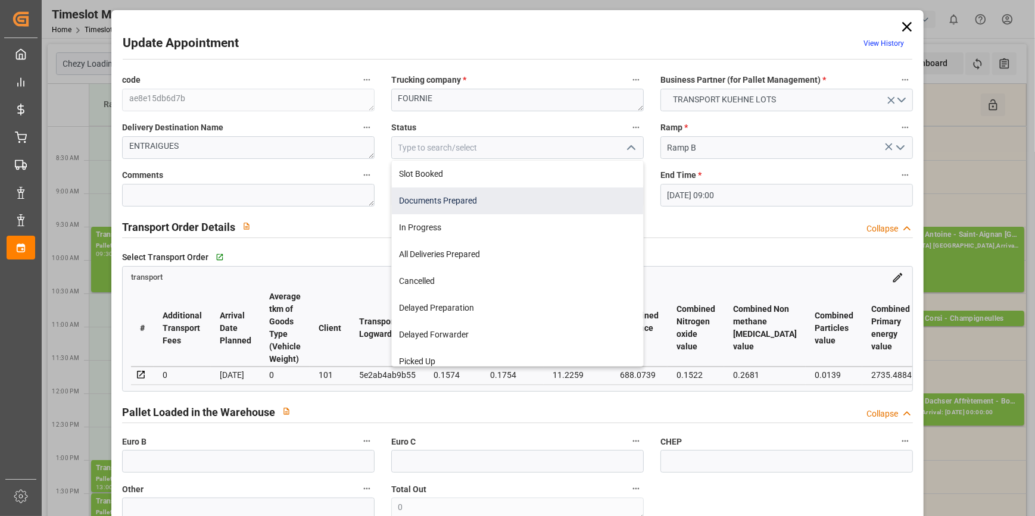
click at [423, 196] on div "Documents Prepared" at bounding box center [517, 201] width 251 height 27
type input "Documents Prepared"
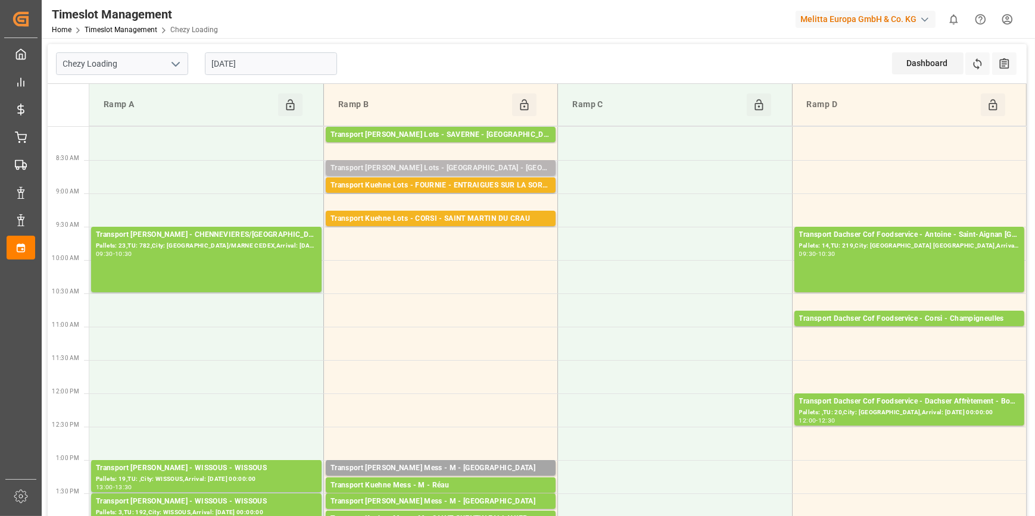
click at [452, 165] on div "Transport Kuehne Lots - FOURNIE - CASTELNAUDARY" at bounding box center [440, 169] width 220 height 12
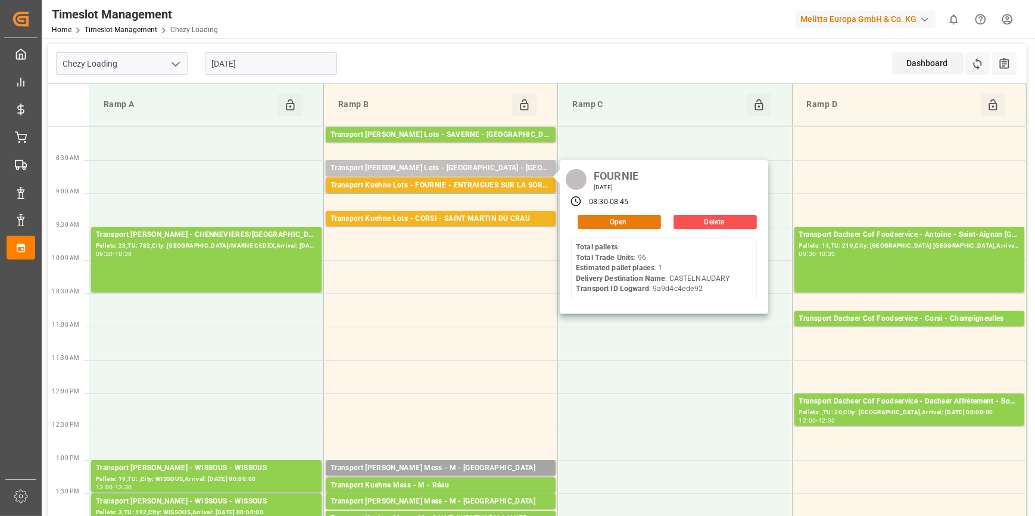
click at [601, 224] on button "Open" at bounding box center [618, 222] width 83 height 14
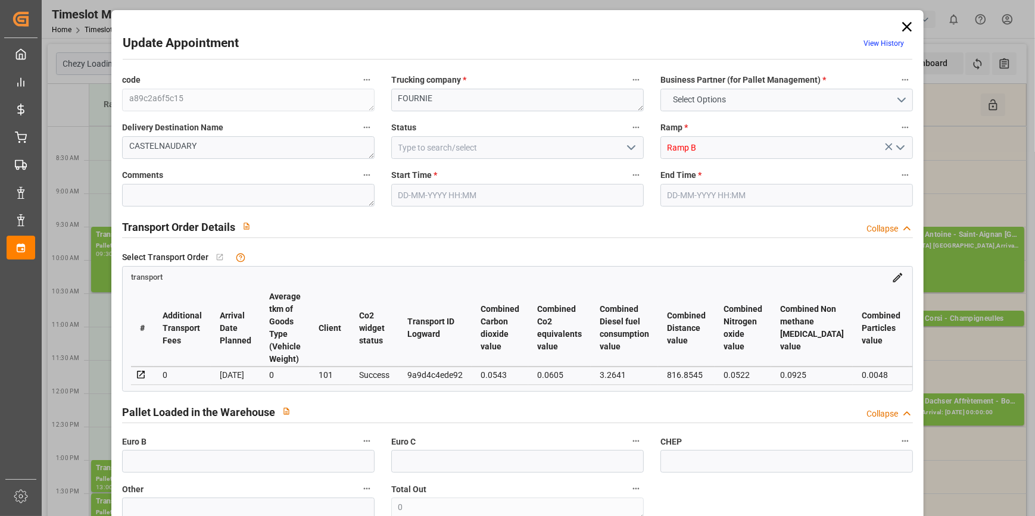
type input "1"
type input "226.81"
type input "0"
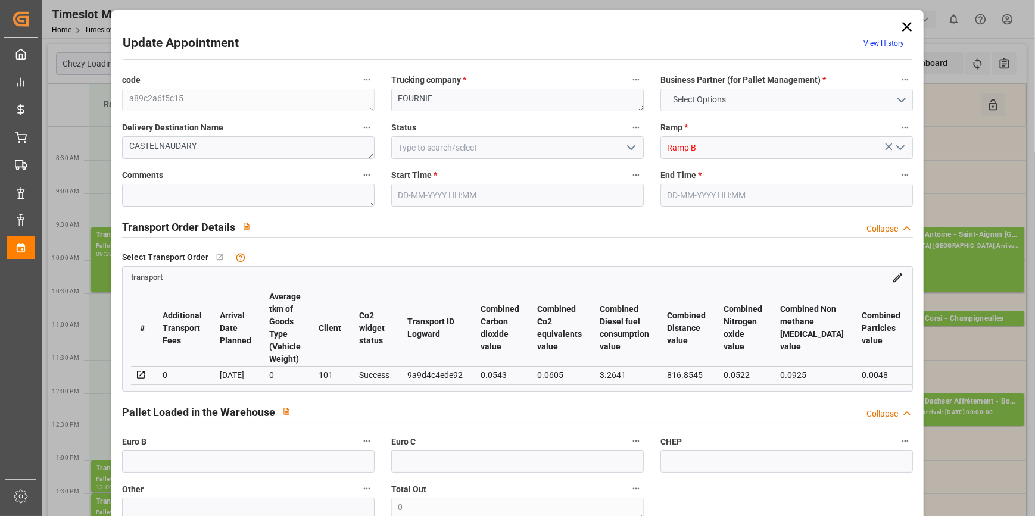
type input "226.81"
type input "0"
type input "100.14"
type input "195.784"
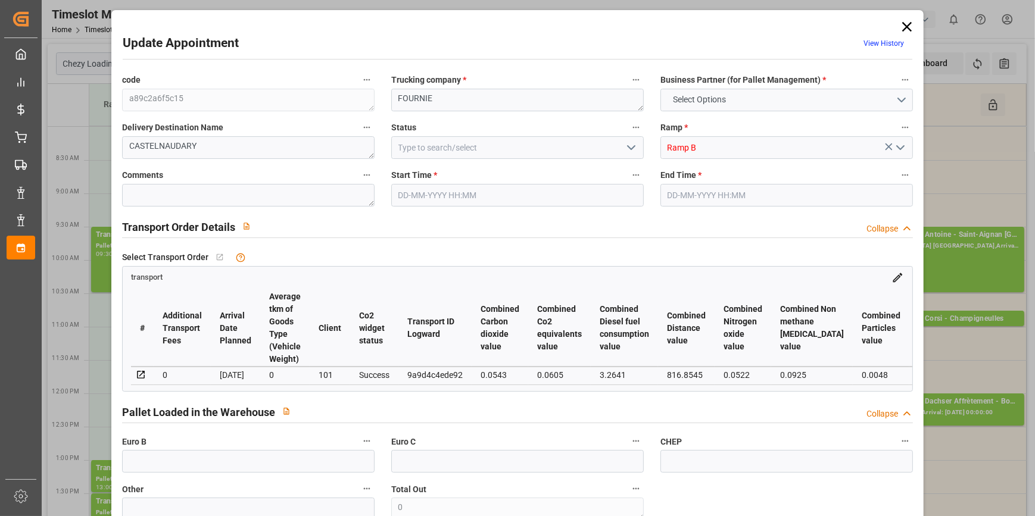
type input "796.728"
type input "11"
type input "0"
type input "96"
type input "3"
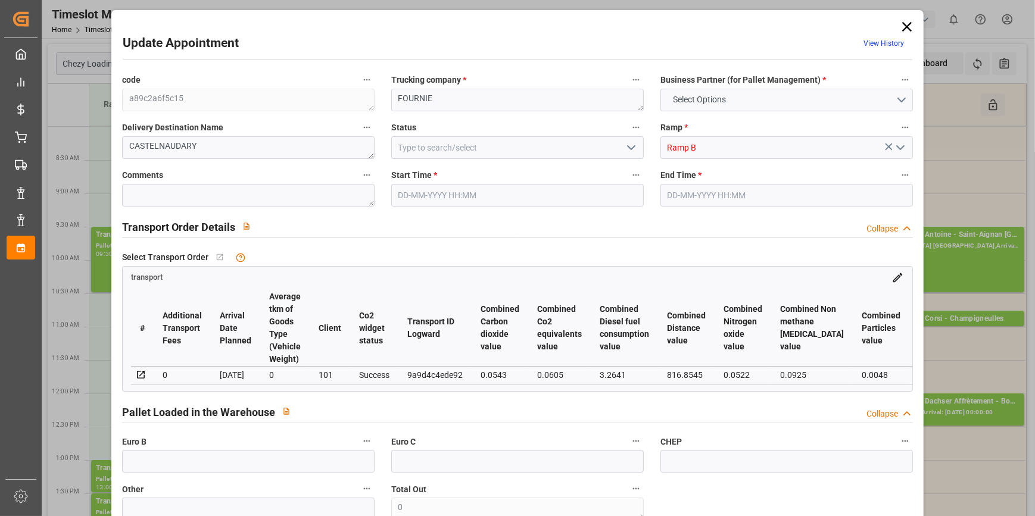
type input "101"
type input "126.784"
type input "0"
type input "4710.8598"
type input "0"
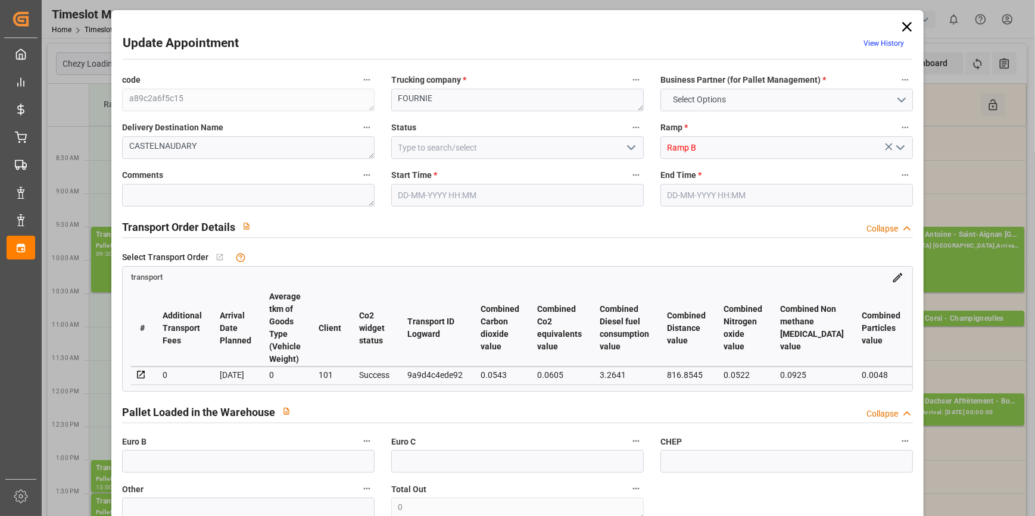
type input "0"
type input "21"
type input "35"
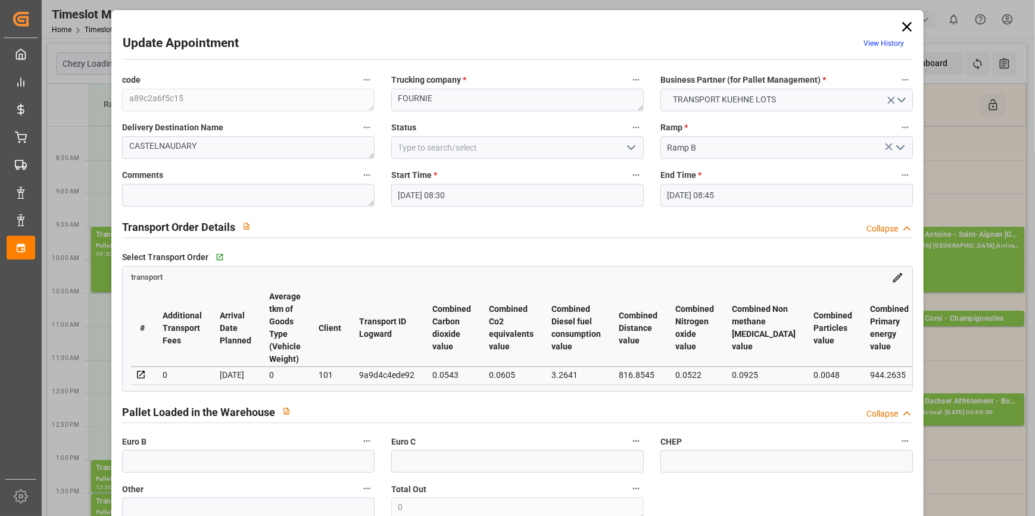
type input "09-10-2025 08:30"
type input "09-10-2025 08:45"
type input "08-10-2025 13:51"
type input "08-10-2025 11:23"
type input "15-10-2025"
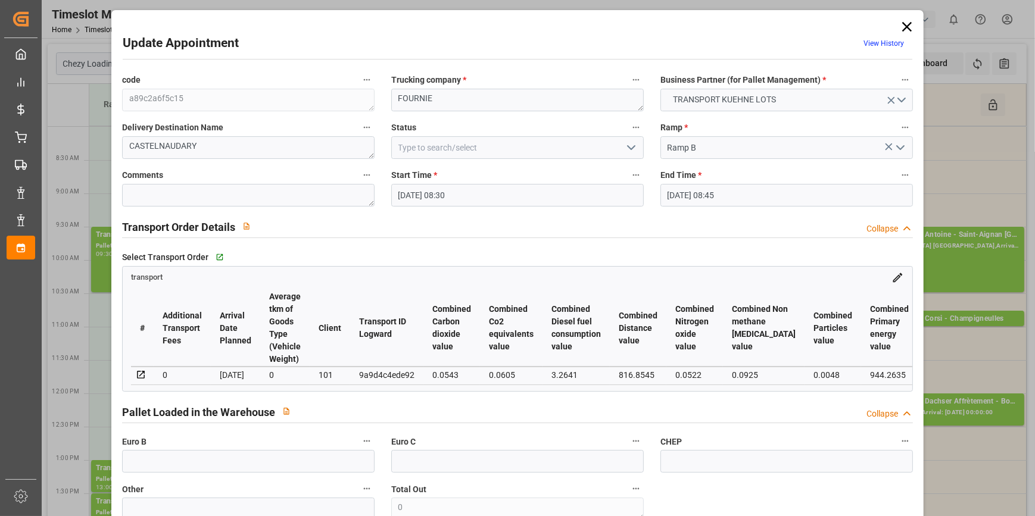
type input "13-10-2025"
click at [630, 151] on icon "open menu" at bounding box center [631, 147] width 14 height 14
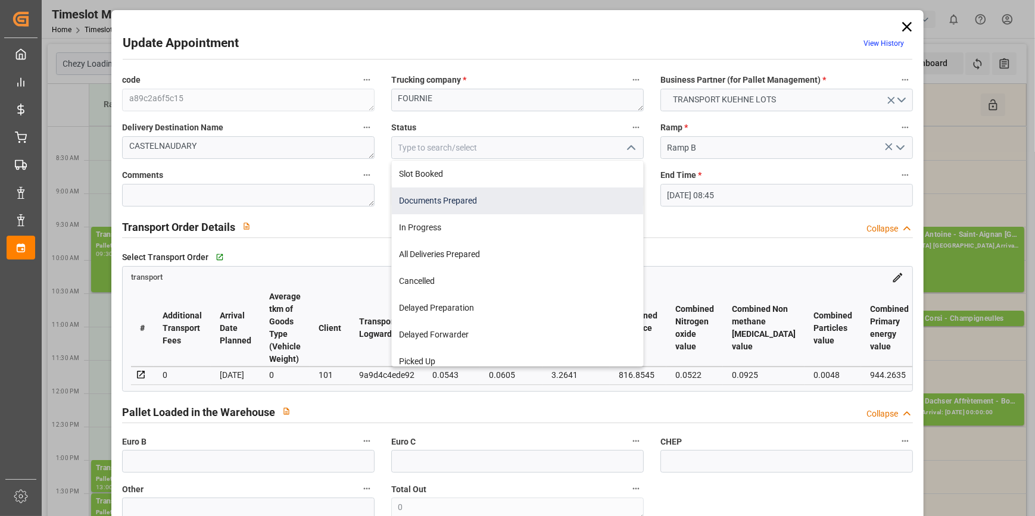
click at [429, 201] on div "Documents Prepared" at bounding box center [517, 201] width 251 height 27
type input "Documents Prepared"
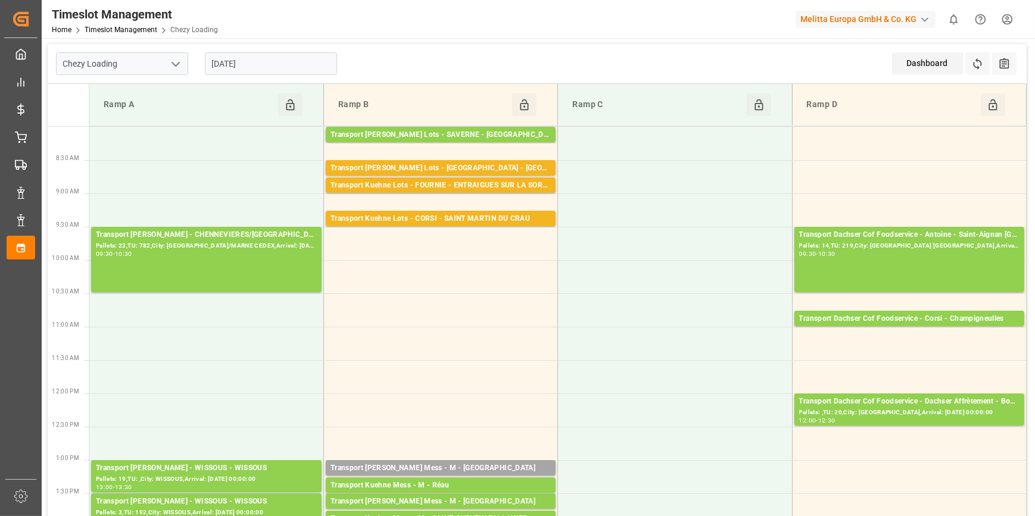
click at [321, 64] on input "[DATE]" at bounding box center [271, 63] width 132 height 23
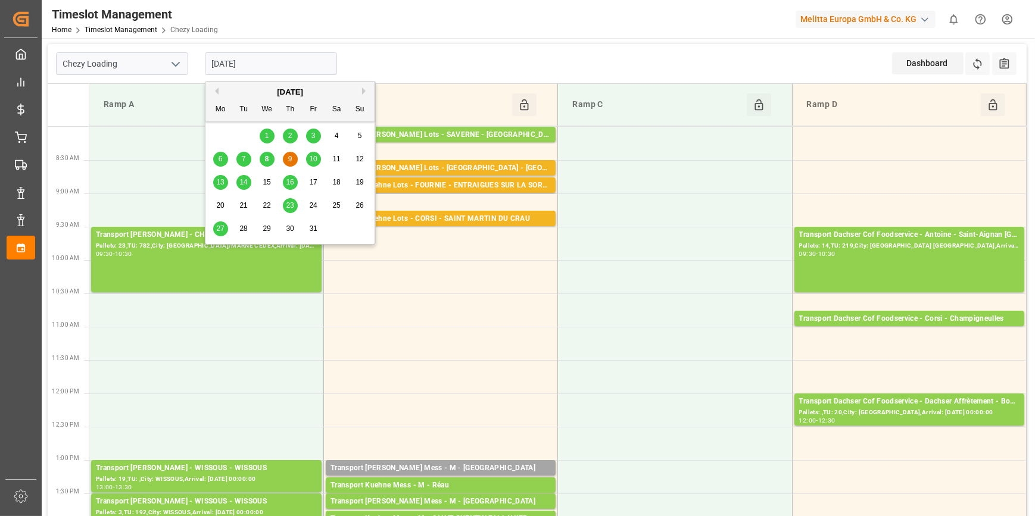
click at [315, 158] on span "10" at bounding box center [313, 159] width 8 height 8
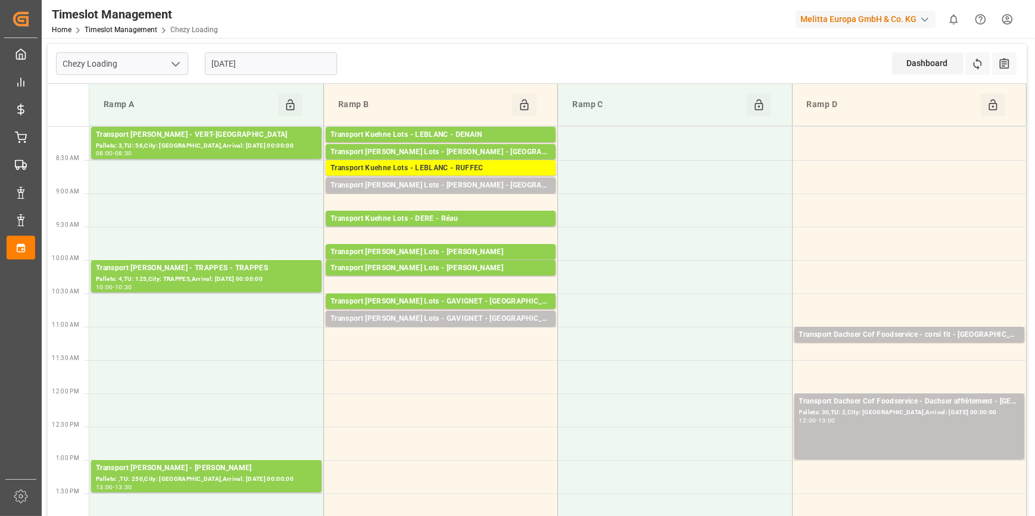
click at [285, 60] on input "[DATE]" at bounding box center [271, 63] width 132 height 23
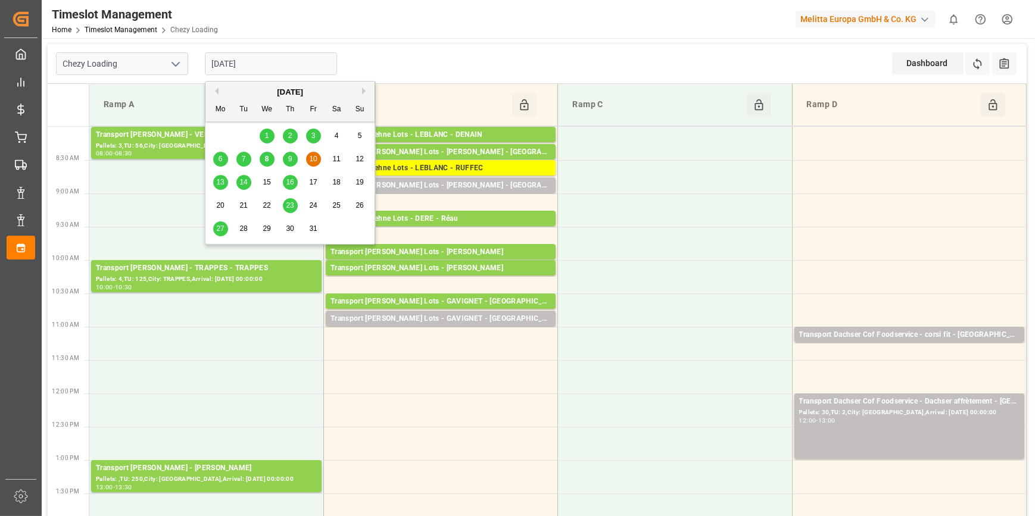
click at [263, 155] on div "8" at bounding box center [267, 159] width 15 height 14
type input "[DATE]"
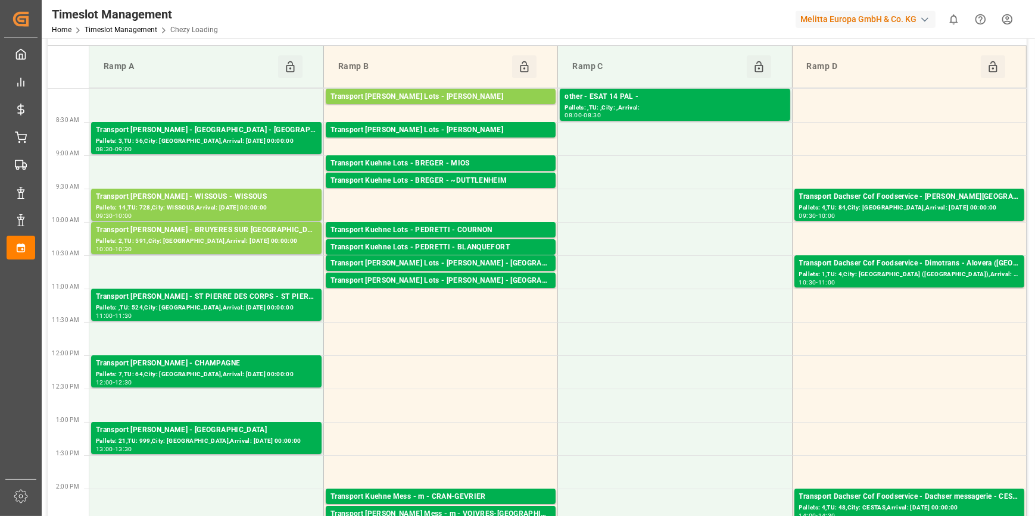
scroll to position [433, 0]
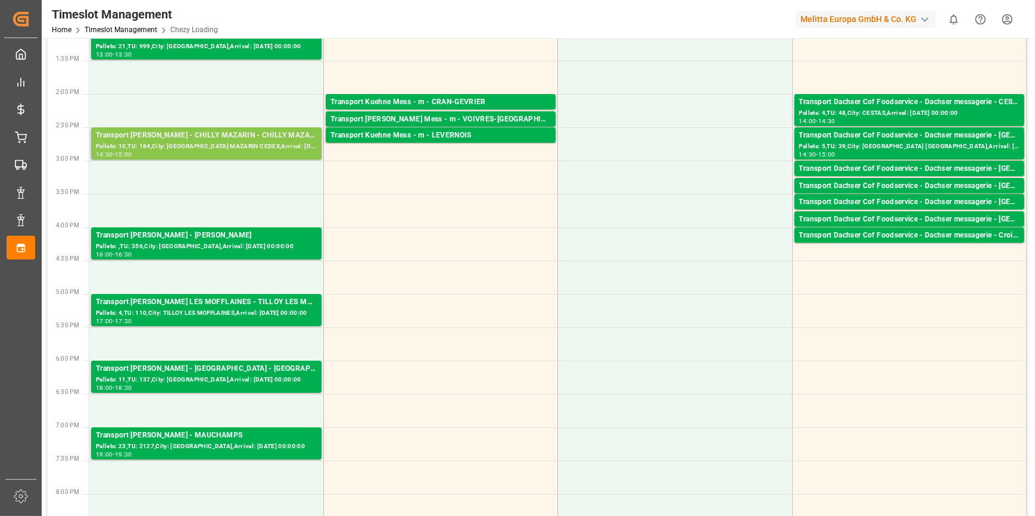
click at [194, 142] on div "Pallets: 10,TU: 184,City: [GEOGRAPHIC_DATA] MAZARIN CEDEX,Arrival: [DATE] 00:00…" at bounding box center [206, 147] width 221 height 10
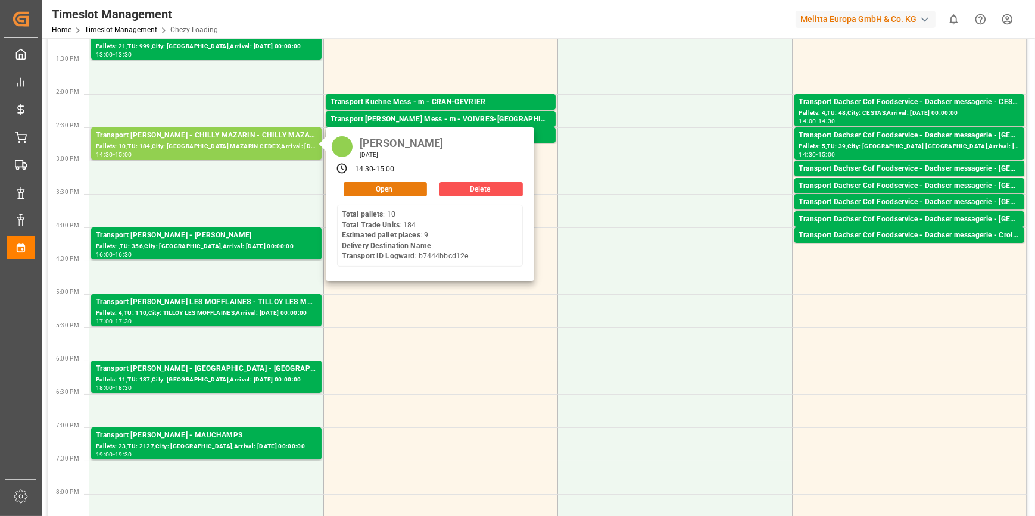
click at [354, 183] on button "Open" at bounding box center [384, 189] width 83 height 14
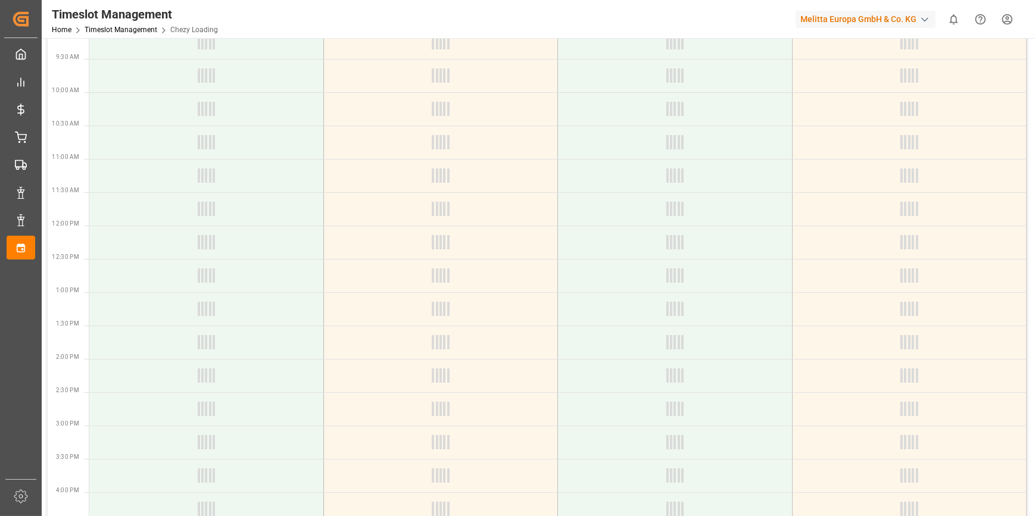
scroll to position [162, 0]
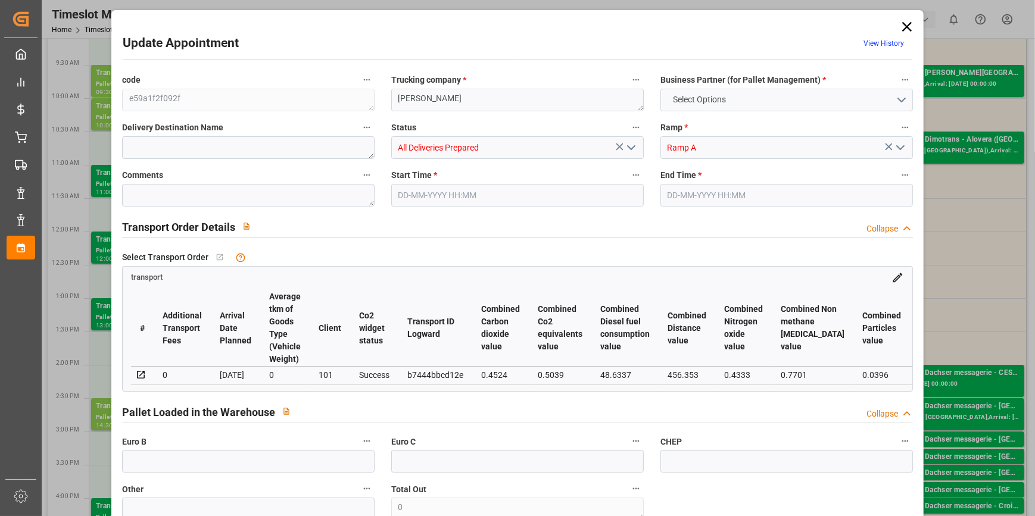
type input "9"
type input "216.93"
type input "0"
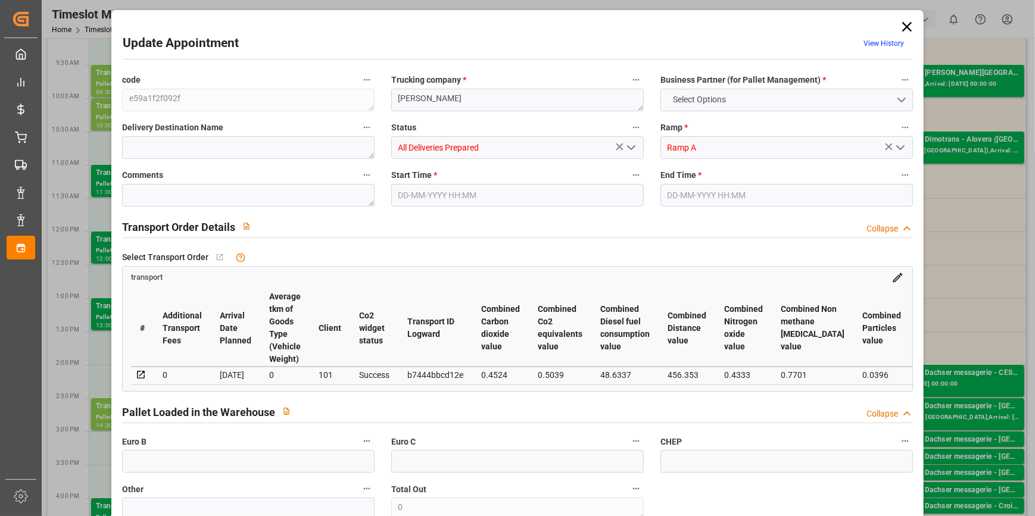
type input "209.5978"
type input "-7.3322"
type input "14"
type input "1469.28"
type input "2267.544"
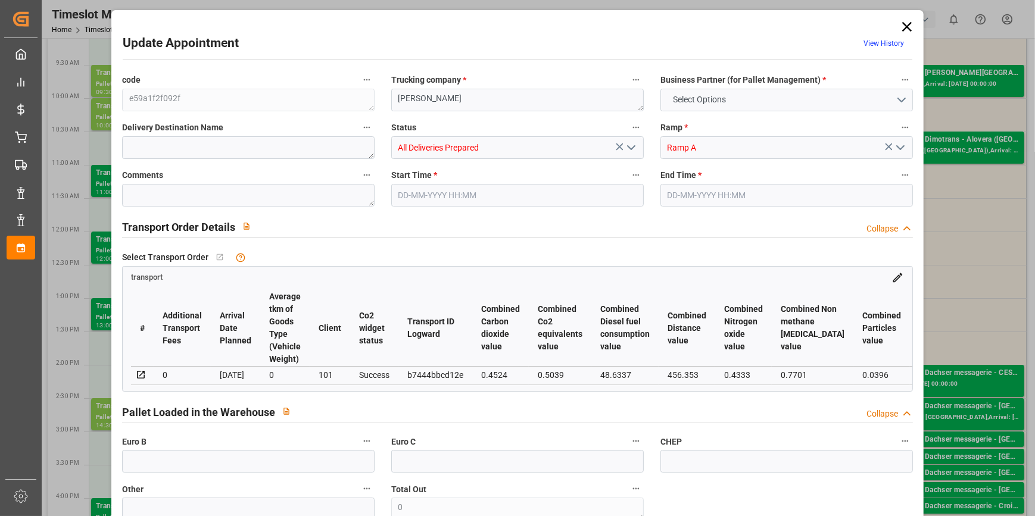
type input "8291.136"
type input "91"
type input "10"
type input "184"
type input "14"
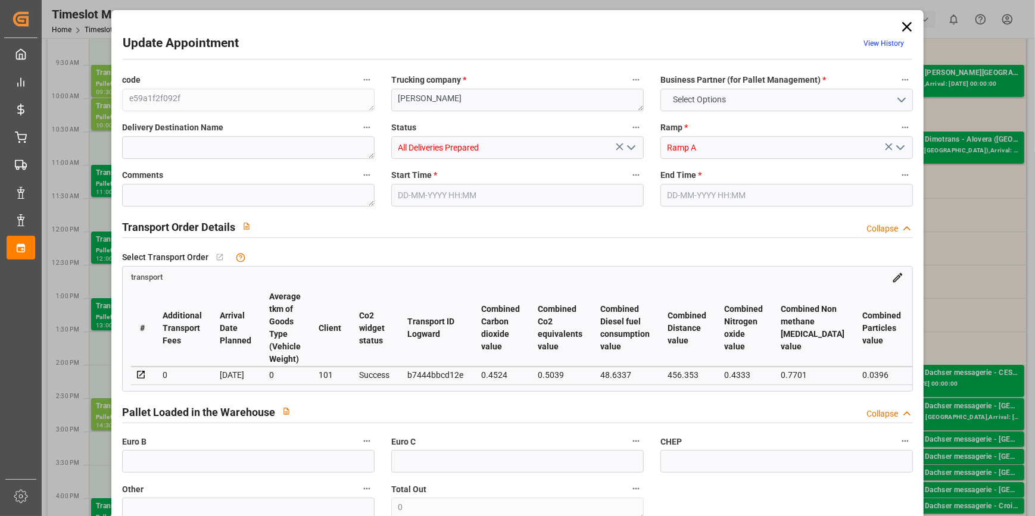
type input "101"
type input "1885.008"
type input "0"
type input "4710.8598"
type input "0"
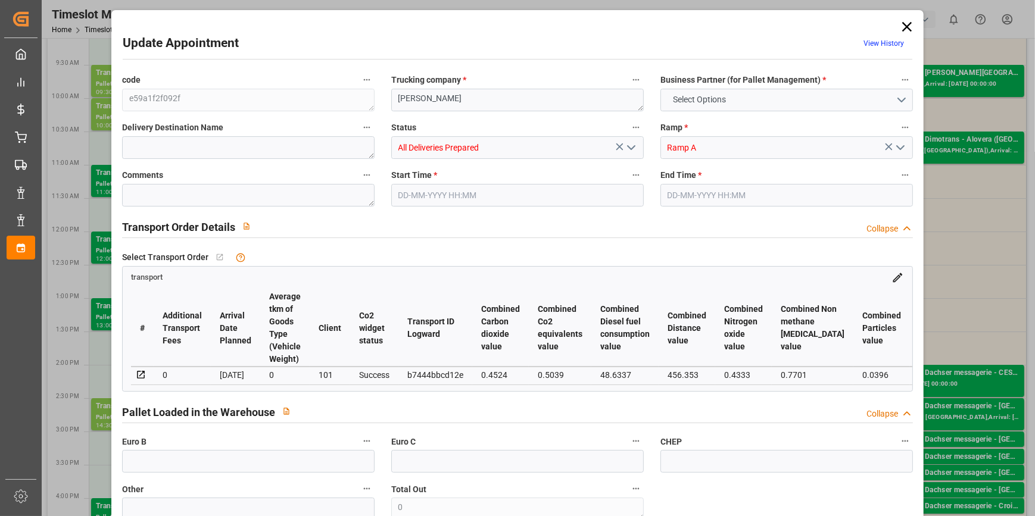
type input "0"
type input "21"
type input "35"
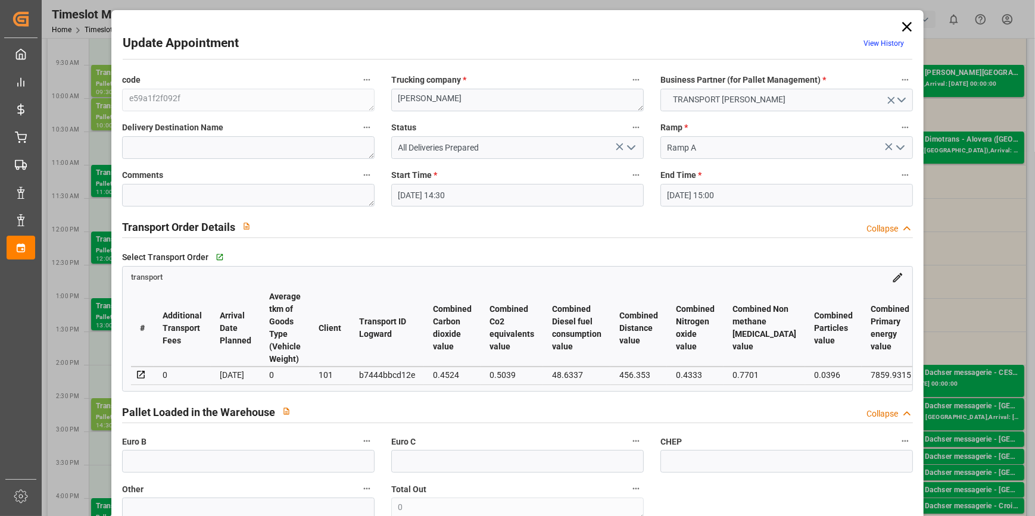
type input "08-10-2025 14:30"
type input "08-10-2025 15:00"
type input "03-10-2025 12:36"
type input "03-10-2025 11:55"
type input "[DATE]"
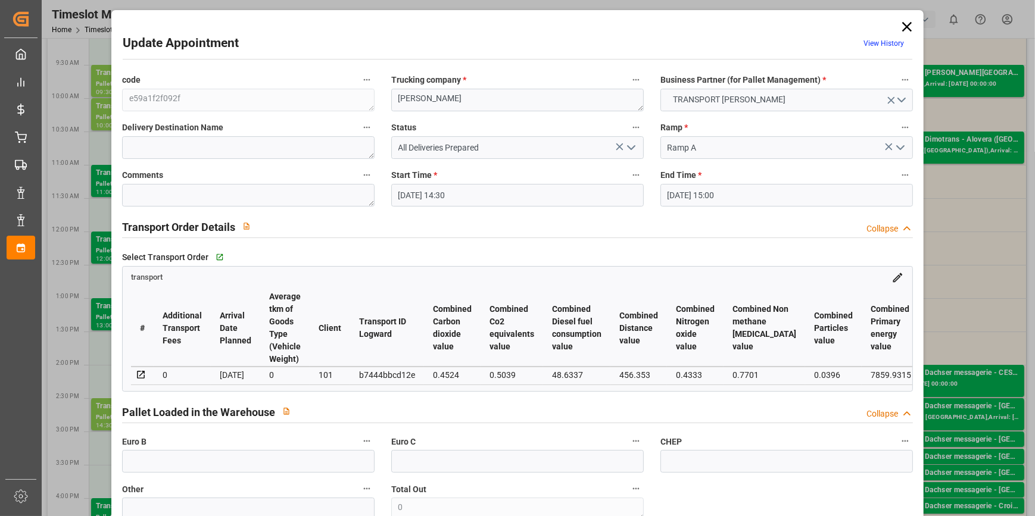
type input "[DATE]"
click at [631, 144] on icon "open menu" at bounding box center [631, 147] width 14 height 14
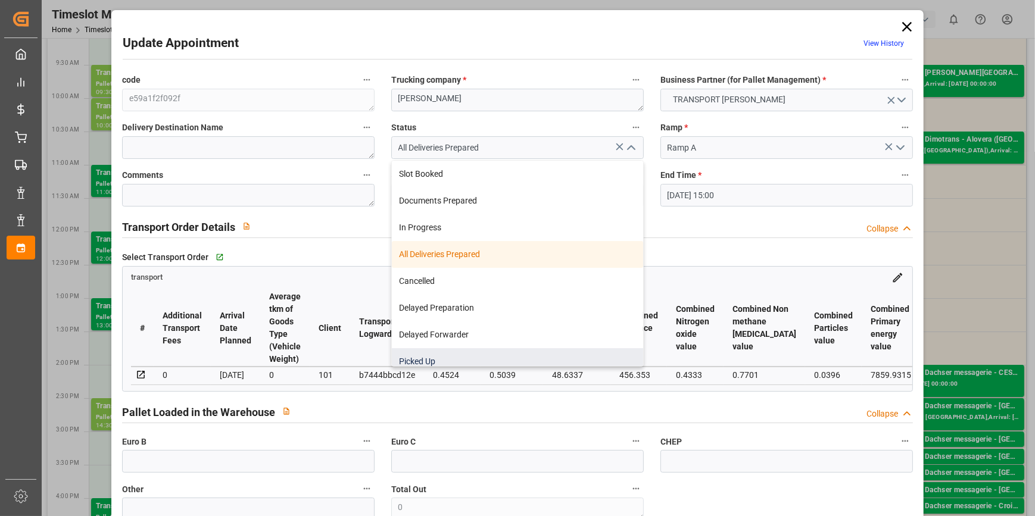
click at [407, 361] on div "Picked Up" at bounding box center [517, 361] width 251 height 27
type input "Picked Up"
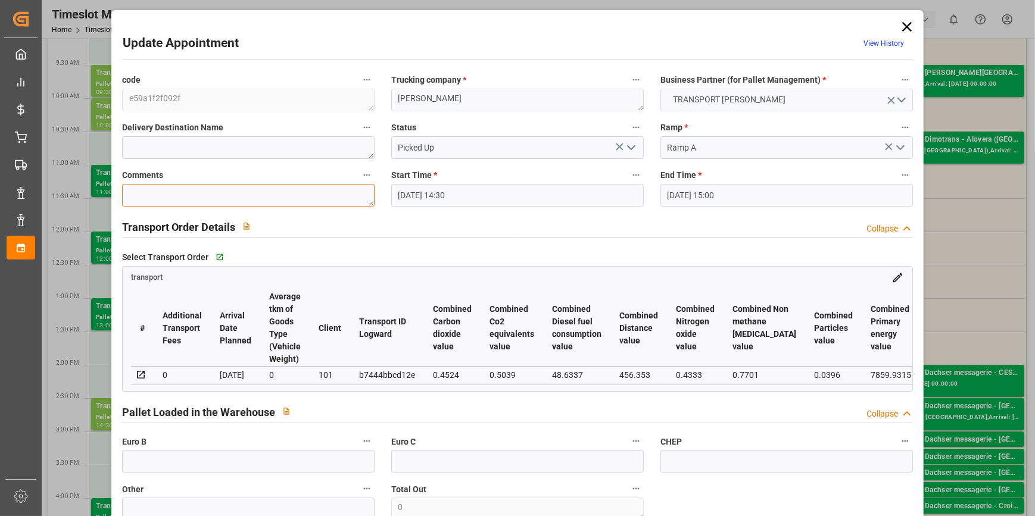
click at [165, 193] on textarea at bounding box center [248, 195] width 252 height 23
drag, startPoint x: 176, startPoint y: 464, endPoint x: 168, endPoint y: 463, distance: 7.2
click at [176, 464] on input "text" at bounding box center [248, 461] width 252 height 23
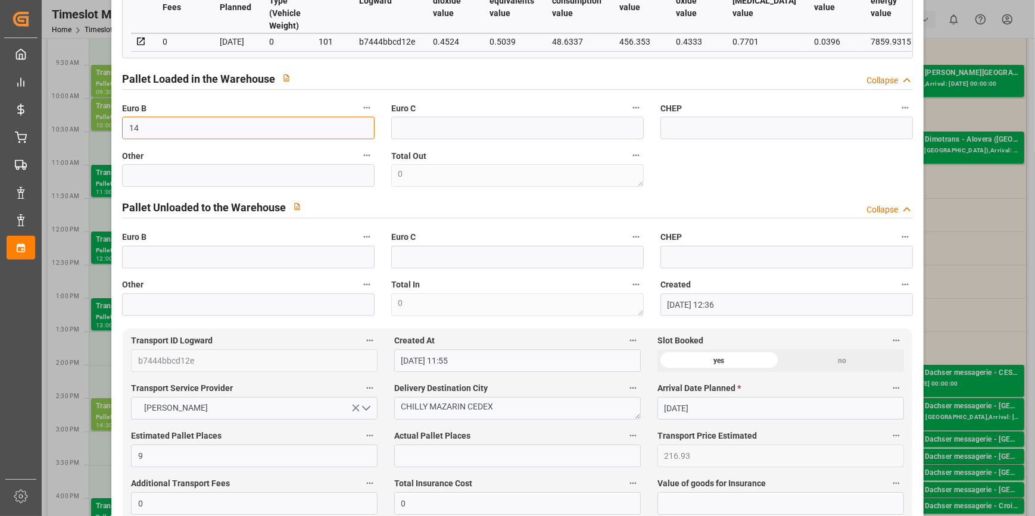
scroll to position [433, 0]
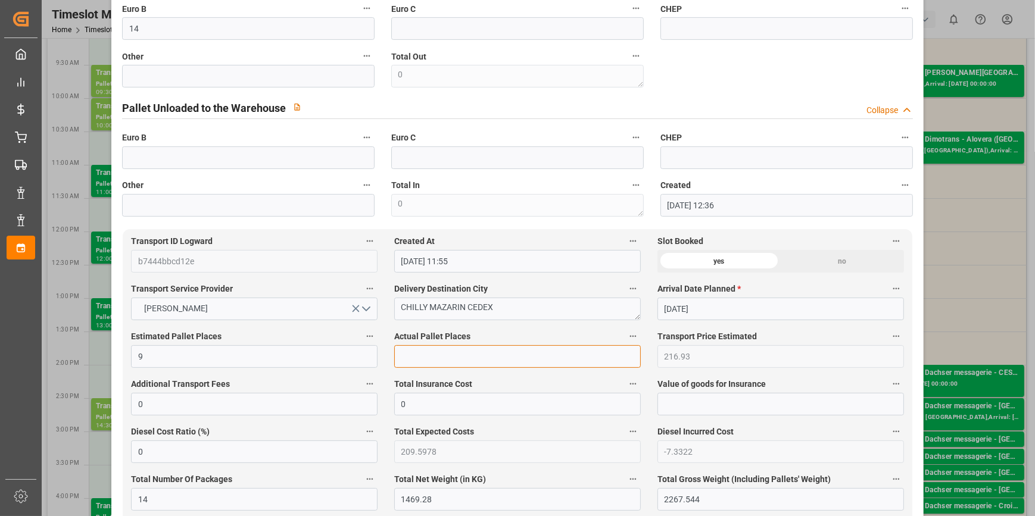
click at [440, 363] on input "text" at bounding box center [517, 356] width 246 height 23
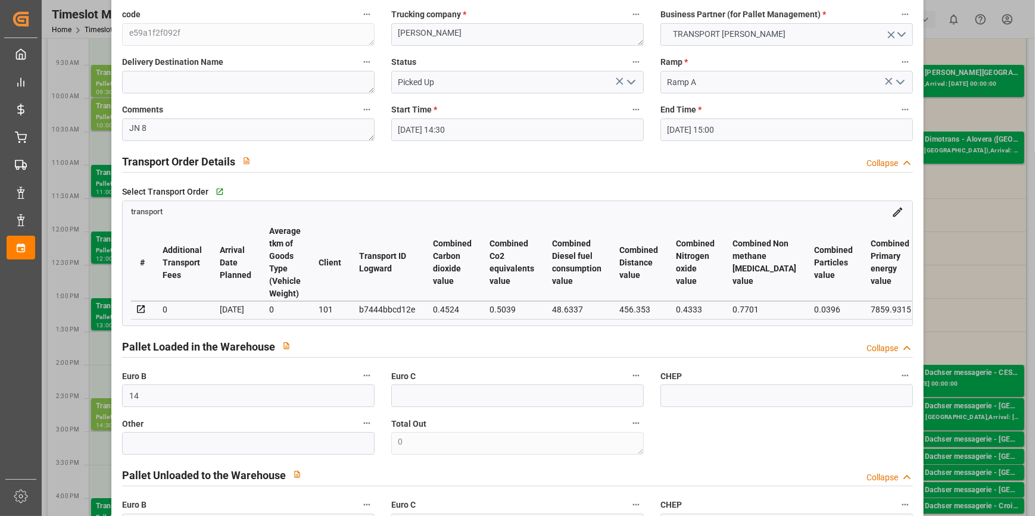
scroll to position [0, 0]
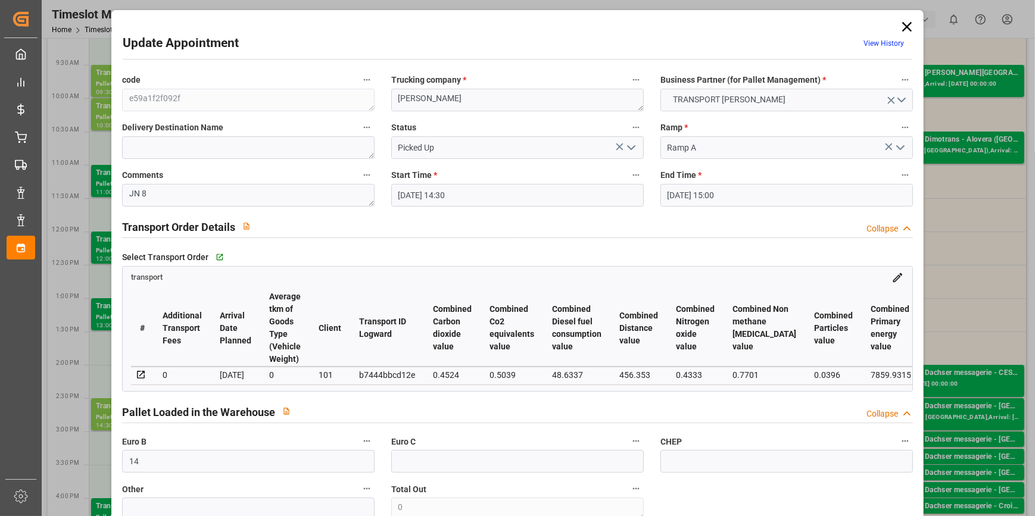
click at [625, 148] on icon "open menu" at bounding box center [631, 147] width 14 height 14
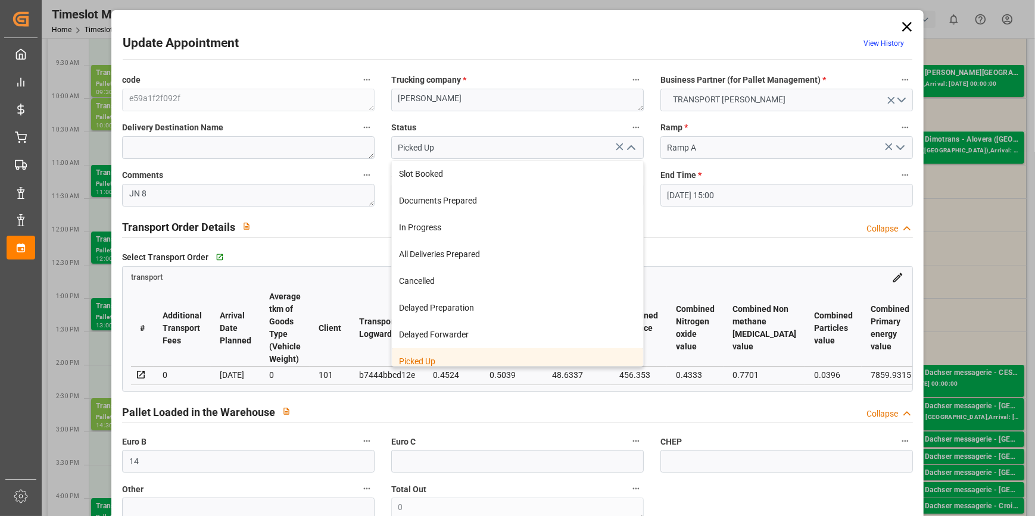
click at [417, 357] on div "Picked Up" at bounding box center [517, 361] width 251 height 27
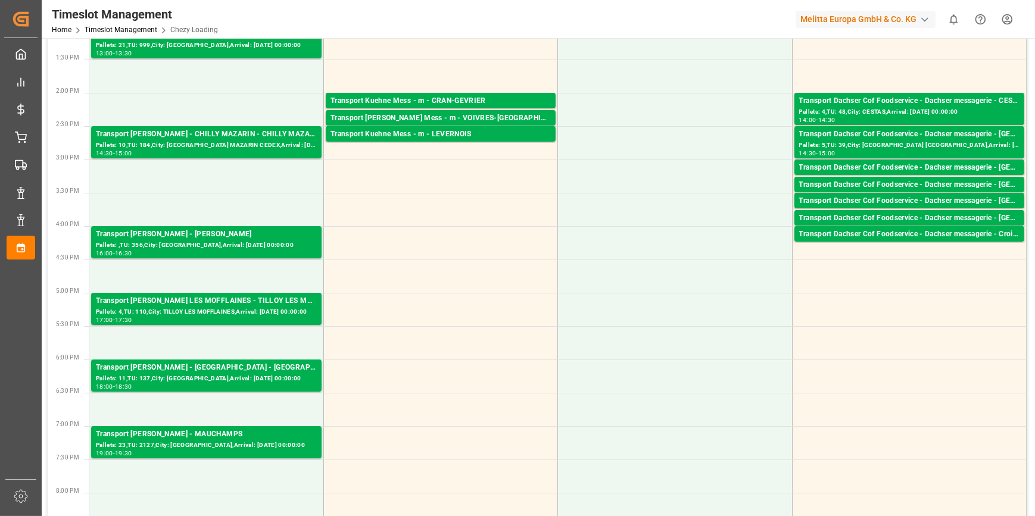
scroll to position [487, 0]
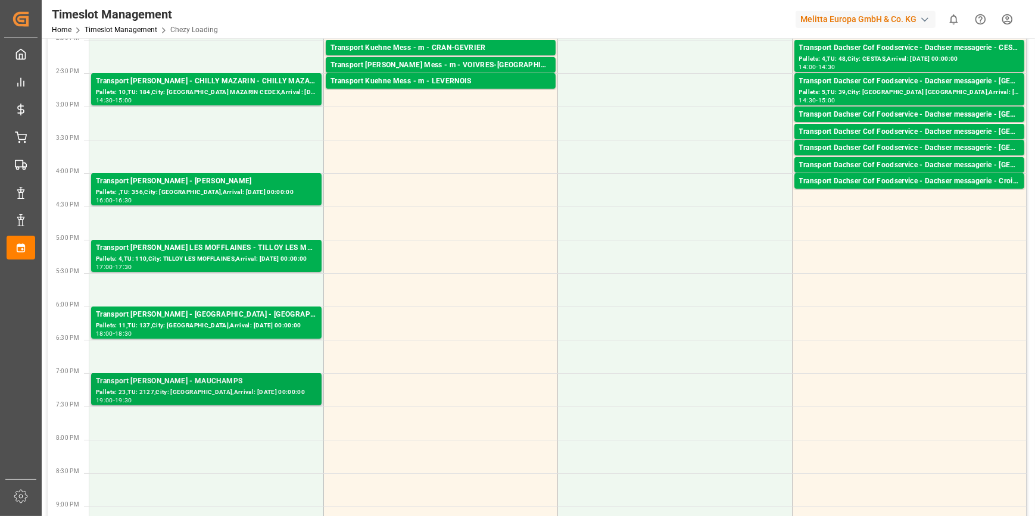
click at [252, 389] on div "Pallets: 23,TU: 2127,City: [GEOGRAPHIC_DATA],Arrival: [DATE] 00:00:00" at bounding box center [206, 393] width 221 height 10
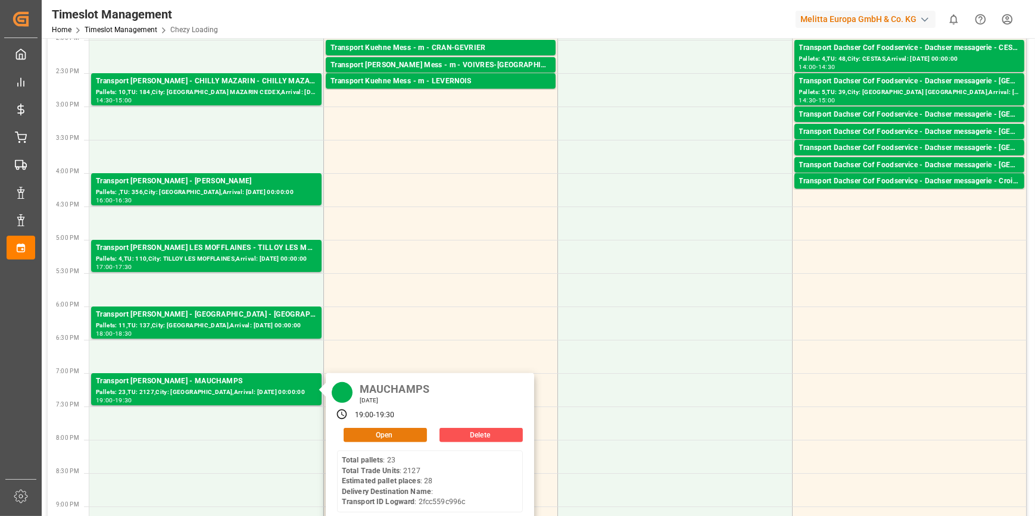
click at [379, 431] on button "Open" at bounding box center [384, 435] width 83 height 14
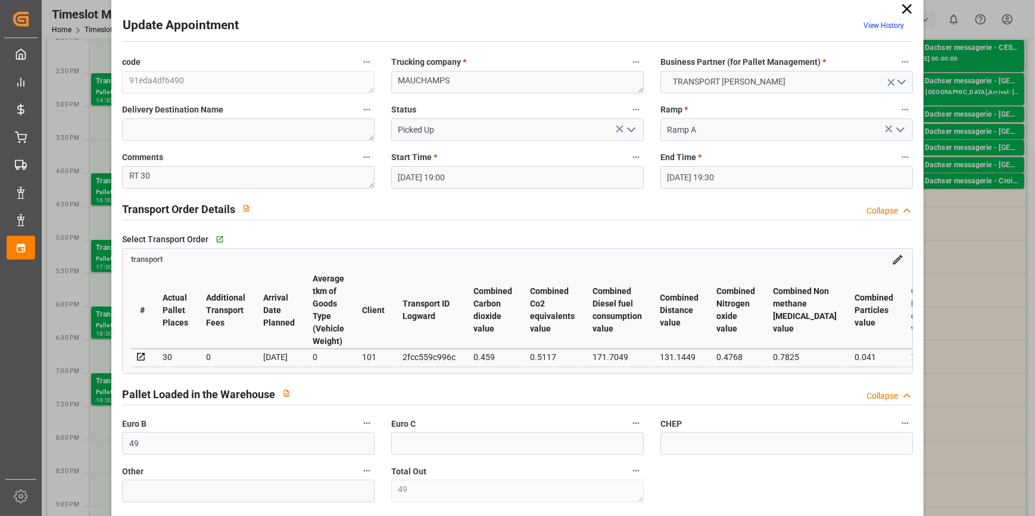
scroll to position [0, 0]
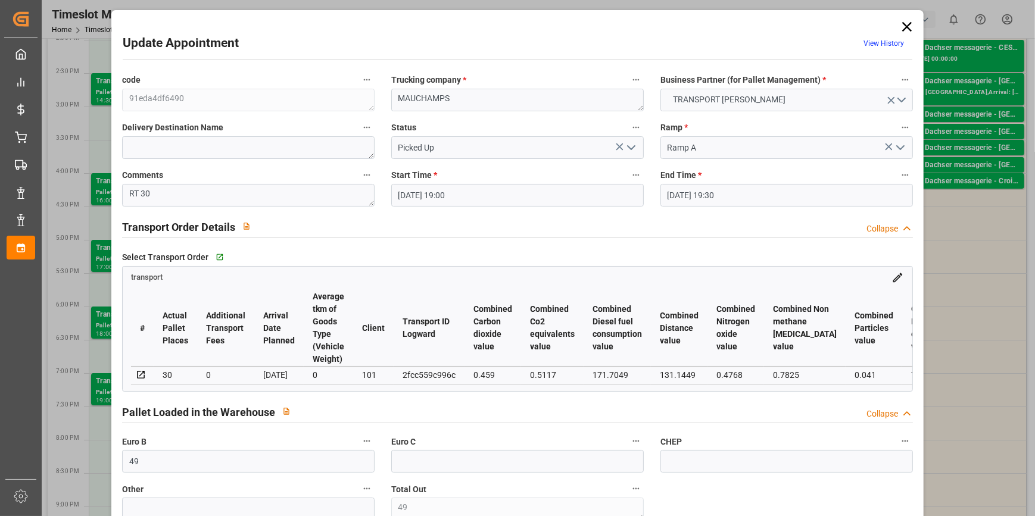
click at [900, 26] on icon at bounding box center [906, 26] width 17 height 17
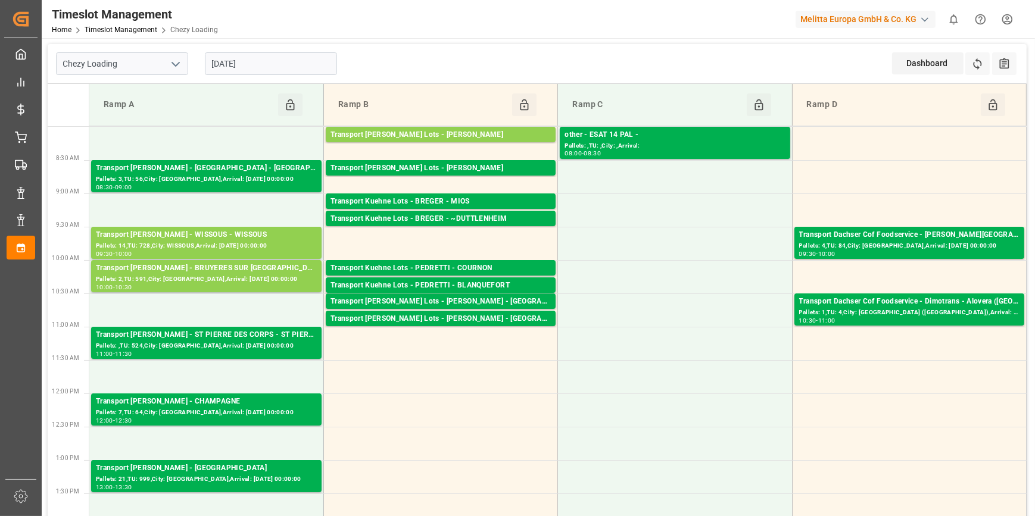
click at [248, 69] on input "[DATE]" at bounding box center [271, 63] width 132 height 23
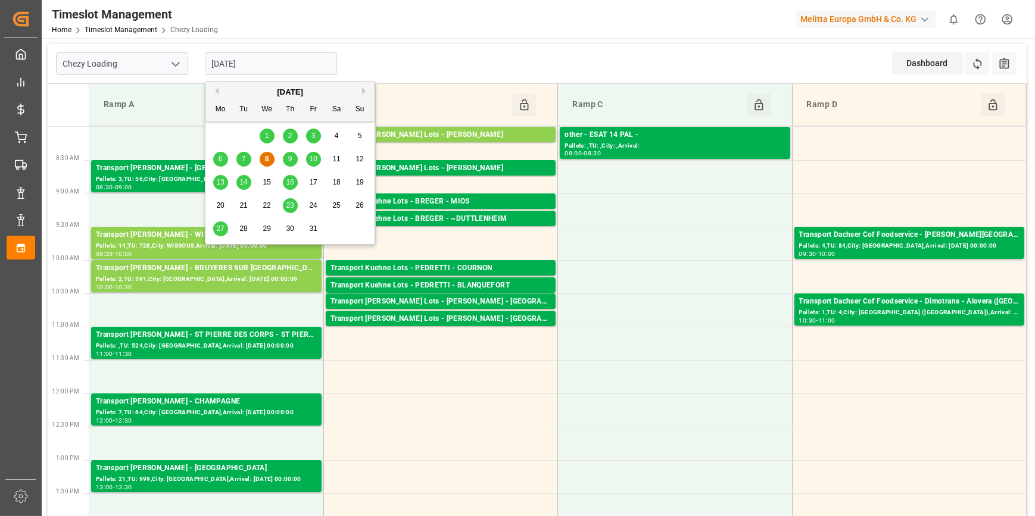
click at [288, 154] on div "9" at bounding box center [290, 159] width 15 height 14
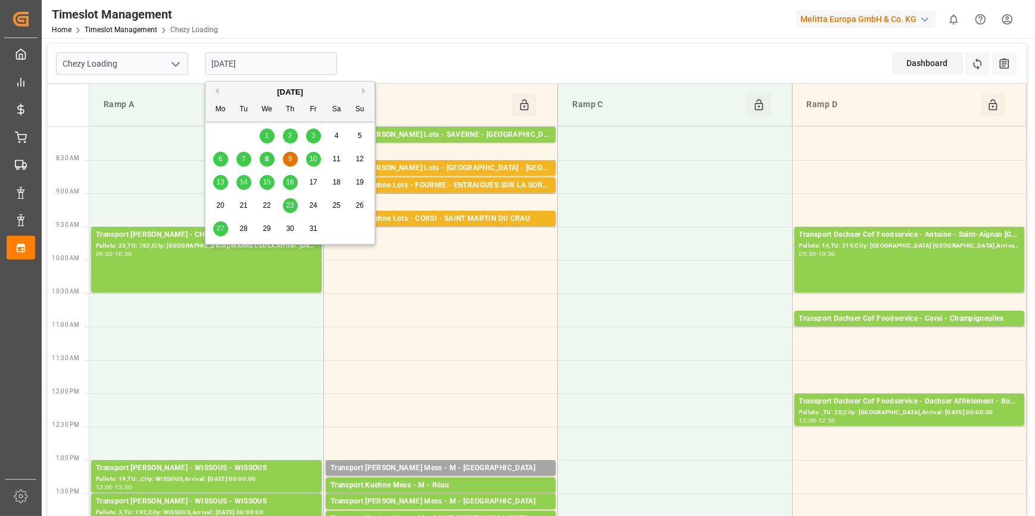
click at [273, 66] on input "[DATE]" at bounding box center [271, 63] width 132 height 23
click at [314, 155] on span "10" at bounding box center [313, 159] width 8 height 8
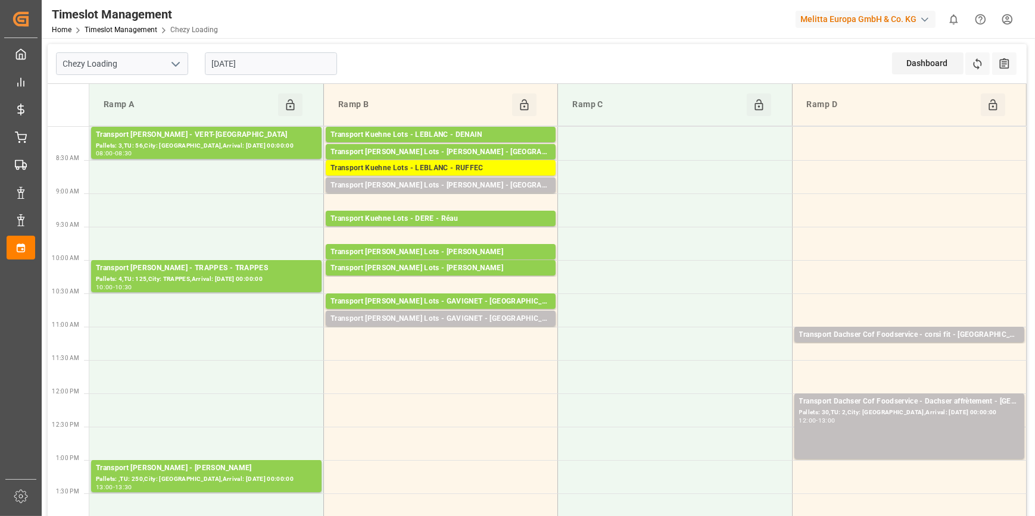
click at [273, 64] on input "[DATE]" at bounding box center [271, 63] width 132 height 23
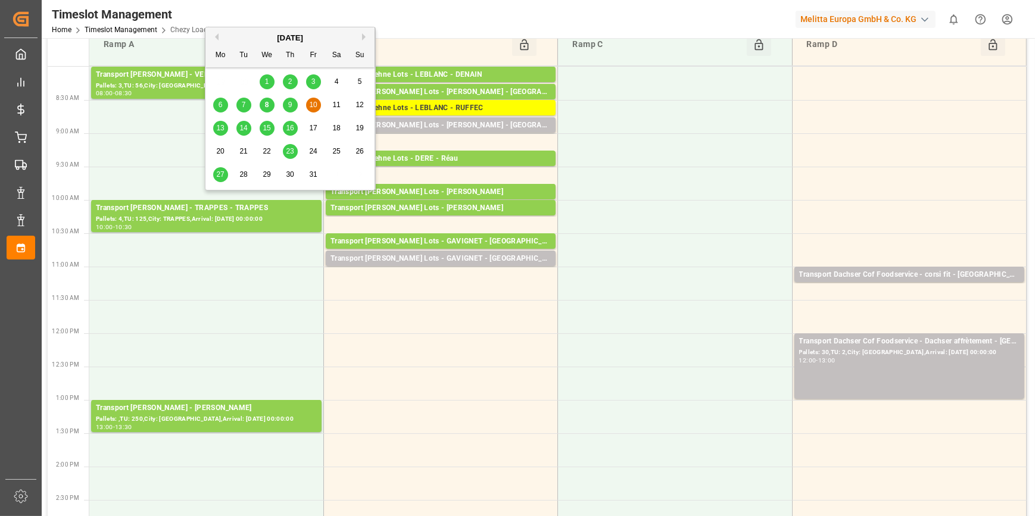
scroll to position [54, 0]
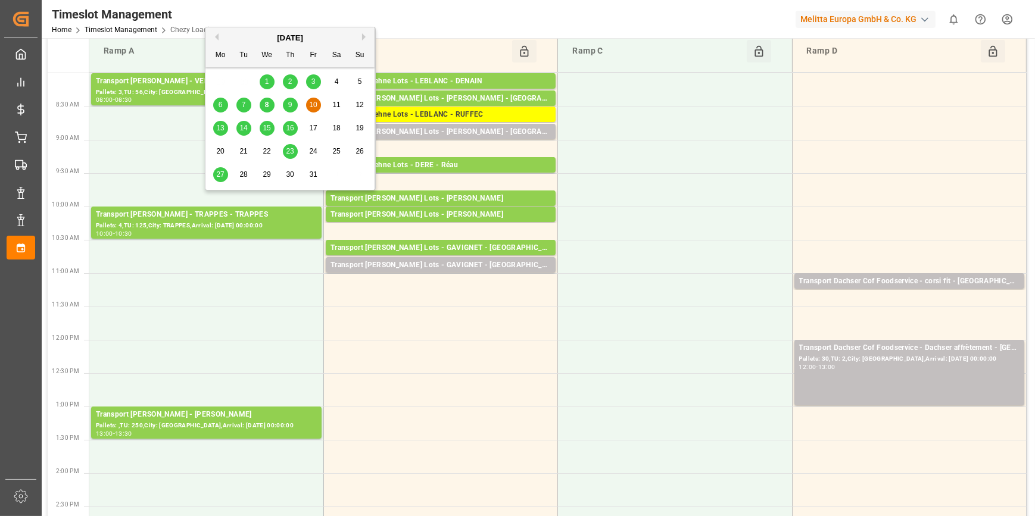
click at [220, 128] on span "13" at bounding box center [220, 128] width 8 height 8
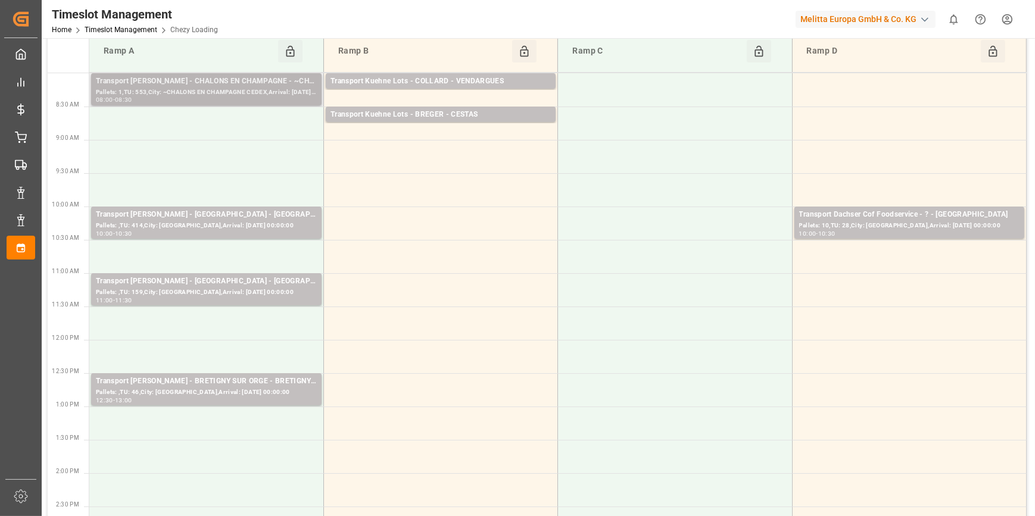
scroll to position [0, 0]
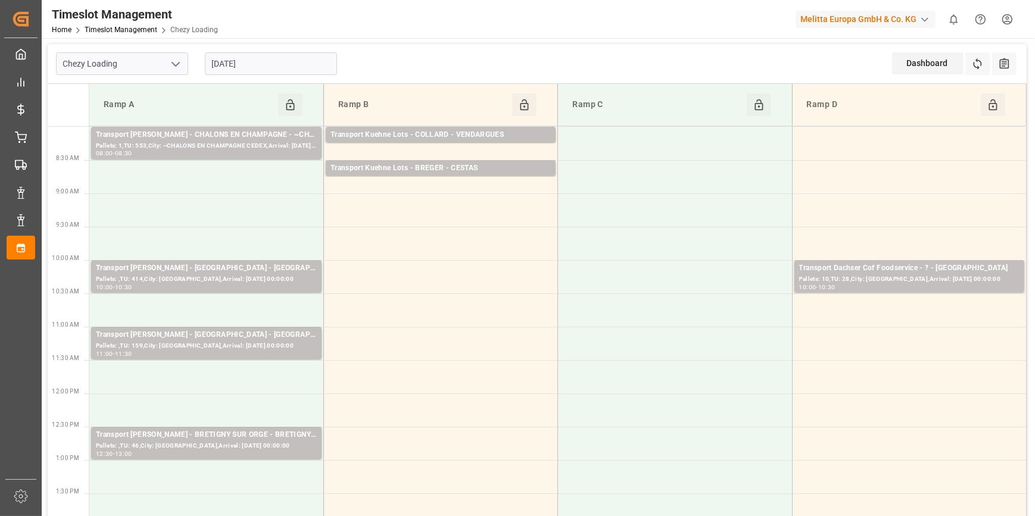
click at [249, 61] on input "[DATE]" at bounding box center [271, 63] width 132 height 23
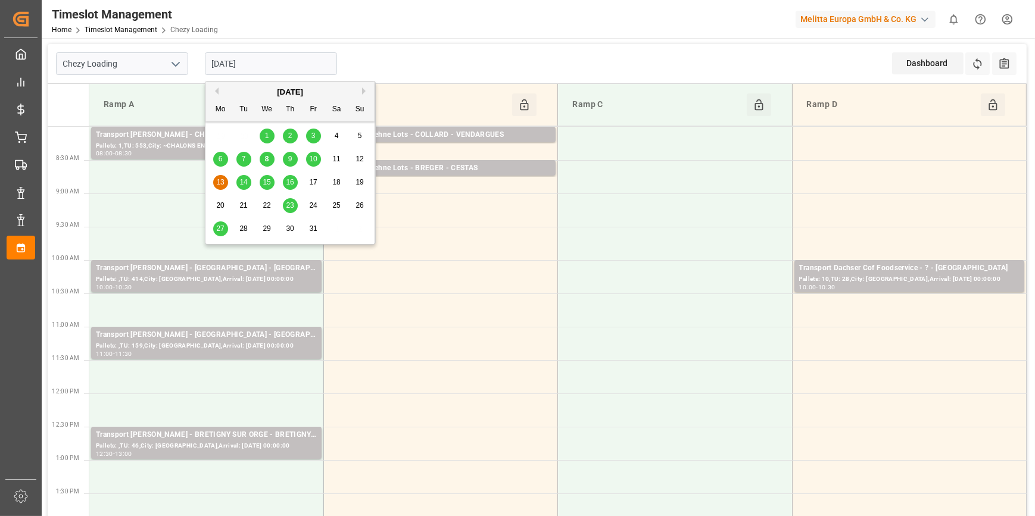
click at [316, 158] on span "10" at bounding box center [313, 159] width 8 height 8
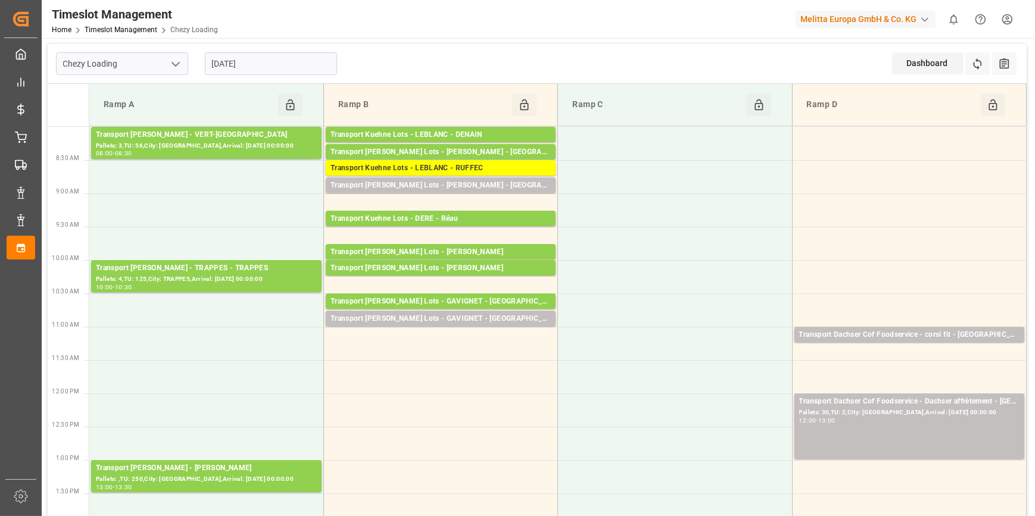
click at [259, 61] on input "[DATE]" at bounding box center [271, 63] width 132 height 23
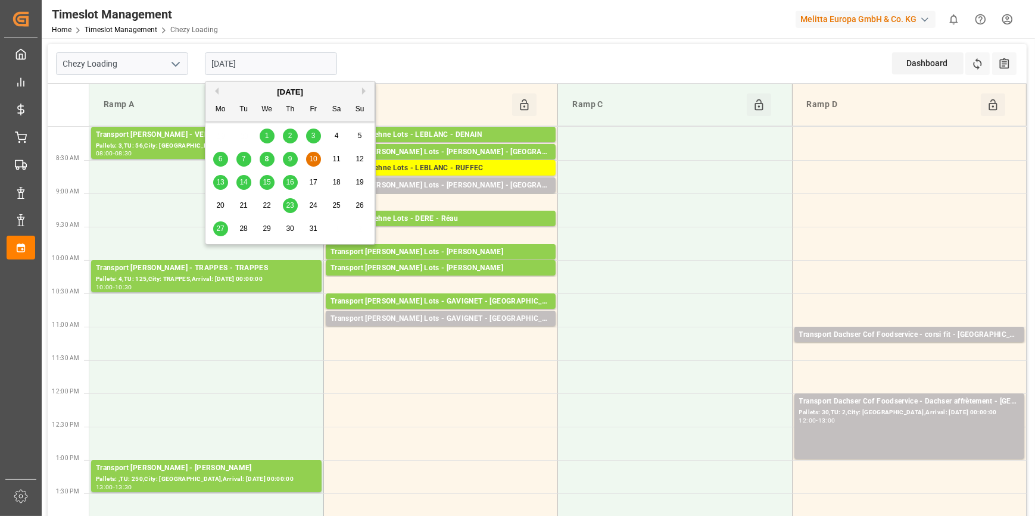
click at [222, 177] on div "13" at bounding box center [220, 183] width 15 height 14
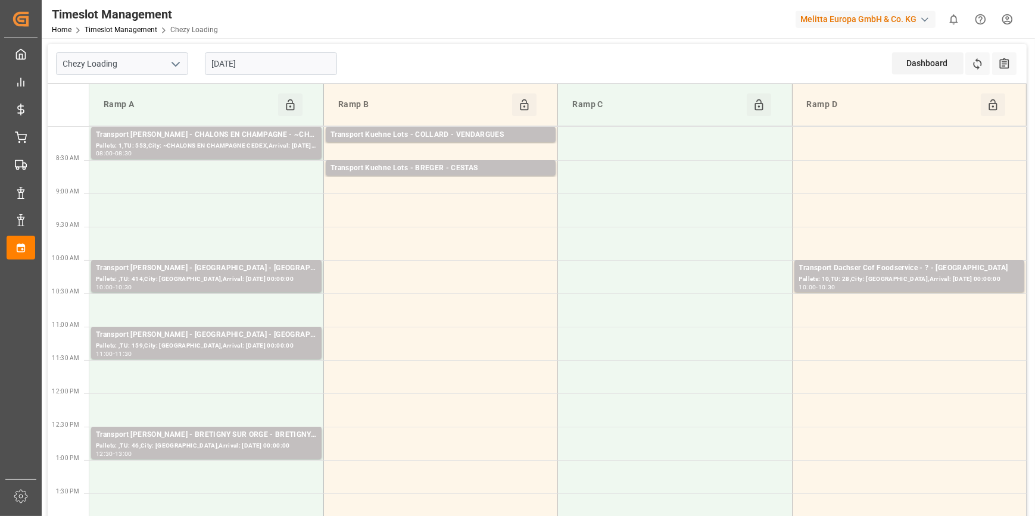
click at [267, 64] on input "[DATE]" at bounding box center [271, 63] width 132 height 23
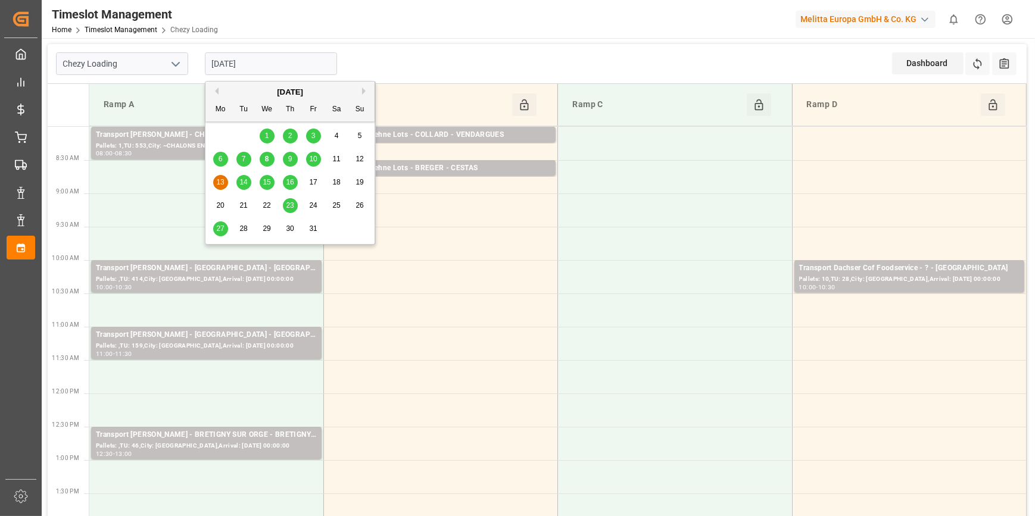
click at [245, 180] on span "14" at bounding box center [243, 182] width 8 height 8
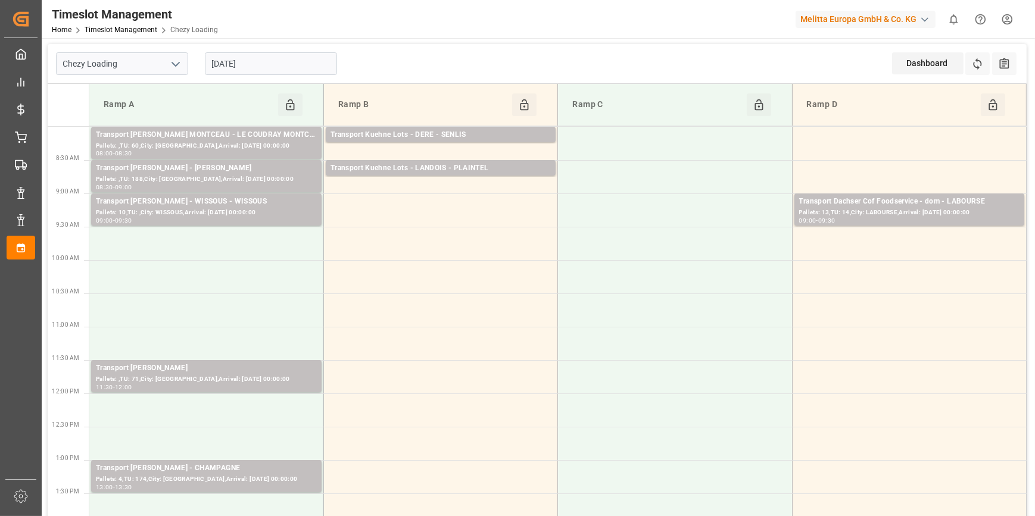
click at [240, 62] on input "[DATE]" at bounding box center [271, 63] width 132 height 23
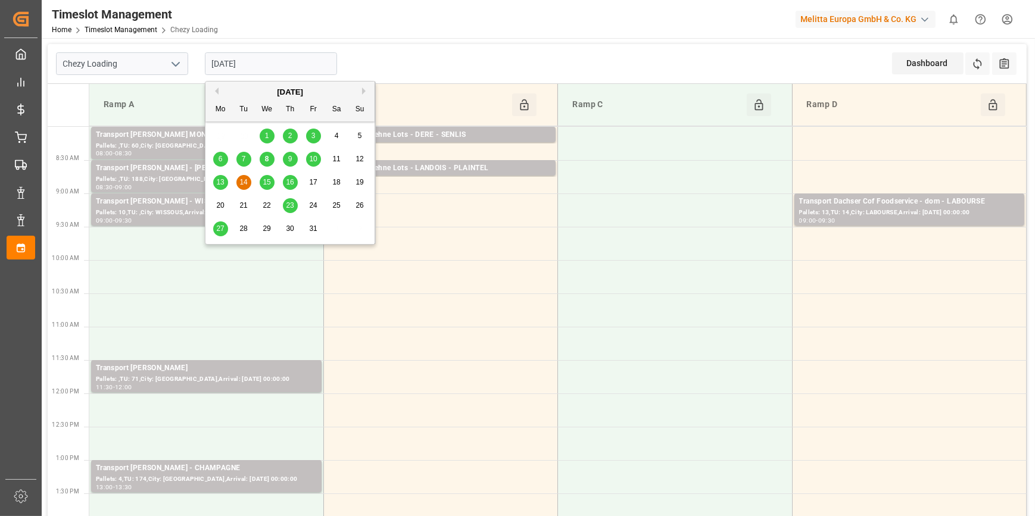
click at [268, 182] on span "15" at bounding box center [267, 182] width 8 height 8
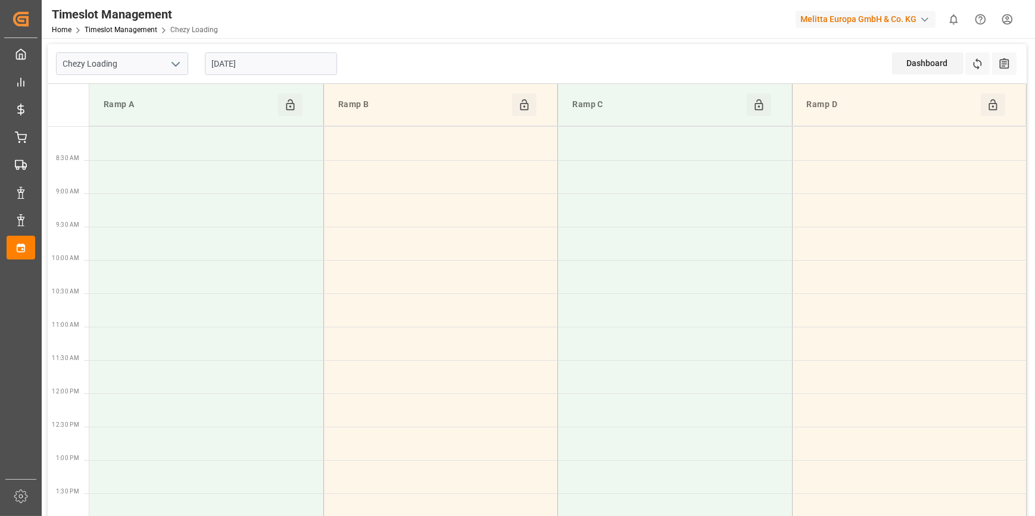
click at [248, 61] on input "[DATE]" at bounding box center [271, 63] width 132 height 23
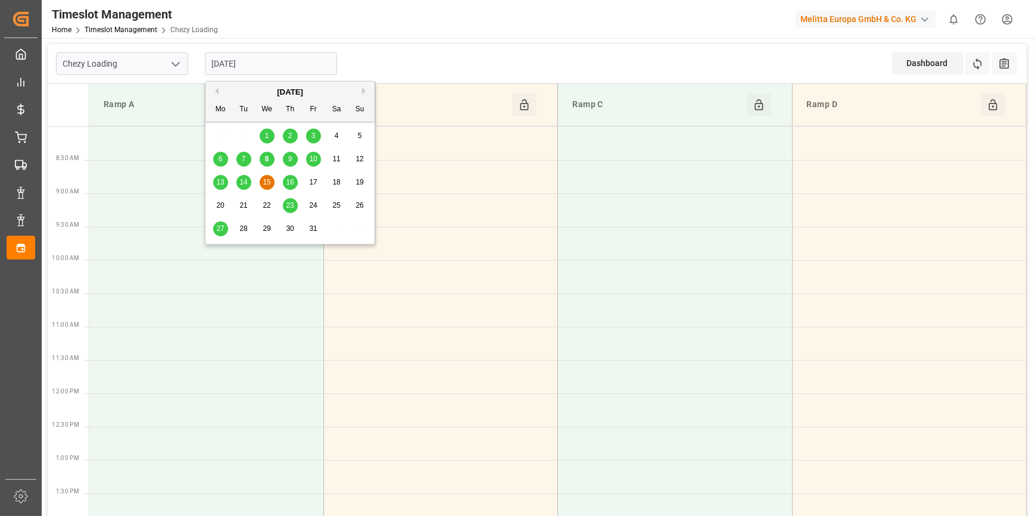
click at [293, 179] on span "16" at bounding box center [290, 182] width 8 height 8
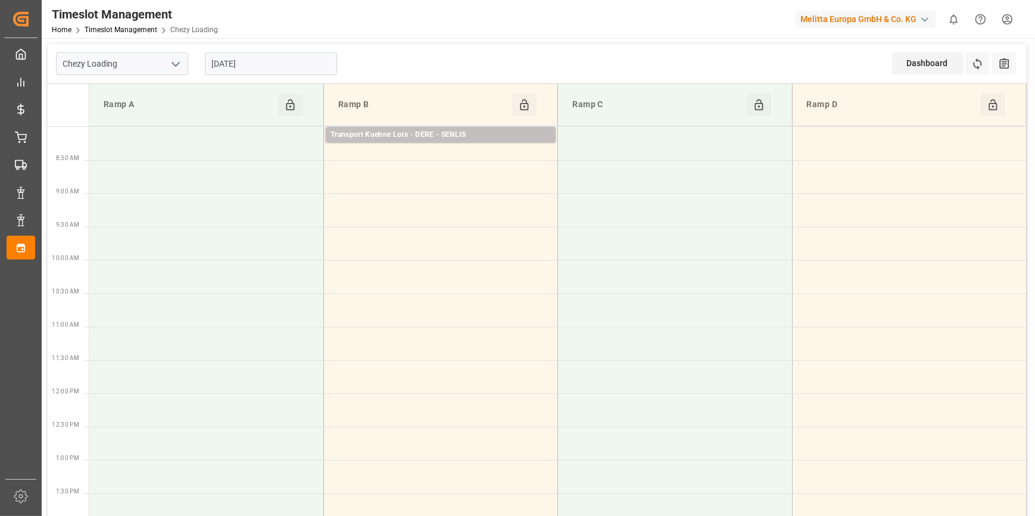
click at [263, 54] on input "16-10-2025" at bounding box center [271, 63] width 132 height 23
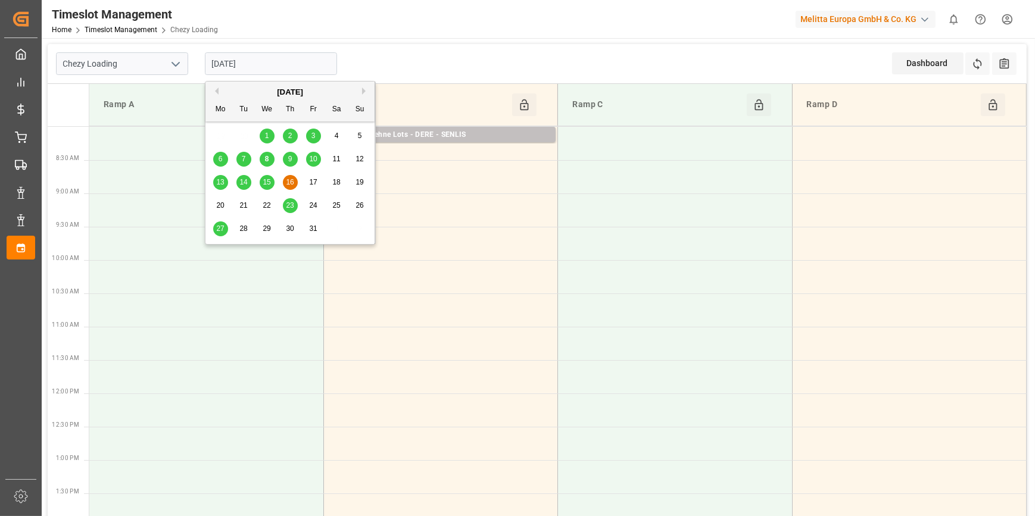
click at [310, 159] on span "10" at bounding box center [313, 159] width 8 height 8
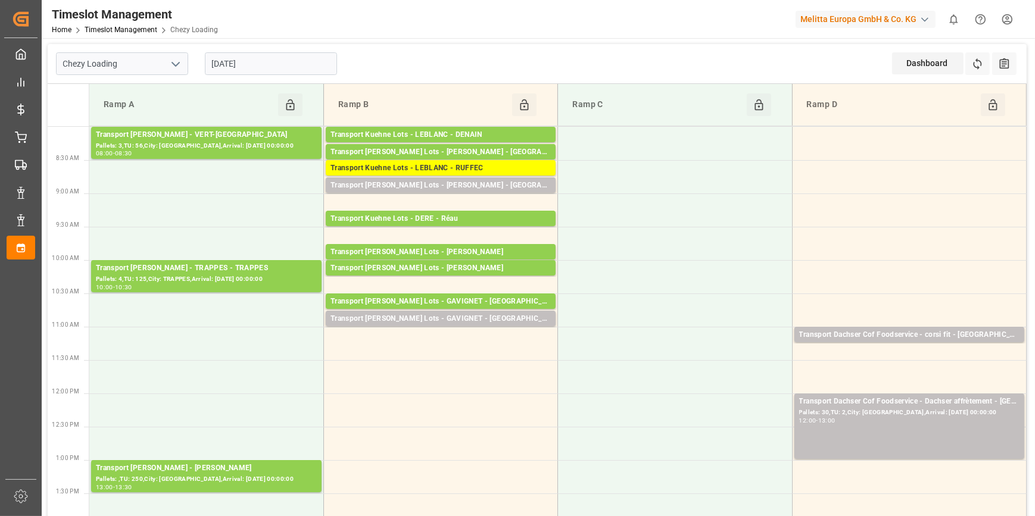
click at [292, 66] on input "[DATE]" at bounding box center [271, 63] width 132 height 23
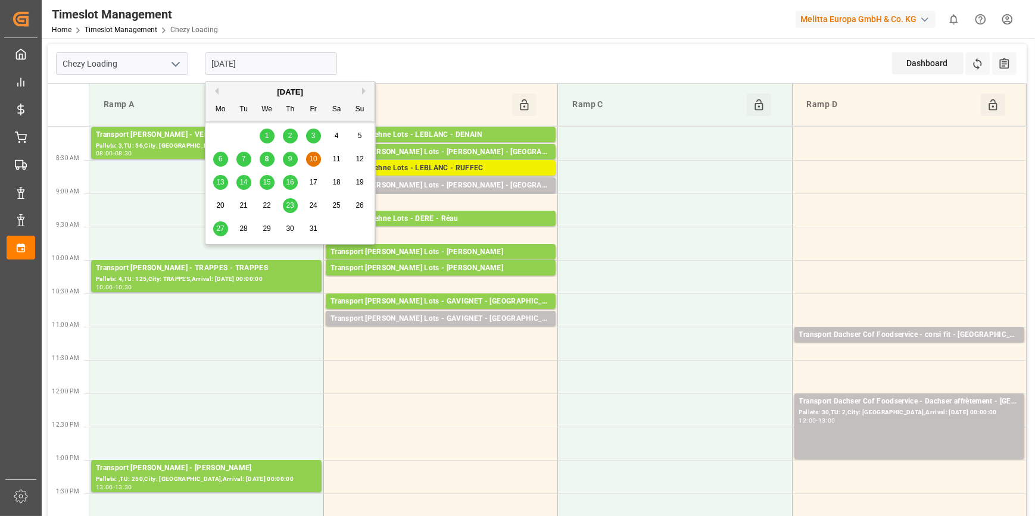
click at [444, 165] on div "Transport Kuehne Lots - LEBLANC - RUFFEC" at bounding box center [440, 169] width 220 height 12
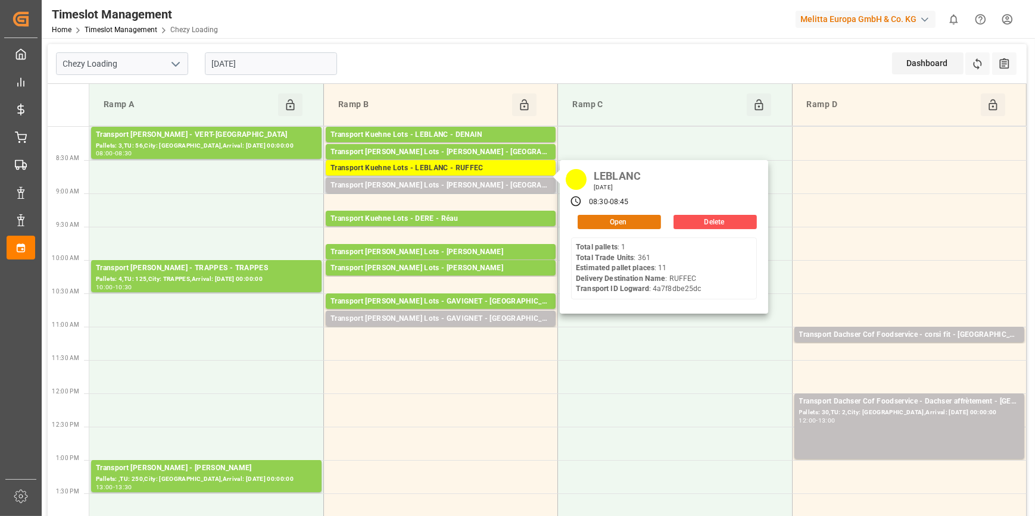
click at [591, 222] on button "Open" at bounding box center [618, 222] width 83 height 14
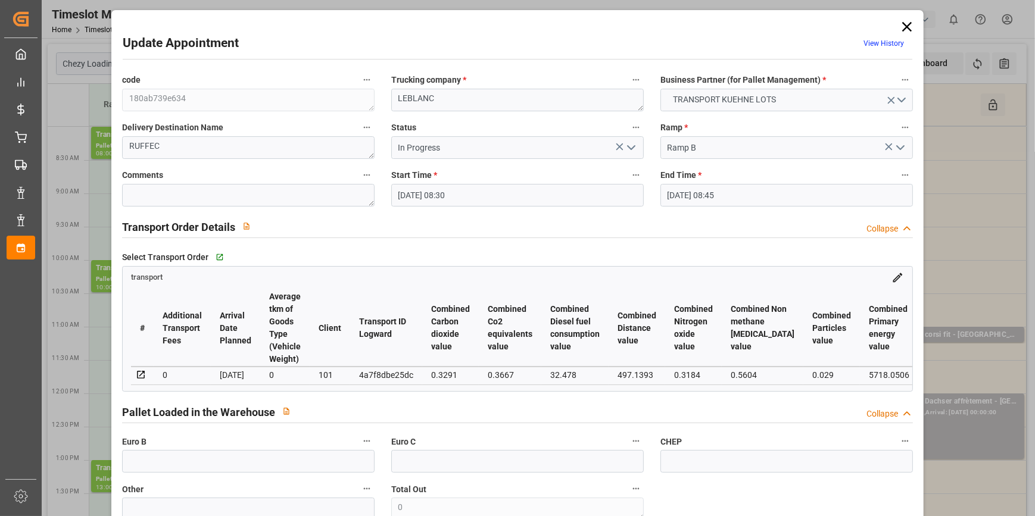
click at [904, 18] on icon at bounding box center [906, 26] width 17 height 17
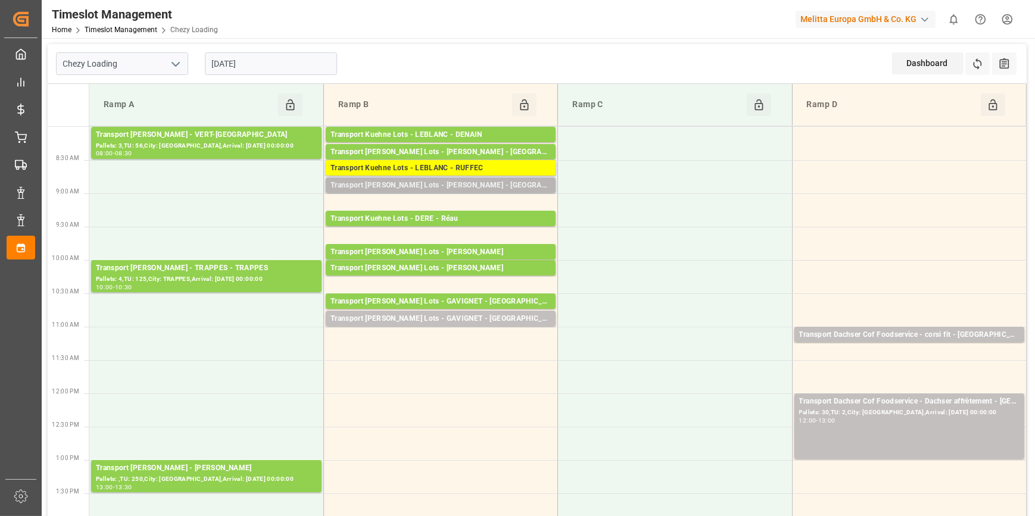
click at [445, 183] on div "Transport [PERSON_NAME] Lots - [PERSON_NAME] - [GEOGRAPHIC_DATA]" at bounding box center [440, 186] width 220 height 12
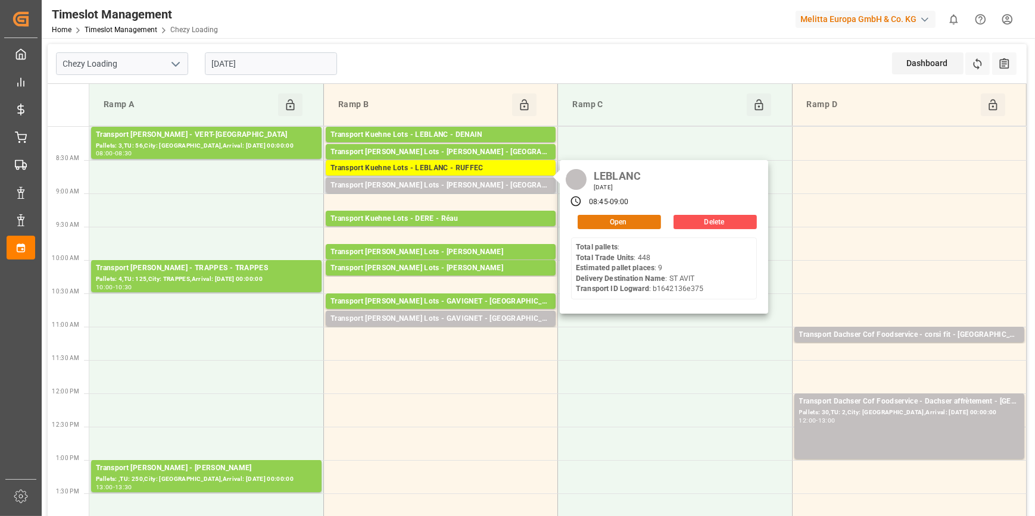
click at [622, 220] on button "Open" at bounding box center [618, 222] width 83 height 14
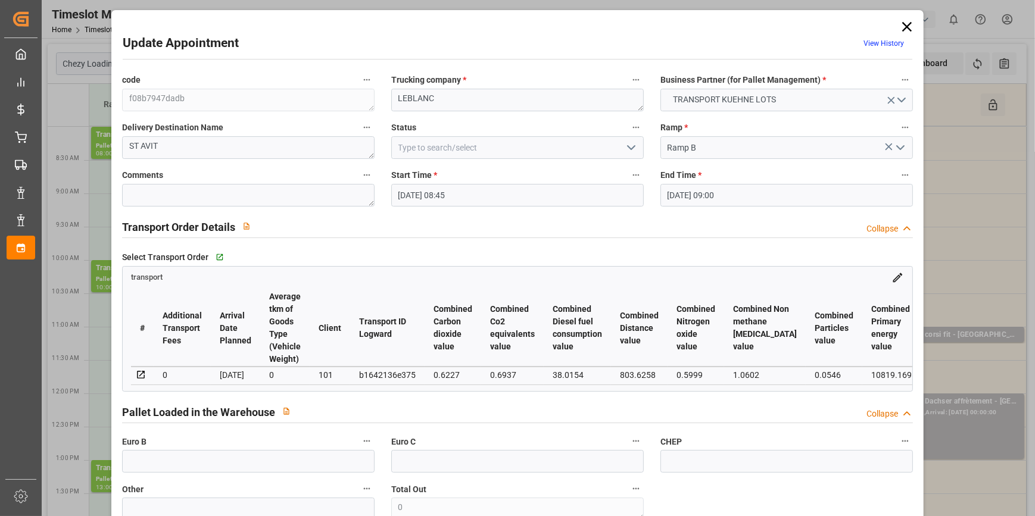
click at [629, 146] on icon "open menu" at bounding box center [631, 147] width 14 height 14
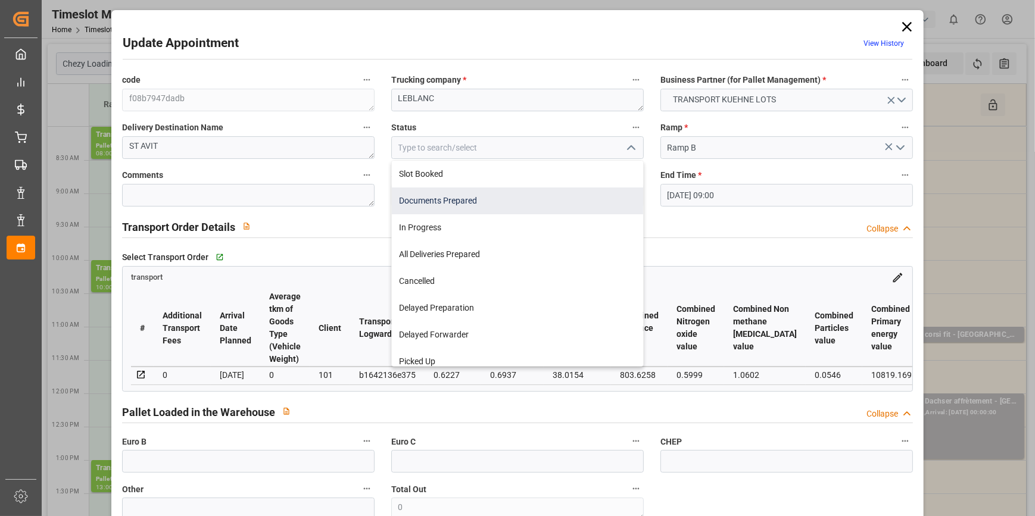
click at [426, 199] on div "Documents Prepared" at bounding box center [517, 201] width 251 height 27
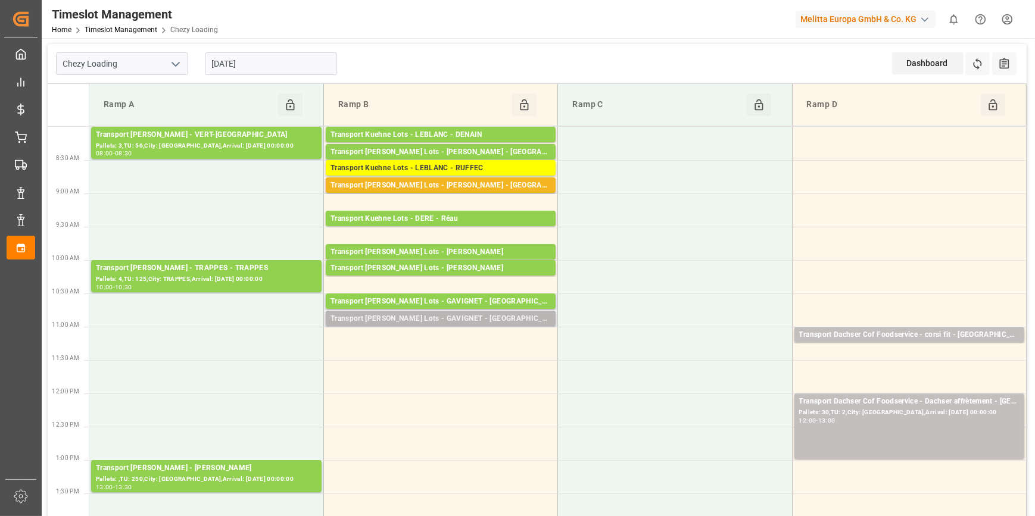
click at [438, 316] on div "Transport [PERSON_NAME] Lots - GAVIGNET - [GEOGRAPHIC_DATA]" at bounding box center [440, 319] width 220 height 12
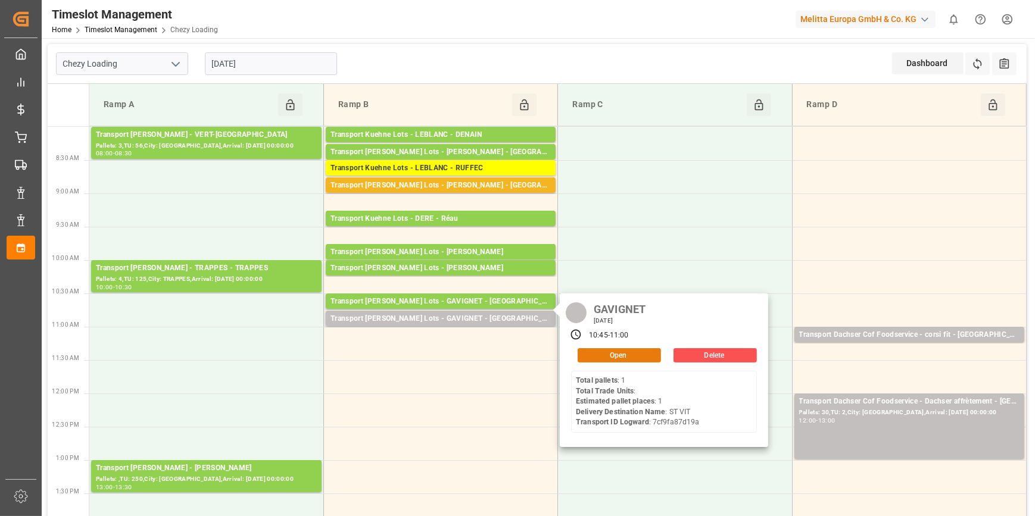
click at [638, 356] on button "Open" at bounding box center [618, 355] width 83 height 14
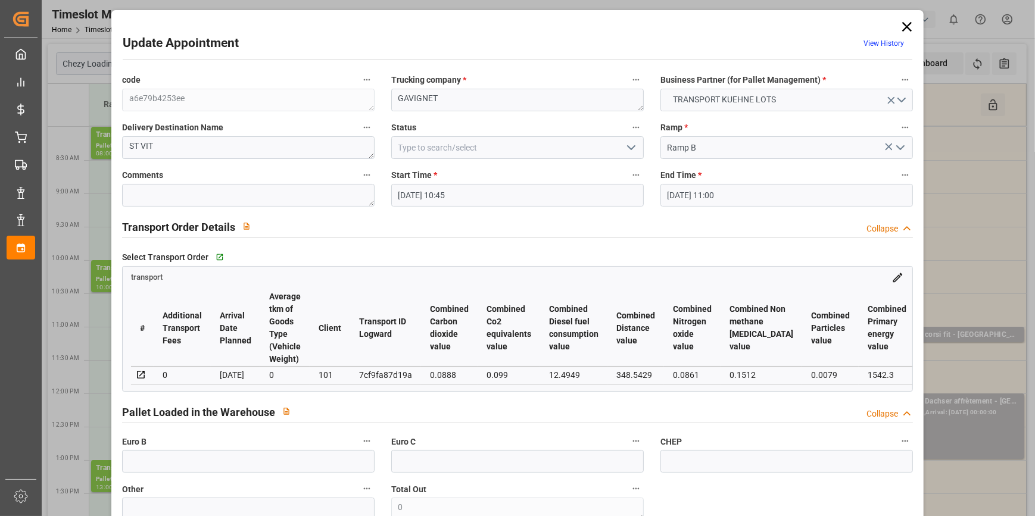
click at [630, 144] on icon "open menu" at bounding box center [631, 147] width 14 height 14
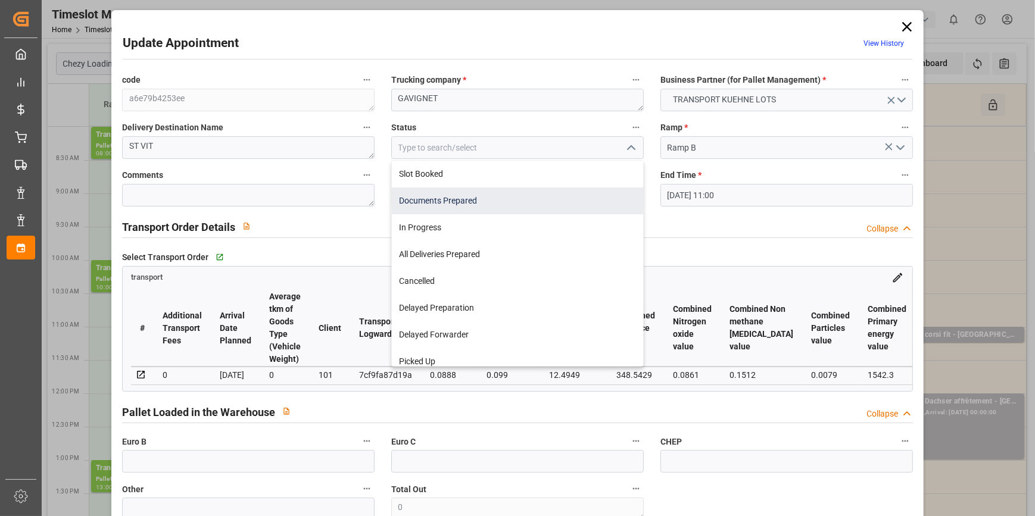
click at [425, 201] on div "Documents Prepared" at bounding box center [517, 201] width 251 height 27
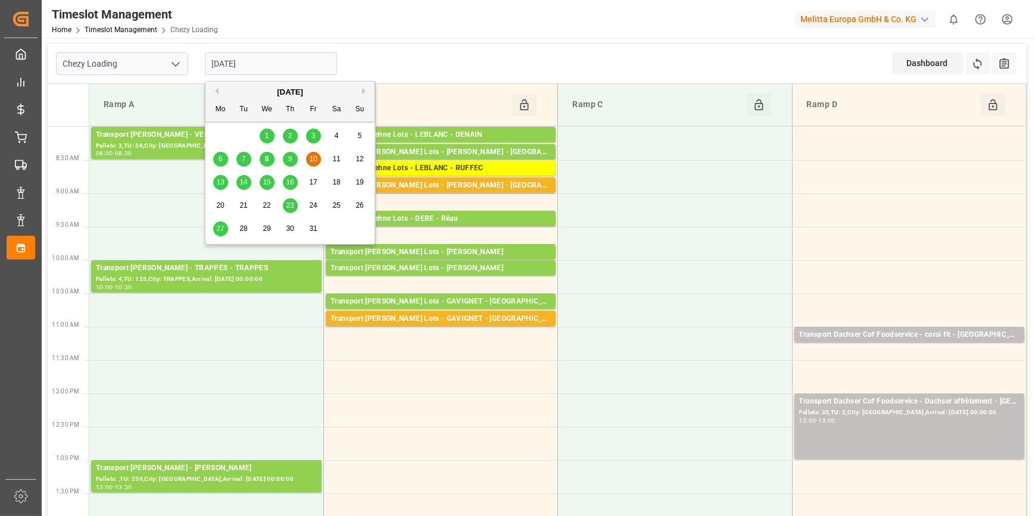
click at [265, 62] on input "[DATE]" at bounding box center [271, 63] width 132 height 23
click at [265, 156] on span "8" at bounding box center [267, 159] width 4 height 8
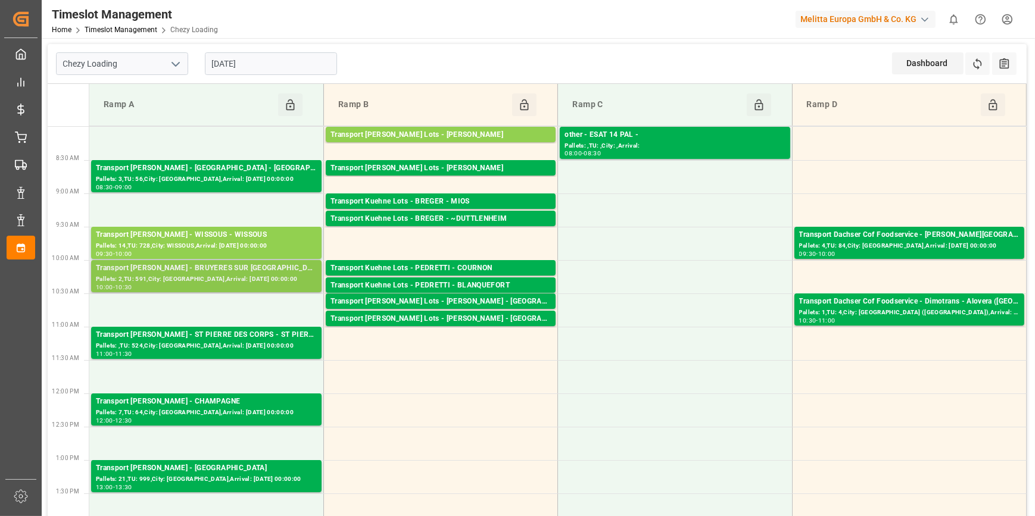
click at [223, 279] on div "Pallets: 2,TU: 591,City: [GEOGRAPHIC_DATA],Arrival: [DATE] 00:00:00" at bounding box center [206, 279] width 221 height 10
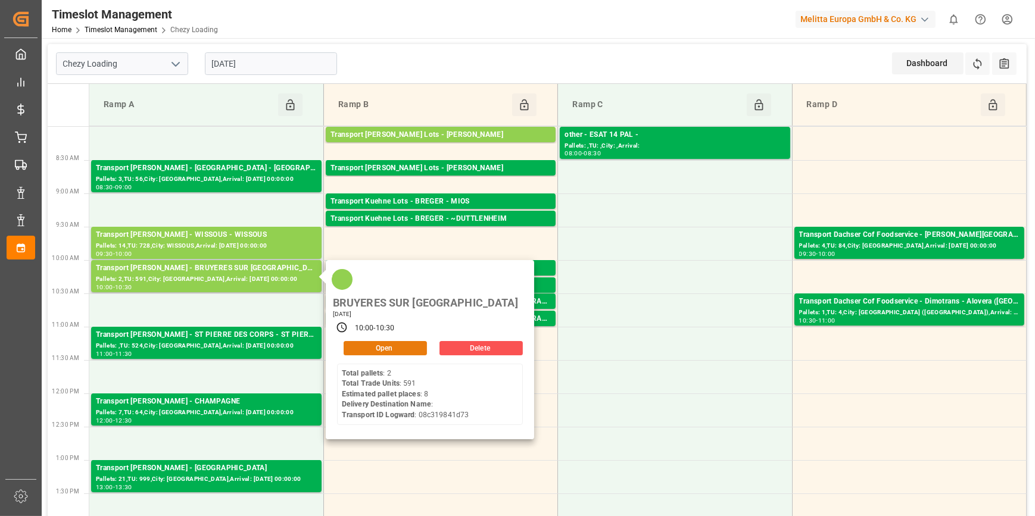
click at [356, 341] on button "Open" at bounding box center [384, 348] width 83 height 14
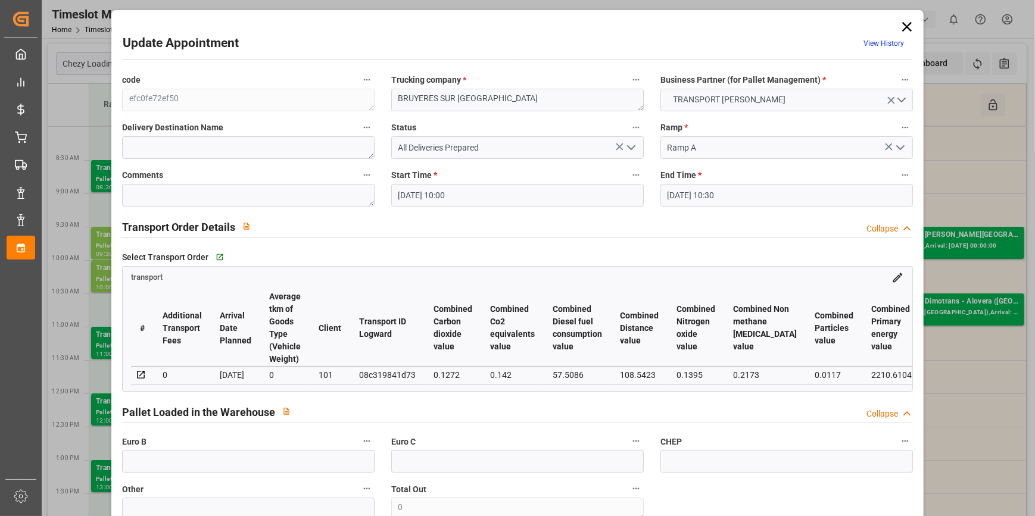
click at [628, 148] on polyline "open menu" at bounding box center [630, 148] width 7 height 4
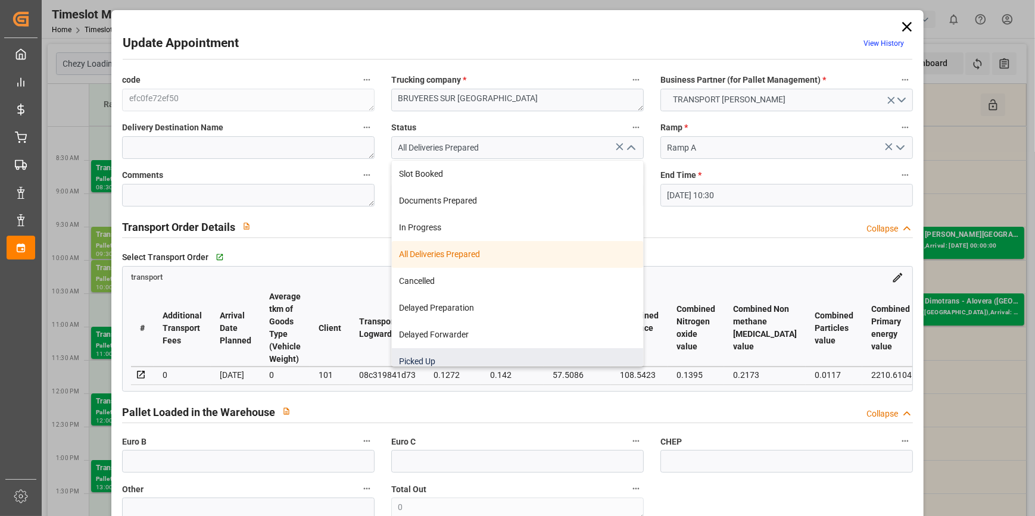
click at [426, 361] on div "Picked Up" at bounding box center [517, 361] width 251 height 27
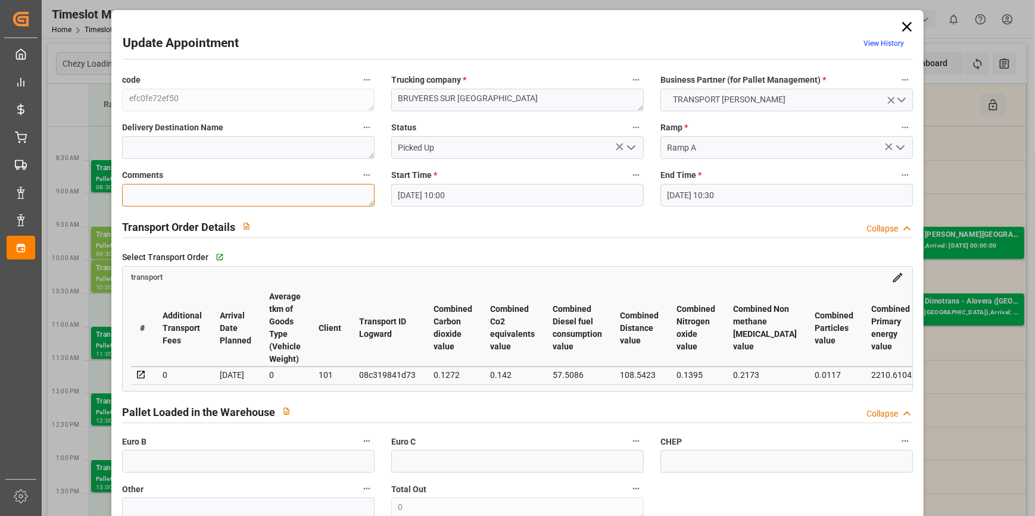
click at [142, 189] on textarea at bounding box center [248, 195] width 252 height 23
click at [162, 464] on input "text" at bounding box center [248, 461] width 252 height 23
click at [628, 149] on polyline "open menu" at bounding box center [630, 148] width 7 height 4
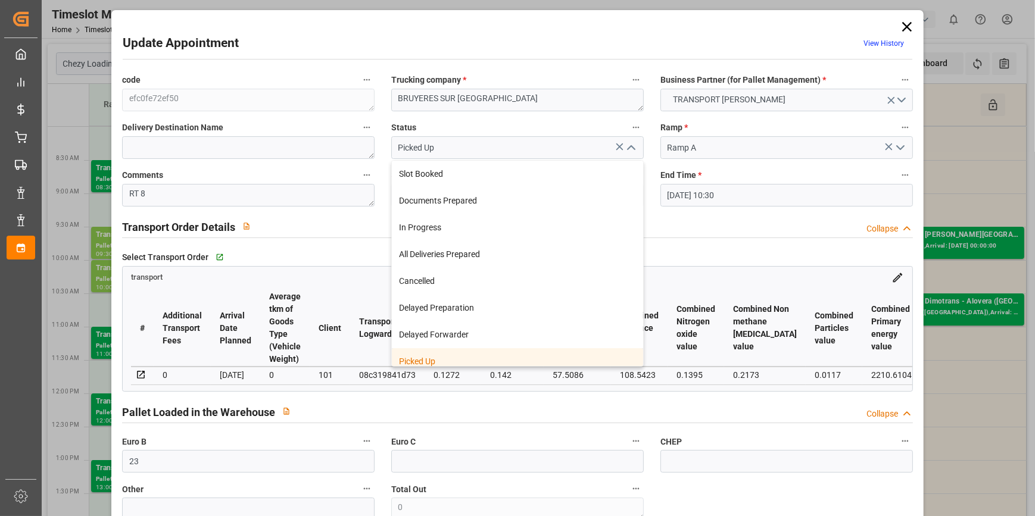
click at [432, 357] on div "Picked Up" at bounding box center [517, 361] width 251 height 27
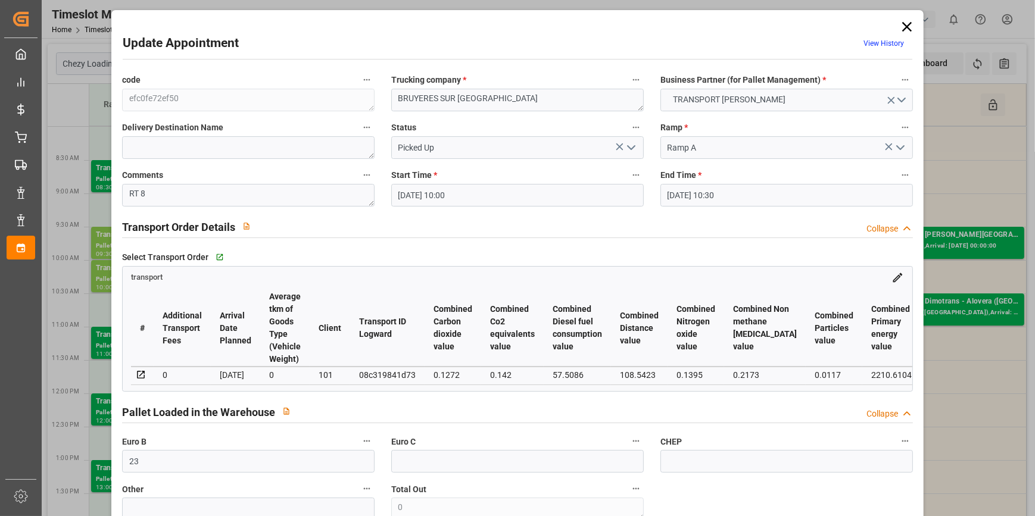
scroll to position [487, 0]
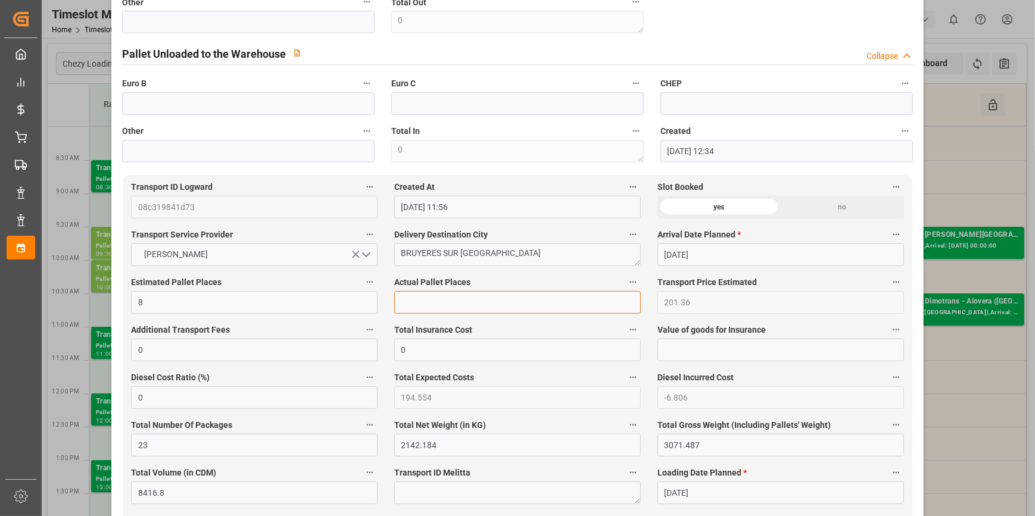
click at [404, 304] on input "text" at bounding box center [517, 302] width 246 height 23
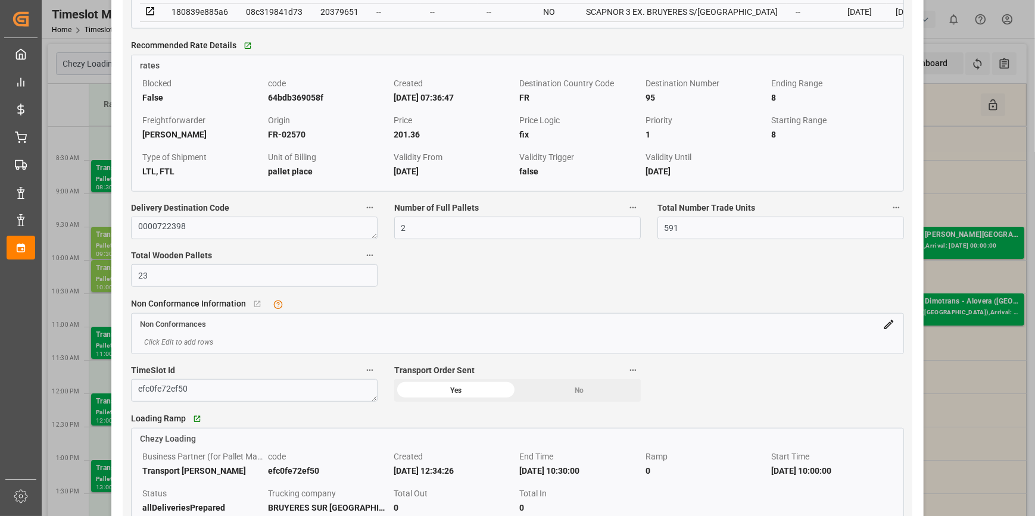
scroll to position [1191, 0]
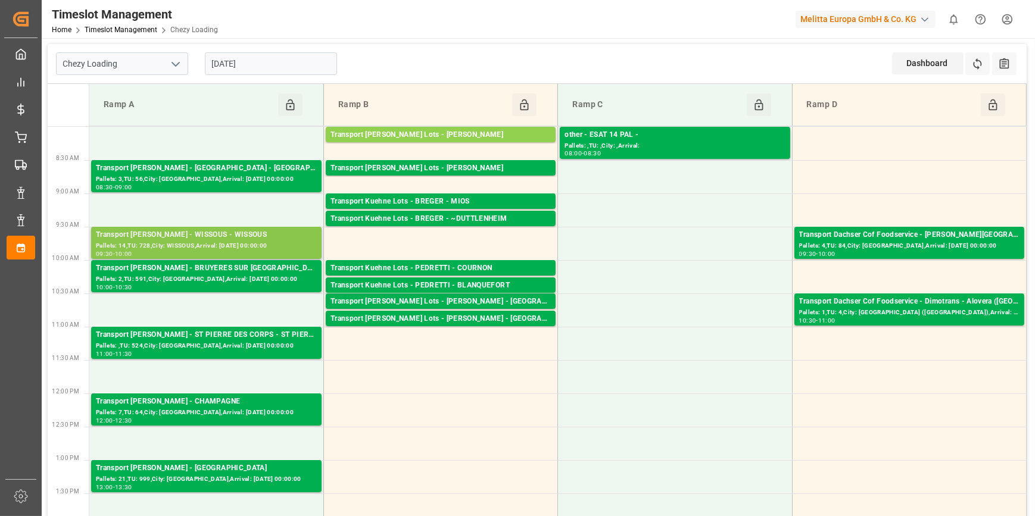
click at [183, 238] on div "Transport [PERSON_NAME] - WISSOUS - WISSOUS" at bounding box center [206, 235] width 221 height 12
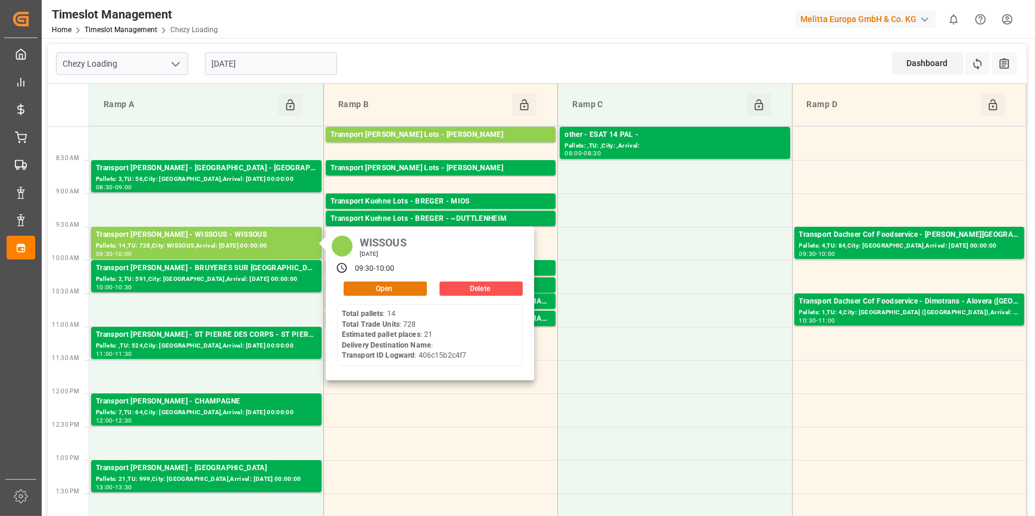
click at [392, 285] on button "Open" at bounding box center [384, 289] width 83 height 14
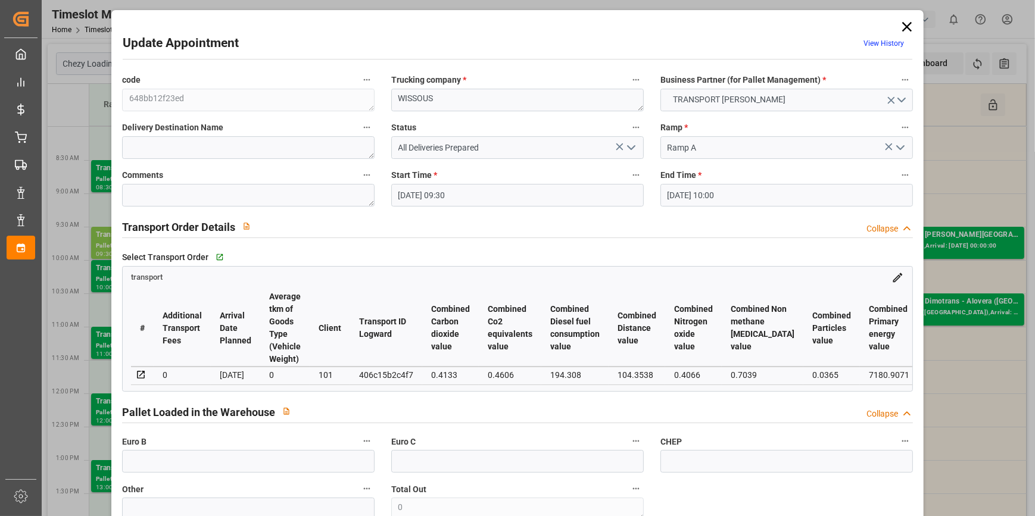
click at [627, 148] on polyline "open menu" at bounding box center [630, 148] width 7 height 4
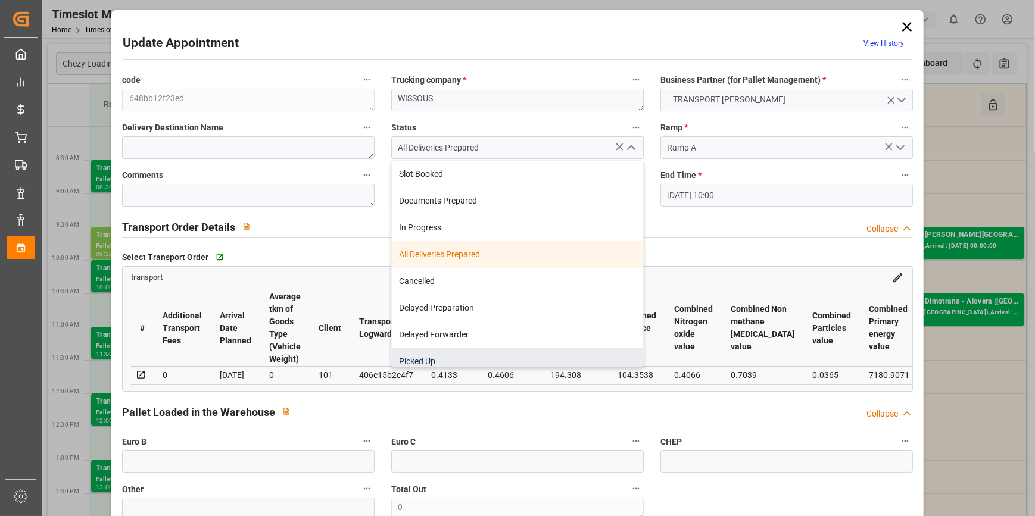
click at [428, 360] on div "Picked Up" at bounding box center [517, 361] width 251 height 27
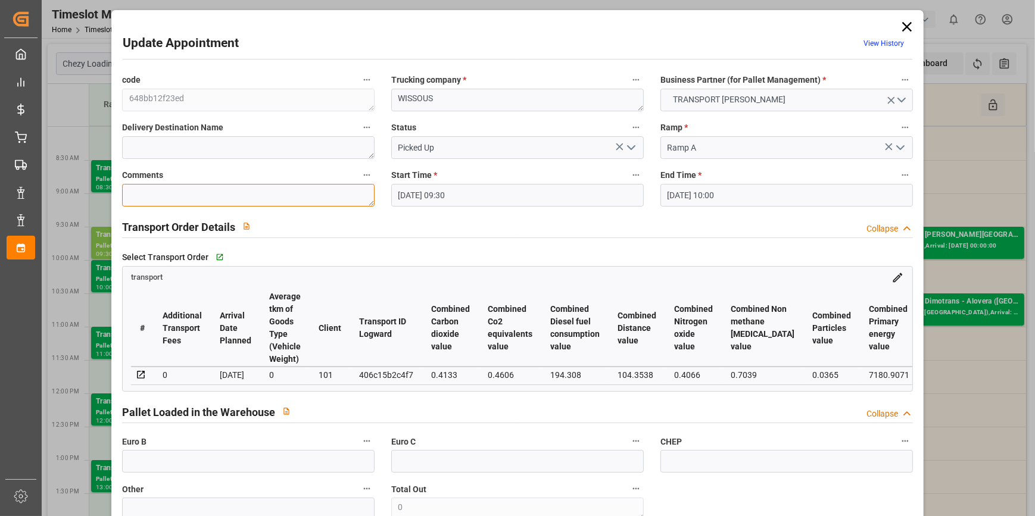
click at [139, 201] on textarea at bounding box center [248, 195] width 252 height 23
click at [182, 466] on input "text" at bounding box center [248, 461] width 252 height 23
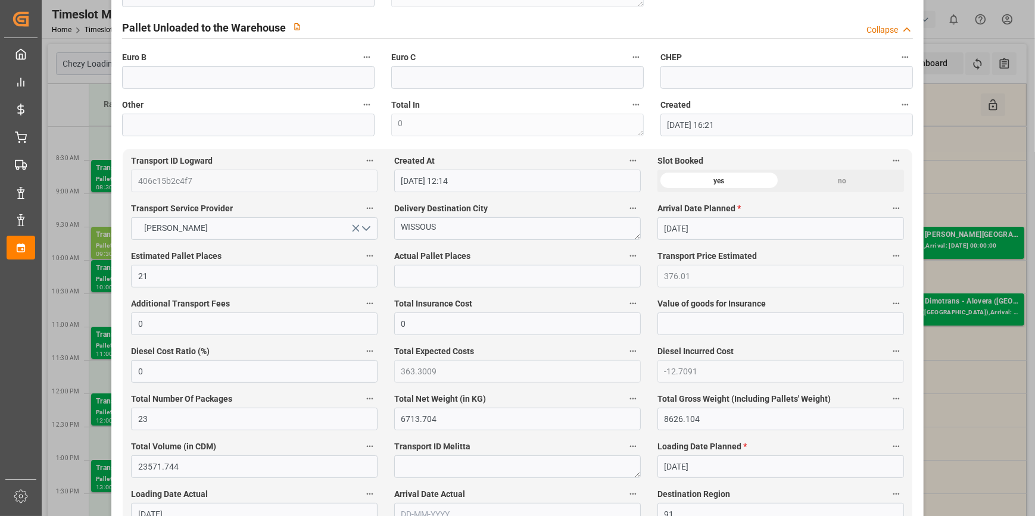
scroll to position [541, 0]
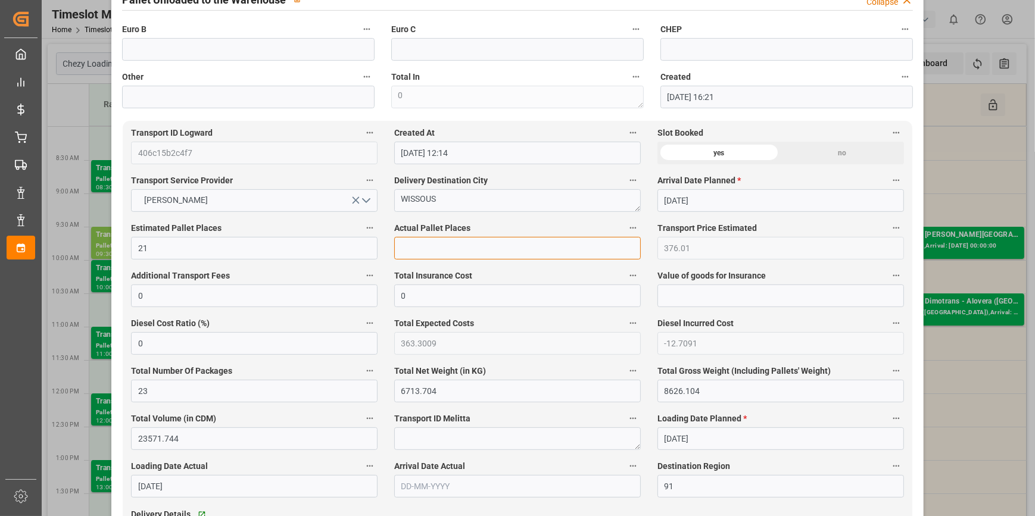
click at [429, 243] on input "text" at bounding box center [517, 248] width 246 height 23
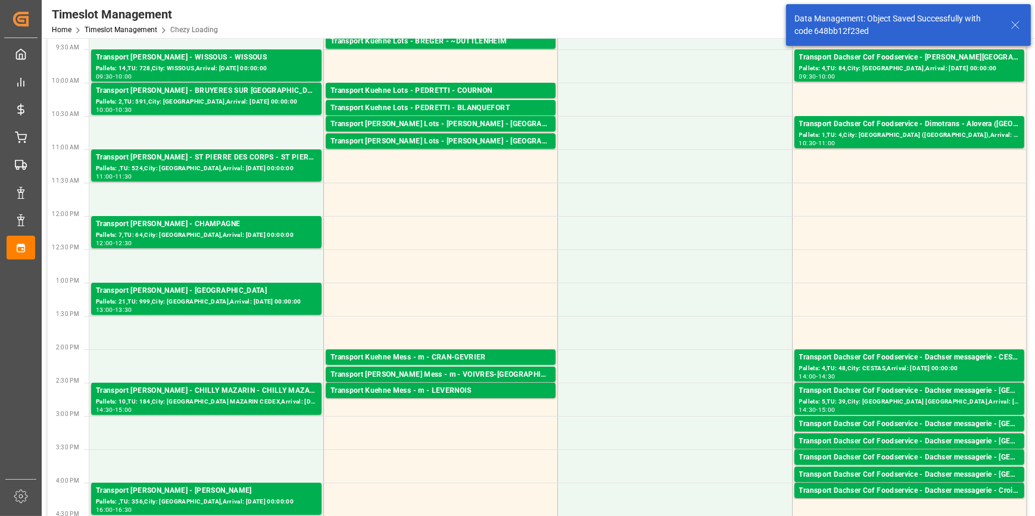
scroll to position [0, 0]
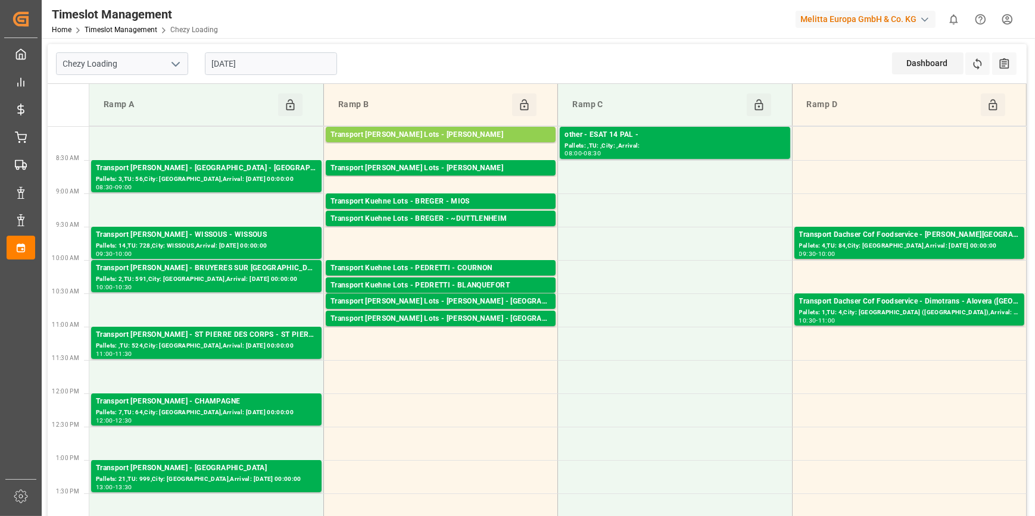
click at [254, 60] on input "[DATE]" at bounding box center [271, 63] width 132 height 23
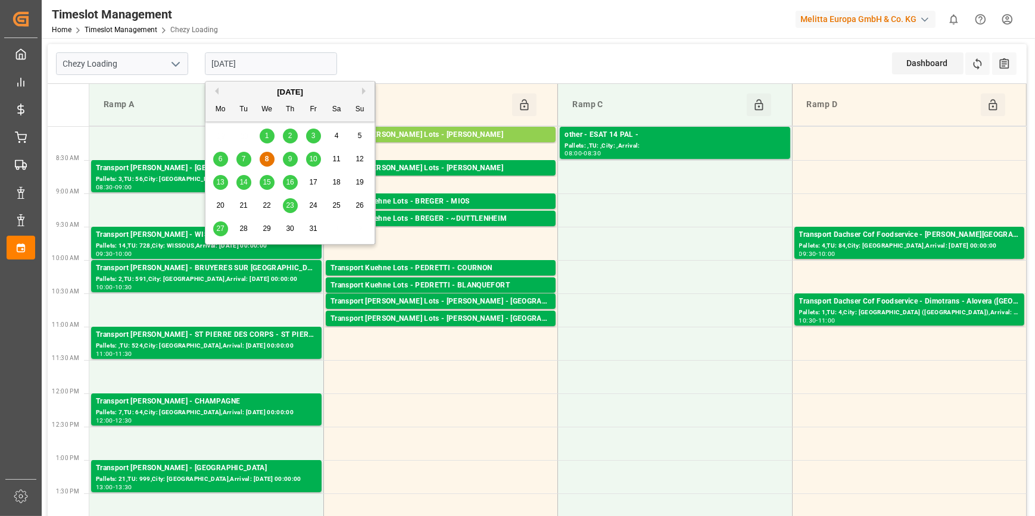
click at [290, 159] on span "9" at bounding box center [290, 159] width 4 height 8
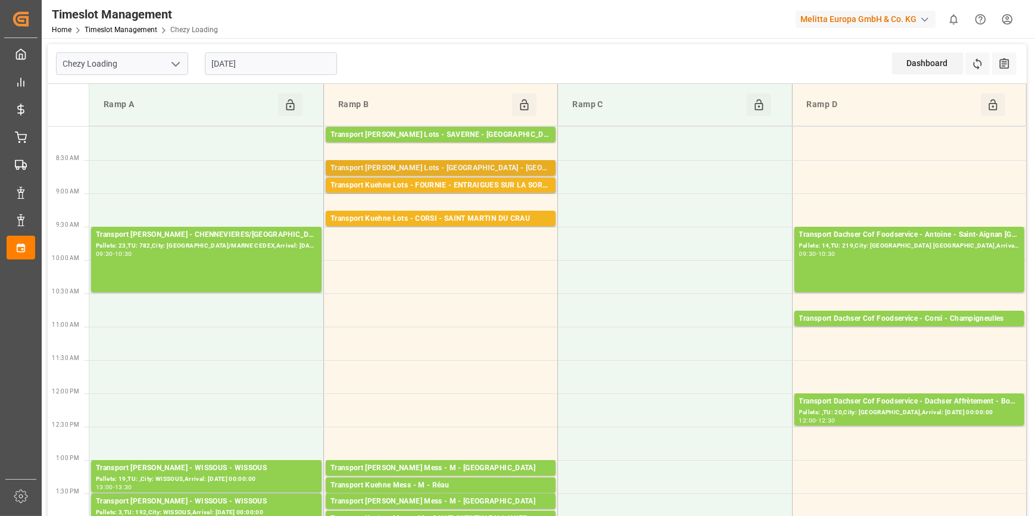
click at [457, 168] on div "Transport [PERSON_NAME] Lots - [GEOGRAPHIC_DATA] - [GEOGRAPHIC_DATA]" at bounding box center [440, 169] width 220 height 12
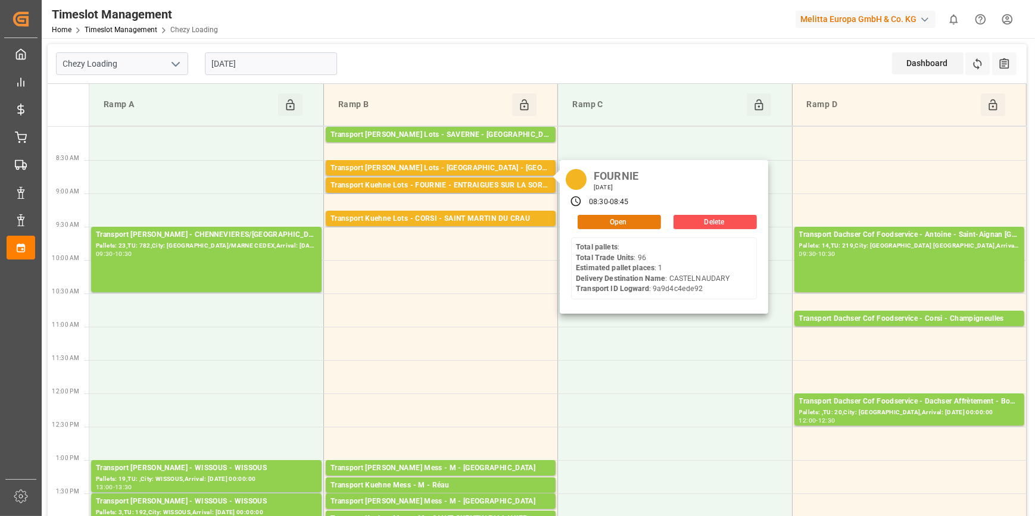
click at [596, 222] on button "Open" at bounding box center [618, 222] width 83 height 14
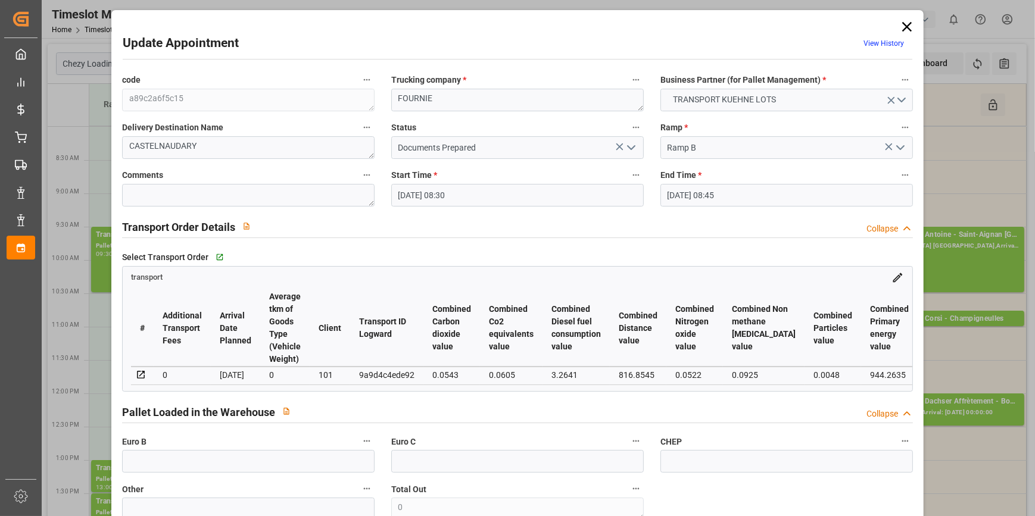
click at [629, 149] on polyline "open menu" at bounding box center [630, 148] width 7 height 4
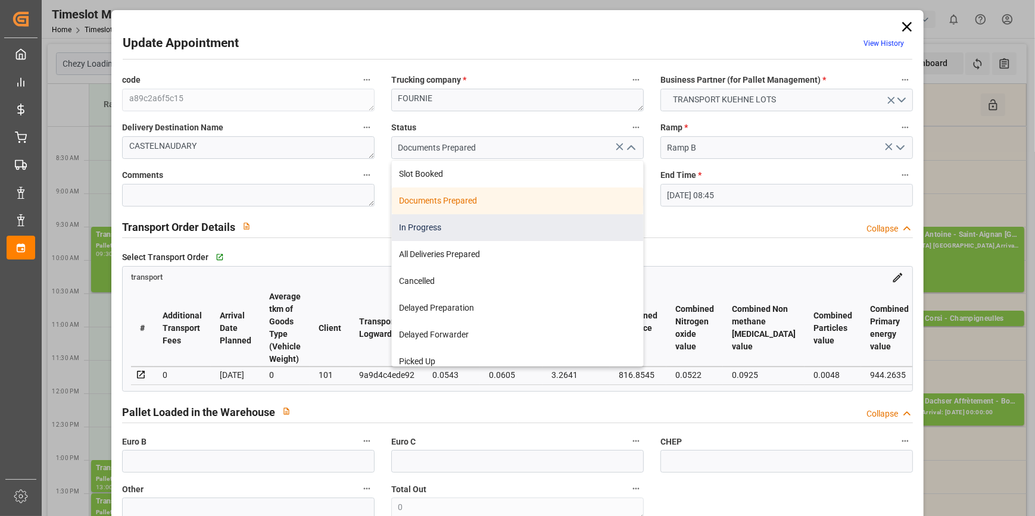
click at [411, 225] on div "In Progress" at bounding box center [517, 227] width 251 height 27
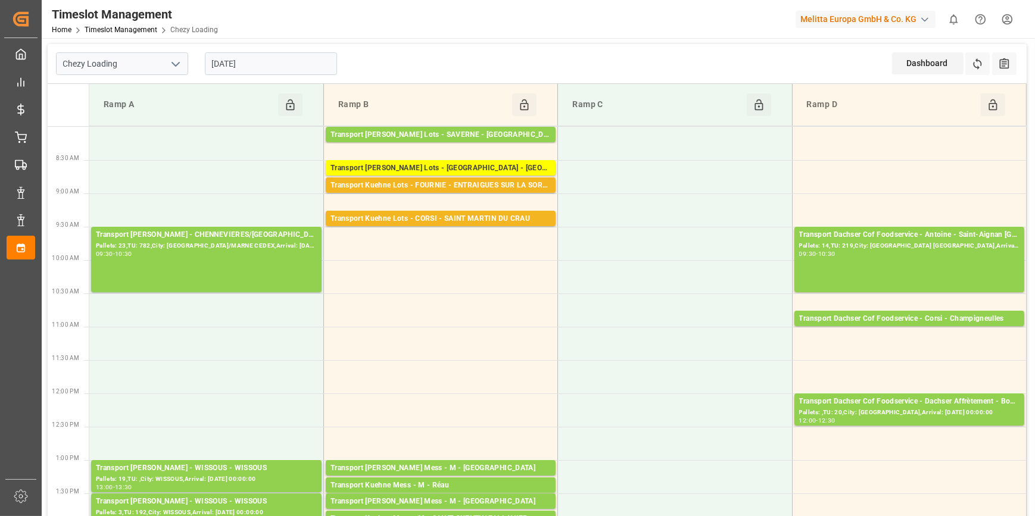
click at [289, 65] on input "[DATE]" at bounding box center [271, 63] width 132 height 23
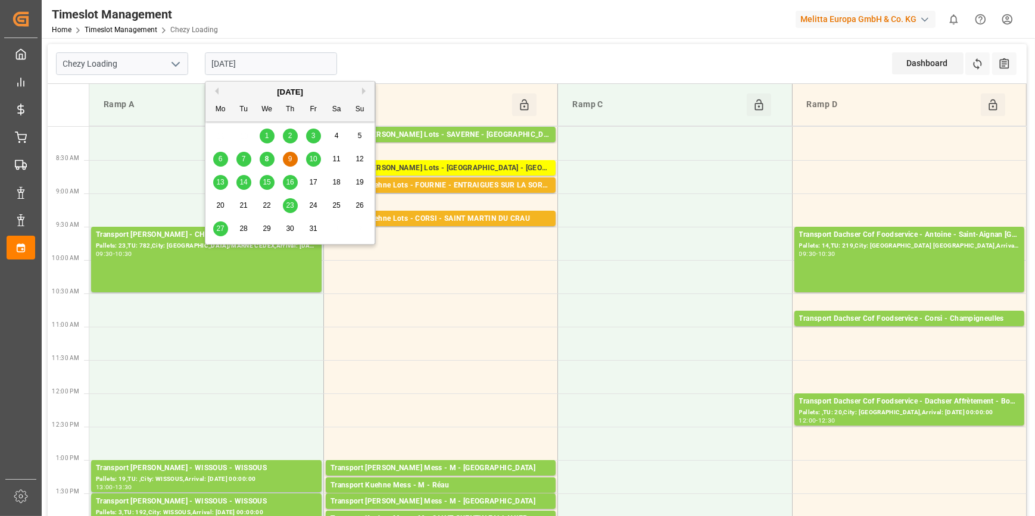
click at [278, 64] on input "[DATE]" at bounding box center [271, 63] width 132 height 23
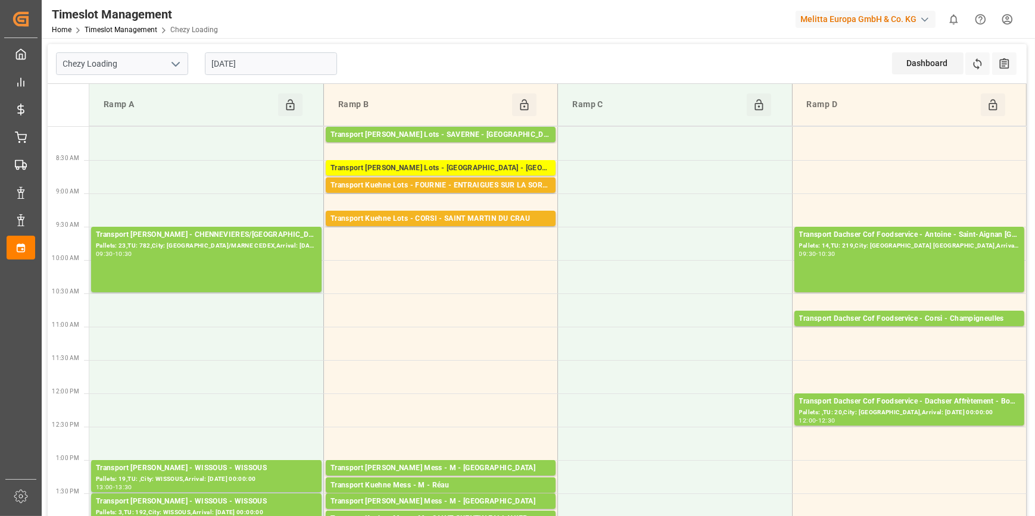
click at [461, 68] on div "Chezy Loading 09-10-2025 Dashboard View Dashboard Refresh Time Slots All Audits" at bounding box center [537, 64] width 979 height 40
click at [264, 66] on input "[DATE]" at bounding box center [271, 63] width 132 height 23
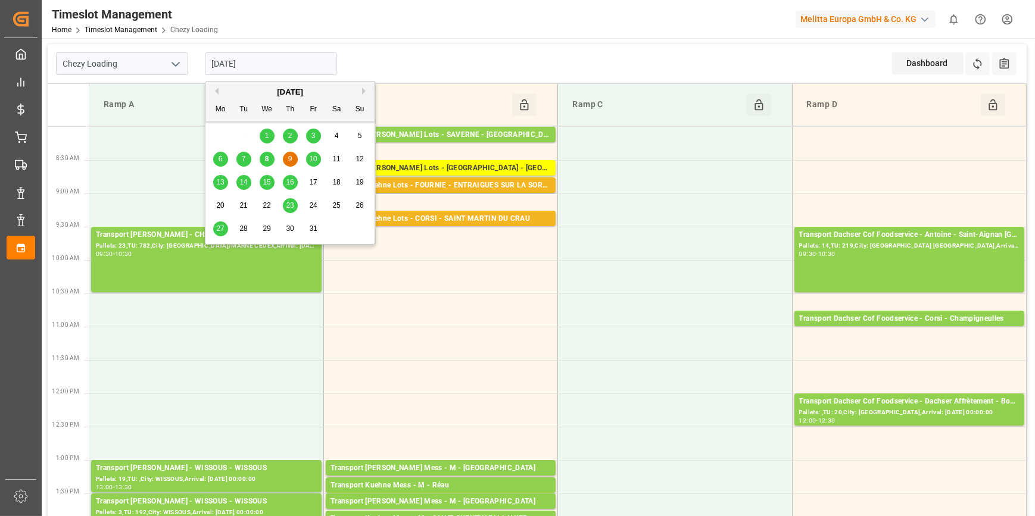
click at [311, 158] on span "10" at bounding box center [313, 159] width 8 height 8
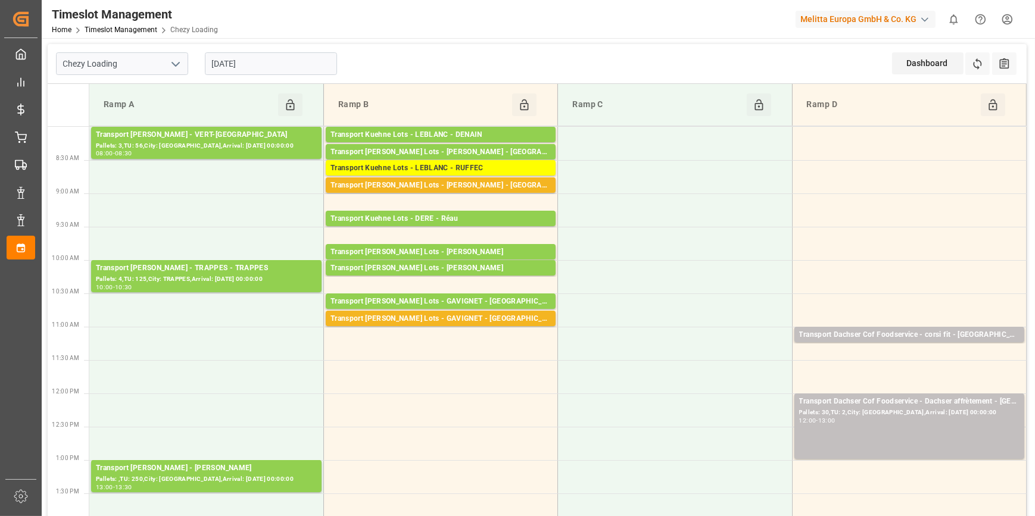
click at [252, 63] on input "[DATE]" at bounding box center [271, 63] width 132 height 23
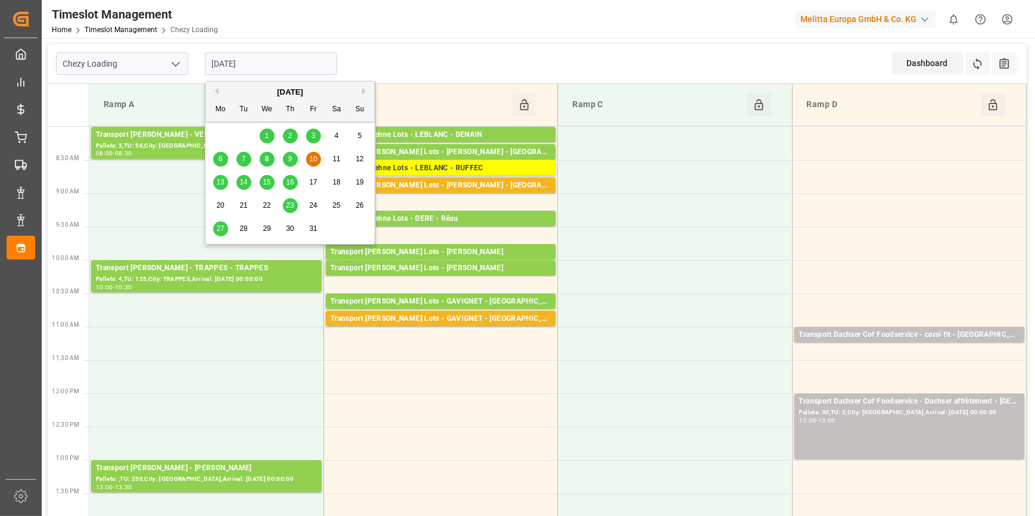
click at [221, 180] on span "13" at bounding box center [220, 182] width 8 height 8
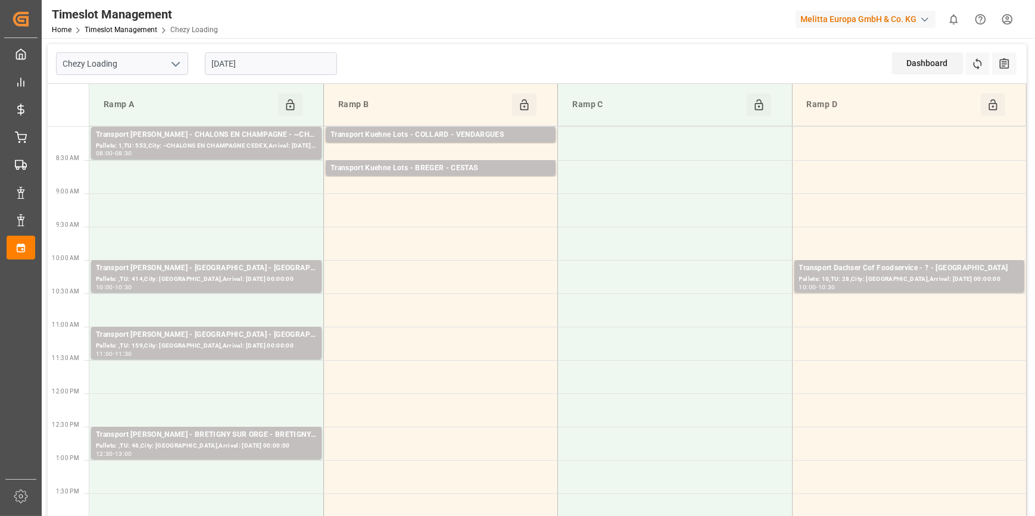
click at [251, 58] on input "[DATE]" at bounding box center [271, 63] width 132 height 23
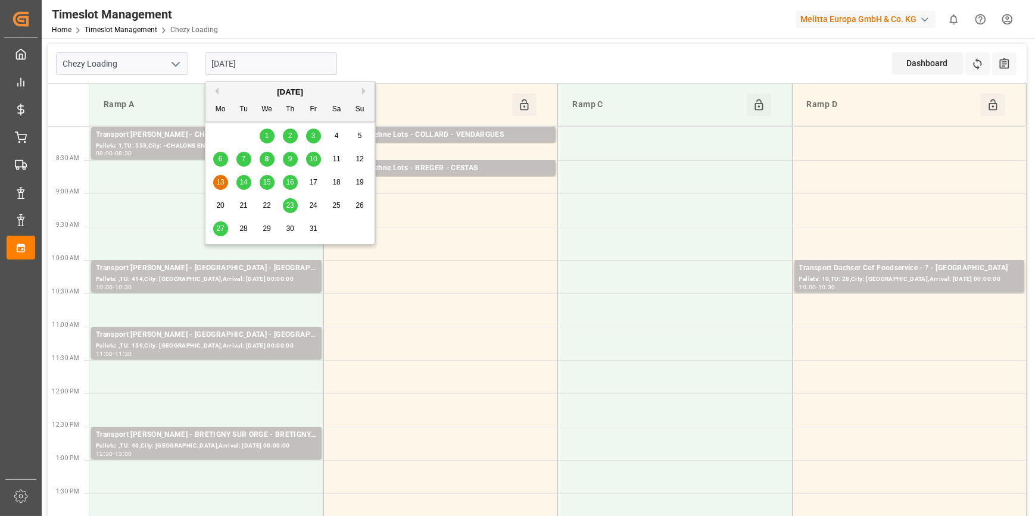
click at [289, 164] on div "9" at bounding box center [290, 159] width 15 height 14
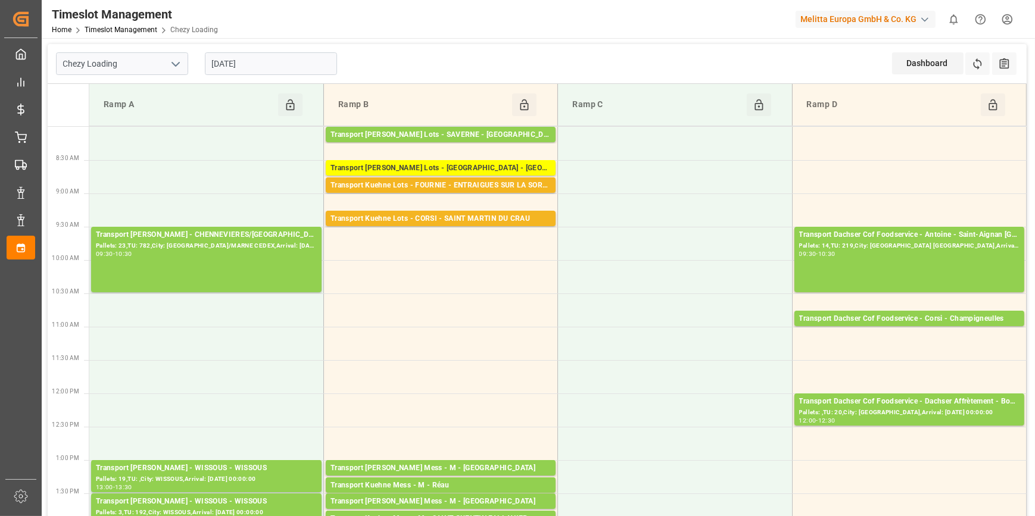
click at [257, 58] on input "[DATE]" at bounding box center [271, 63] width 132 height 23
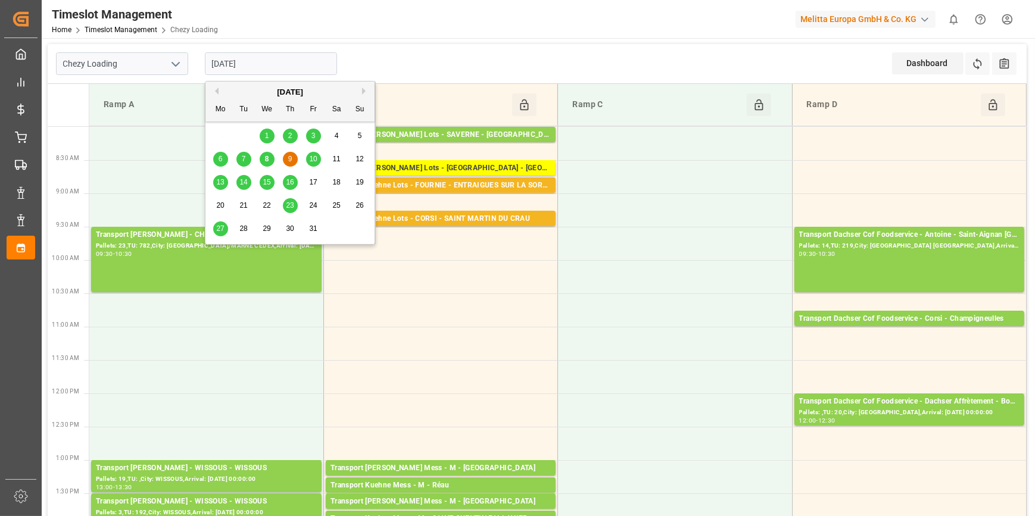
click at [248, 155] on div "7" at bounding box center [243, 159] width 15 height 14
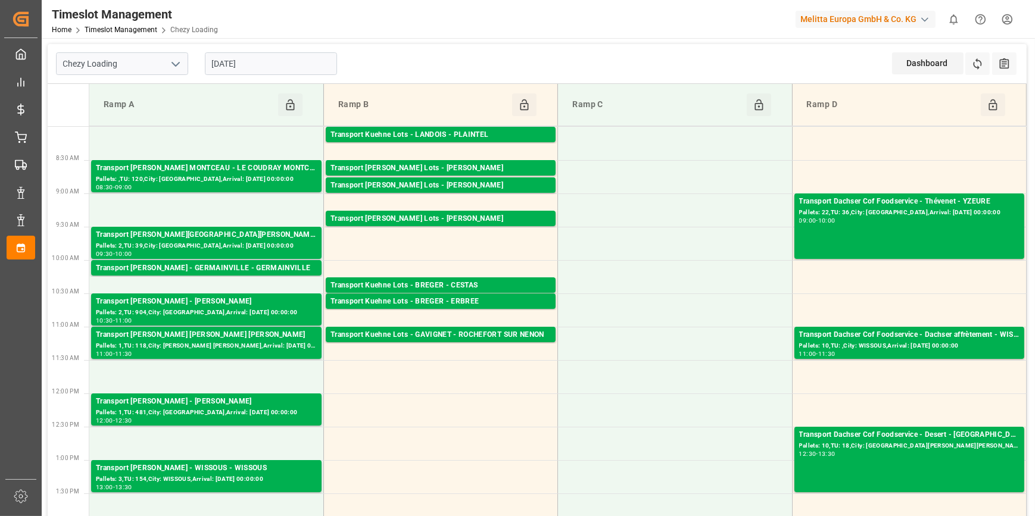
click at [308, 60] on input "07-10-2025" at bounding box center [271, 63] width 132 height 23
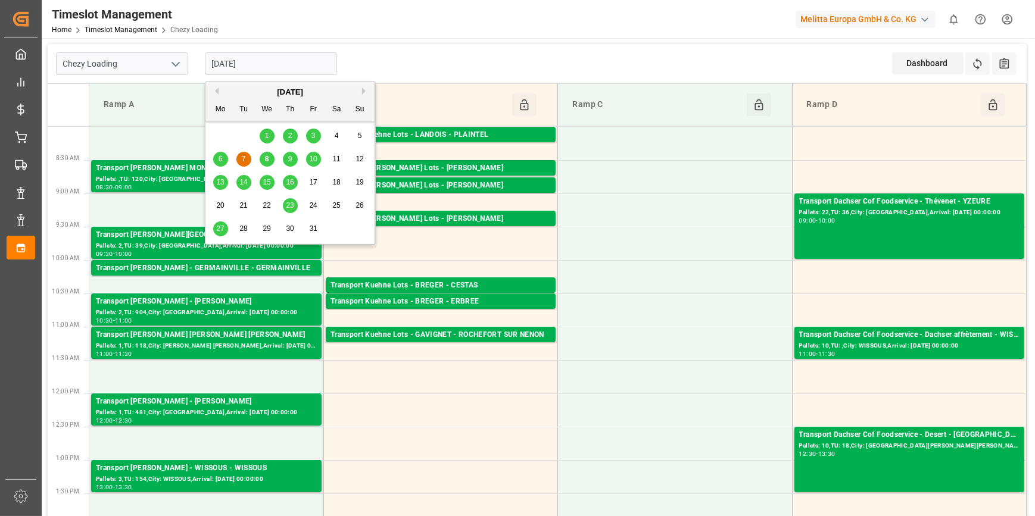
click at [263, 161] on div "8" at bounding box center [267, 159] width 15 height 14
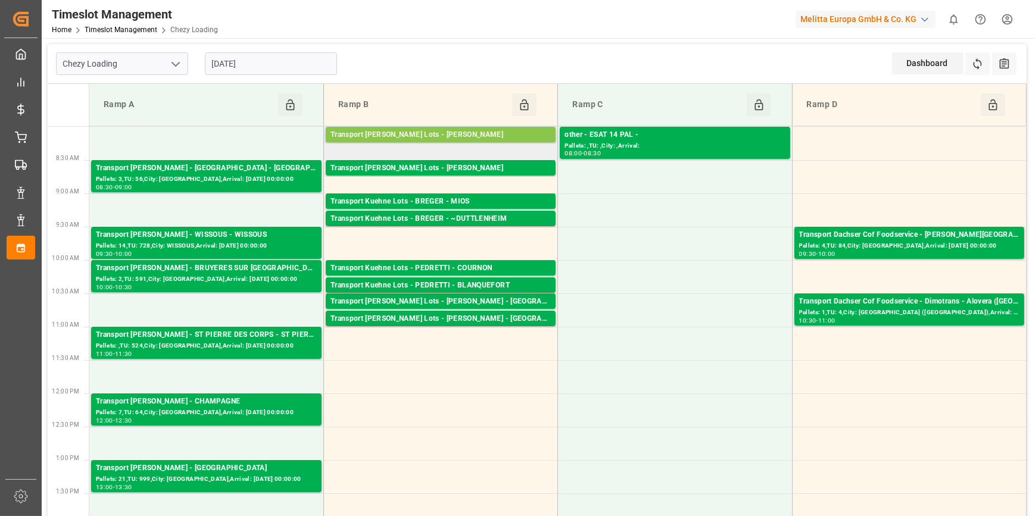
click at [479, 130] on div "Transport [PERSON_NAME] Lots - [PERSON_NAME]" at bounding box center [440, 135] width 220 height 12
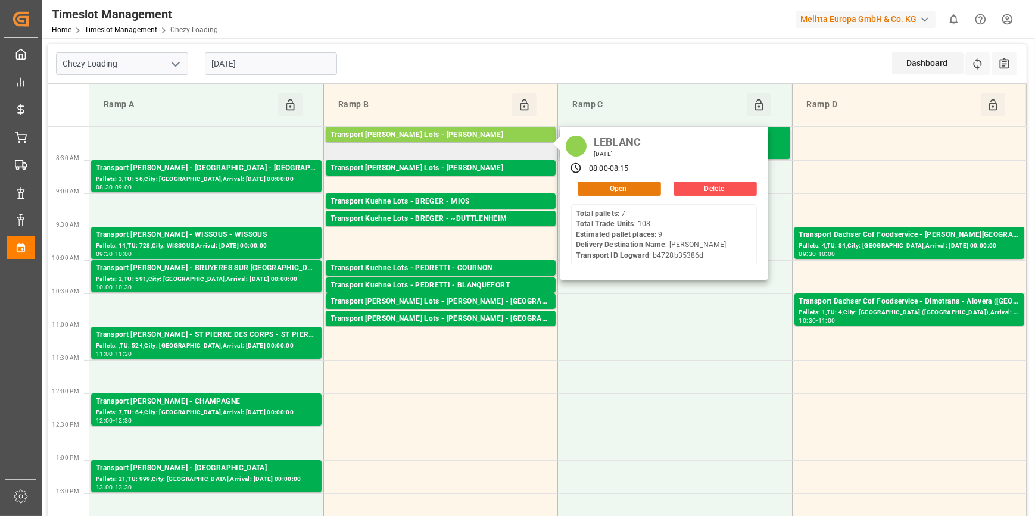
click at [601, 190] on button "Open" at bounding box center [618, 189] width 83 height 14
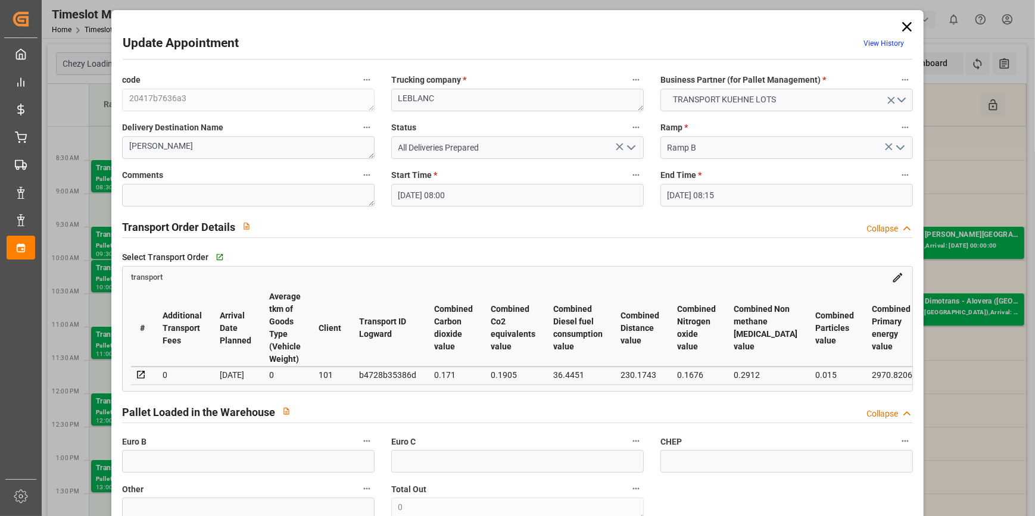
click at [905, 26] on icon at bounding box center [906, 26] width 17 height 17
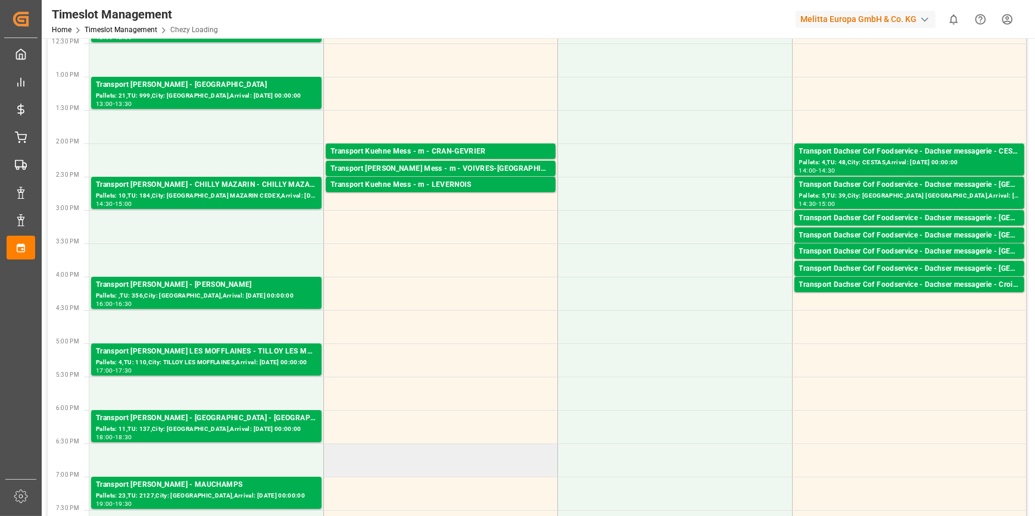
scroll to position [541, 0]
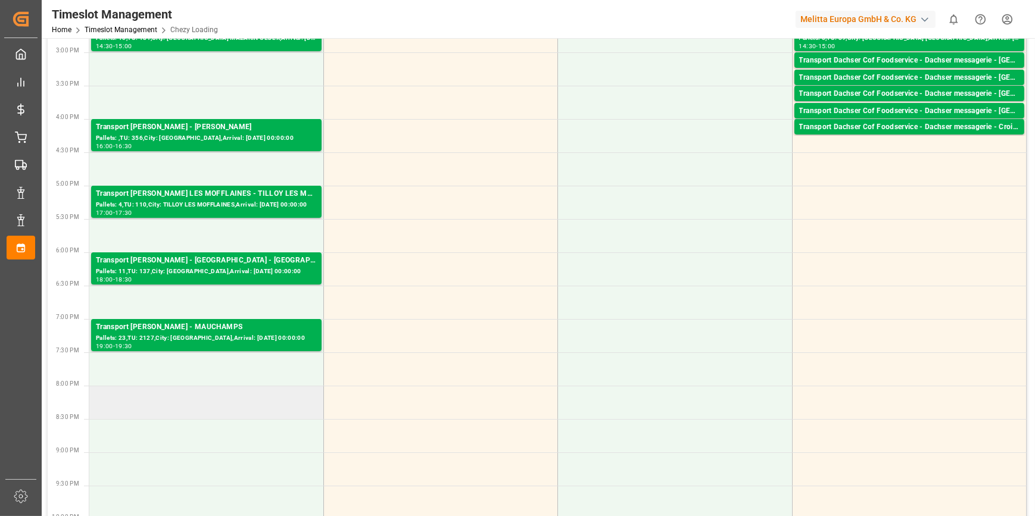
click at [220, 402] on td at bounding box center [206, 402] width 234 height 33
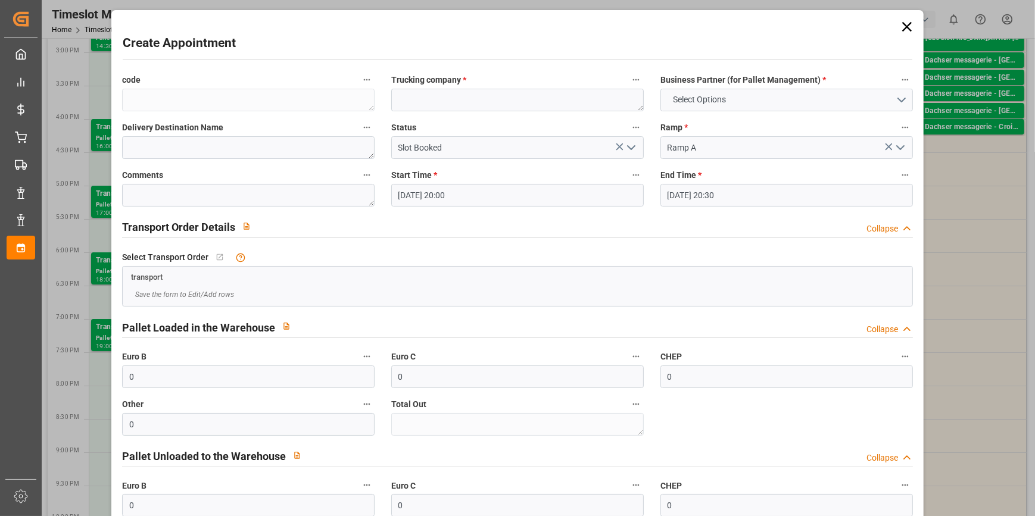
click at [624, 148] on icon "open menu" at bounding box center [631, 147] width 14 height 14
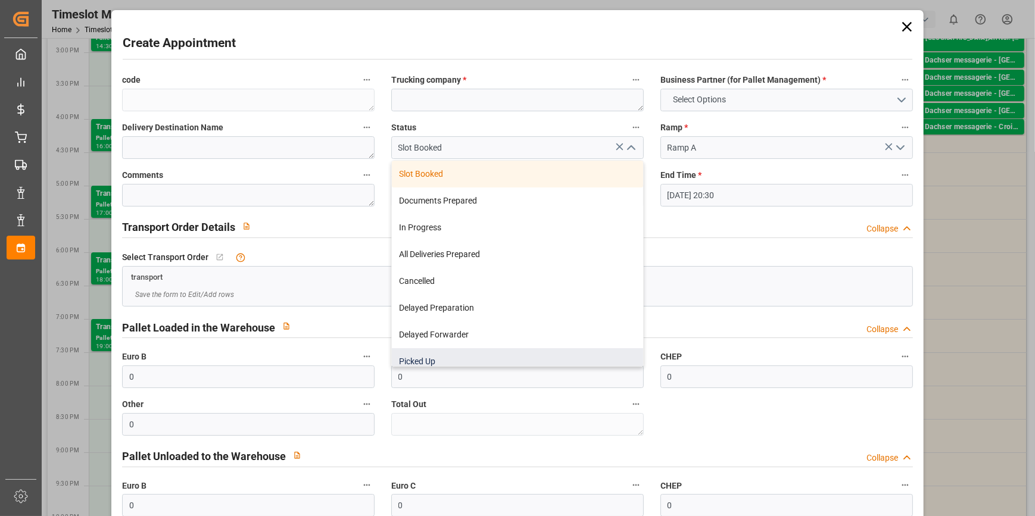
click at [429, 354] on div "Picked Up" at bounding box center [517, 361] width 251 height 27
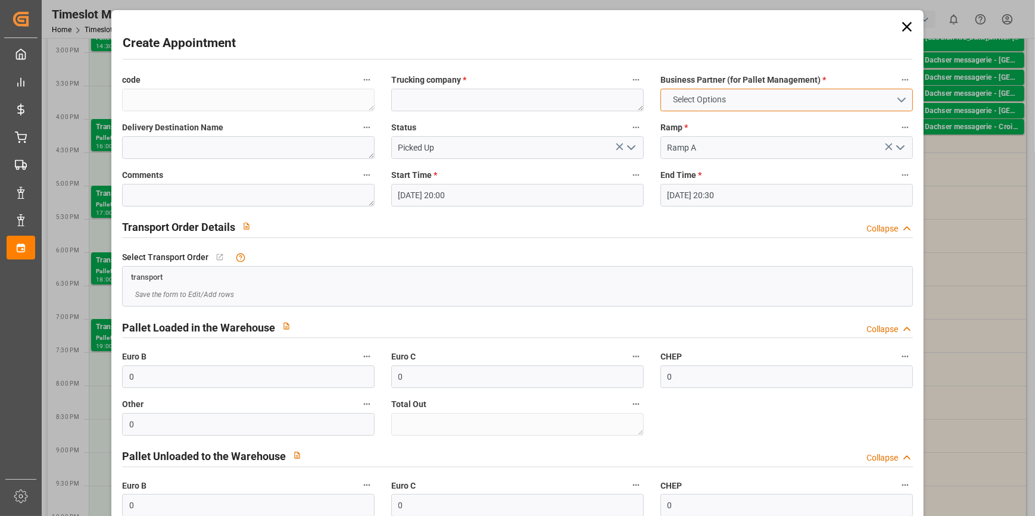
click at [901, 95] on button "Select Options" at bounding box center [786, 100] width 252 height 23
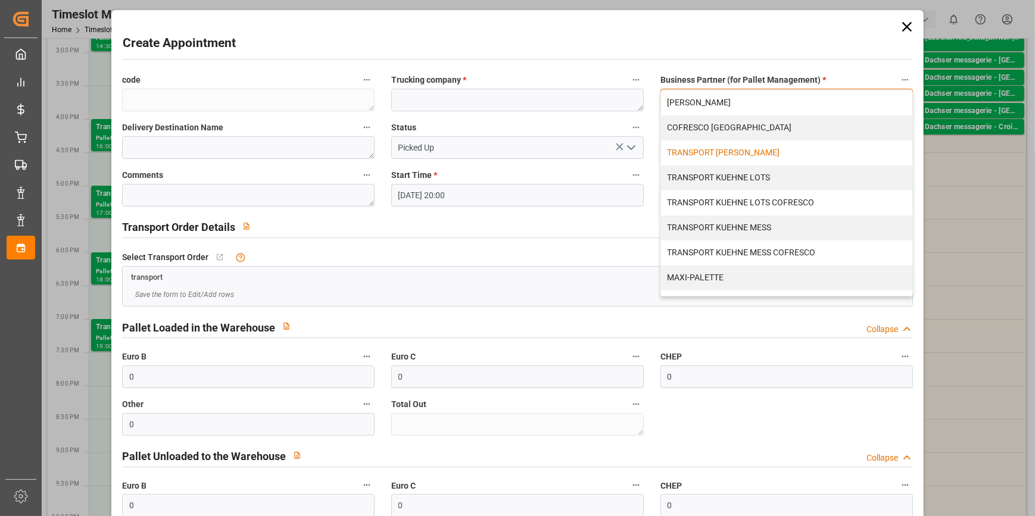
click at [686, 153] on div "TRANSPORT DELISLE" at bounding box center [786, 152] width 251 height 25
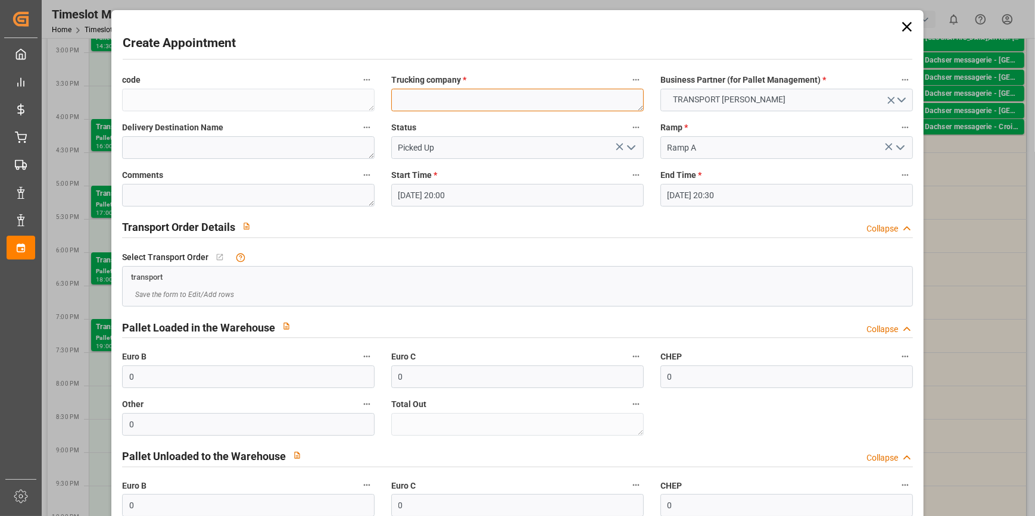
click at [432, 101] on textarea at bounding box center [517, 100] width 252 height 23
click at [176, 505] on input "0" at bounding box center [248, 505] width 252 height 23
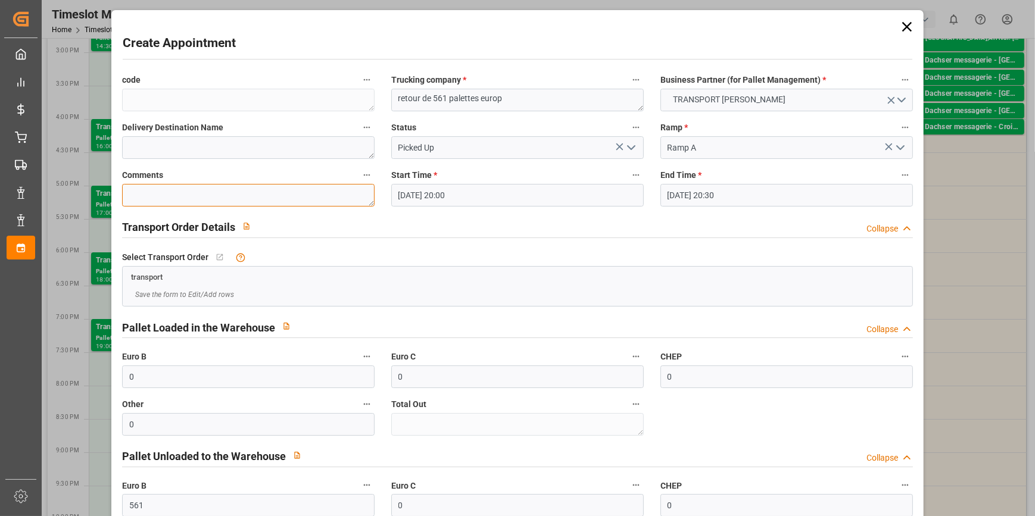
click at [165, 198] on textarea at bounding box center [248, 195] width 252 height 23
click at [157, 195] on textarea "N° BONAP2510-" at bounding box center [248, 195] width 252 height 23
click at [195, 195] on textarea "N° BON AP2510-" at bounding box center [248, 195] width 252 height 23
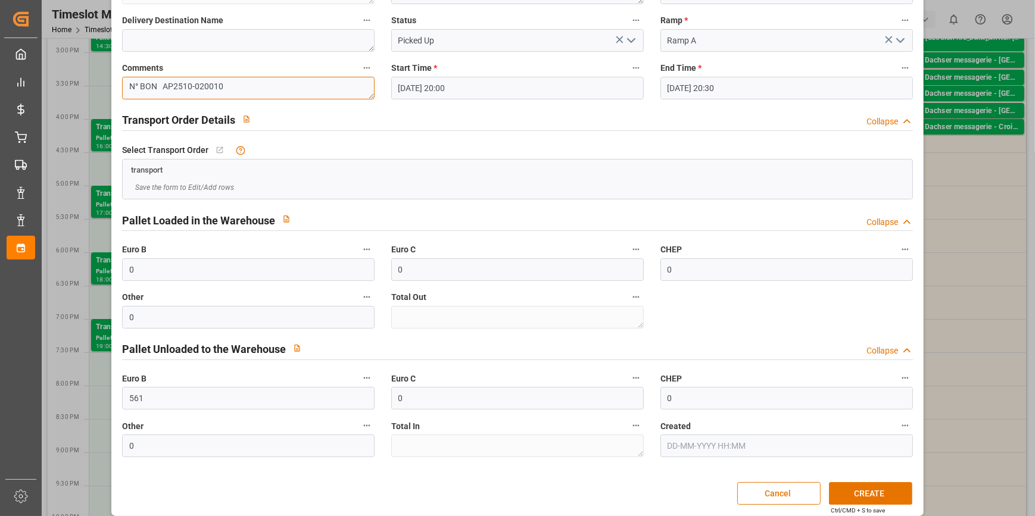
scroll to position [117, 0]
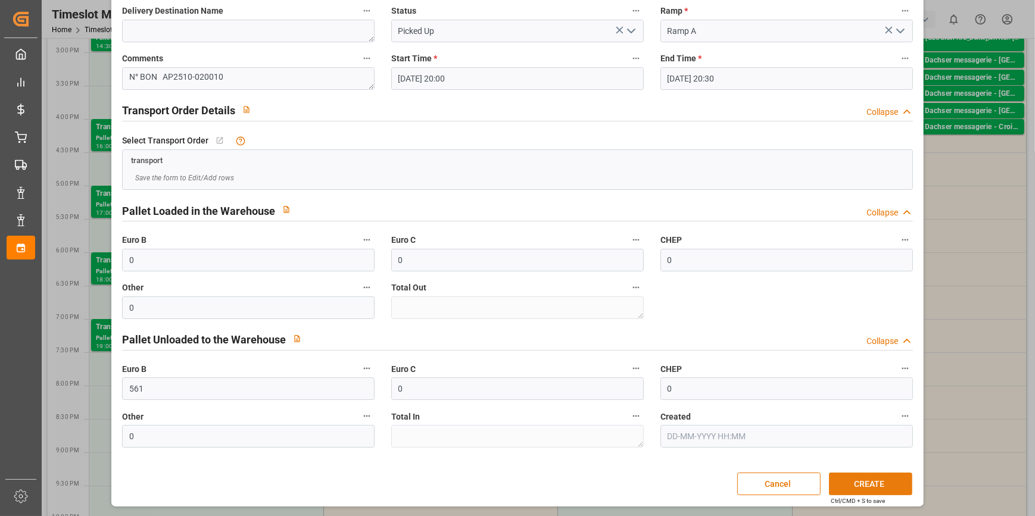
click at [869, 482] on button "CREATE" at bounding box center [870, 484] width 83 height 23
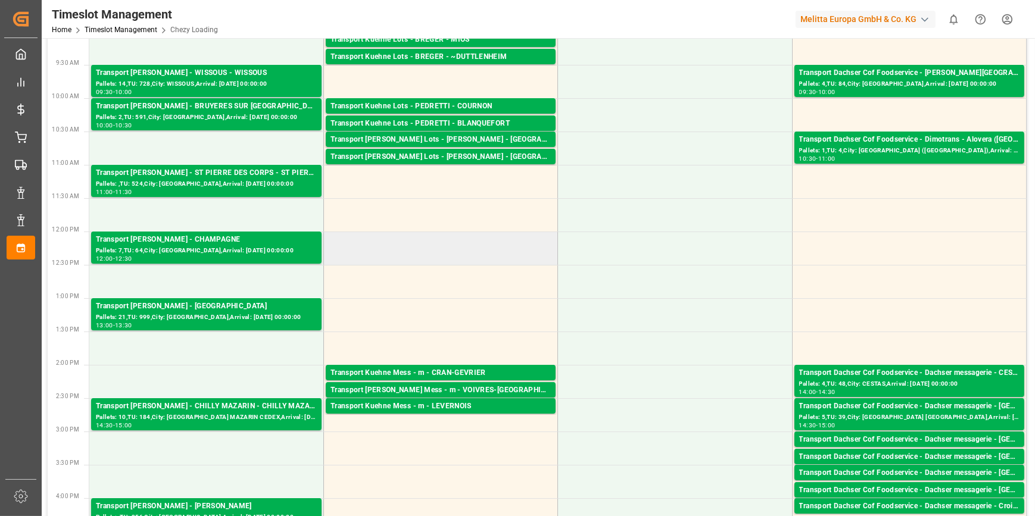
scroll to position [0, 0]
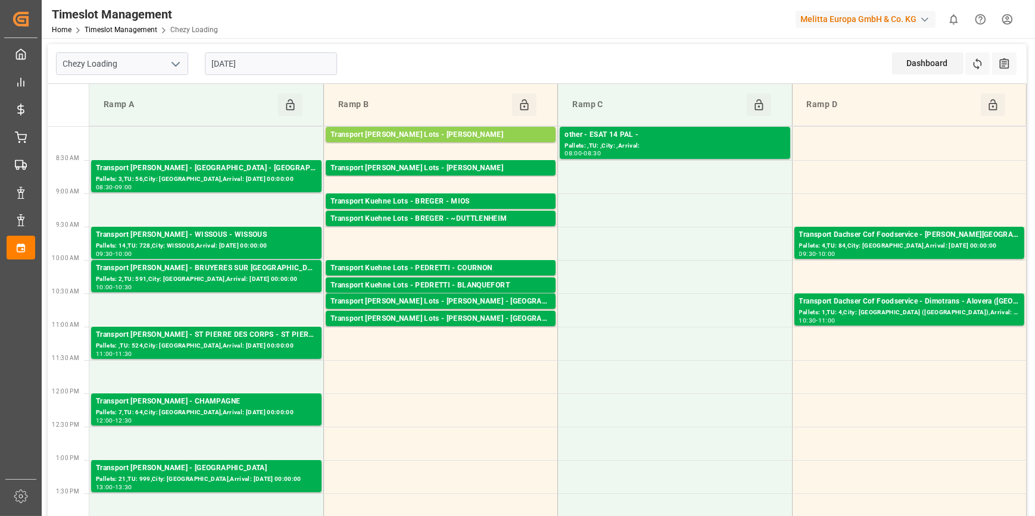
click at [246, 71] on input "[DATE]" at bounding box center [271, 63] width 132 height 23
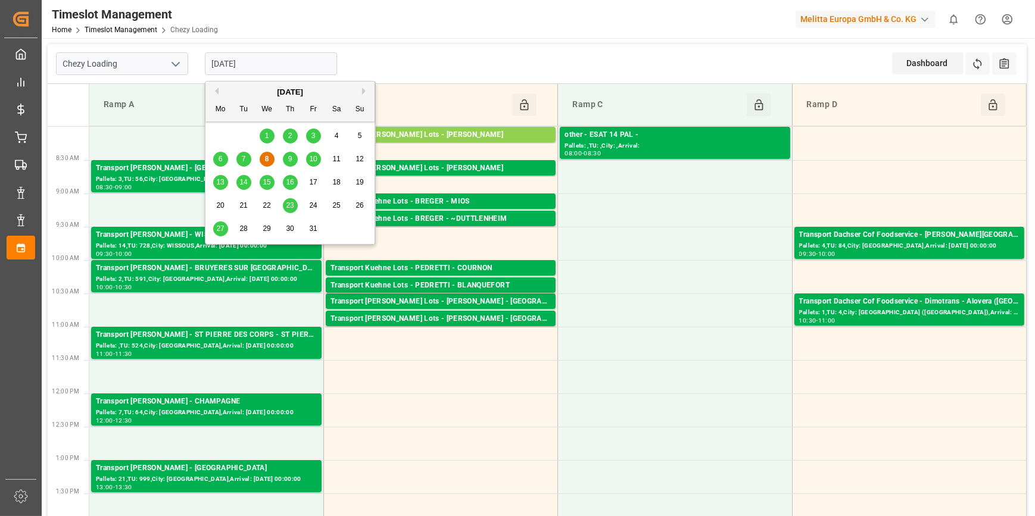
click at [244, 160] on span "7" at bounding box center [244, 159] width 4 height 8
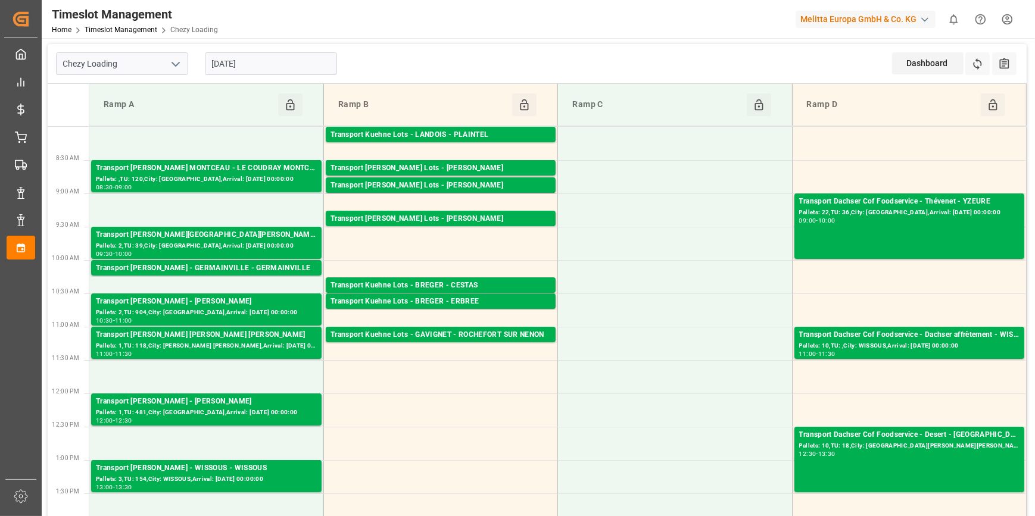
click at [226, 62] on input "07-10-2025" at bounding box center [271, 63] width 132 height 23
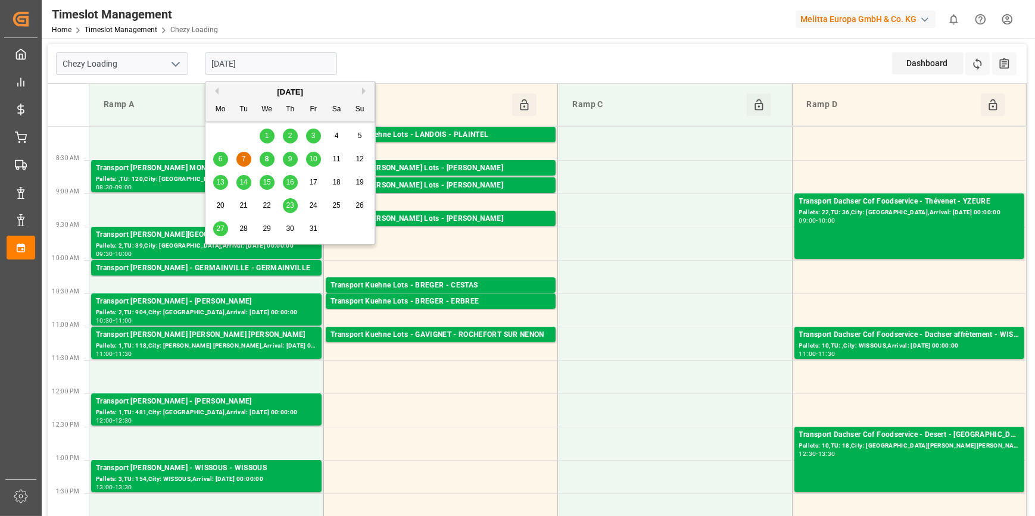
click at [217, 155] on div "6" at bounding box center [220, 159] width 15 height 14
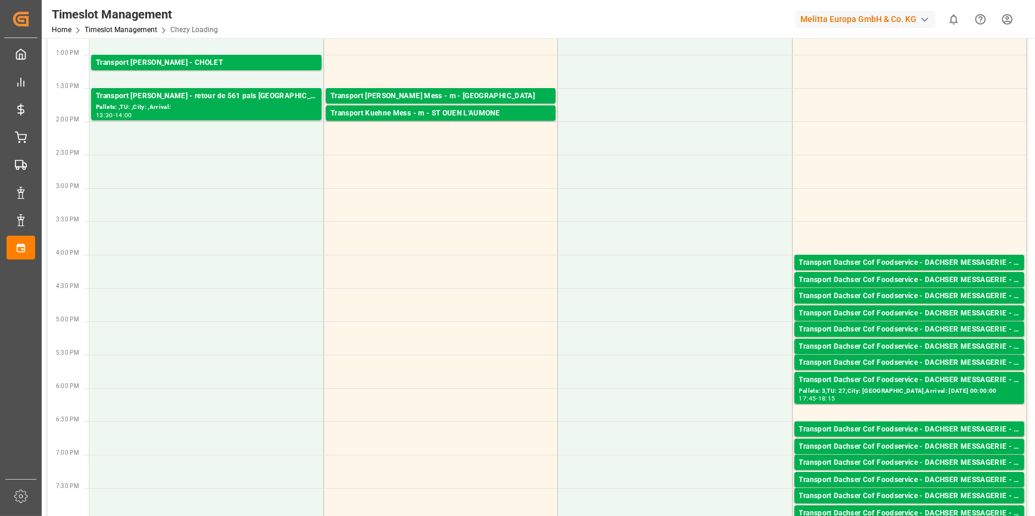
scroll to position [270, 0]
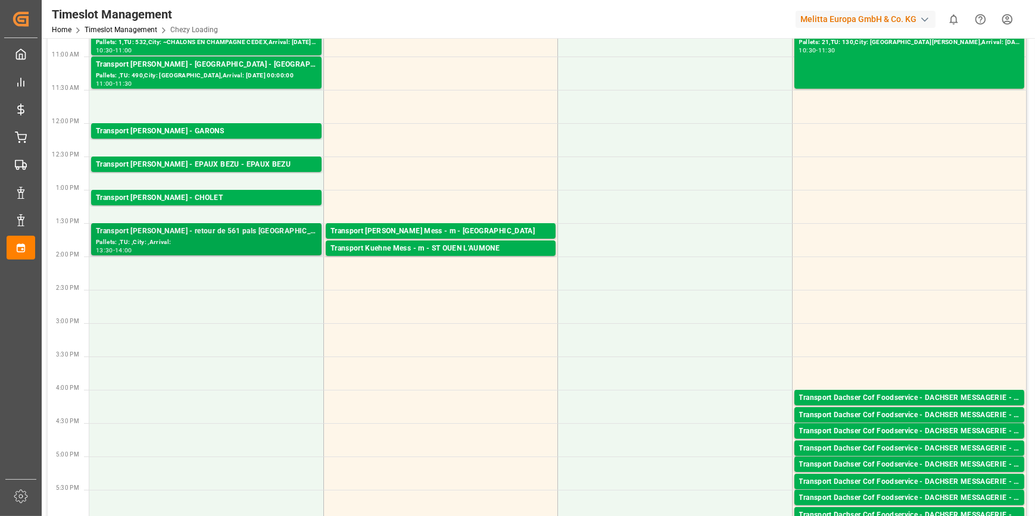
click at [215, 231] on div "Transport Delisle - retour de 561 pals europe -" at bounding box center [206, 232] width 221 height 12
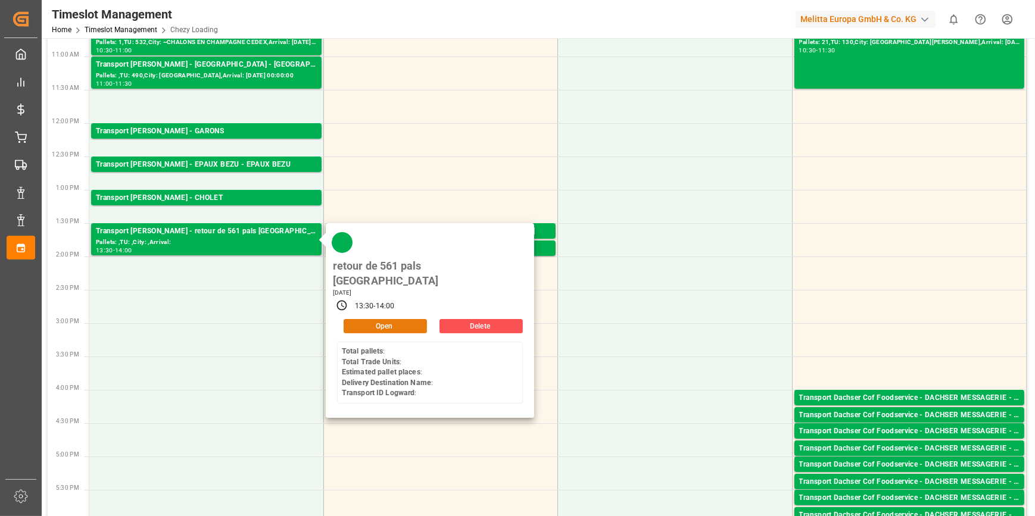
click at [370, 319] on button "Open" at bounding box center [384, 326] width 83 height 14
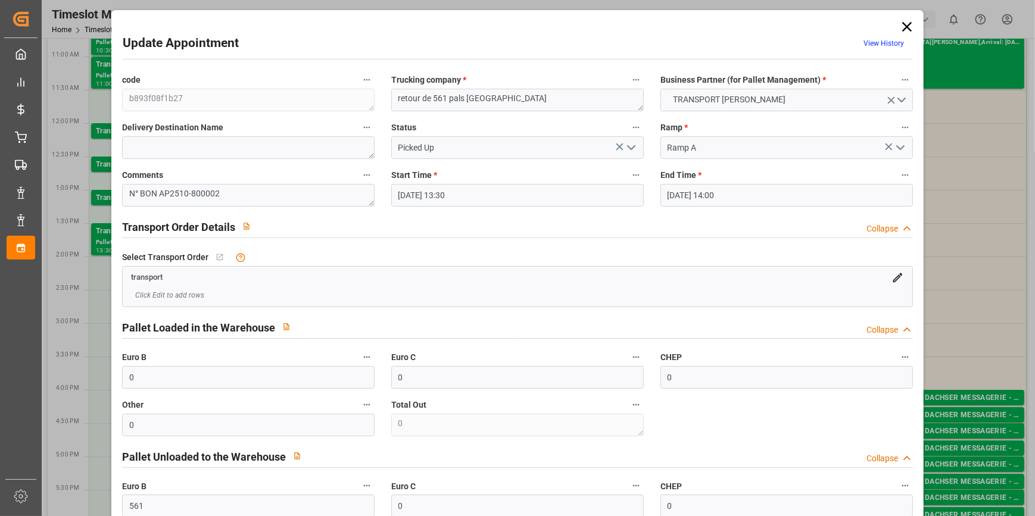
click at [902, 24] on icon at bounding box center [907, 27] width 10 height 10
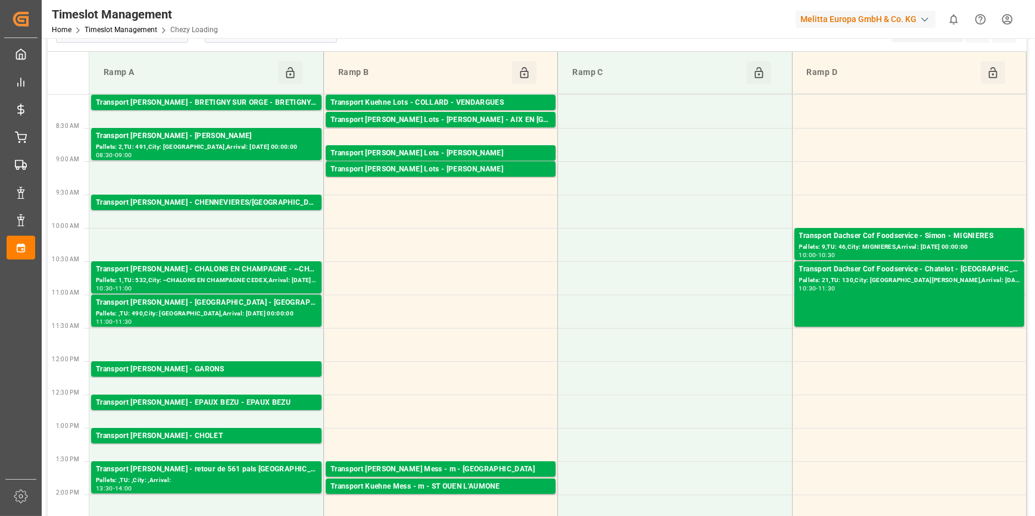
scroll to position [0, 0]
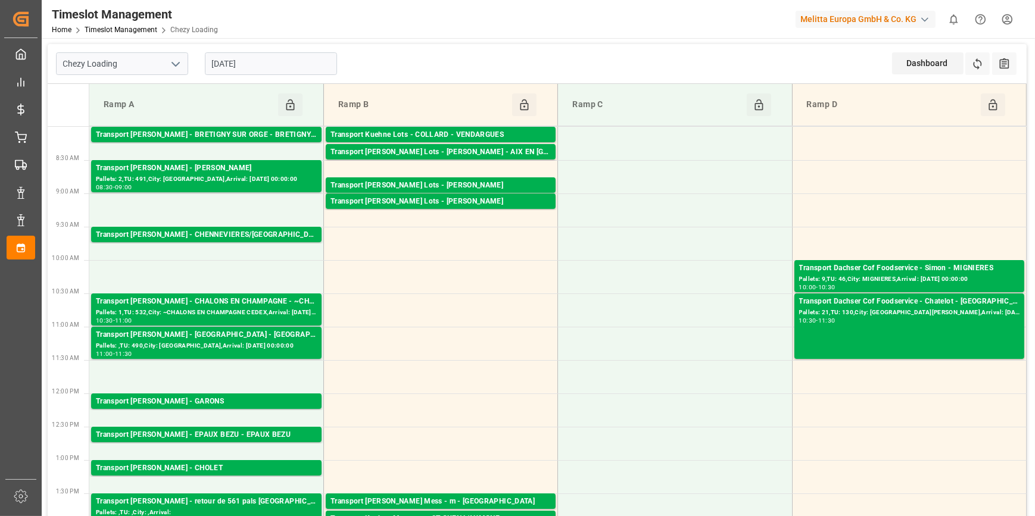
click at [275, 63] on input "06-10-2025" at bounding box center [271, 63] width 132 height 23
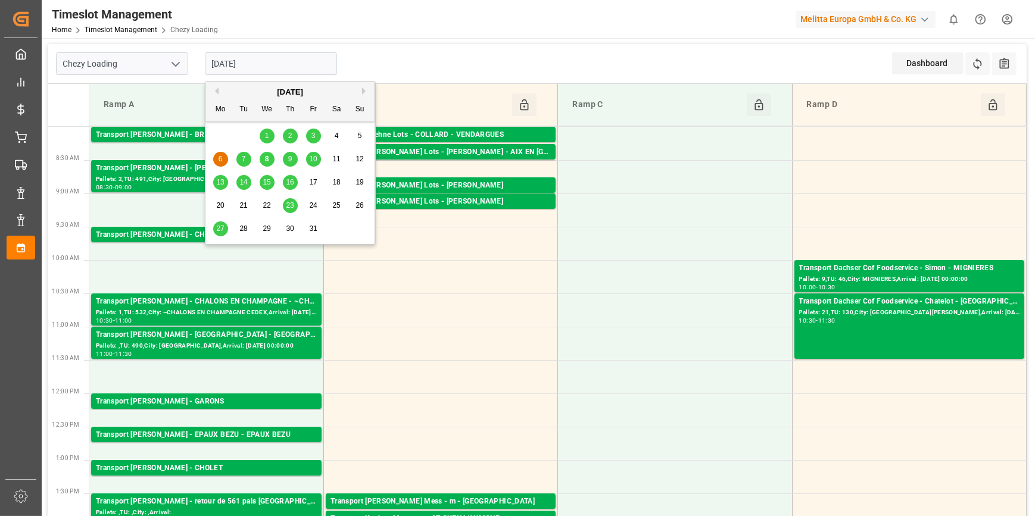
click at [265, 160] on span "8" at bounding box center [267, 159] width 4 height 8
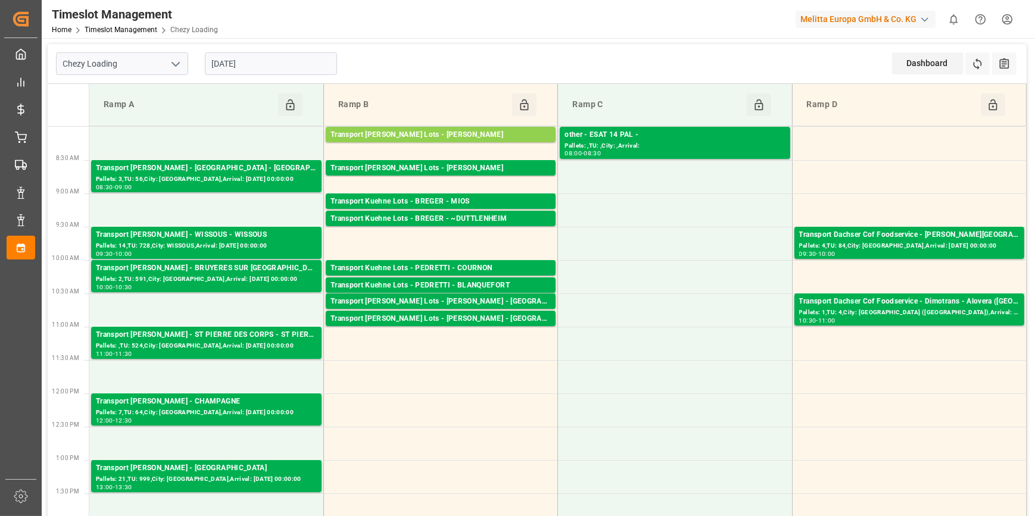
click at [240, 59] on input "[DATE]" at bounding box center [271, 63] width 132 height 23
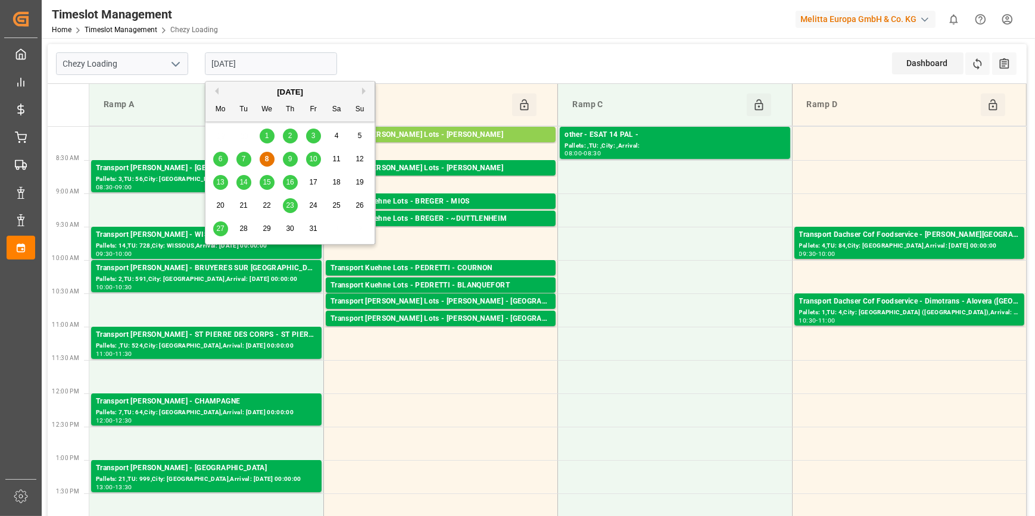
click at [288, 160] on span "9" at bounding box center [290, 159] width 4 height 8
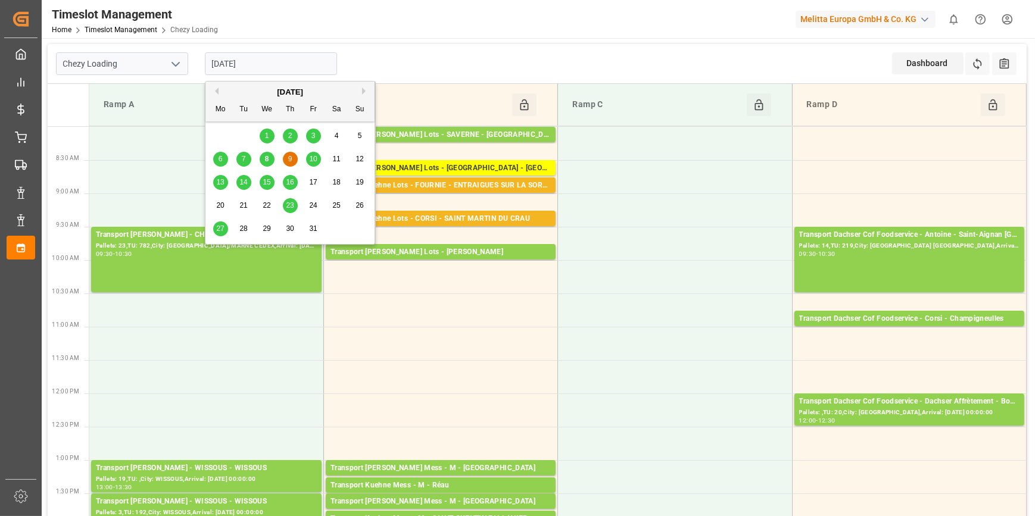
click at [285, 60] on input "[DATE]" at bounding box center [271, 63] width 132 height 23
click at [268, 163] on div "8" at bounding box center [267, 159] width 15 height 14
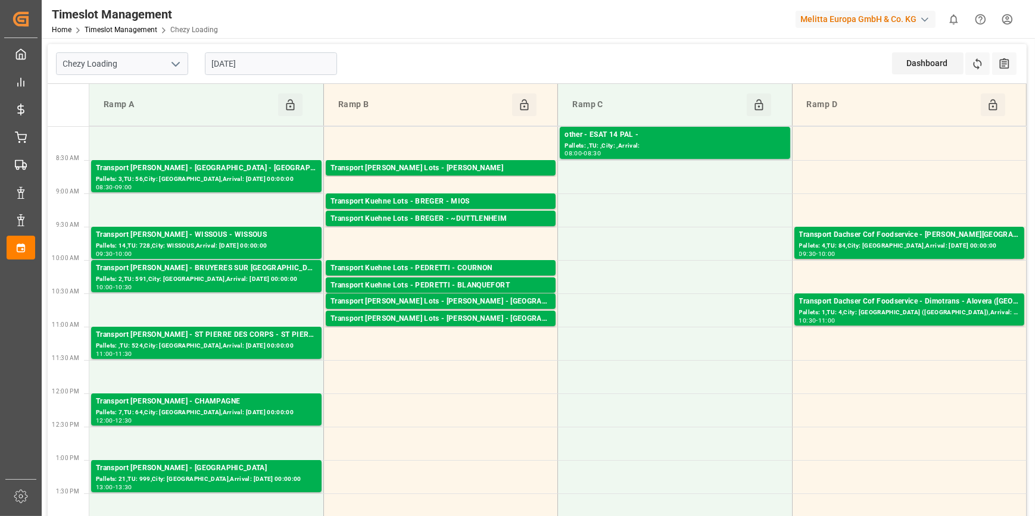
click at [261, 59] on input "[DATE]" at bounding box center [271, 63] width 132 height 23
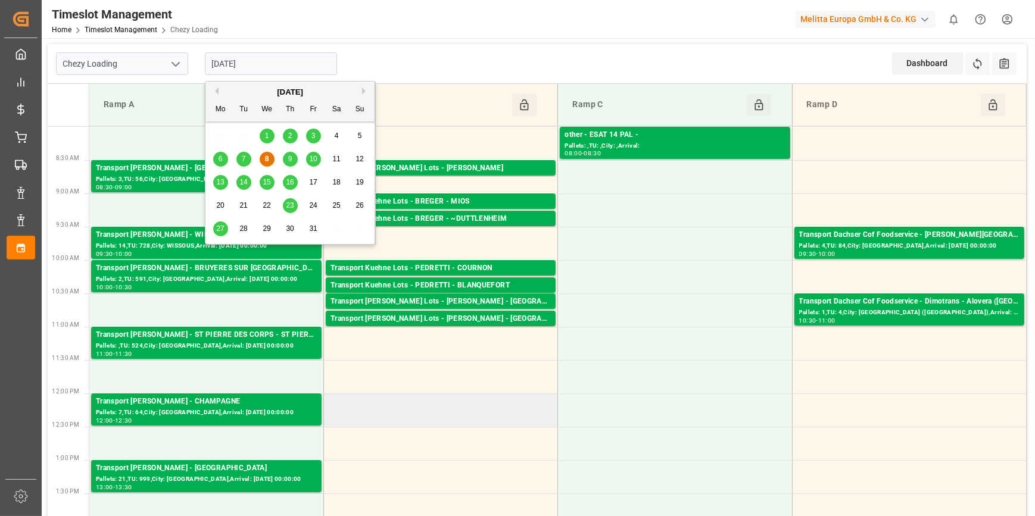
click at [372, 402] on td at bounding box center [440, 409] width 234 height 33
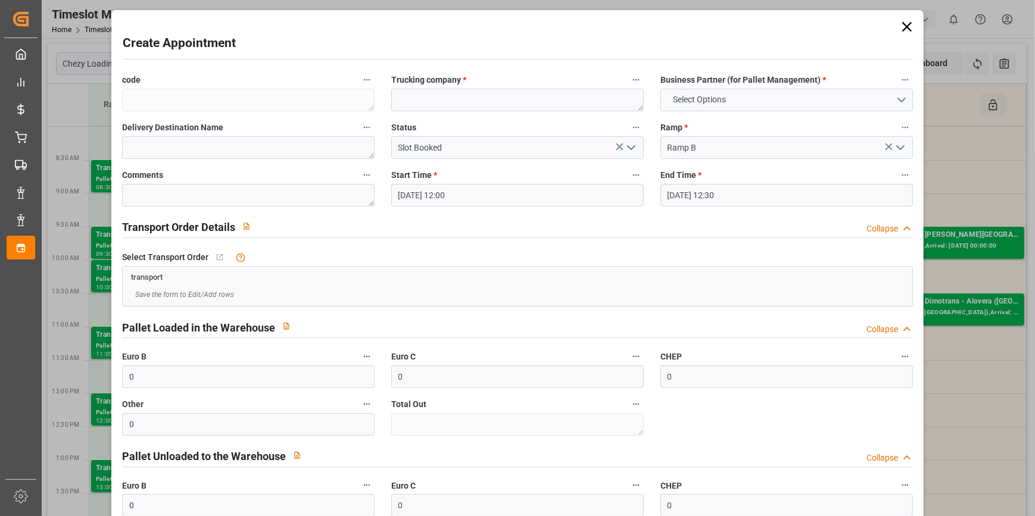
click at [904, 24] on icon at bounding box center [906, 26] width 17 height 17
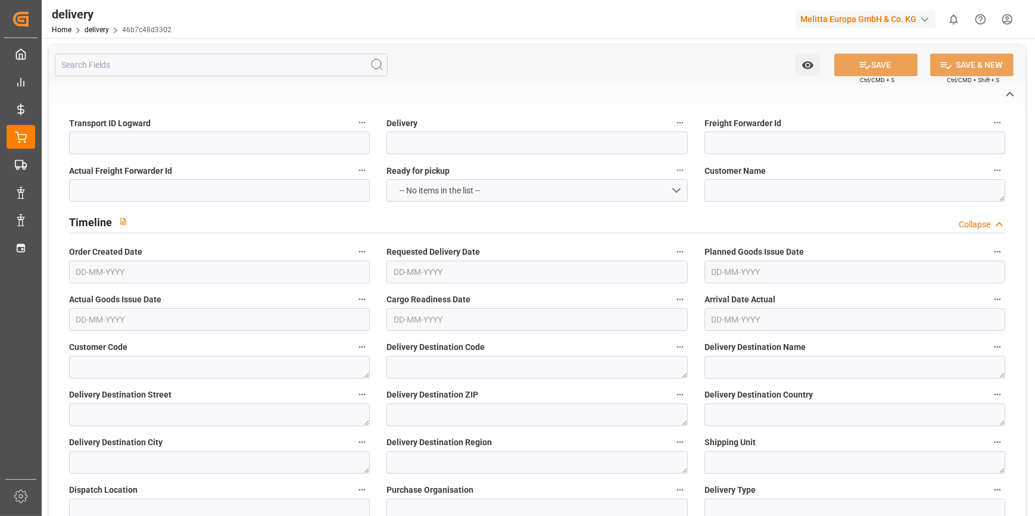
type input "2fcc559c996c"
type input "20379882"
type textarea "ITM A I MAUCHAMPS"
type textarea "0000709900"
type textarea "0000722642"
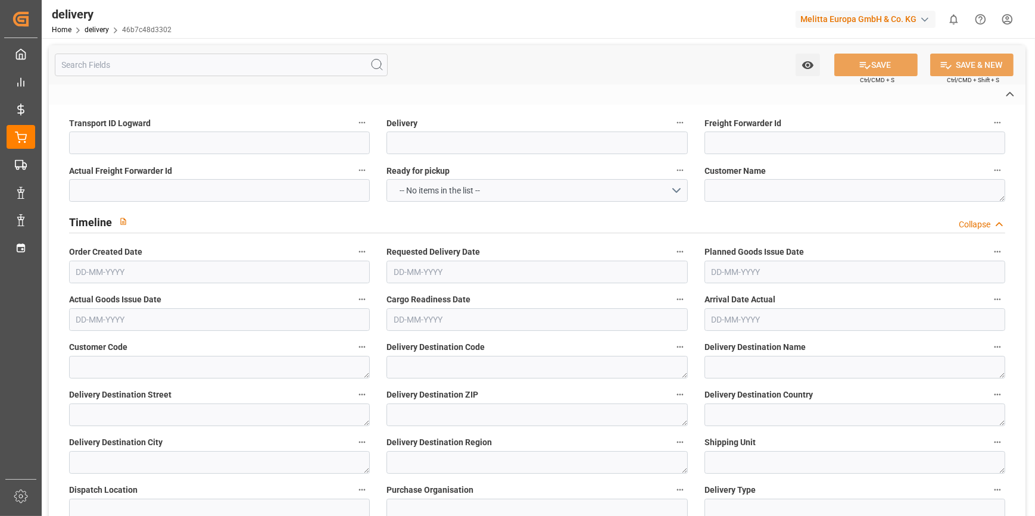
type textarea "ITMLAI MAUCHAMPS 2"
type textarea "[STREET_ADDRESS]"
type textarea "91730"
type textarea "FR"
type textarea "MAUCHAMPS"
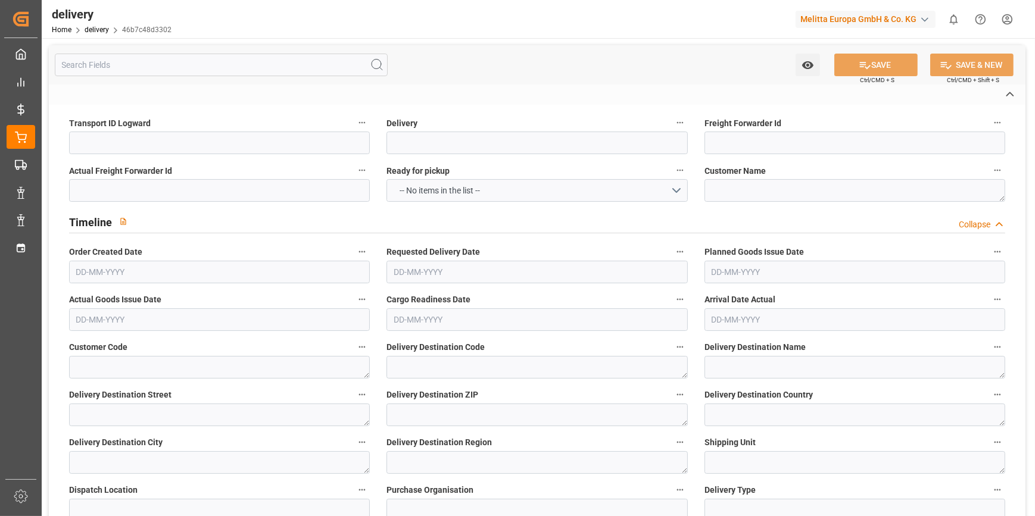
type textarea "91"
type textarea "0201"
type textarea "ZFLF"
type textarea "FR_01D"
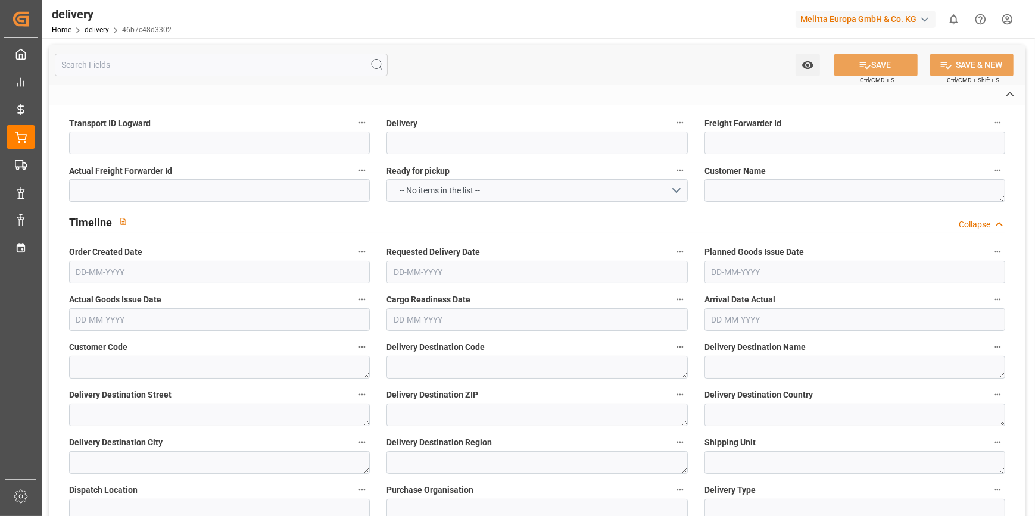
type textarea "[PERSON_NAME]"
type textarea "02614998"
type input "H180"
type textarea "Hauteur max pal avec palette bois : 1,8m"
type input "FR05"
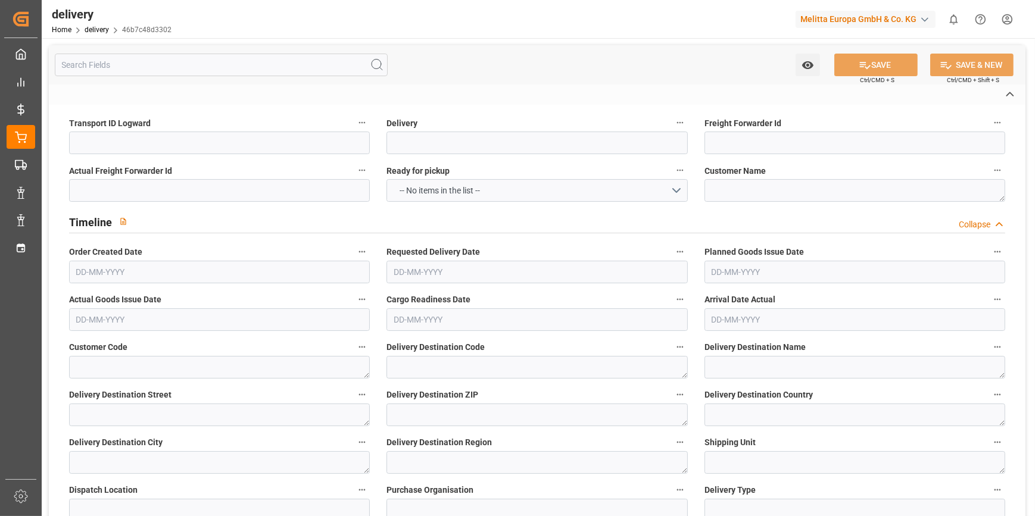
type textarea "palettes mixtes : plusieurs cartons / différents articles possibles (F0)+ embal…"
type input "UKAR"
type textarea "avec carton de sur emballage"
type input "EPQC"
type textarea "Palette europe type C"
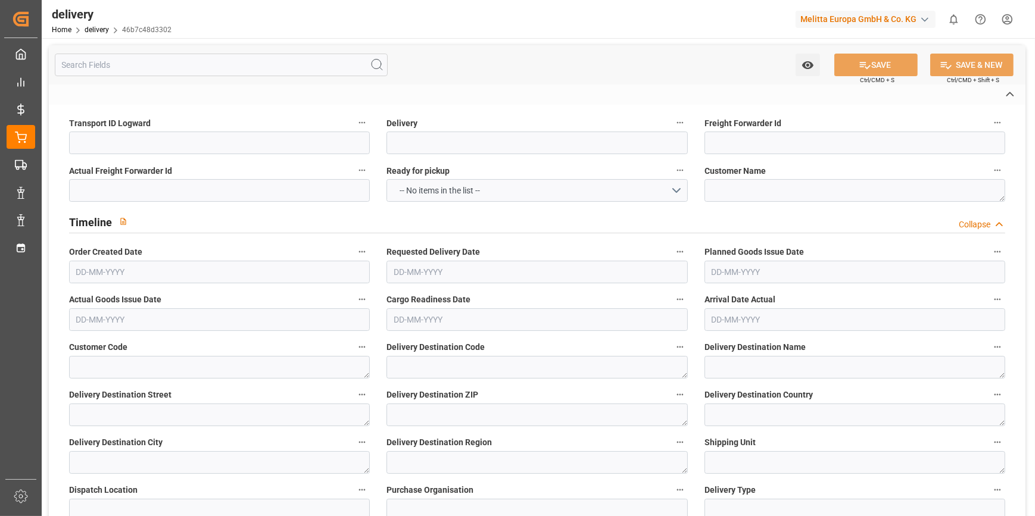
type input "PSKS"
type textarea "Utiliser cornières"
type textarea "RDV fixed"
type textarea "RDVF"
type textarea "Livraison le [DATE] a 07:00"
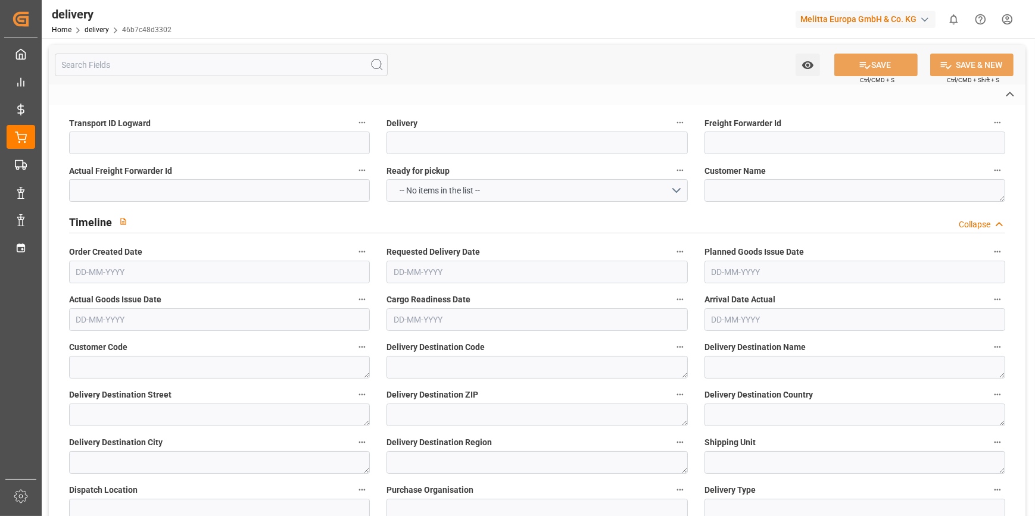
type textarea "0201"
type textarea "2fcc559c996c ~ Pallet(s) ~ [DATE] 00:00:00 ~ FR_01D ~ [DATE] 00:00:00~0000722642"
type input "EUR"
type textarea "Cofresco chez [PERSON_NAME][GEOGRAPHIC_DATA]"
type textarea "[STREET_ADDRESS]"
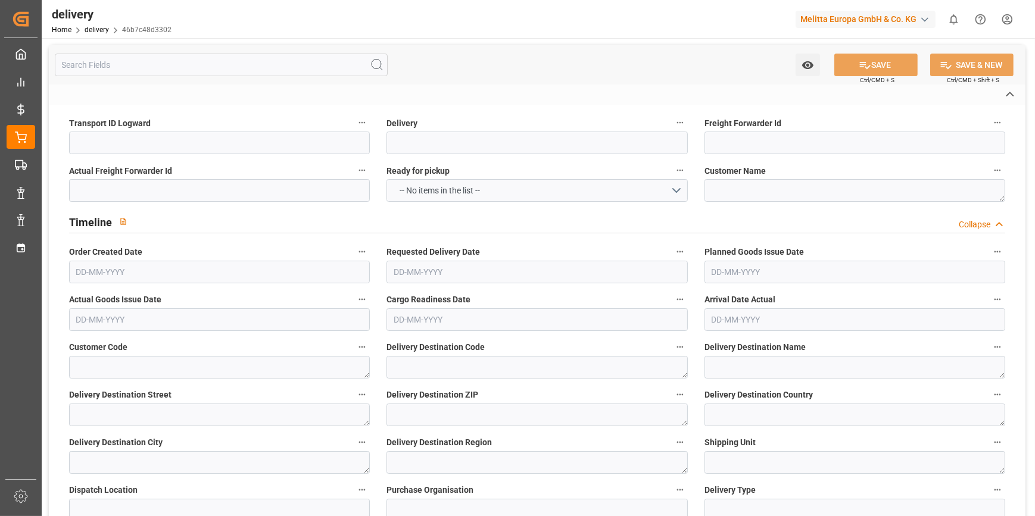
type textarea "Chézy sur Marne"
type textarea "02570"
type textarea "FR"
type input "DAP"
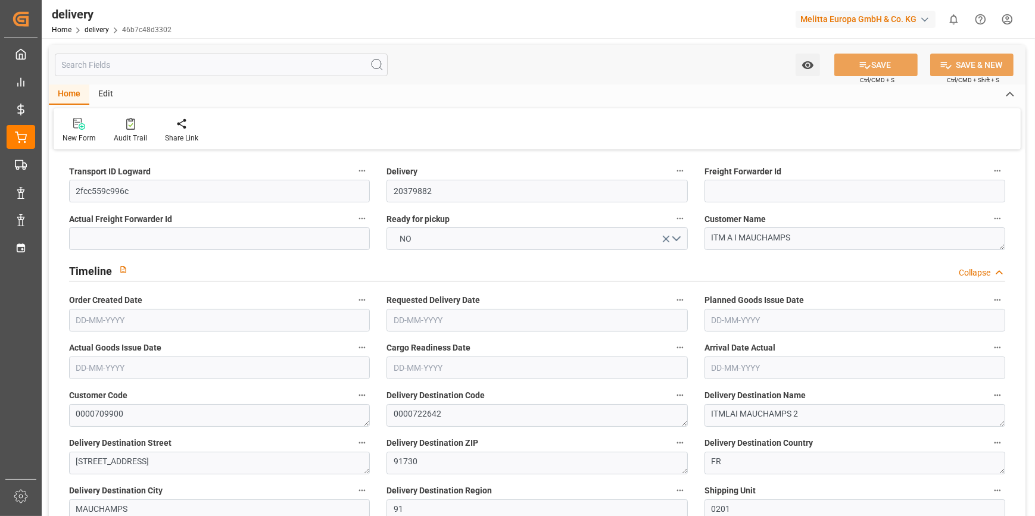
type input "46"
type input "5630.782"
type input "8372.952"
type input "36159.658"
type input "2127"
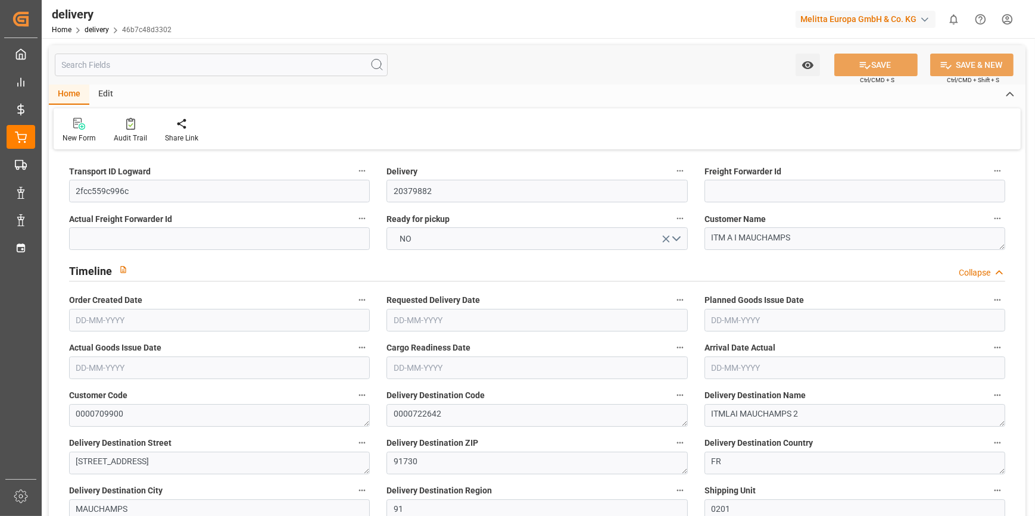
type input "48"
type input "23"
type input "28"
type input "0"
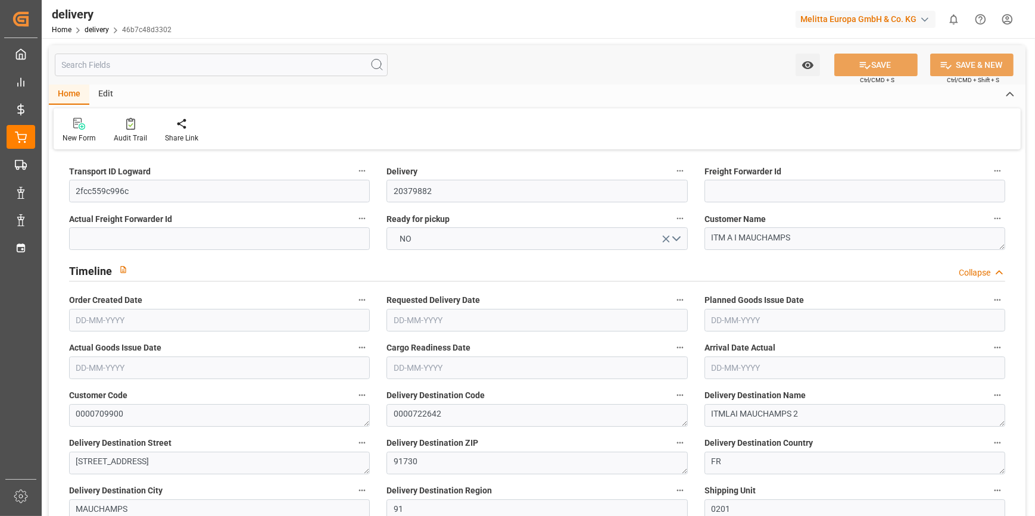
type input "-15.3063"
type input "452.85"
type input "437.5437"
type input "56.35"
type input "765.72"
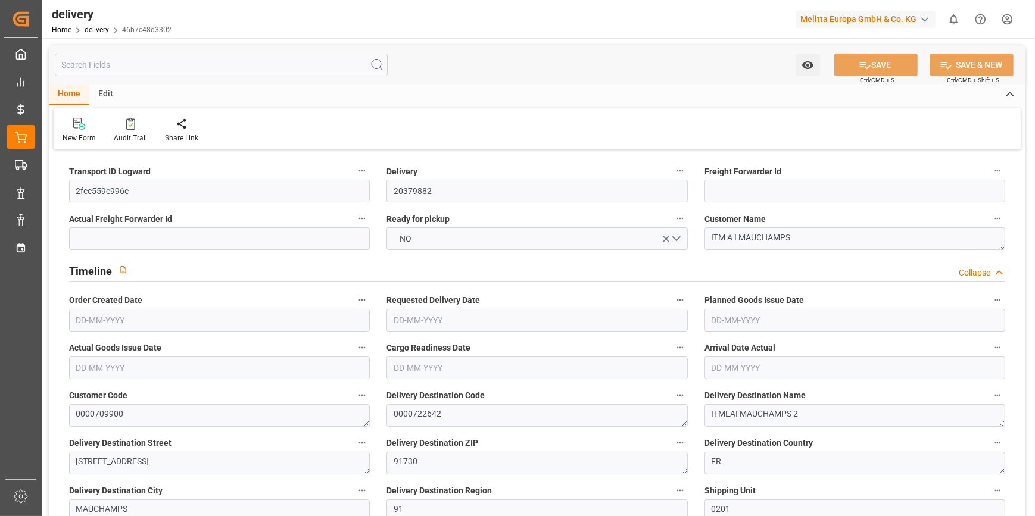
type input "1.5"
type input "1.3"
type input "0"
type input "72"
type input "6947.244"
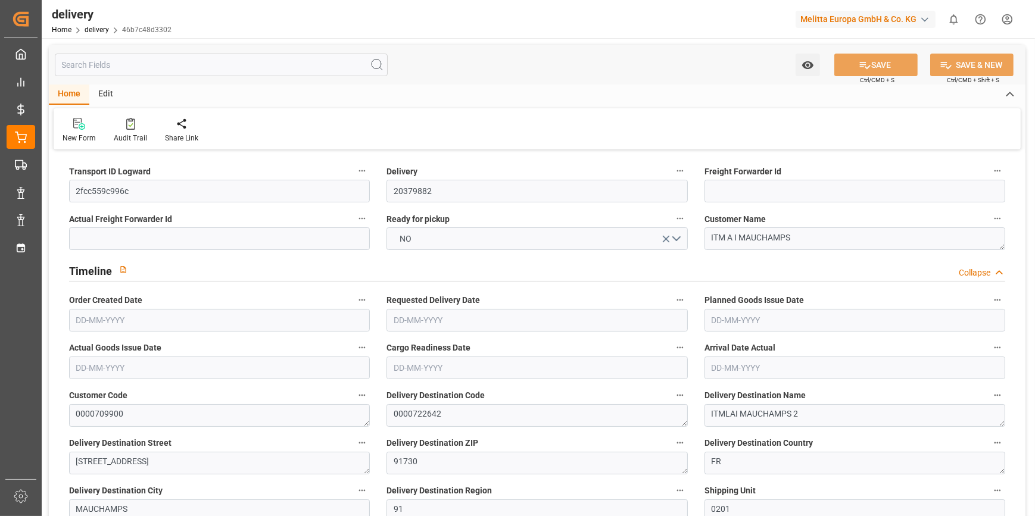
type input "101"
type input "7974.7067"
type input "0.5117"
type input "0"
type input "[DATE]"
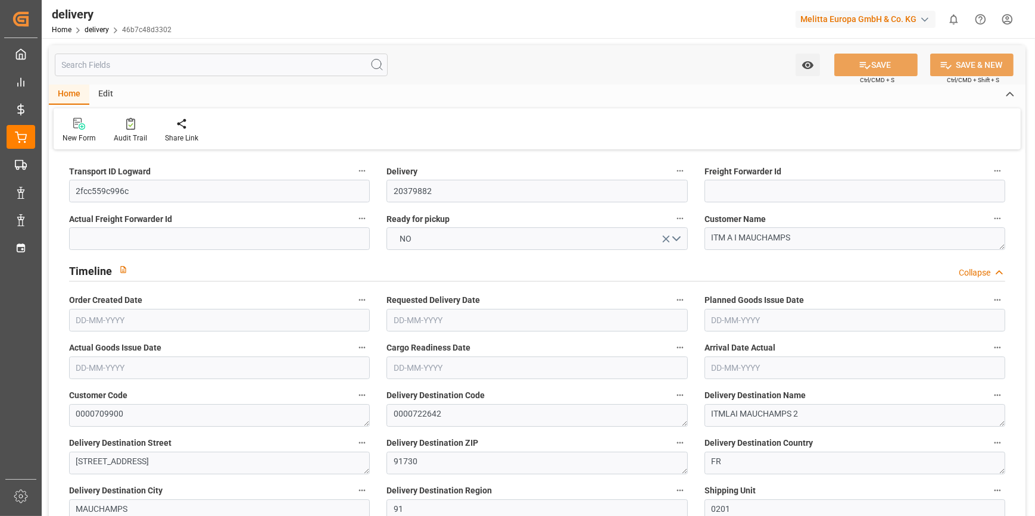
type input "[DATE]"
type input "[DATE] 11:02"
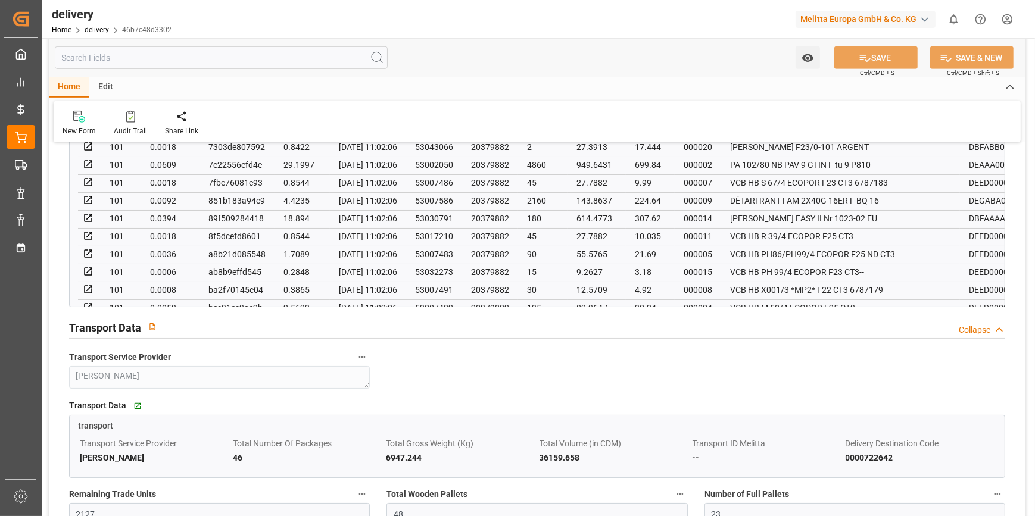
scroll to position [920, 0]
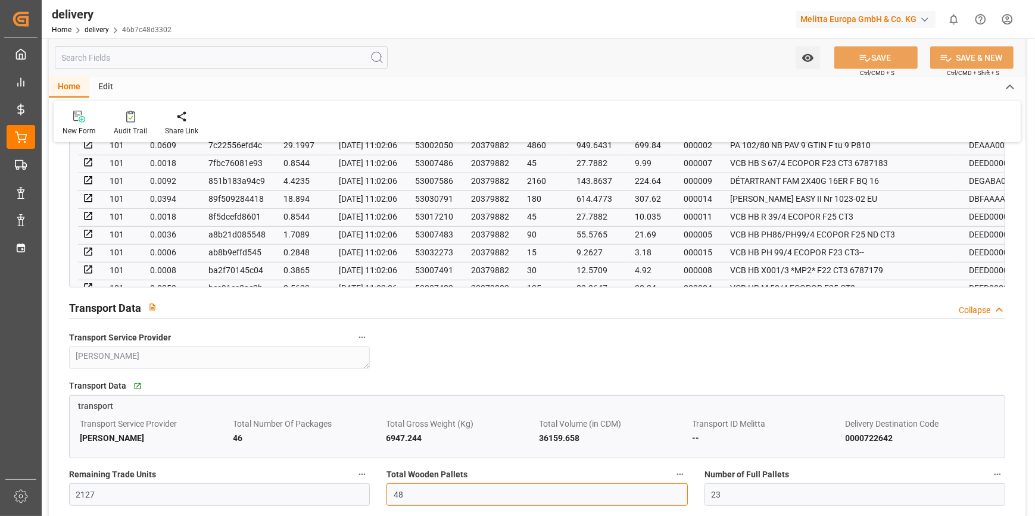
click at [416, 495] on input "48" at bounding box center [536, 494] width 301 height 23
type input "49"
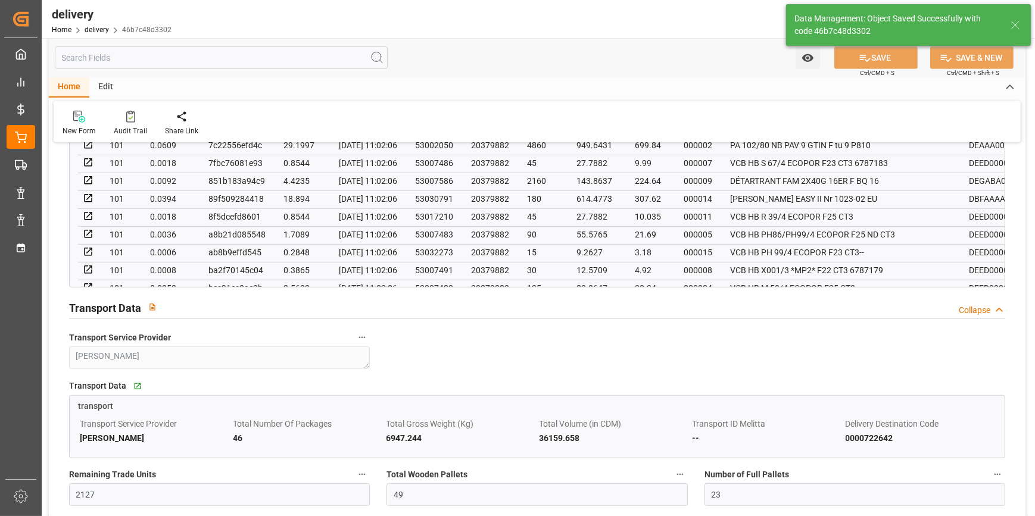
type input "73.5"
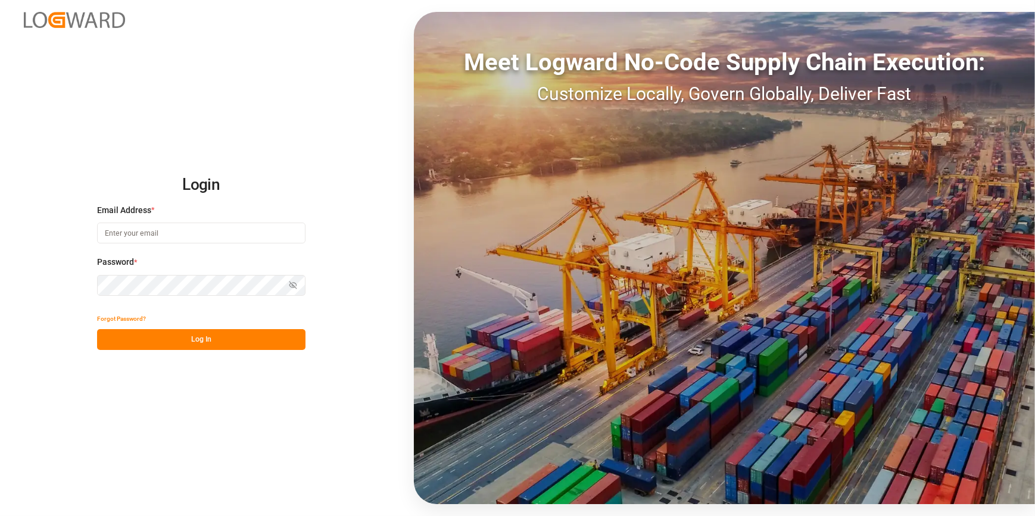
type input "[EMAIL_ADDRESS][DOMAIN_NAME]"
click at [202, 339] on button "Log In" at bounding box center [201, 339] width 208 height 21
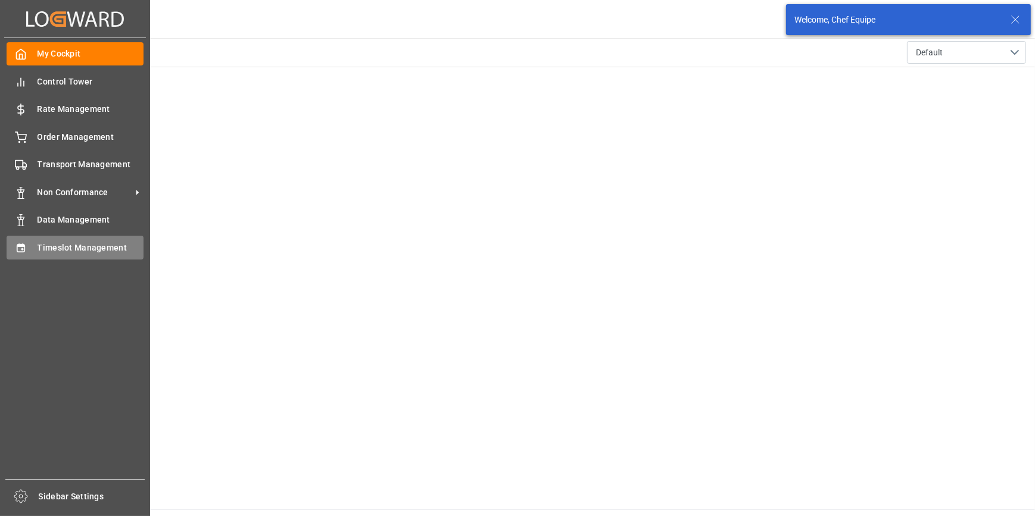
click at [56, 248] on span "Timeslot Management" at bounding box center [91, 248] width 107 height 13
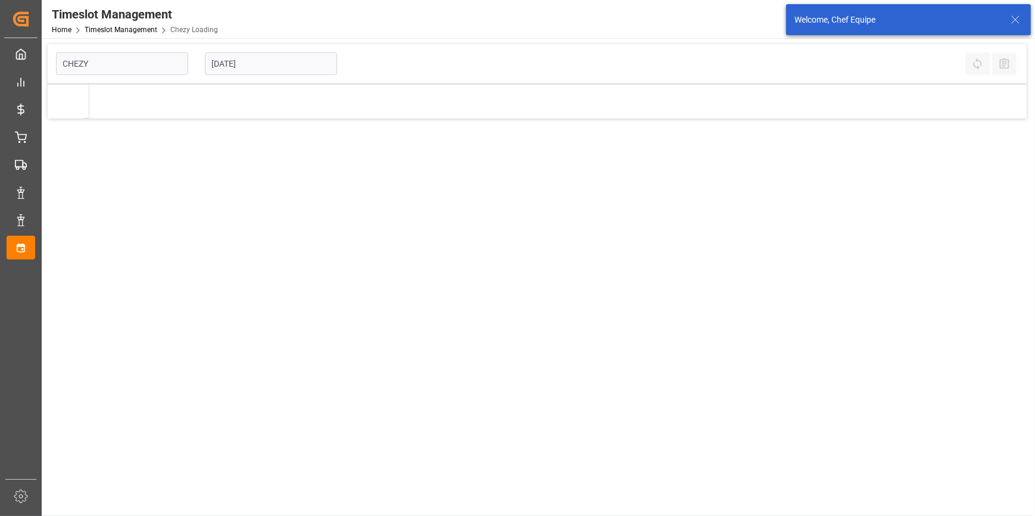
type input "Chezy Loading"
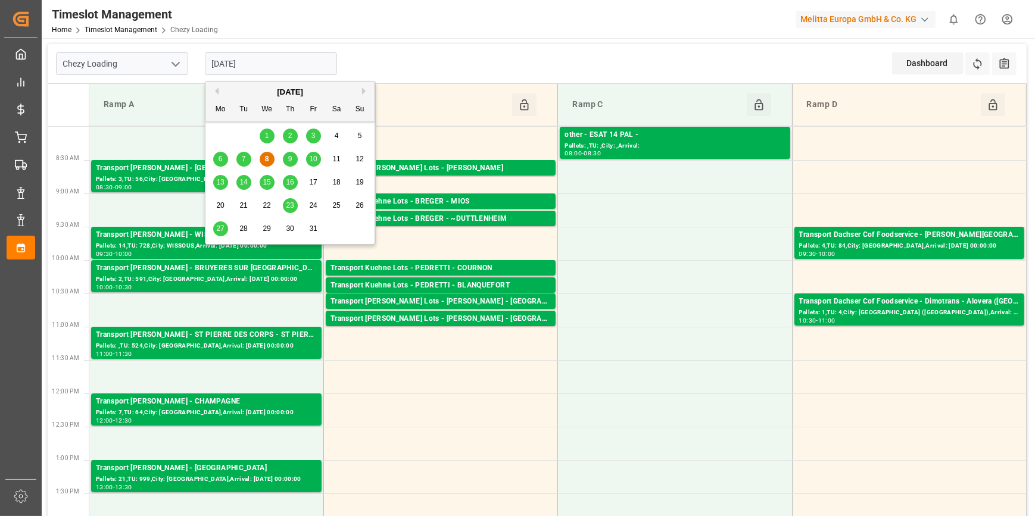
click at [285, 60] on input "[DATE]" at bounding box center [271, 63] width 132 height 23
click at [288, 163] on div "9" at bounding box center [290, 159] width 15 height 14
type input "[DATE]"
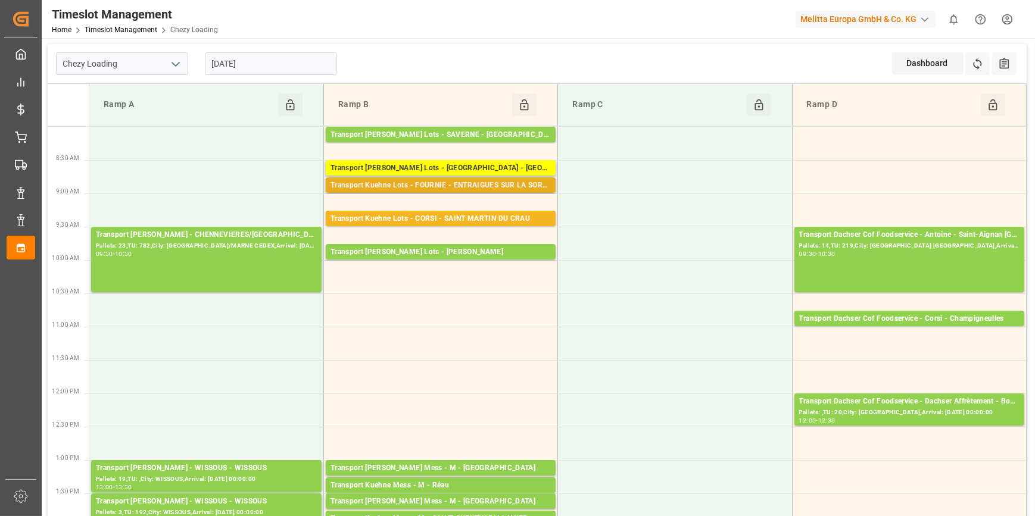
click at [511, 183] on div "Transport Kuehne Lots - FOURNIE - ENTRAIGUES SUR LA SORGUE" at bounding box center [440, 186] width 220 height 12
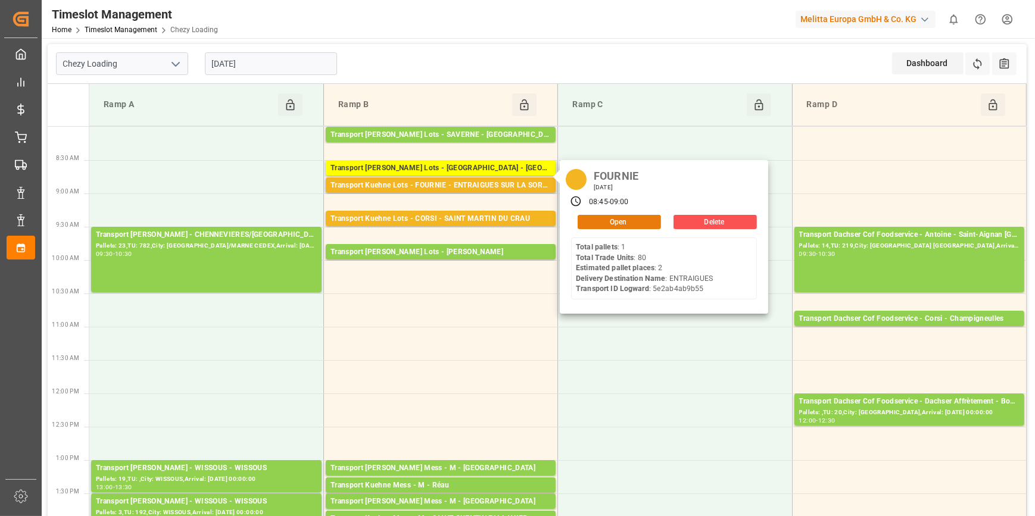
click at [601, 220] on button "Open" at bounding box center [618, 222] width 83 height 14
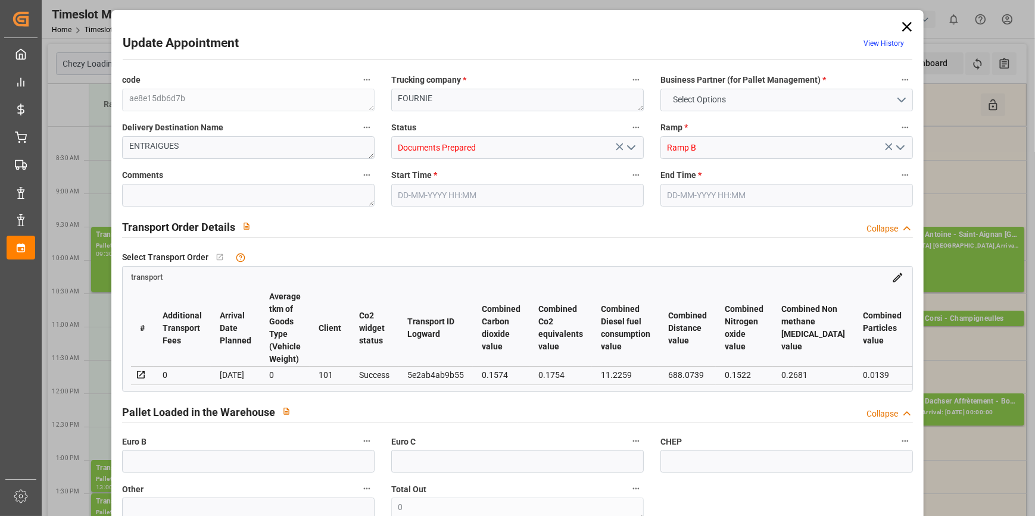
type input "2"
type input "266.83"
type input "0"
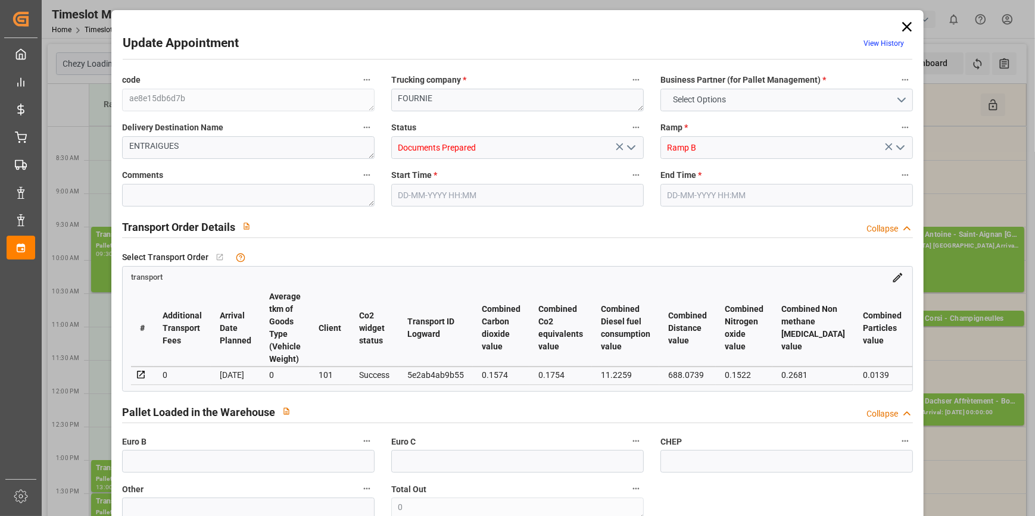
type input "266.83"
type input "0"
type input "395.052"
type input "567.172"
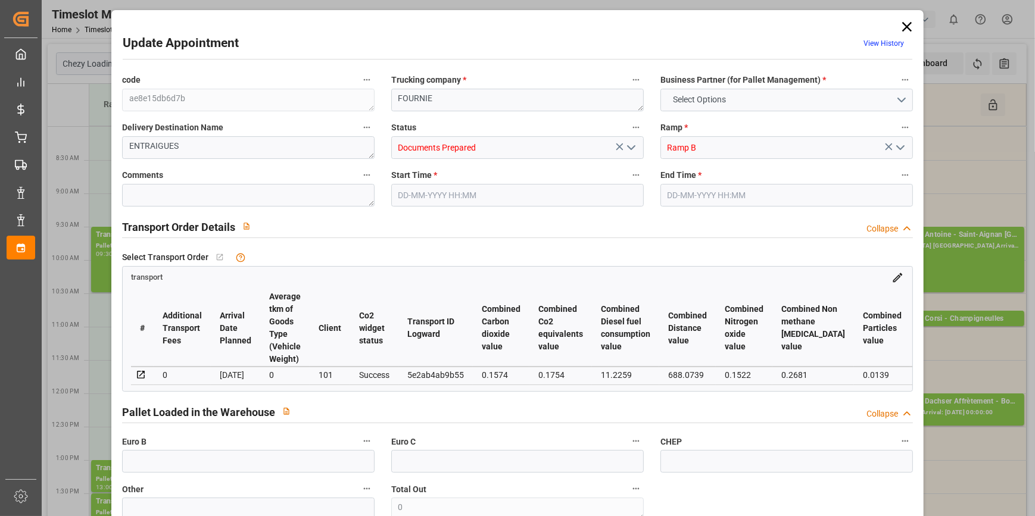
type input "1418.908"
type input "84"
type input "1"
type input "80"
type input "5"
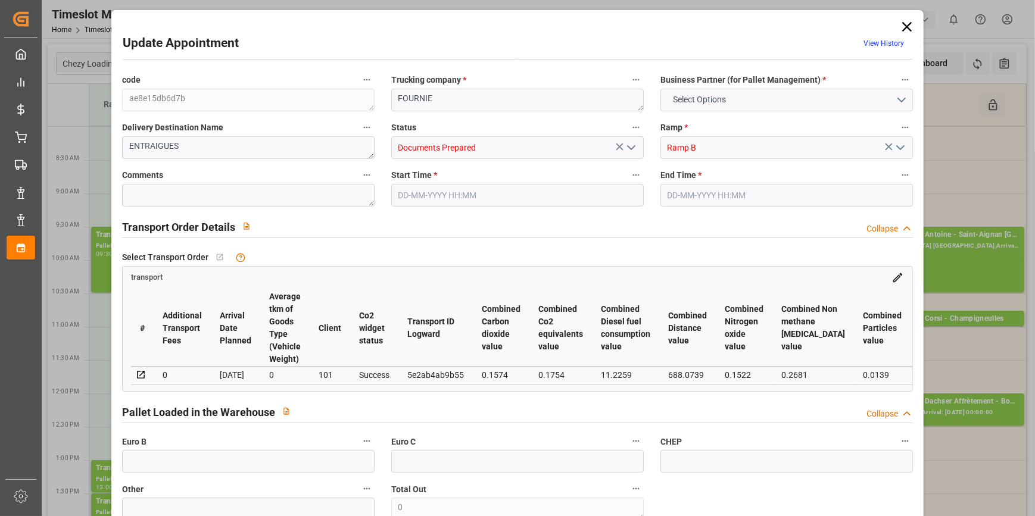
type input "101"
type input "442.572"
type input "0"
type input "4710.8598"
type input "0"
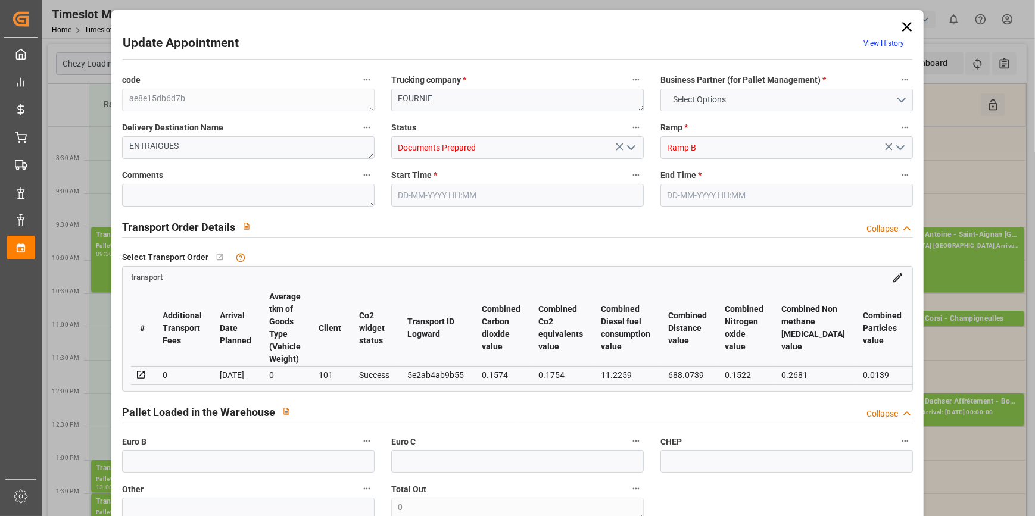
type input "0"
type input "21"
type input "35"
type input "[DATE] 08:45"
type input "[DATE] 09:00"
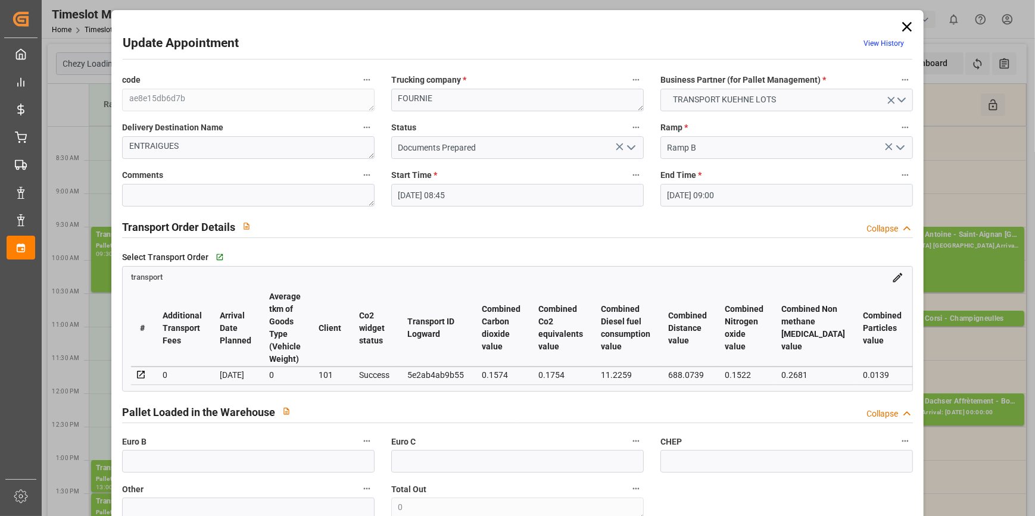
type input "[DATE] 13:51"
type input "[DATE] 11:22"
type input "[DATE]"
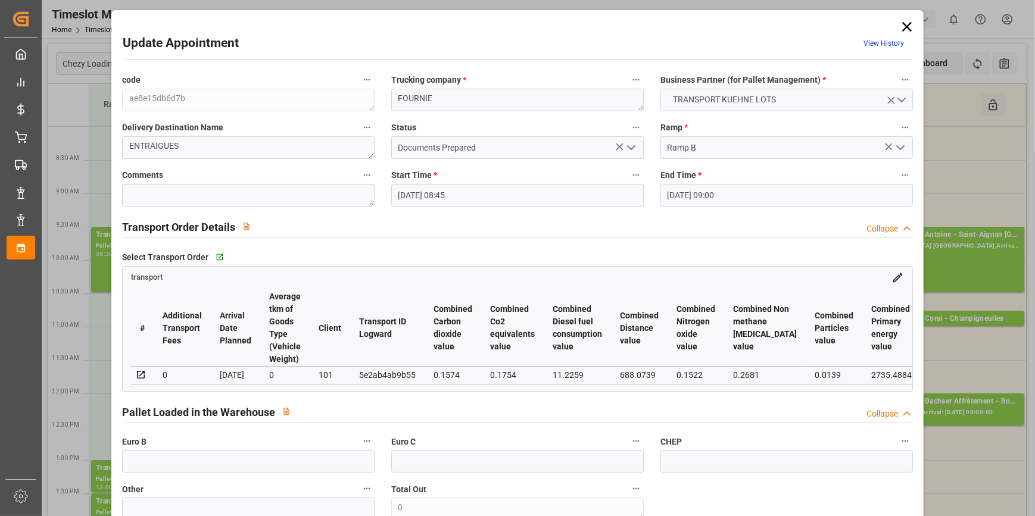
click at [628, 151] on icon "open menu" at bounding box center [631, 147] width 14 height 14
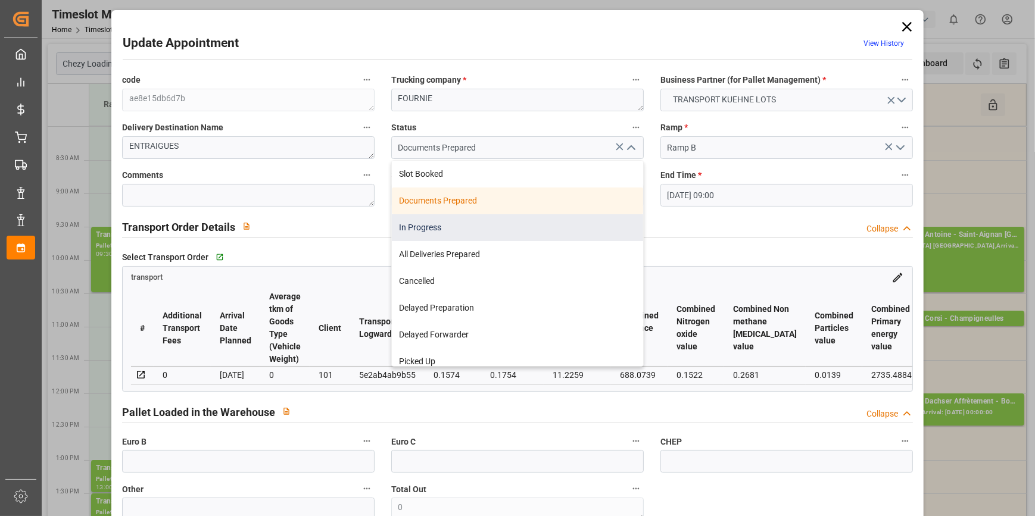
click at [423, 229] on div "In Progress" at bounding box center [517, 227] width 251 height 27
type input "In Progress"
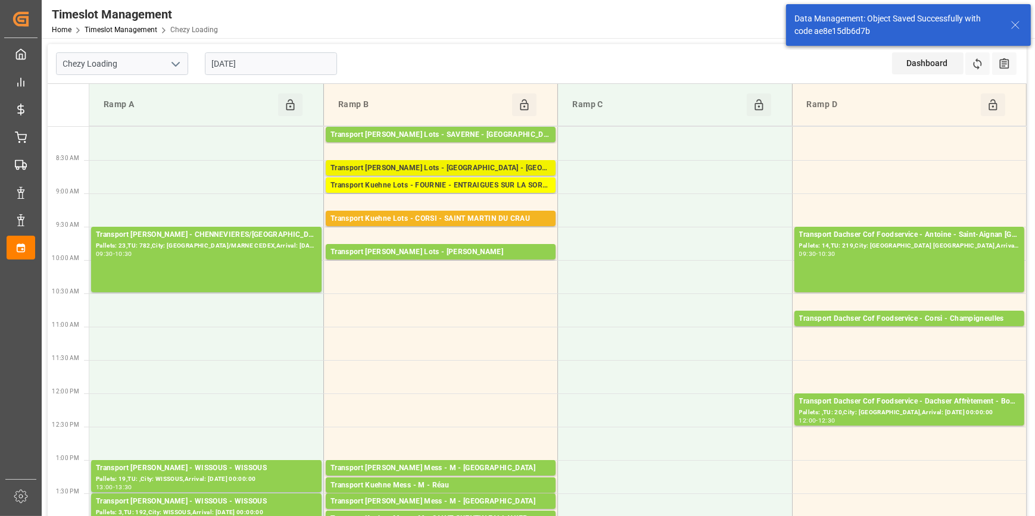
click at [475, 166] on div "Transport [PERSON_NAME] Lots - [GEOGRAPHIC_DATA] - [GEOGRAPHIC_DATA]" at bounding box center [440, 169] width 220 height 12
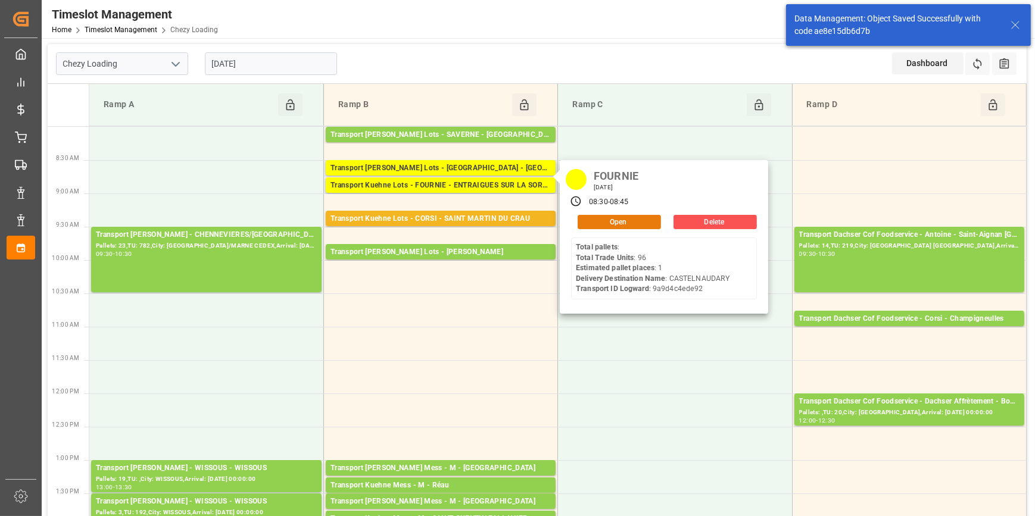
click at [599, 220] on button "Open" at bounding box center [618, 222] width 83 height 14
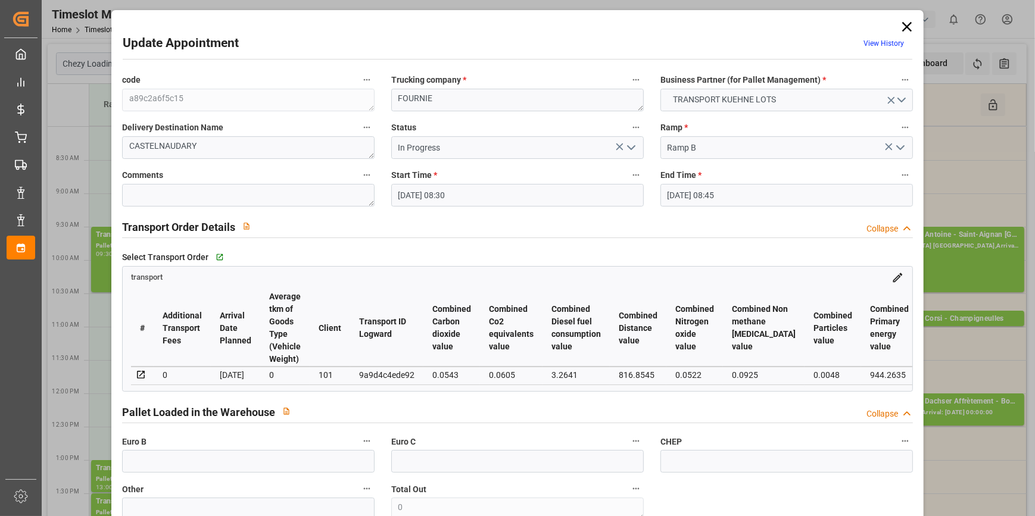
type input "[DATE] 08:30"
type input "[DATE] 08:45"
type input "[DATE] 13:51"
type input "[DATE] 11:23"
type input "[DATE]"
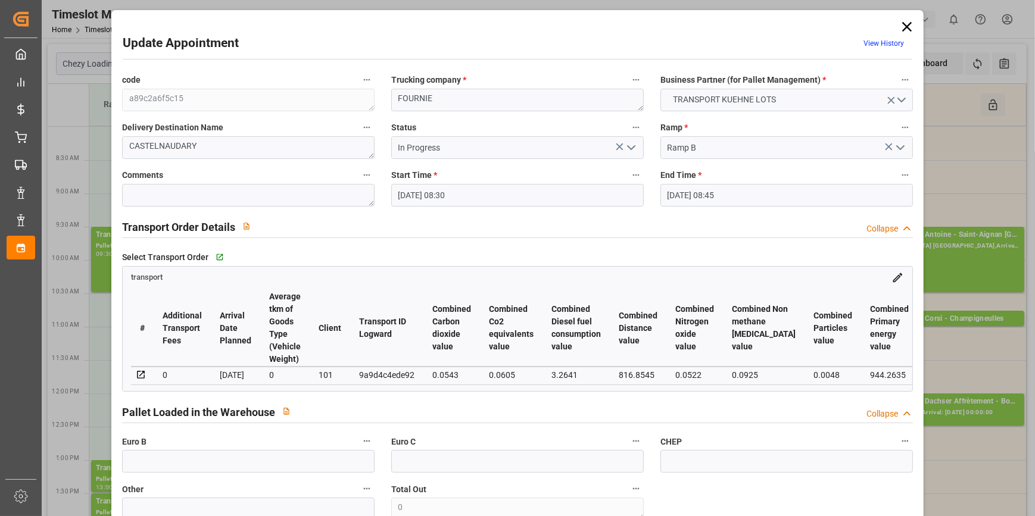
type input "[DATE]"
click at [630, 145] on icon "open menu" at bounding box center [631, 147] width 14 height 14
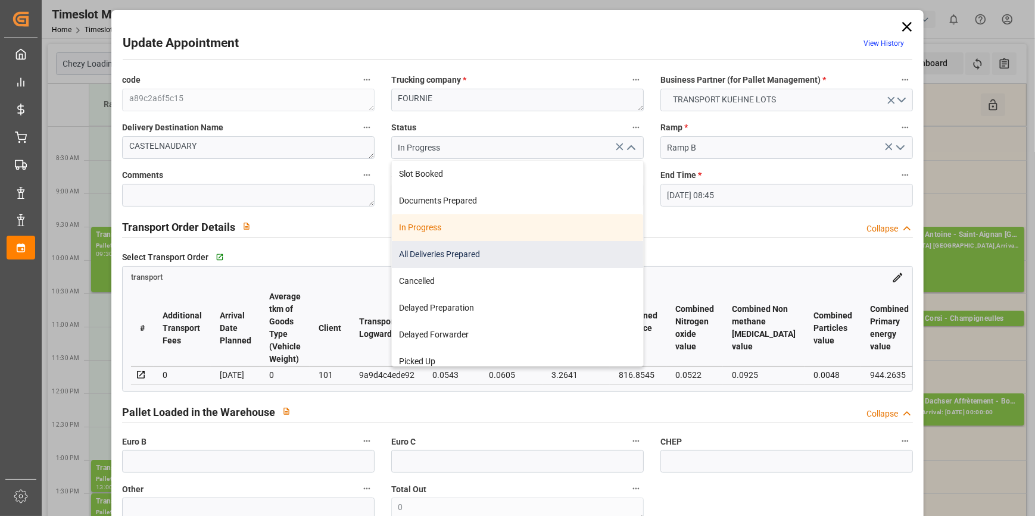
click at [442, 254] on div "All Deliveries Prepared" at bounding box center [517, 254] width 251 height 27
type input "All Deliveries Prepared"
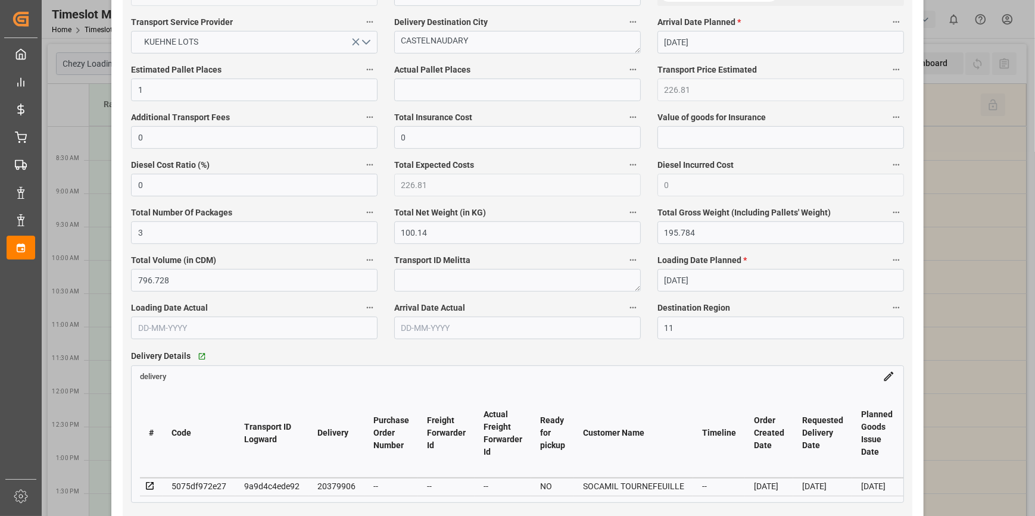
scroll to position [703, 0]
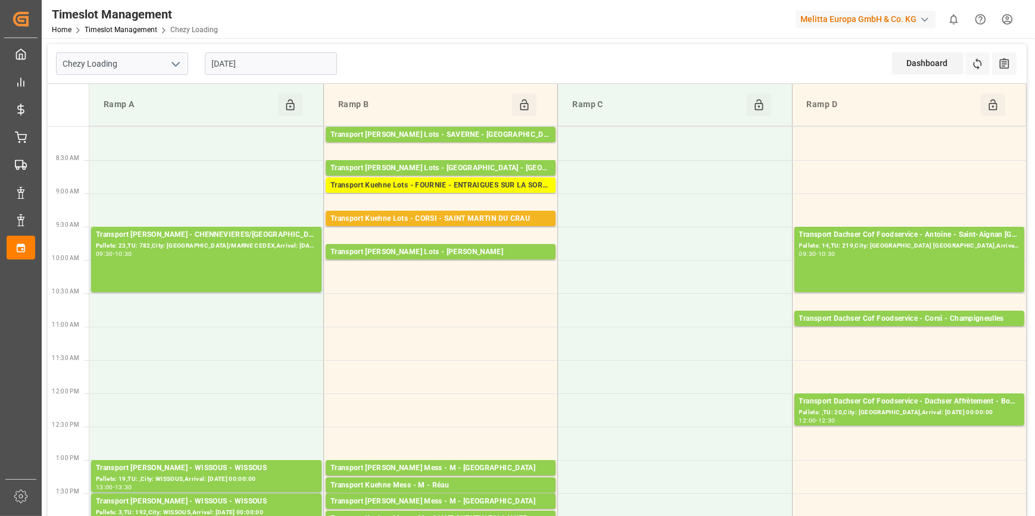
click at [274, 65] on input "[DATE]" at bounding box center [271, 63] width 132 height 23
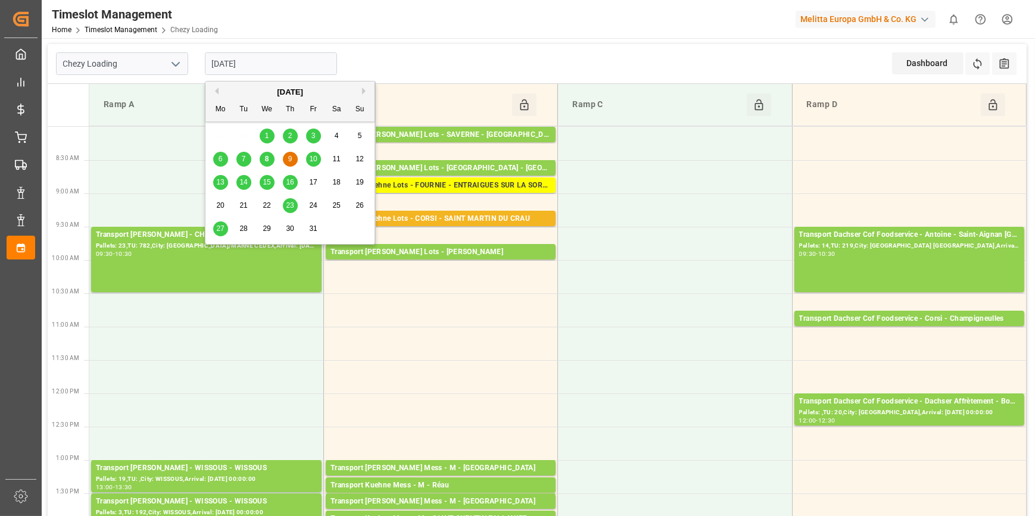
click at [310, 163] on div "10" at bounding box center [313, 159] width 15 height 14
type input "[DATE]"
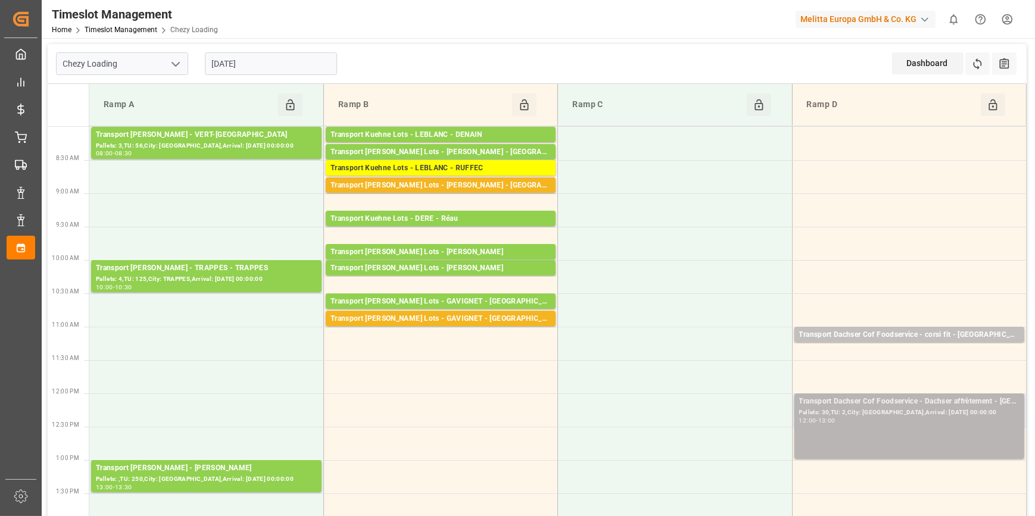
click at [927, 408] on div "Pallets: 30,TU: 2,City: [GEOGRAPHIC_DATA],Arrival: [DATE] 00:00:00" at bounding box center [909, 413] width 220 height 10
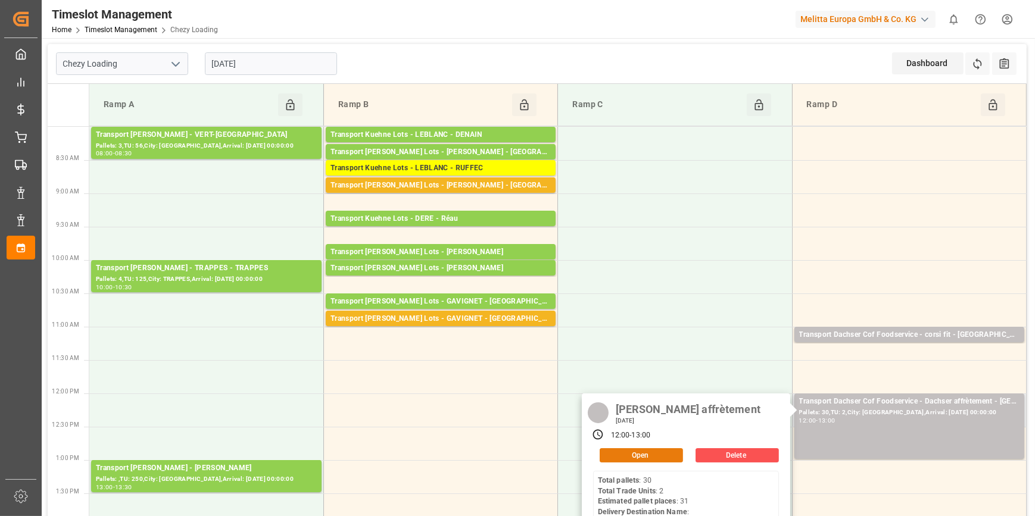
click at [657, 451] on button "Open" at bounding box center [640, 455] width 83 height 14
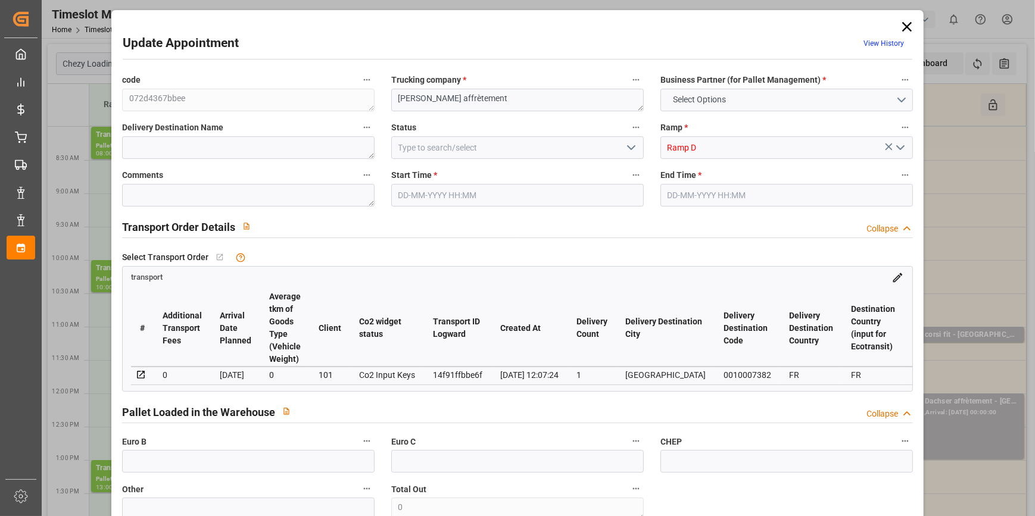
type input "31"
type input "361.07"
type input "0"
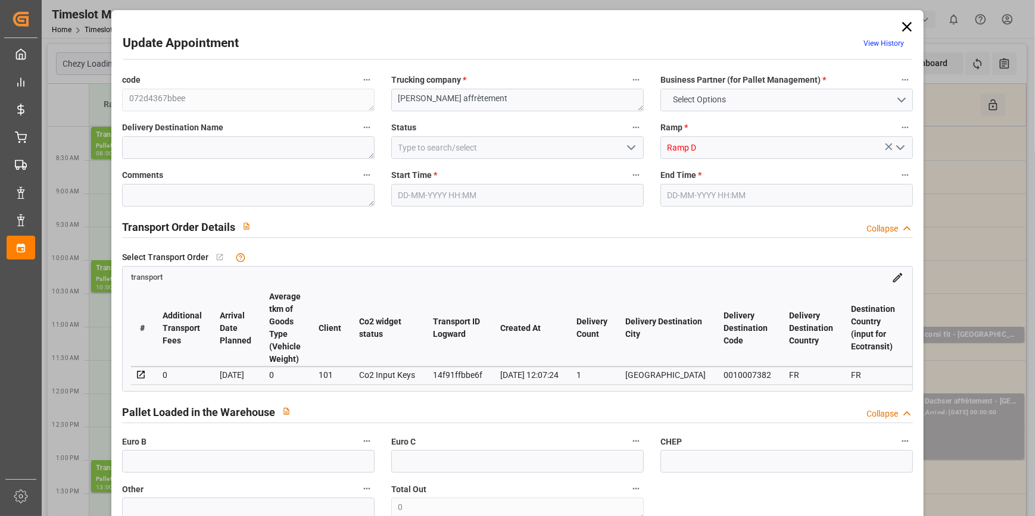
type input "354.7152"
type input "-6.3548"
type input "0"
type input "7009.056"
type input "9041.746"
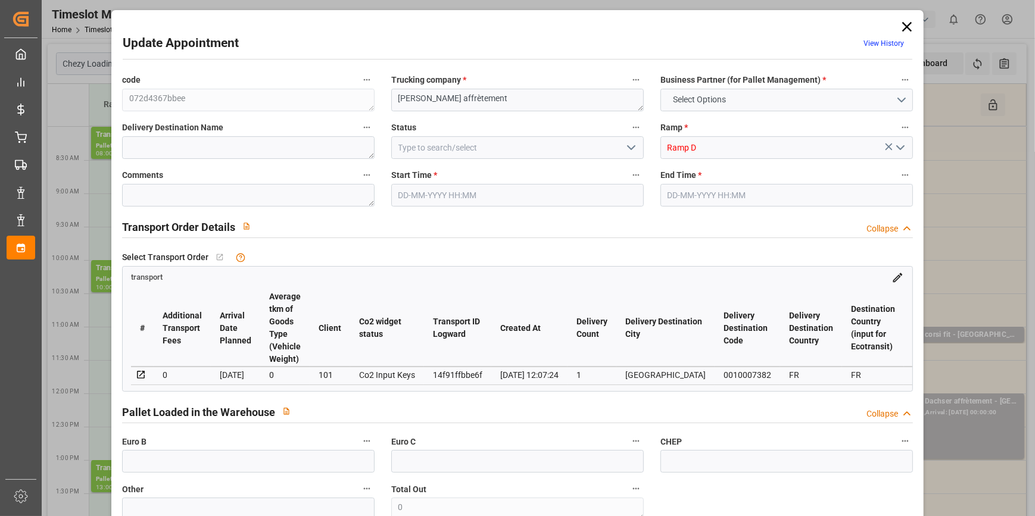
type input "24745.008"
type input "95"
type input "30"
type input "2"
type input "31"
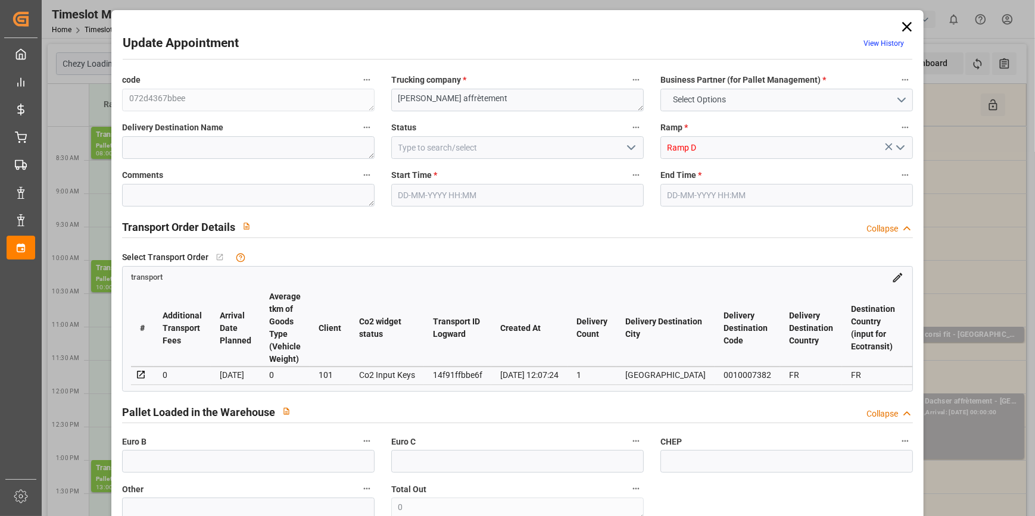
type input "101"
type input "8270.64"
type input "0"
type input "4710.8598"
type input "0"
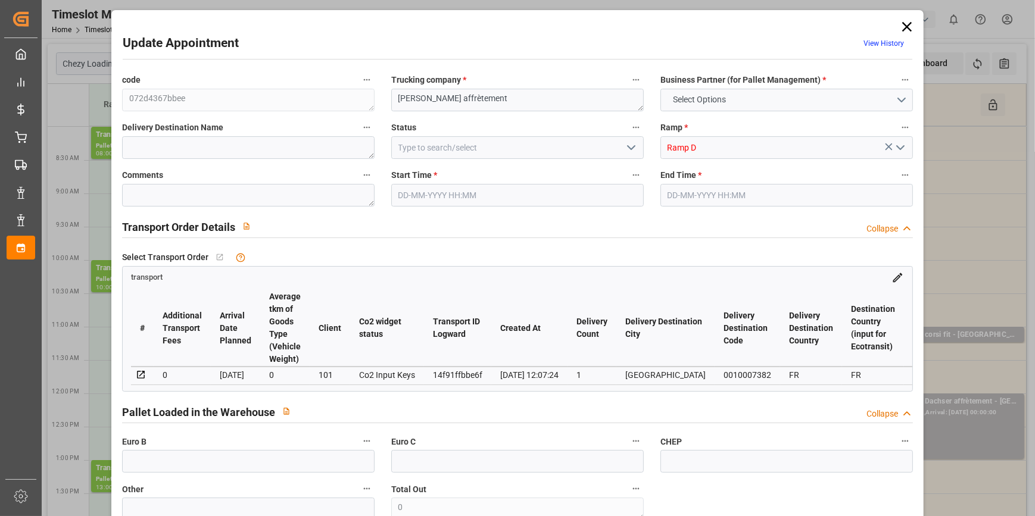
type input "0"
type input "21"
type input "35"
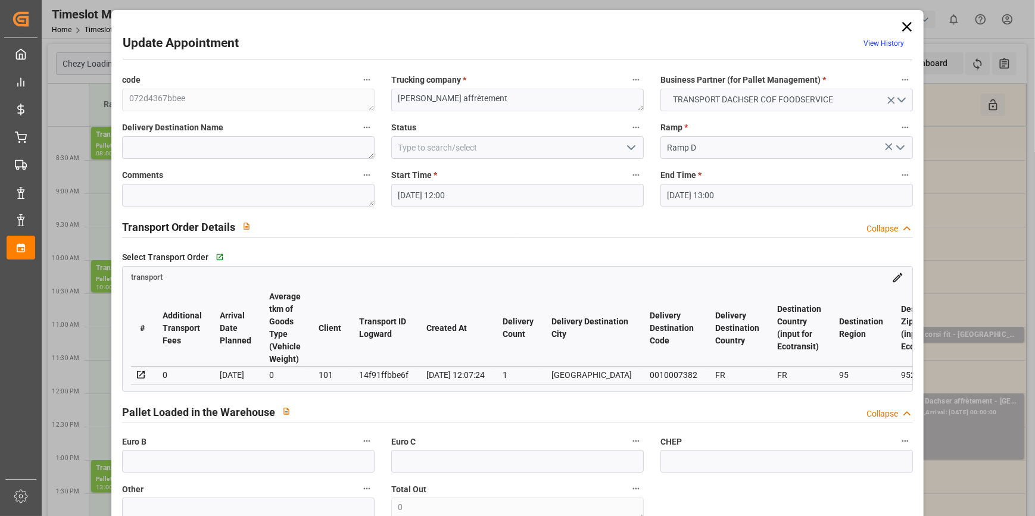
type input "[DATE] 12:00"
type input "[DATE] 13:00"
type input "[DATE] 07:18"
type input "[DATE] 12:07"
type input "[DATE]"
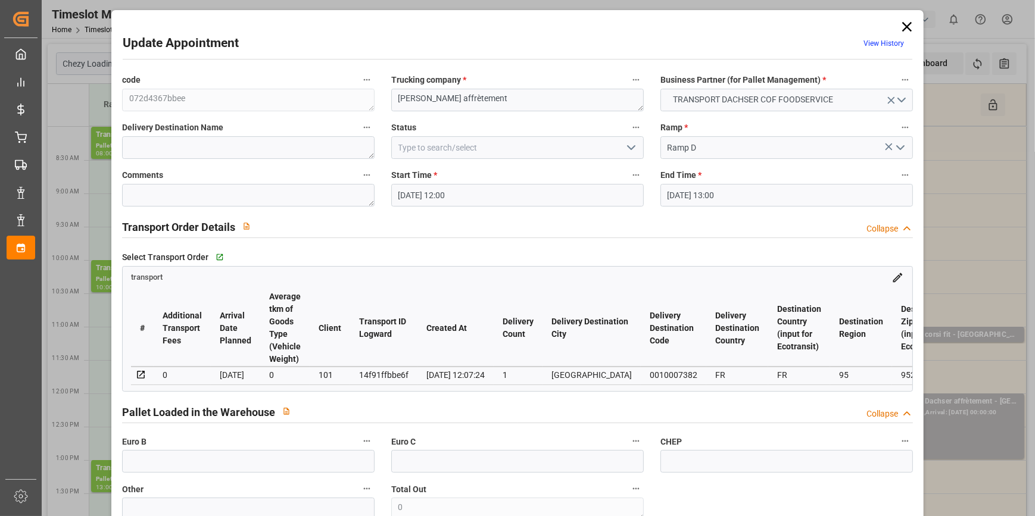
type input "[DATE]"
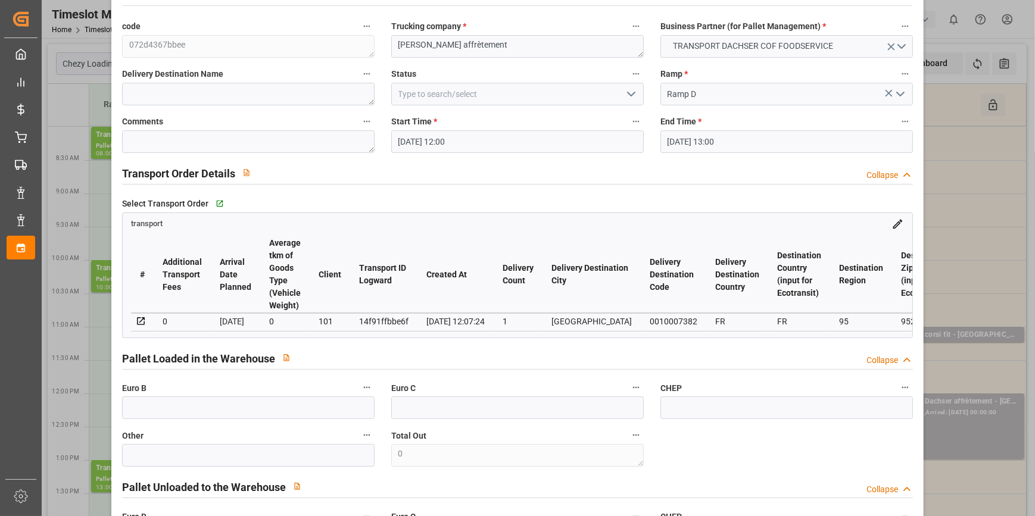
scroll to position [0, 0]
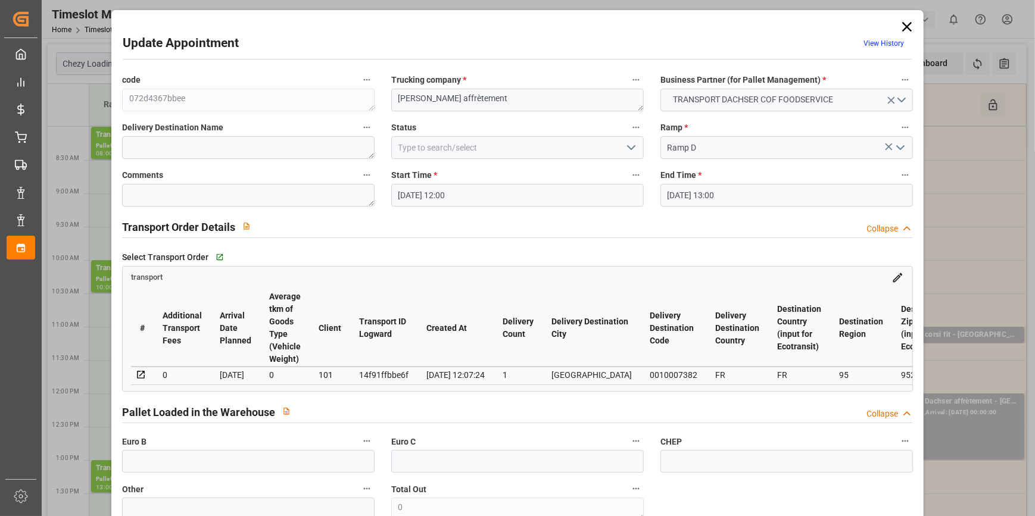
click at [905, 29] on icon at bounding box center [907, 27] width 10 height 10
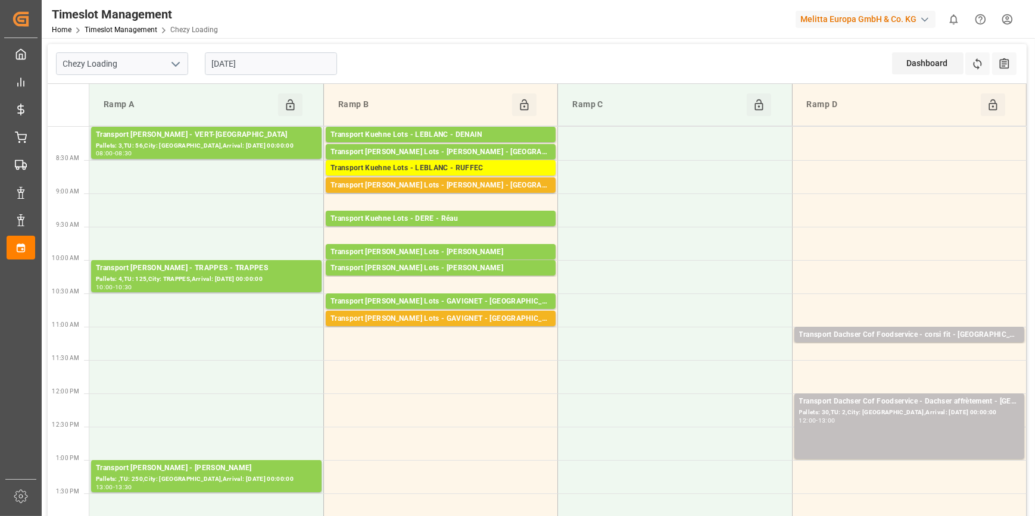
click at [249, 50] on div "[DATE]" at bounding box center [270, 63] width 149 height 39
click at [259, 54] on input "[DATE]" at bounding box center [271, 63] width 132 height 23
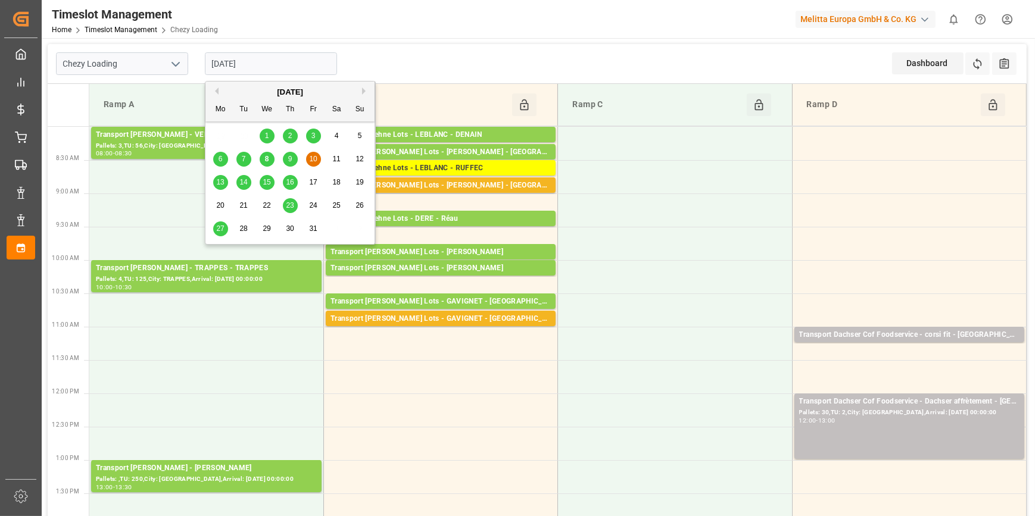
click at [285, 156] on div "9" at bounding box center [290, 159] width 15 height 14
type input "[DATE]"
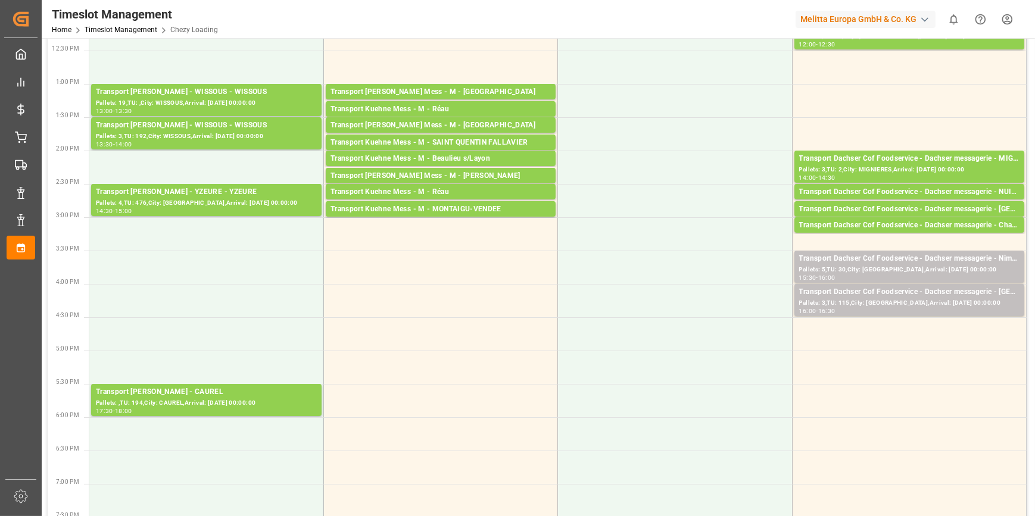
scroll to position [379, 0]
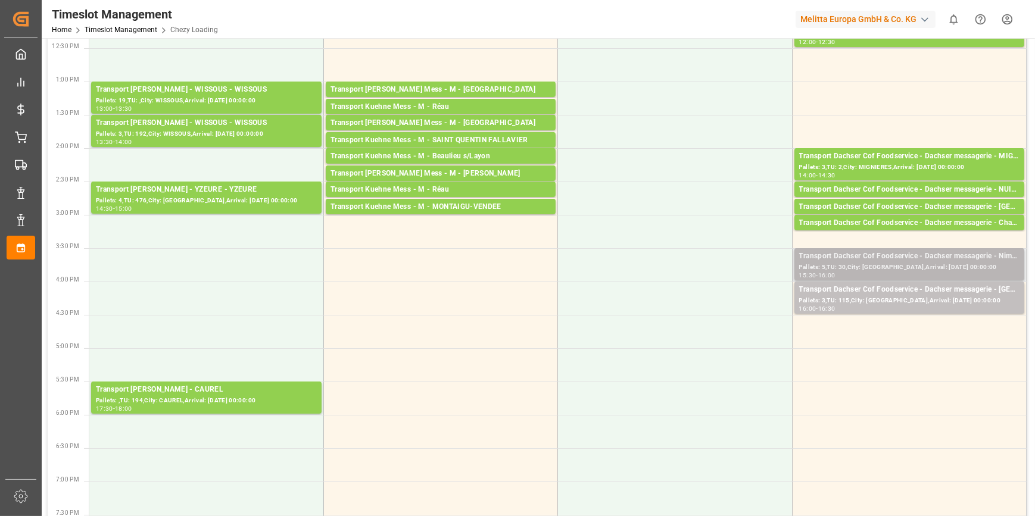
click at [882, 258] on div "Transport Dachser Cof Foodservice - Dachser messagerie - Nimes" at bounding box center [909, 257] width 220 height 12
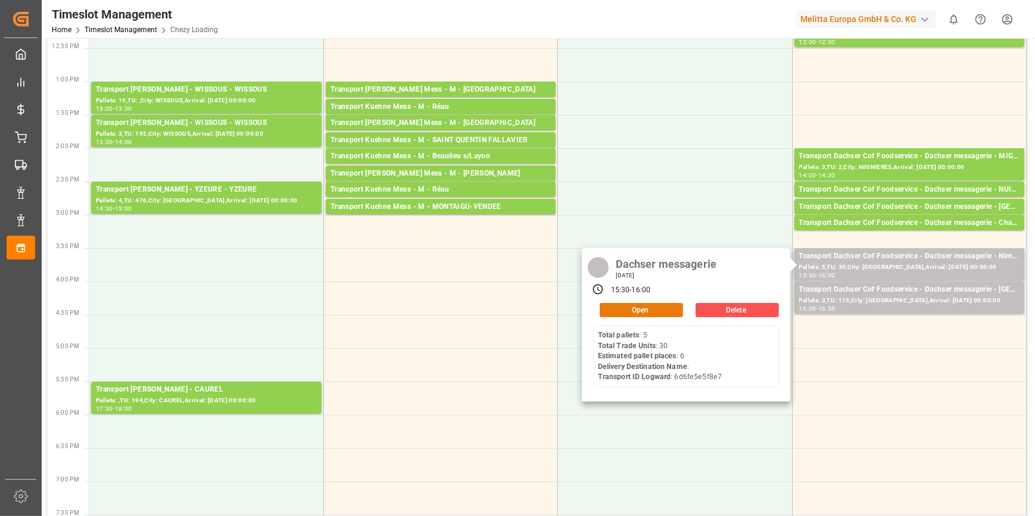
click at [645, 309] on button "Open" at bounding box center [640, 310] width 83 height 14
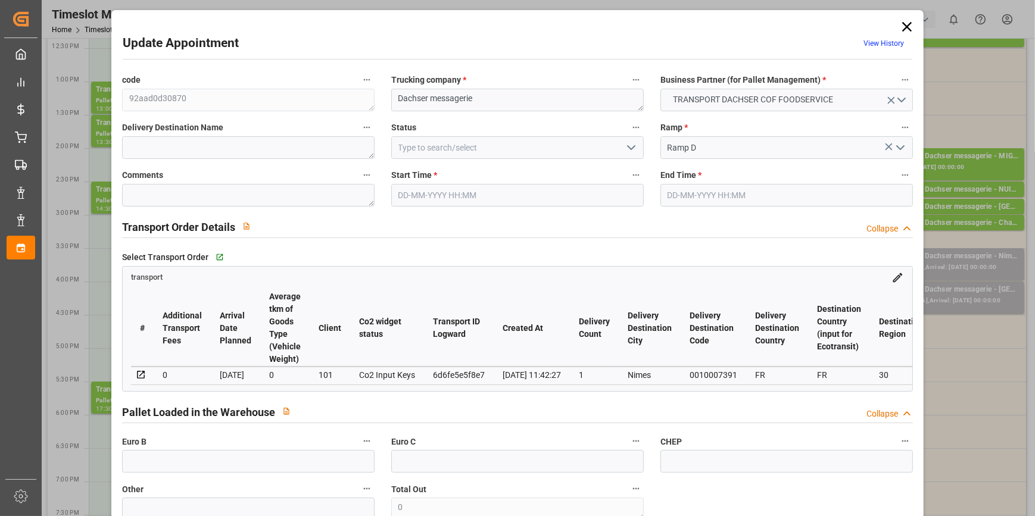
type input "6"
type input "461.7"
type input "0"
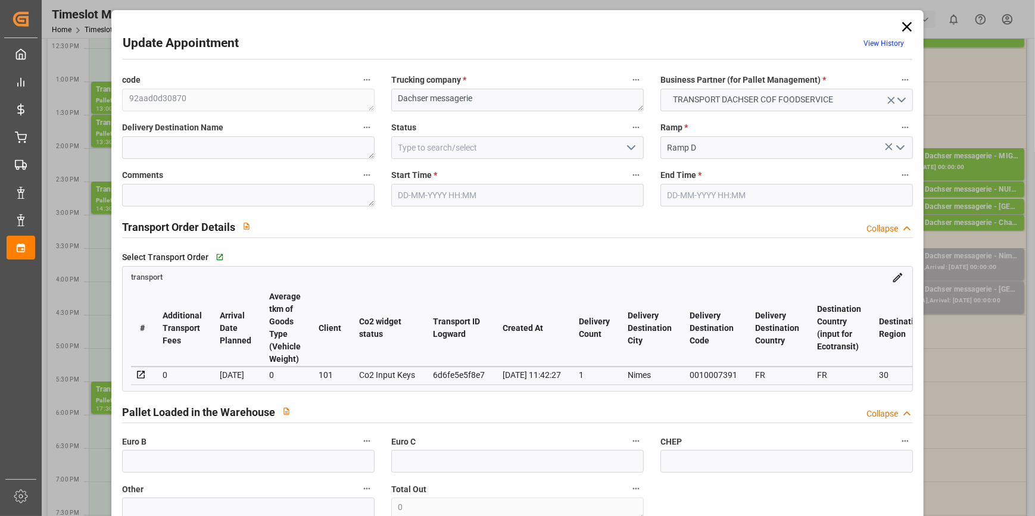
type input "453.5741"
type input "-8.1259"
type input "0"
type input "1200.98"
type input "1578.45"
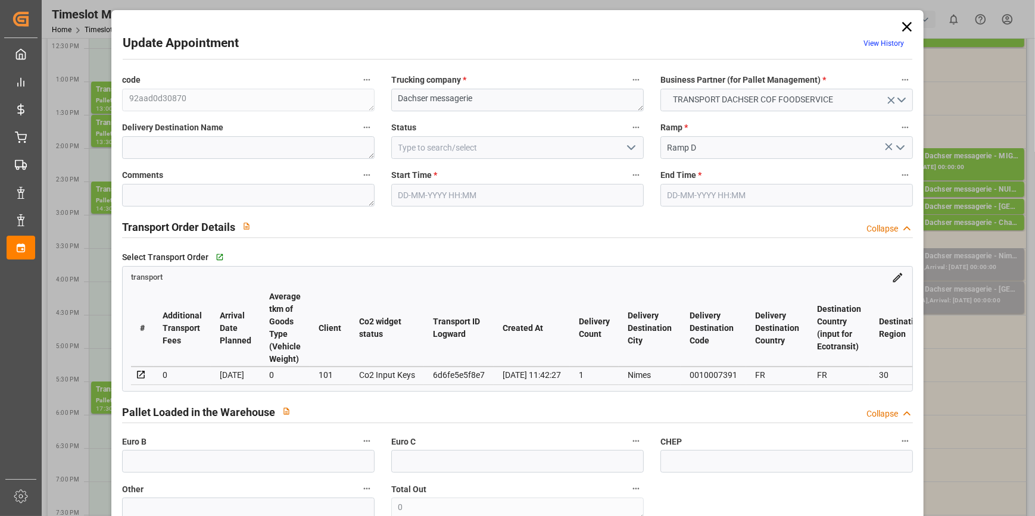
type input "4492.59"
type input "30"
type input "5"
type input "30"
type input "6"
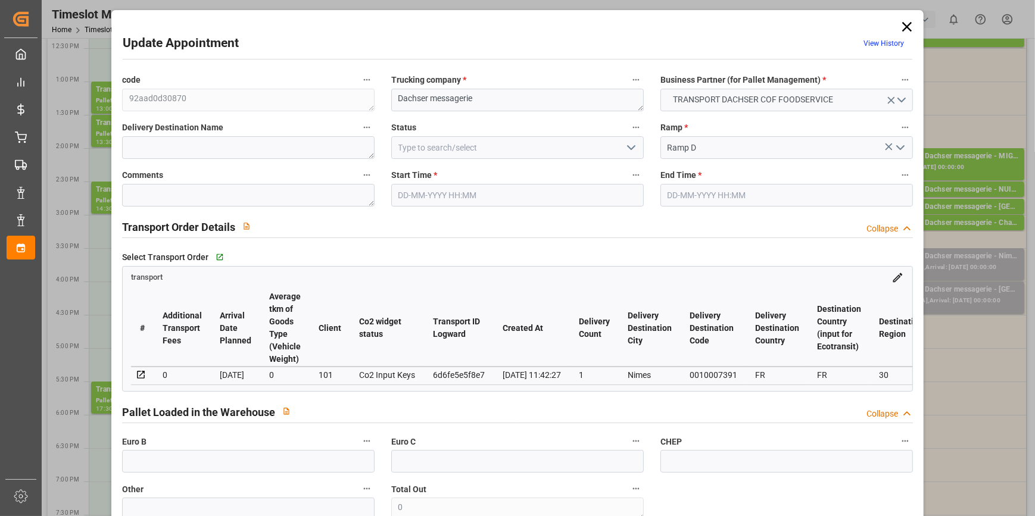
type input "101"
type input "1430"
type input "0"
type input "4710.8598"
type input "0"
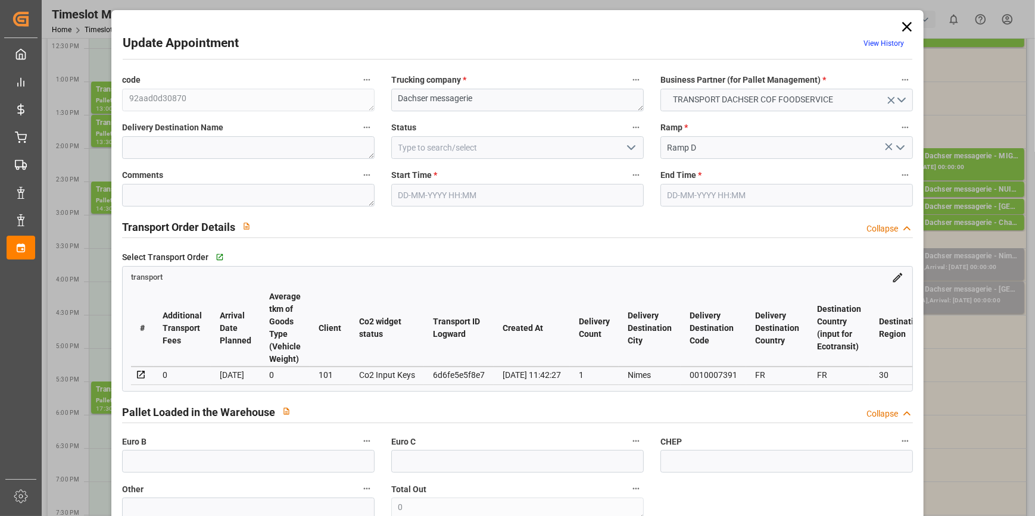
type input "0"
type input "21"
type input "35"
type input "[DATE] 15:30"
type input "[DATE] 16:00"
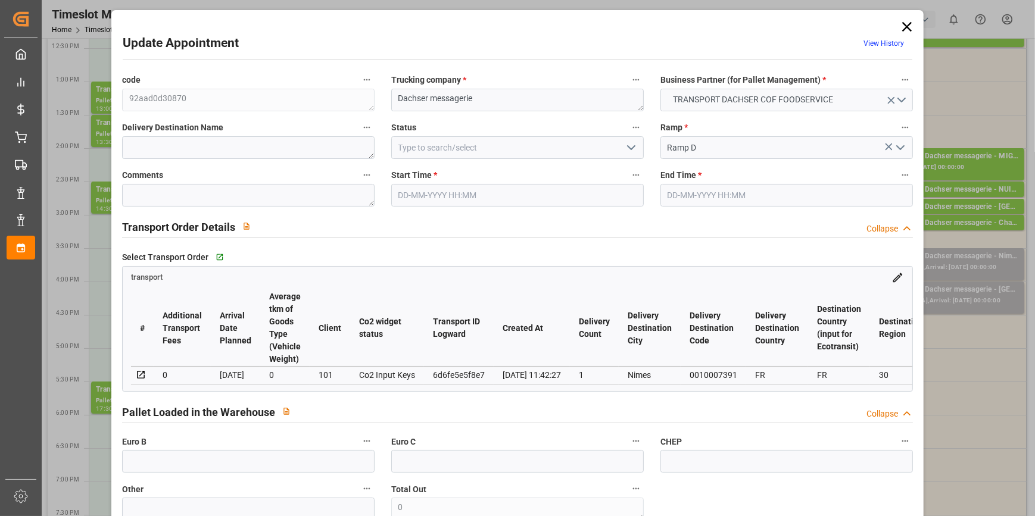
type input "[DATE] 11:58"
type input "[DATE] 11:42"
type input "[DATE]"
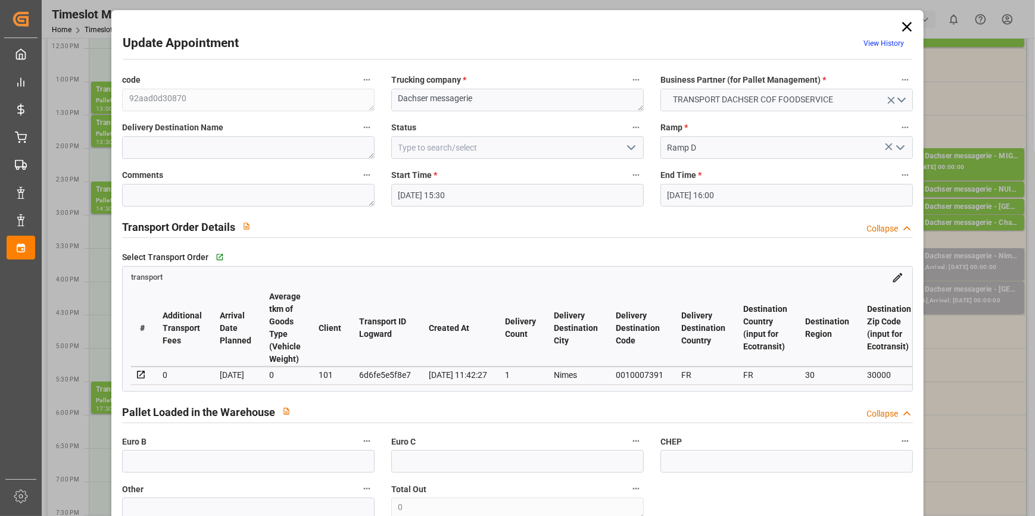
click at [628, 145] on icon "open menu" at bounding box center [631, 147] width 14 height 14
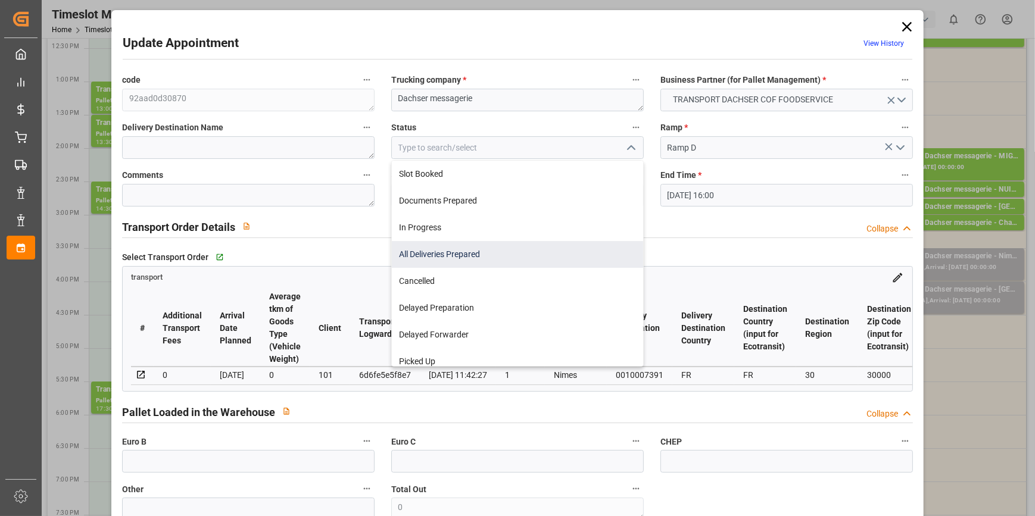
click at [429, 252] on div "All Deliveries Prepared" at bounding box center [517, 254] width 251 height 27
type input "All Deliveries Prepared"
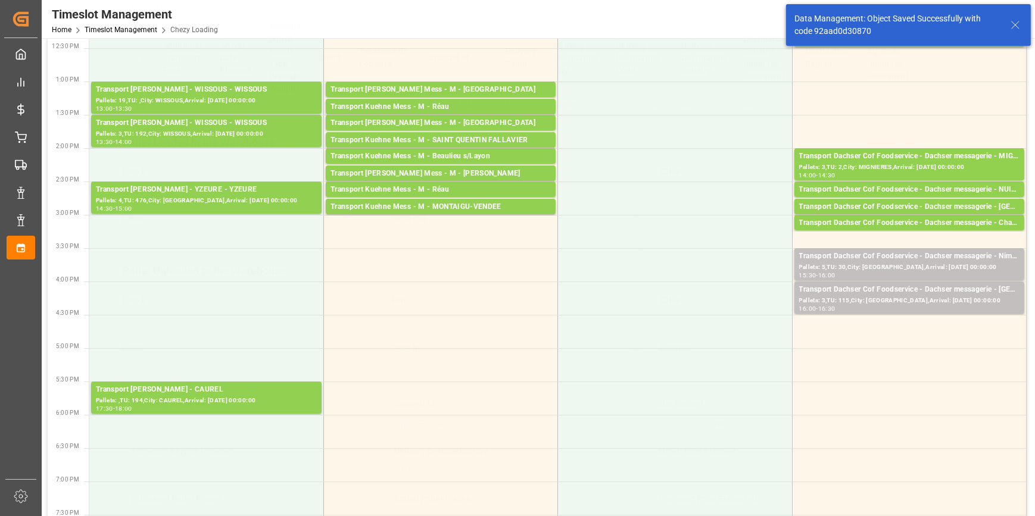
scroll to position [0, 0]
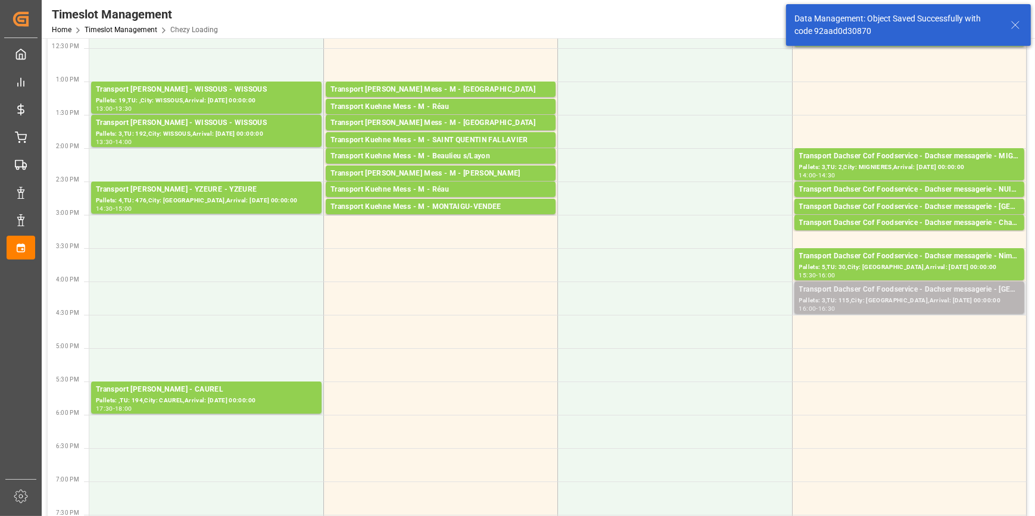
click at [898, 290] on div "Transport Dachser Cof Foodservice - Dachser messagerie - [GEOGRAPHIC_DATA]" at bounding box center [909, 290] width 220 height 12
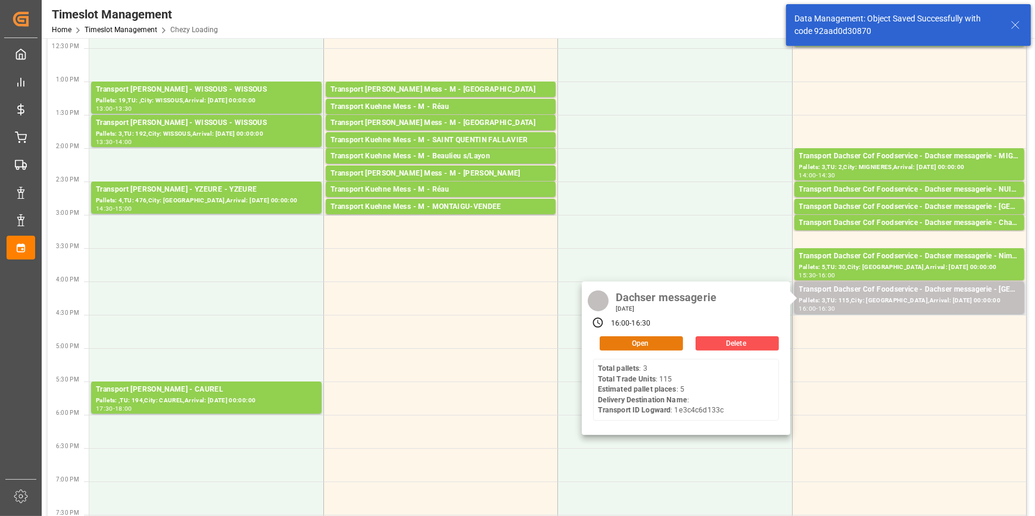
click at [651, 340] on button "Open" at bounding box center [640, 343] width 83 height 14
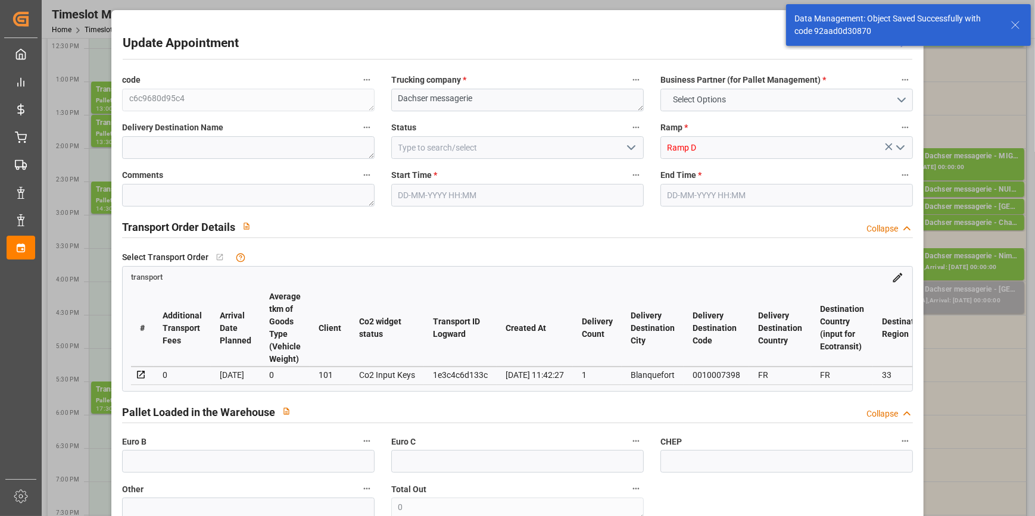
type input "5"
type input "380.03"
type input "0"
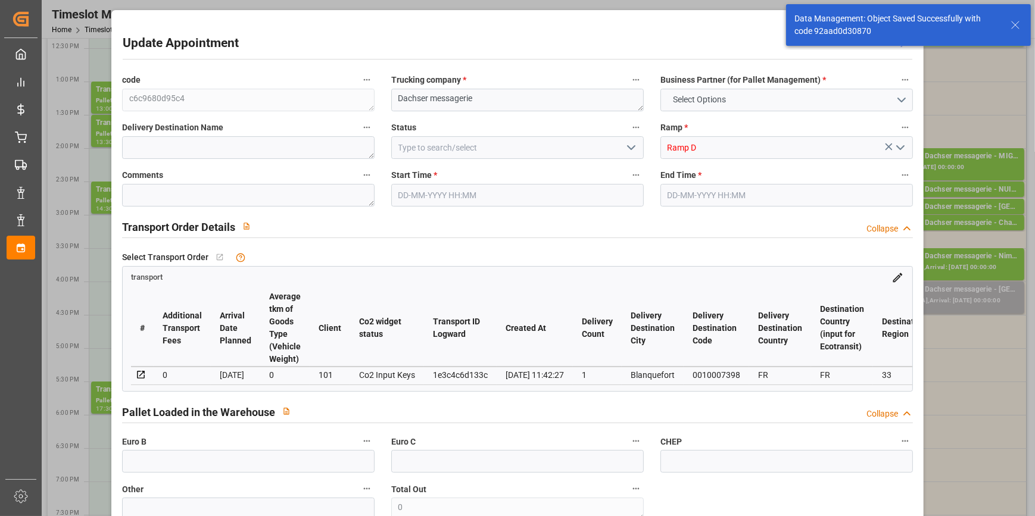
type input "373.3415"
type input "-6.6885"
type input "0"
type input "949.852"
type input "1253.227"
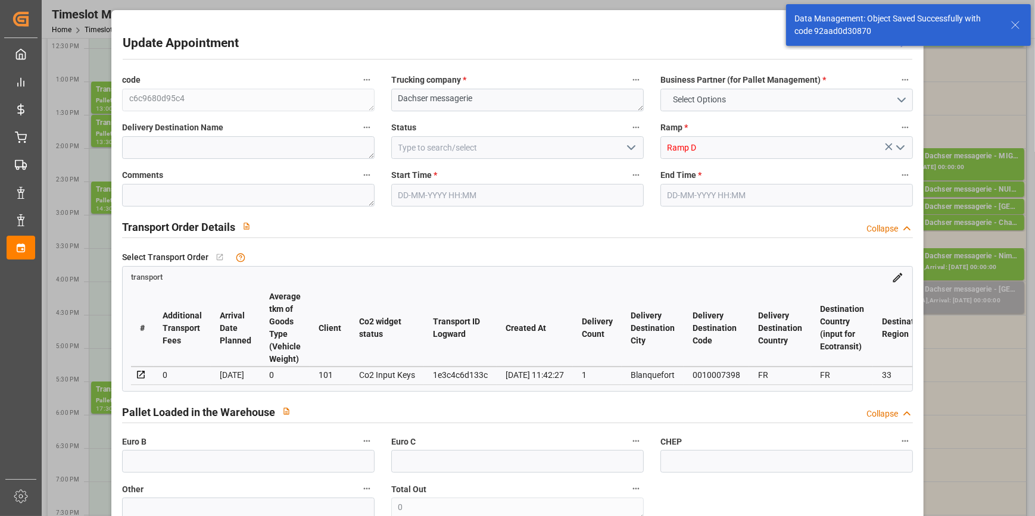
type input "3837.158"
type input "33"
type input "3"
type input "115"
type input "5"
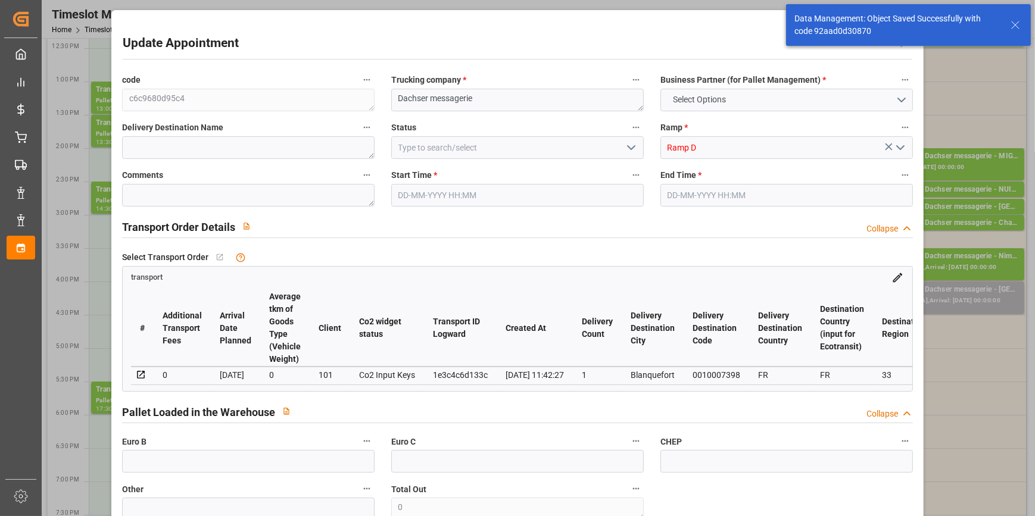
type input "101"
type input "1130.557"
type input "0"
type input "4710.8598"
type input "0"
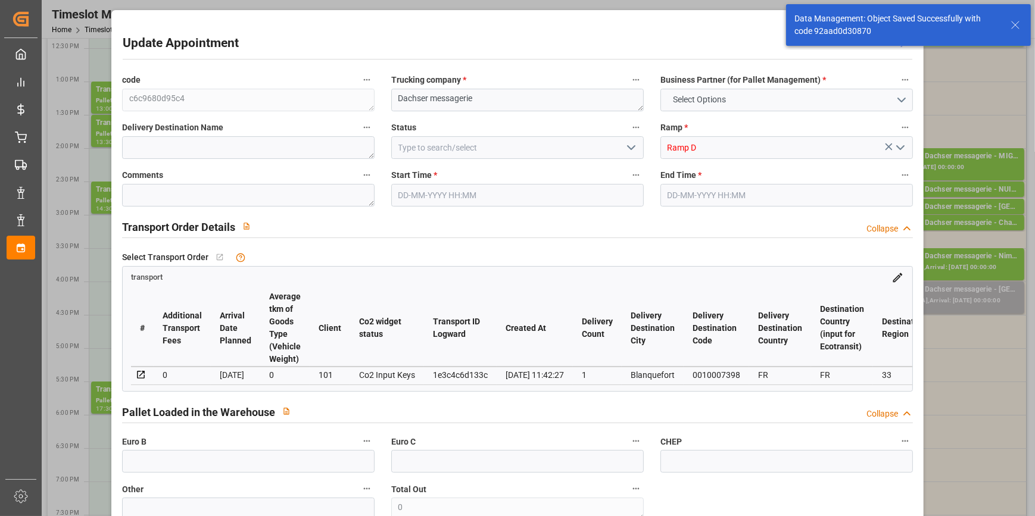
type input "0"
type input "21"
type input "35"
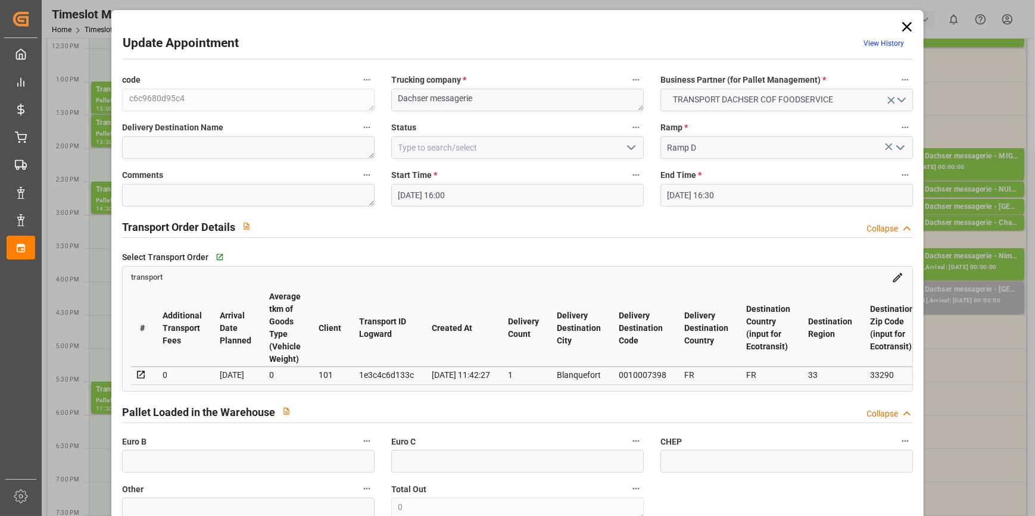
type input "[DATE] 16:00"
type input "[DATE] 16:30"
type input "[DATE] 11:59"
type input "[DATE] 11:42"
type input "[DATE]"
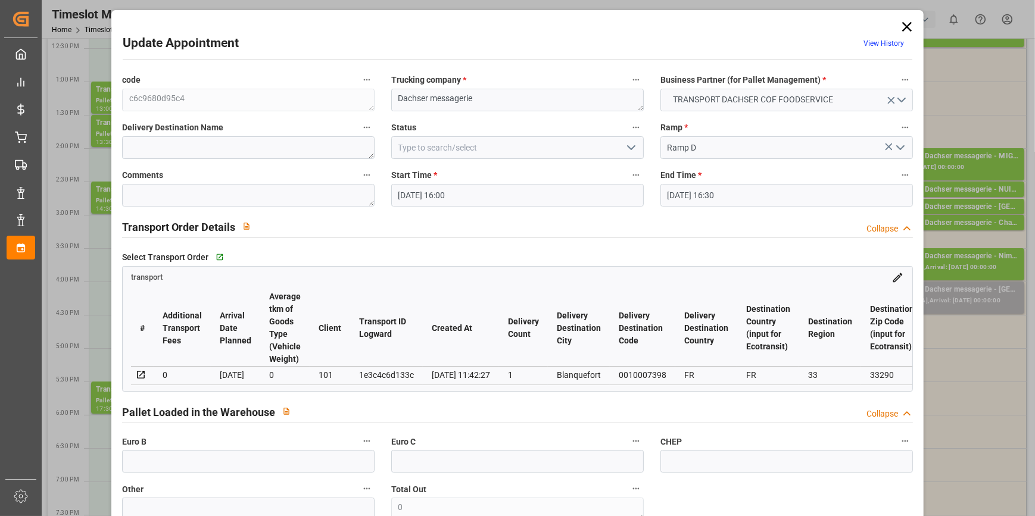
type input "[DATE]"
click at [629, 148] on icon "open menu" at bounding box center [631, 147] width 14 height 14
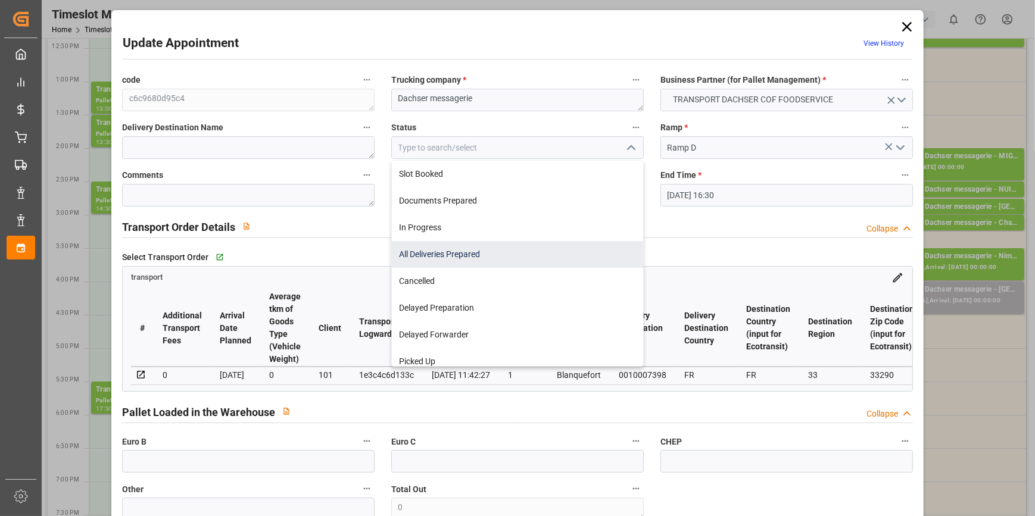
click at [439, 252] on div "All Deliveries Prepared" at bounding box center [517, 254] width 251 height 27
type input "All Deliveries Prepared"
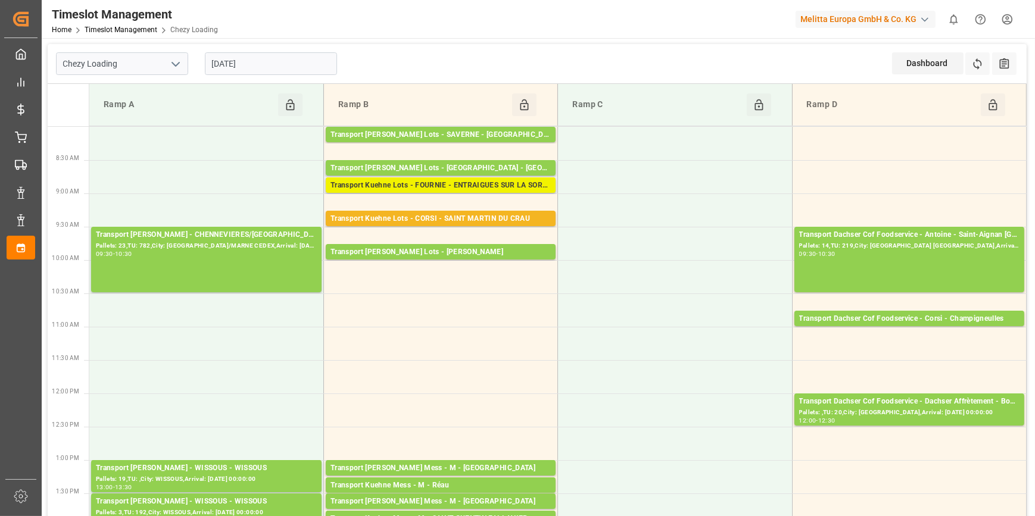
click at [479, 185] on div "Transport Kuehne Lots - FOURNIE - ENTRAIGUES SUR LA SORGUE" at bounding box center [440, 186] width 220 height 12
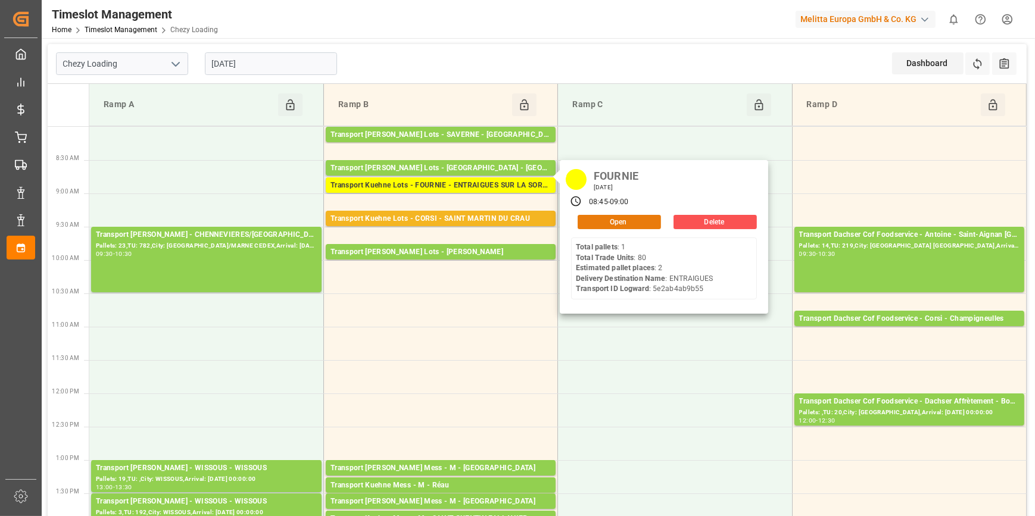
click at [595, 220] on button "Open" at bounding box center [618, 222] width 83 height 14
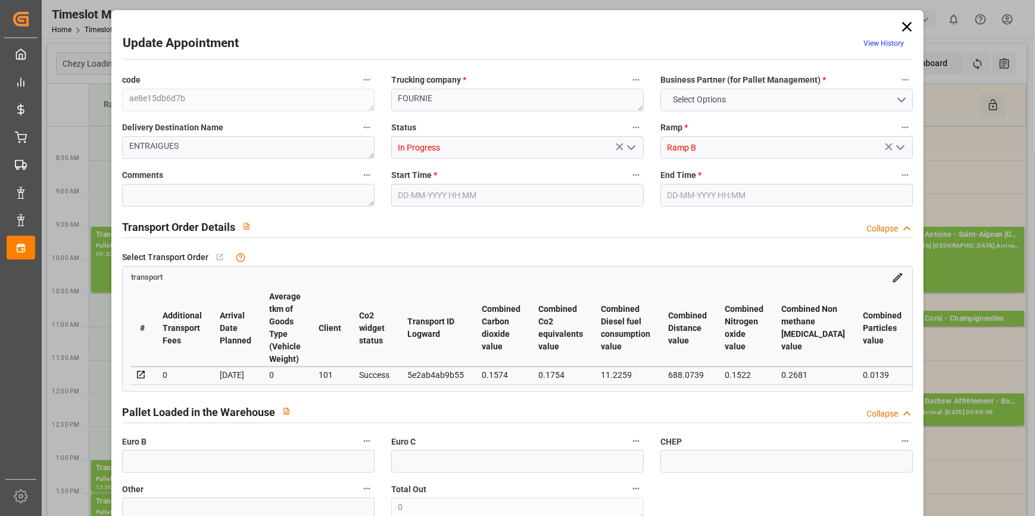
type input "2"
type input "266.83"
type input "0"
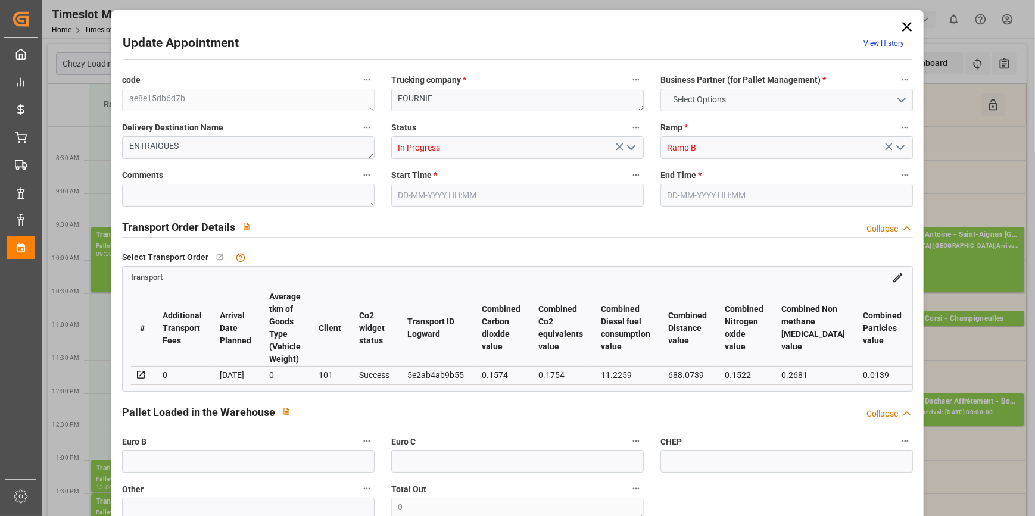
type input "266.83"
type input "0"
type input "4"
type input "395.052"
type input "567.172"
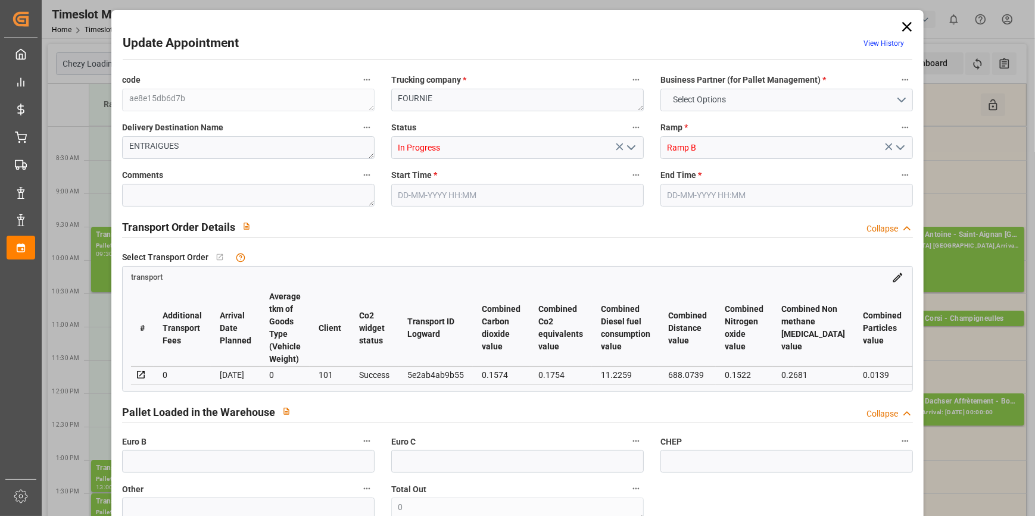
type input "1418.908"
type input "84"
type input "1"
type input "80"
type input "5"
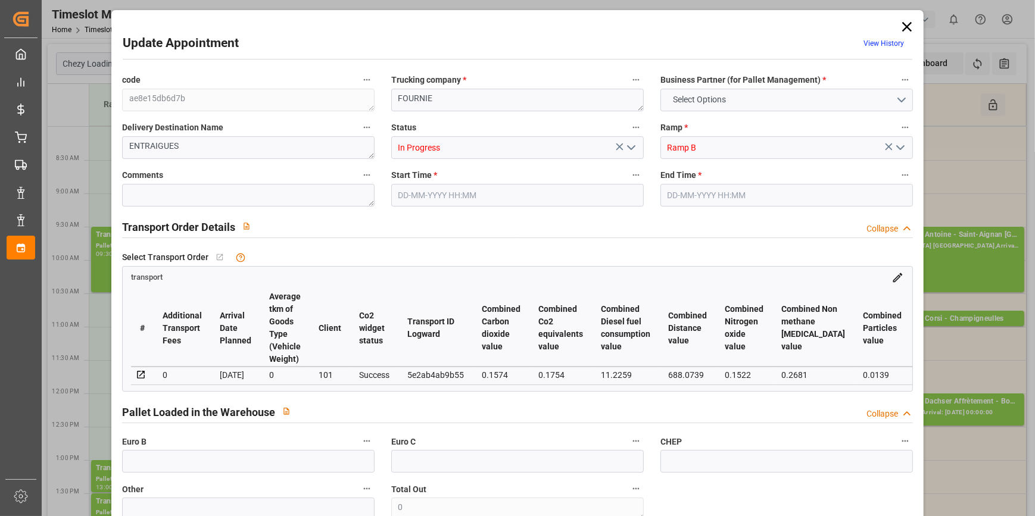
type input "101"
type input "442.572"
type input "0"
type input "4710.8598"
type input "0"
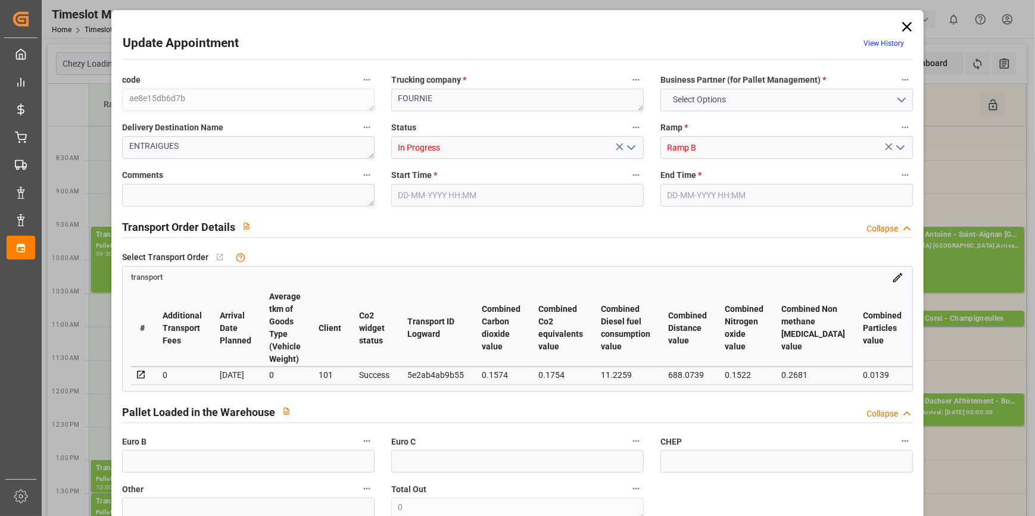
type input "0"
type input "21"
type input "35"
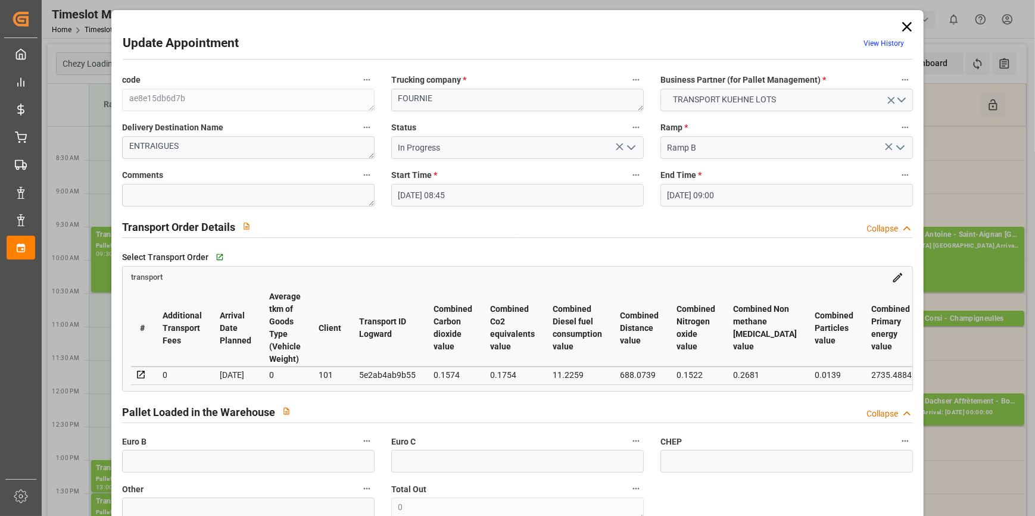
type input "[DATE] 08:45"
type input "[DATE] 09:00"
type input "[DATE] 13:51"
type input "[DATE] 11:22"
type input "[DATE]"
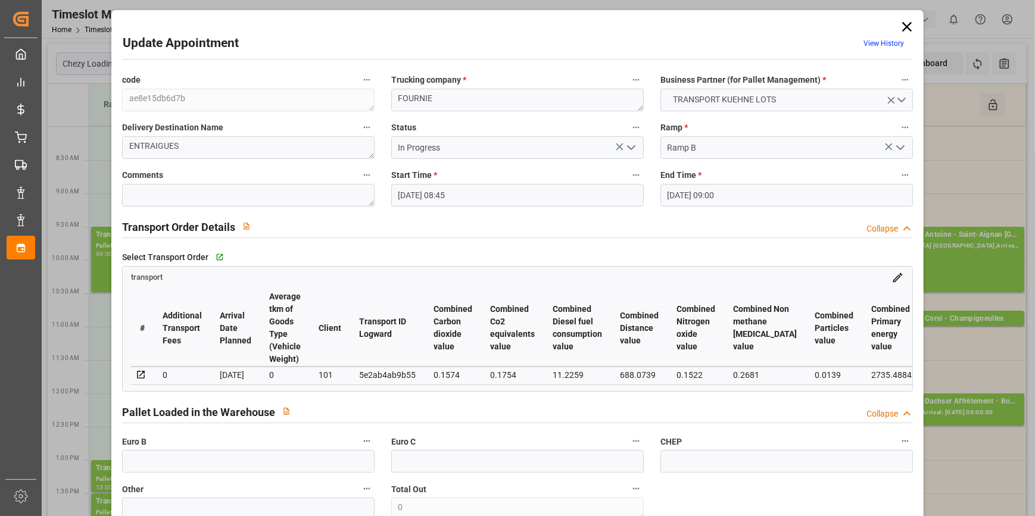
type input "[DATE]"
click at [629, 144] on icon "open menu" at bounding box center [631, 147] width 14 height 14
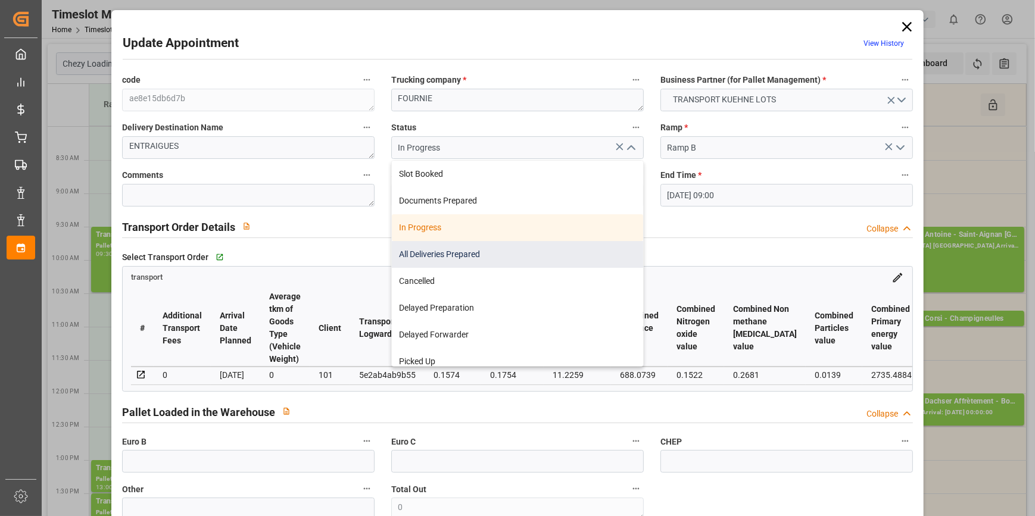
click at [426, 251] on div "All Deliveries Prepared" at bounding box center [517, 254] width 251 height 27
type input "All Deliveries Prepared"
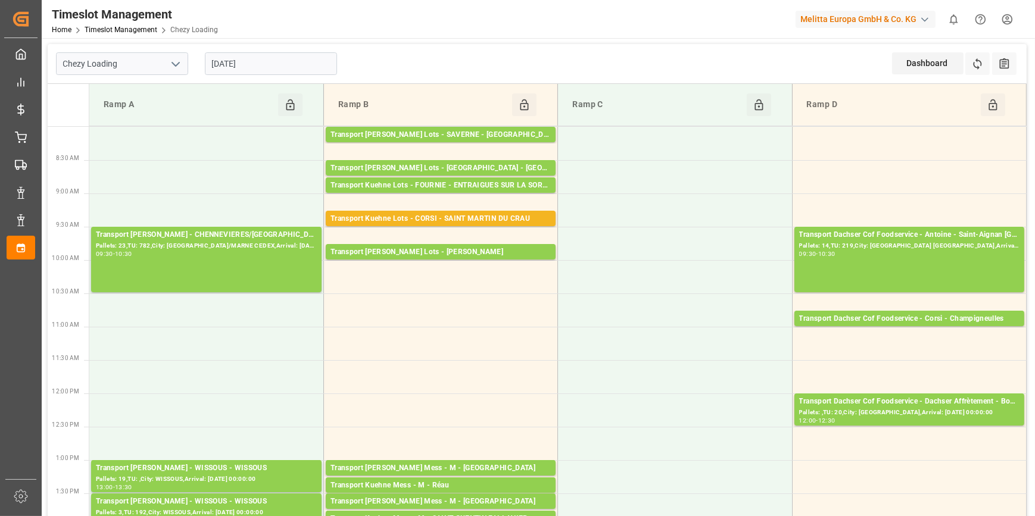
click at [273, 68] on input "[DATE]" at bounding box center [271, 63] width 132 height 23
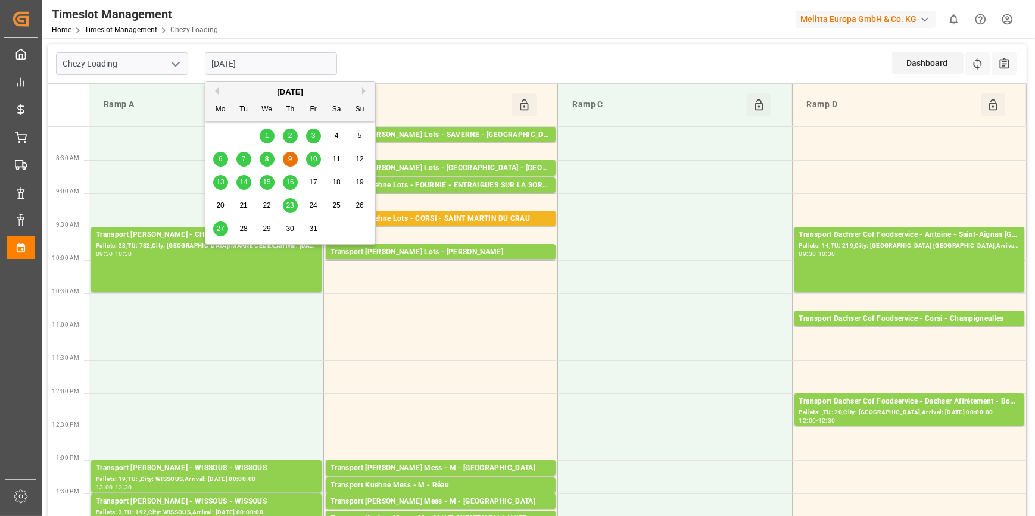
click at [313, 152] on div "10" at bounding box center [313, 159] width 15 height 14
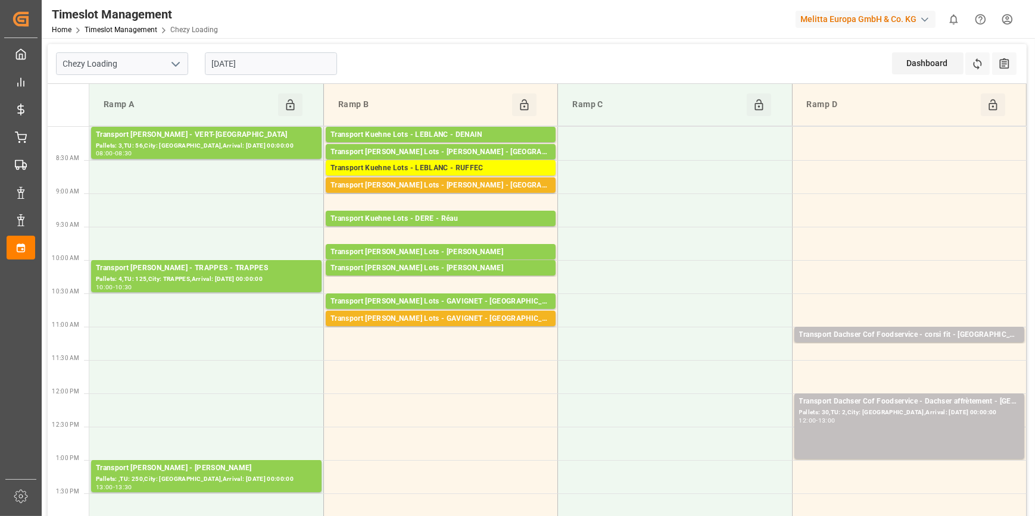
click at [265, 57] on input "[DATE]" at bounding box center [271, 63] width 132 height 23
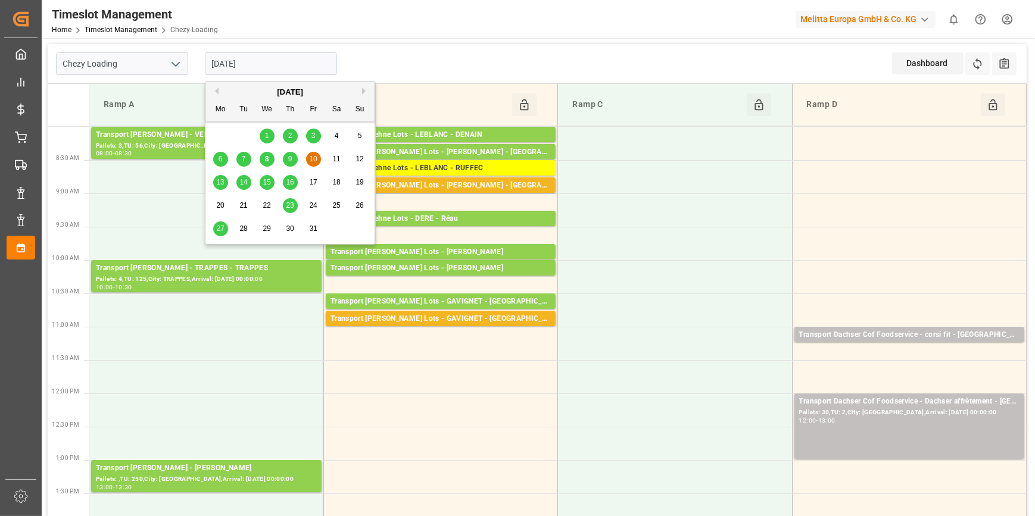
click at [278, 64] on input "[DATE]" at bounding box center [271, 63] width 132 height 23
click at [291, 161] on span "9" at bounding box center [290, 159] width 4 height 8
type input "[DATE]"
